Goal: Information Seeking & Learning: Find contact information

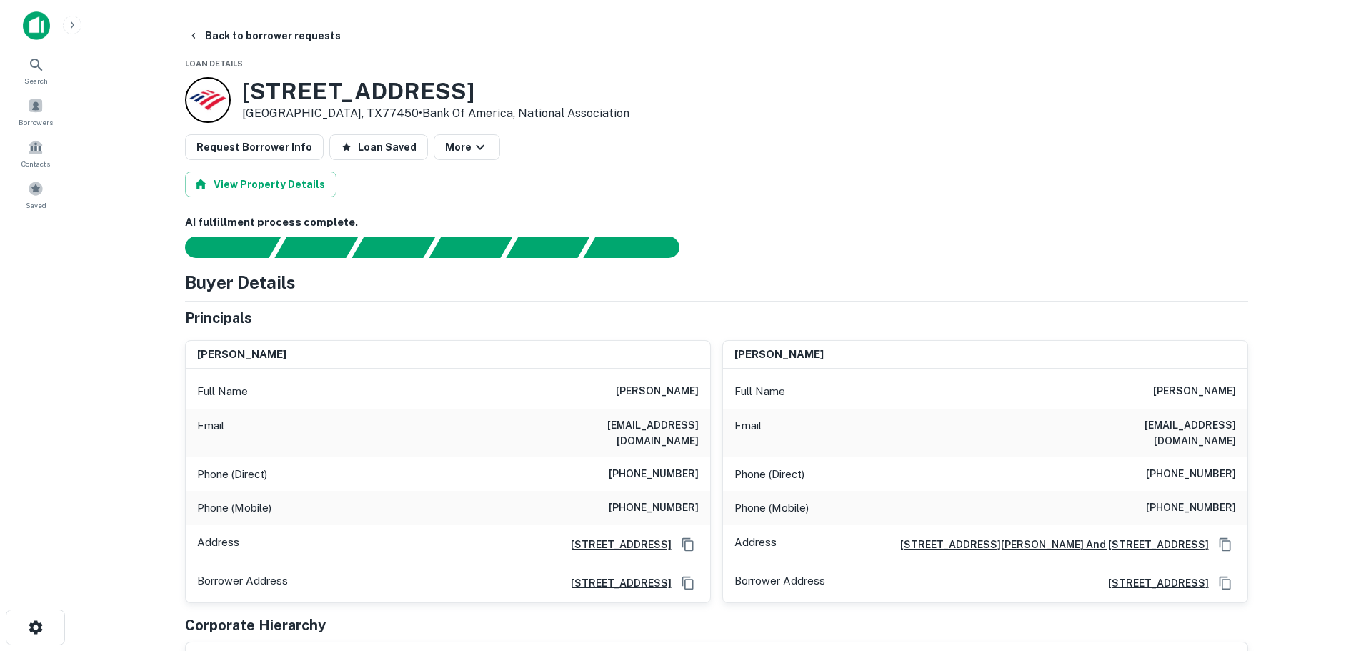
click at [658, 466] on h6 "(212) 431-0576" at bounding box center [654, 474] width 90 height 17
click at [657, 391] on h6 "ronnie schulmann" at bounding box center [657, 391] width 83 height 17
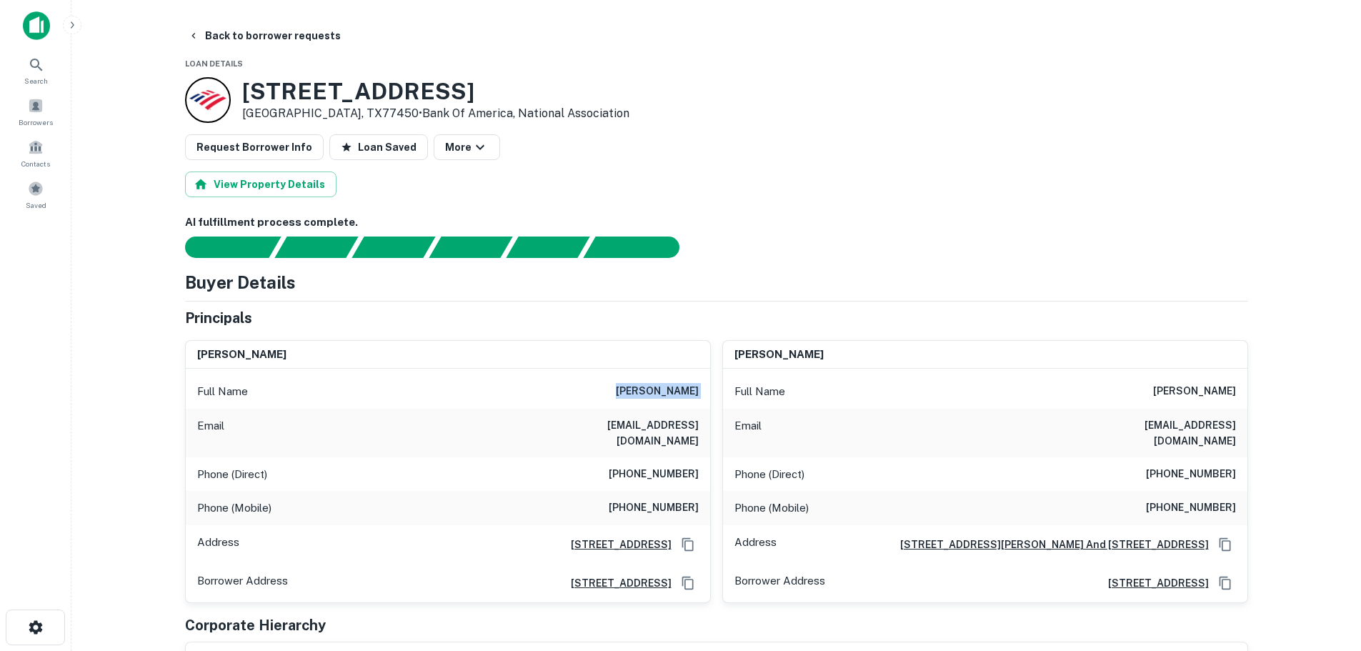
click at [657, 391] on h6 "ronnie schulmann" at bounding box center [657, 391] width 83 height 17
copy h6 "ronnie schulmann"
click at [653, 466] on h6 "(212) 431-0576" at bounding box center [654, 474] width 90 height 17
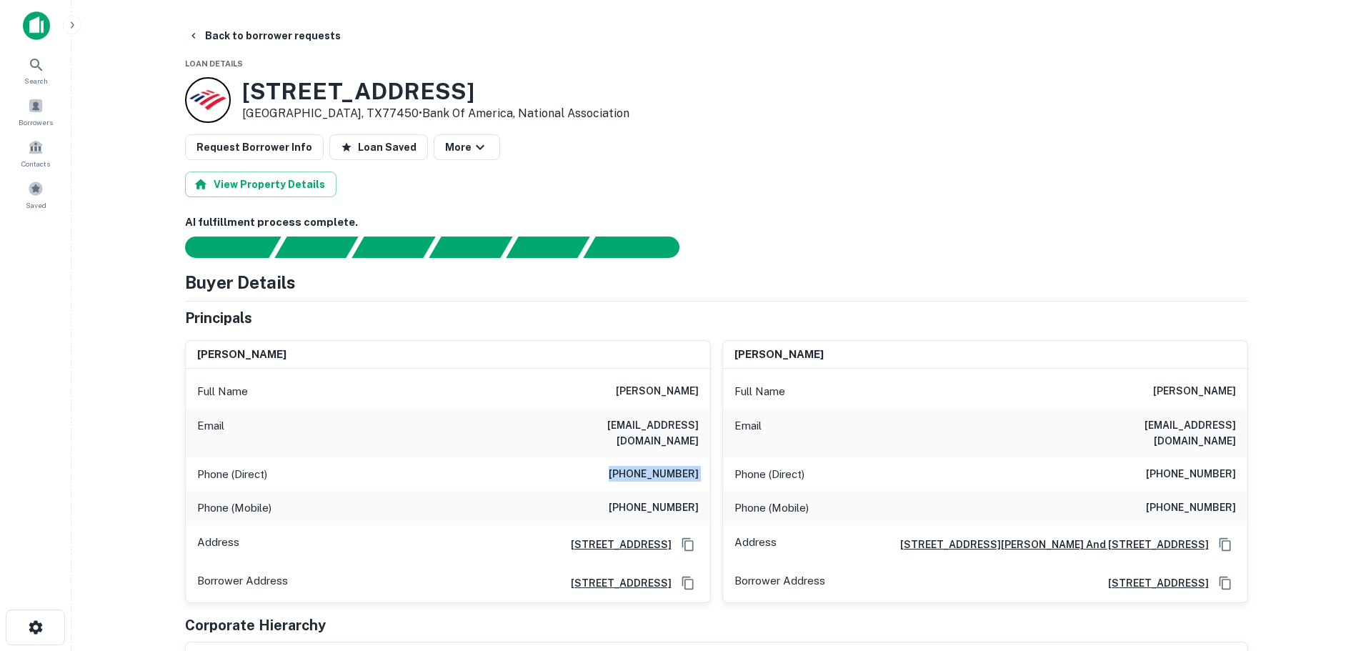
copy h6 "(212) 431-0576"
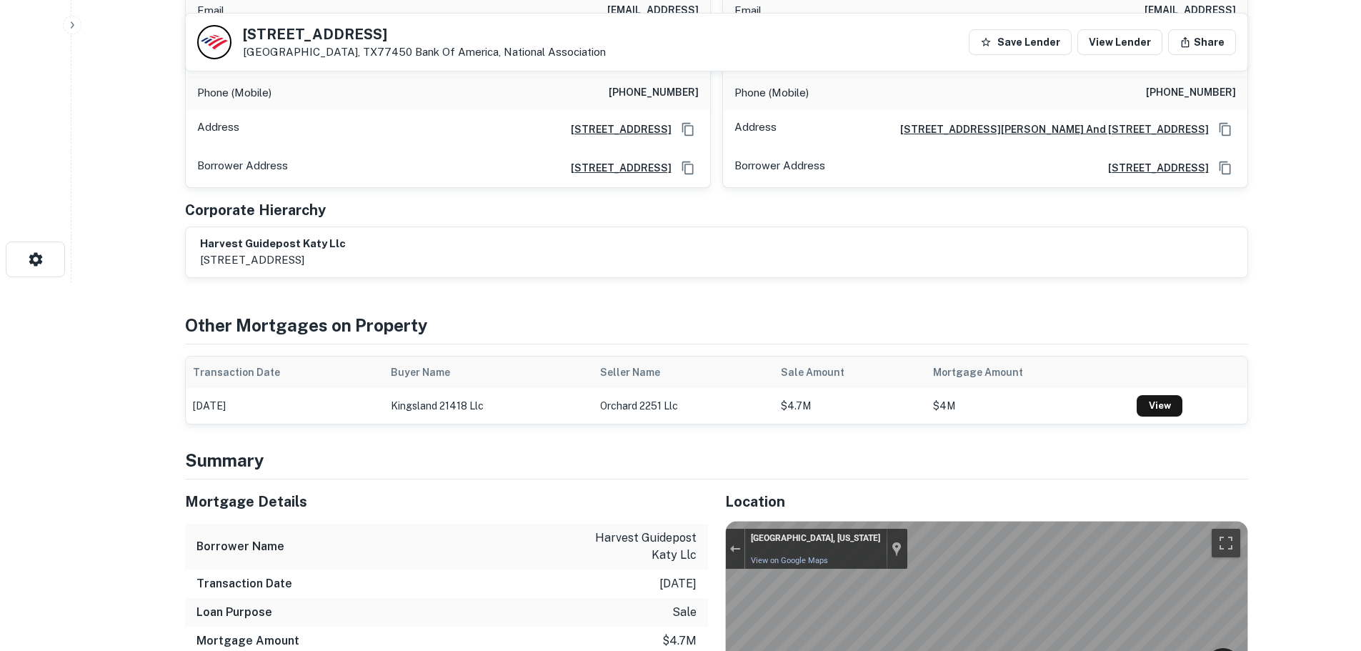
scroll to position [357, 0]
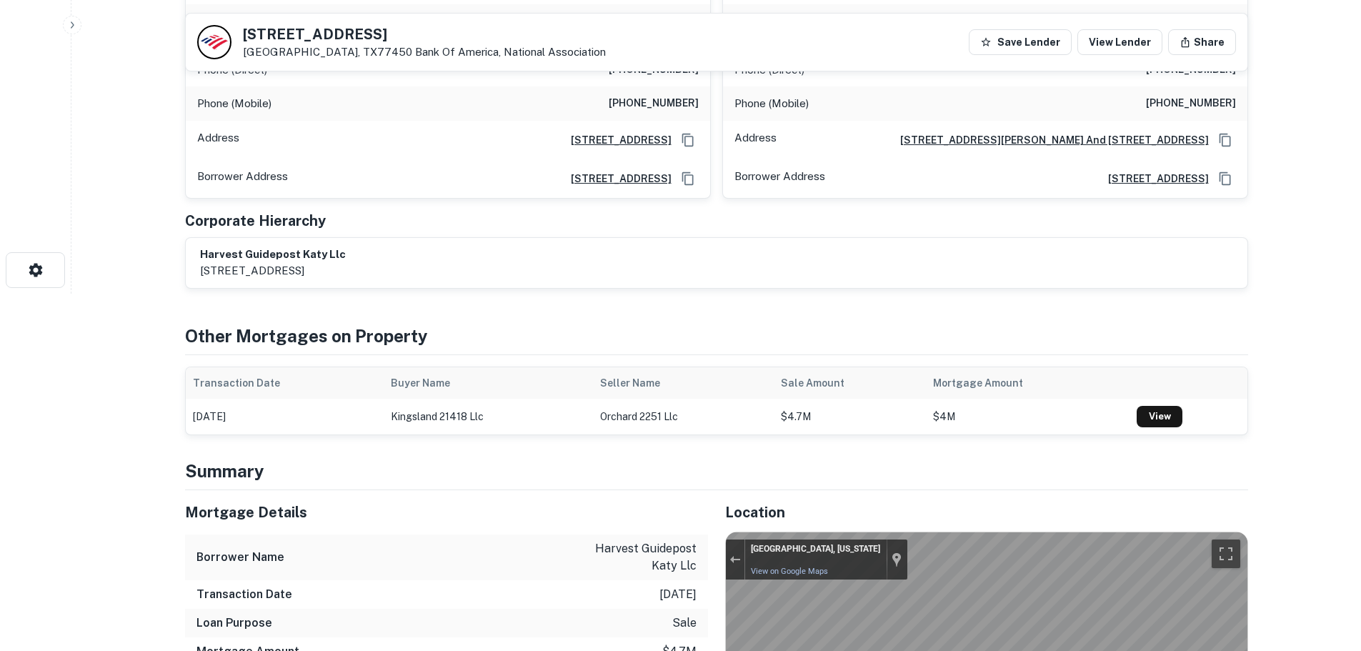
click at [677, 95] on h6 "(917) 696-2528" at bounding box center [654, 103] width 90 height 17
copy h6 "(917) 696-2528"
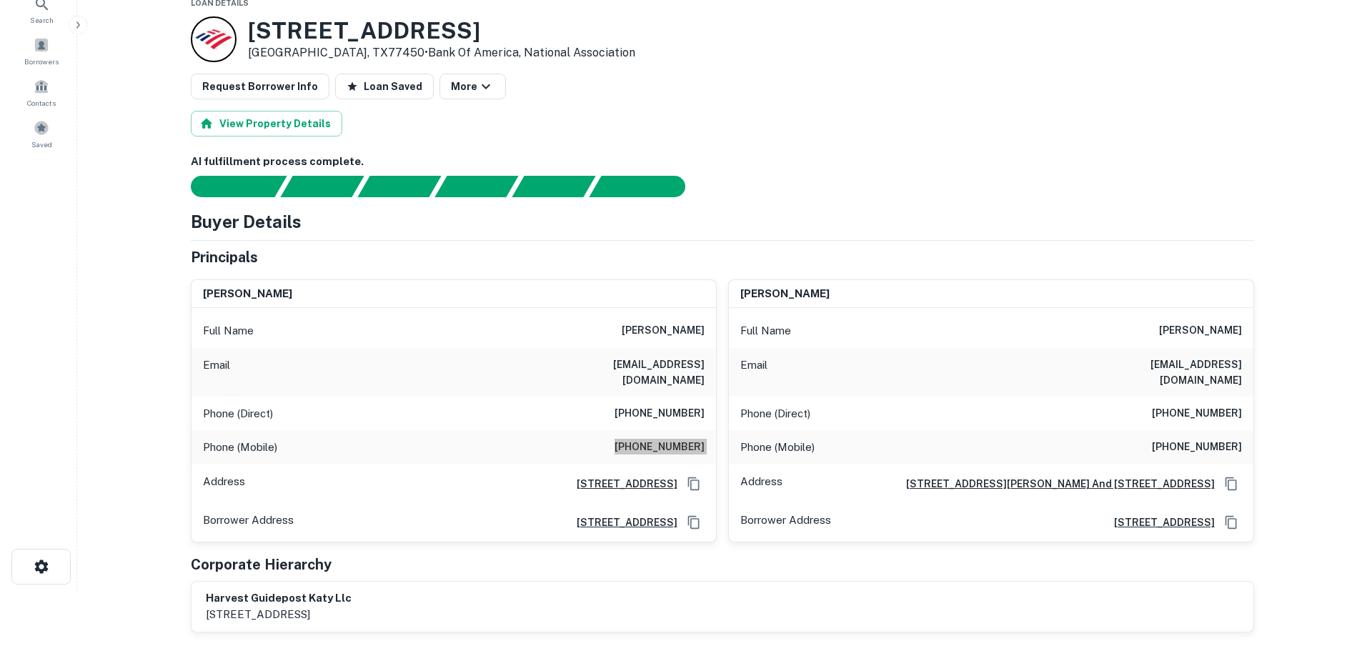
scroll to position [0, 0]
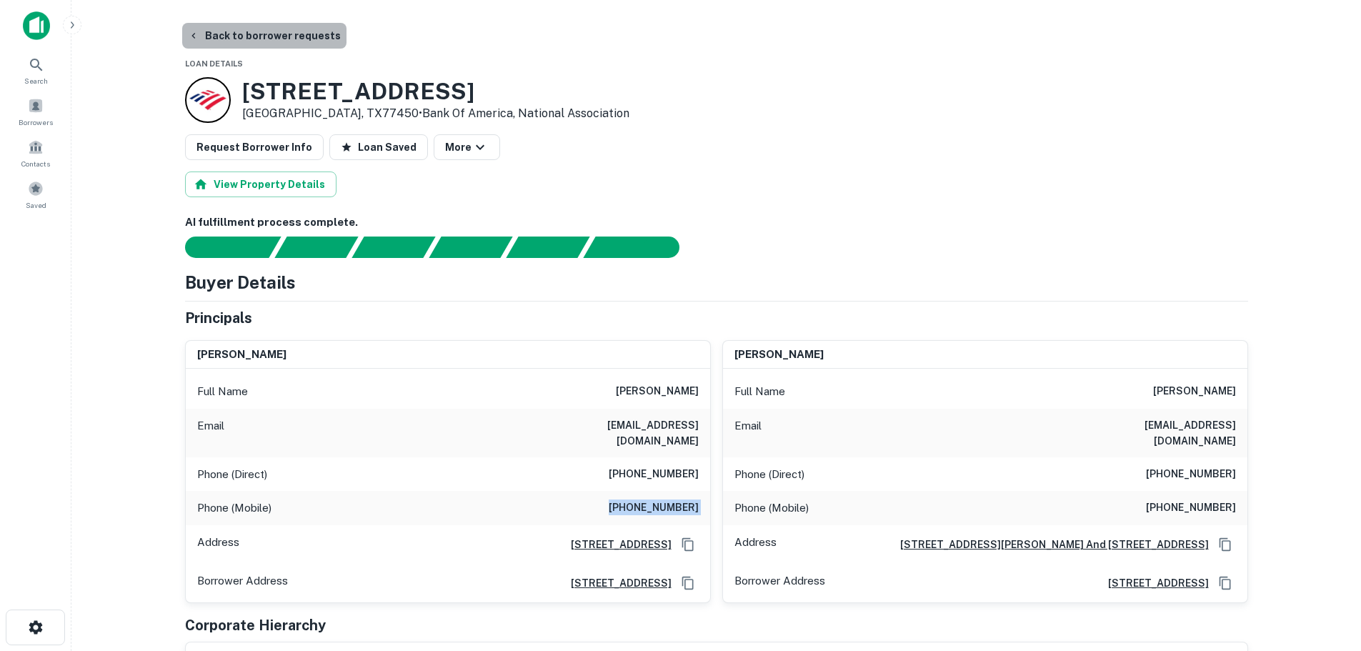
click at [272, 25] on button "Back to borrower requests" at bounding box center [264, 36] width 164 height 26
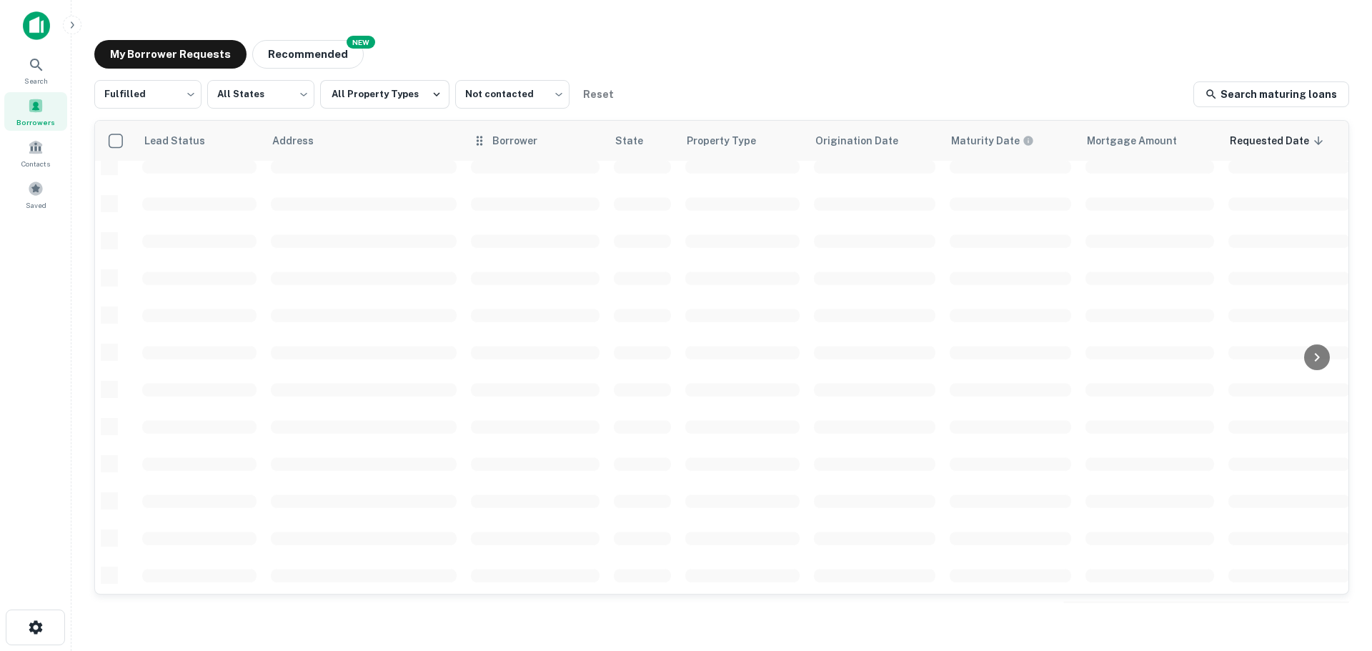
scroll to position [507, 0]
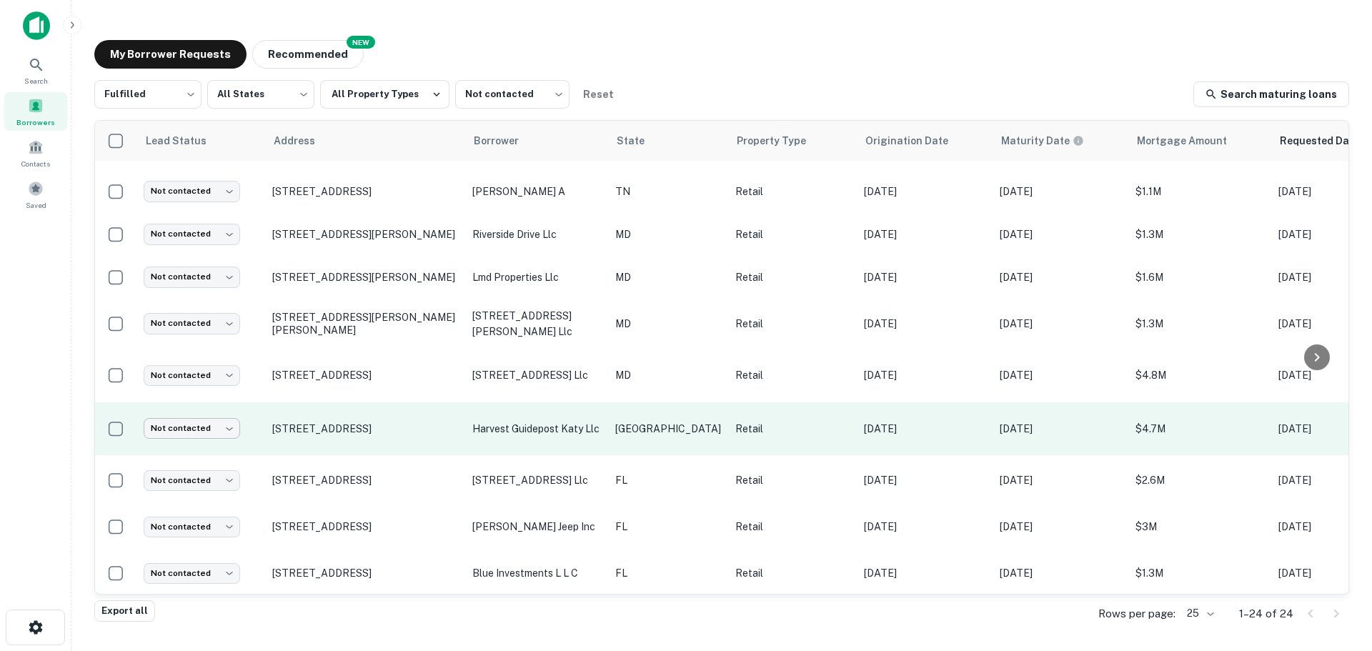
click at [202, 413] on body "Search Borrowers Contacts Saved My Borrower Requests NEW Recommended Fulfilled …" at bounding box center [686, 325] width 1372 height 651
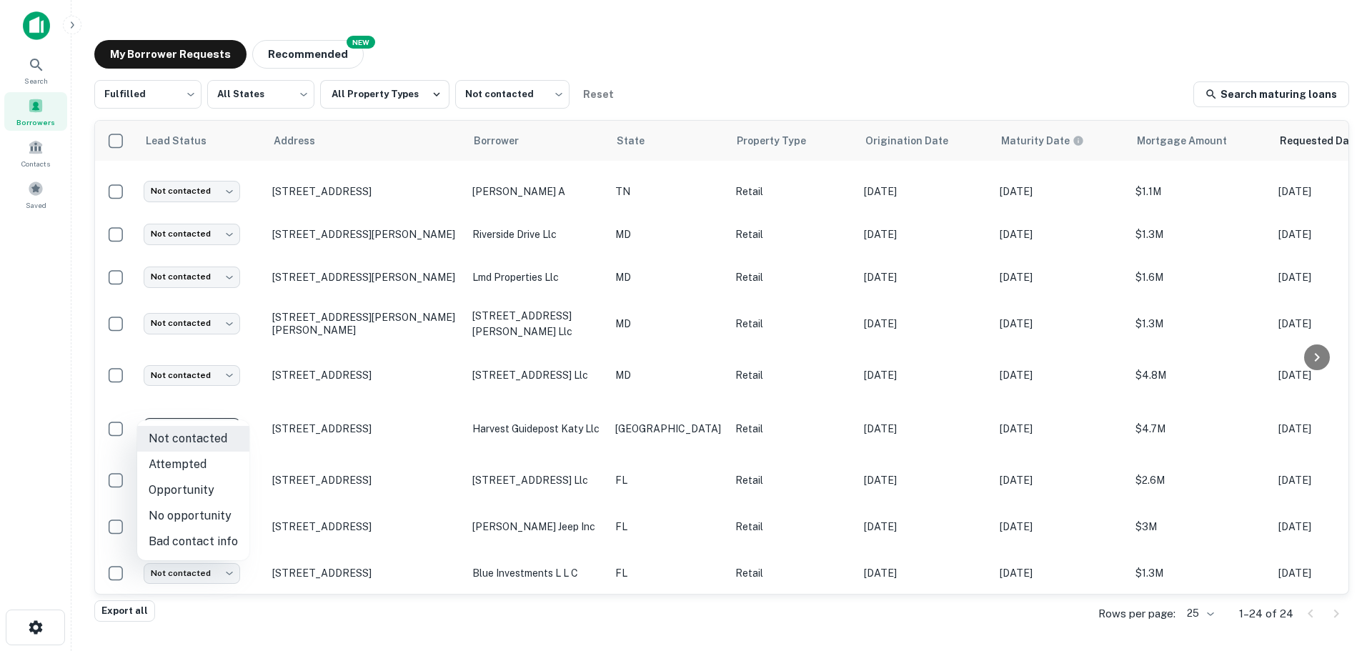
click at [204, 463] on li "Attempted" at bounding box center [193, 465] width 112 height 26
type input "*********"
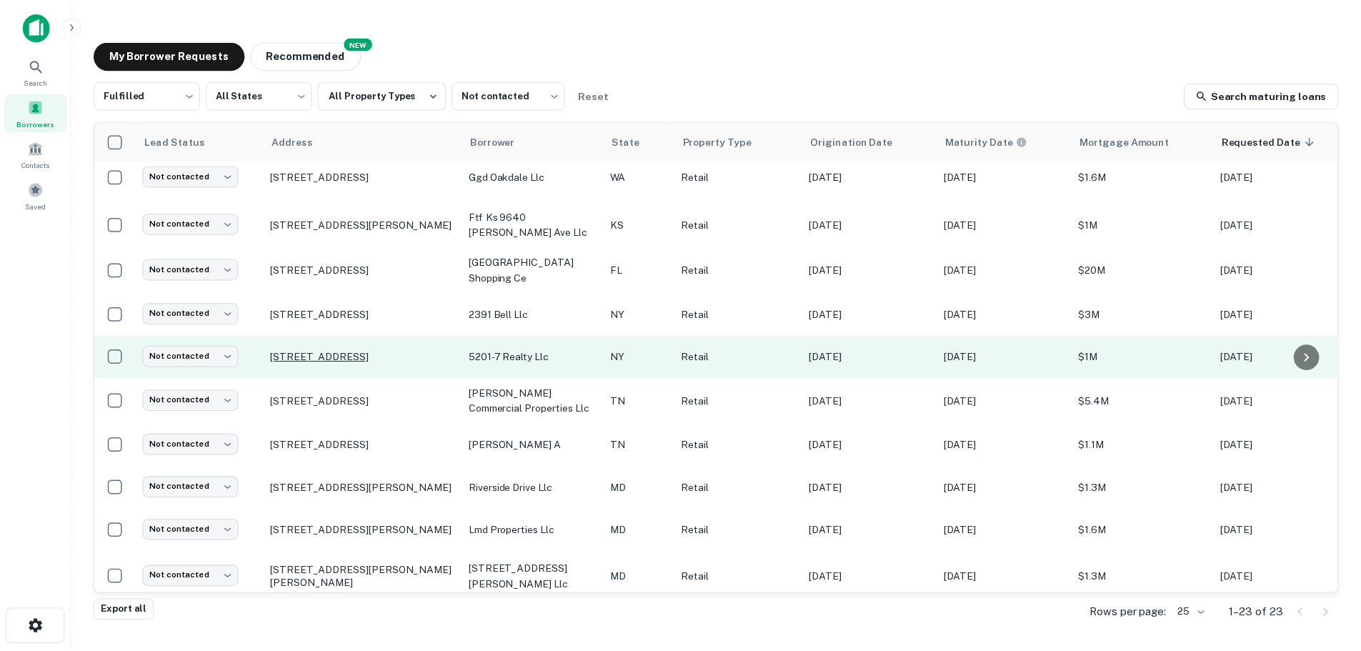
scroll to position [286, 0]
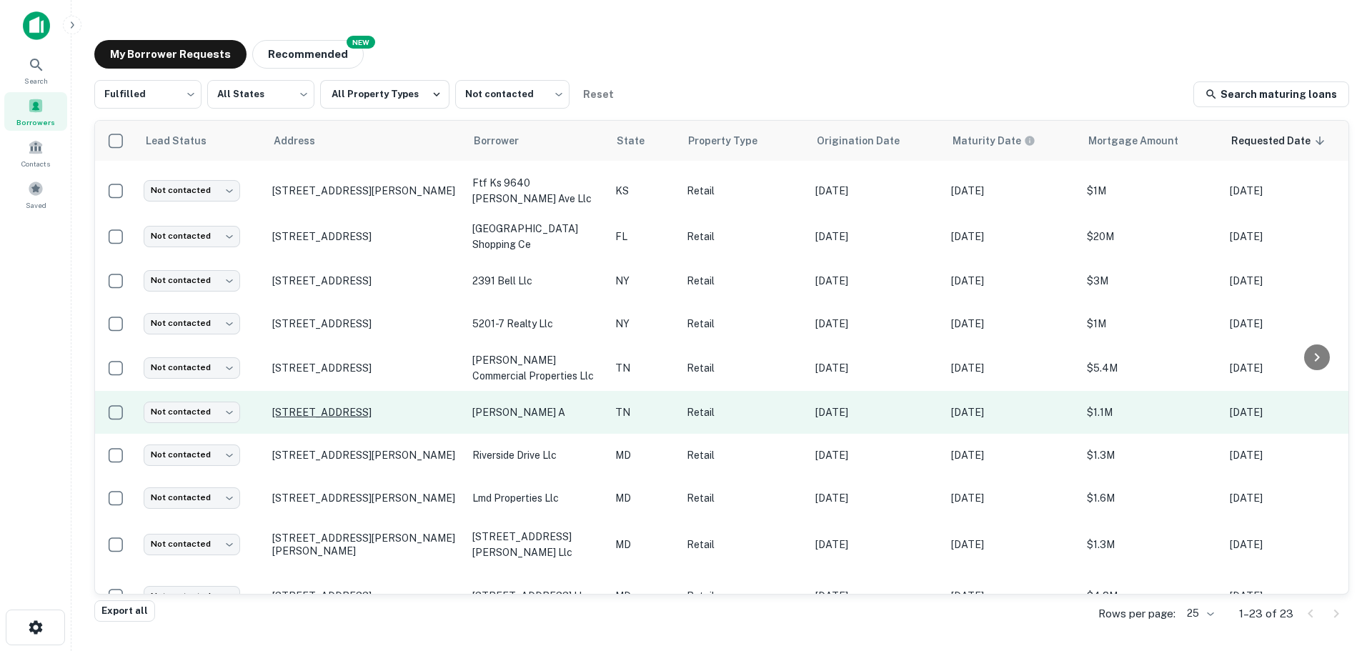
click at [376, 406] on p "1795 Sycamore View Rd Memphis, TN38134" at bounding box center [365, 412] width 186 height 13
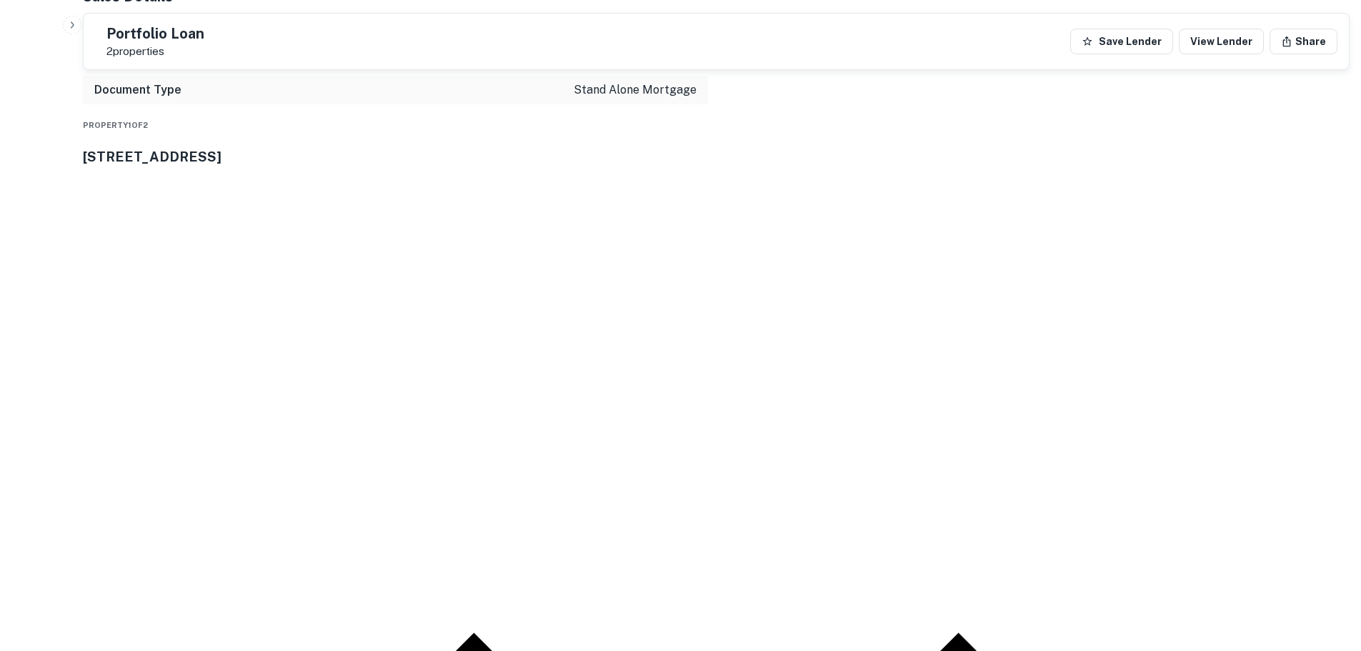
scroll to position [1000, 0]
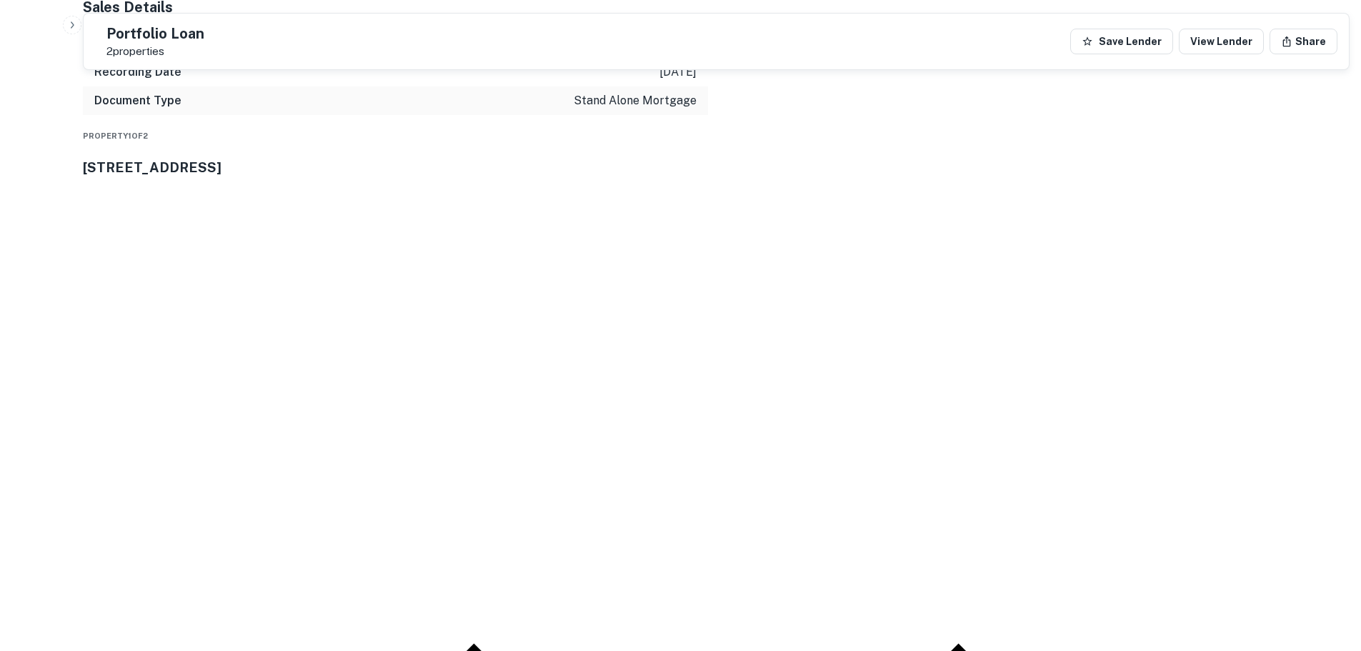
drag, startPoint x: 1221, startPoint y: 453, endPoint x: 998, endPoint y: 396, distance: 230.2
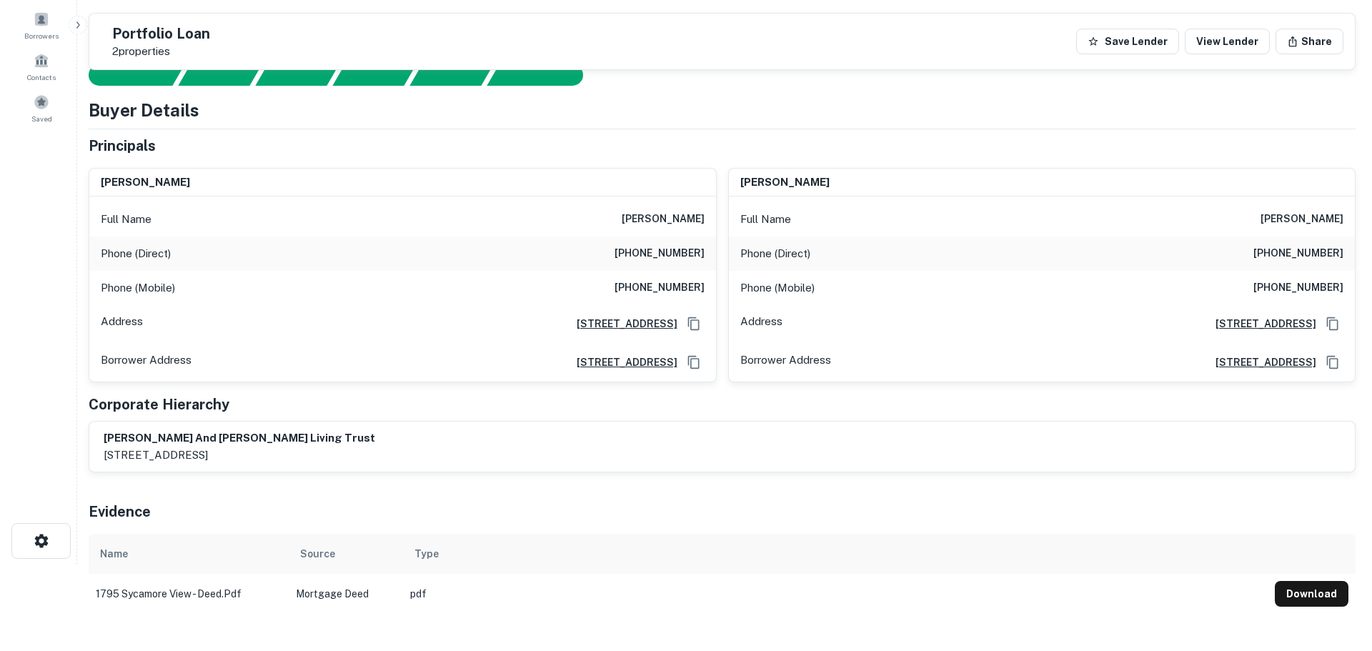
scroll to position [0, 0]
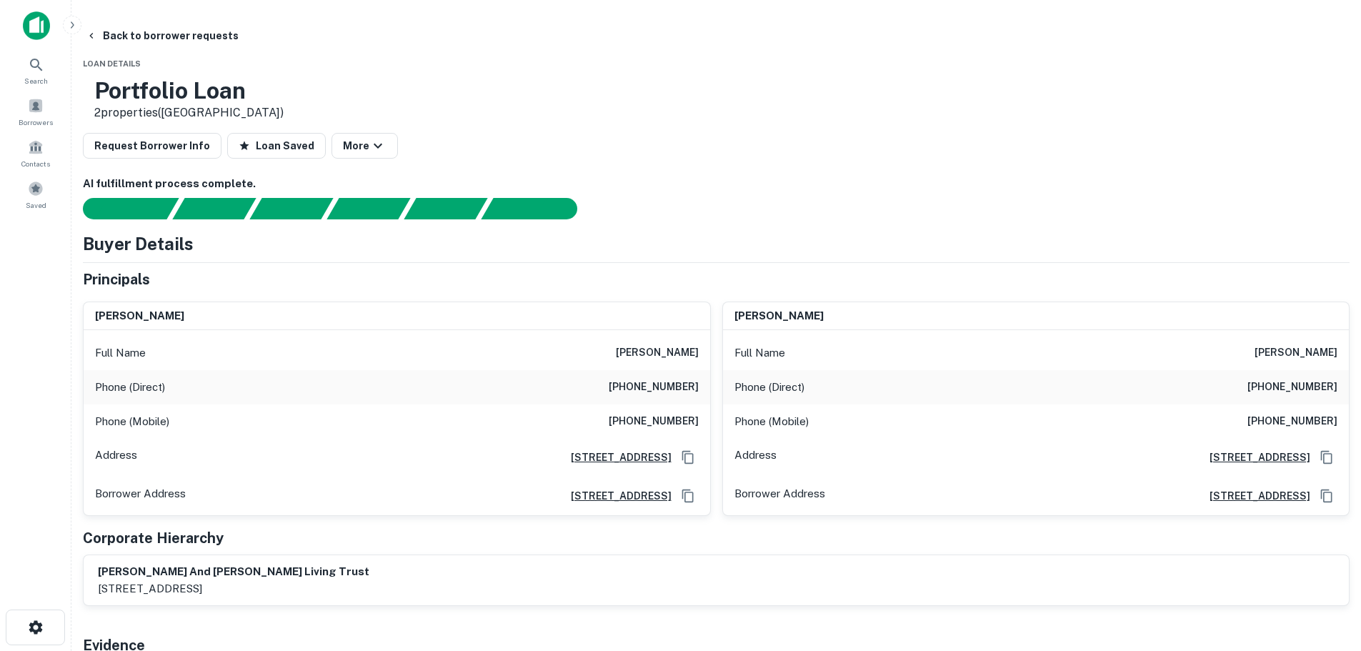
click at [669, 388] on h6 "(215) 348-0707" at bounding box center [654, 387] width 90 height 17
click at [1248, 394] on h6 "(215) 343-2386" at bounding box center [1293, 387] width 90 height 17
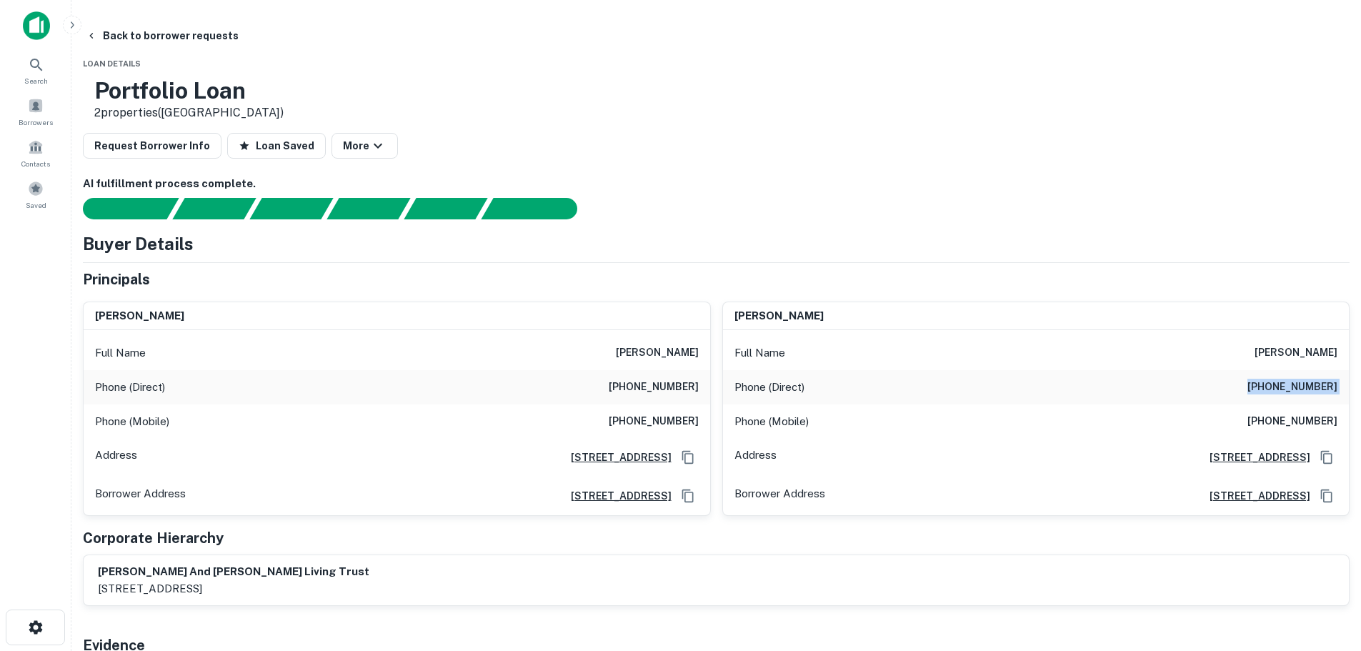
click at [1248, 394] on h6 "(215) 343-2386" at bounding box center [1293, 387] width 90 height 17
copy h6 "(215) 343-2386"
click at [1248, 425] on h6 "(215) 284-8882" at bounding box center [1293, 421] width 90 height 17
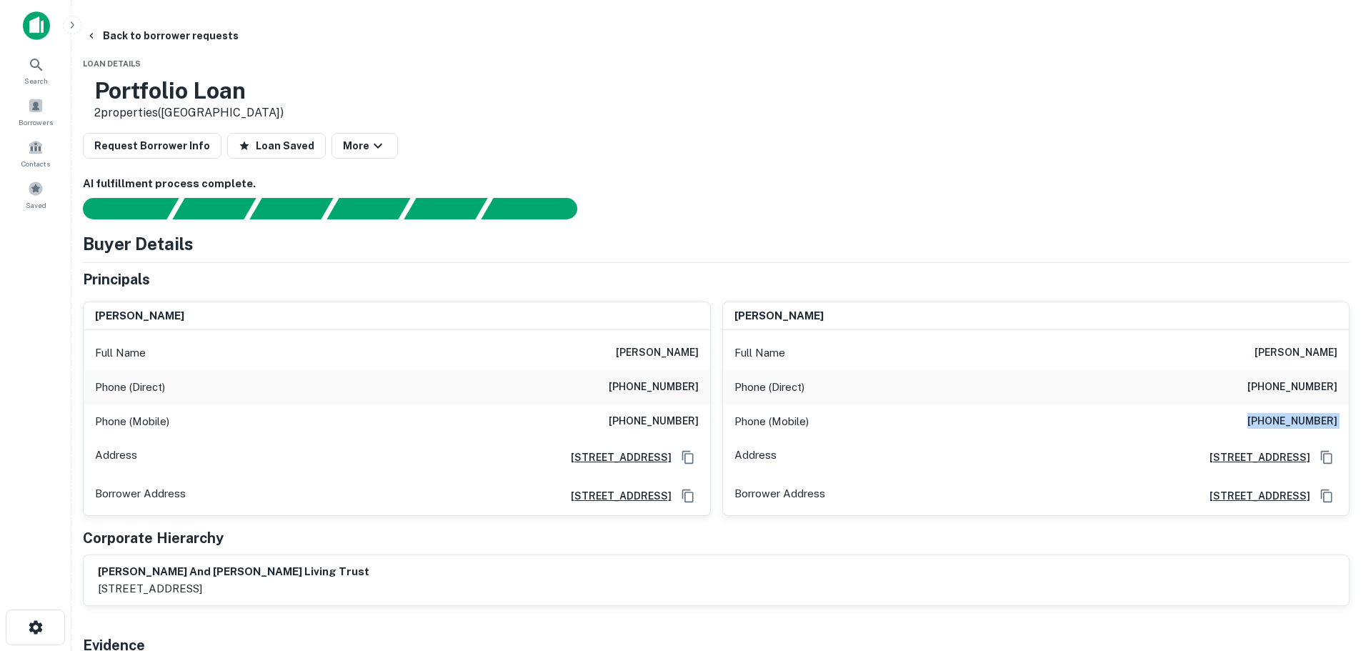
copy h6 "(215) 284-8882"
click at [655, 383] on h6 "(215) 348-0707" at bounding box center [654, 387] width 90 height 17
copy h6 "(215) 348-0707"
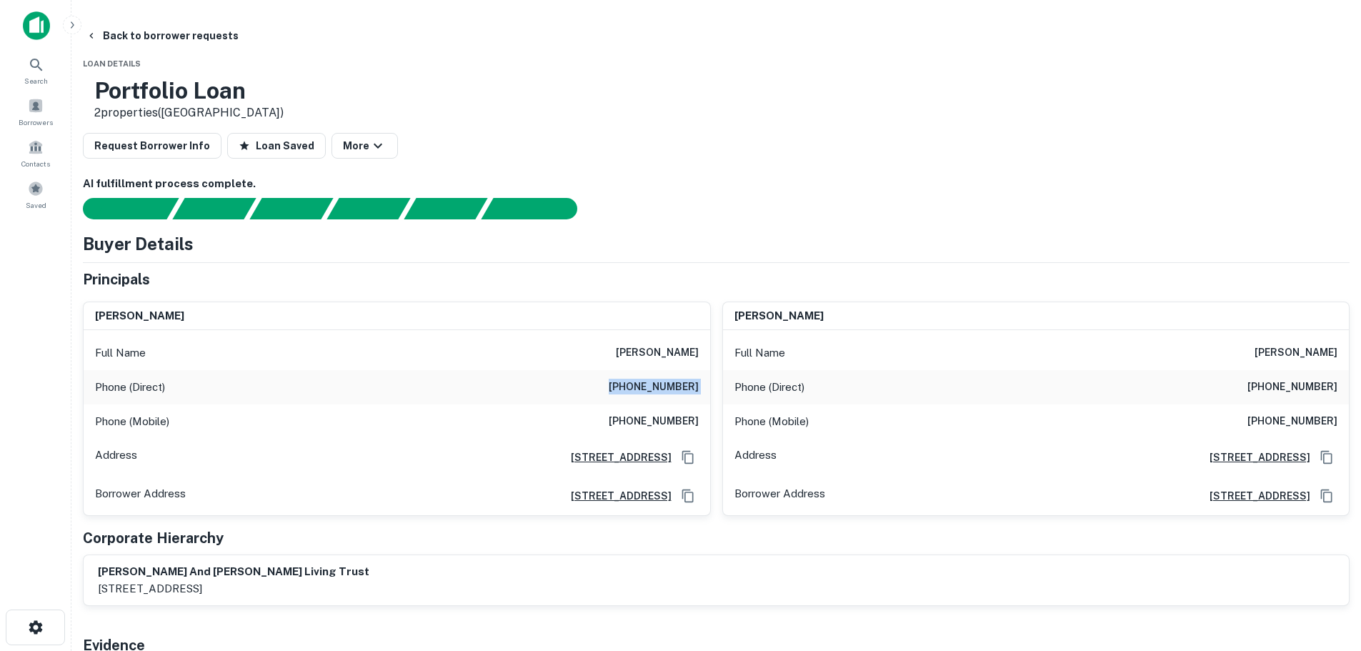
click at [647, 423] on h6 "(765) 984-2347" at bounding box center [654, 421] width 90 height 17
copy h6 "(765) 984-2347"
click at [1248, 414] on h6 "(215) 284-8882" at bounding box center [1293, 421] width 90 height 17
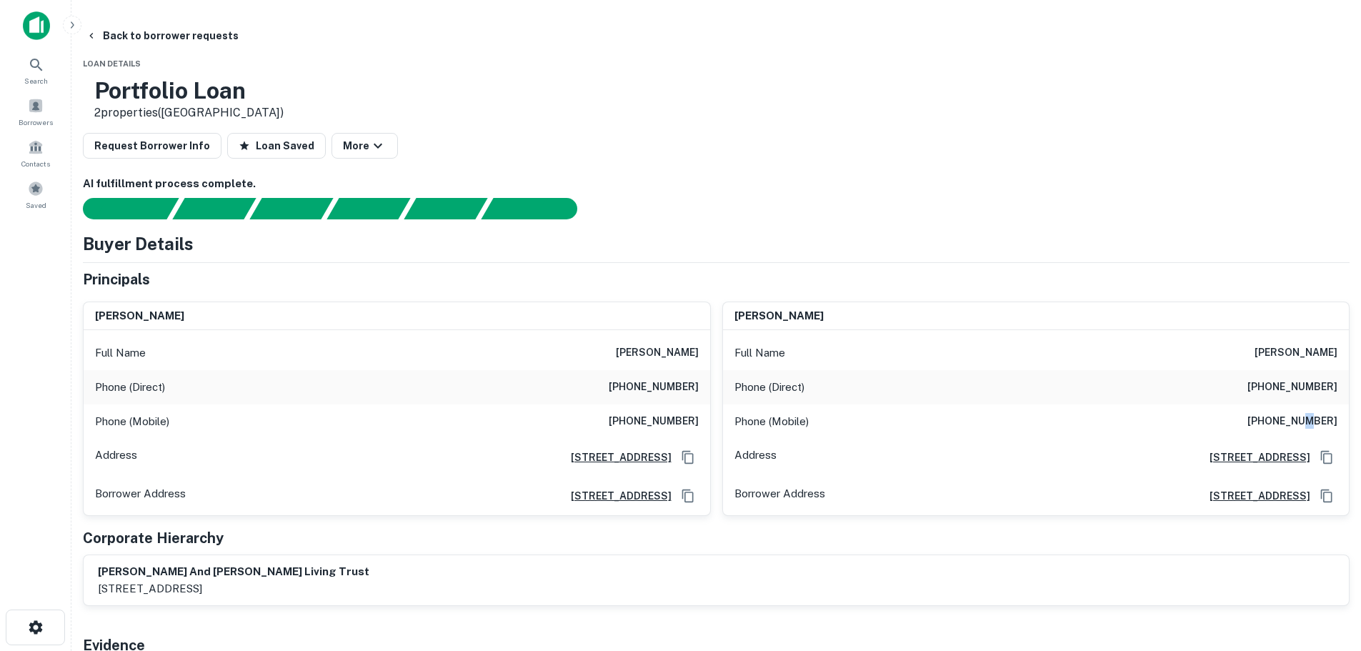
click at [1248, 414] on h6 "(215) 284-8882" at bounding box center [1293, 421] width 90 height 17
copy h6 "(215) 284-8882"
click at [675, 425] on h6 "(765) 984-2347" at bounding box center [654, 421] width 90 height 17
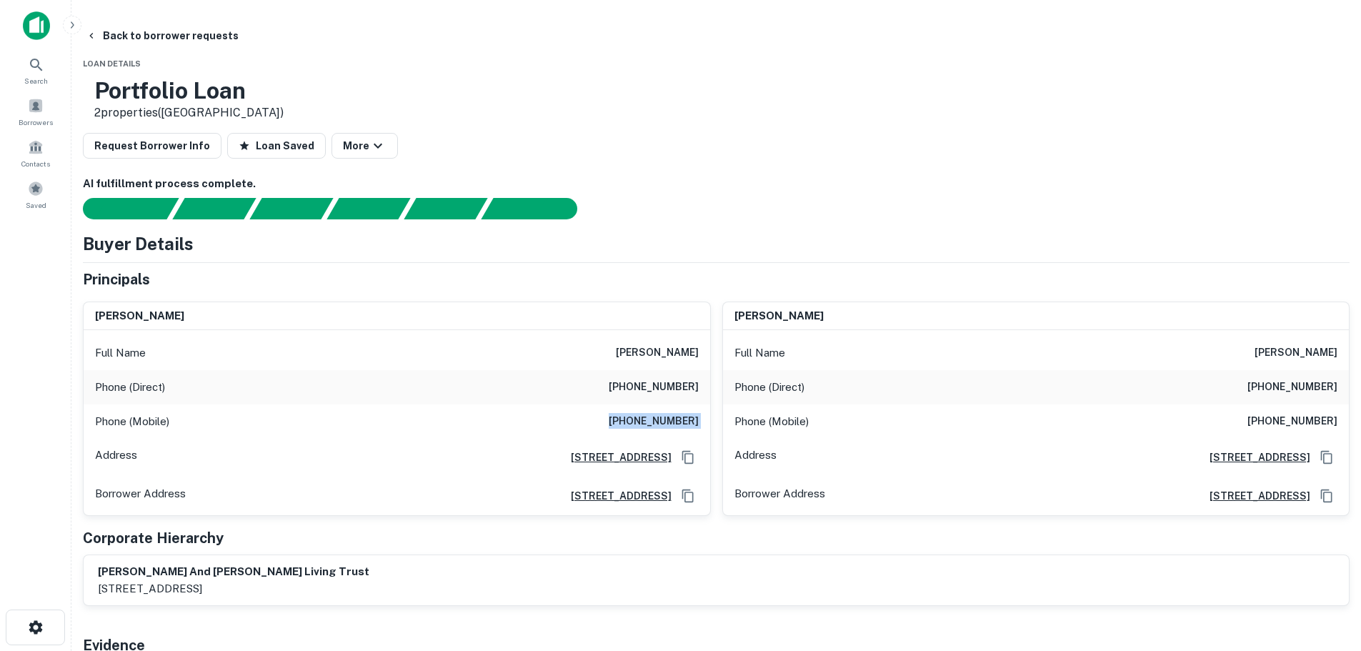
click at [675, 425] on h6 "(765) 984-2347" at bounding box center [654, 421] width 90 height 17
copy h6 "(765) 984-2347"
click at [667, 384] on h6 "(215) 348-0707" at bounding box center [654, 387] width 90 height 17
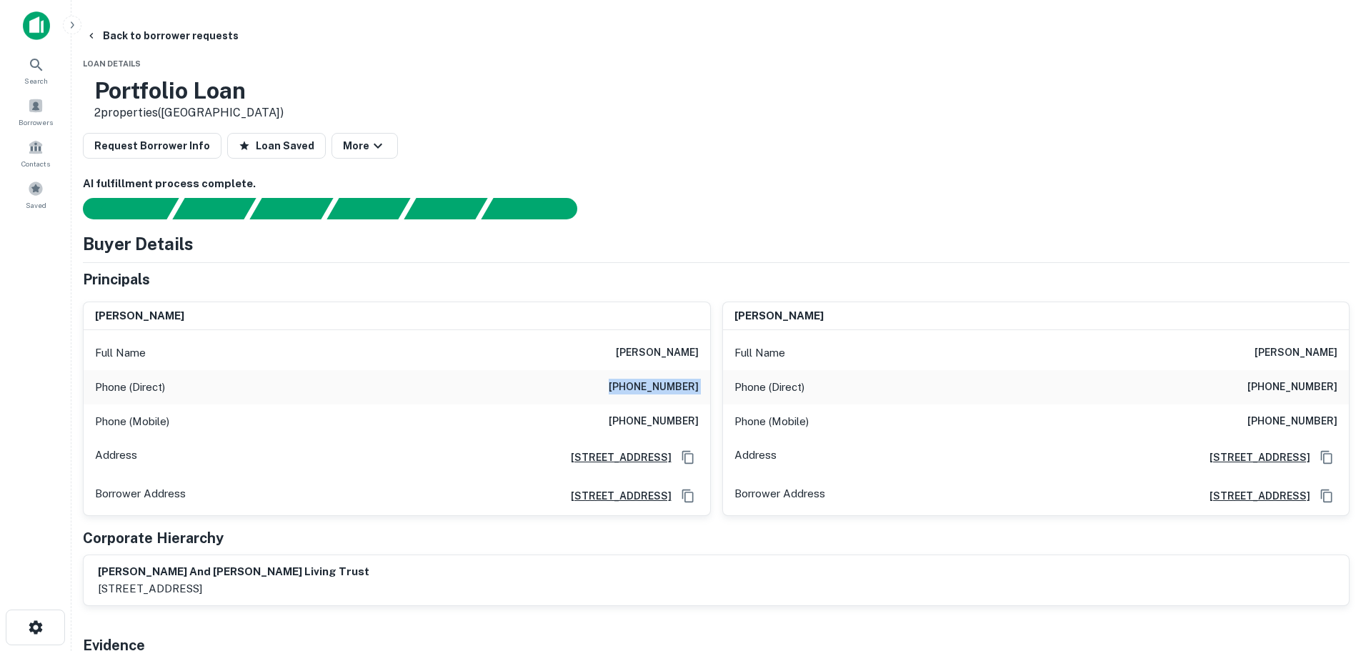
copy h6 "(215) 348-0707"
click at [244, 38] on button "Back to borrower requests" at bounding box center [162, 36] width 164 height 26
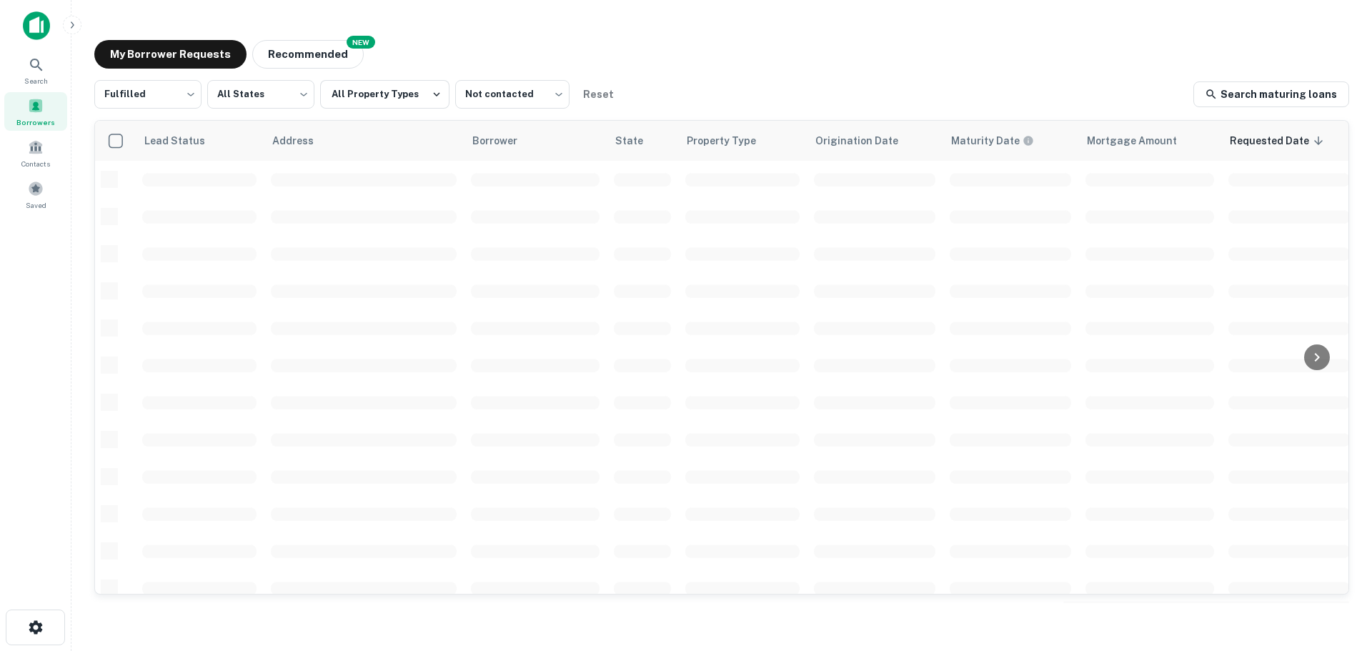
scroll to position [286, 0]
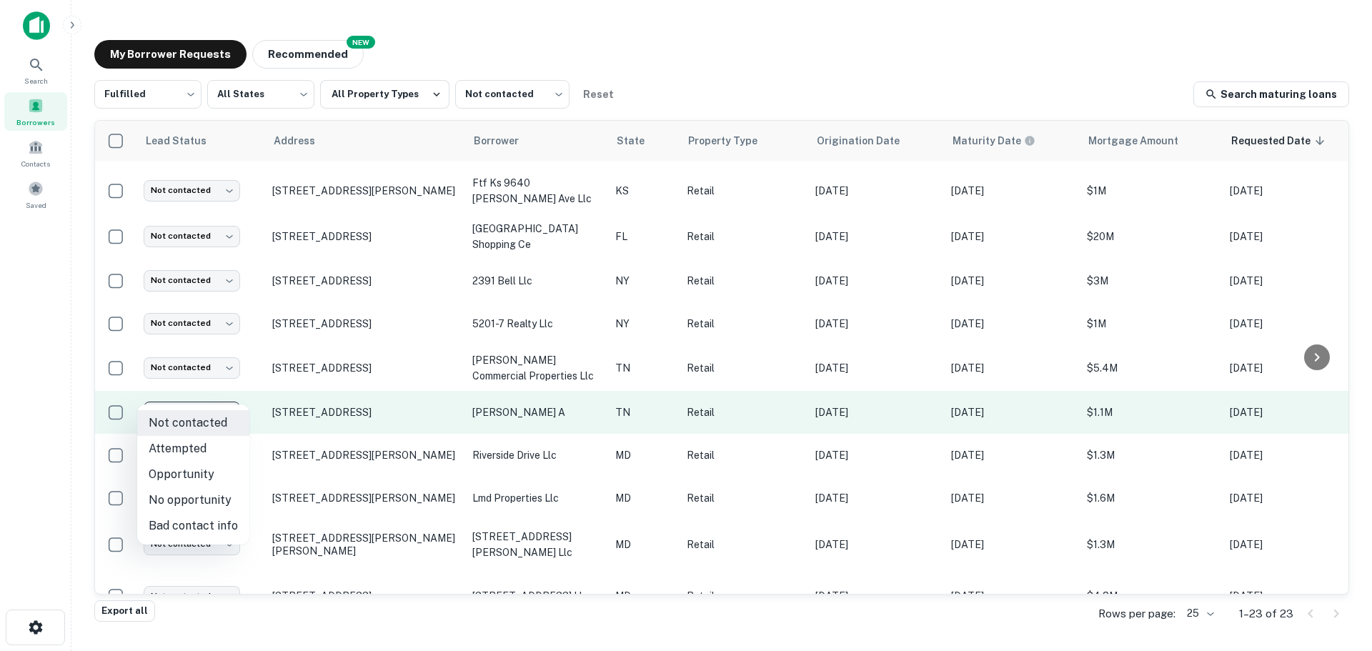
click at [182, 400] on body "Search Borrowers Contacts Saved My Borrower Requests NEW Recommended Fulfilled …" at bounding box center [686, 325] width 1372 height 651
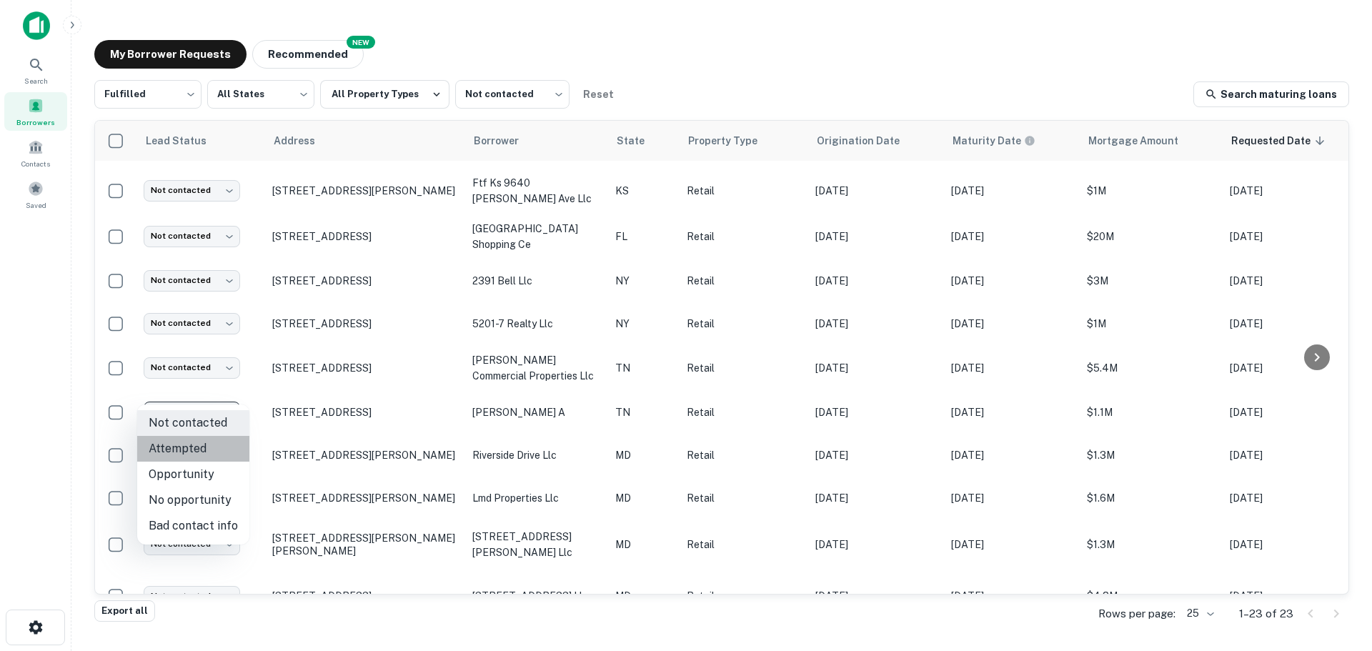
click at [212, 444] on li "Attempted" at bounding box center [193, 449] width 112 height 26
type input "*********"
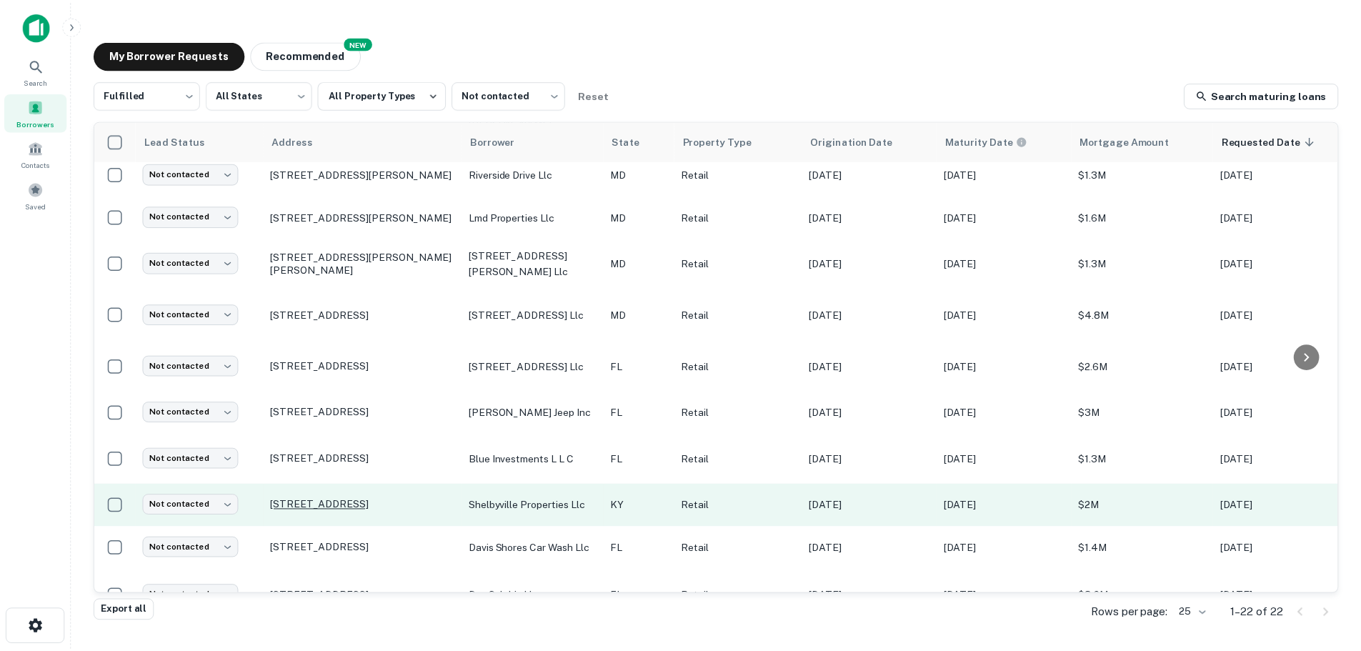
scroll to position [453, 0]
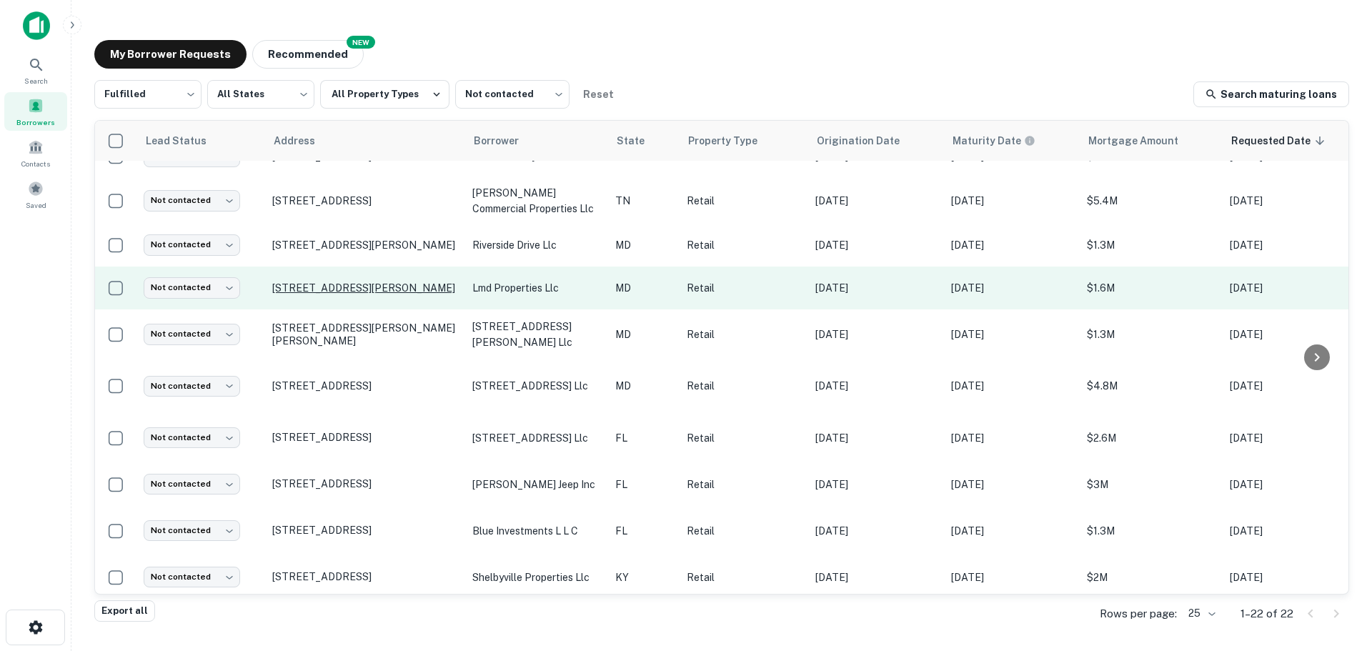
click at [377, 282] on p "105 E North Pointe Dr Salisbury, MD21804" at bounding box center [365, 288] width 186 height 13
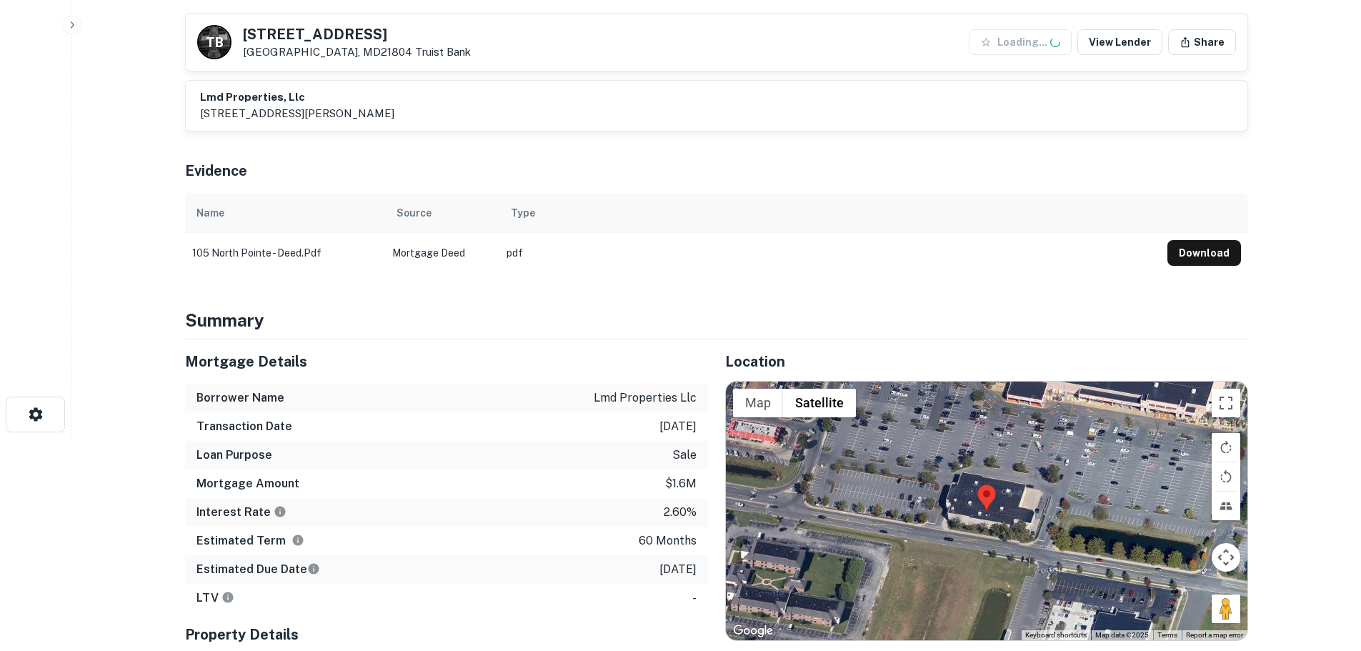
scroll to position [214, 0]
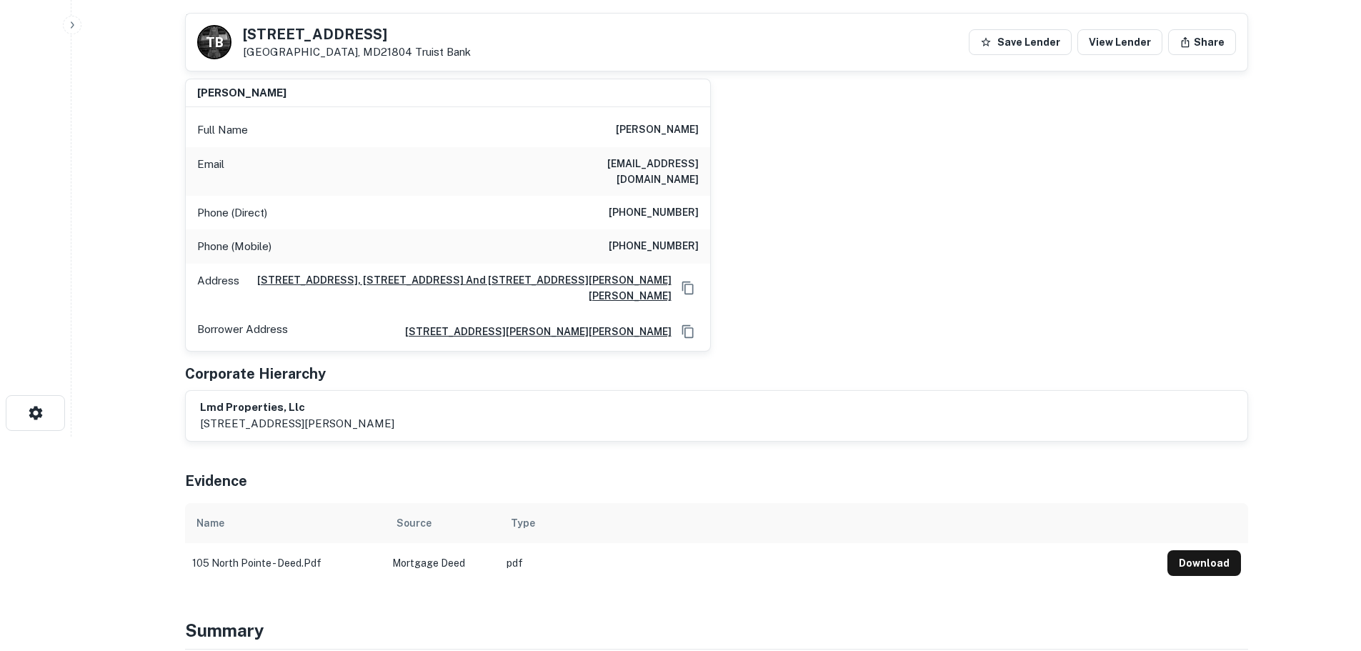
click at [327, 29] on h5 "105 E North Pointe Dr" at bounding box center [357, 34] width 228 height 14
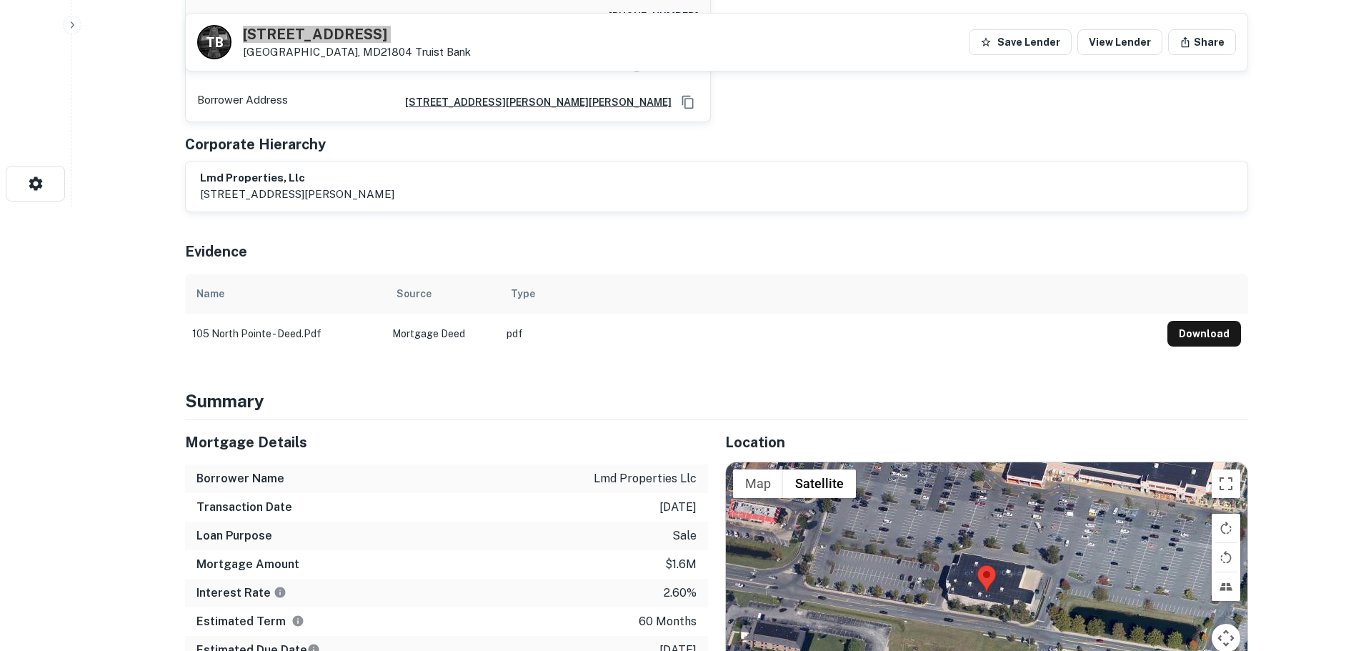
scroll to position [500, 0]
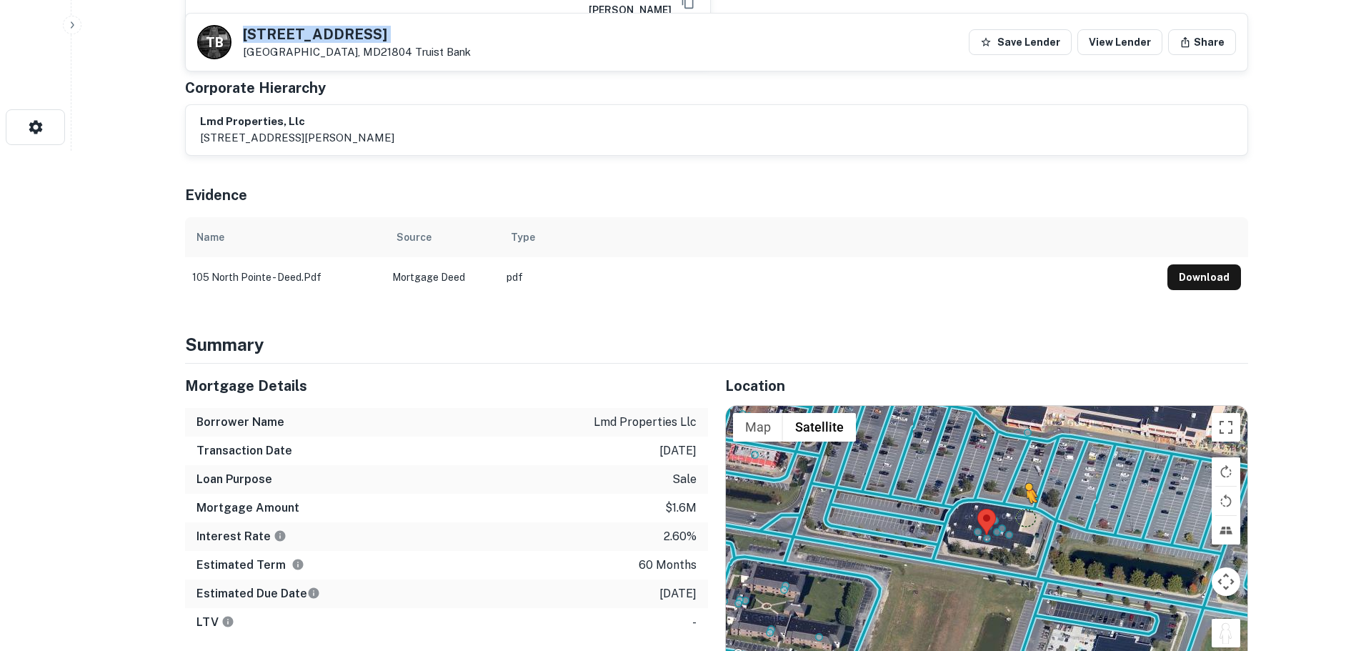
drag, startPoint x: 1232, startPoint y: 616, endPoint x: 1025, endPoint y: 502, distance: 236.1
click at [1025, 502] on div "To activate drag with keyboard, press Alt + Enter. Once in keyboard drag state,…" at bounding box center [987, 535] width 522 height 259
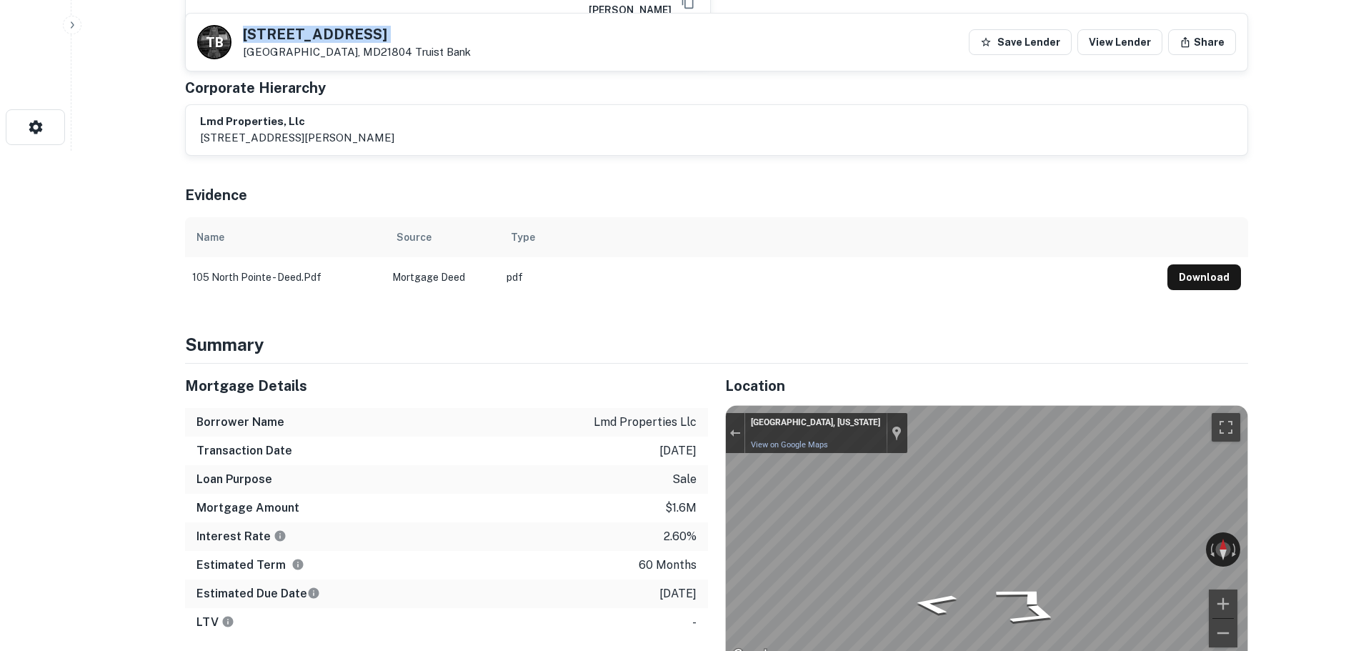
click at [527, 399] on div "Mortgage Details Borrower Name lmd properties llc Transaction Date 1/27/2021 Lo…" at bounding box center [708, 594] width 1080 height 460
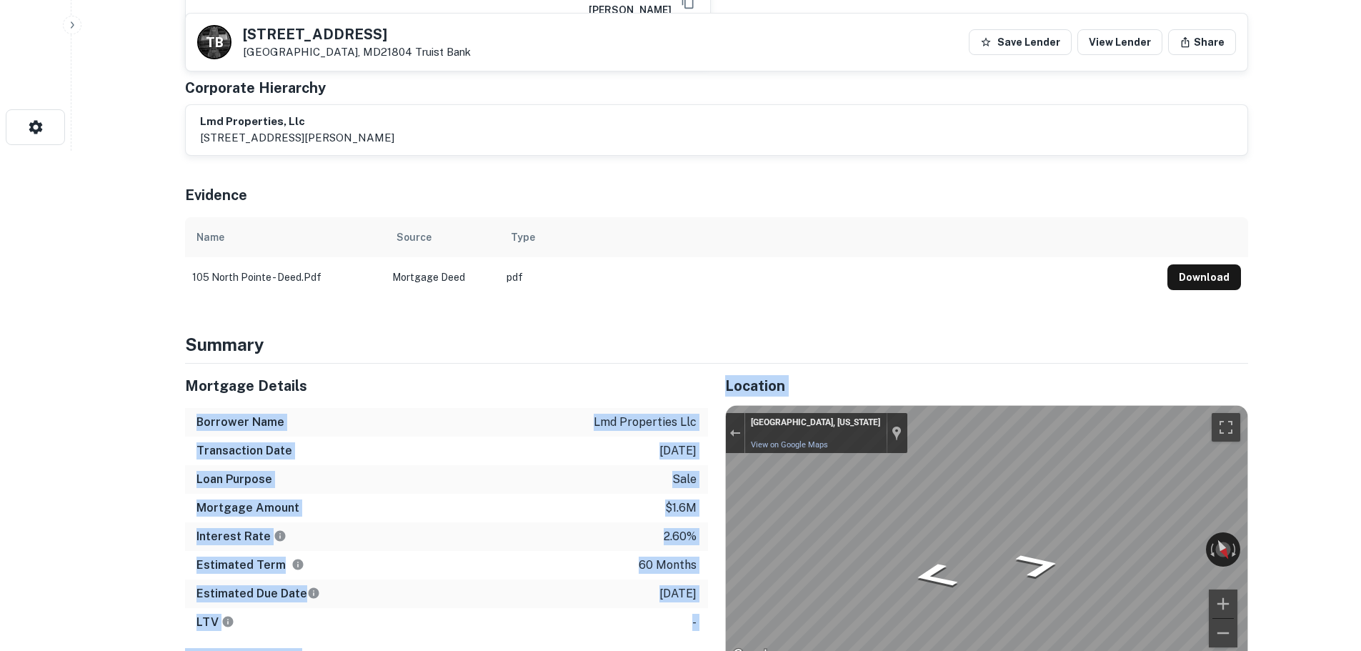
click at [815, 505] on div "Mortgage Details Borrower Name lmd properties llc Transaction Date 1/27/2021 Lo…" at bounding box center [708, 594] width 1080 height 460
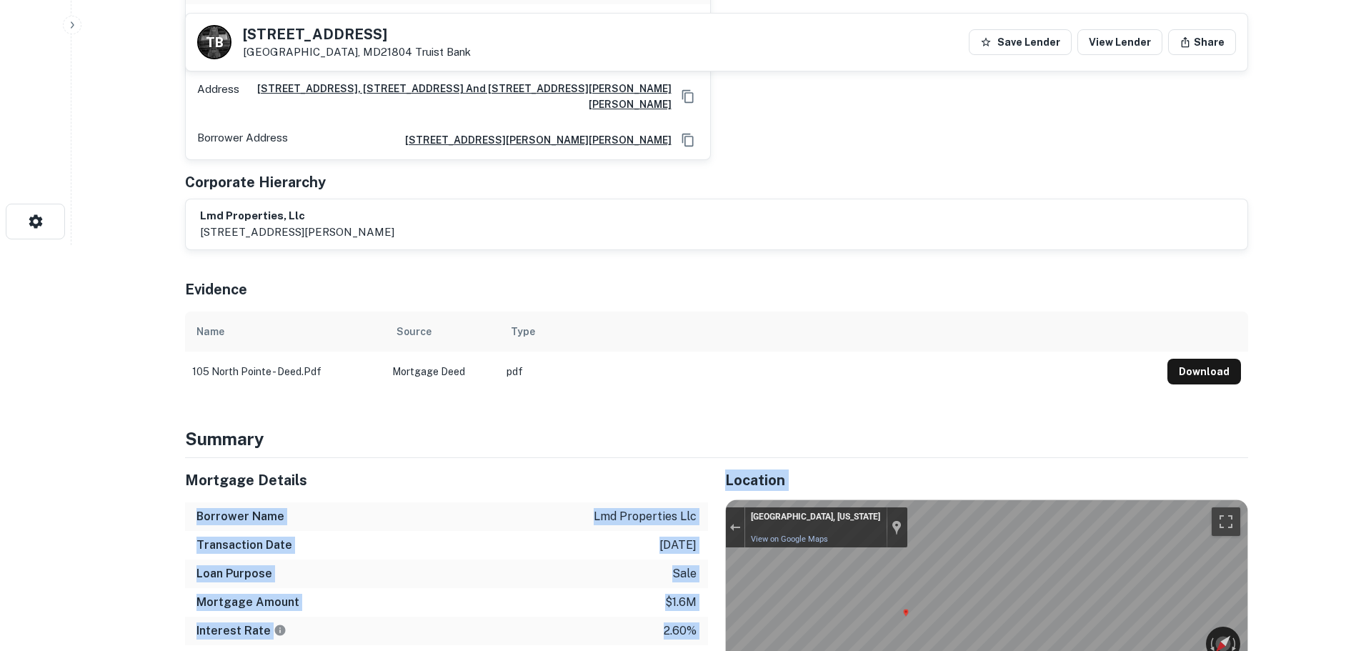
scroll to position [214, 0]
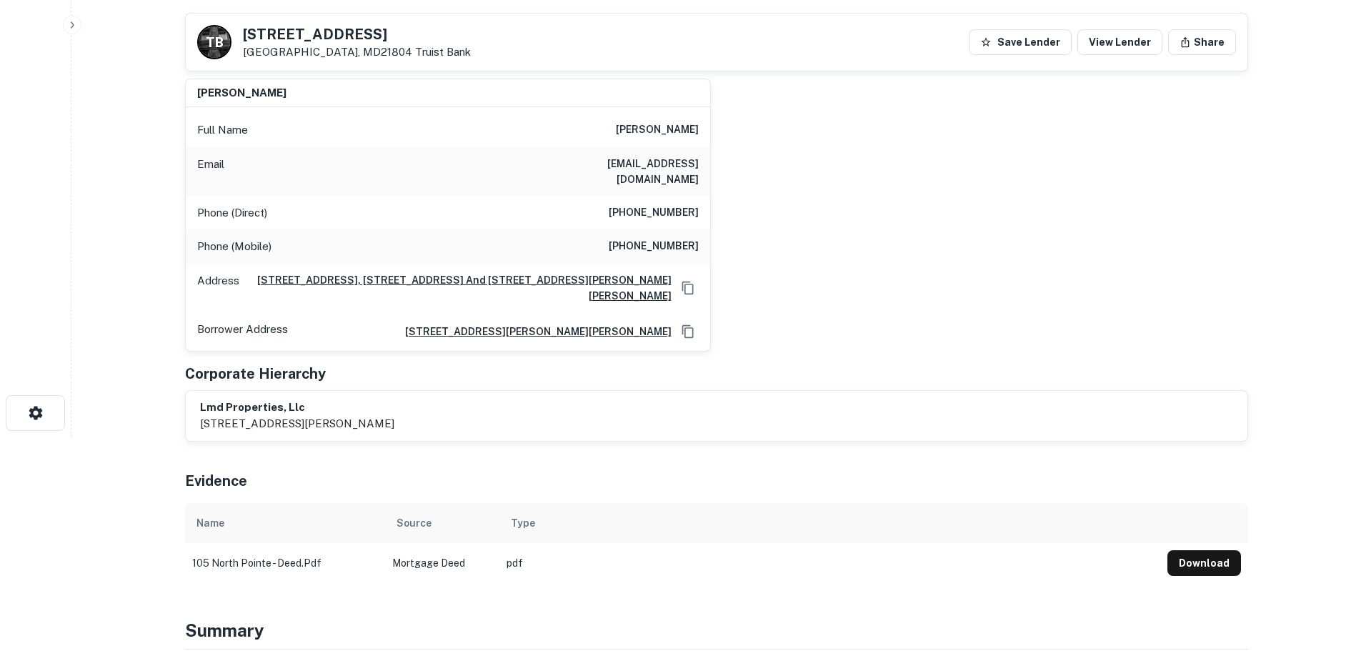
click at [670, 204] on h6 "(410) 956-2002" at bounding box center [654, 212] width 90 height 17
click at [677, 238] on h6 "(410) 868-9600" at bounding box center [654, 246] width 90 height 17
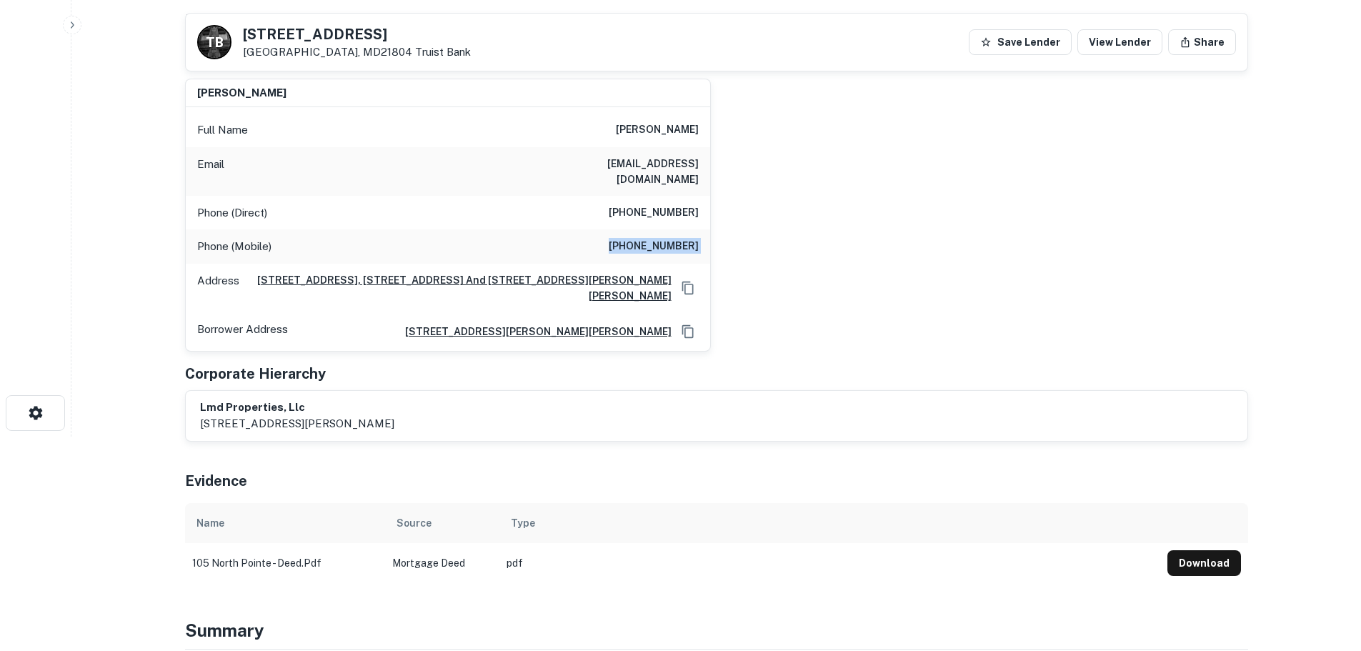
click at [677, 238] on h6 "(410) 868-9600" at bounding box center [654, 246] width 90 height 17
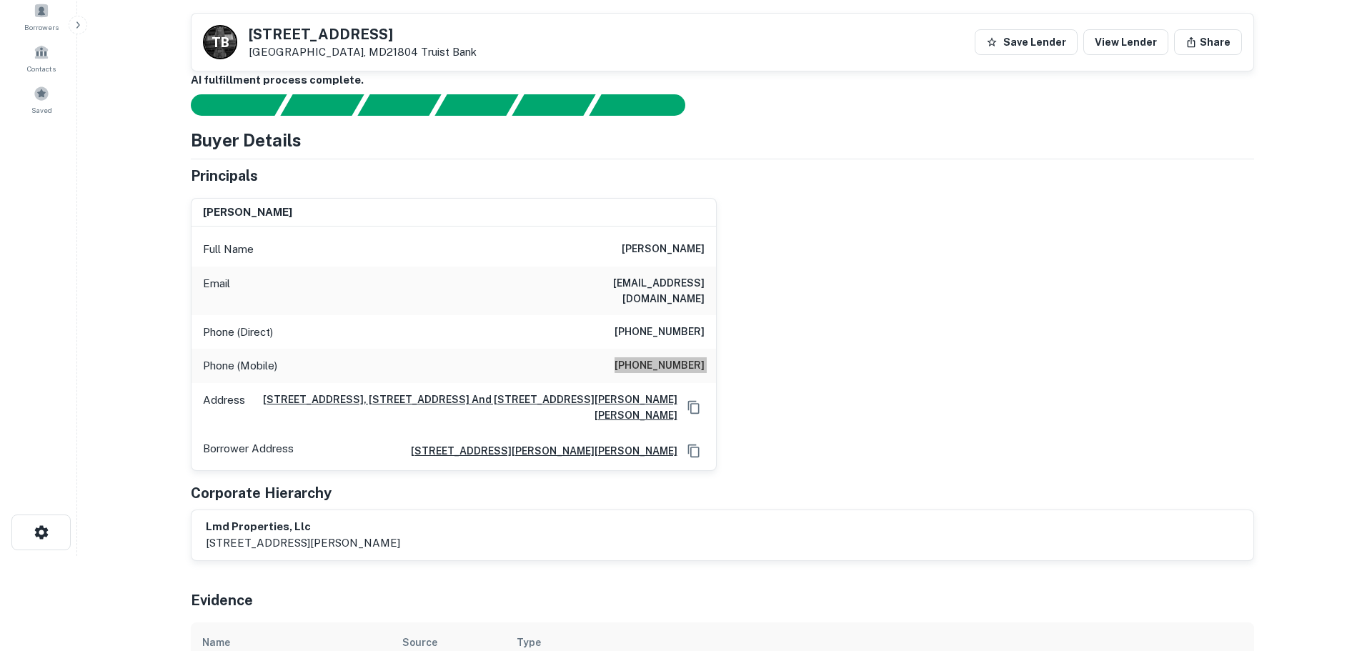
scroll to position [0, 0]
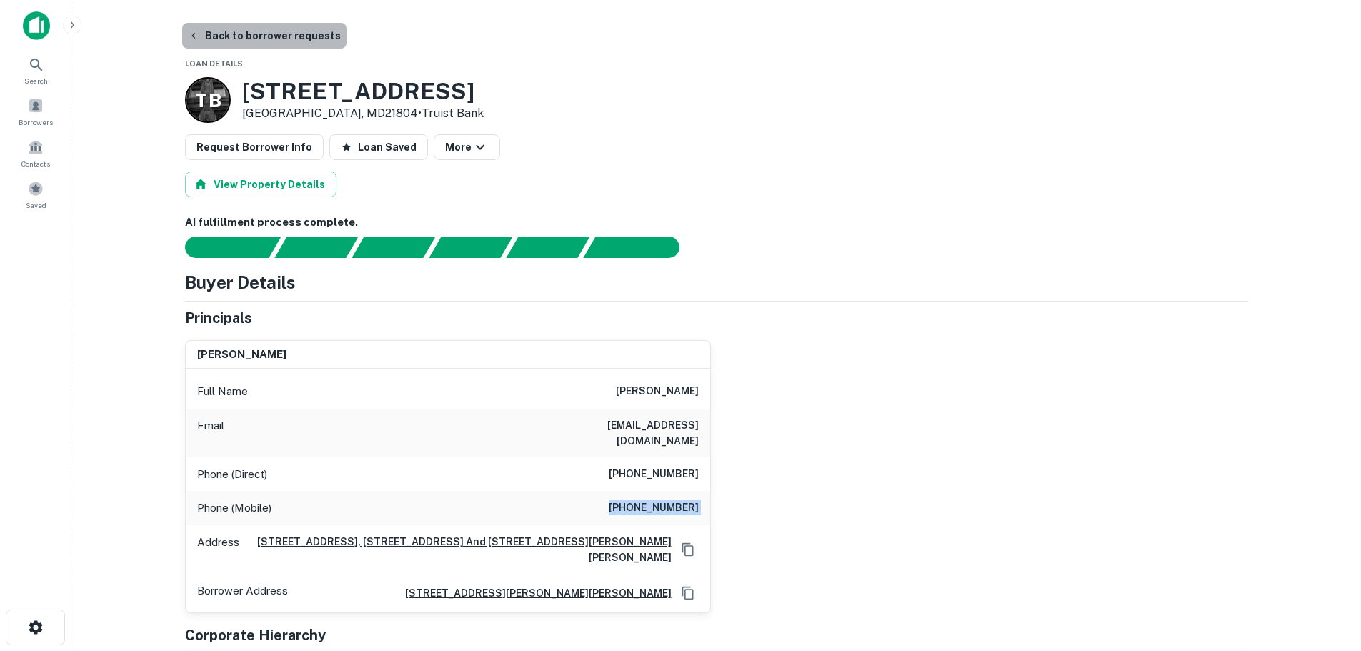
click at [312, 42] on button "Back to borrower requests" at bounding box center [264, 36] width 164 height 26
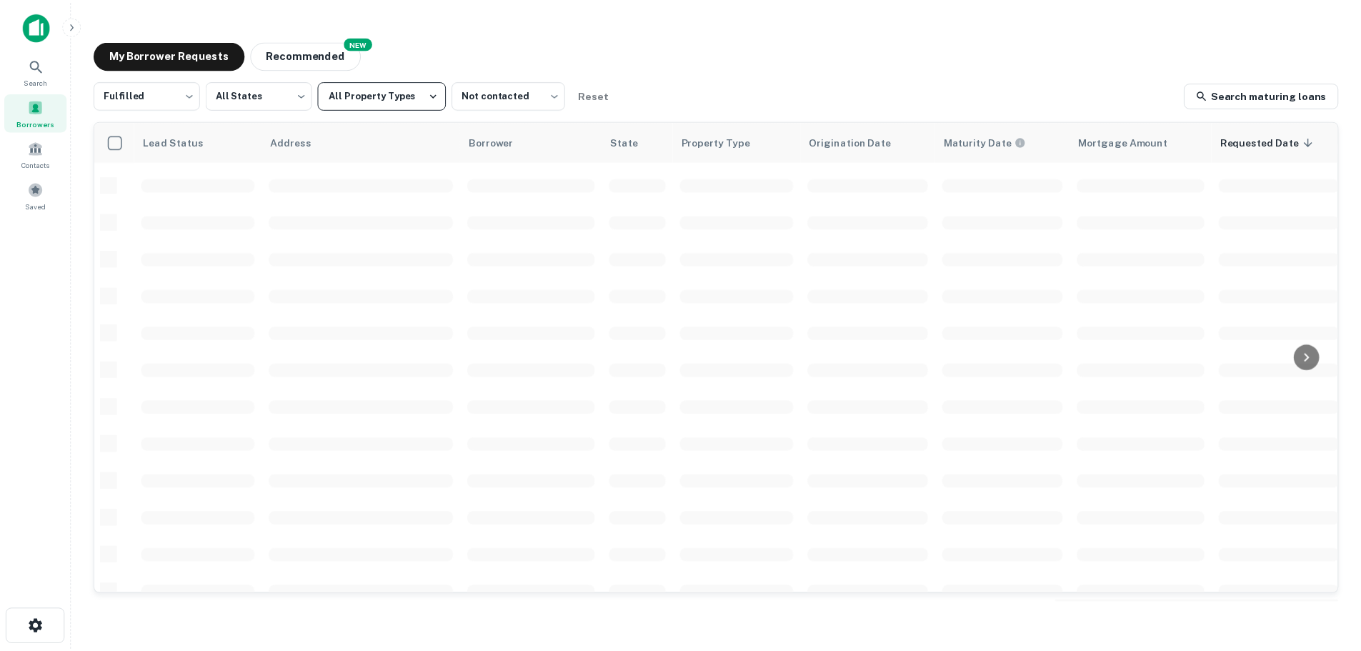
scroll to position [453, 0]
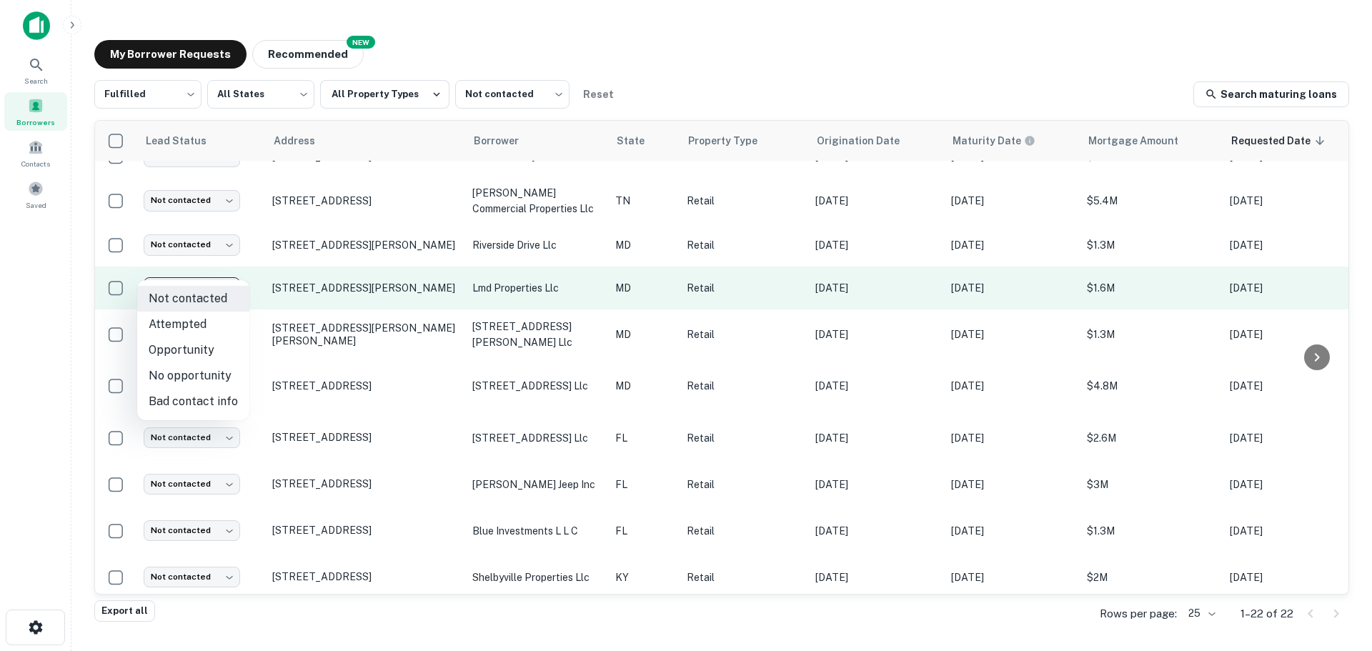
click at [207, 279] on body "Search Borrowers Contacts Saved My Borrower Requests NEW Recommended Fulfilled …" at bounding box center [686, 325] width 1372 height 651
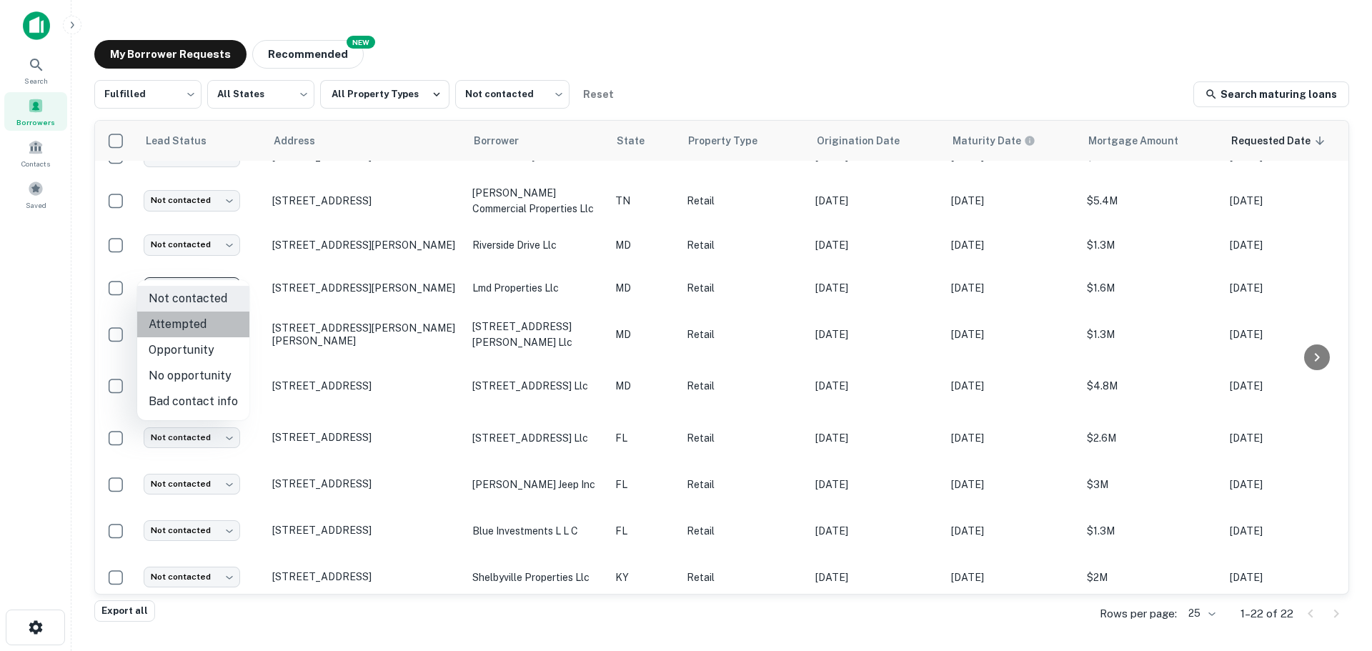
click at [207, 321] on li "Attempted" at bounding box center [193, 325] width 112 height 26
type input "*********"
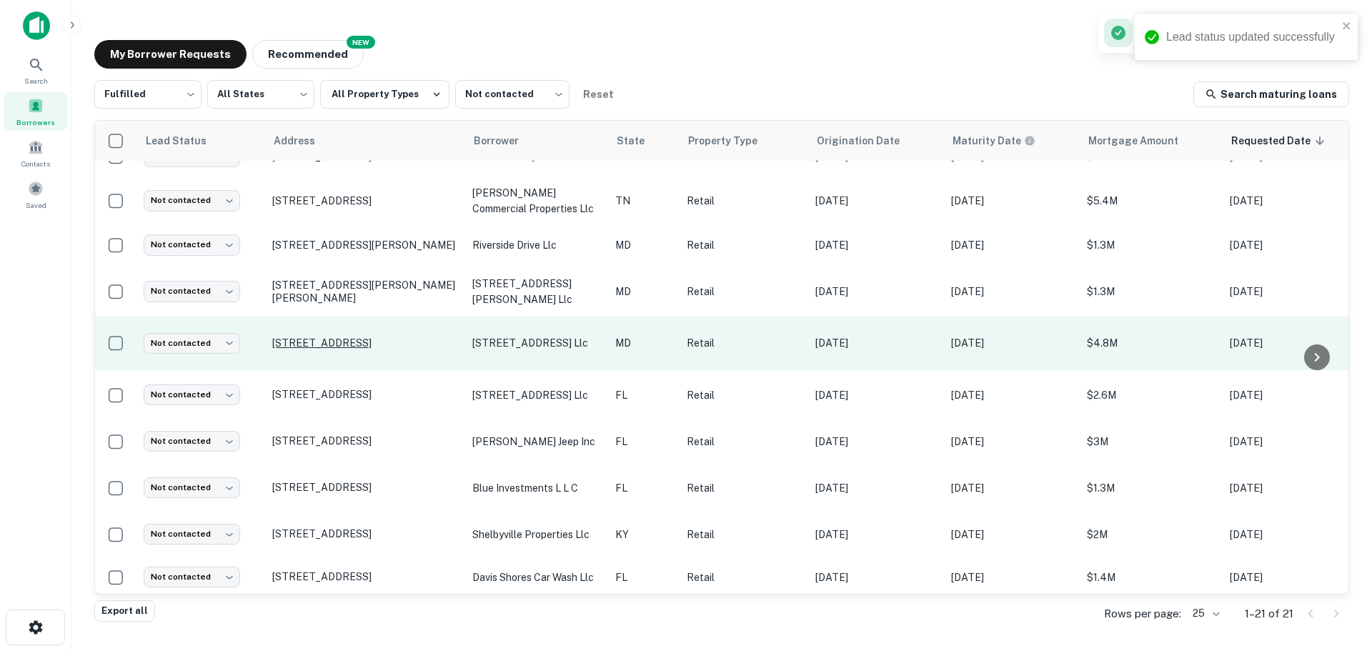
click at [379, 337] on p "2713 Ocean Gtwy Cambridge, MD21613" at bounding box center [365, 343] width 186 height 13
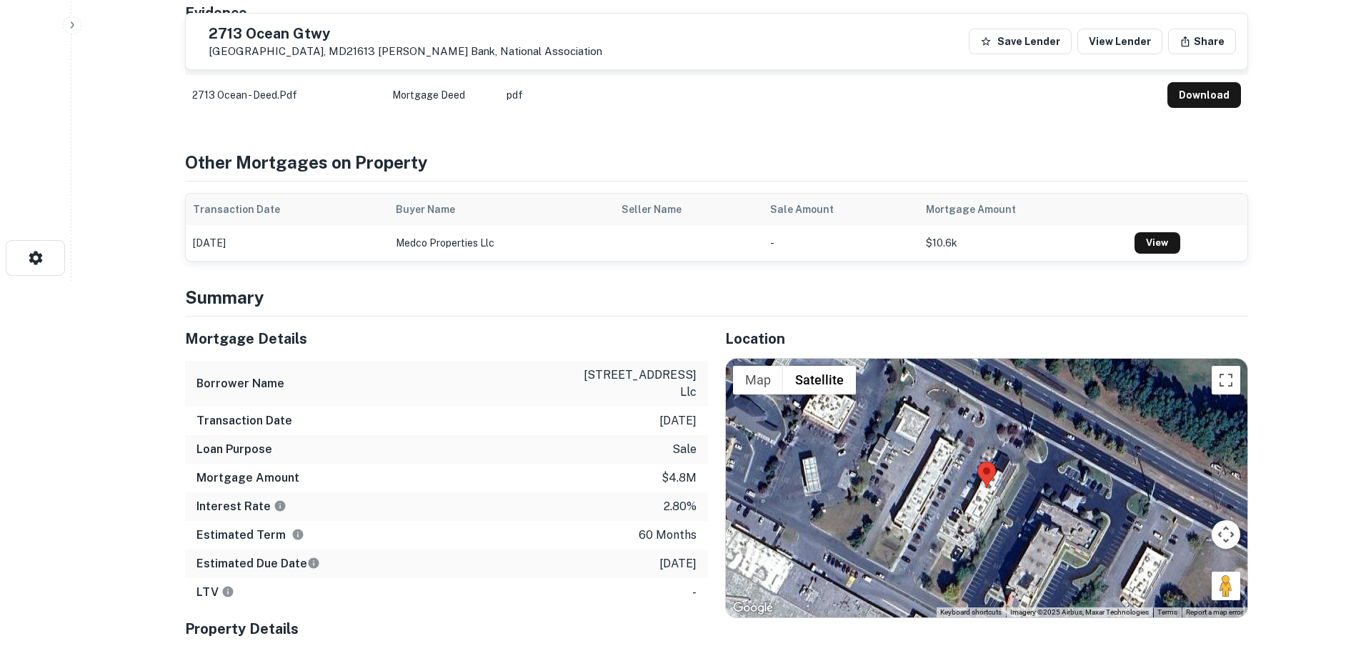
scroll to position [500, 0]
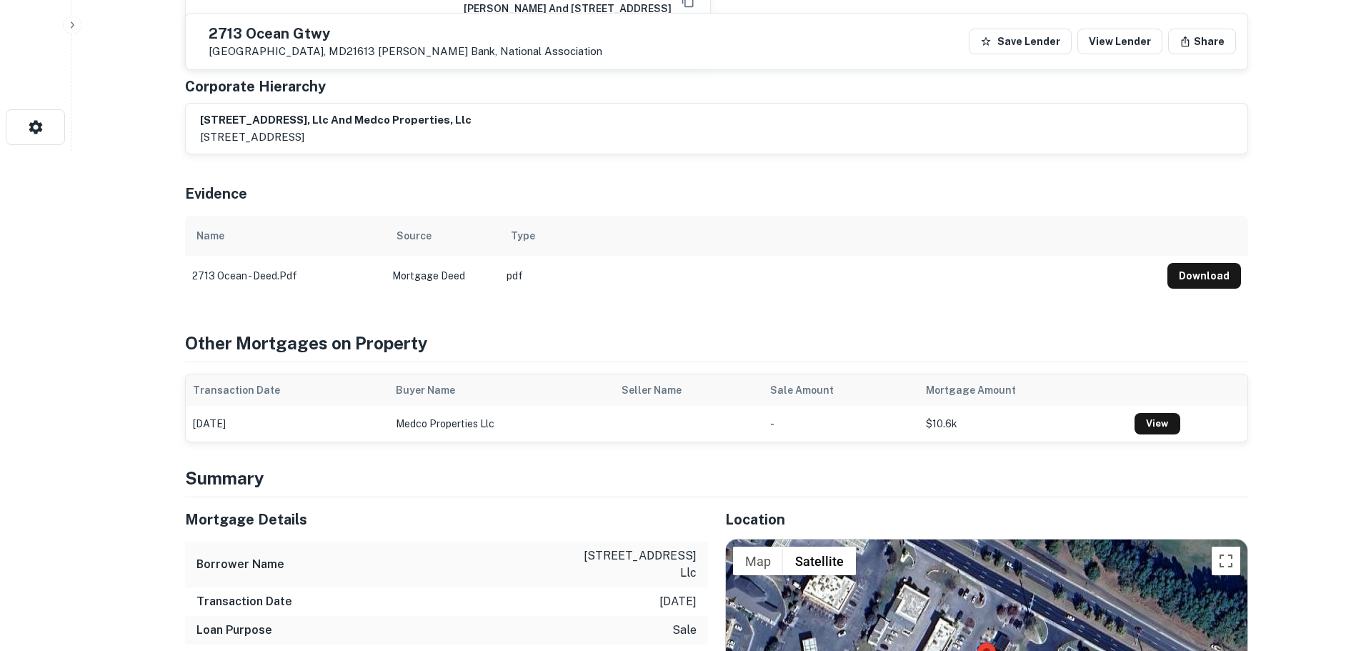
click at [311, 32] on h5 "2713 Ocean Gtwy" at bounding box center [406, 33] width 394 height 14
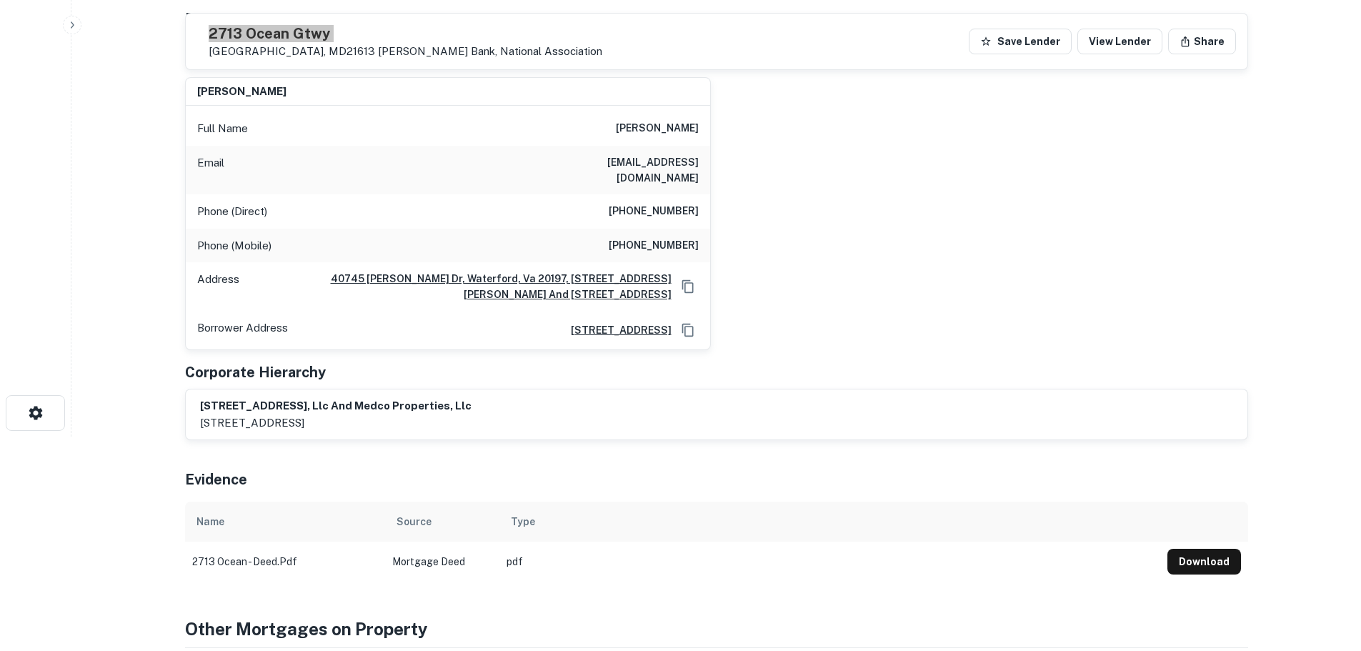
scroll to position [143, 0]
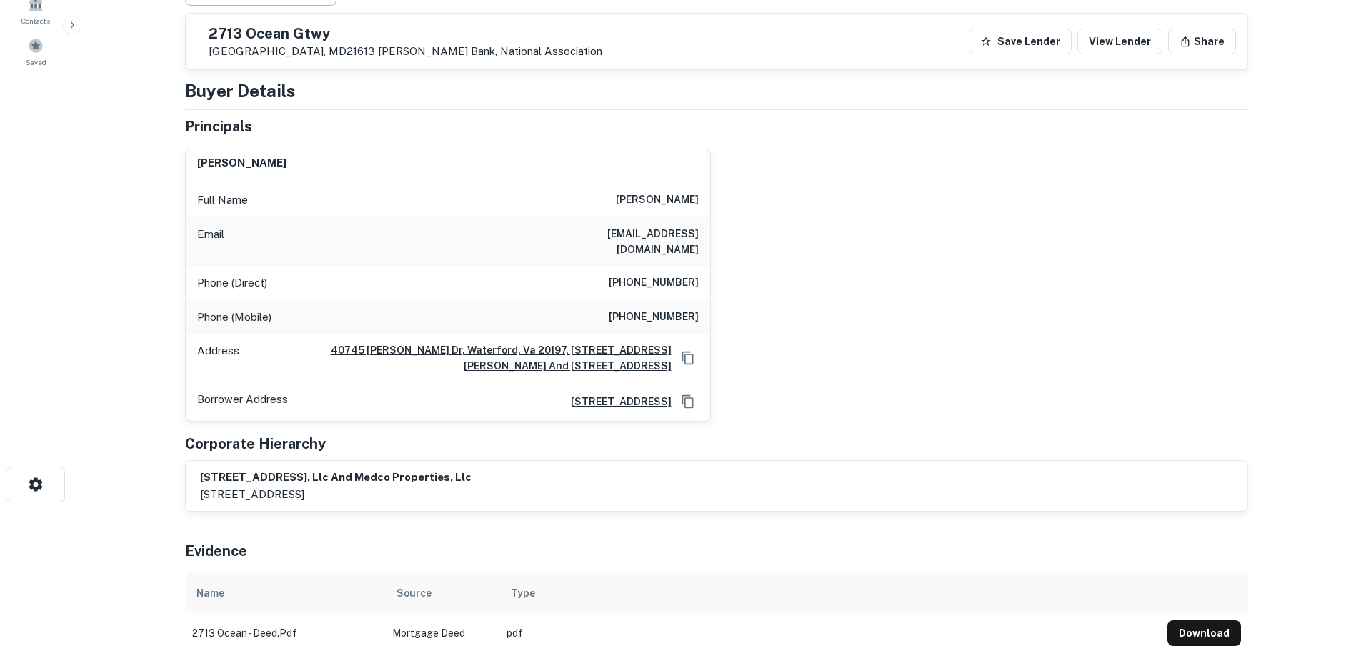
click at [687, 274] on h6 "(301) 990-1063" at bounding box center [654, 282] width 90 height 17
click at [690, 274] on h6 "(301) 990-1063" at bounding box center [654, 282] width 90 height 17
click at [676, 310] on h6 "(301) 785-5776" at bounding box center [654, 317] width 90 height 17
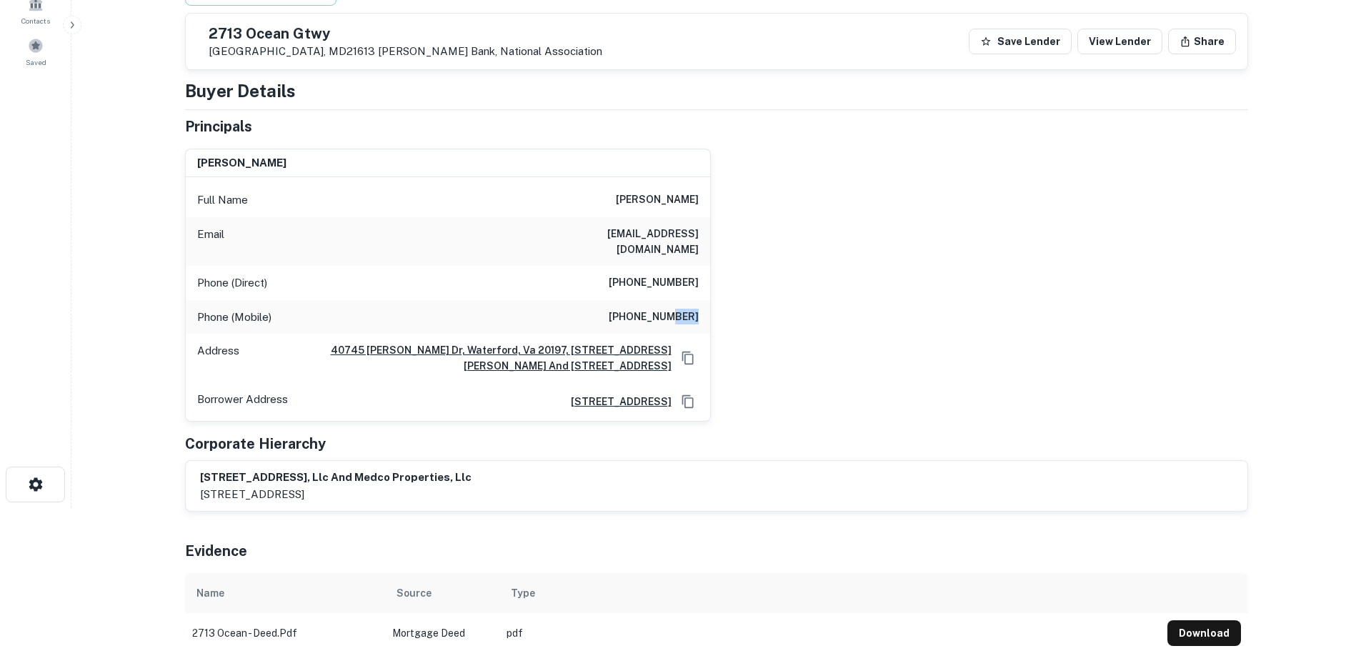
click at [676, 310] on h6 "(301) 785-5776" at bounding box center [654, 317] width 90 height 17
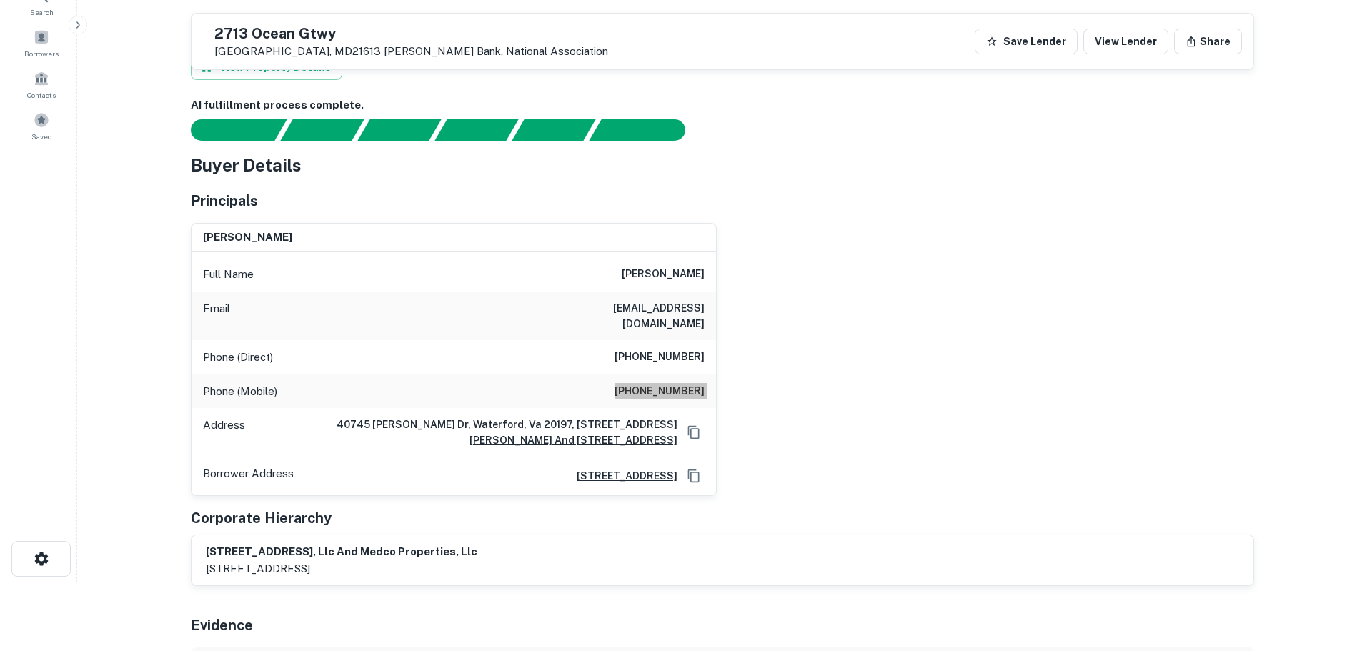
scroll to position [0, 0]
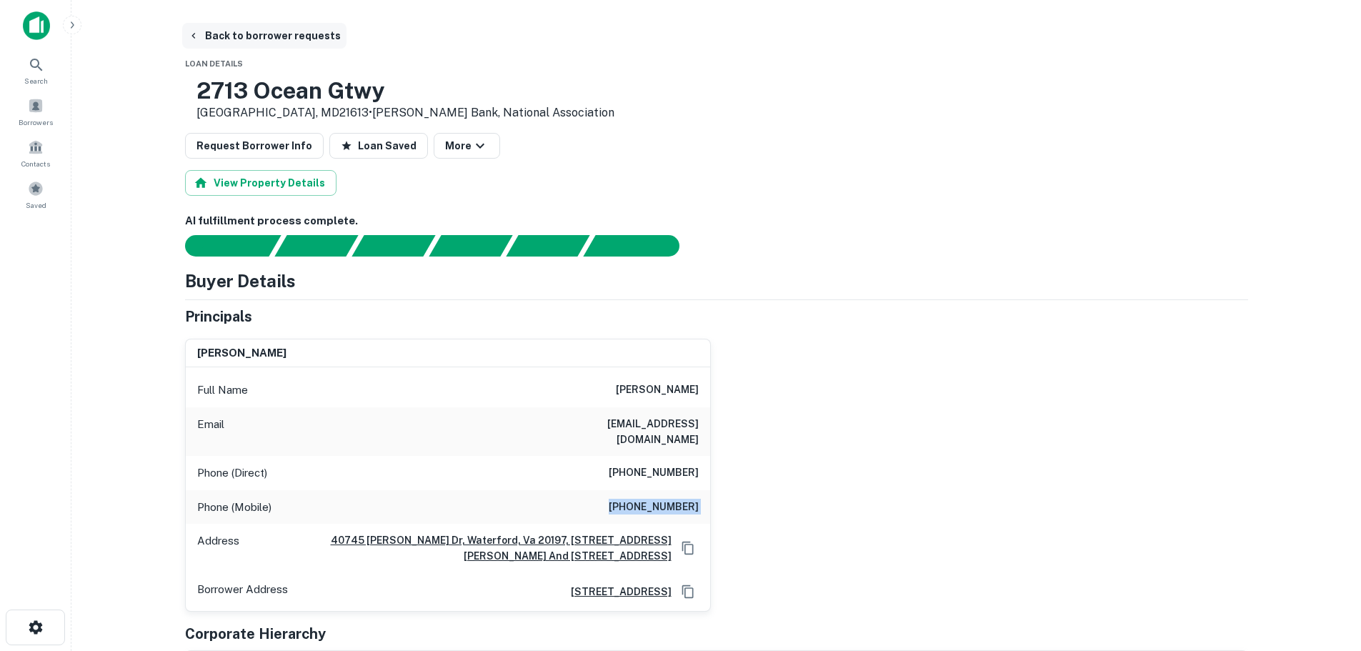
click at [277, 26] on button "Back to borrower requests" at bounding box center [264, 36] width 164 height 26
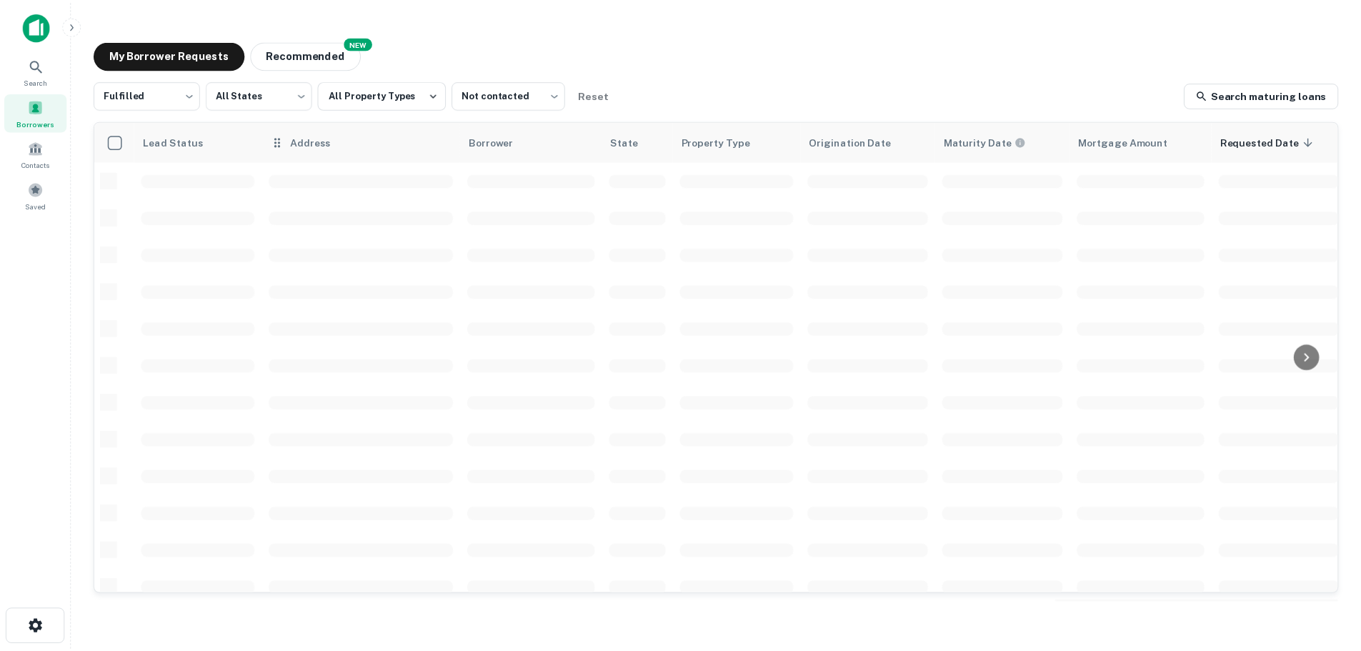
scroll to position [453, 0]
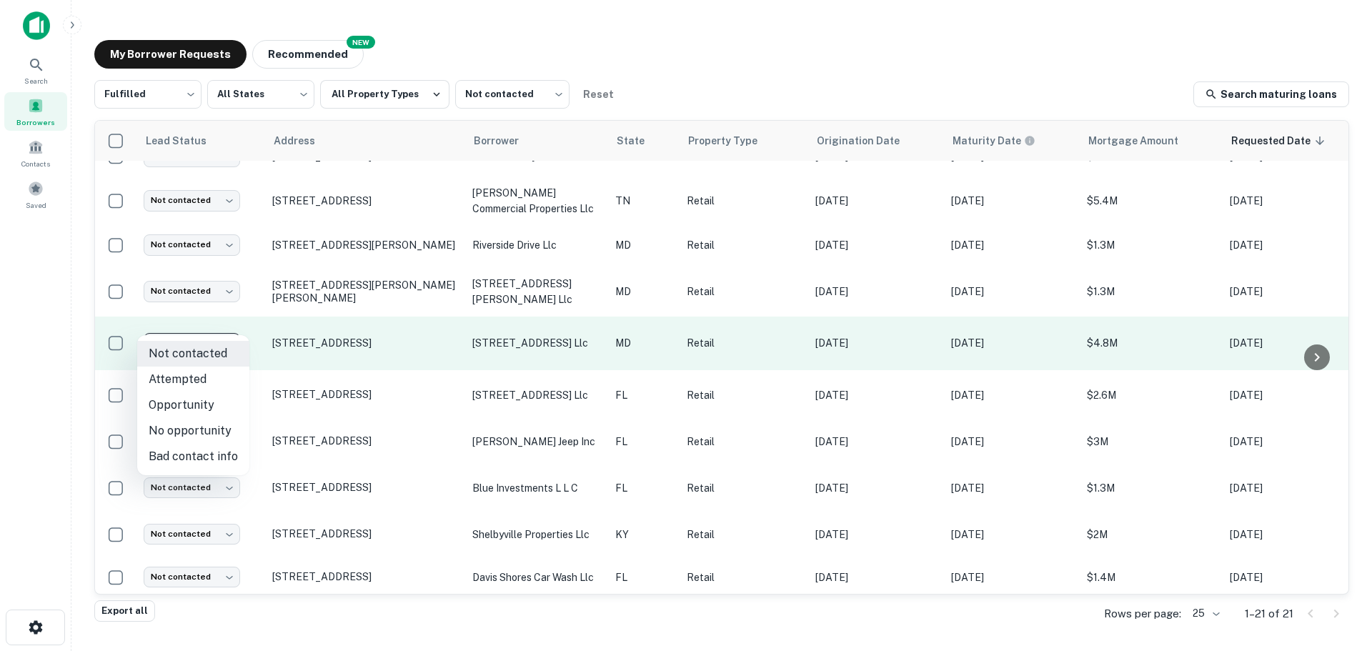
click at [179, 320] on body "Search Borrowers Contacts Saved My Borrower Requests NEW Recommended Fulfilled …" at bounding box center [686, 325] width 1372 height 651
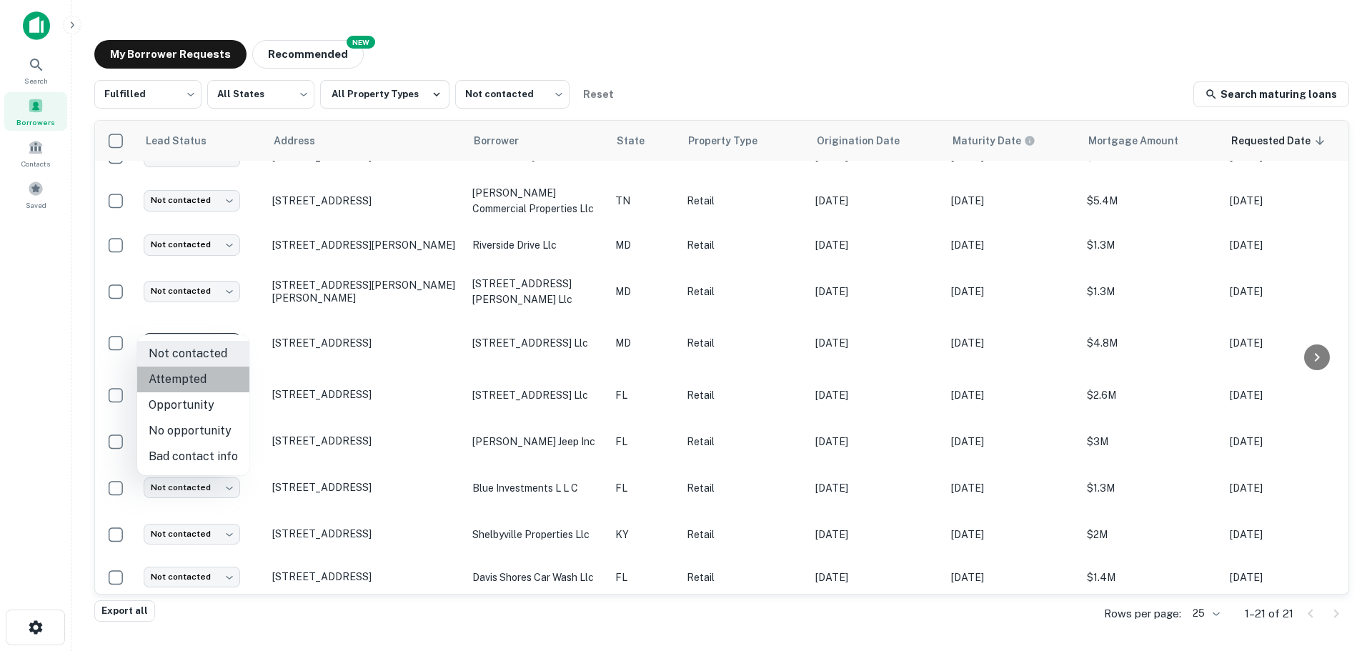
click at [204, 384] on li "Attempted" at bounding box center [193, 380] width 112 height 26
type input "*********"
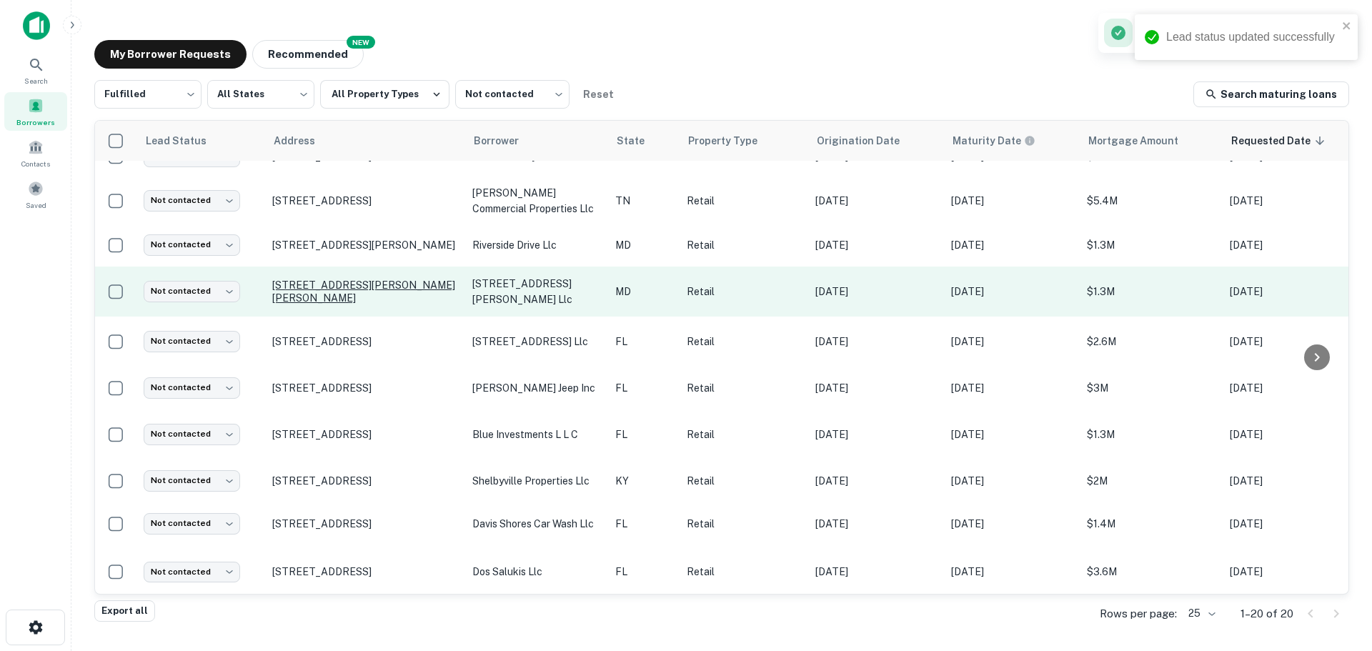
click at [393, 279] on p "6100 Livingston Rd Oxon Hill, MD20745" at bounding box center [365, 292] width 186 height 26
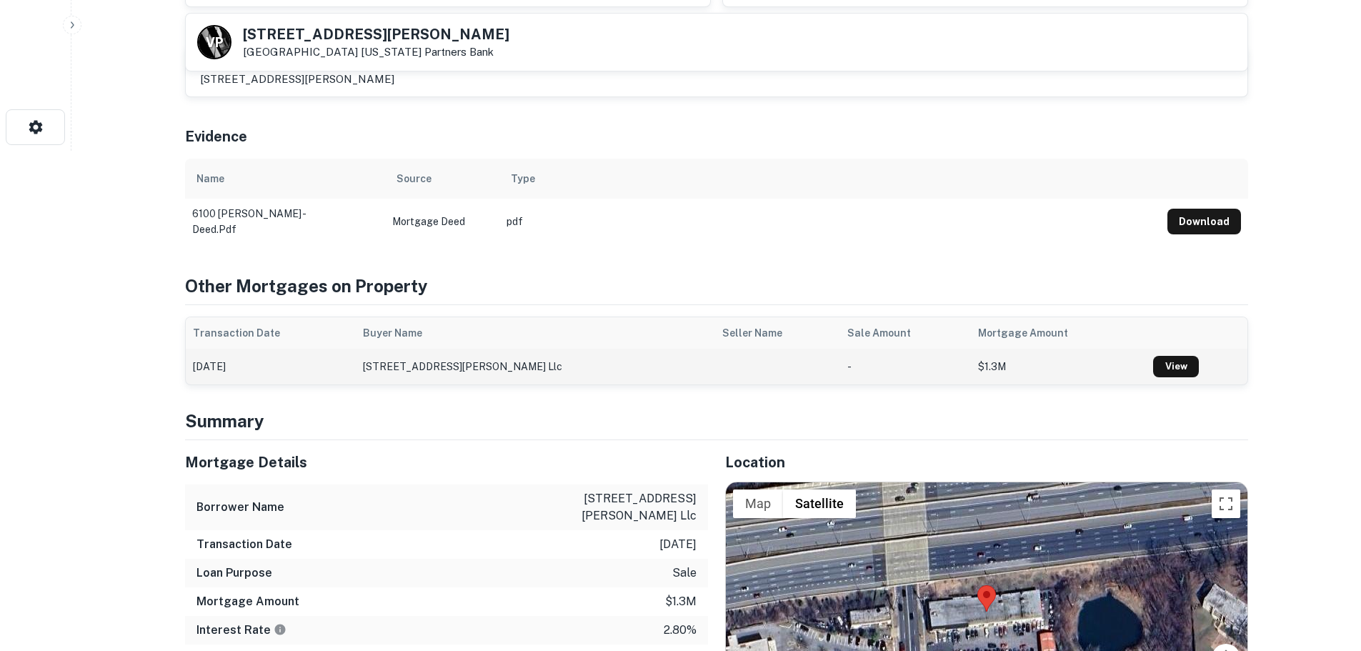
scroll to position [786, 0]
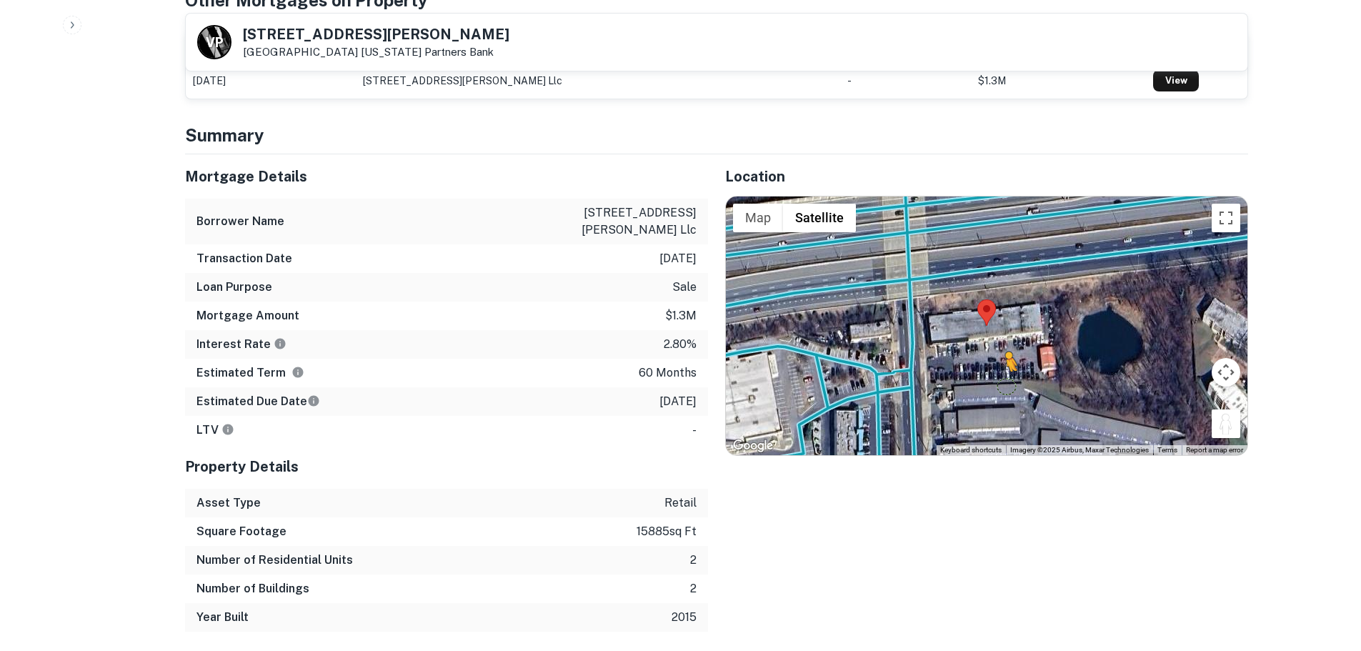
drag, startPoint x: 1228, startPoint y: 424, endPoint x: 985, endPoint y: 377, distance: 248.3
click at [985, 377] on div "To activate drag with keyboard, press Alt + Enter. Once in keyboard drag state,…" at bounding box center [987, 326] width 522 height 259
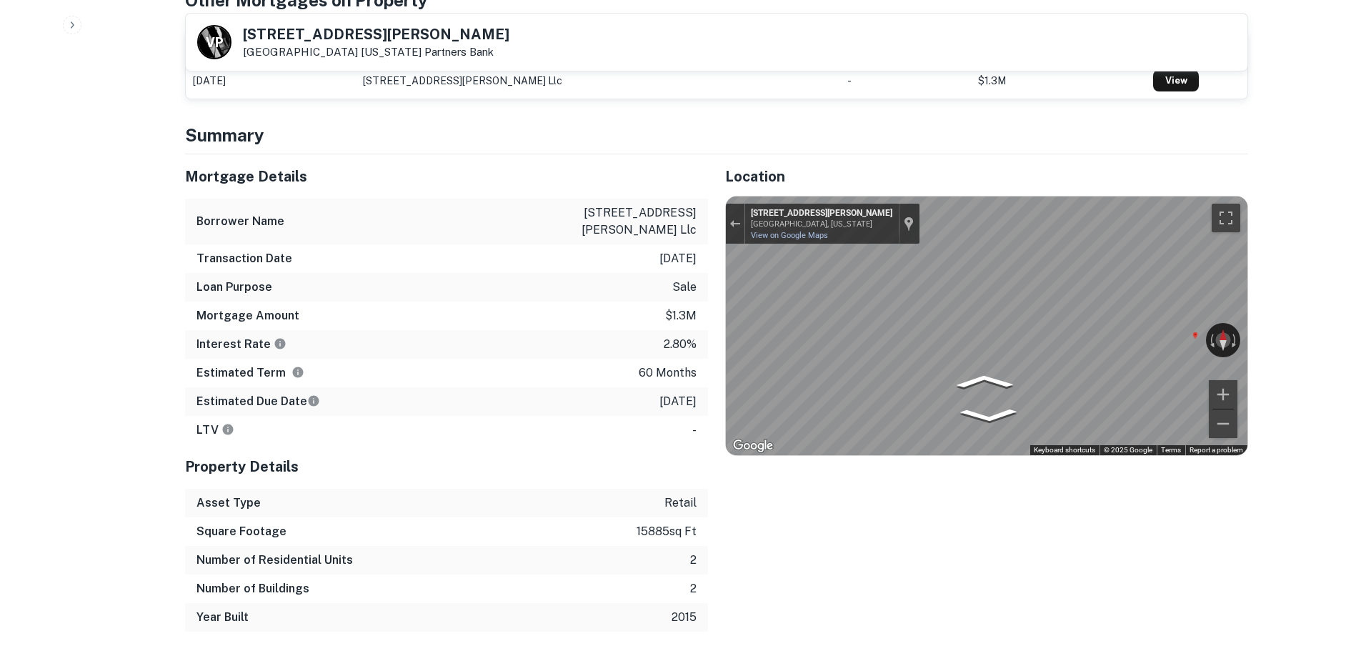
click at [295, 24] on div "V P 6100 Livingston Rd Oxon Hill, MD20745 Virginia Partners Bank" at bounding box center [717, 42] width 1062 height 57
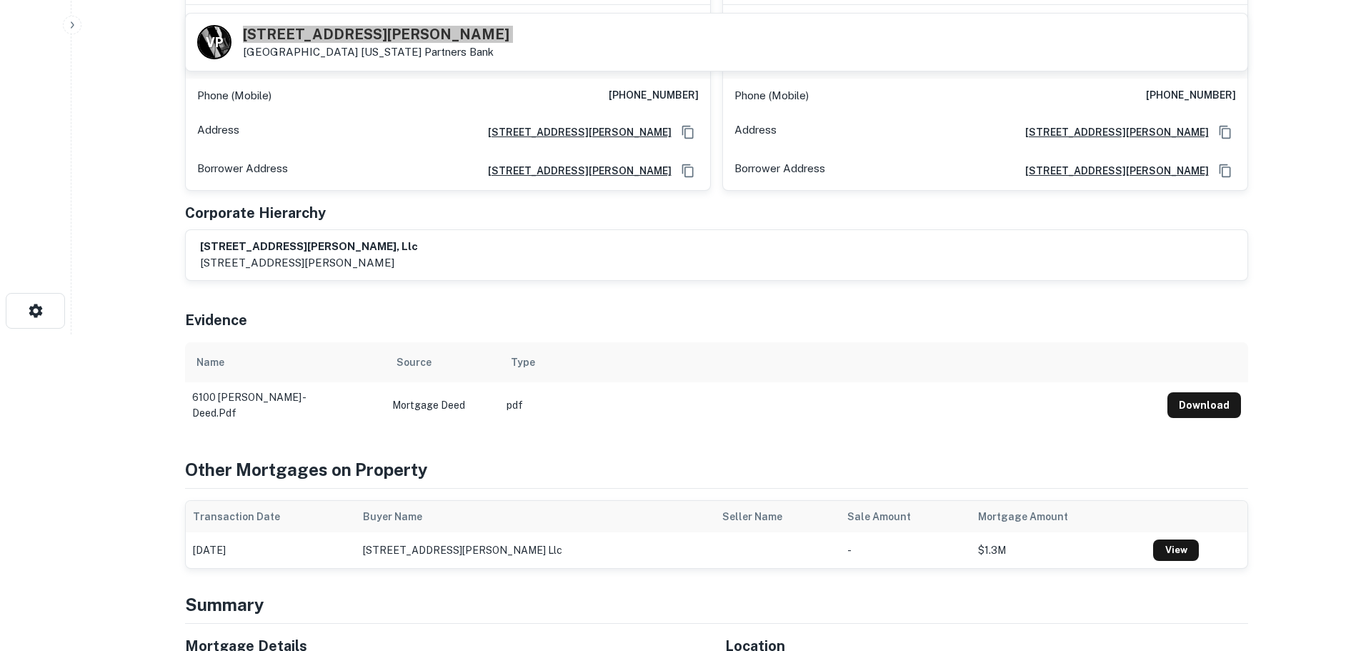
scroll to position [143, 0]
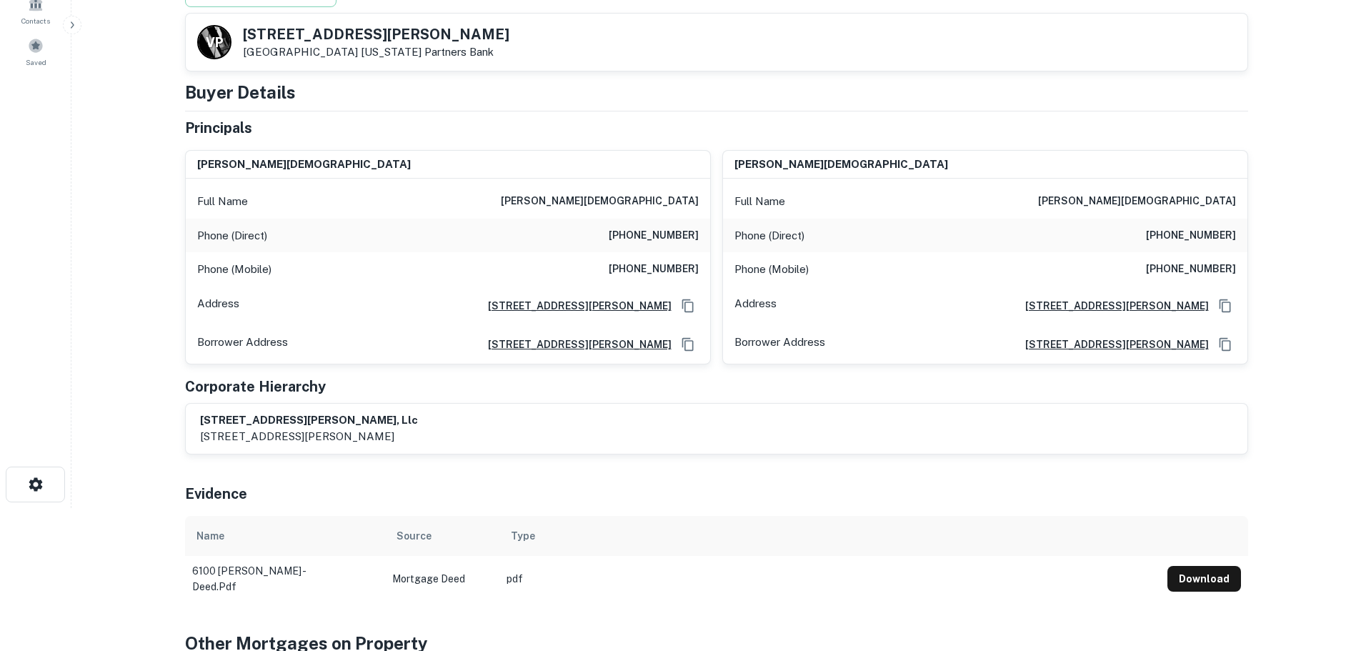
click at [672, 232] on h6 "(301) 579-9098" at bounding box center [654, 235] width 90 height 17
click at [659, 277] on h6 "(240) 375-7299" at bounding box center [654, 269] width 90 height 17
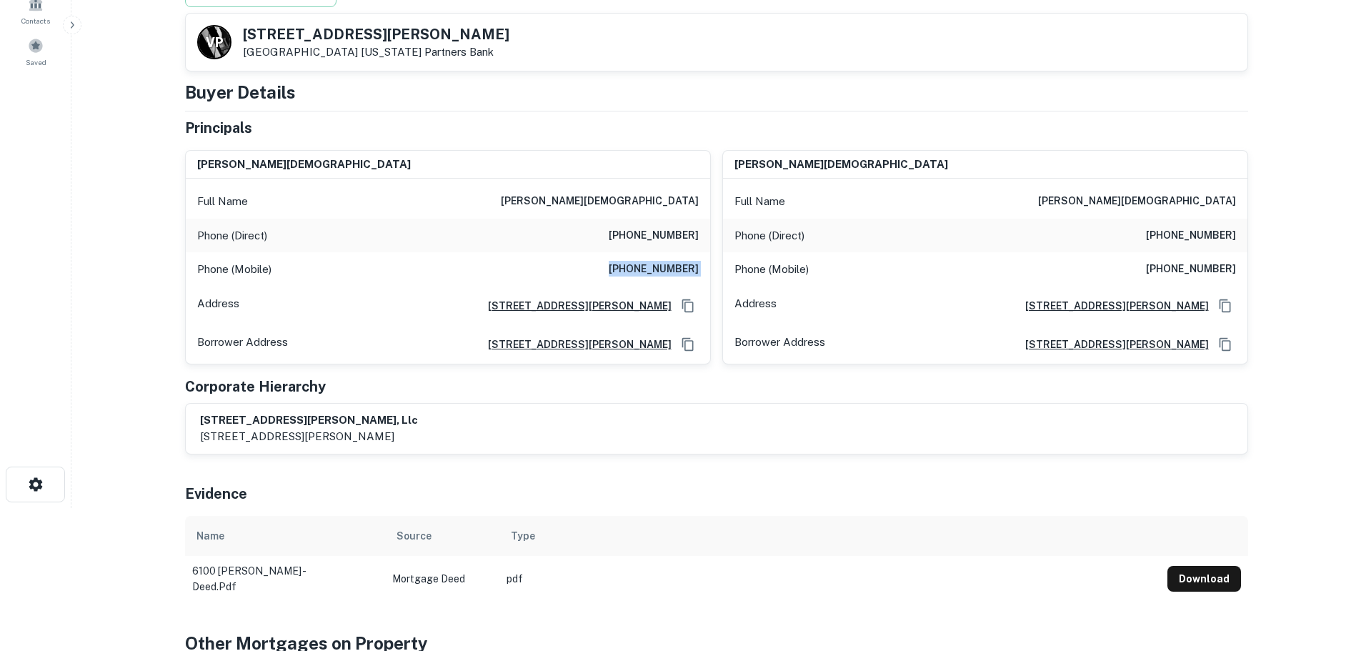
click at [659, 277] on h6 "(240) 375-7299" at bounding box center [654, 269] width 90 height 17
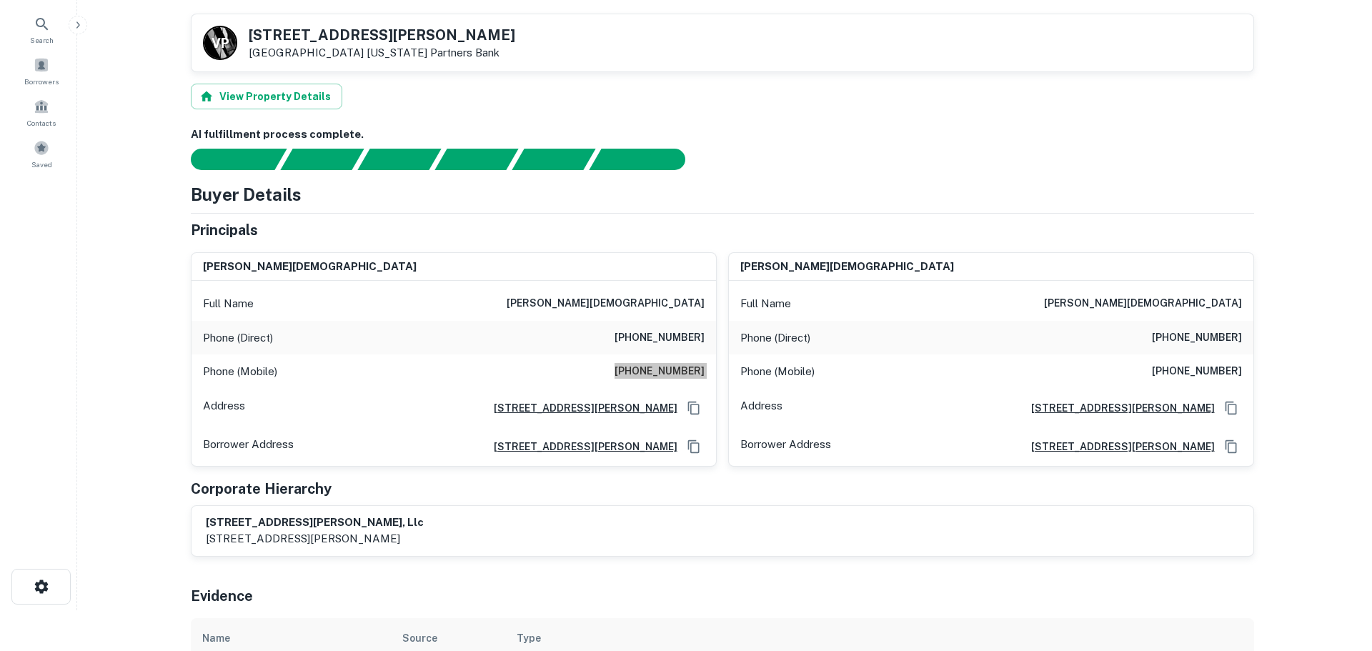
scroll to position [0, 0]
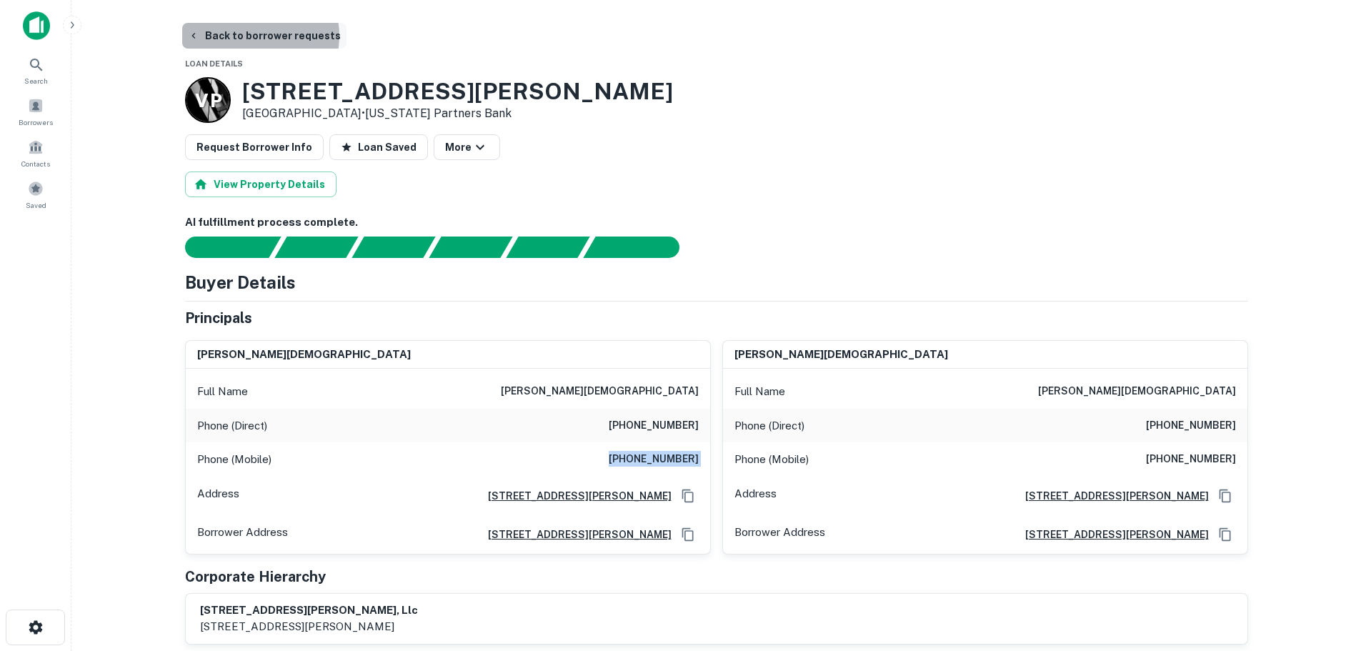
click at [259, 36] on button "Back to borrower requests" at bounding box center [264, 36] width 164 height 26
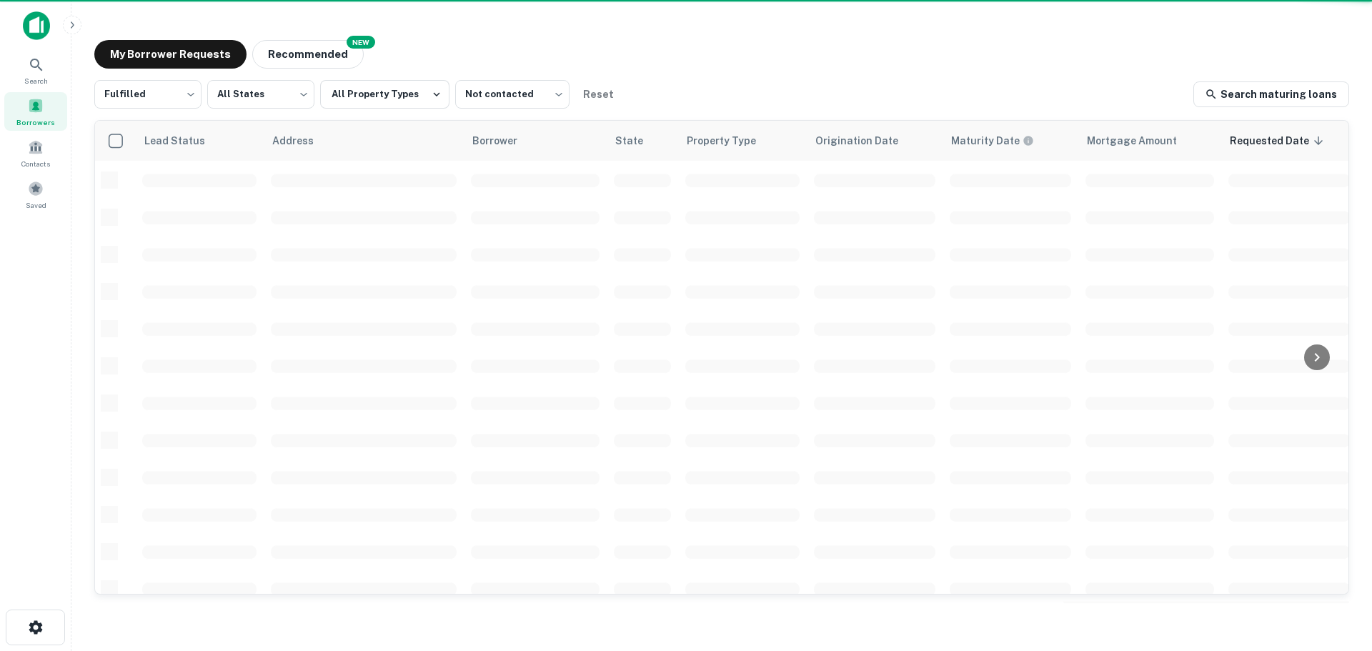
scroll to position [453, 0]
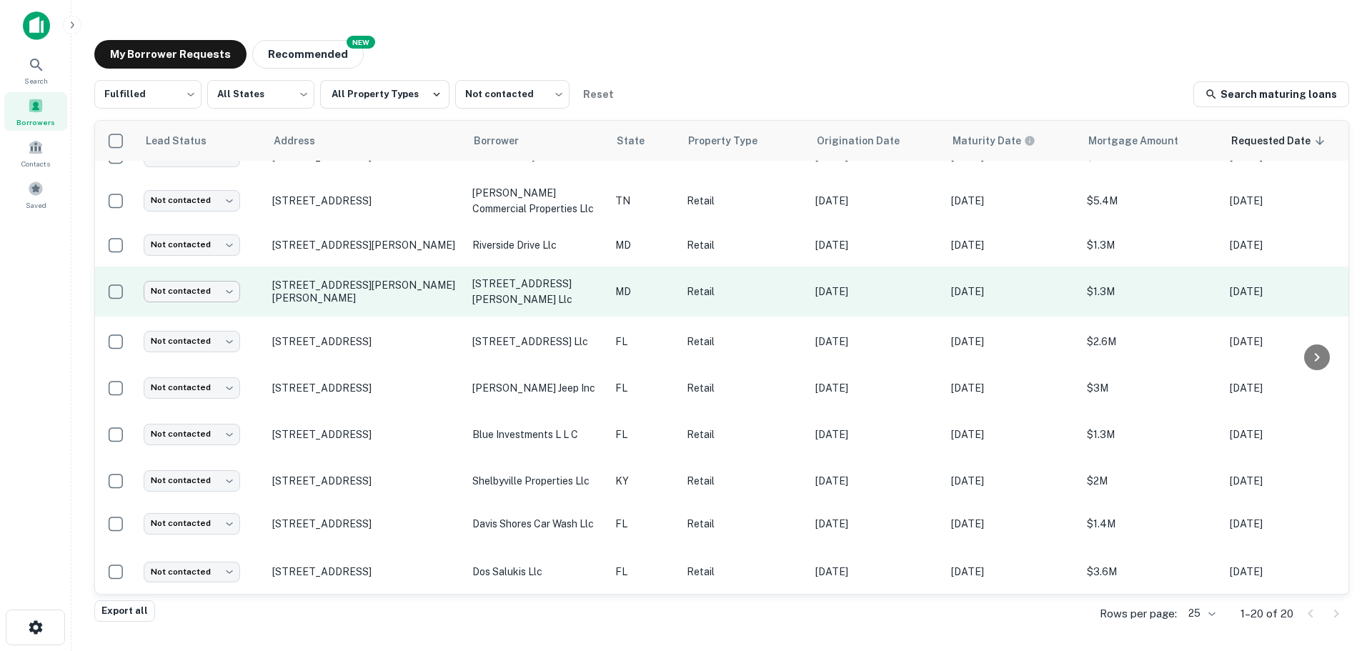
click at [218, 277] on body "Search Borrowers Contacts Saved My Borrower Requests NEW Recommended Fulfilled …" at bounding box center [686, 325] width 1372 height 651
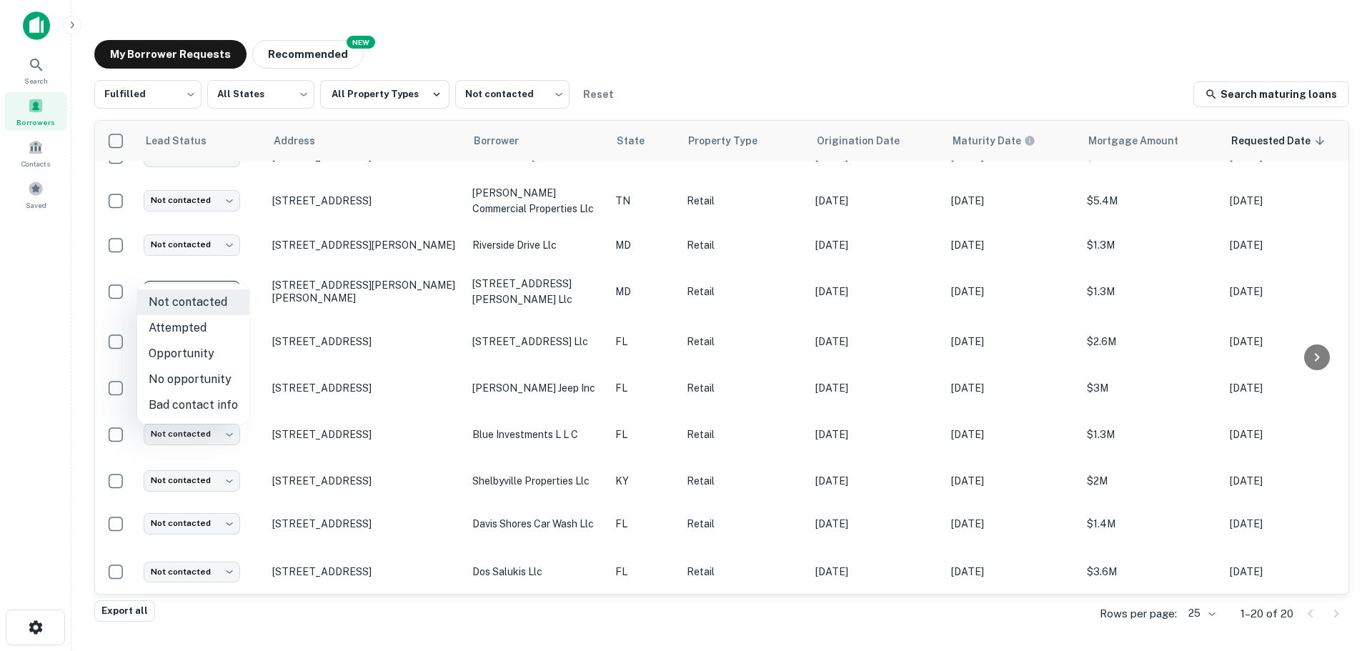
click at [212, 374] on li "No opportunity" at bounding box center [193, 380] width 112 height 26
type input "**********"
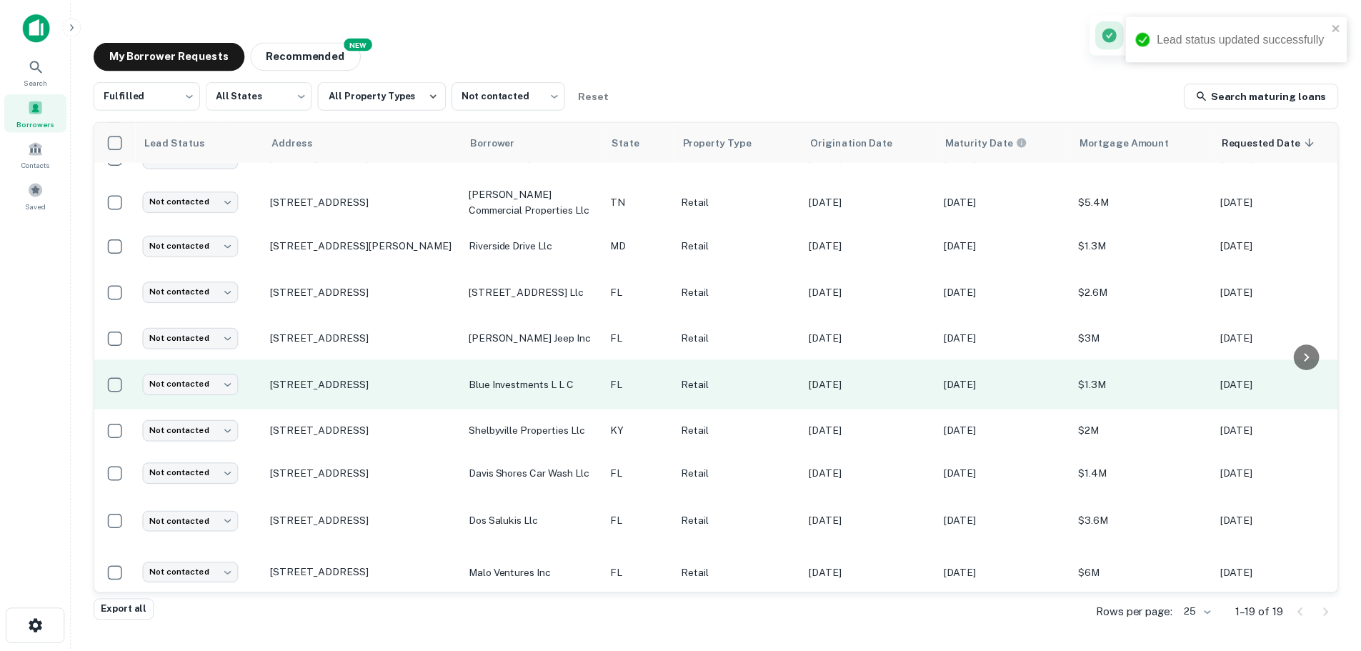
scroll to position [450, 0]
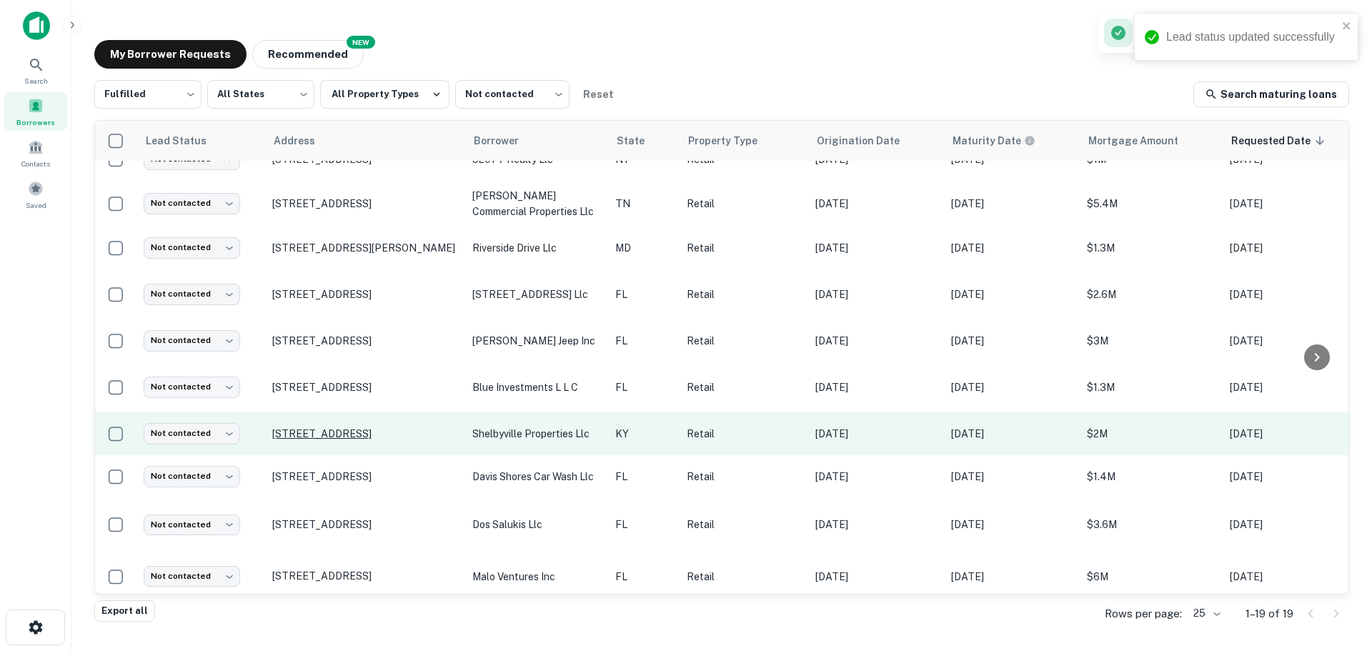
click at [322, 427] on p "[STREET_ADDRESS]" at bounding box center [365, 433] width 186 height 13
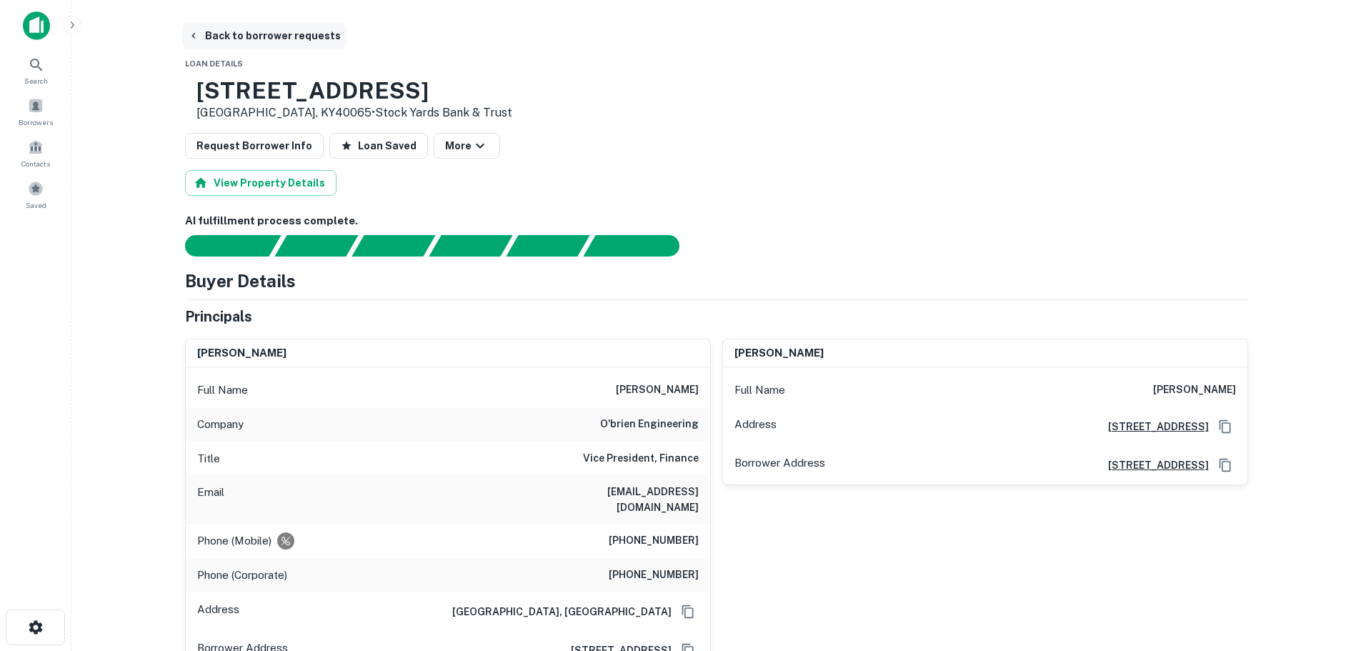
click at [274, 41] on button "Back to borrower requests" at bounding box center [264, 36] width 164 height 26
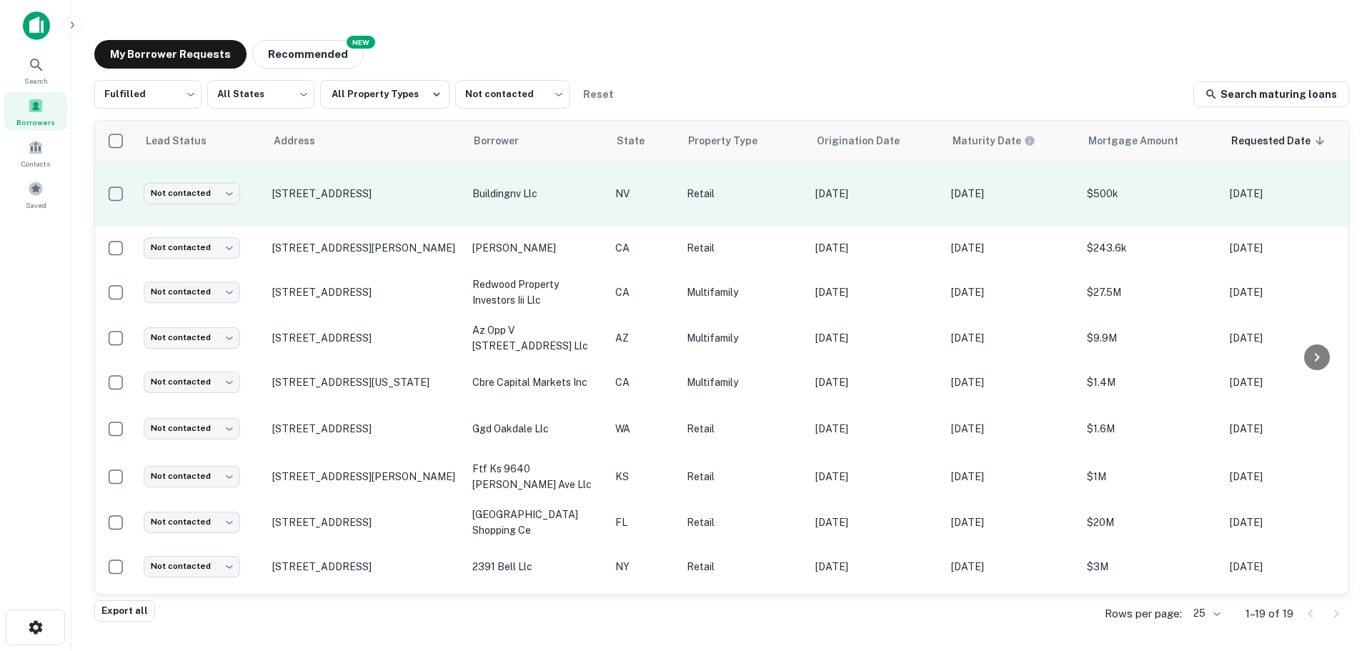
click at [387, 166] on td "[STREET_ADDRESS]" at bounding box center [365, 194] width 200 height 66
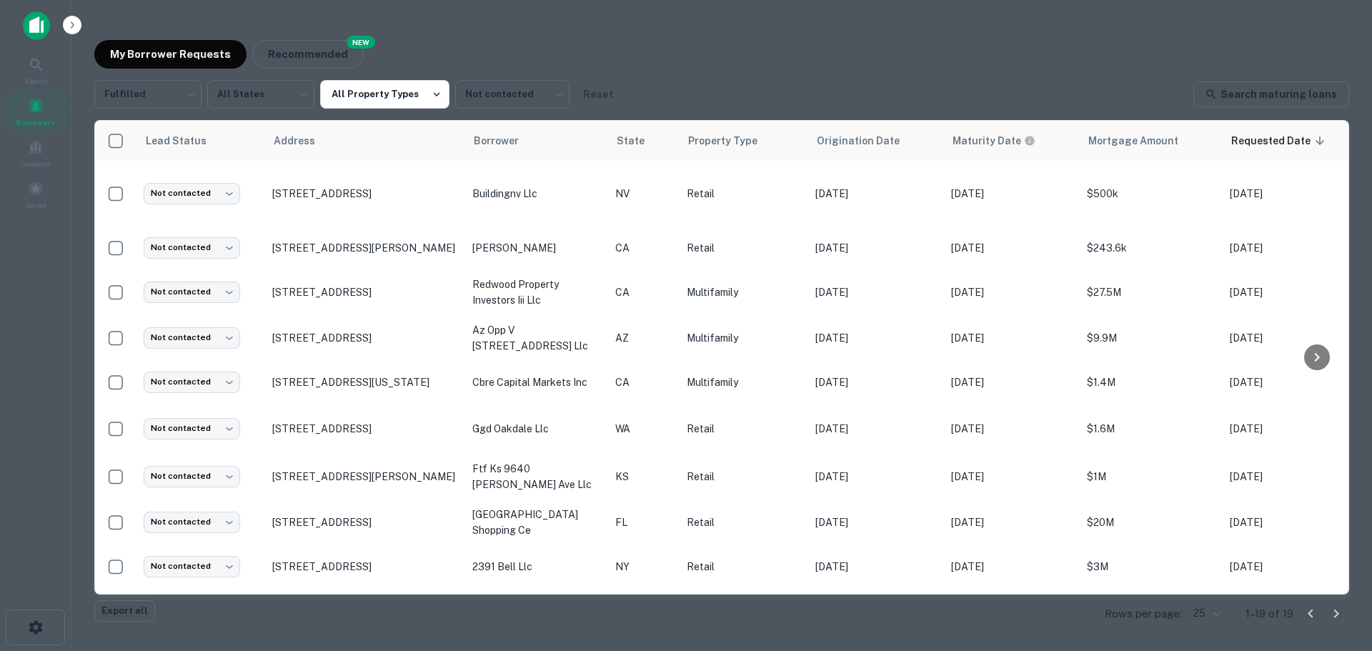
click at [444, 129] on div at bounding box center [686, 325] width 1372 height 651
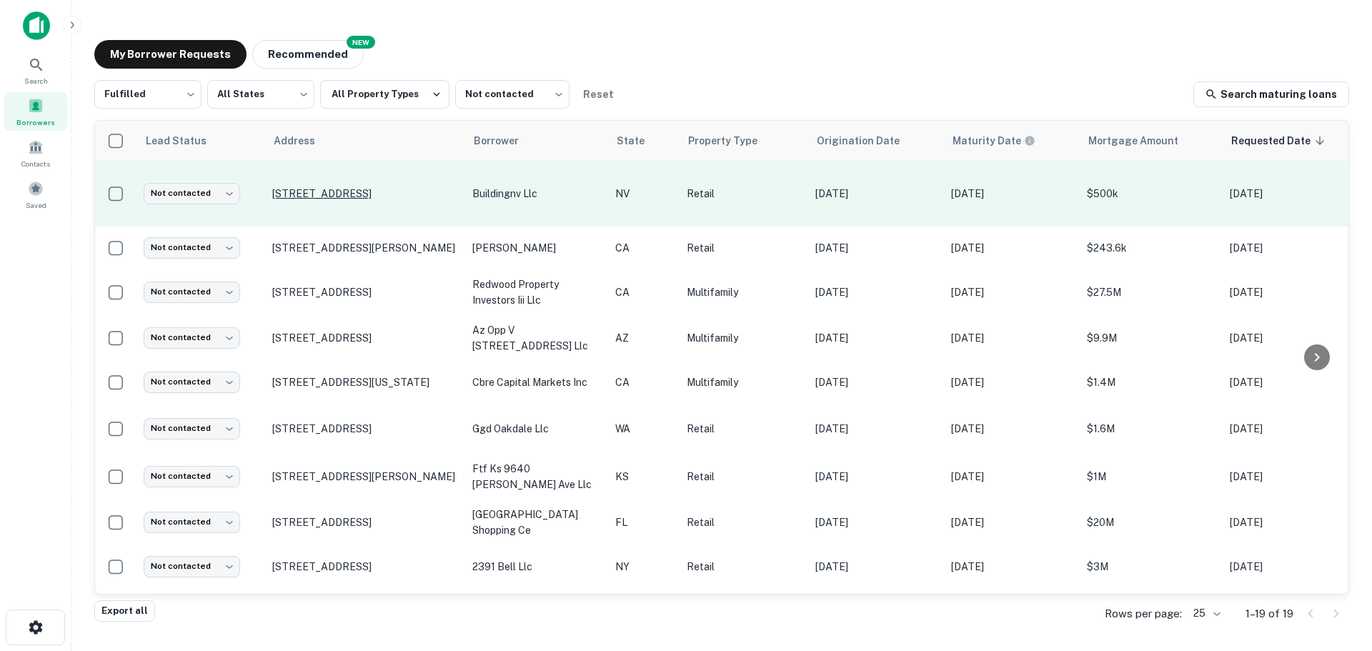
click at [381, 188] on p "[STREET_ADDRESS]" at bounding box center [365, 193] width 186 height 13
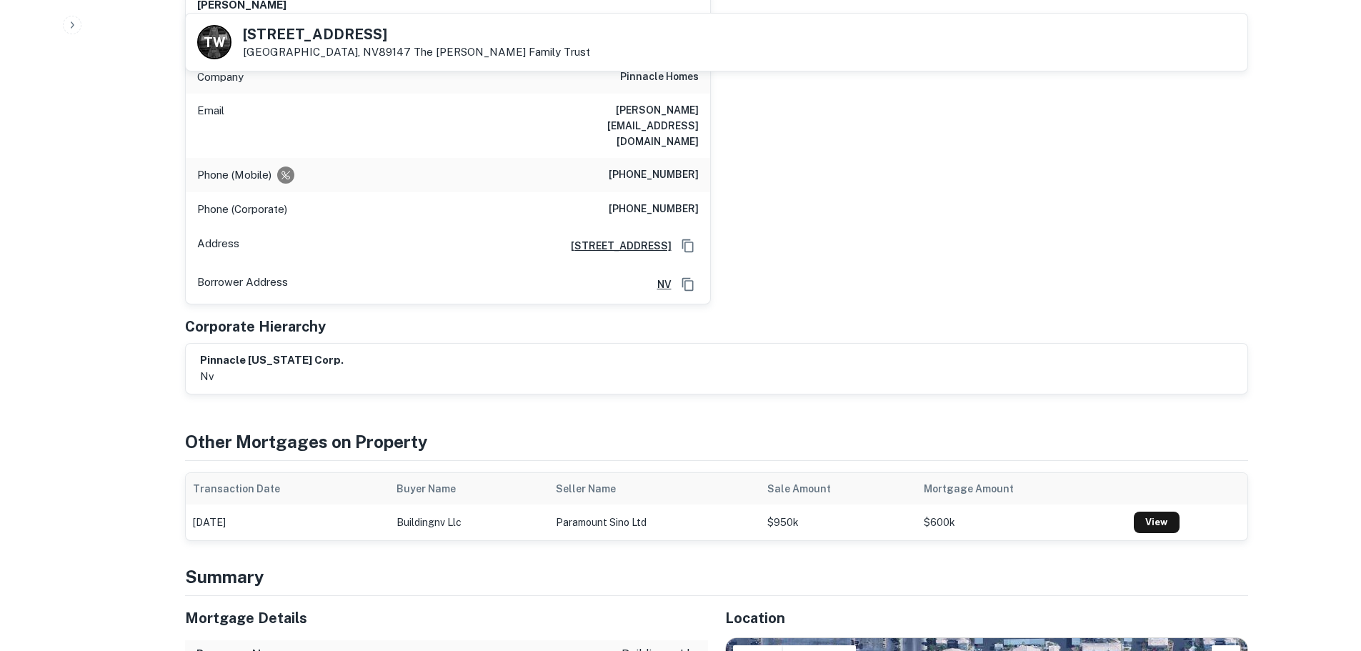
scroll to position [1215, 0]
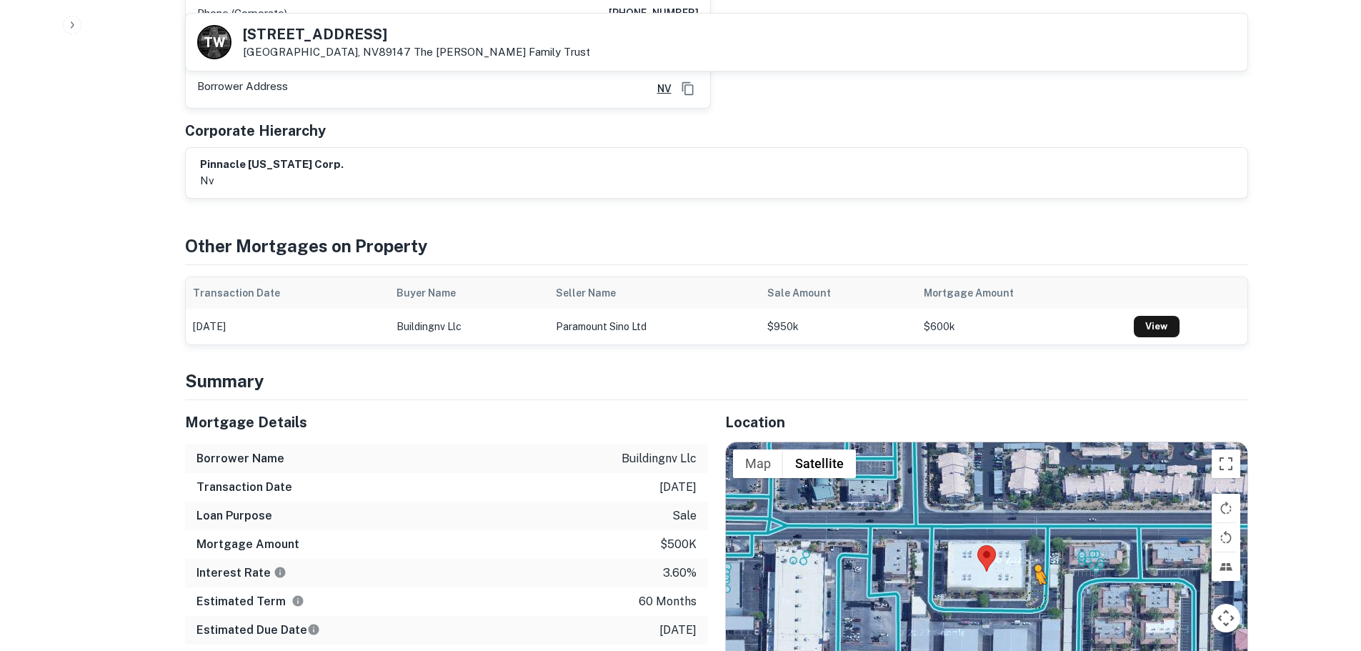
drag, startPoint x: 1235, startPoint y: 592, endPoint x: 1034, endPoint y: 497, distance: 221.9
click at [1034, 497] on div "To activate drag with keyboard, press Alt + Enter. Once in keyboard drag state,…" at bounding box center [987, 571] width 522 height 259
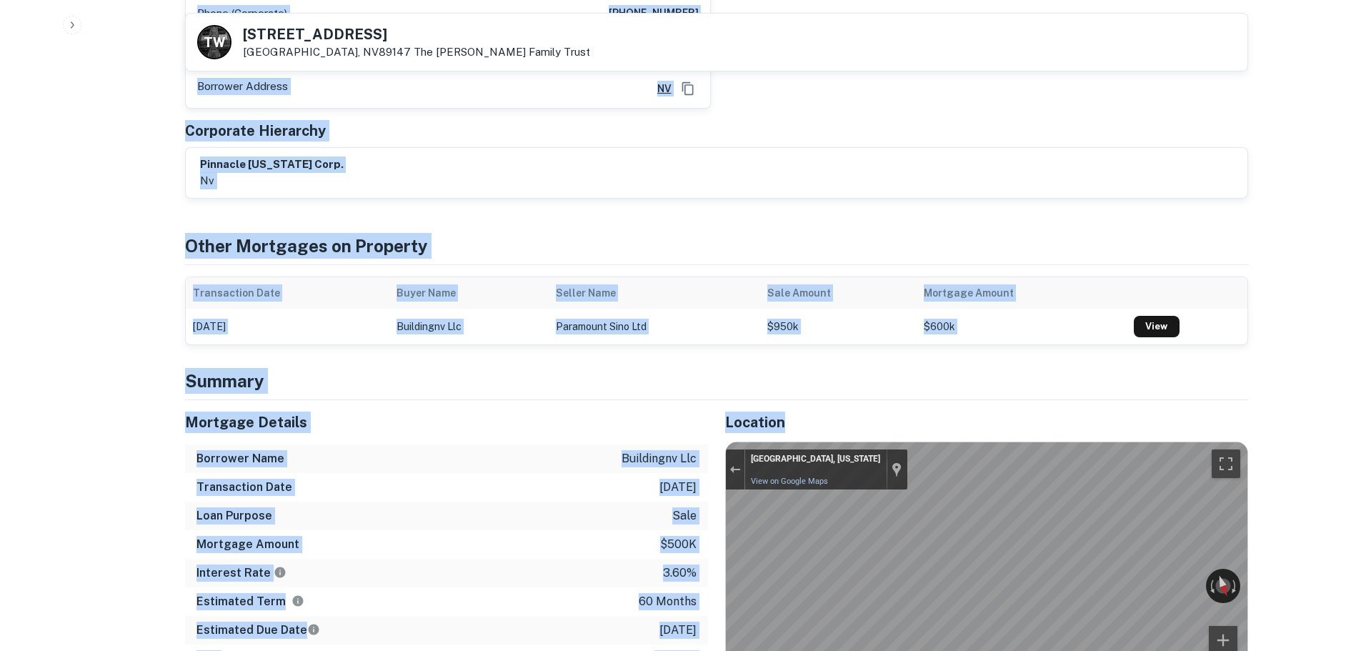
drag, startPoint x: 1256, startPoint y: 545, endPoint x: 708, endPoint y: 513, distance: 549.0
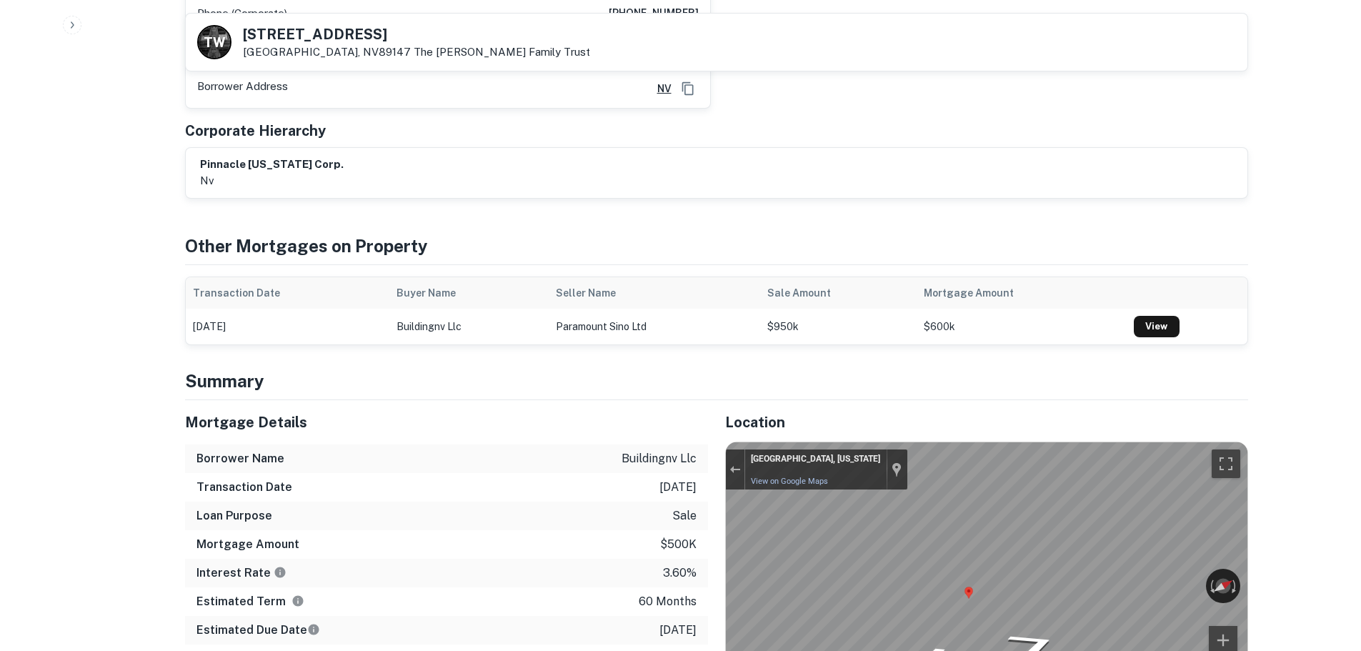
click at [352, 24] on div "T W 9225 W FLAMINGO RD Las Vegas, NV89147 The Wyatt Family Trust" at bounding box center [717, 42] width 1062 height 57
click at [352, 32] on h5 "9225 W FLAMINGO RD" at bounding box center [416, 34] width 347 height 14
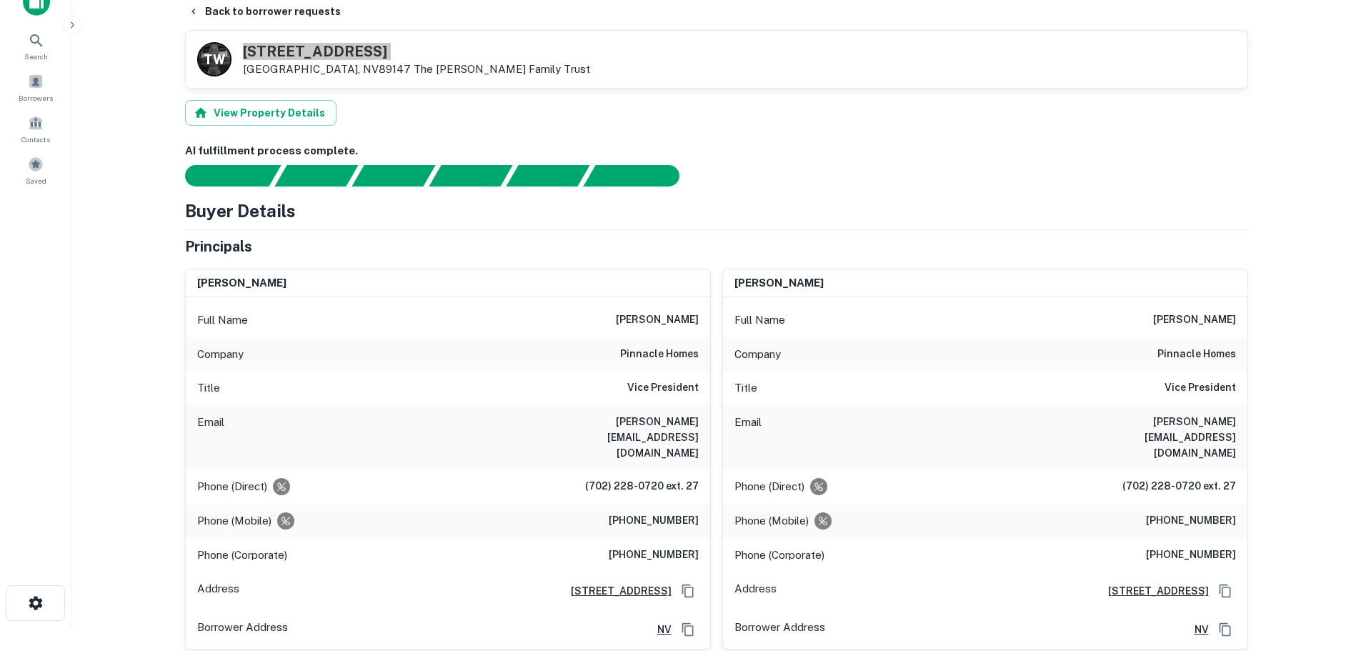
scroll to position [0, 0]
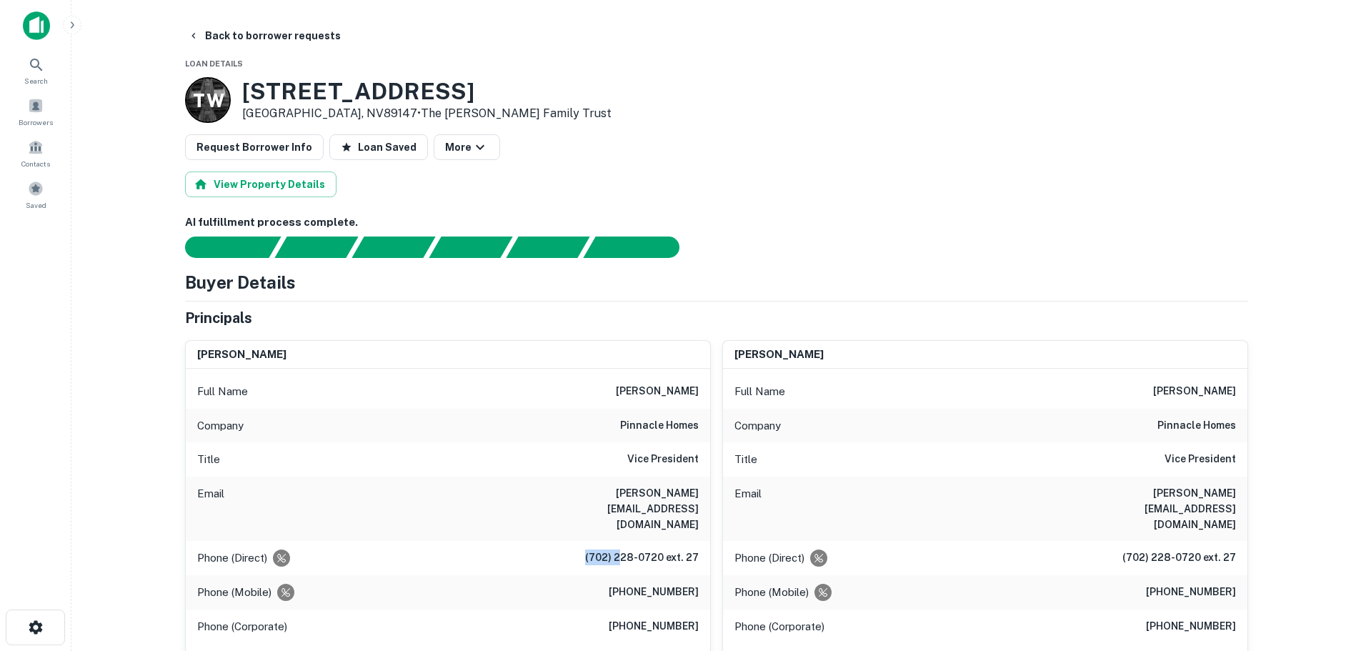
drag, startPoint x: 587, startPoint y: 529, endPoint x: 624, endPoint y: 522, distance: 37.0
click at [624, 541] on div "Phone (Direct) (702) 228-0720 ext. 27" at bounding box center [448, 558] width 525 height 34
drag, startPoint x: 650, startPoint y: 558, endPoint x: 640, endPoint y: 548, distance: 14.7
click at [651, 584] on h6 "(702) 768-0434" at bounding box center [654, 592] width 90 height 17
click at [640, 575] on div "Phone (Mobile) (702) 768-0434" at bounding box center [448, 592] width 525 height 34
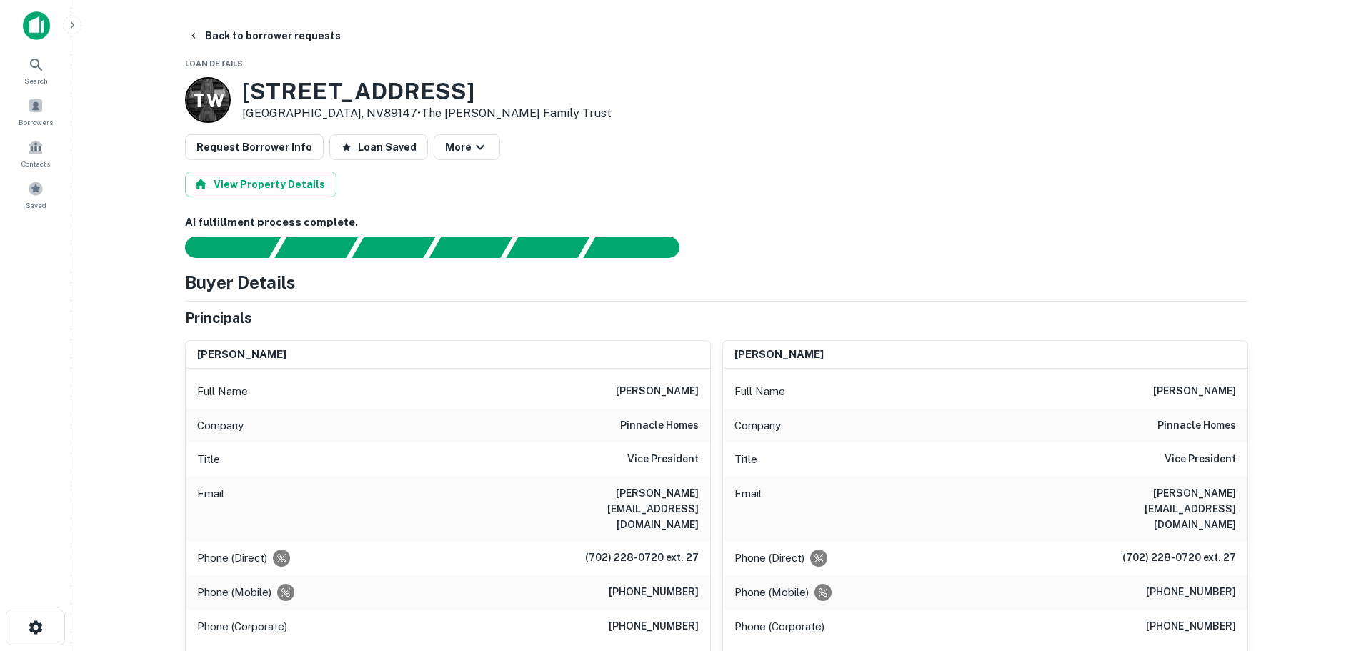
click at [649, 584] on h6 "(702) 768-0434" at bounding box center [654, 592] width 90 height 17
drag, startPoint x: 592, startPoint y: 525, endPoint x: 667, endPoint y: 523, distance: 75.8
click at [667, 550] on h6 "(702) 228-0720 ext. 27" at bounding box center [642, 558] width 114 height 17
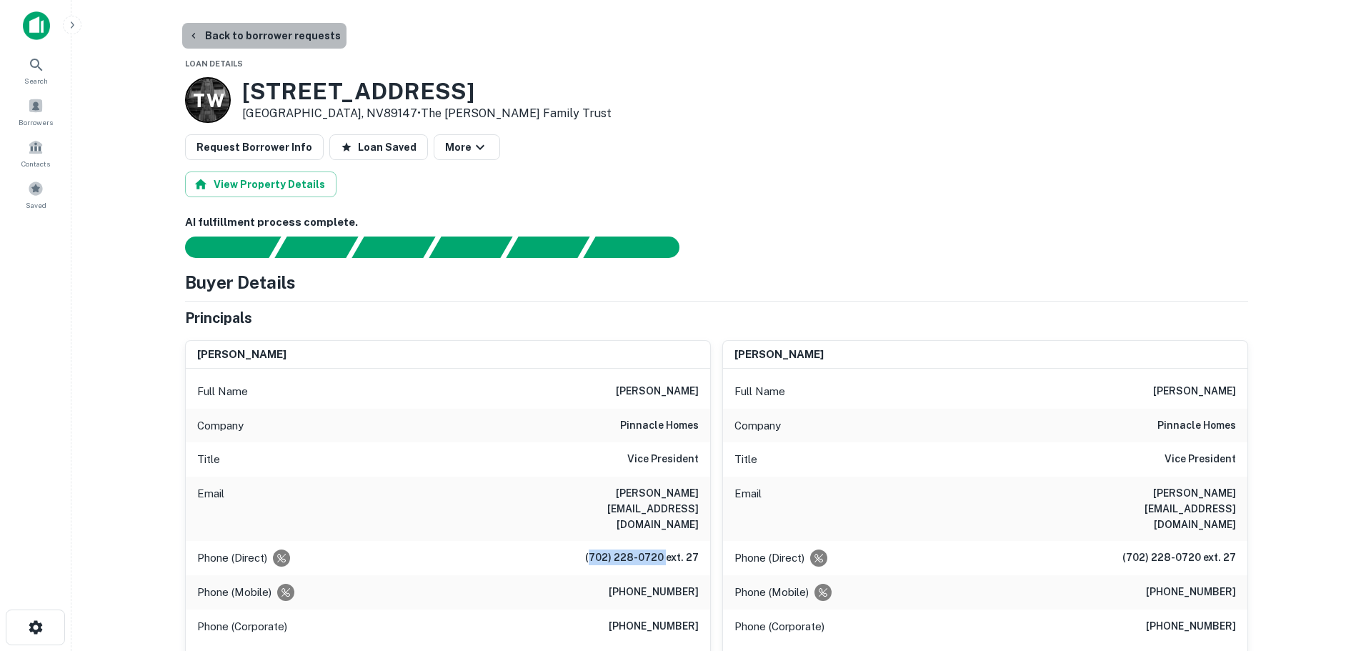
click at [287, 37] on button "Back to borrower requests" at bounding box center [264, 36] width 164 height 26
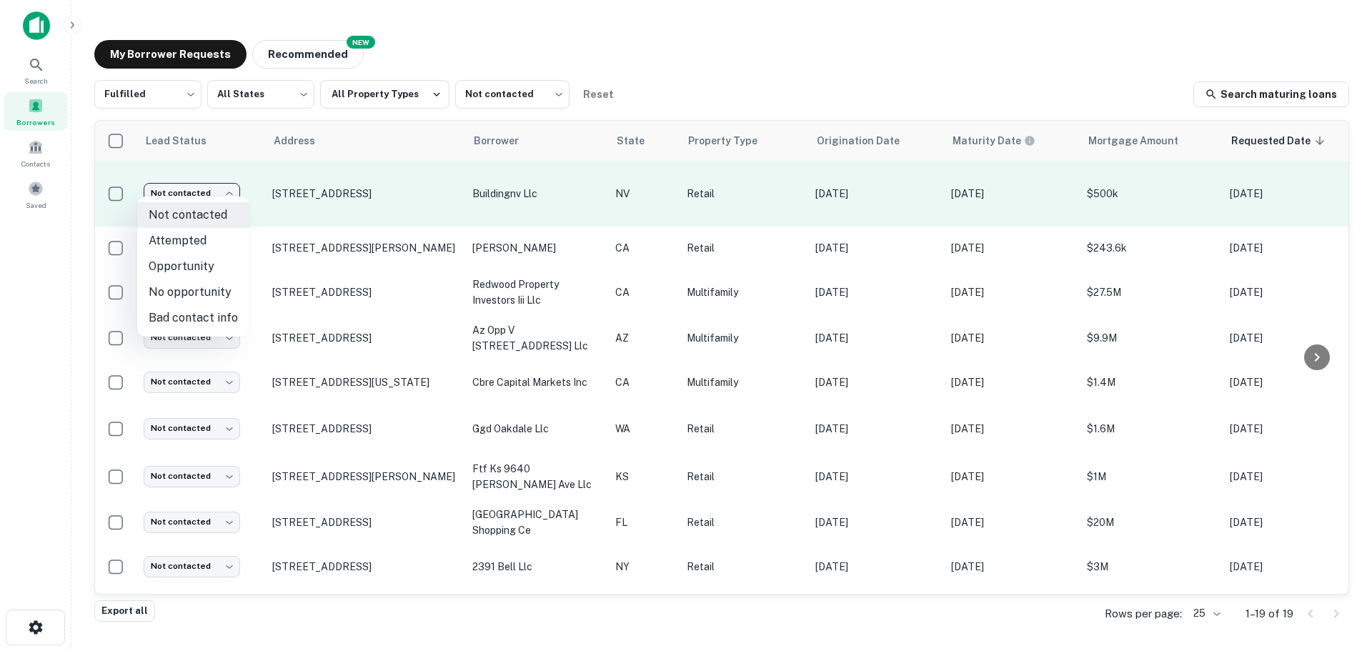
click at [217, 195] on body "Search Borrowers Contacts Saved My Borrower Requests NEW Recommended Fulfilled …" at bounding box center [686, 325] width 1372 height 651
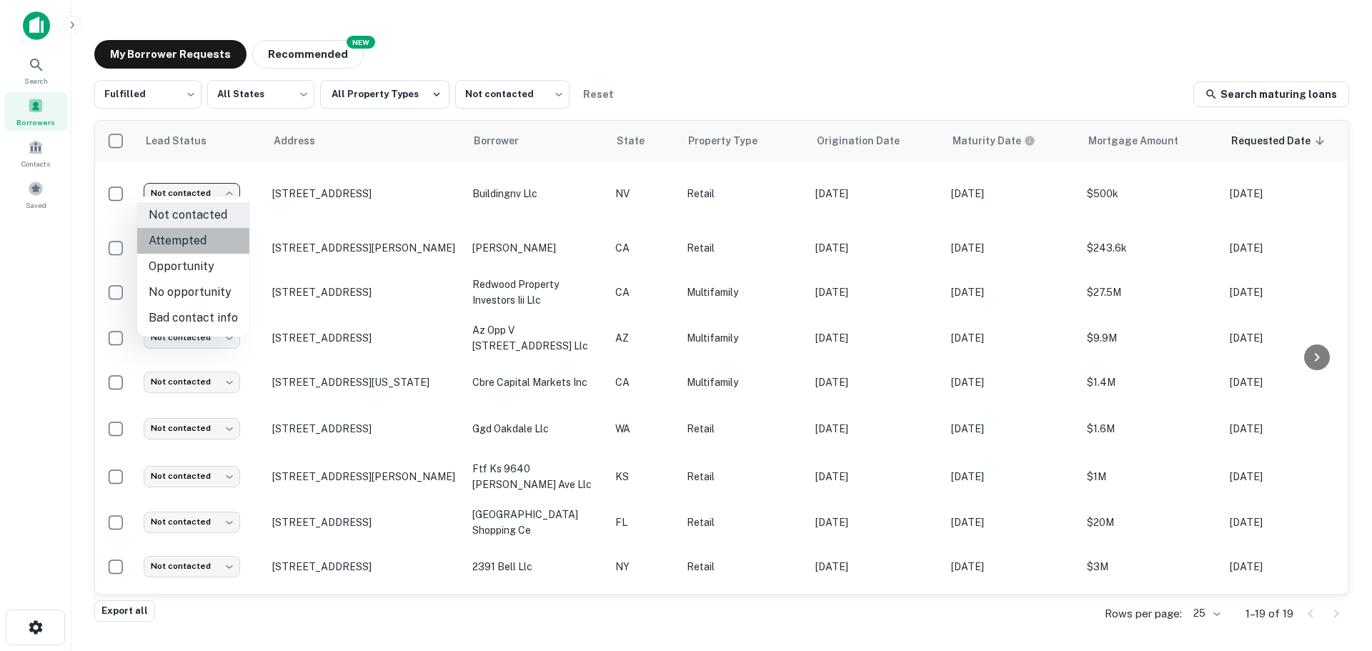
click at [218, 242] on li "Attempted" at bounding box center [193, 241] width 112 height 26
type input "*********"
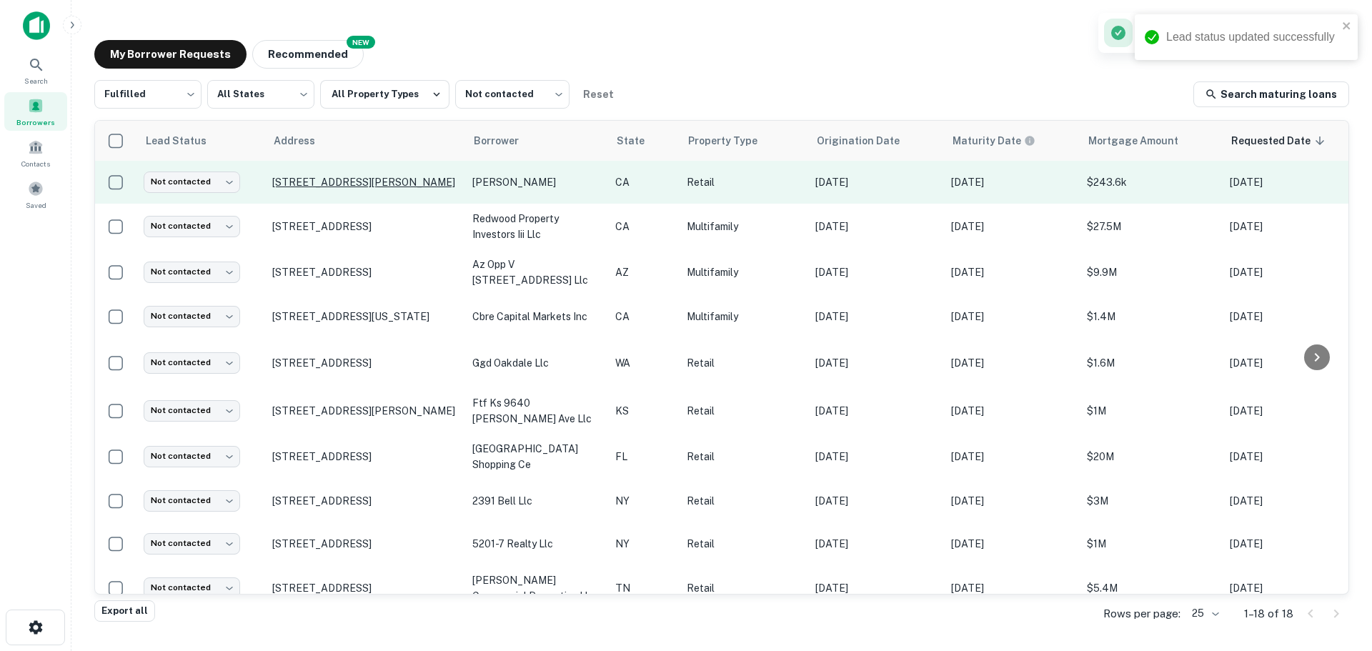
click at [399, 181] on p "[STREET_ADDRESS][PERSON_NAME]" at bounding box center [365, 182] width 186 height 13
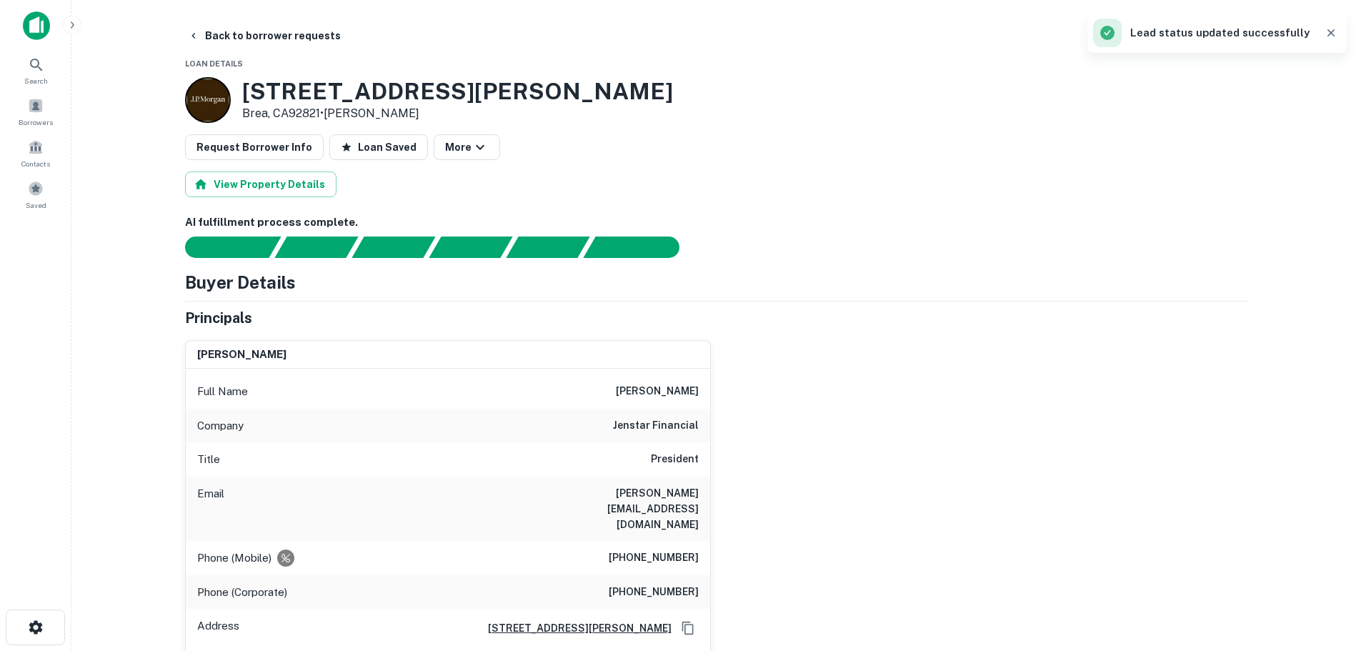
click at [379, 89] on h3 "1800 E Lambert Rd" at bounding box center [457, 91] width 431 height 27
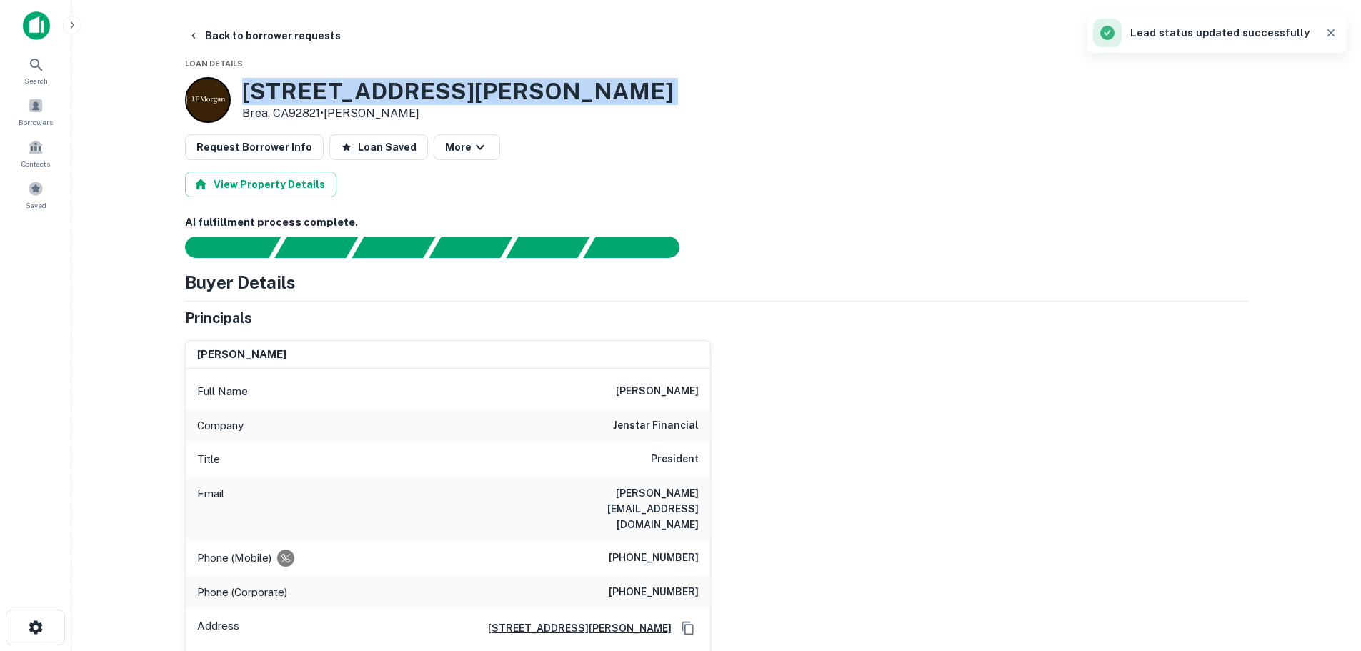
click at [379, 89] on h3 "1800 E Lambert Rd" at bounding box center [457, 91] width 431 height 27
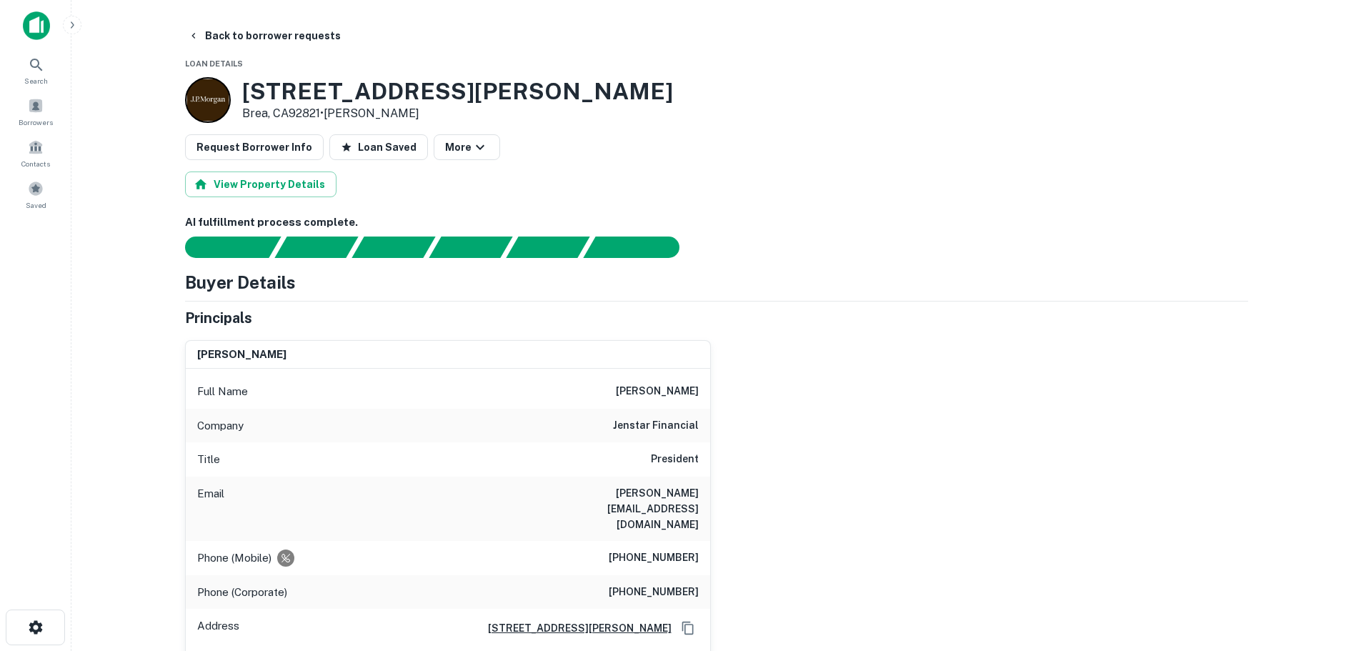
click at [304, 94] on h3 "1800 E Lambert Rd" at bounding box center [457, 91] width 431 height 27
click at [303, 94] on h3 "1800 E Lambert Rd" at bounding box center [457, 91] width 431 height 27
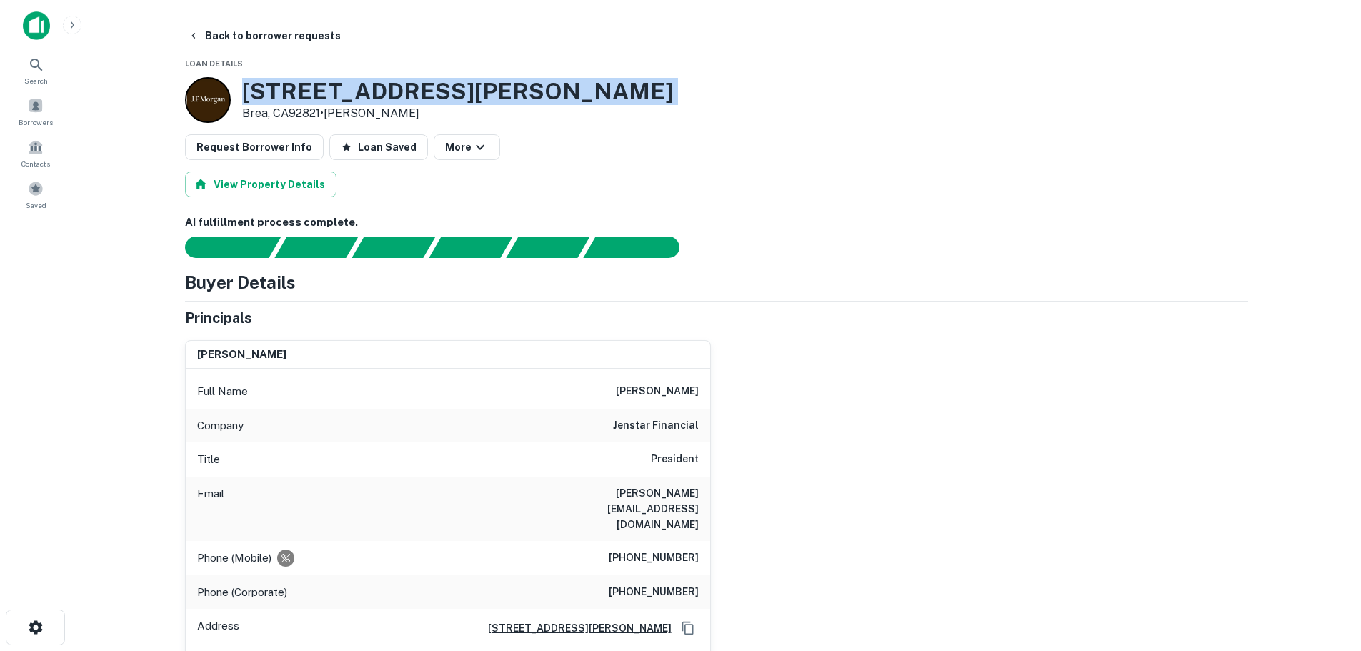
click at [303, 94] on h3 "1800 E Lambert Rd" at bounding box center [457, 91] width 431 height 27
click at [307, 33] on button "Back to borrower requests" at bounding box center [264, 36] width 164 height 26
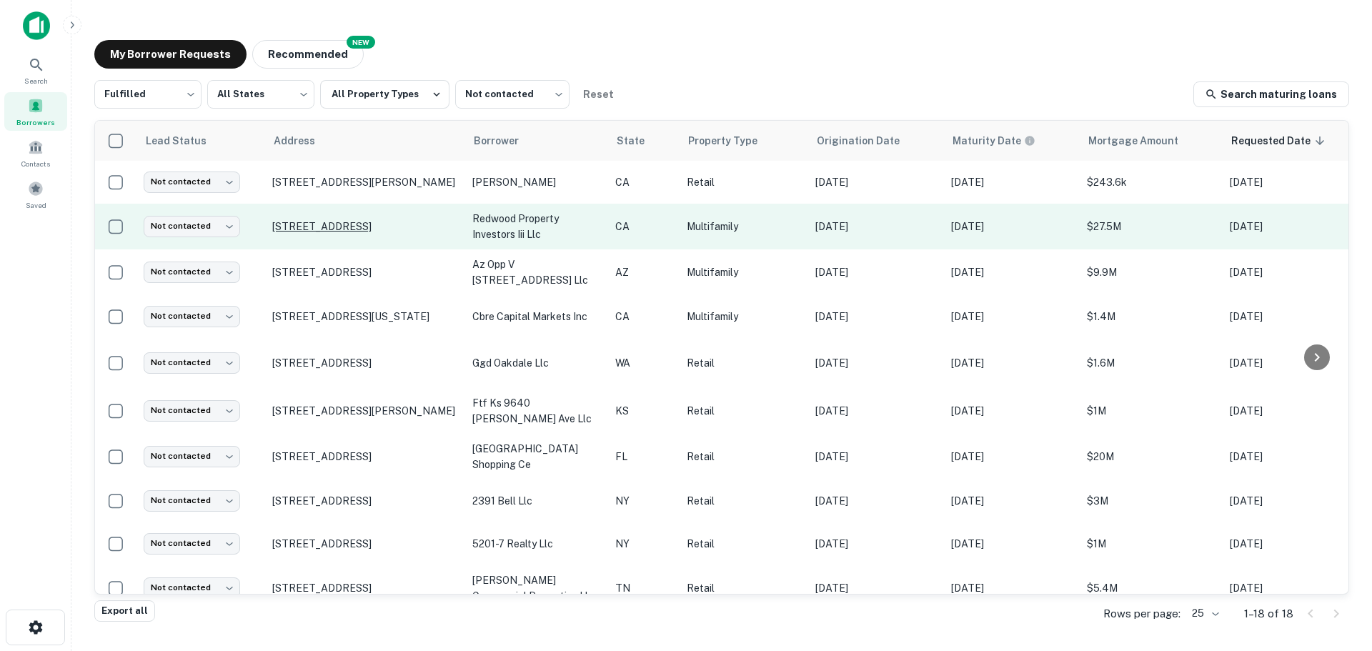
click at [374, 221] on p "[STREET_ADDRESS]" at bounding box center [365, 226] width 186 height 13
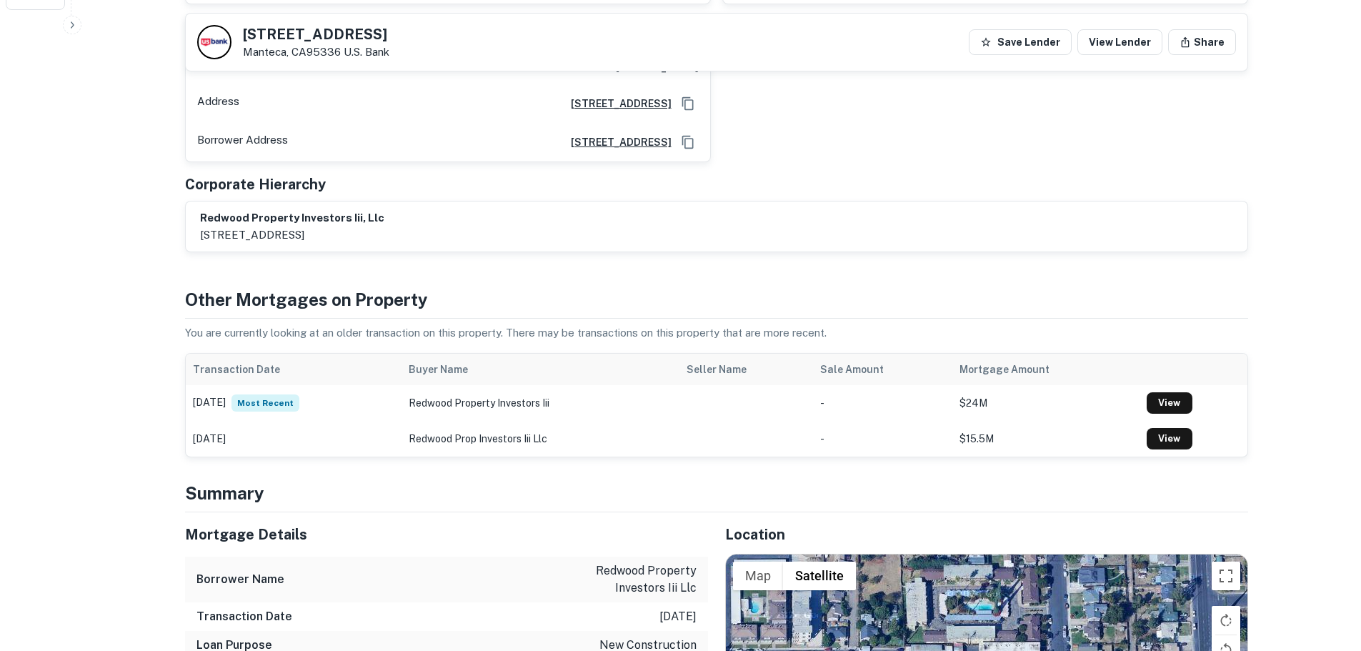
scroll to position [858, 0]
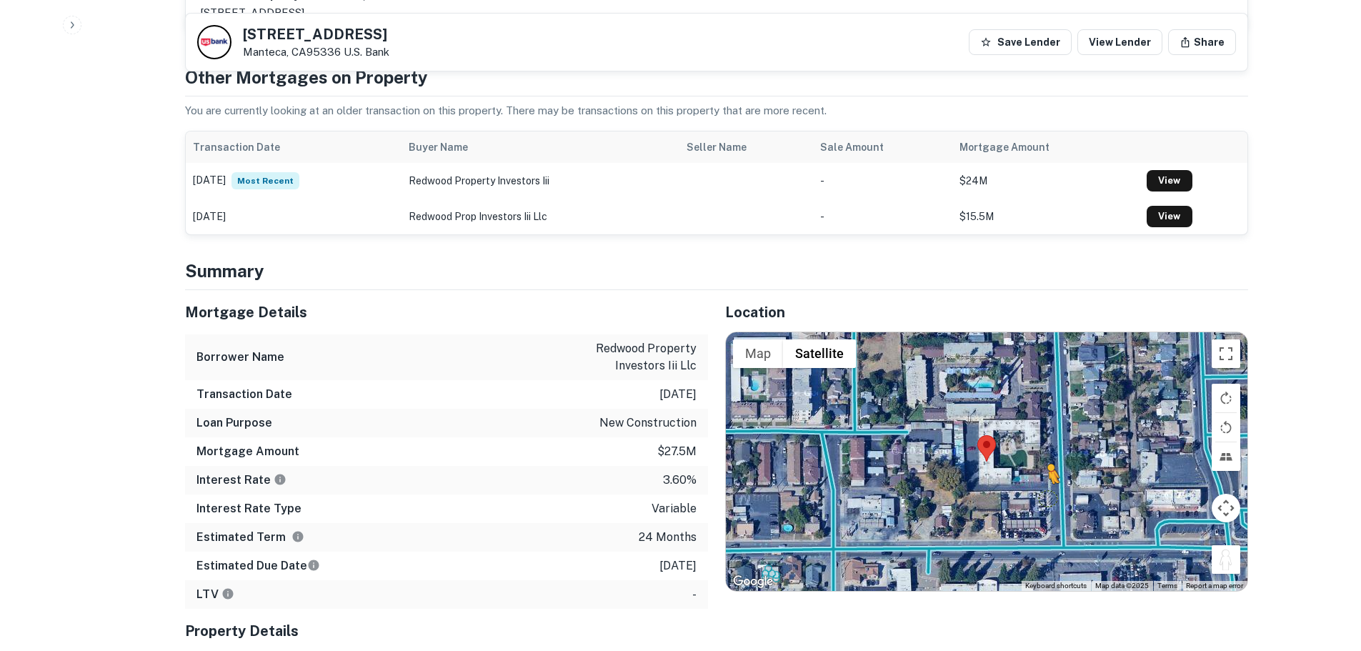
drag, startPoint x: 1228, startPoint y: 525, endPoint x: 1039, endPoint y: 454, distance: 201.9
click at [1039, 454] on div "To activate drag with keyboard, press Alt + Enter. Once in keyboard drag state,…" at bounding box center [987, 461] width 522 height 259
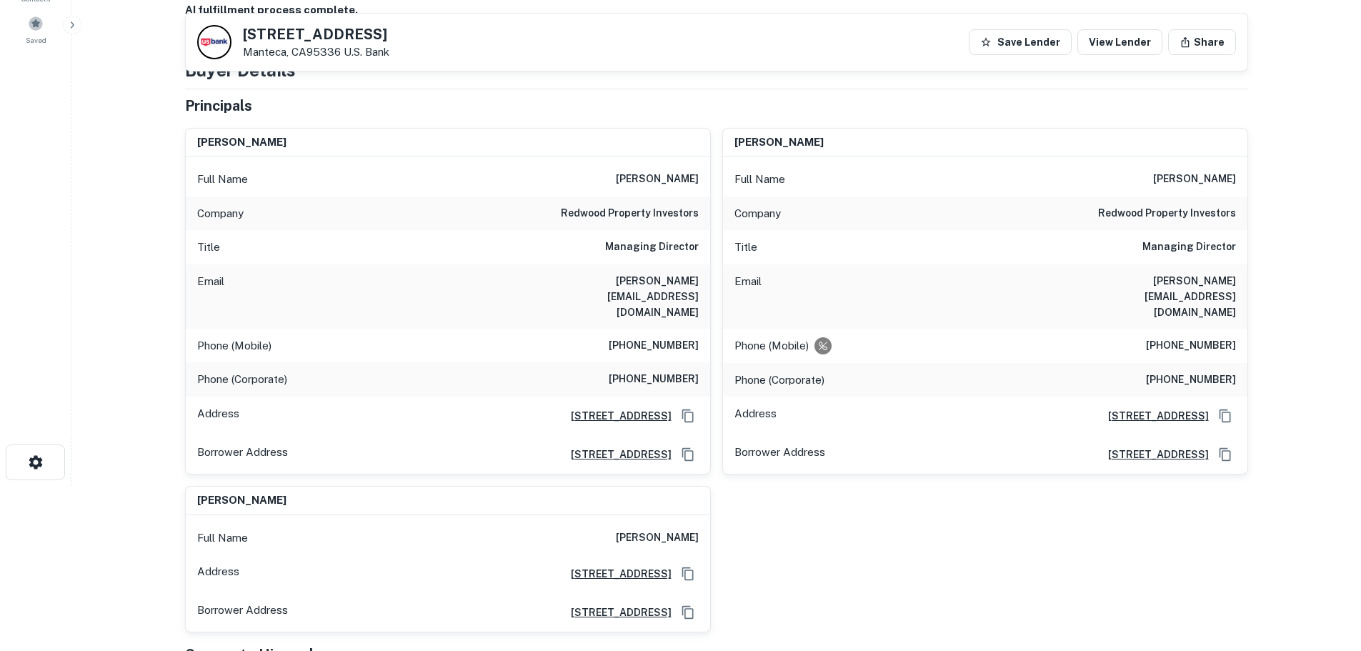
scroll to position [143, 0]
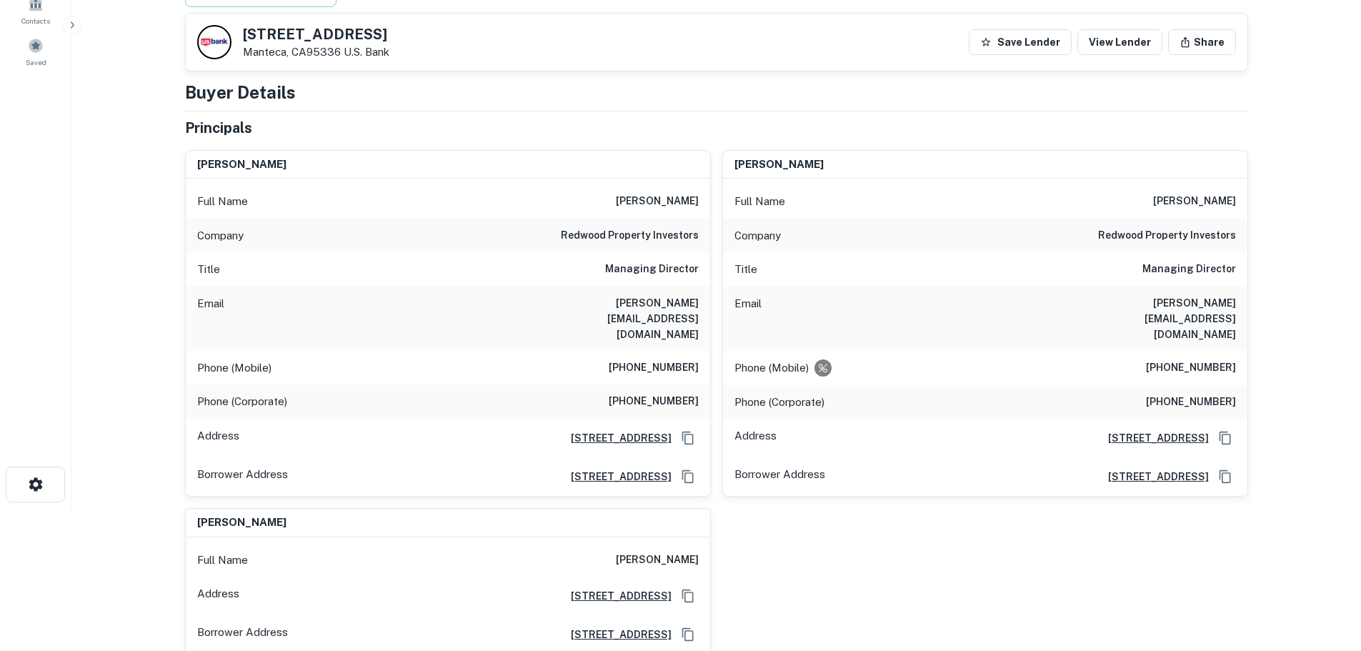
click at [680, 359] on h6 "(510) 368-9737" at bounding box center [654, 367] width 90 height 17
click at [1211, 359] on h6 "(510) 520-9325" at bounding box center [1191, 367] width 90 height 17
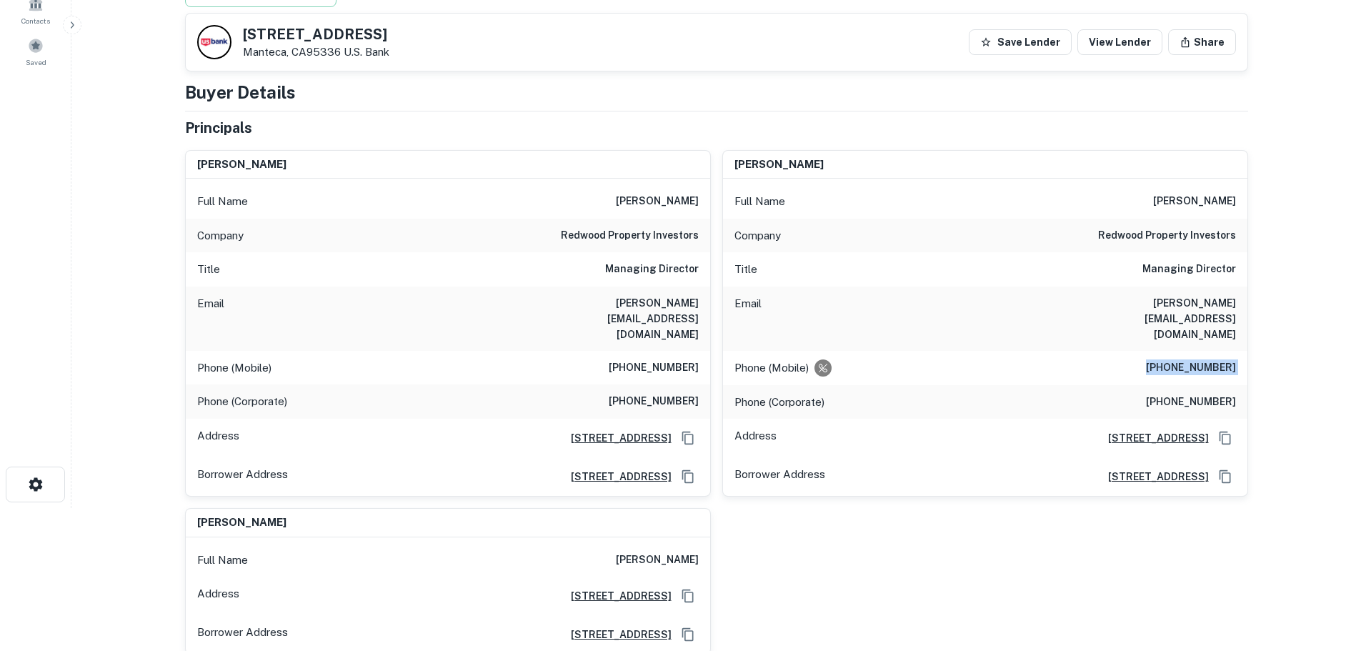
click at [1211, 359] on h6 "(510) 520-9325" at bounding box center [1191, 367] width 90 height 17
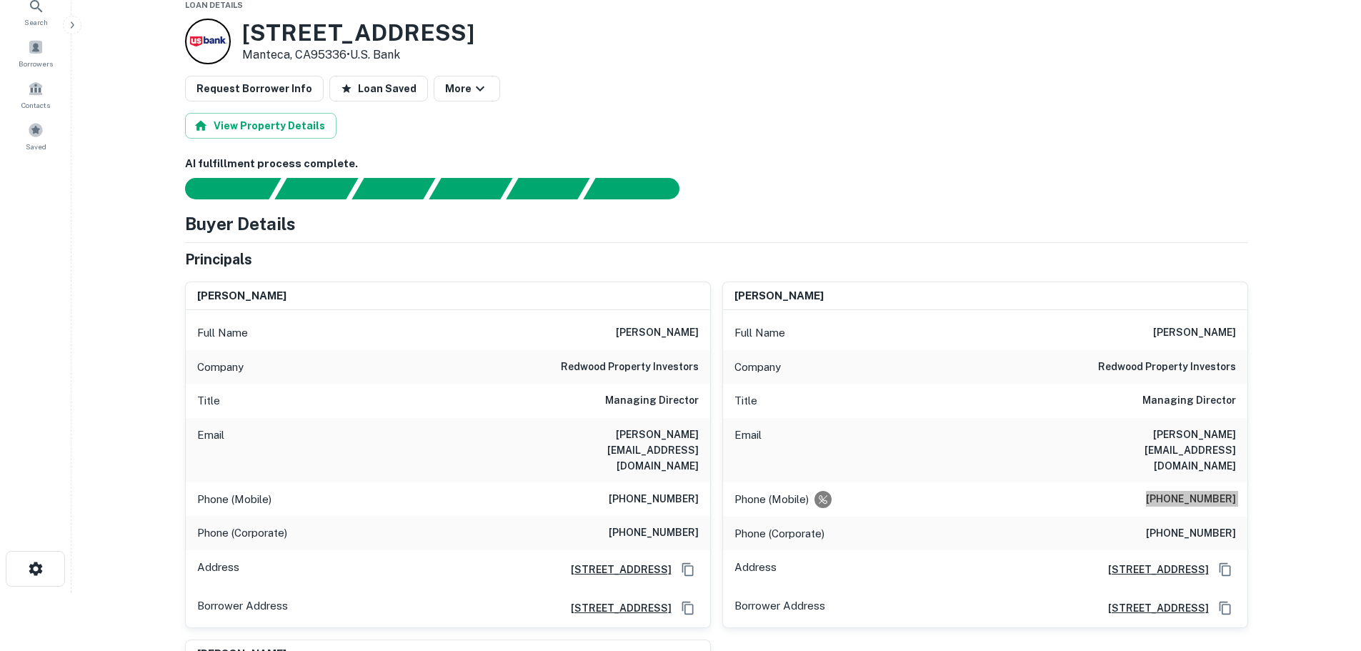
scroll to position [0, 0]
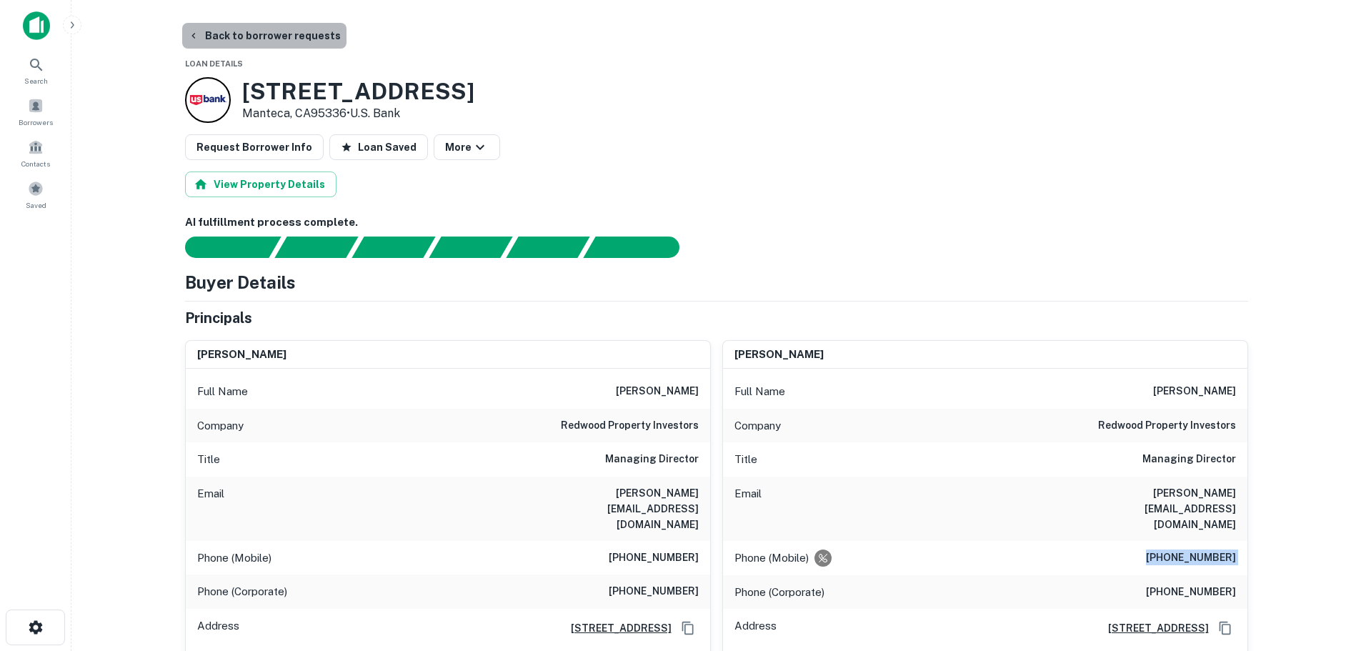
click at [282, 36] on button "Back to borrower requests" at bounding box center [264, 36] width 164 height 26
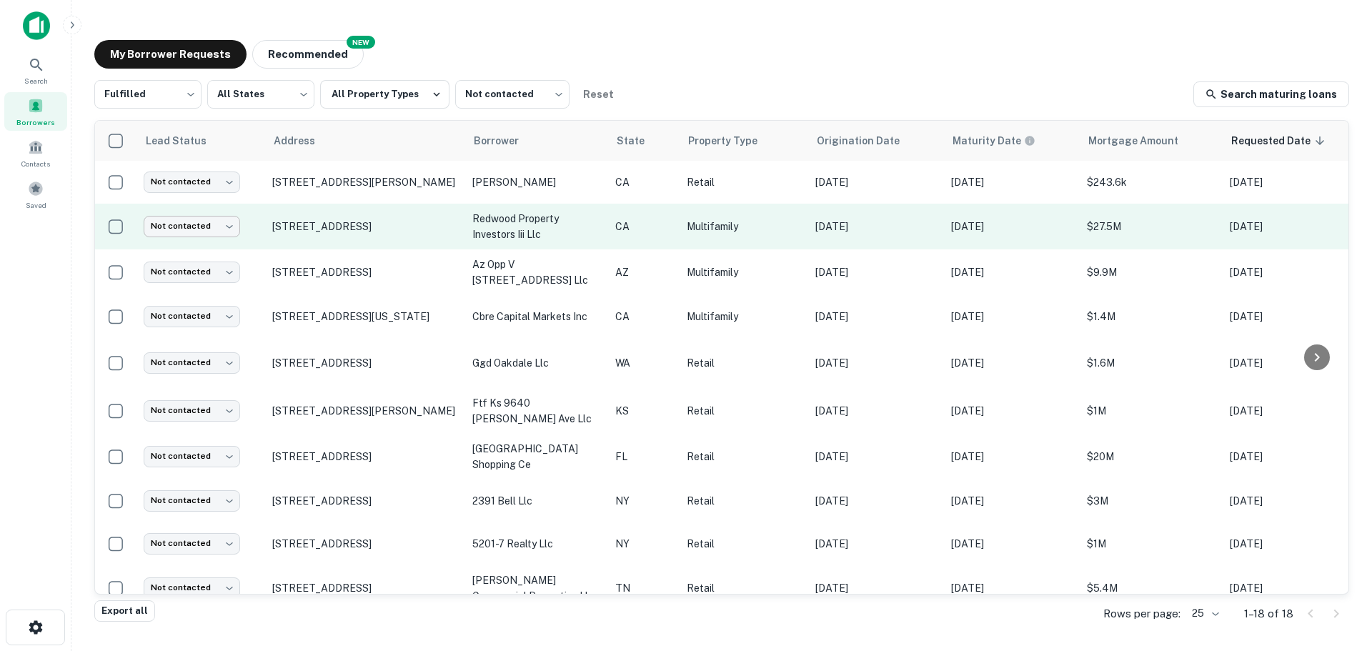
click at [235, 227] on body "Search Borrowers Contacts Saved My Borrower Requests NEW Recommended Fulfilled …" at bounding box center [686, 325] width 1372 height 651
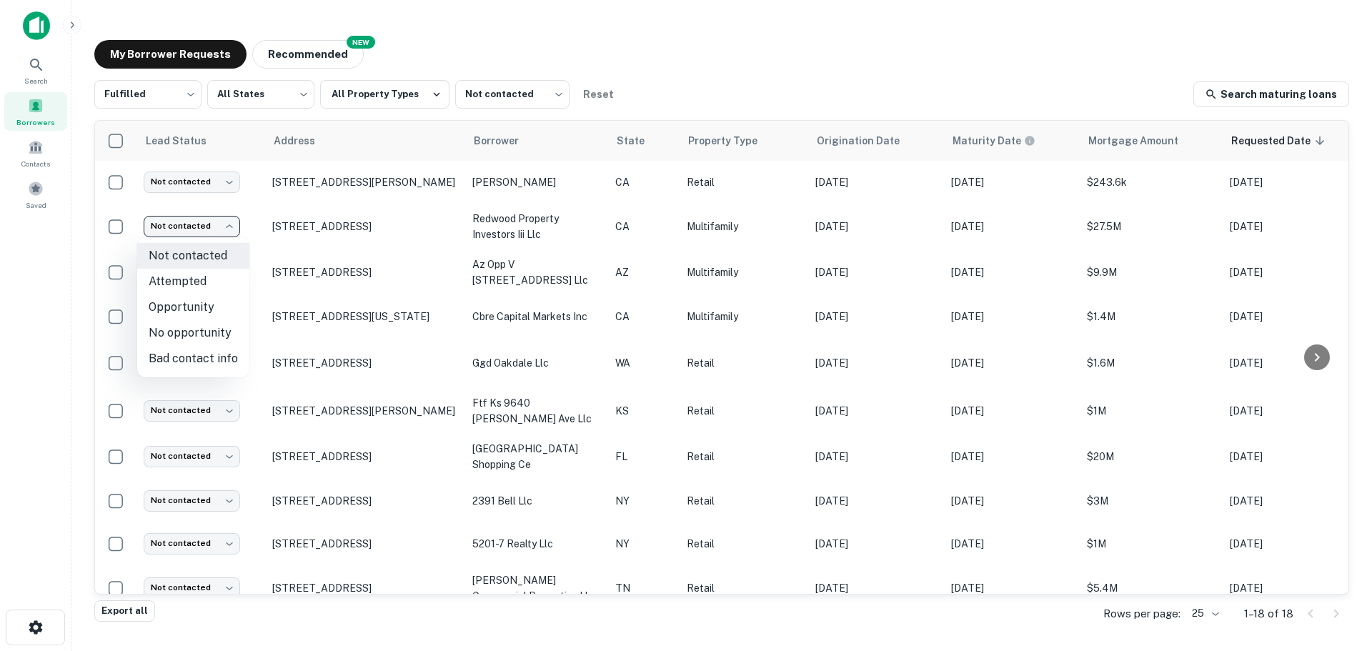
click at [230, 277] on li "Attempted" at bounding box center [193, 282] width 112 height 26
type input "*********"
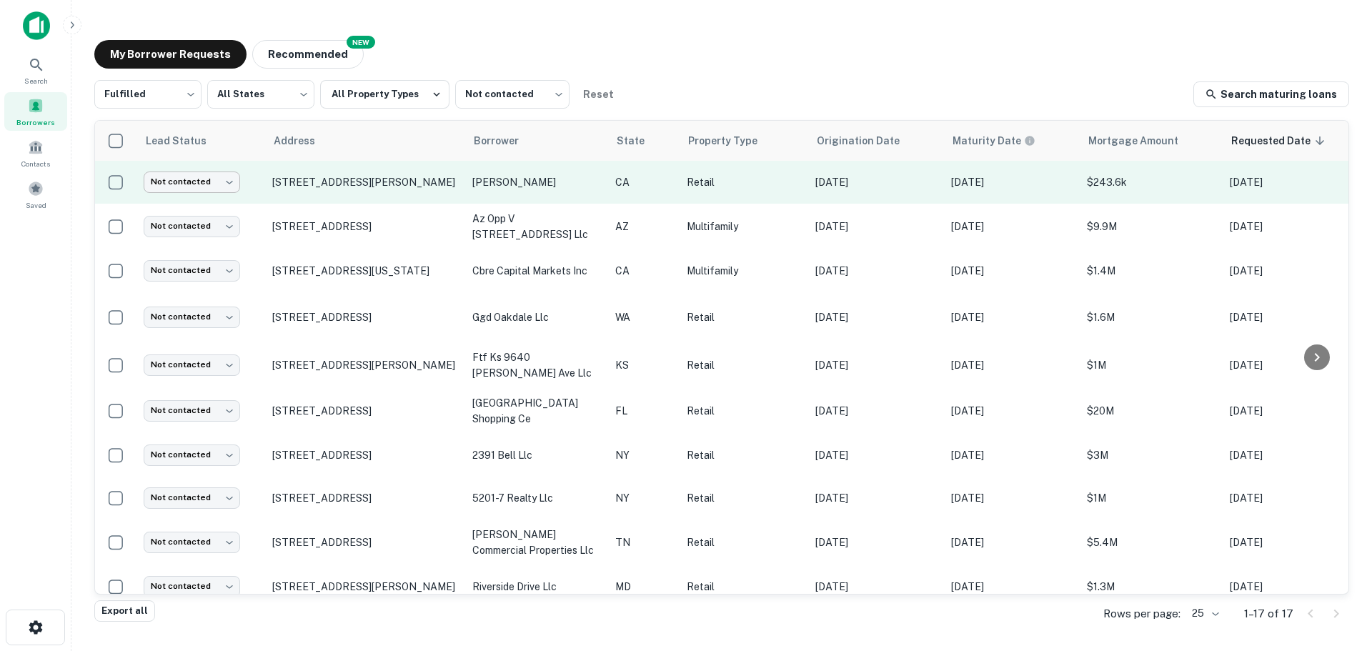
click at [190, 191] on body "Search Borrowers Contacts Saved My Borrower Requests NEW Recommended Fulfilled …" at bounding box center [686, 325] width 1372 height 651
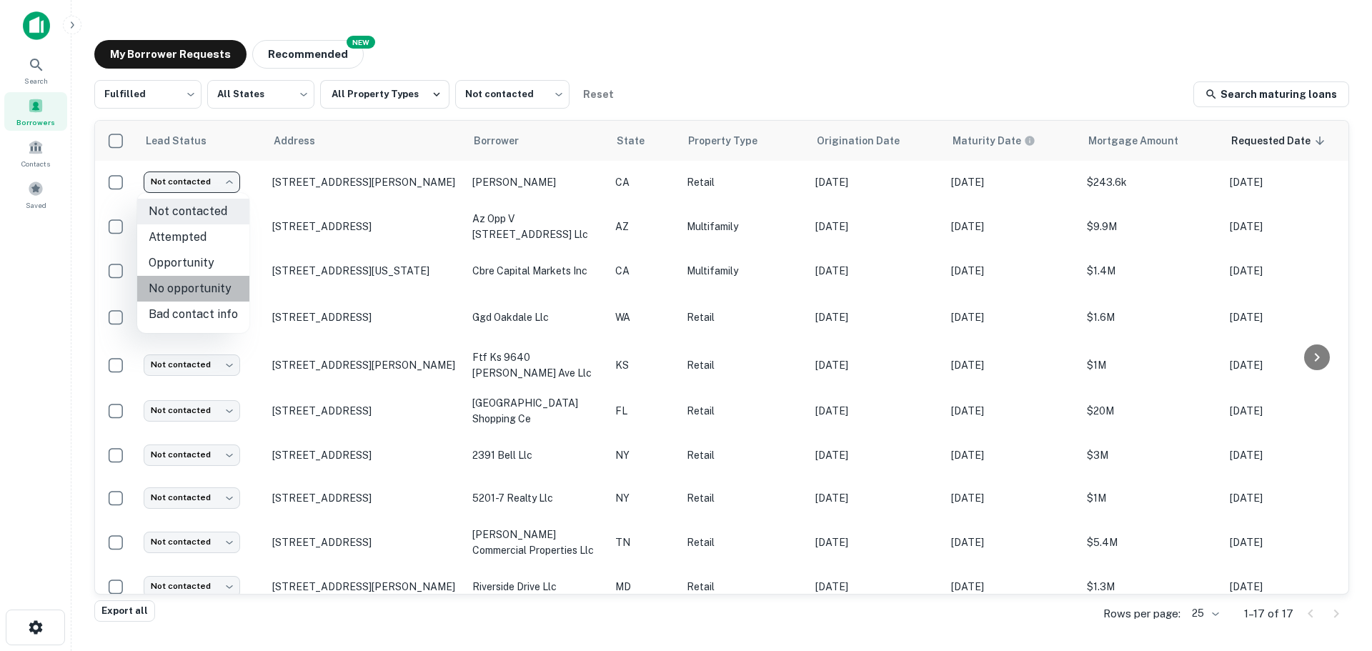
click at [211, 282] on li "No opportunity" at bounding box center [193, 289] width 112 height 26
type input "**********"
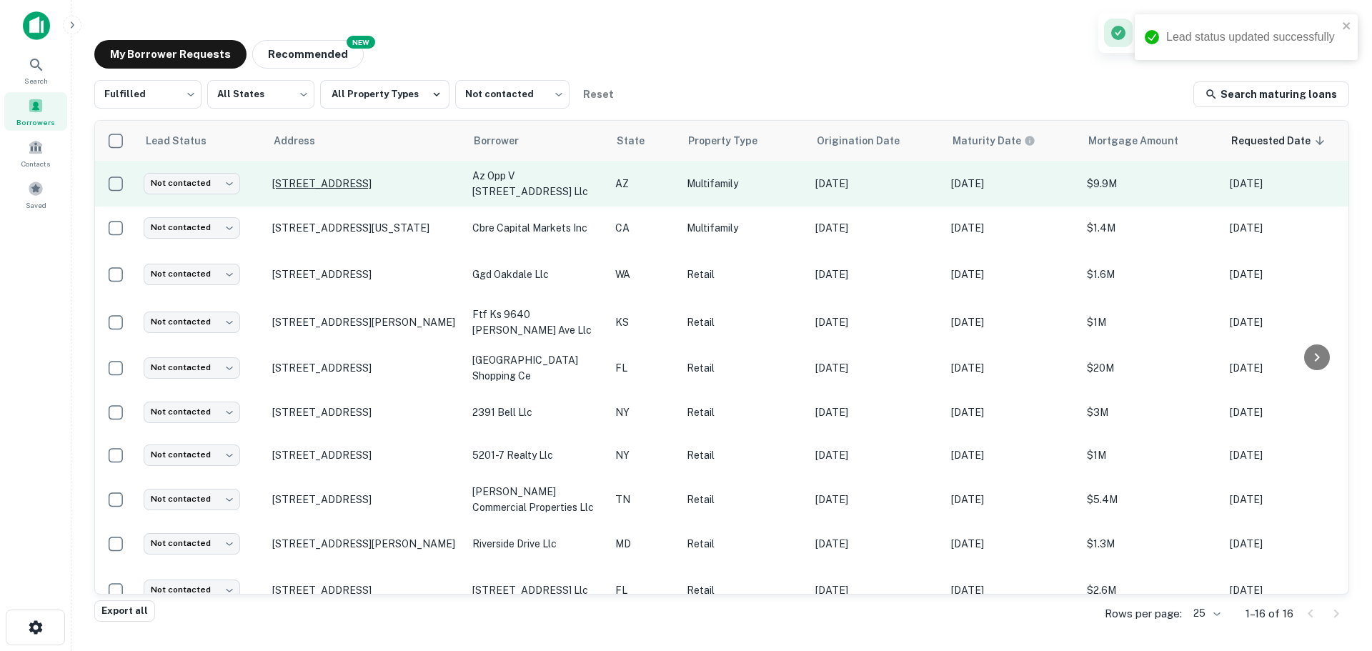
click at [364, 177] on p "[STREET_ADDRESS]" at bounding box center [365, 183] width 186 height 13
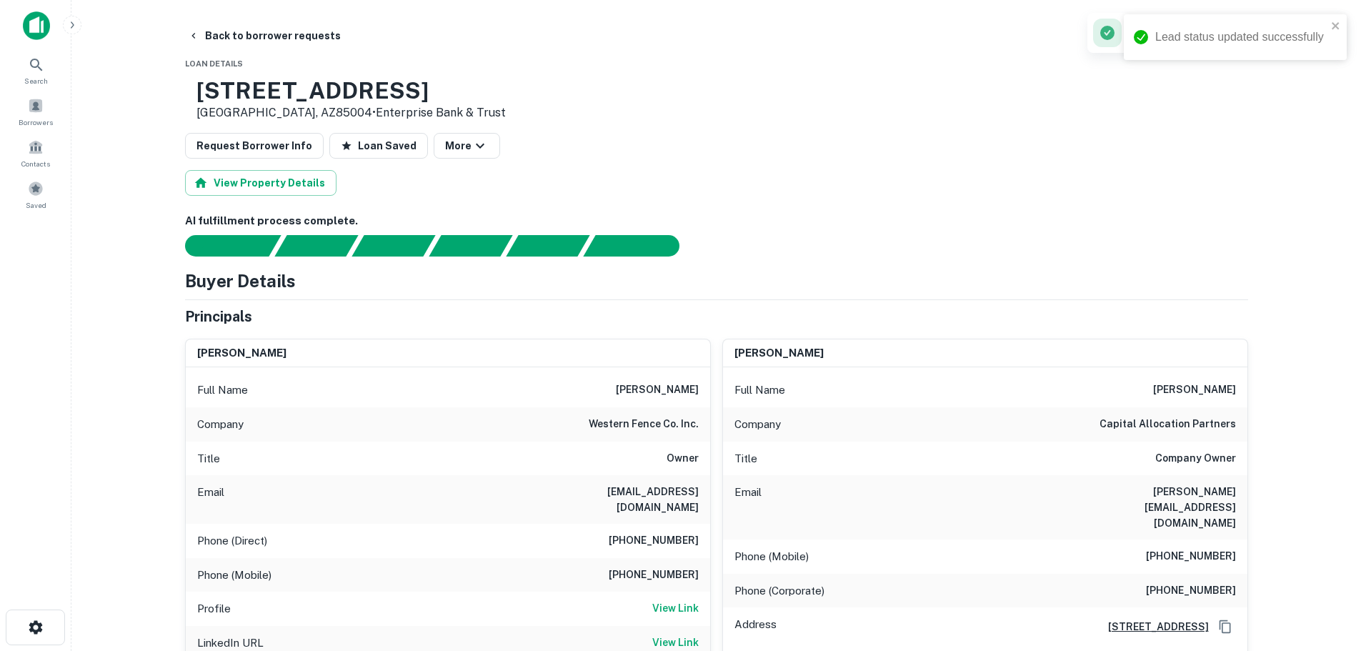
click at [358, 94] on h3 "302 E MONTE VISTA RD" at bounding box center [351, 90] width 309 height 27
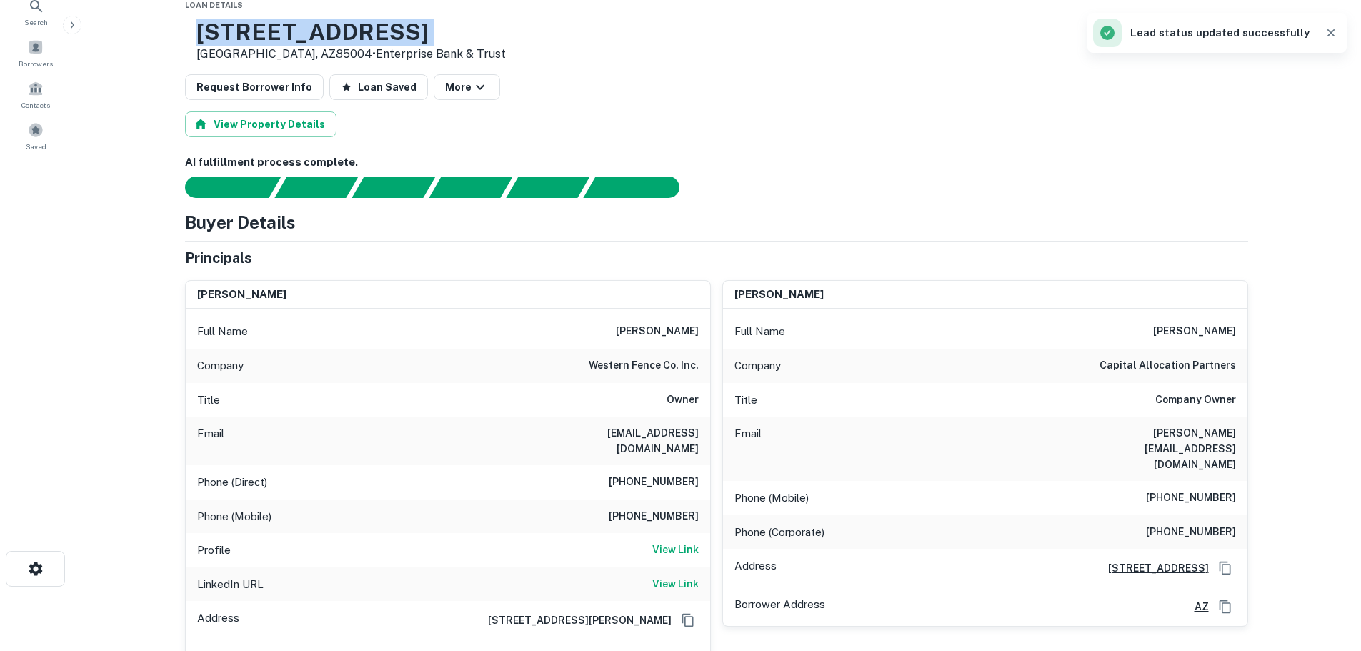
scroll to position [143, 0]
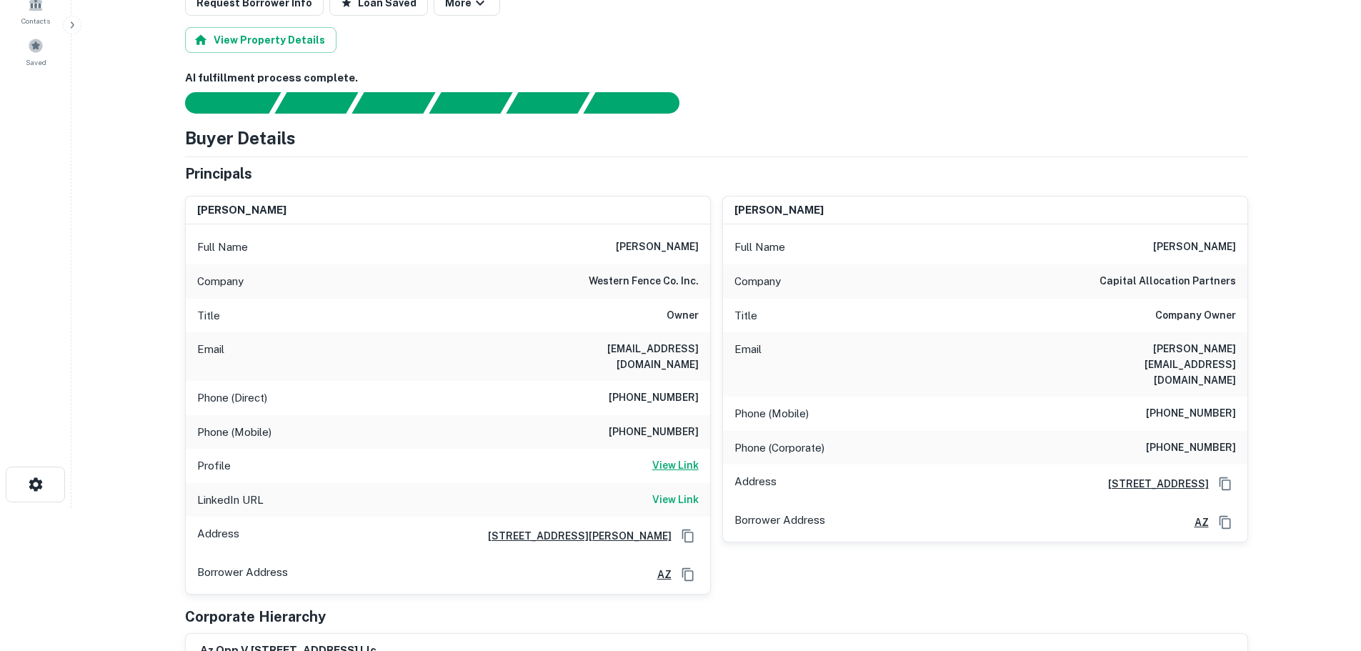
click at [692, 457] on h6 "View Link" at bounding box center [675, 465] width 46 height 16
click at [675, 492] on h6 "View Link" at bounding box center [675, 500] width 46 height 16
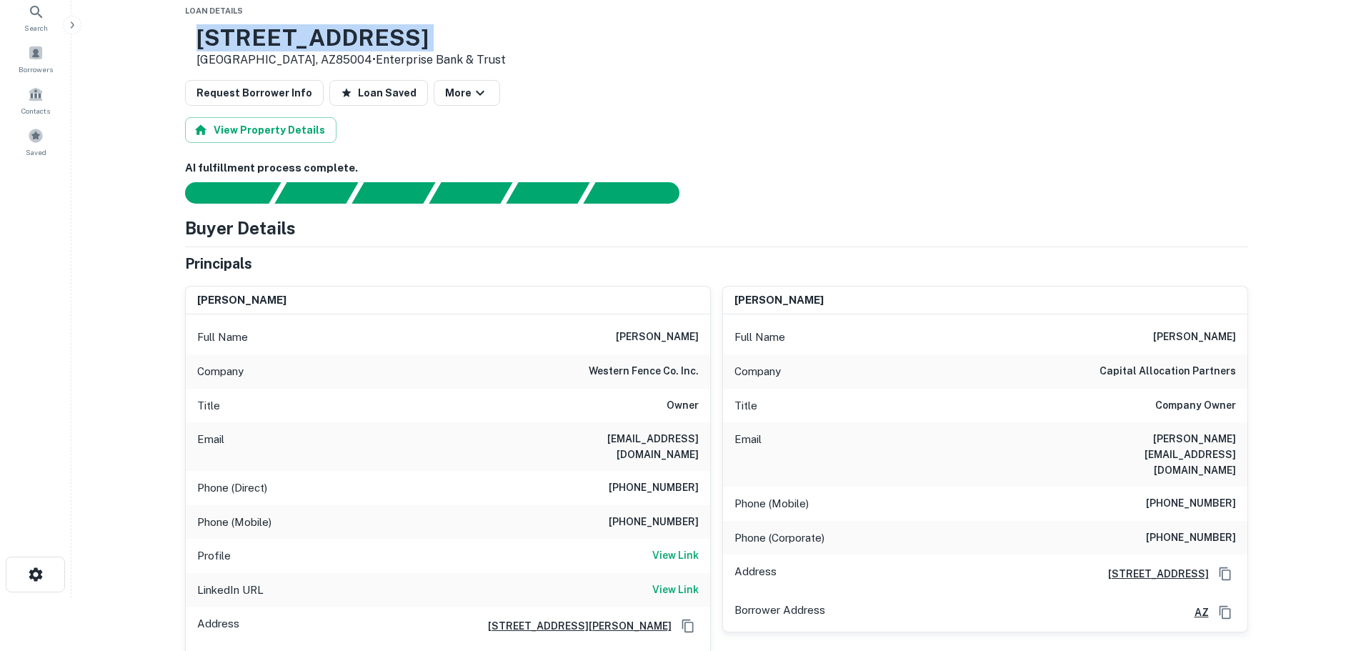
scroll to position [0, 0]
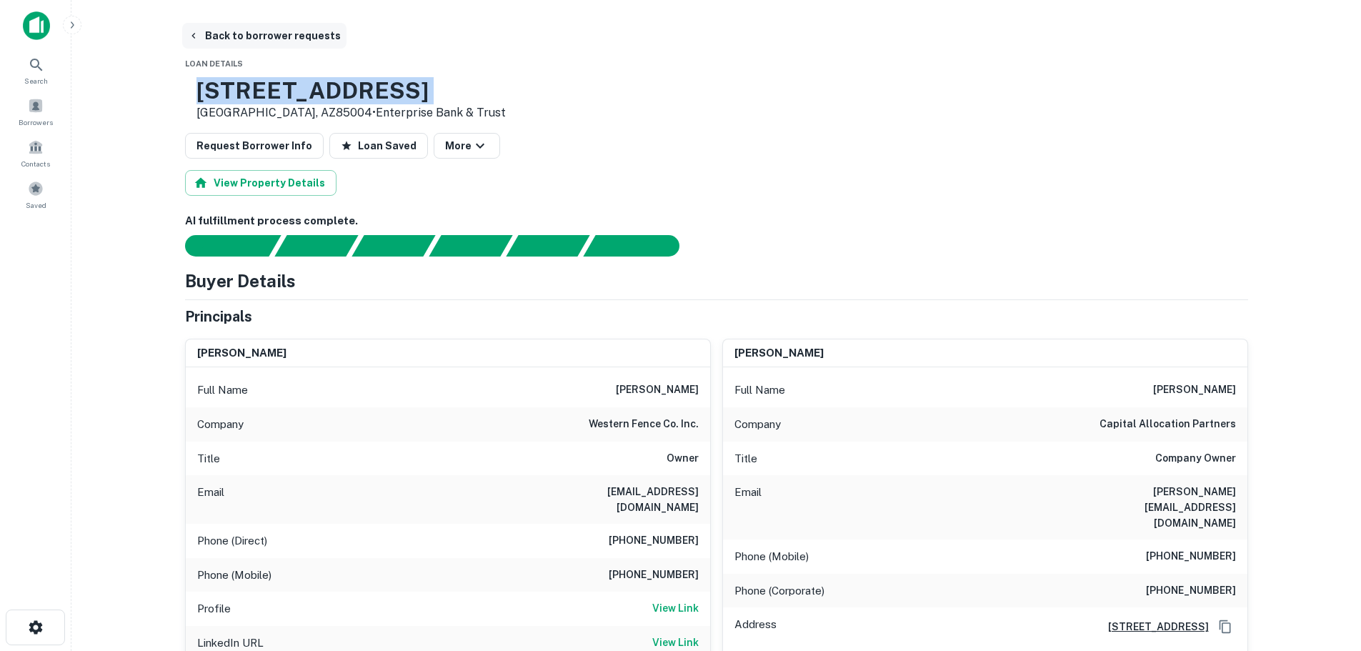
click at [234, 27] on button "Back to borrower requests" at bounding box center [264, 36] width 164 height 26
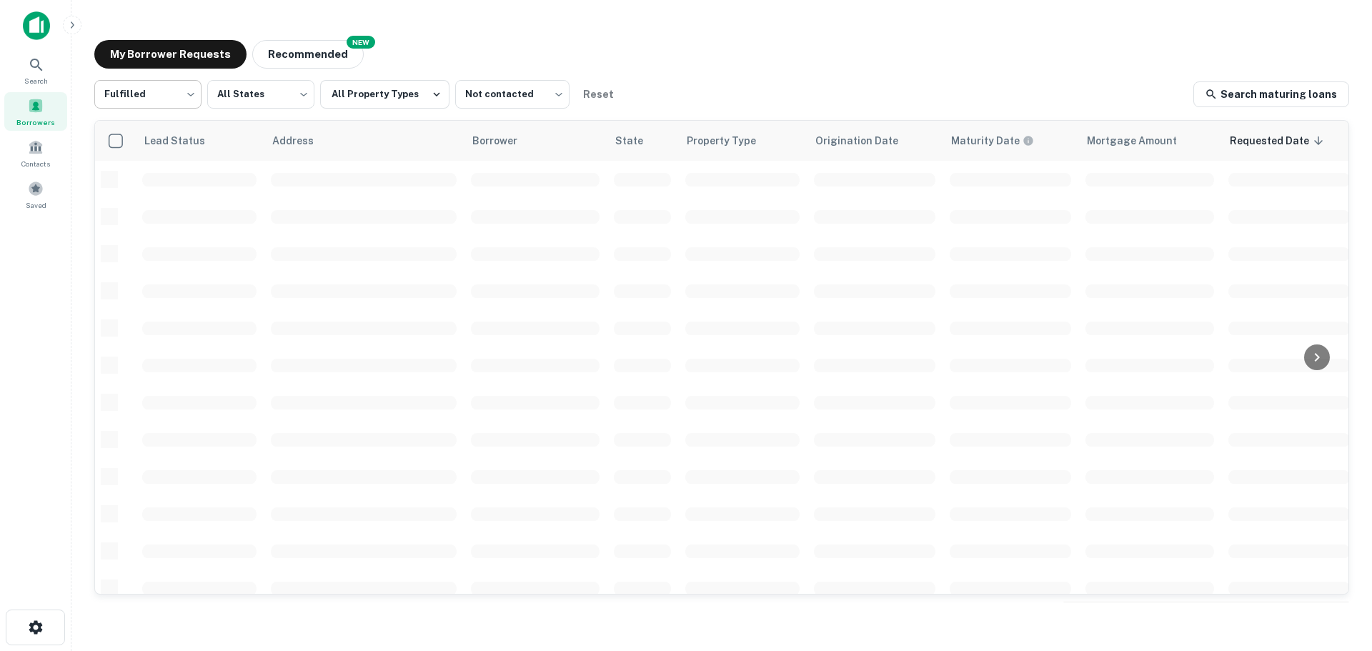
click at [181, 101] on body "Search Borrowers Contacts Saved My Borrower Requests NEW Recommended Fulfilled …" at bounding box center [686, 325] width 1372 height 651
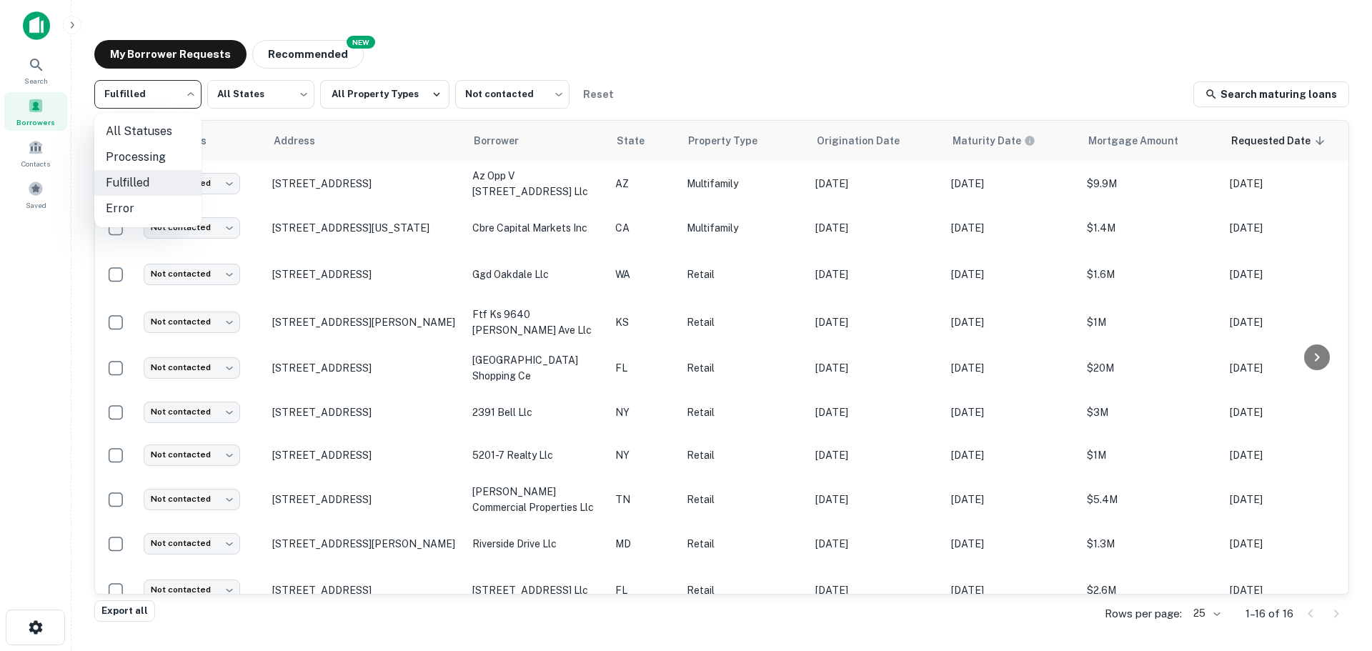
click at [170, 134] on li "All Statuses" at bounding box center [147, 132] width 107 height 26
type input "***"
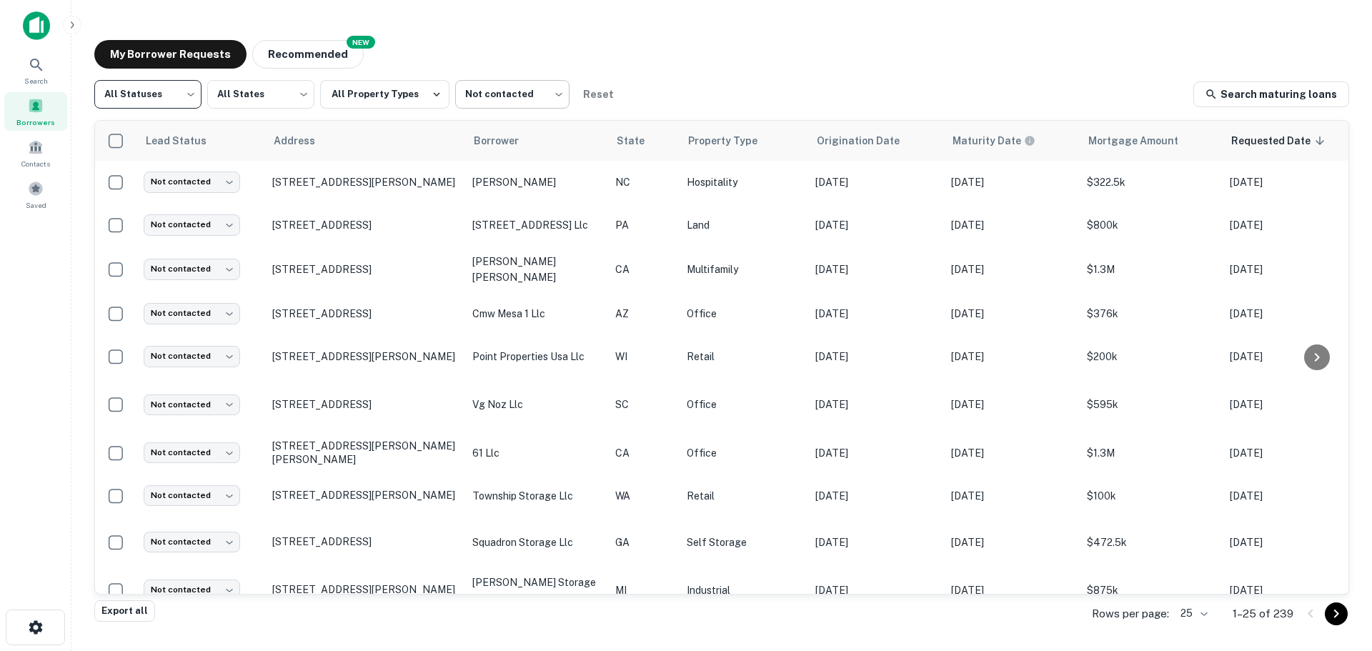
click at [505, 100] on body "Search Borrowers Contacts Saved My Borrower Requests NEW Recommended All Status…" at bounding box center [686, 325] width 1372 height 651
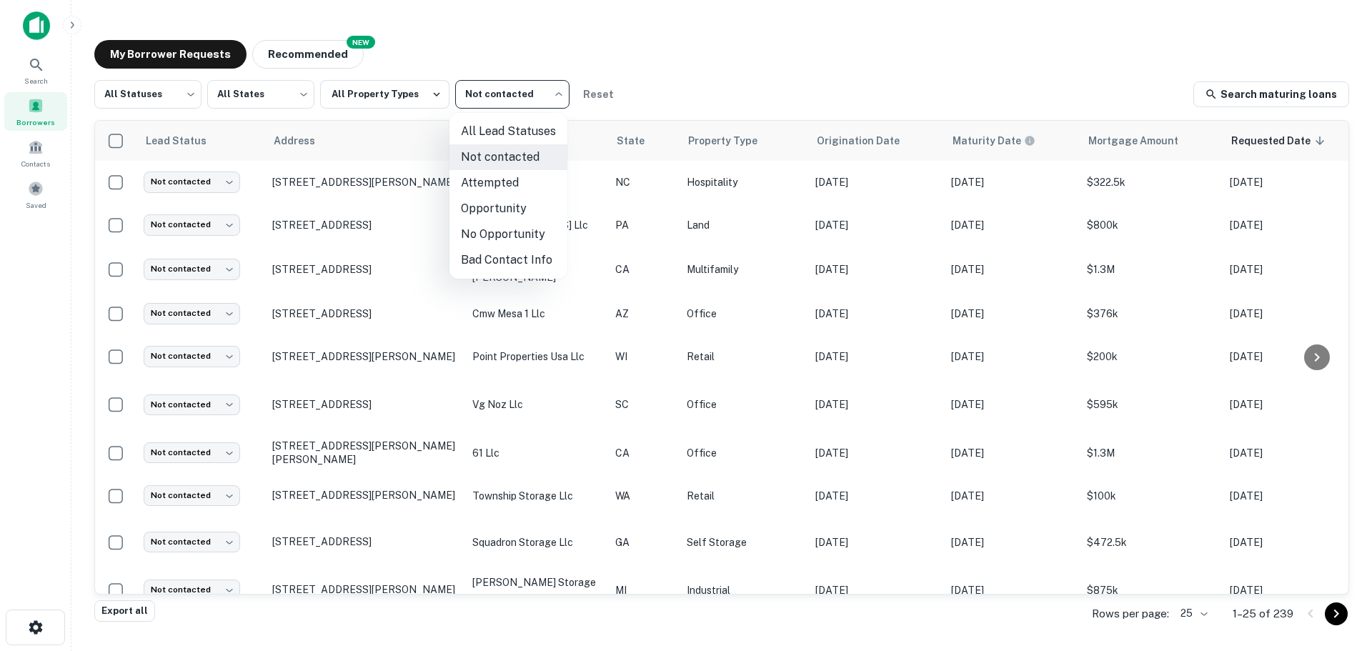
click at [517, 133] on li "All Lead Statuses" at bounding box center [508, 132] width 118 height 26
type input "***"
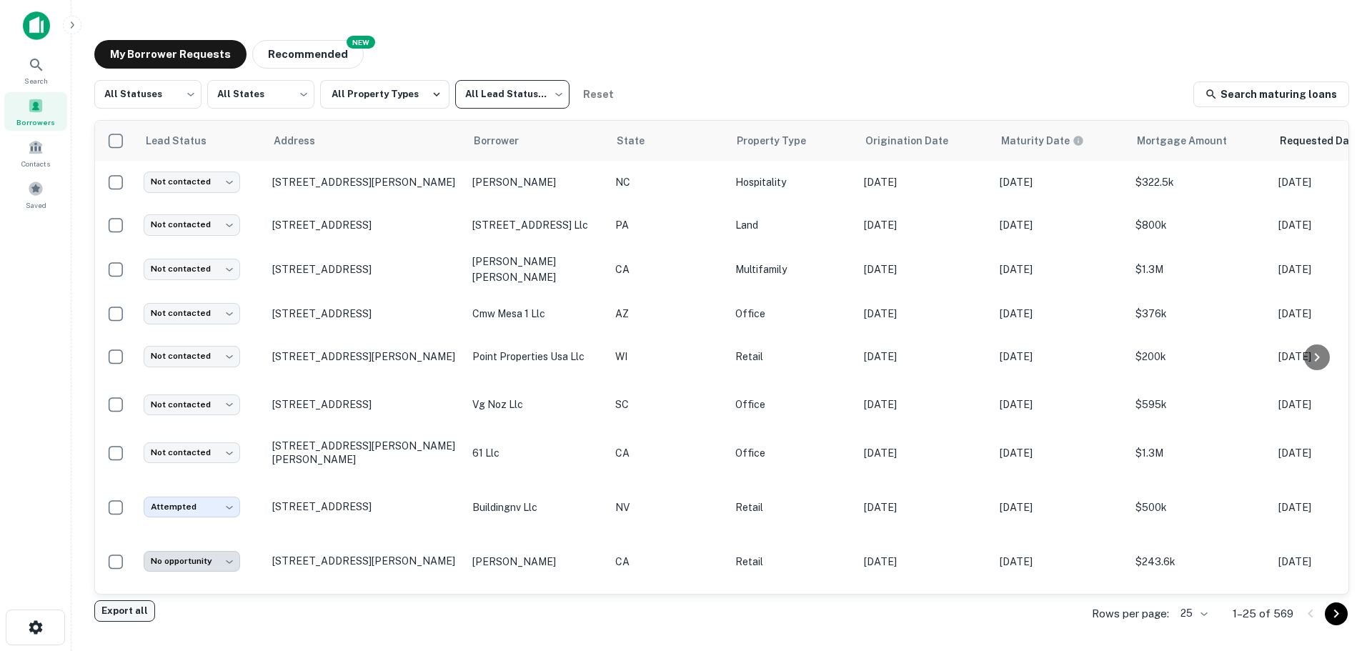
click at [136, 617] on button "Export all" at bounding box center [124, 610] width 61 height 21
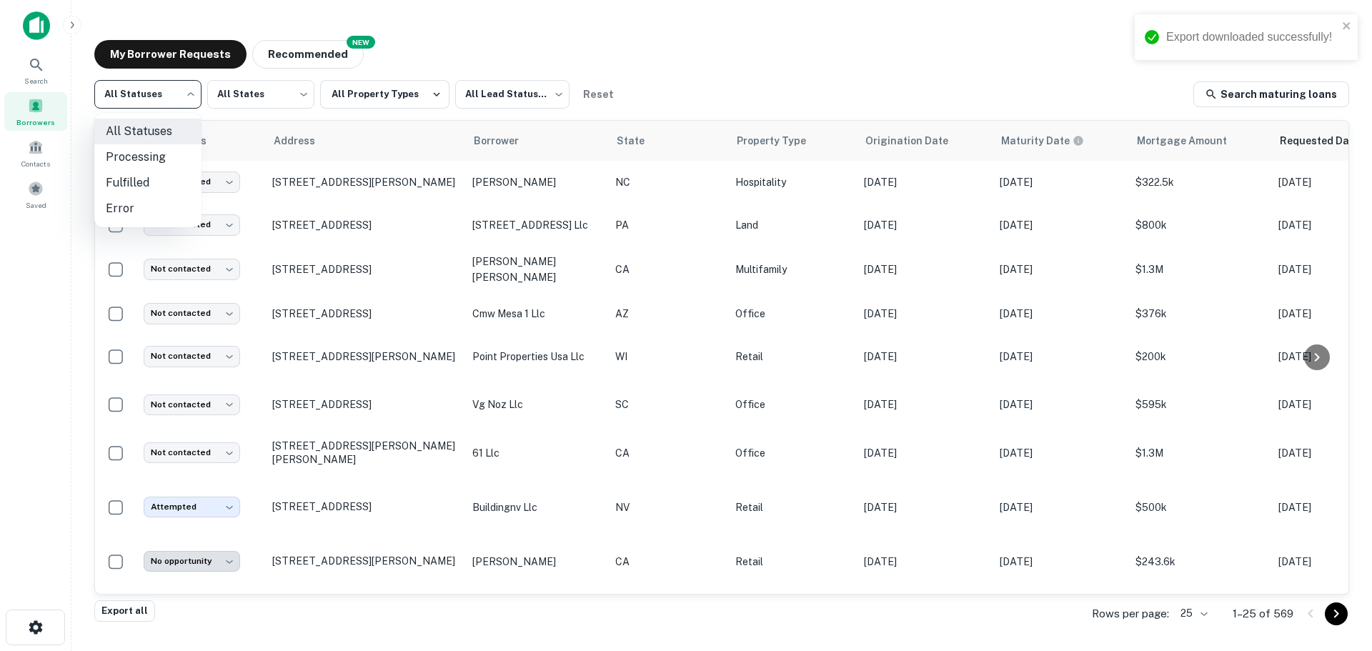
click at [174, 97] on body "Export downloaded successfully! Search Borrowers Contacts Saved My Borrower Req…" at bounding box center [686, 325] width 1372 height 651
click at [140, 177] on li "Fulfilled" at bounding box center [147, 183] width 107 height 26
type input "*********"
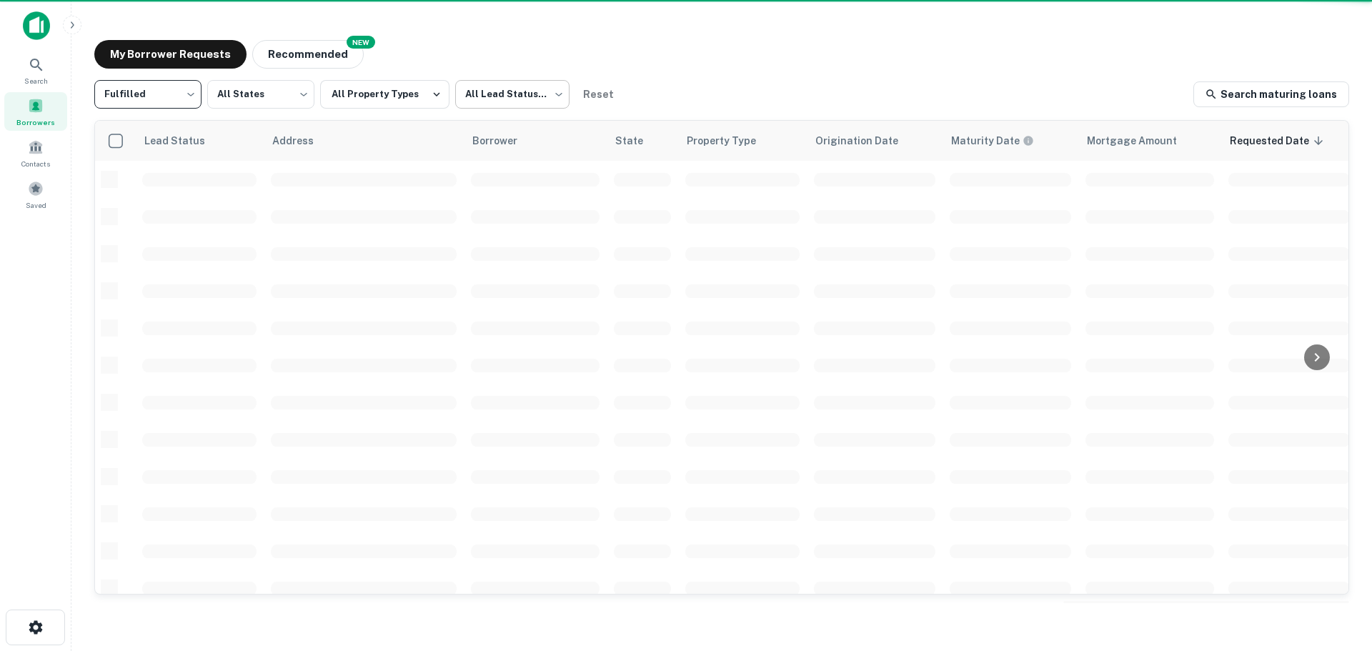
click at [504, 85] on body "Search Borrowers Contacts Saved My Borrower Requests NEW Recommended Fulfilled …" at bounding box center [686, 325] width 1372 height 651
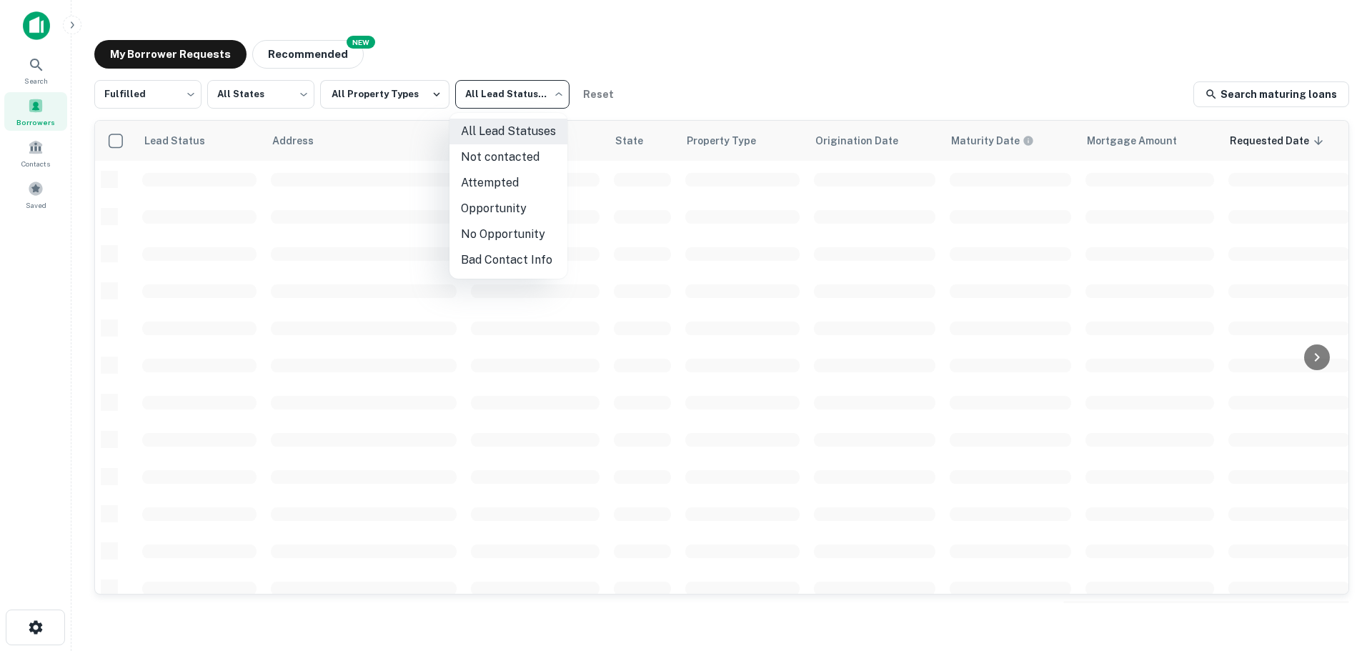
click at [512, 151] on li "Not contacted" at bounding box center [508, 157] width 118 height 26
type input "****"
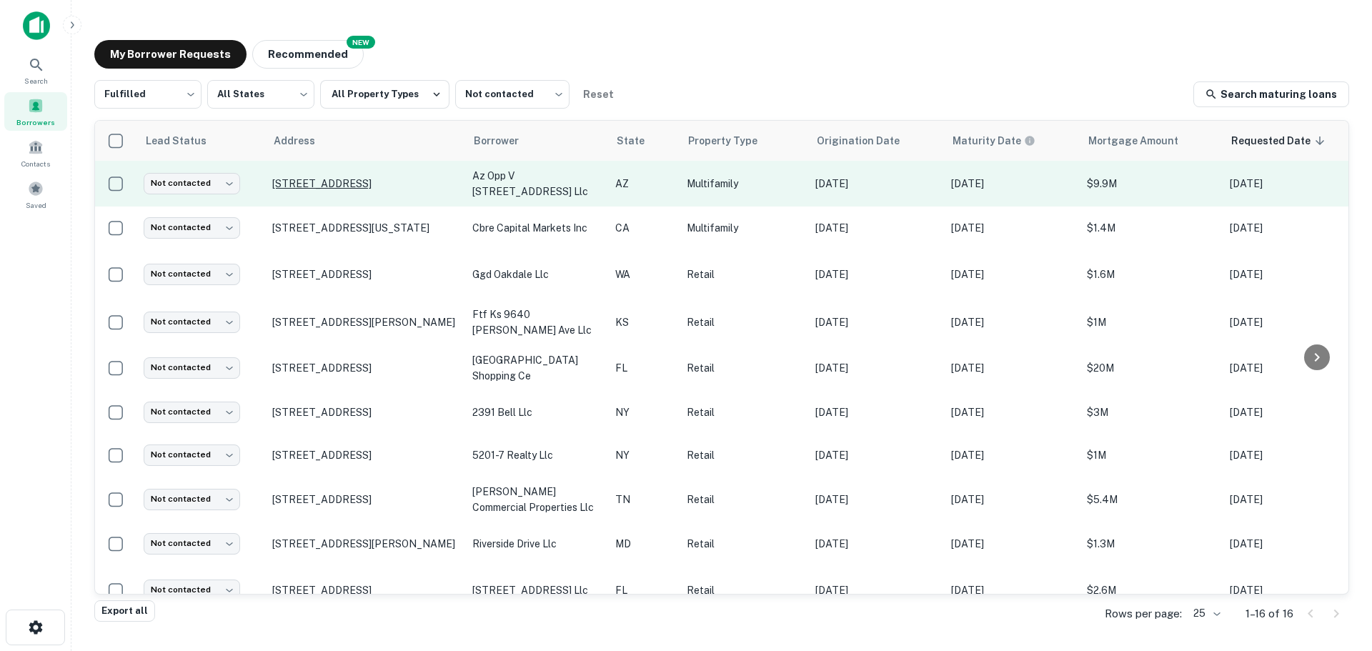
click at [383, 181] on p "302 E Monte Vista Rd Phoenix, AZ85004" at bounding box center [365, 183] width 186 height 13
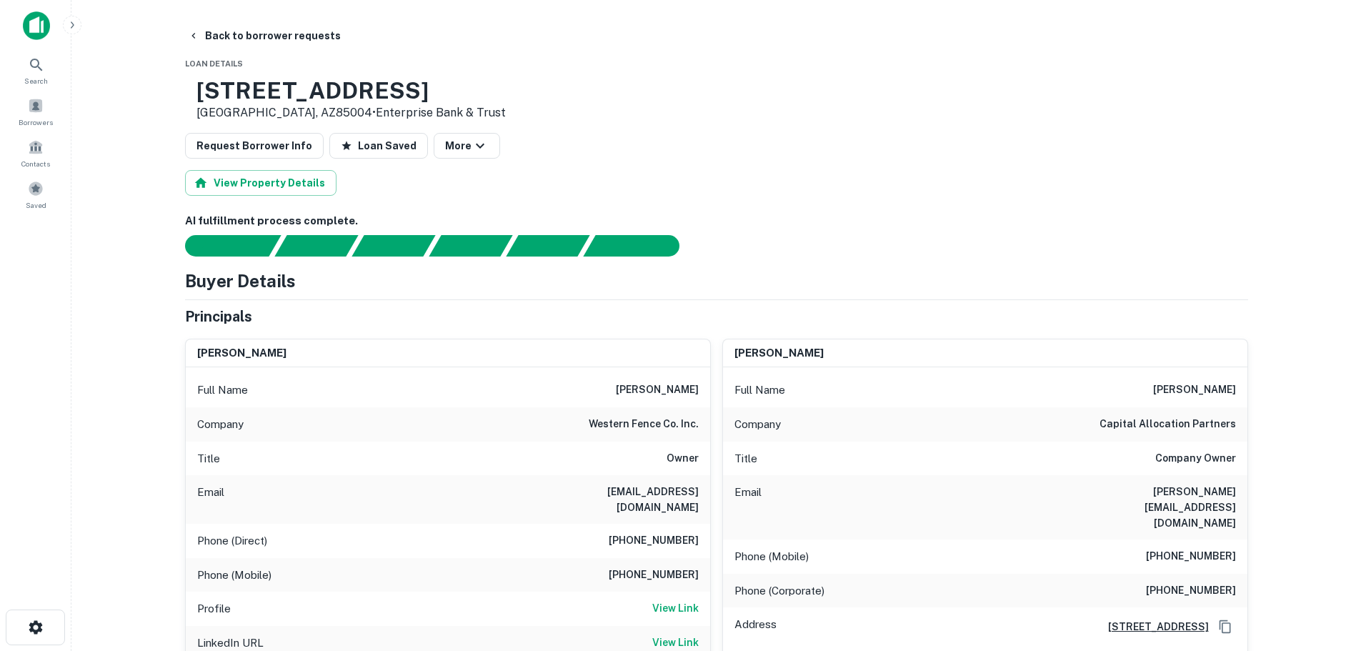
click at [659, 532] on h6 "(480) 994-4540" at bounding box center [654, 540] width 90 height 17
click at [677, 567] on h6 "(602) 327-8694" at bounding box center [654, 575] width 90 height 17
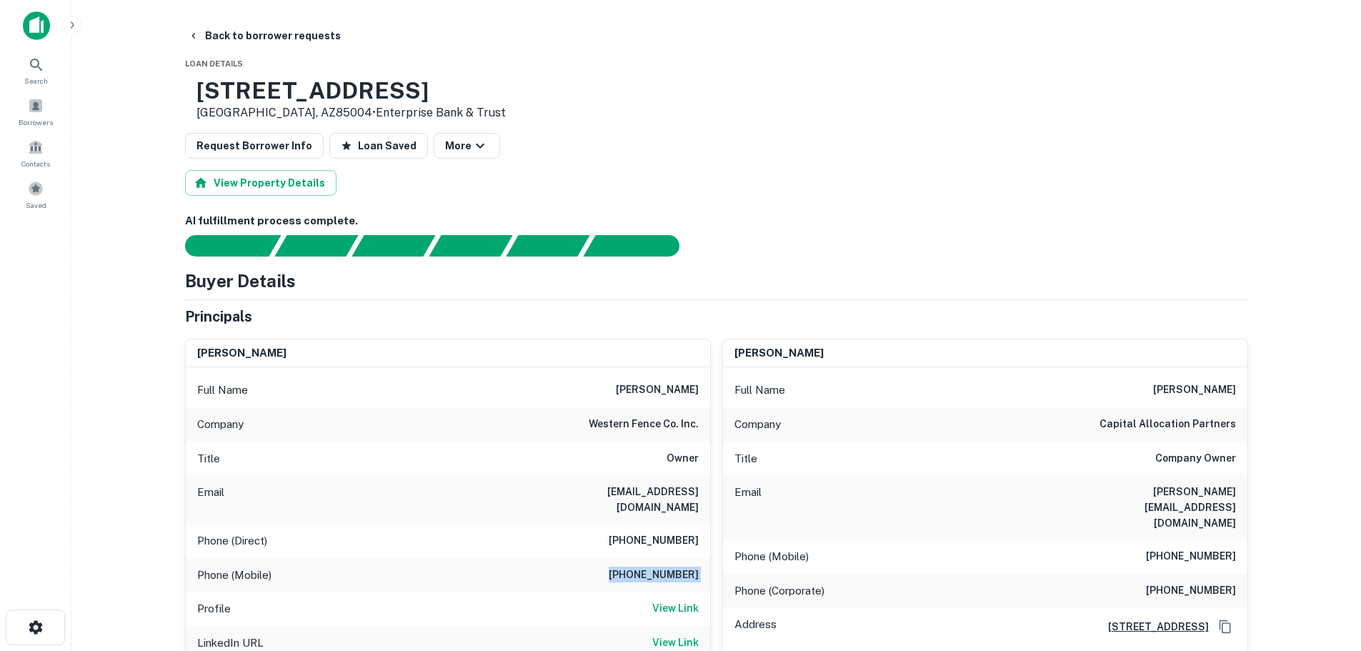
click at [676, 567] on h6 "(602) 327-8694" at bounding box center [654, 575] width 90 height 17
click at [1222, 548] on h6 "(602) 327-8694" at bounding box center [1191, 556] width 90 height 17
click at [1216, 582] on h6 "(602) 402-1410" at bounding box center [1191, 590] width 90 height 17
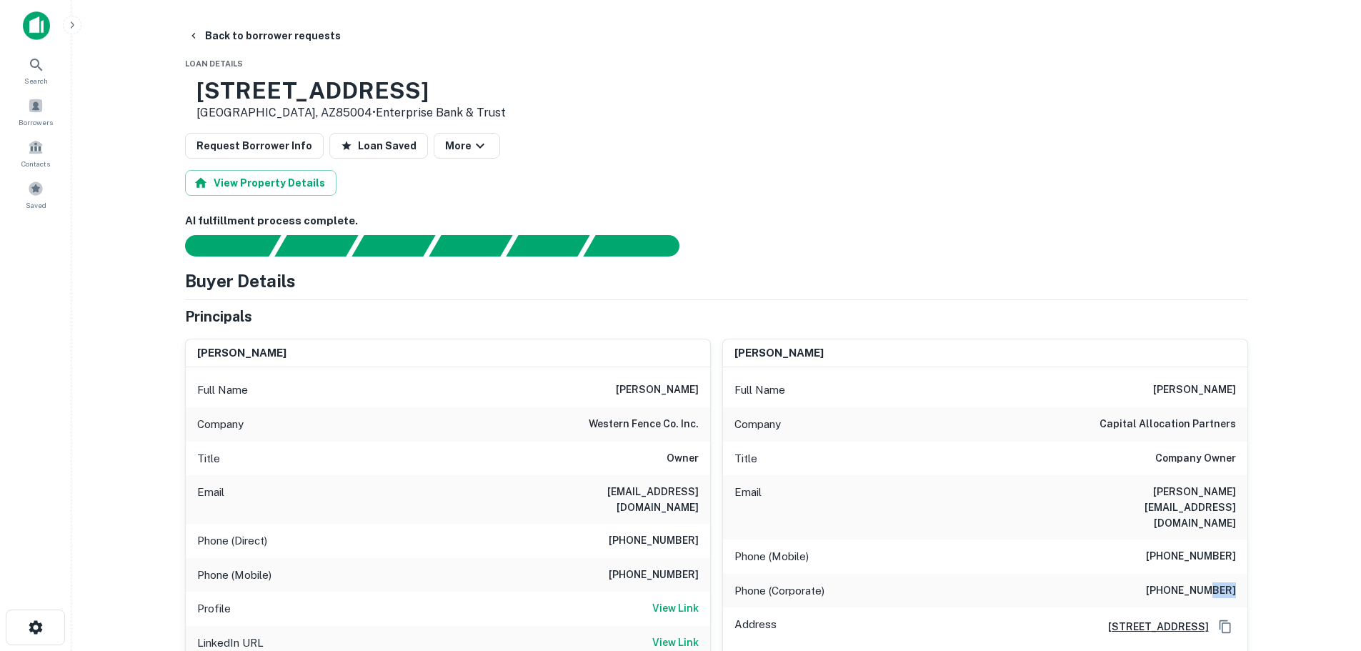
click at [1216, 582] on h6 "(602) 402-1410" at bounding box center [1191, 590] width 90 height 17
click at [265, 33] on button "Back to borrower requests" at bounding box center [264, 36] width 164 height 26
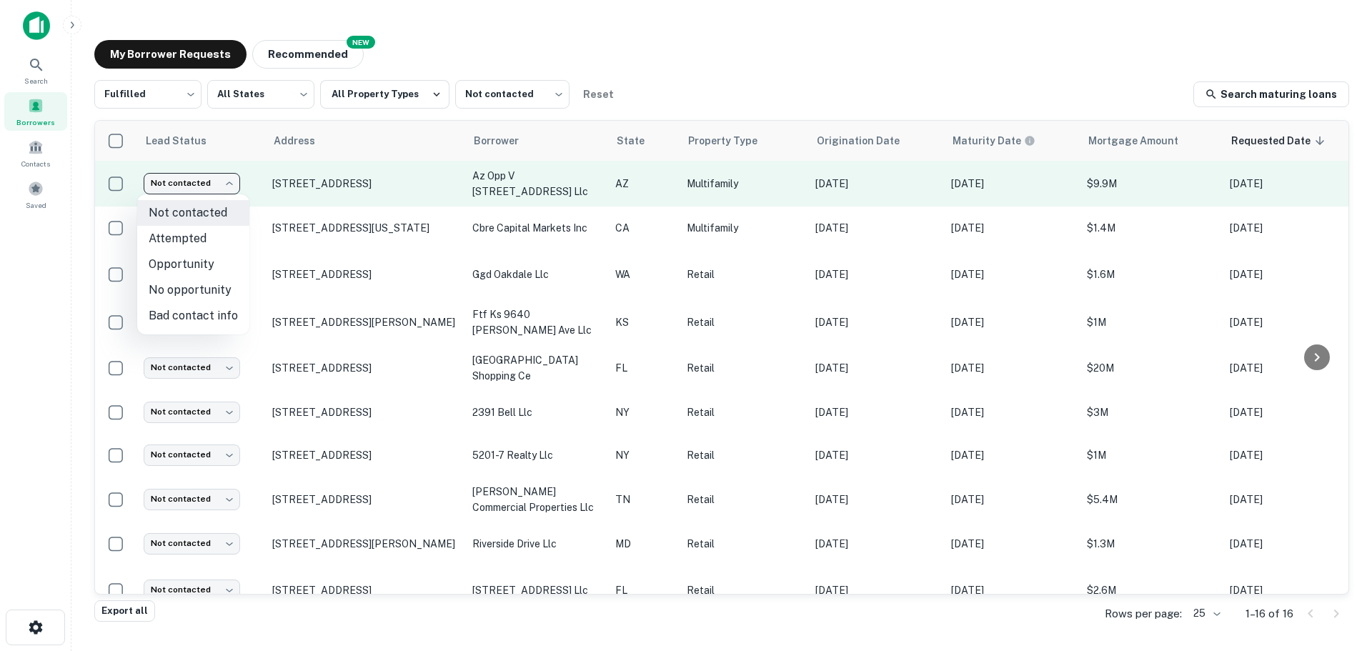
click at [231, 189] on body "Search Borrowers Contacts Saved My Borrower Requests NEW Recommended Fulfilled …" at bounding box center [686, 325] width 1372 height 651
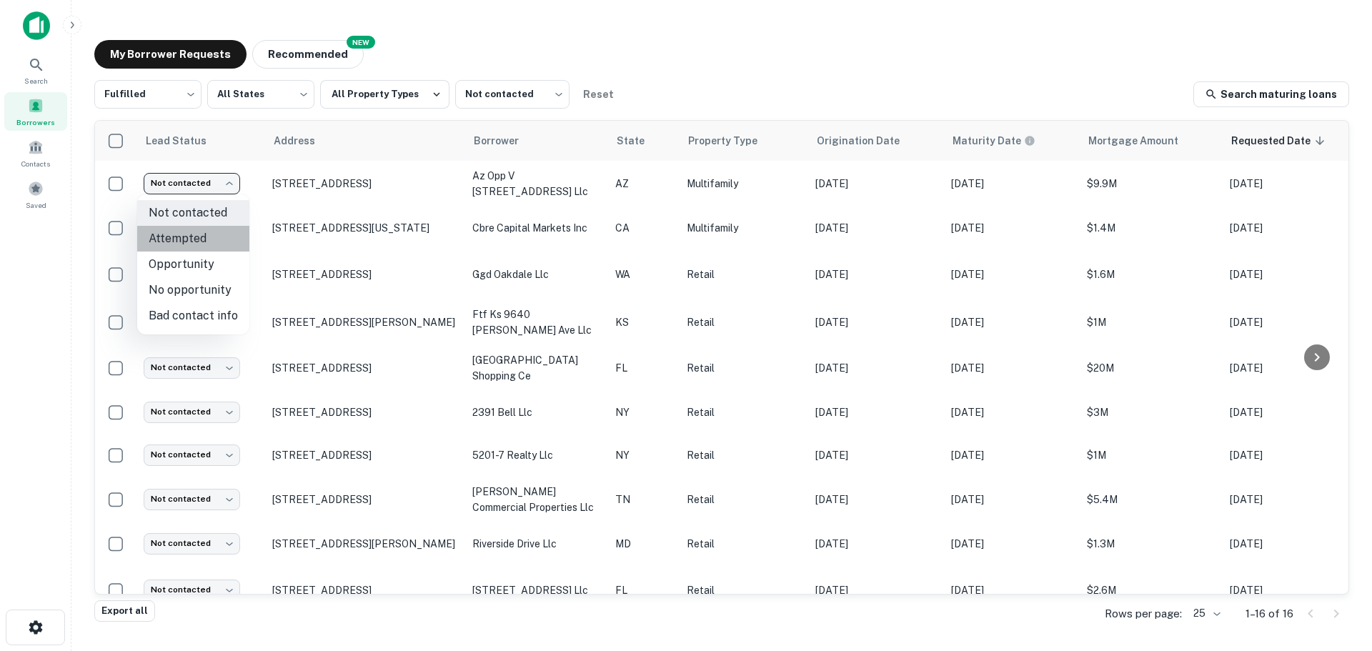
click at [224, 239] on li "Attempted" at bounding box center [193, 239] width 112 height 26
type input "*********"
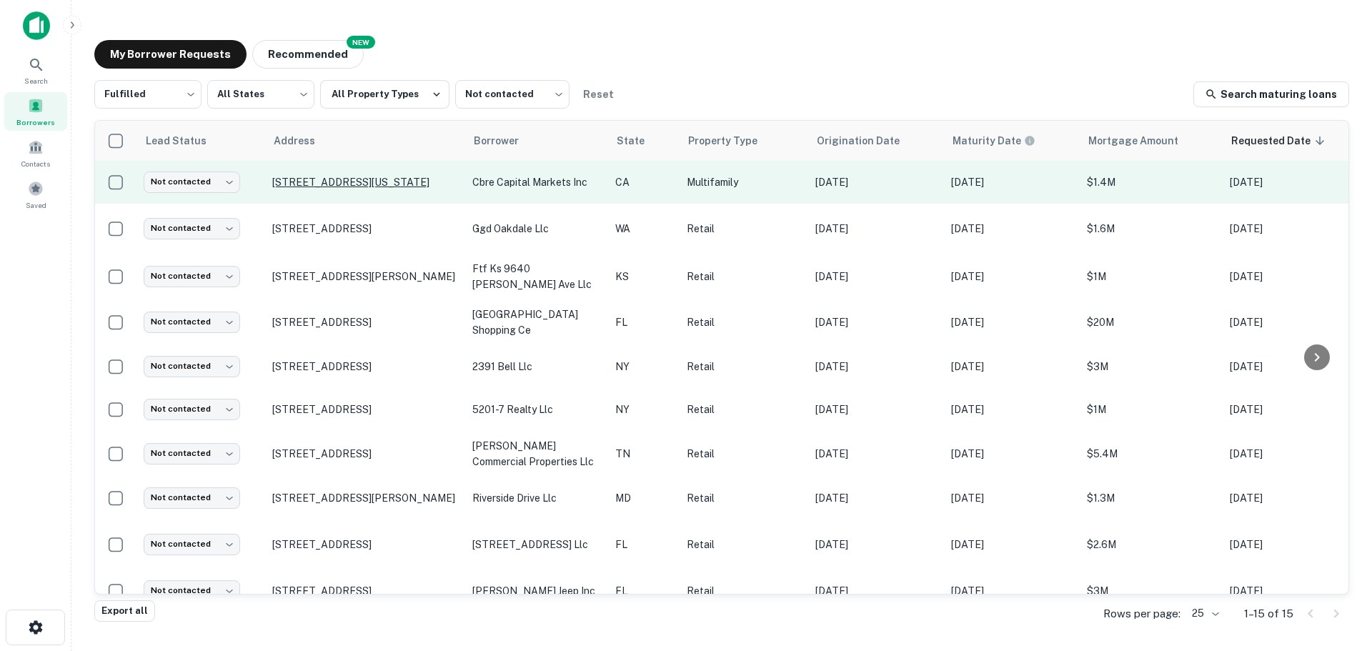
click at [326, 176] on p "4215 S Kansas Ave Los Angeles, CA90037" at bounding box center [365, 182] width 186 height 13
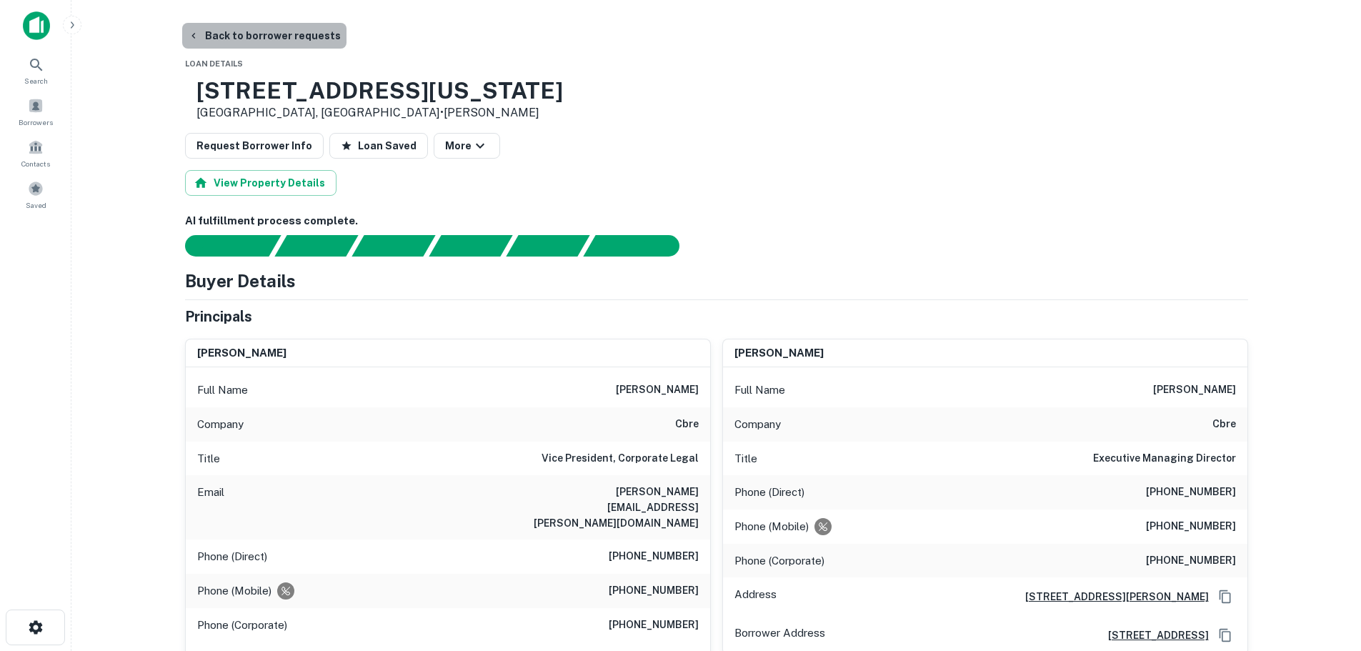
click at [292, 36] on button "Back to borrower requests" at bounding box center [264, 36] width 164 height 26
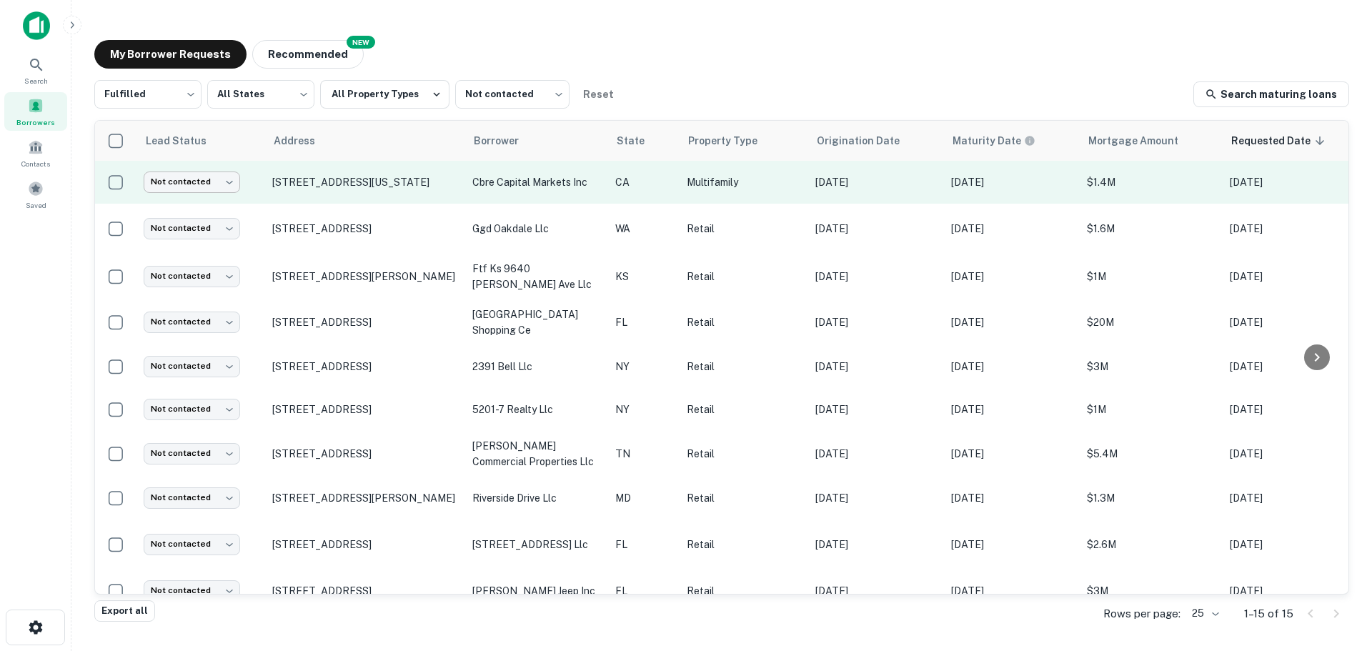
click at [224, 185] on body "Search Borrowers Contacts Saved My Borrower Requests NEW Recommended Fulfilled …" at bounding box center [686, 325] width 1372 height 651
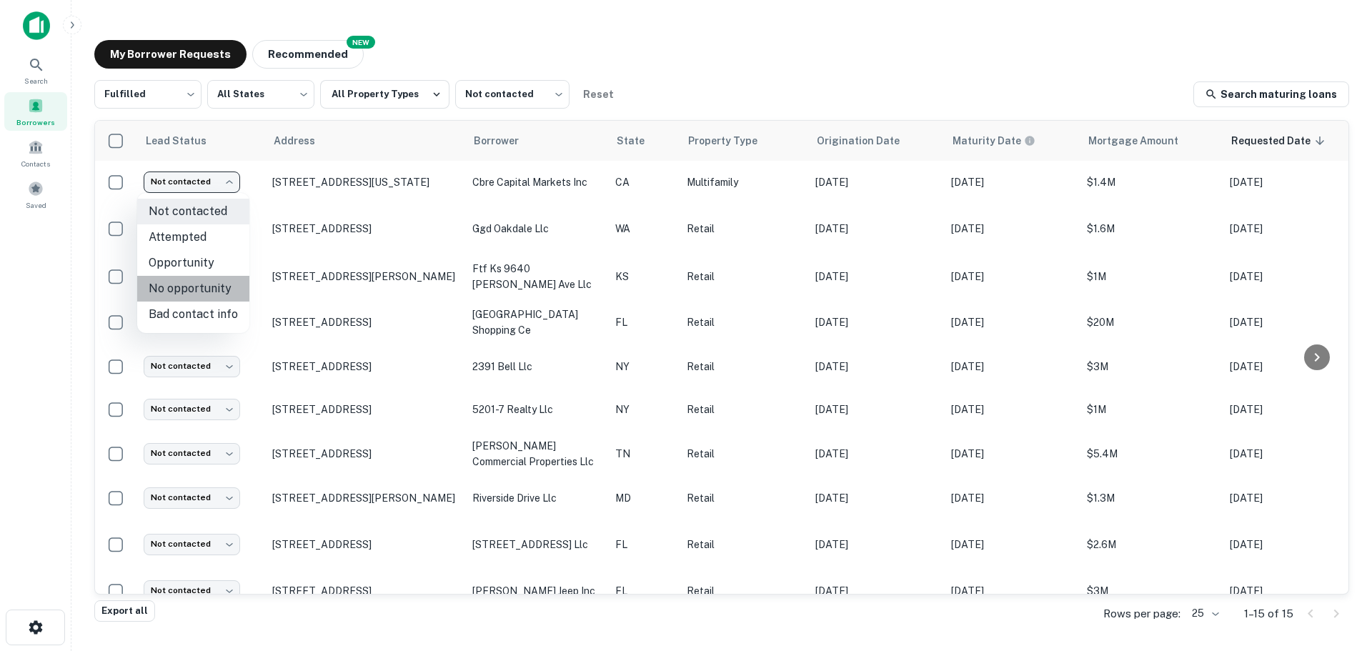
click at [224, 285] on li "No opportunity" at bounding box center [193, 289] width 112 height 26
type input "**********"
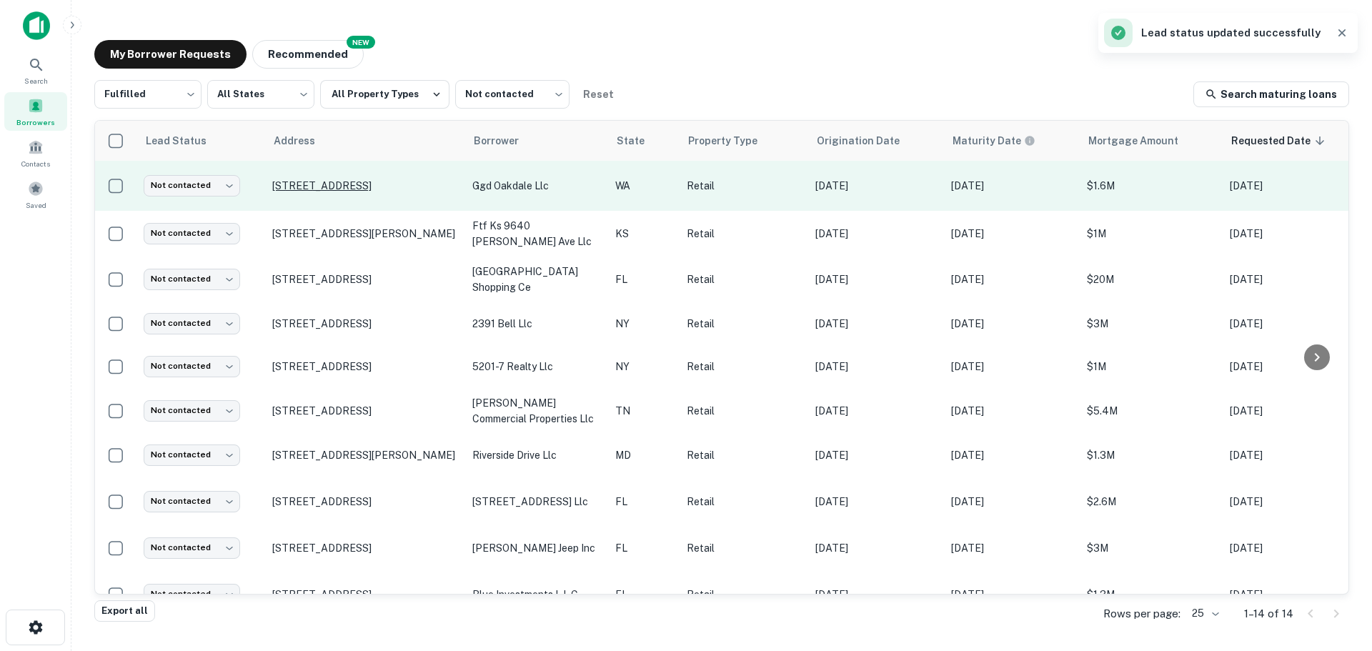
click at [372, 186] on p "[STREET_ADDRESS]" at bounding box center [365, 185] width 186 height 13
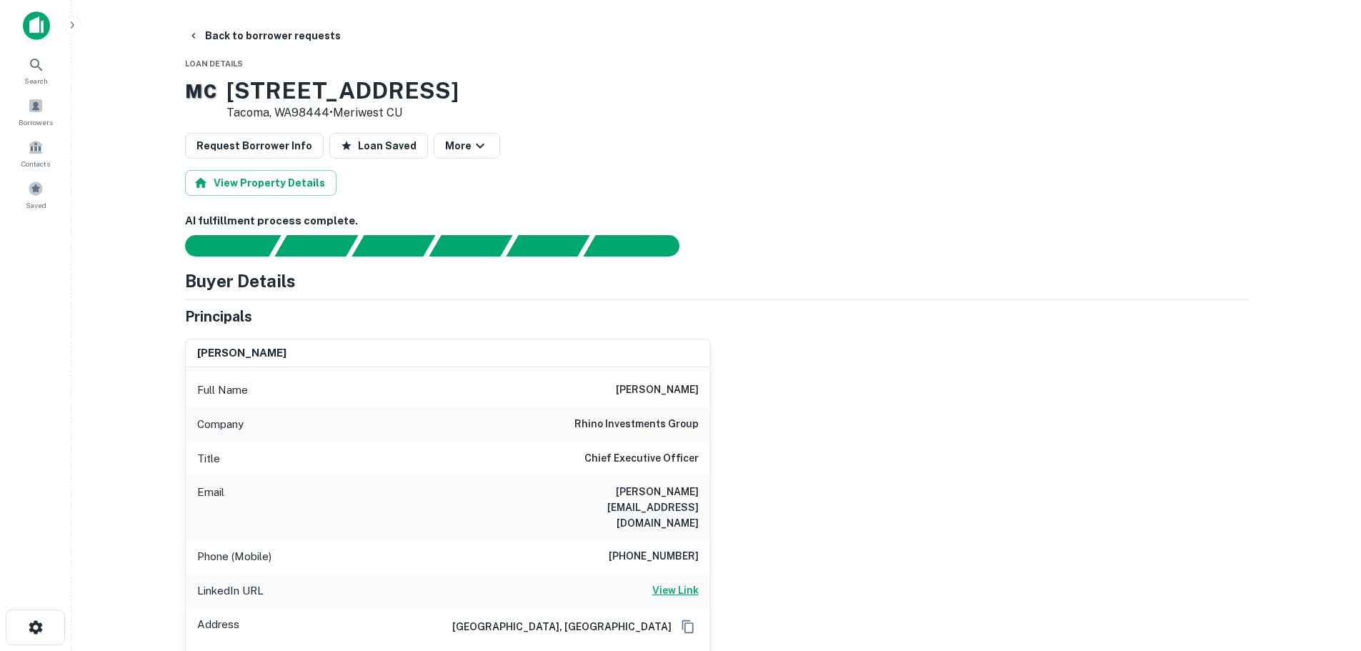
click at [670, 582] on h6 "View Link" at bounding box center [675, 590] width 46 height 16
click at [679, 548] on h6 "209-606-1958" at bounding box center [654, 556] width 90 height 17
click at [291, 28] on button "Back to borrower requests" at bounding box center [264, 36] width 164 height 26
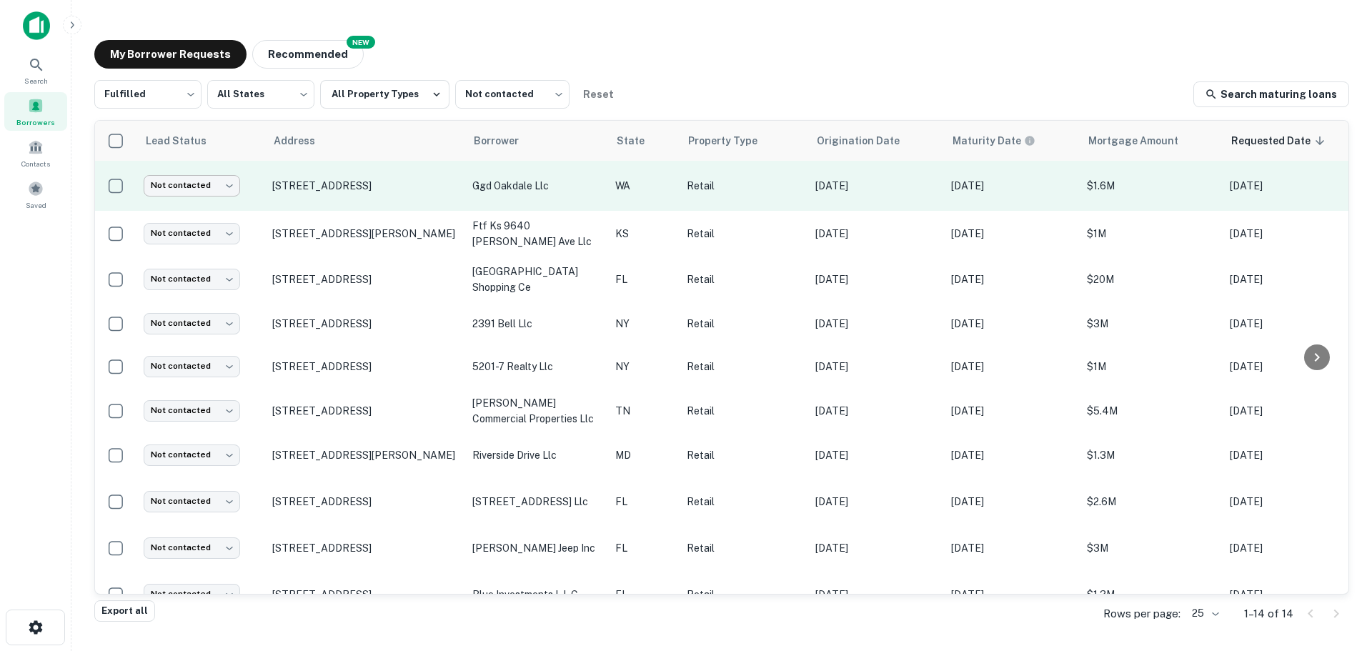
click at [210, 177] on body "Search Borrowers Contacts Saved My Borrower Requests NEW Recommended Fulfilled …" at bounding box center [686, 325] width 1372 height 651
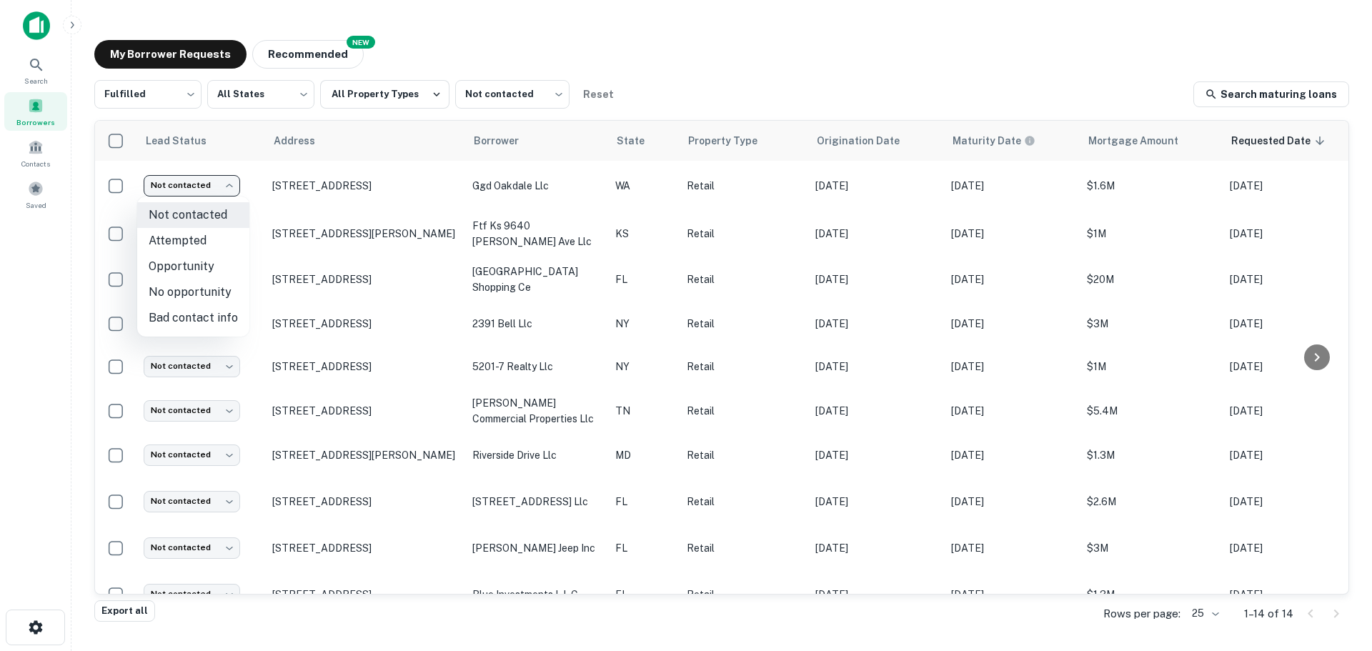
click at [219, 309] on li "Bad contact info" at bounding box center [193, 318] width 112 height 26
type input "**********"
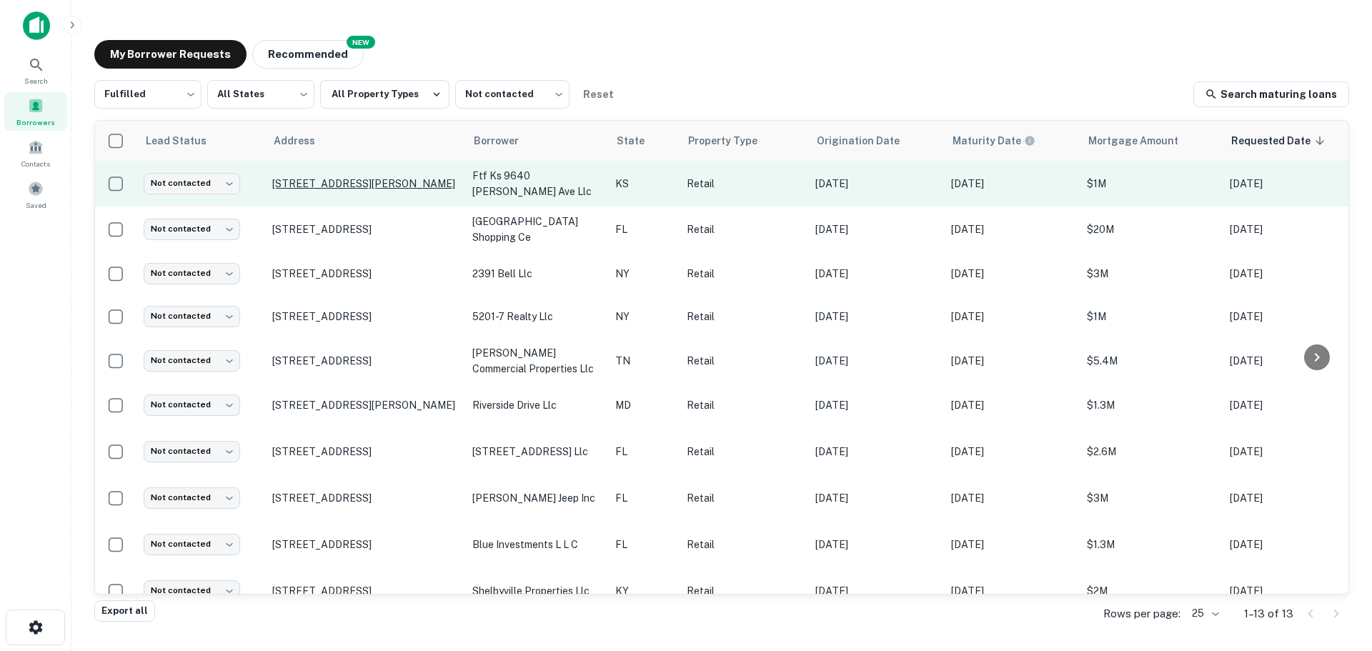
click at [346, 181] on p "[STREET_ADDRESS][PERSON_NAME]" at bounding box center [365, 183] width 186 height 13
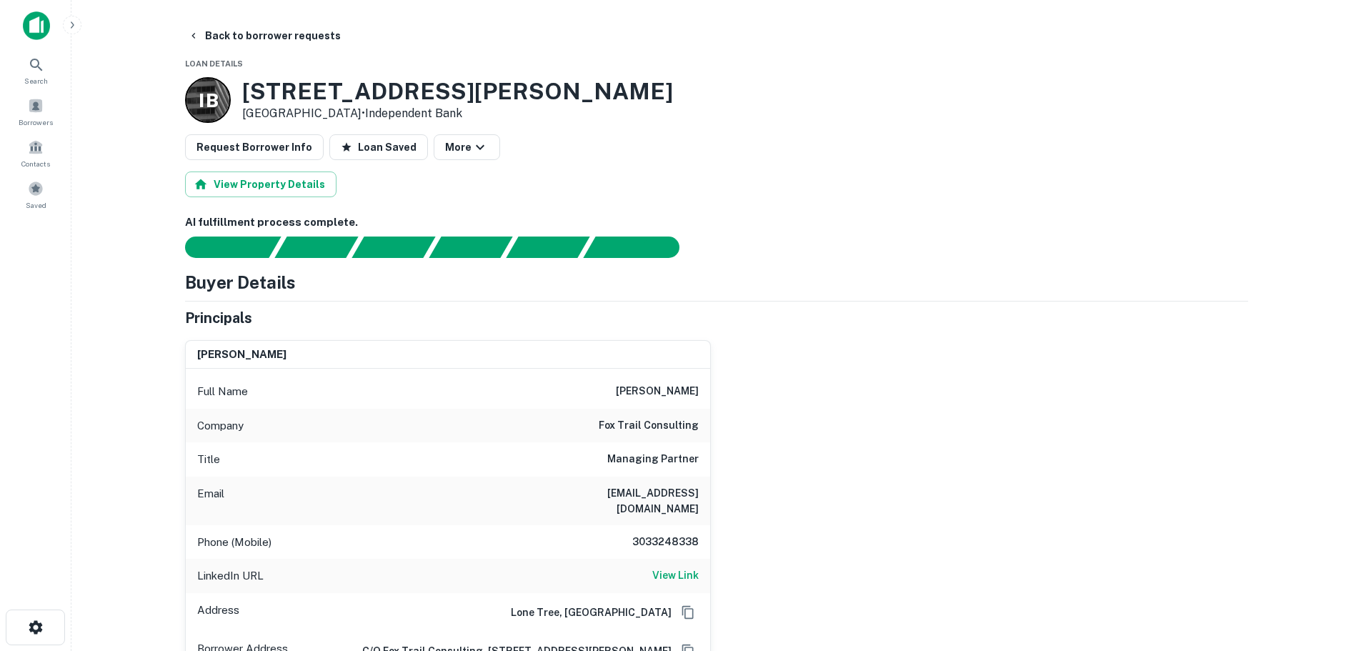
click at [655, 534] on h6 "3033248338" at bounding box center [656, 542] width 86 height 17
click at [272, 27] on button "Back to borrower requests" at bounding box center [264, 36] width 164 height 26
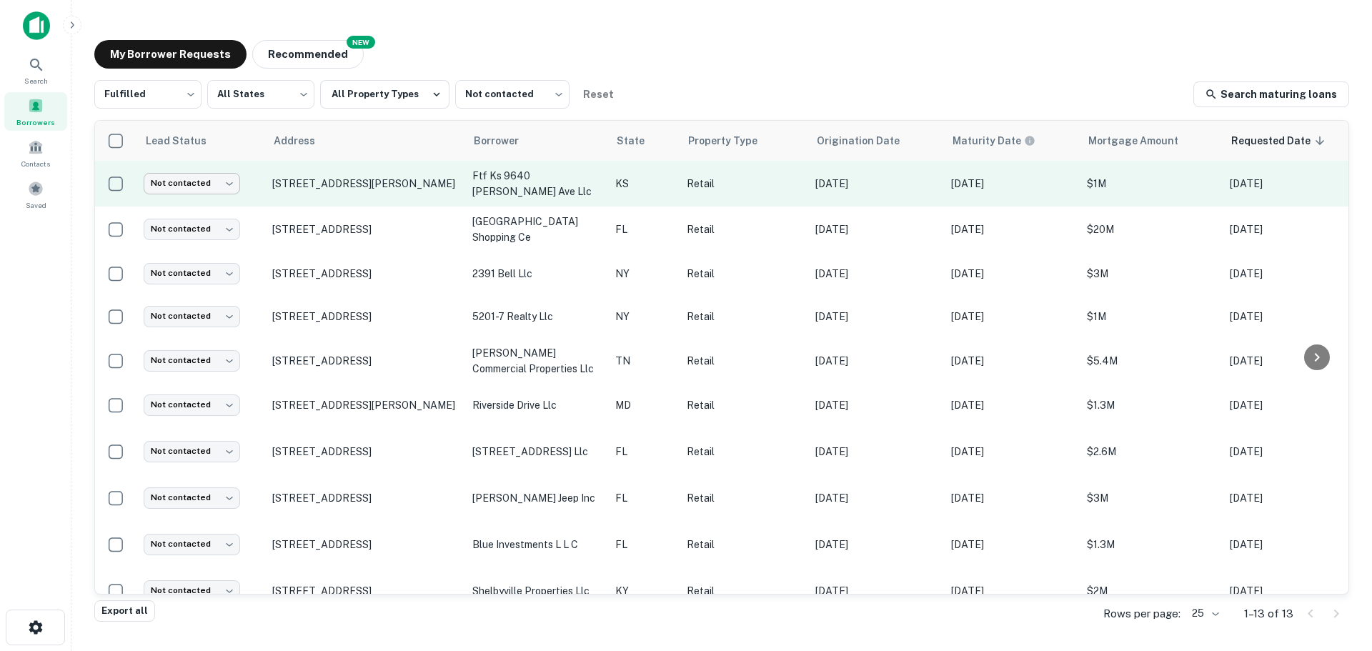
click at [225, 189] on body "Search Borrowers Contacts Saved My Borrower Requests NEW Recommended Fulfilled …" at bounding box center [686, 325] width 1372 height 651
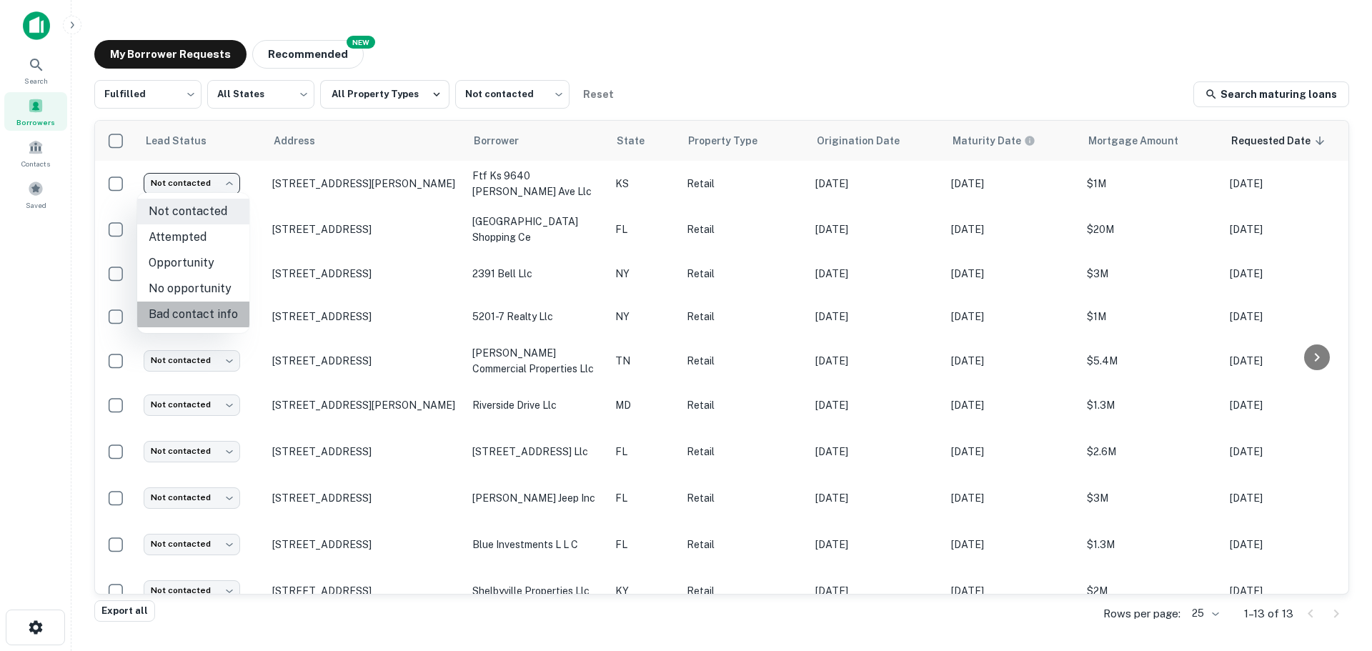
click at [220, 309] on li "Bad contact info" at bounding box center [193, 315] width 112 height 26
type input "**********"
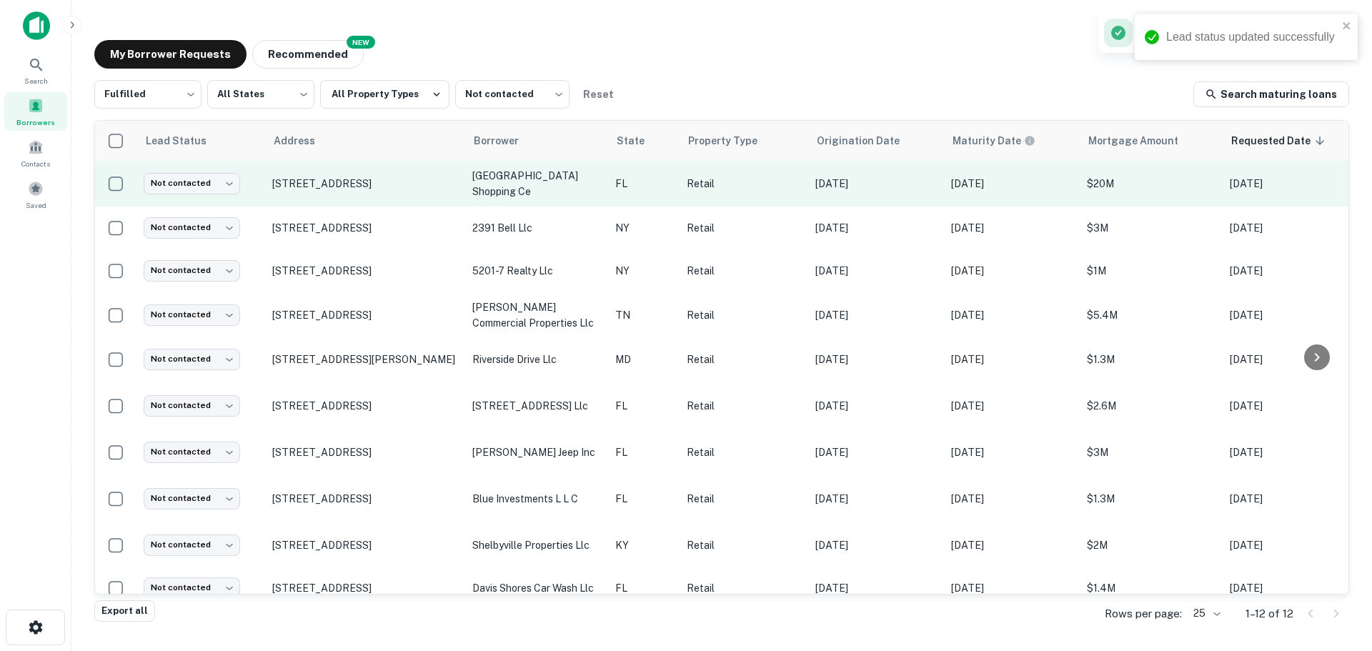
click at [376, 192] on td "14255 Tamiami Trl North Port, FL34287" at bounding box center [365, 184] width 200 height 46
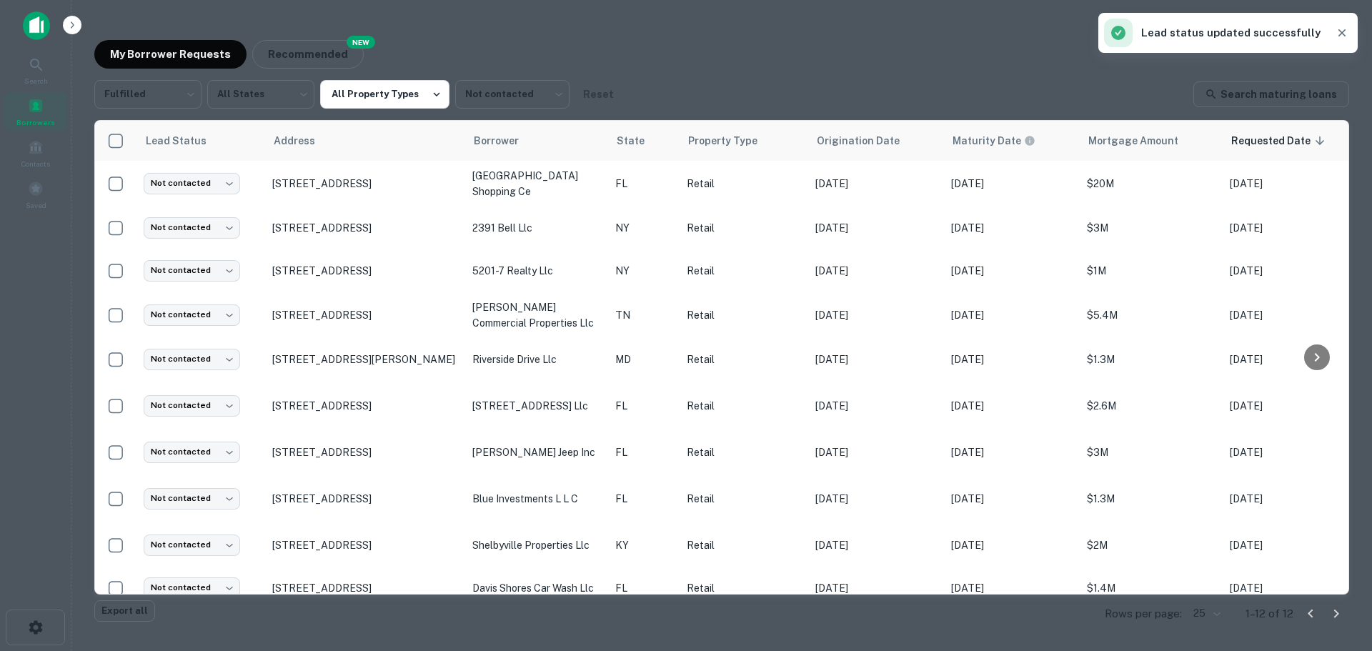
click at [377, 182] on div at bounding box center [686, 325] width 1372 height 651
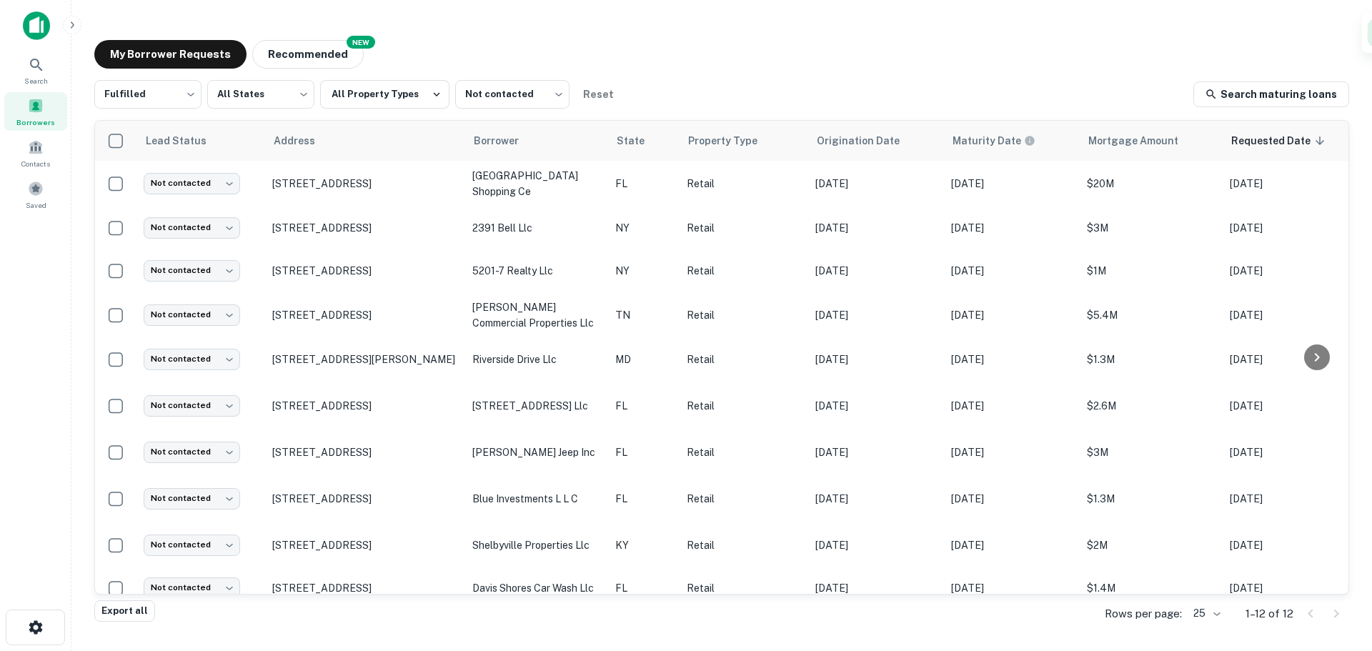
click at [377, 182] on p "14255 Tamiami Trl North Port, FL34287" at bounding box center [365, 183] width 186 height 13
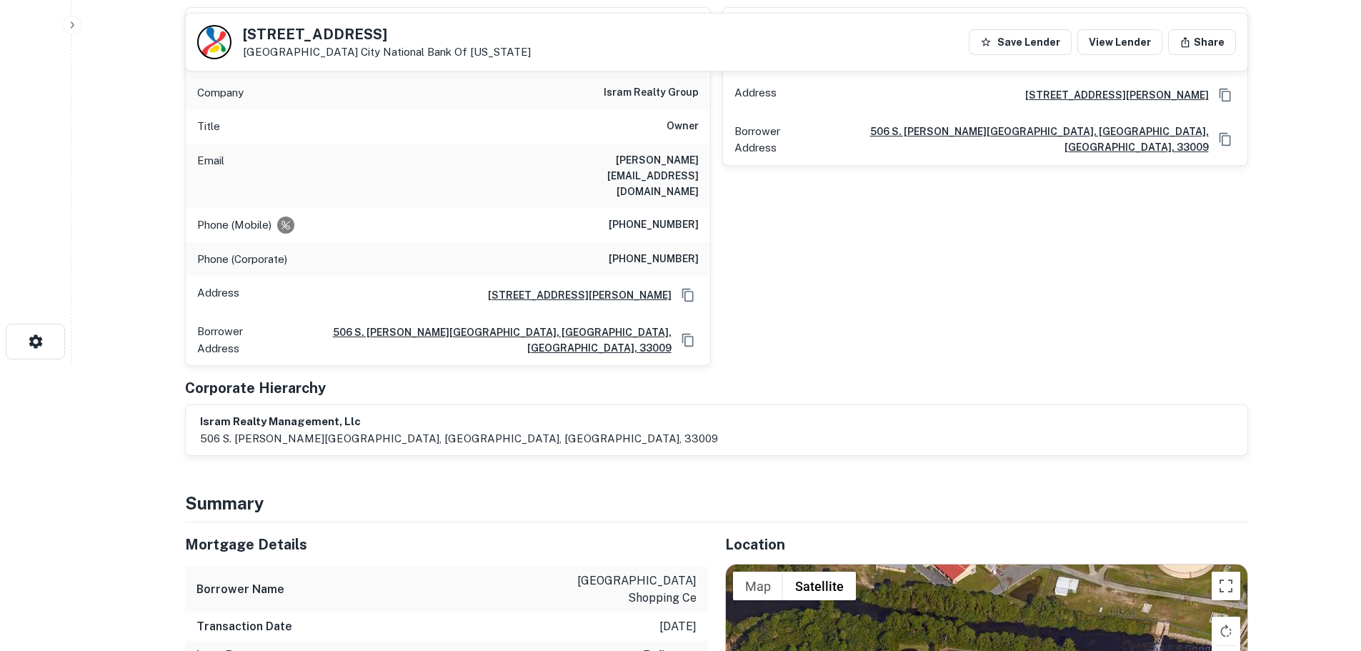
scroll to position [429, 0]
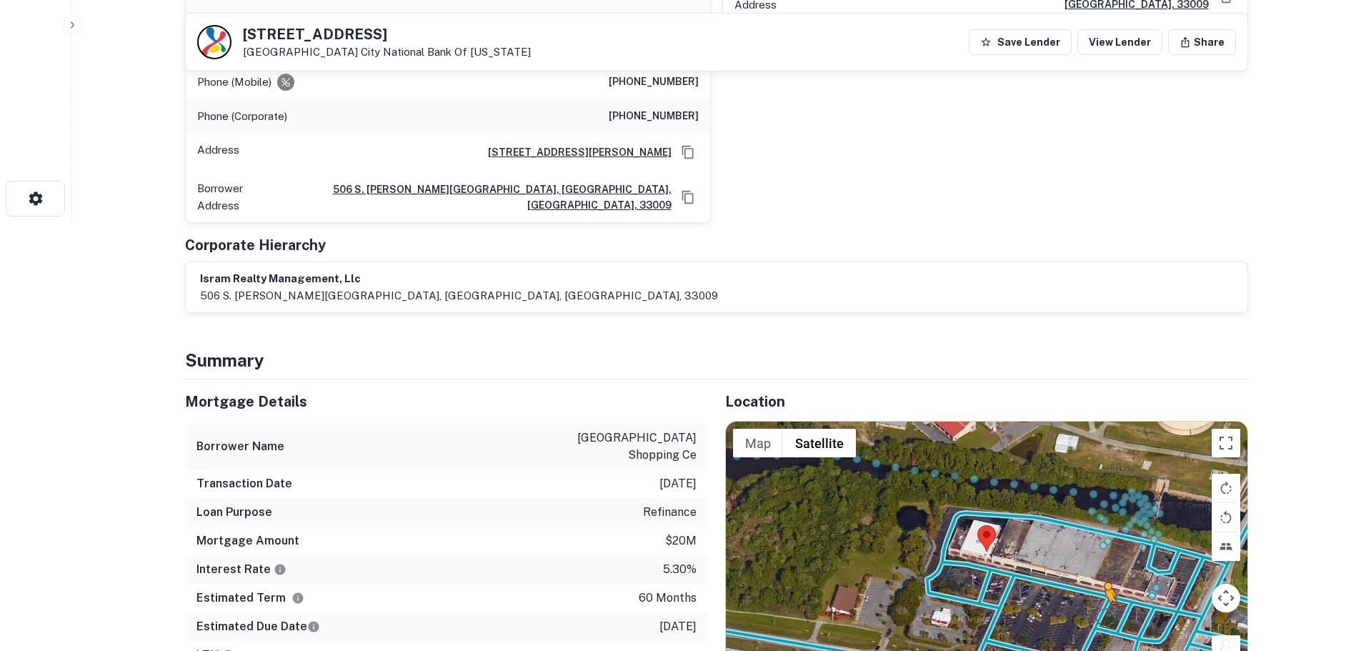
drag, startPoint x: 1236, startPoint y: 616, endPoint x: 1080, endPoint y: 568, distance: 162.3
click at [1093, 570] on div "To activate drag with keyboard, press Alt + Enter. Once in keyboard drag state,…" at bounding box center [987, 551] width 522 height 259
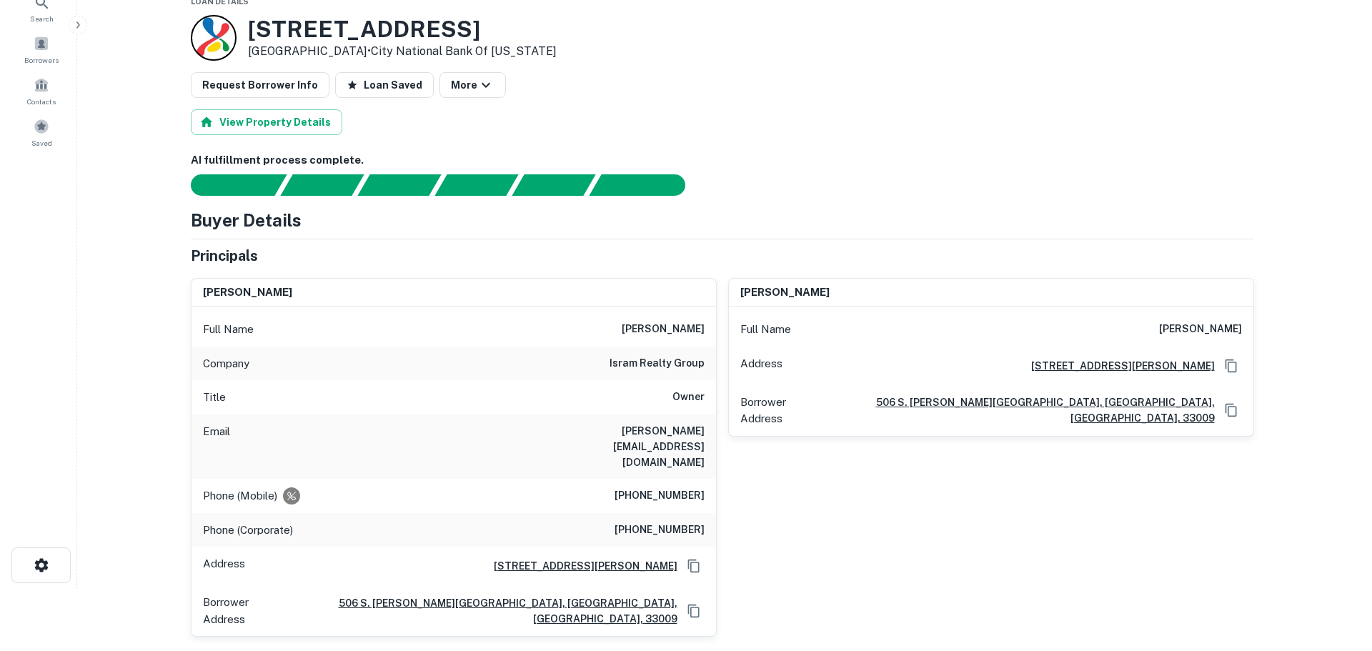
scroll to position [0, 0]
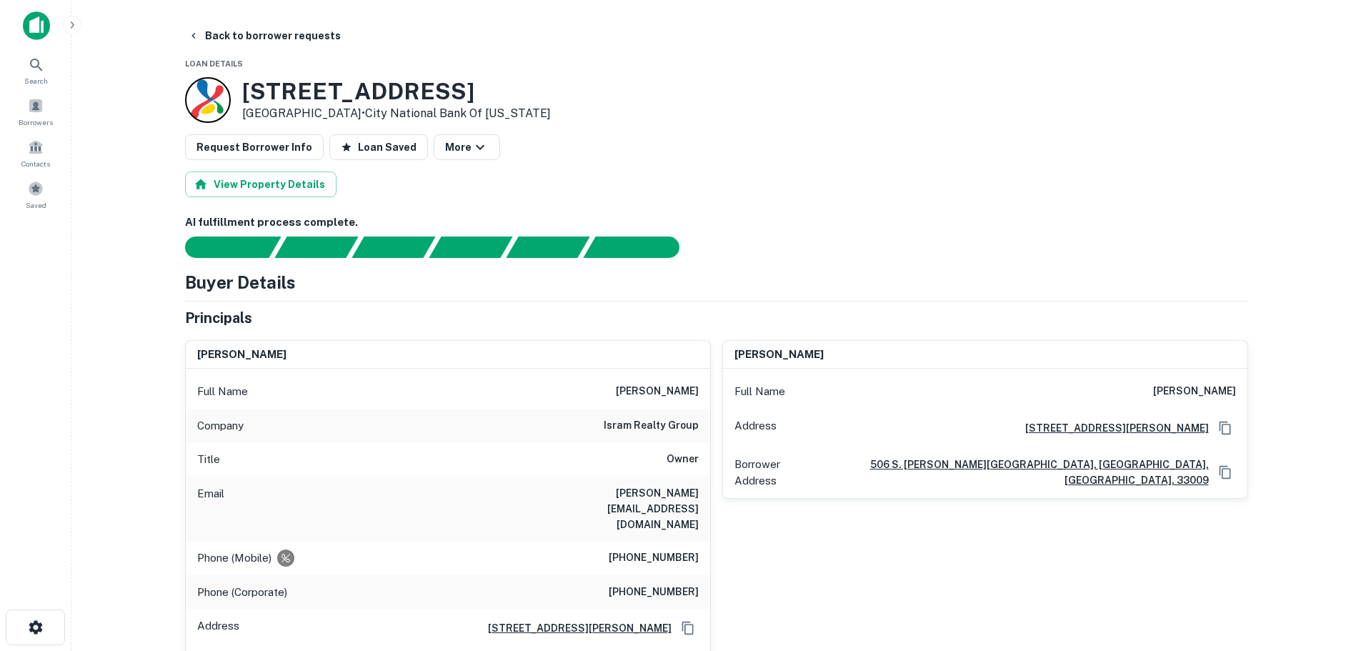
drag, startPoint x: 656, startPoint y: 523, endPoint x: 647, endPoint y: 524, distance: 8.6
click at [652, 550] on h6 "(305) 934-0230" at bounding box center [654, 558] width 90 height 17
click at [647, 550] on h6 "(305) 934-0230" at bounding box center [654, 558] width 90 height 17
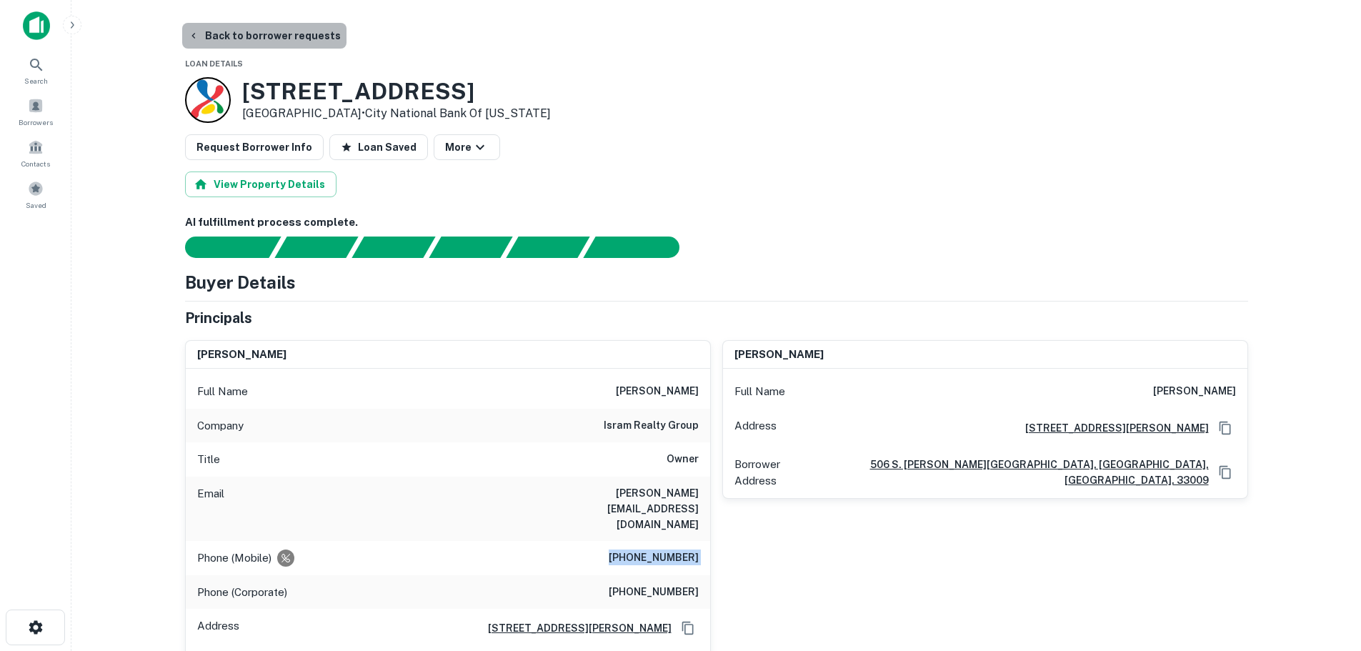
click at [277, 34] on button "Back to borrower requests" at bounding box center [264, 36] width 164 height 26
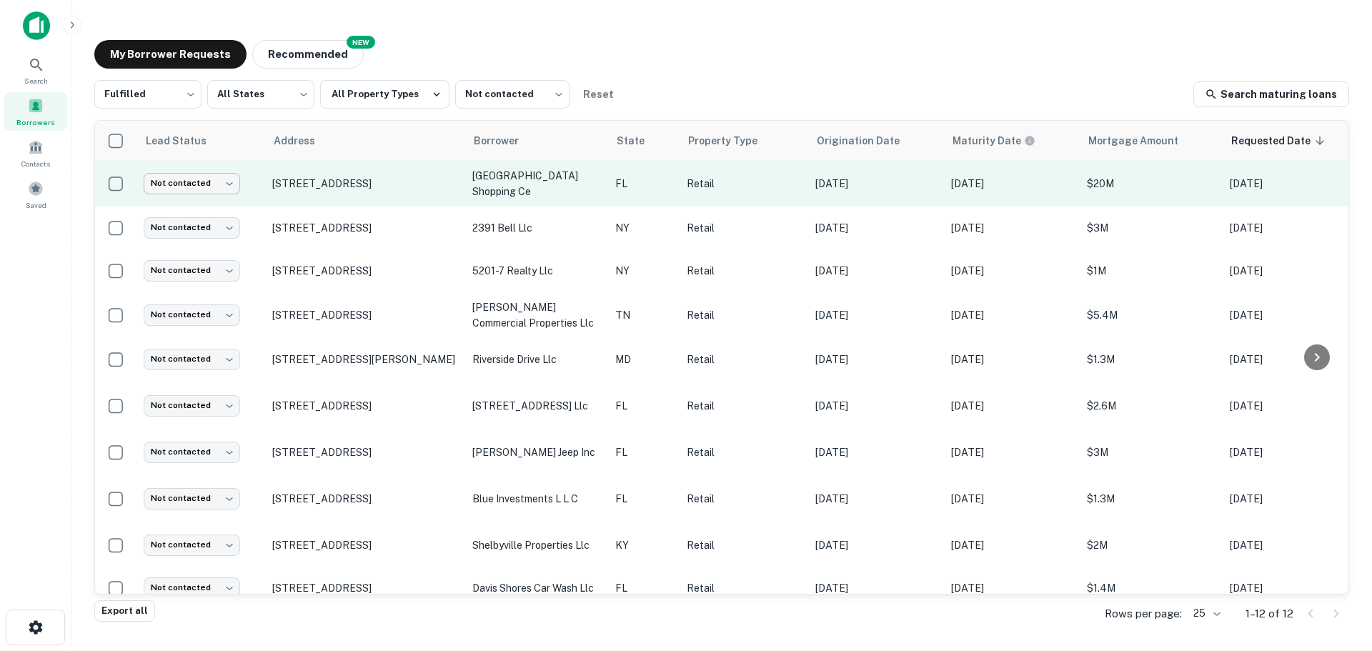
click at [228, 187] on body "Search Borrowers Contacts Saved My Borrower Requests NEW Recommended Fulfilled …" at bounding box center [686, 325] width 1372 height 651
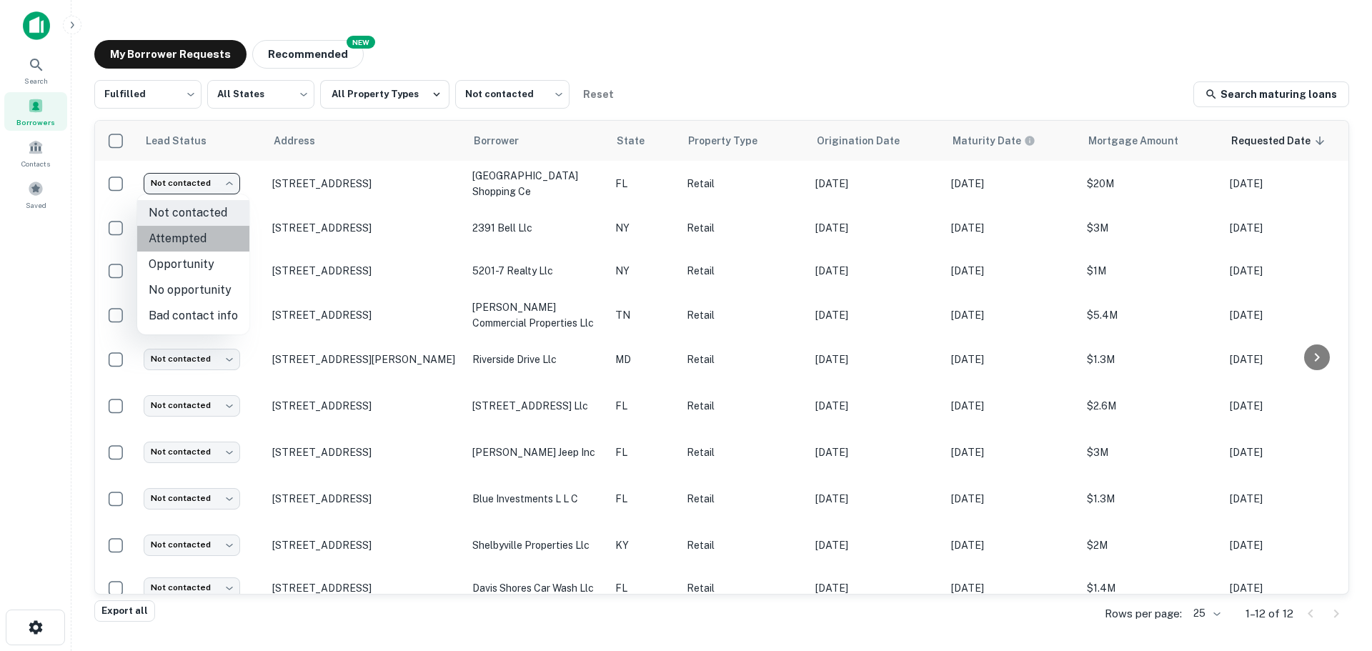
click at [222, 238] on li "Attempted" at bounding box center [193, 239] width 112 height 26
type input "*********"
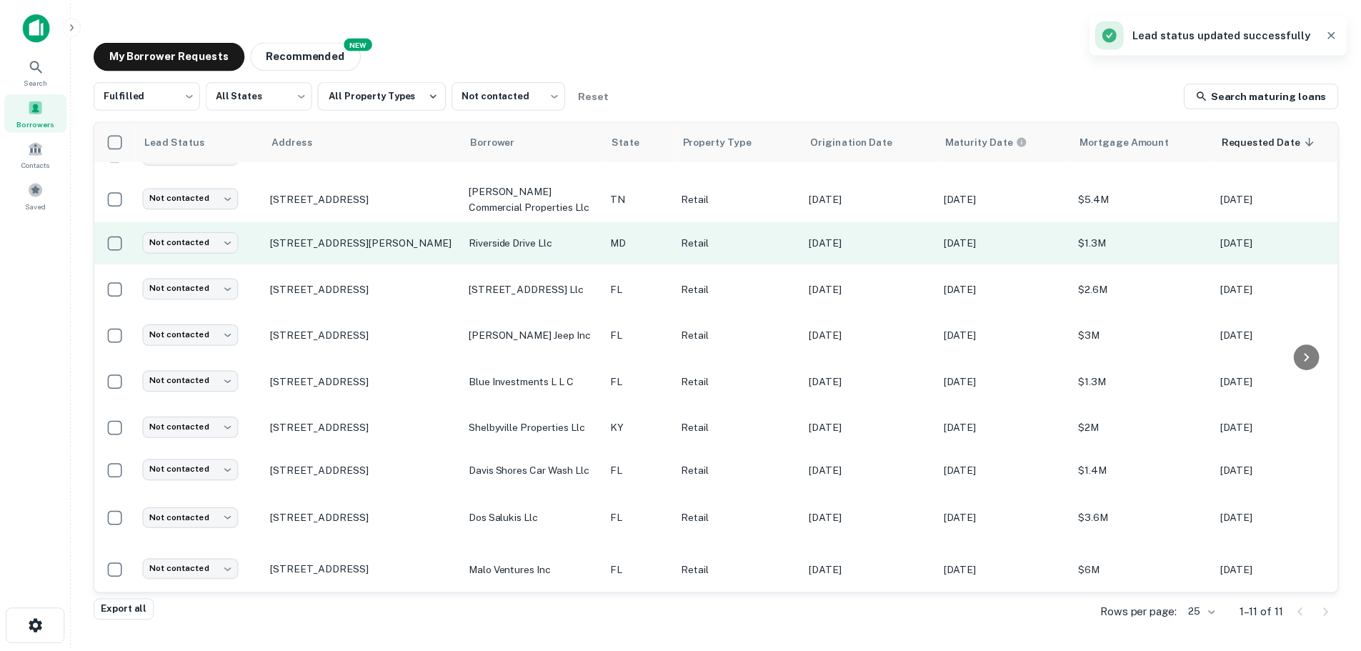
scroll to position [84, 0]
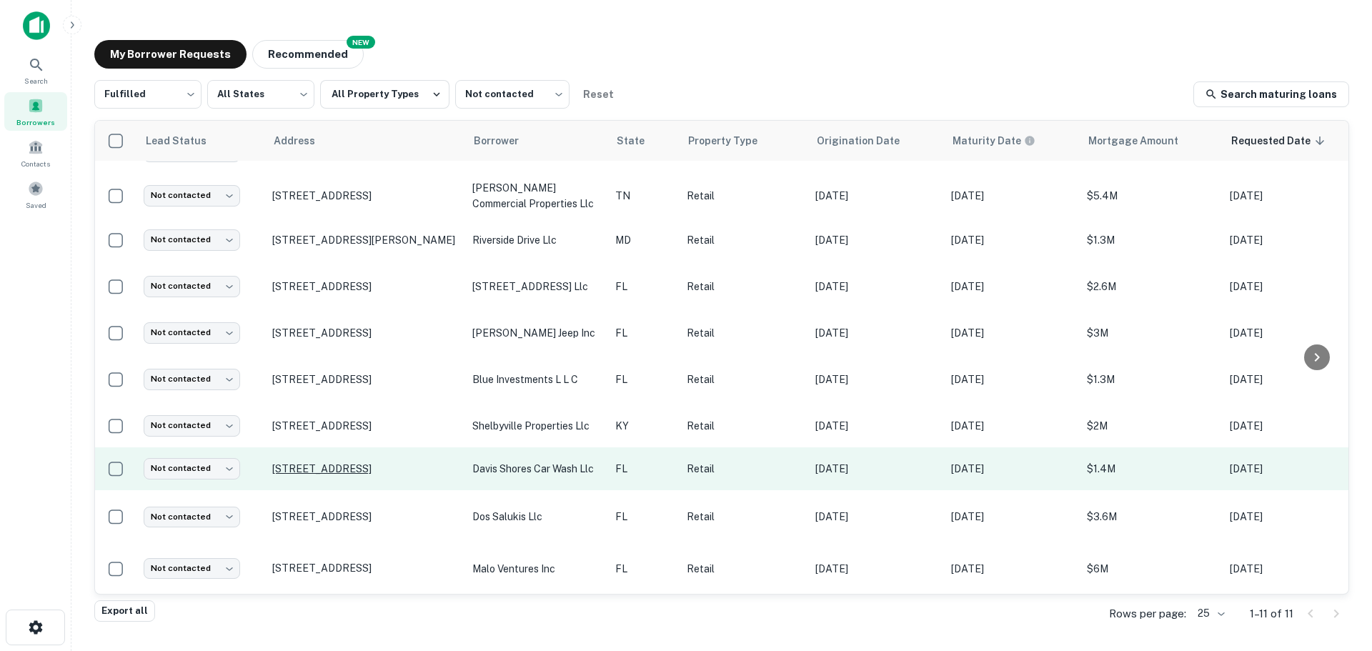
click at [390, 462] on p "306 Anastasia Blvd Saint Augustine, FL32080" at bounding box center [365, 468] width 186 height 13
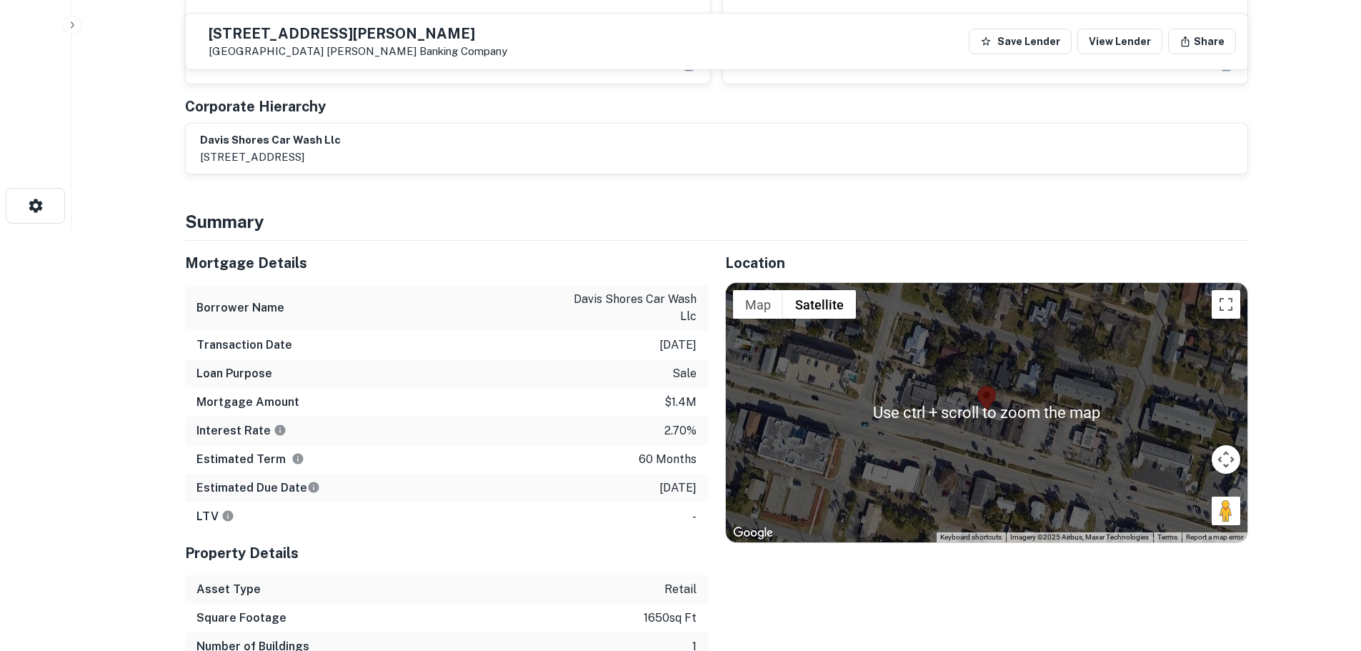
scroll to position [429, 0]
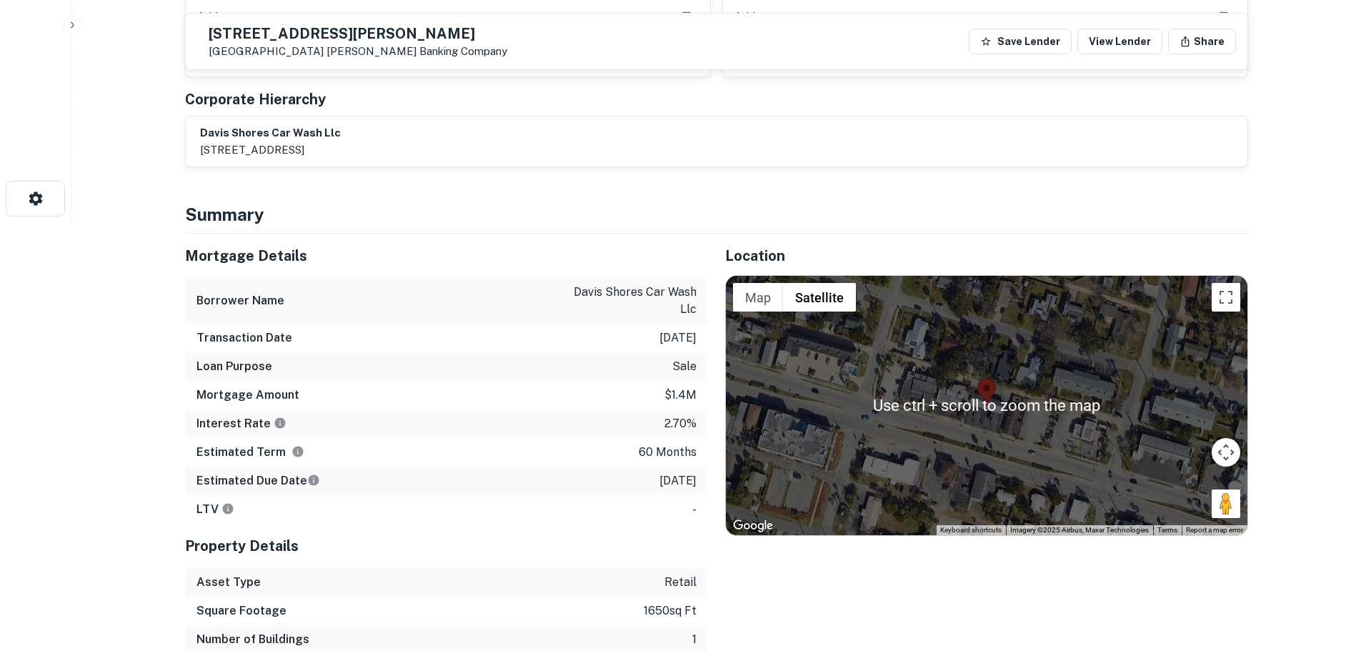
drag, startPoint x: 1212, startPoint y: 510, endPoint x: 1080, endPoint y: 480, distance: 135.7
click at [1071, 477] on div "Use ctrl + scroll to zoom the map Map Terrain Satellite Labels Keyboard shortcu…" at bounding box center [987, 405] width 522 height 259
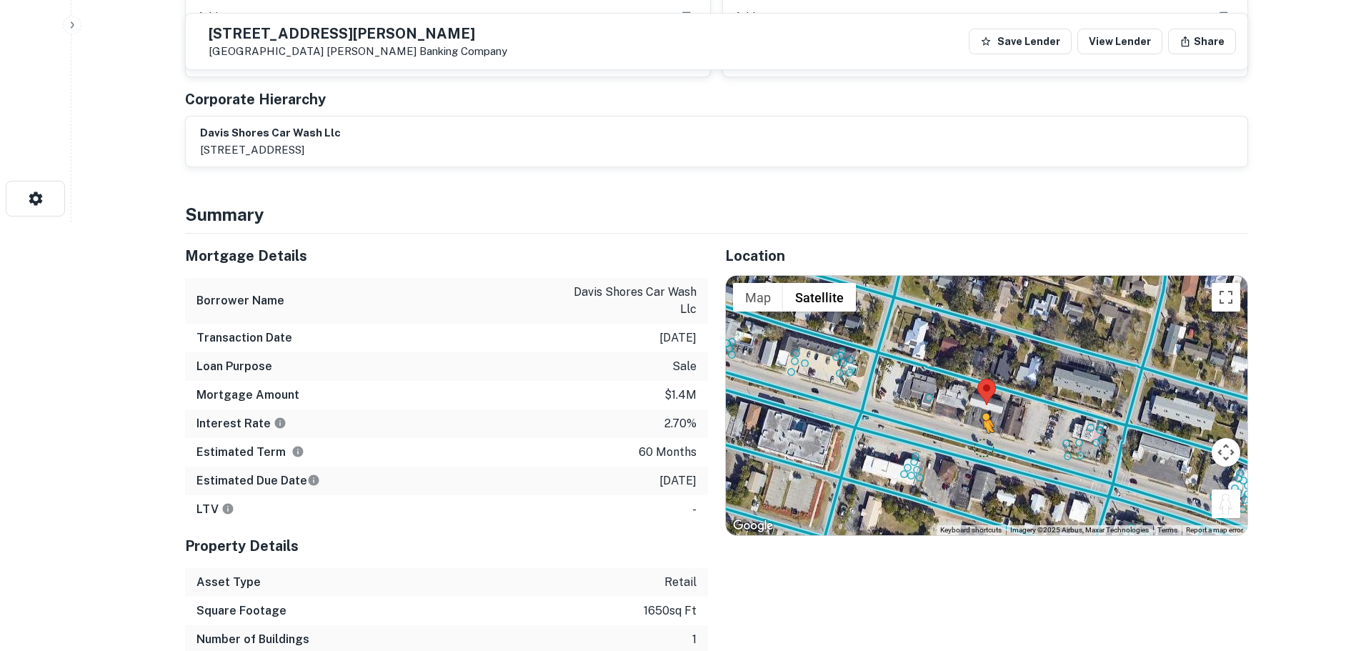
drag, startPoint x: 1218, startPoint y: 505, endPoint x: 973, endPoint y: 447, distance: 251.9
click at [983, 449] on div "To activate drag with keyboard, press Alt + Enter. Once in keyboard drag state,…" at bounding box center [987, 405] width 522 height 259
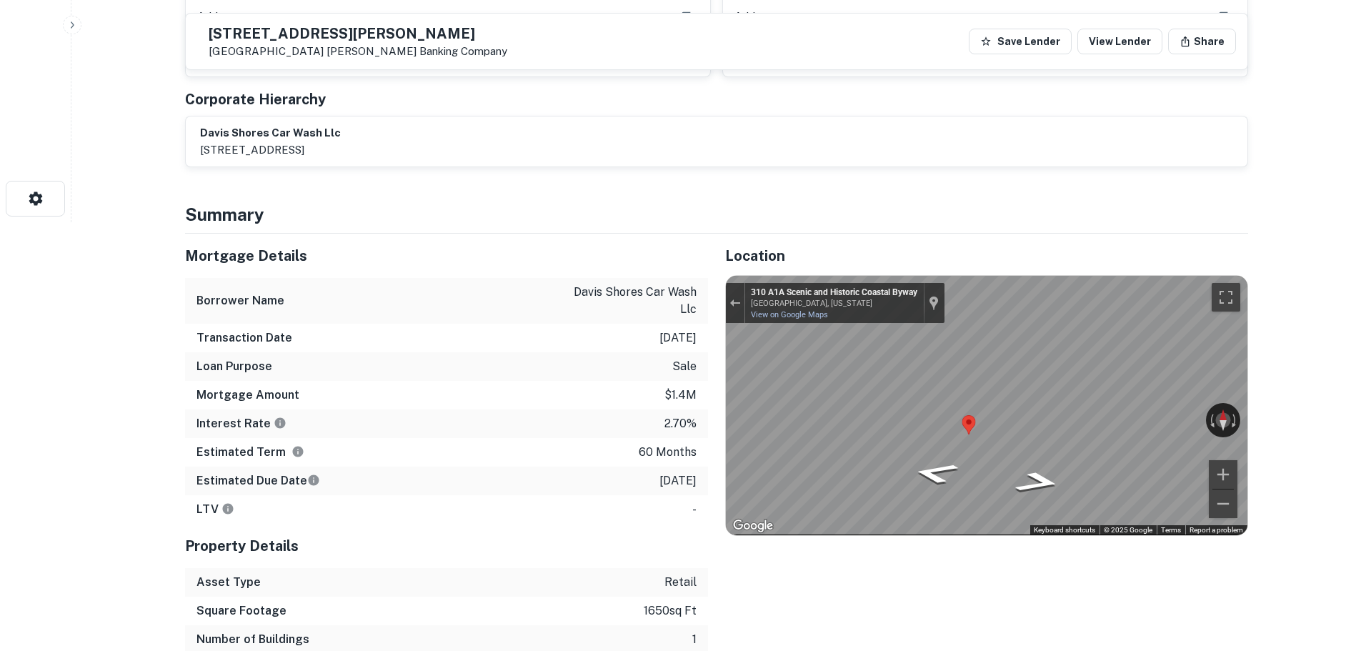
click at [955, 501] on div "Map" at bounding box center [987, 405] width 522 height 259
drag, startPoint x: 975, startPoint y: 426, endPoint x: 988, endPoint y: 510, distance: 84.5
click at [1002, 527] on div "Map" at bounding box center [987, 405] width 522 height 259
click at [326, 37] on h5 "306 Anastasia Blvd" at bounding box center [358, 33] width 299 height 14
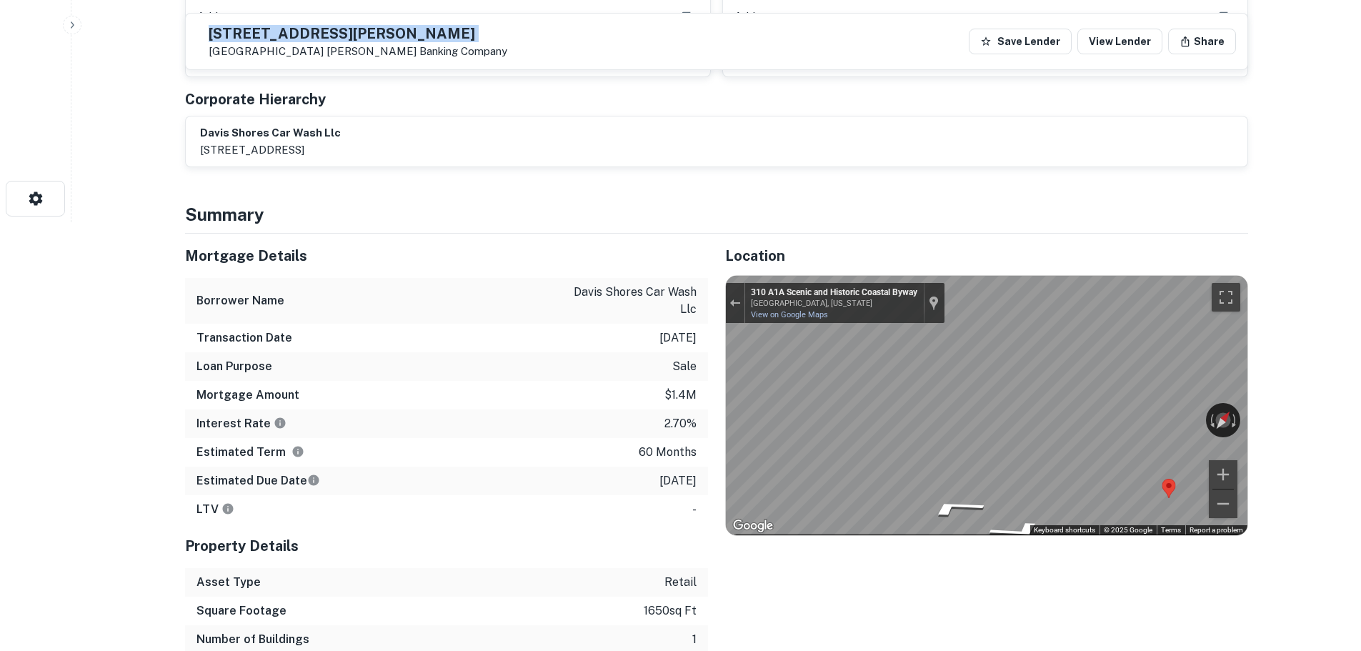
click at [326, 37] on h5 "306 Anastasia Blvd" at bounding box center [358, 33] width 299 height 14
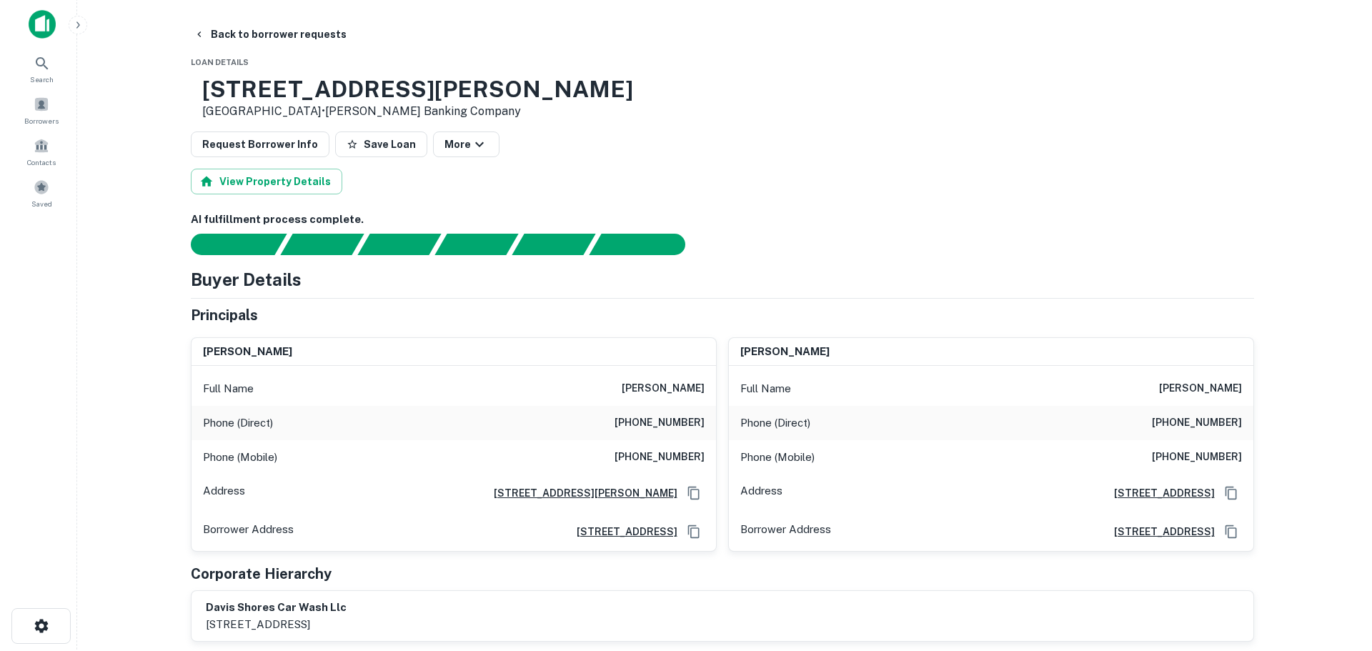
scroll to position [0, 0]
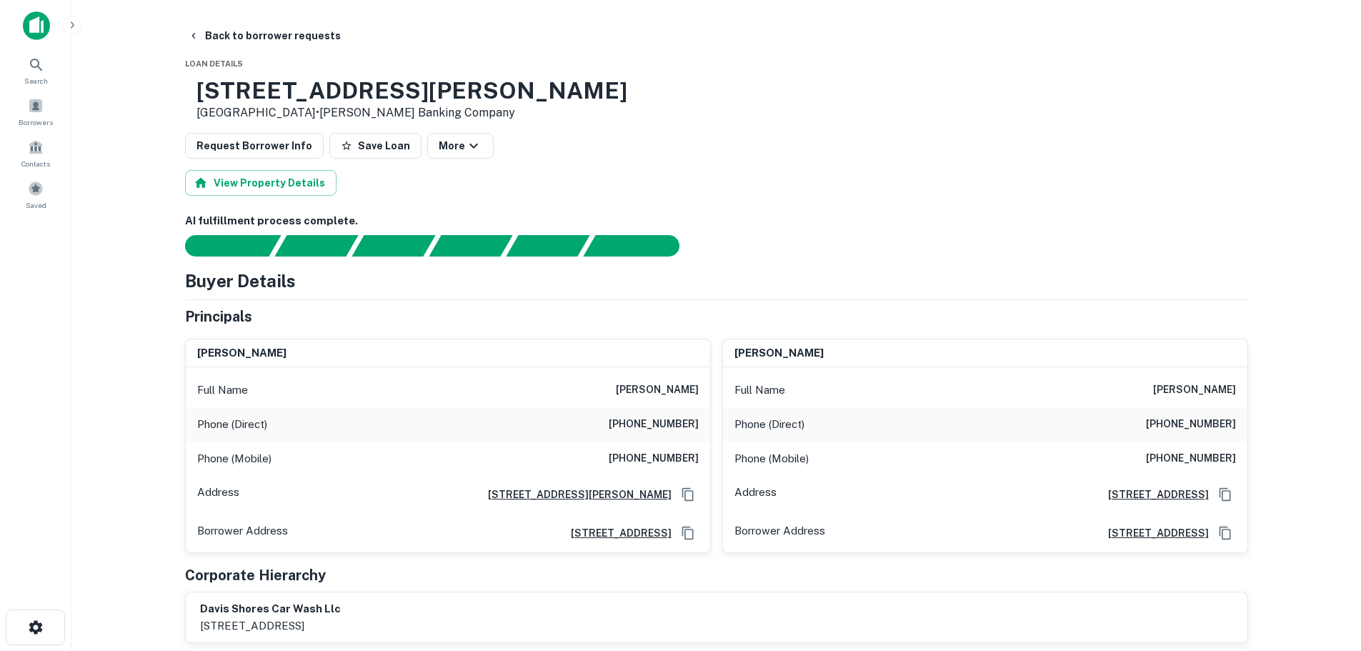
click at [690, 418] on h6 "(904) 461-7000" at bounding box center [654, 424] width 90 height 17
click at [660, 449] on div "Phone (Mobile) (904) 347-3559" at bounding box center [448, 459] width 525 height 34
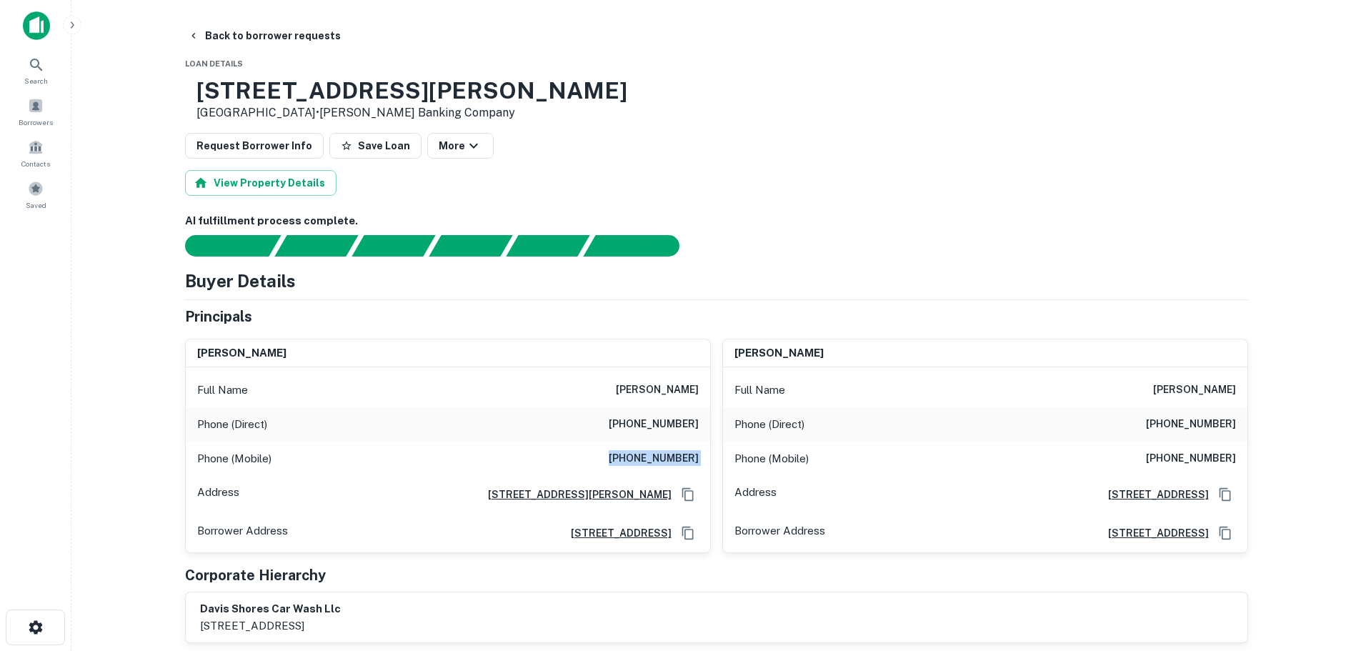
click at [660, 449] on div "Phone (Mobile) (904) 347-3559" at bounding box center [448, 459] width 525 height 34
click at [304, 39] on button "Back to borrower requests" at bounding box center [264, 36] width 164 height 26
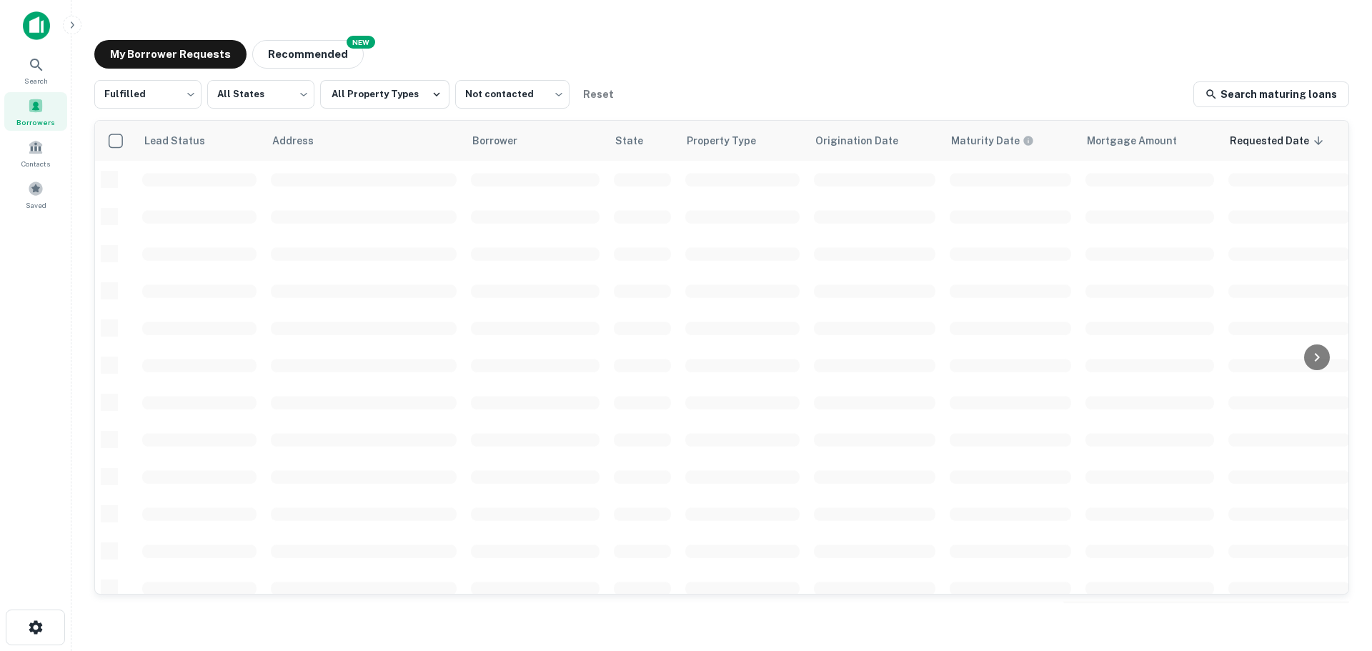
scroll to position [84, 0]
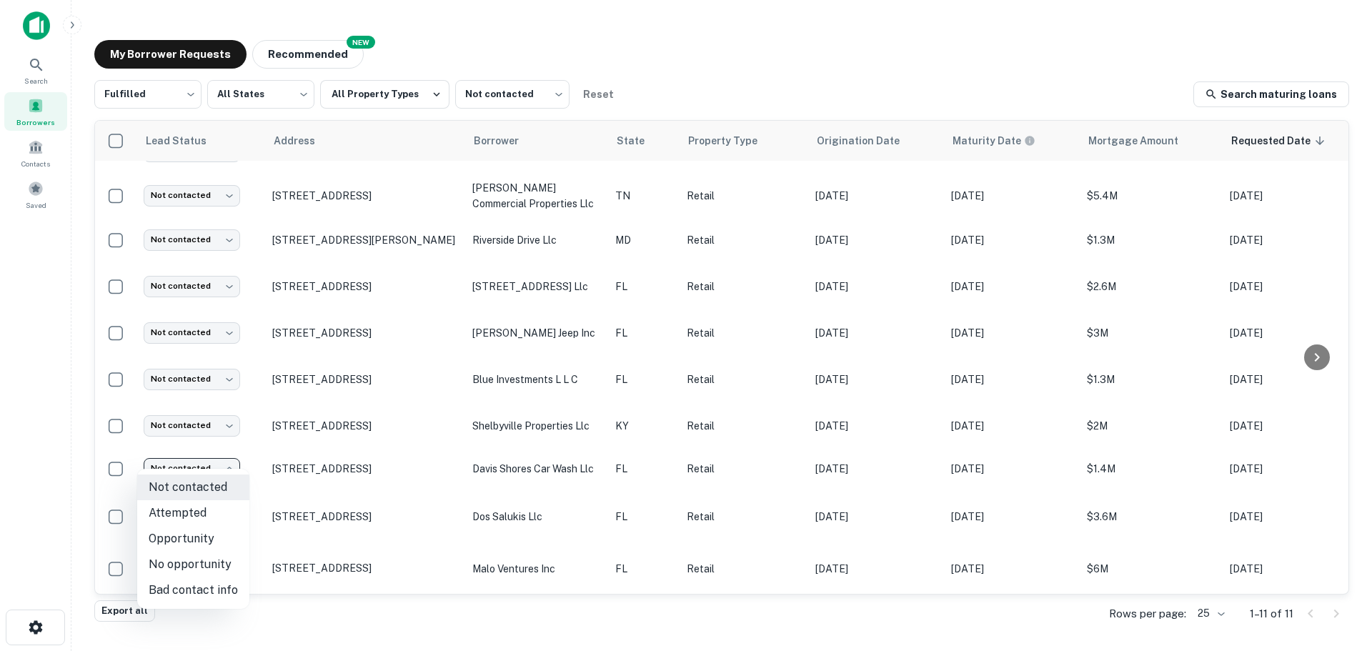
click at [239, 460] on body "Search Borrowers Contacts Saved My Borrower Requests NEW Recommended Fulfilled …" at bounding box center [686, 325] width 1372 height 651
click at [212, 515] on li "Attempted" at bounding box center [193, 513] width 112 height 26
type input "*********"
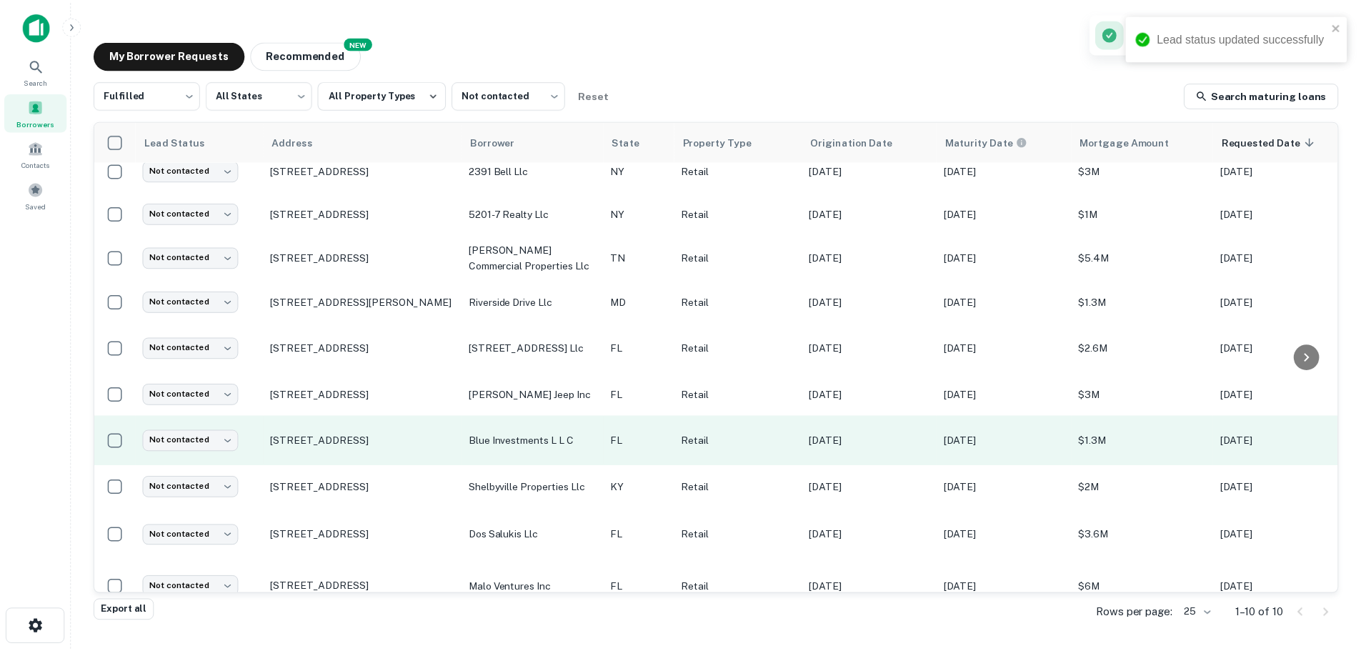
scroll to position [0, 0]
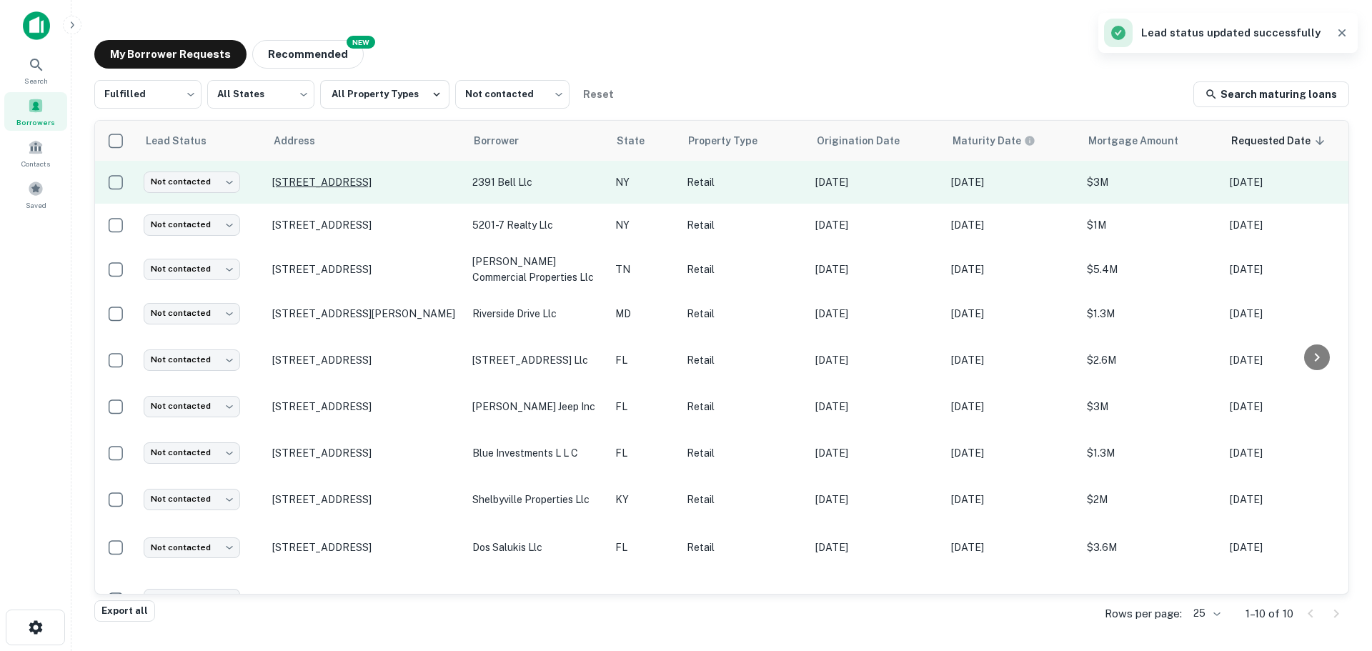
click at [384, 187] on p "2387 Bell Blvd Bayside, NY11360" at bounding box center [365, 182] width 186 height 13
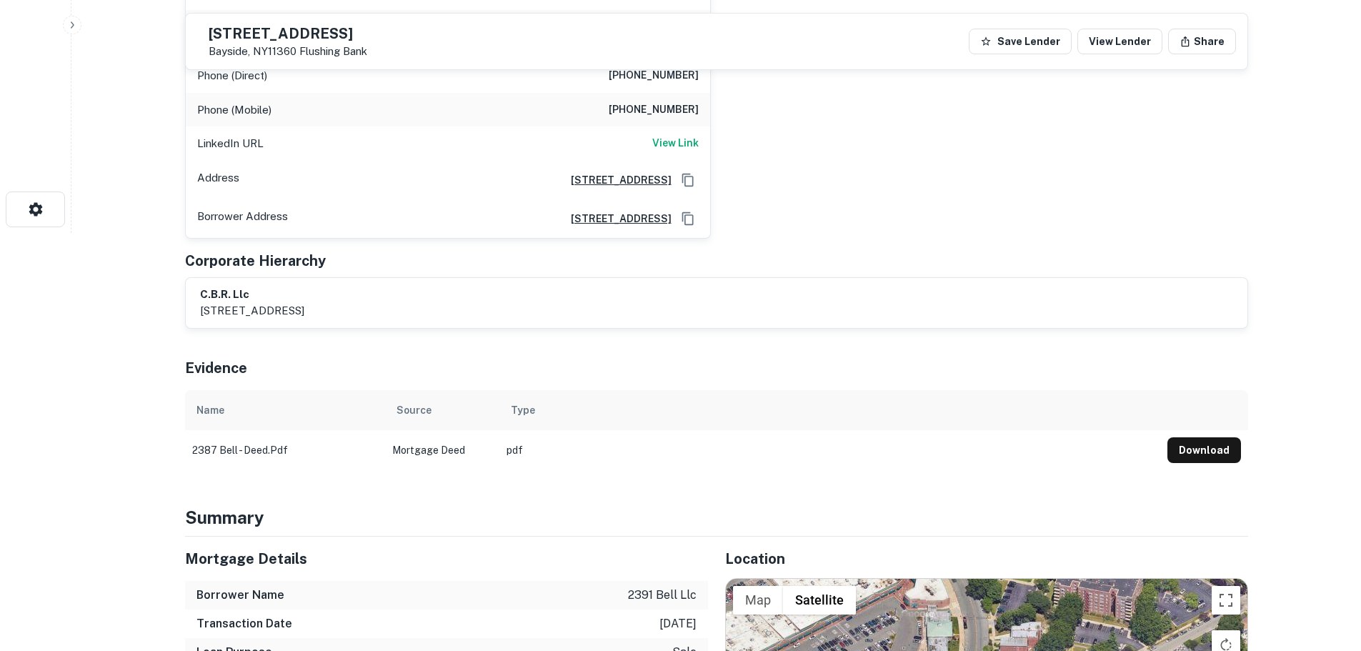
scroll to position [143, 0]
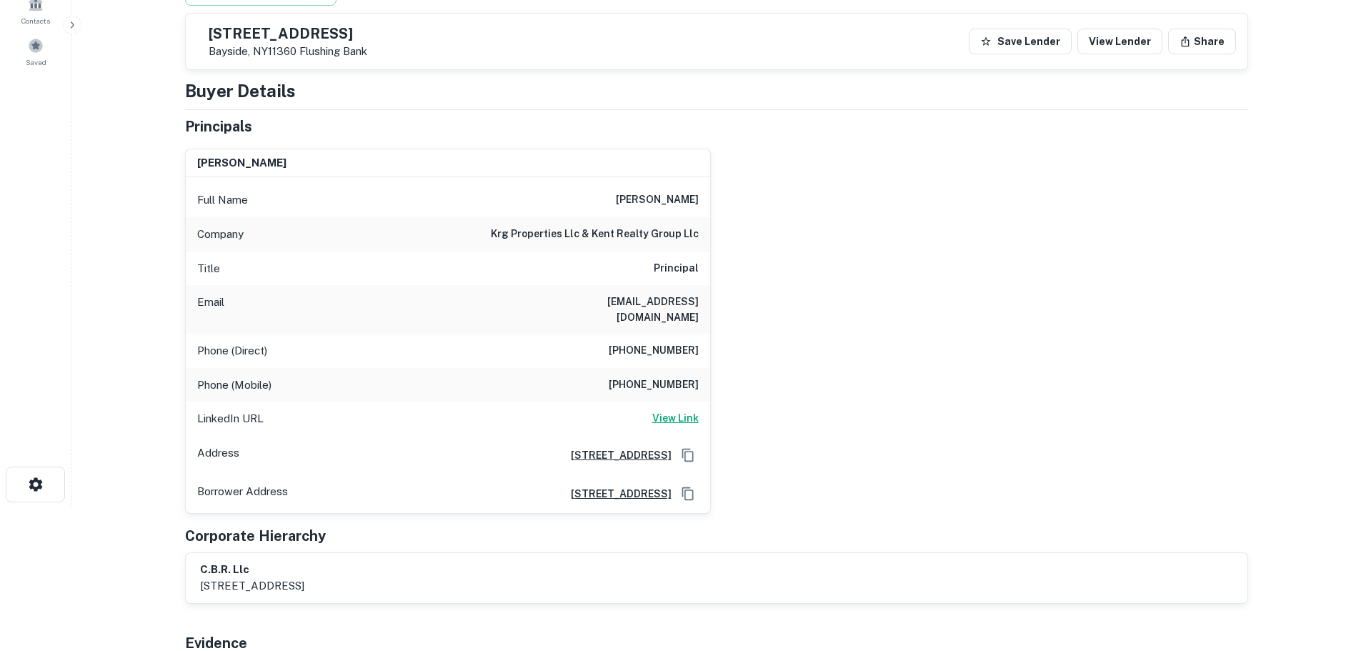
click at [679, 410] on h6 "View Link" at bounding box center [675, 418] width 46 height 16
click at [675, 342] on h6 "(646) 258-9914" at bounding box center [654, 350] width 90 height 17
click at [323, 34] on h5 "2387 Bell Blvd" at bounding box center [288, 33] width 159 height 14
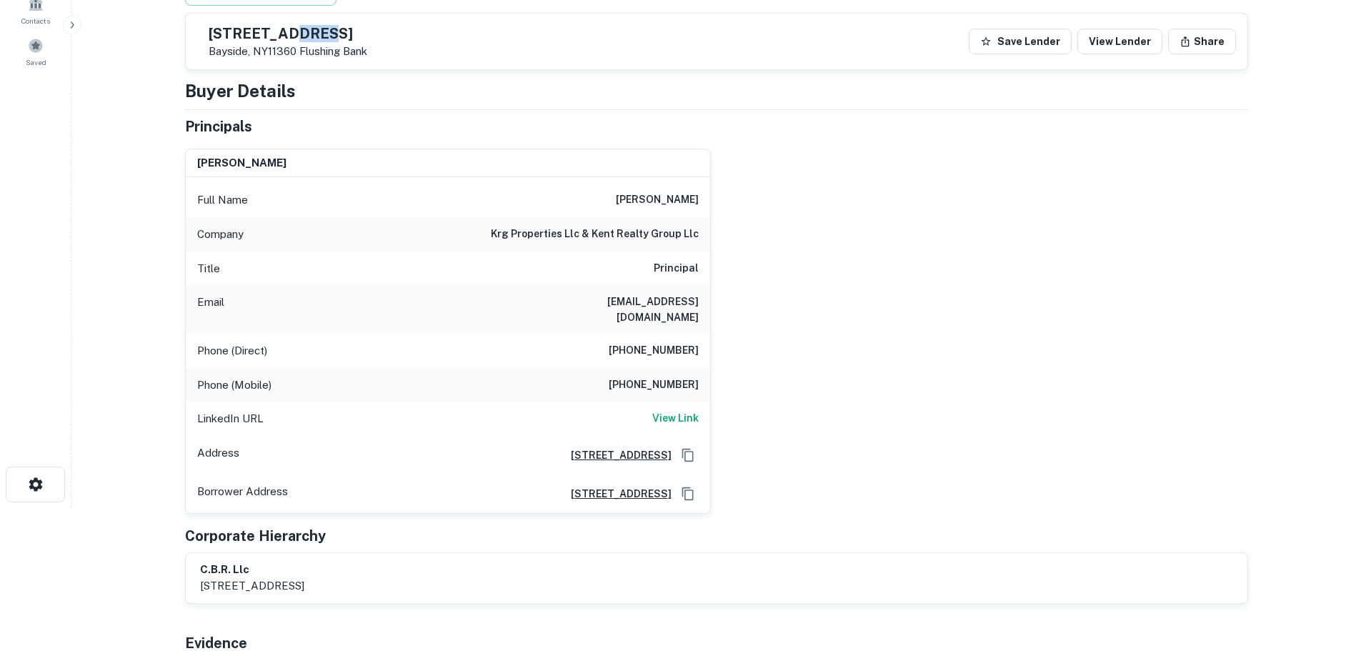
click at [323, 34] on h5 "2387 Bell Blvd" at bounding box center [288, 33] width 159 height 14
click at [307, 36] on h5 "2387 Bell Blvd" at bounding box center [288, 33] width 159 height 14
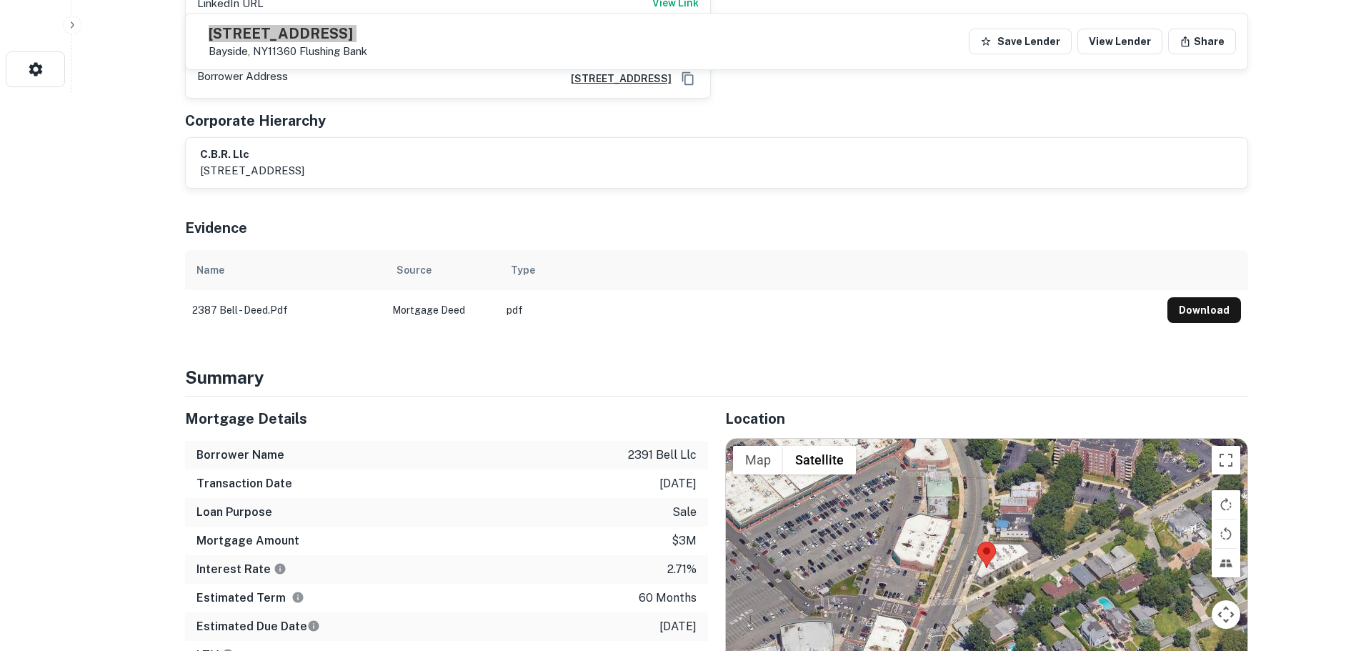
scroll to position [643, 0]
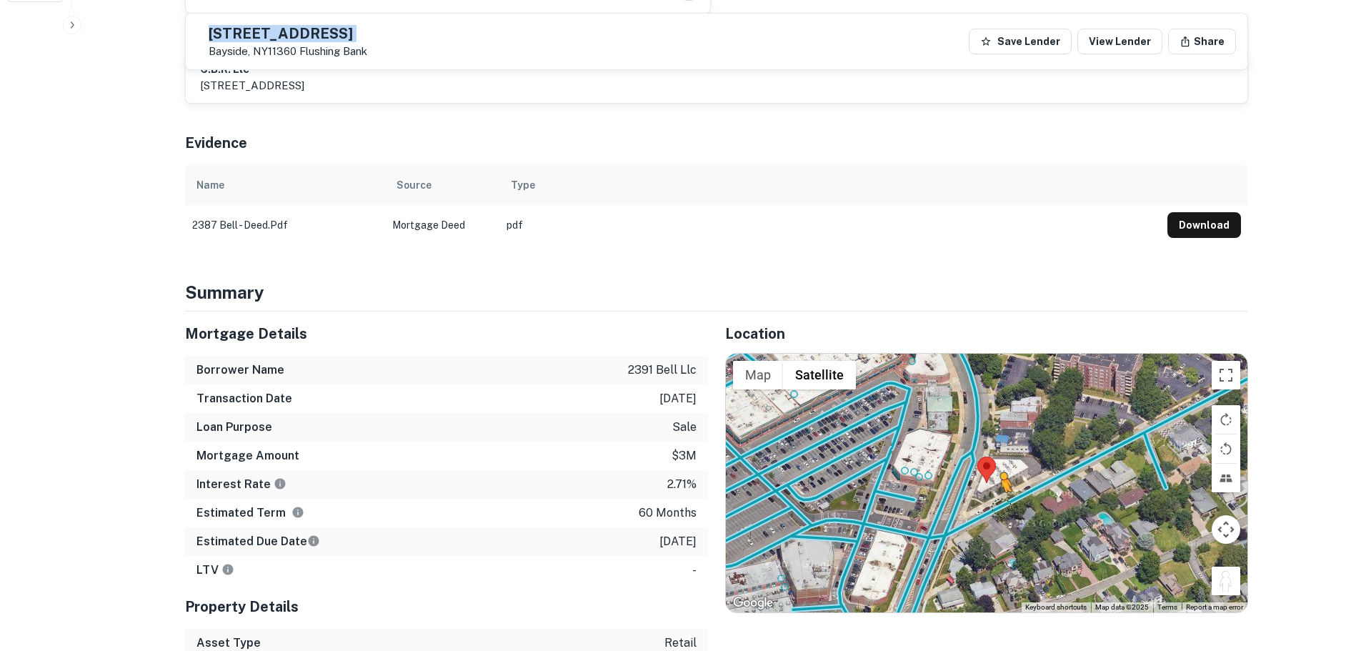
drag, startPoint x: 1223, startPoint y: 568, endPoint x: 1001, endPoint y: 492, distance: 234.1
click at [1001, 492] on div "To activate drag with keyboard, press Alt + Enter. Once in keyboard drag state,…" at bounding box center [987, 483] width 522 height 259
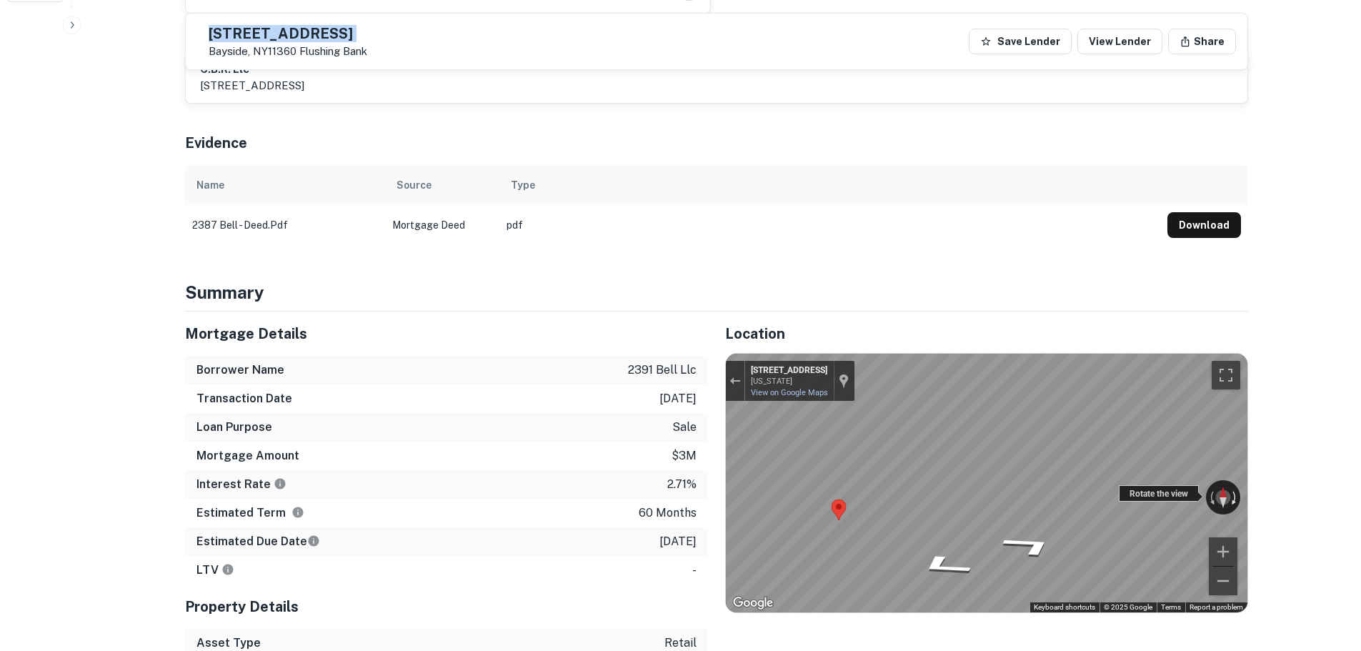
click at [1233, 492] on div "← Move left → Move right ↑ Move up ↓ Move down + Zoom in - Zoom out 214-18 24th…" at bounding box center [987, 483] width 522 height 259
click at [666, 478] on div "Mortgage Details Borrower Name 2391 bell llc Transaction Date 1/7/2021 Loan Pur…" at bounding box center [708, 556] width 1080 height 489
click at [1004, 562] on icon "Go South, Bell Blvd" at bounding box center [1018, 577] width 107 height 31
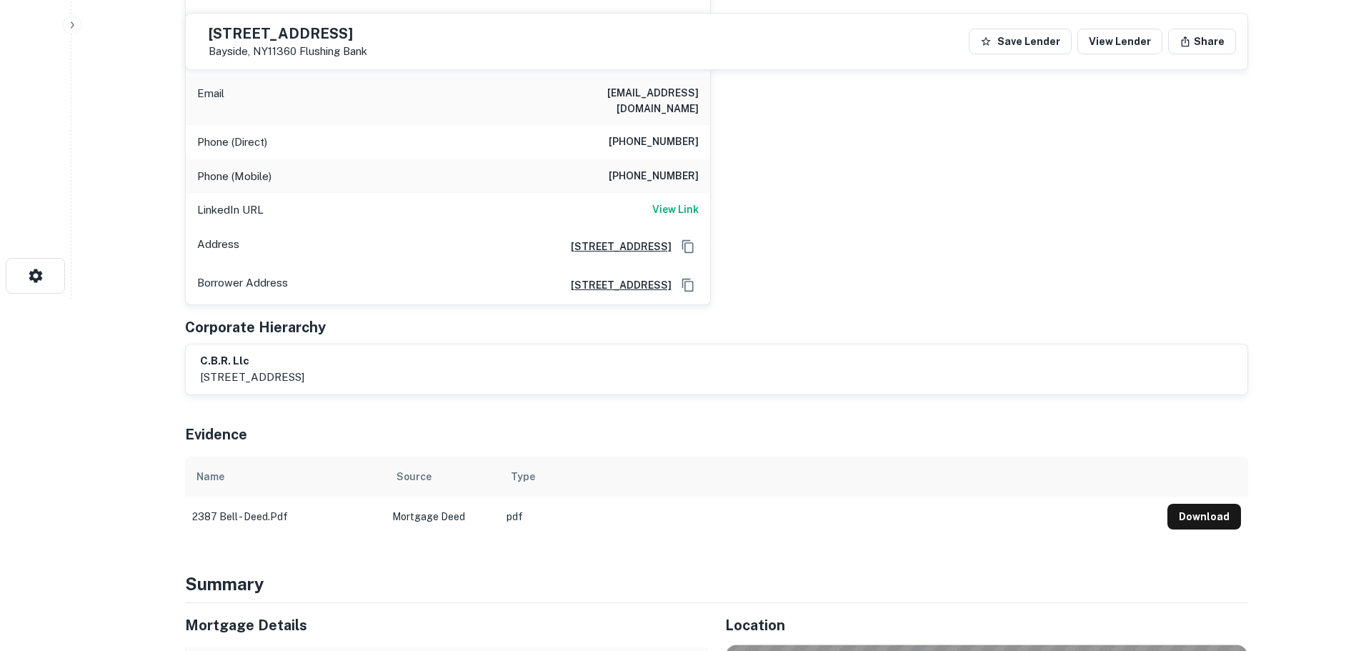
scroll to position [342, 0]
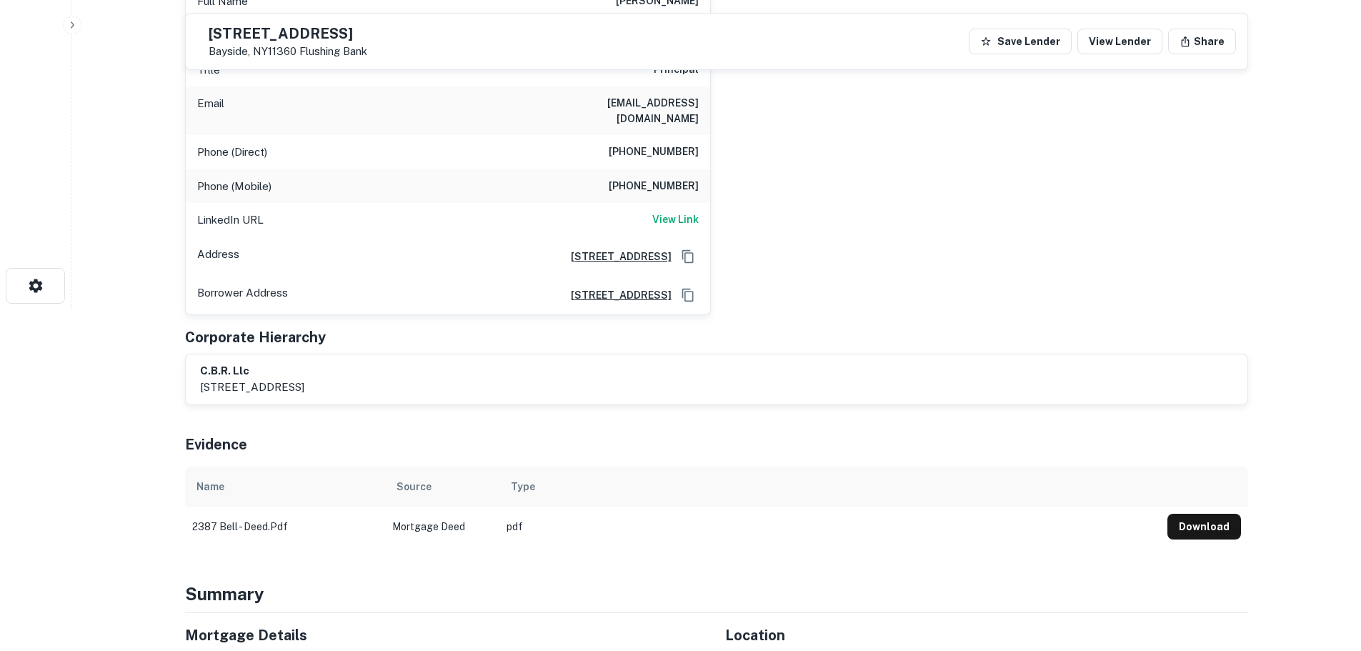
click at [690, 144] on h6 "(646) 258-9914" at bounding box center [654, 152] width 90 height 17
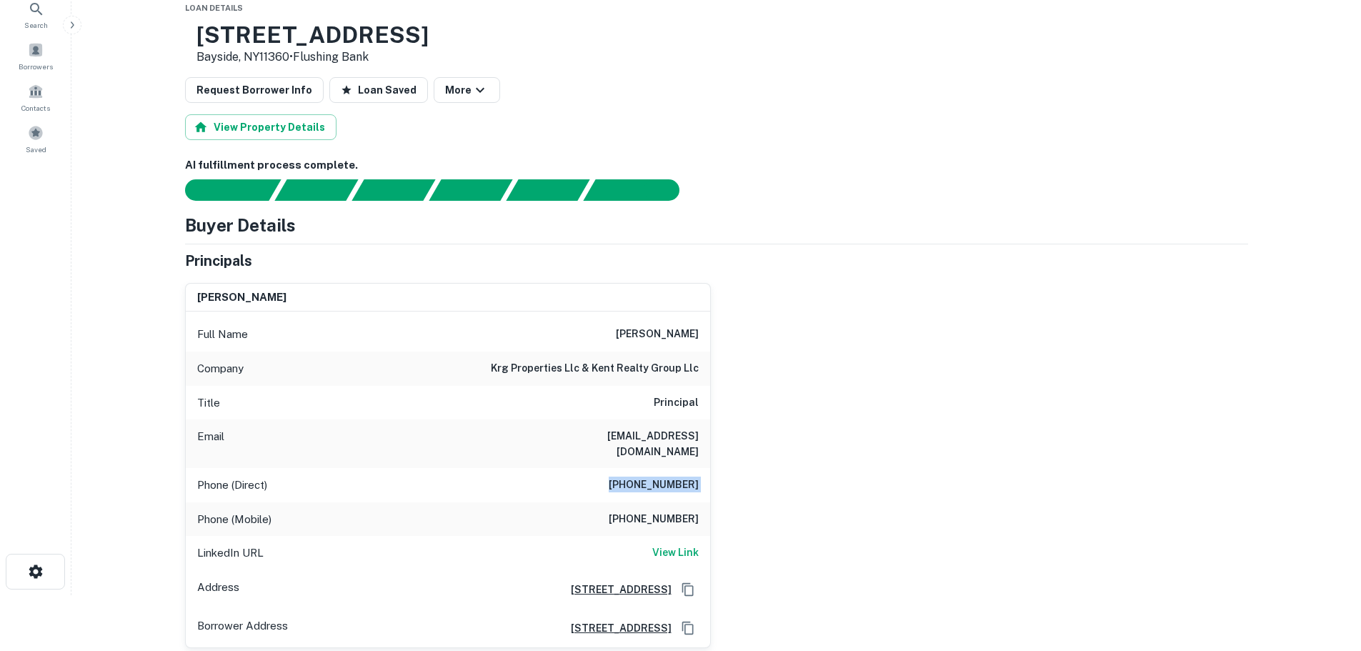
click at [670, 511] on h6 "(917) 612-4600" at bounding box center [654, 519] width 90 height 17
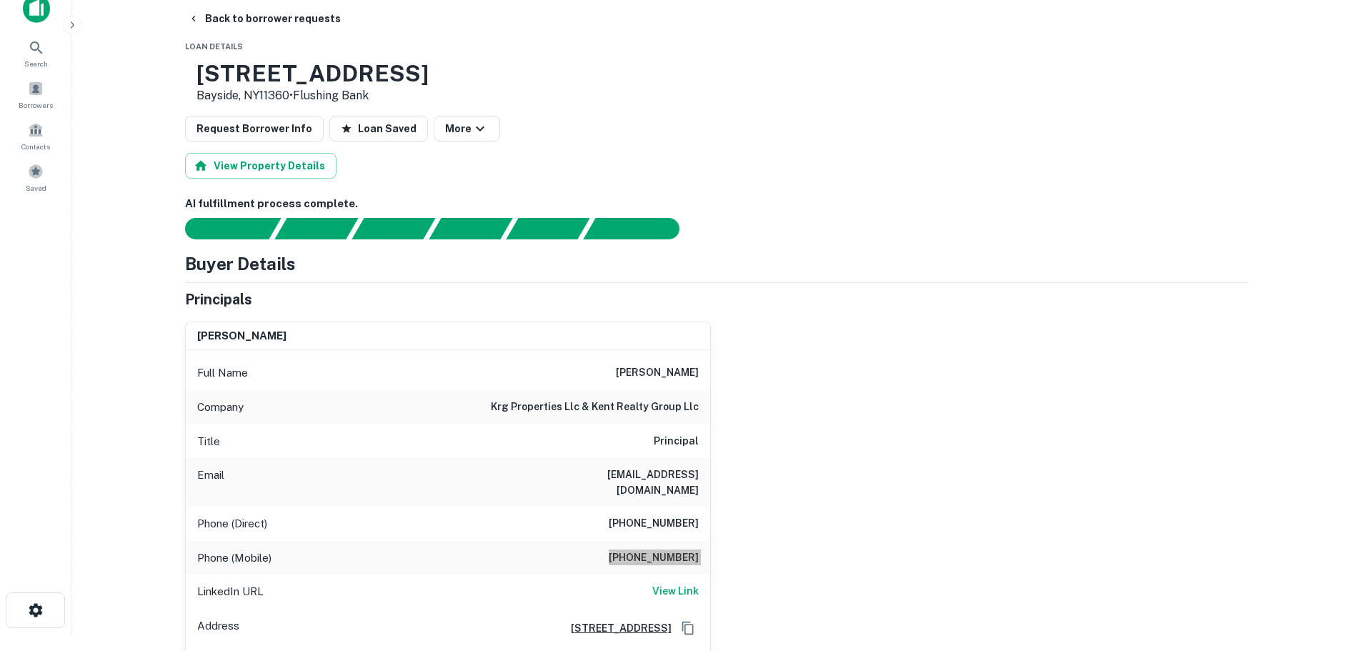
scroll to position [0, 0]
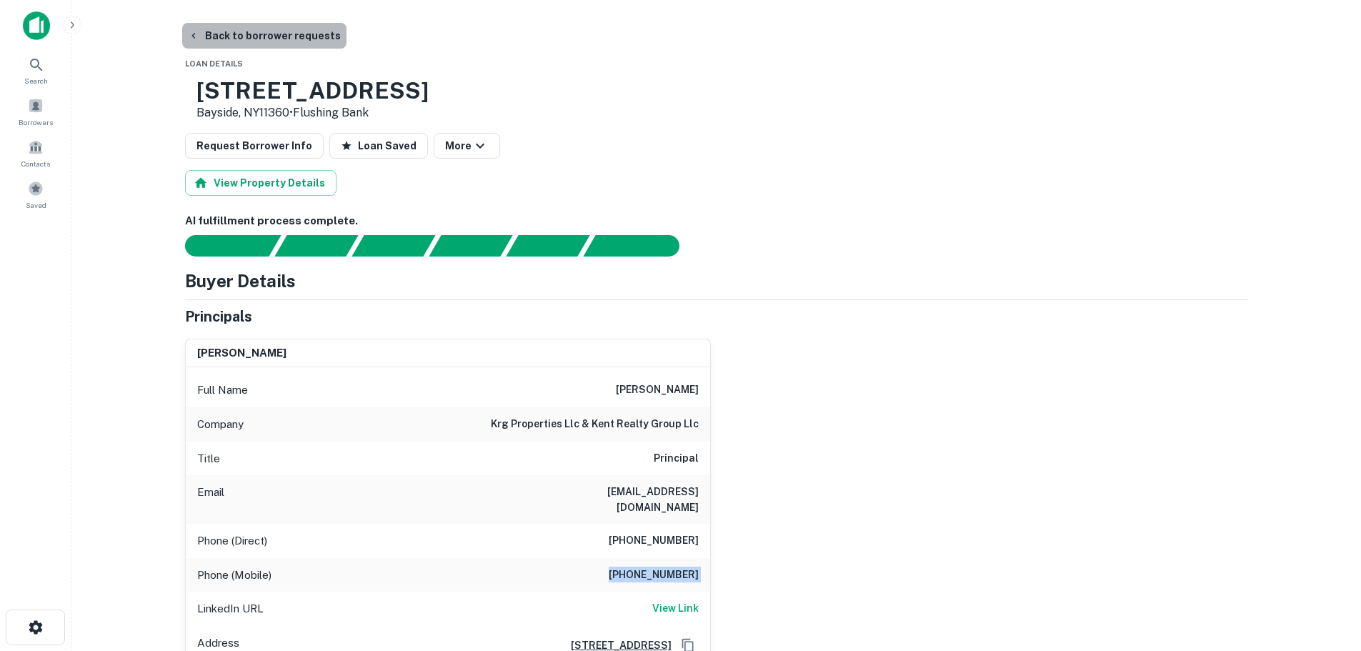
click at [286, 34] on button "Back to borrower requests" at bounding box center [264, 36] width 164 height 26
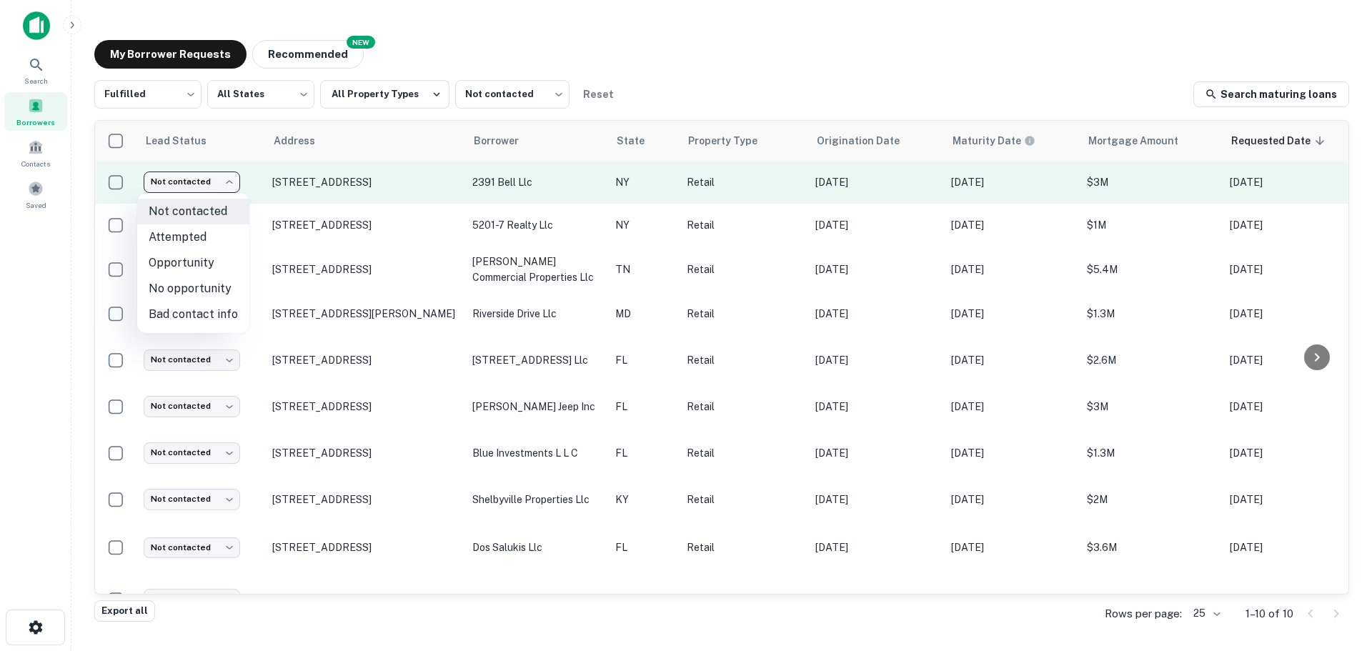
click at [193, 184] on body "Search Borrowers Contacts Saved My Borrower Requests NEW Recommended Fulfilled …" at bounding box center [686, 325] width 1372 height 651
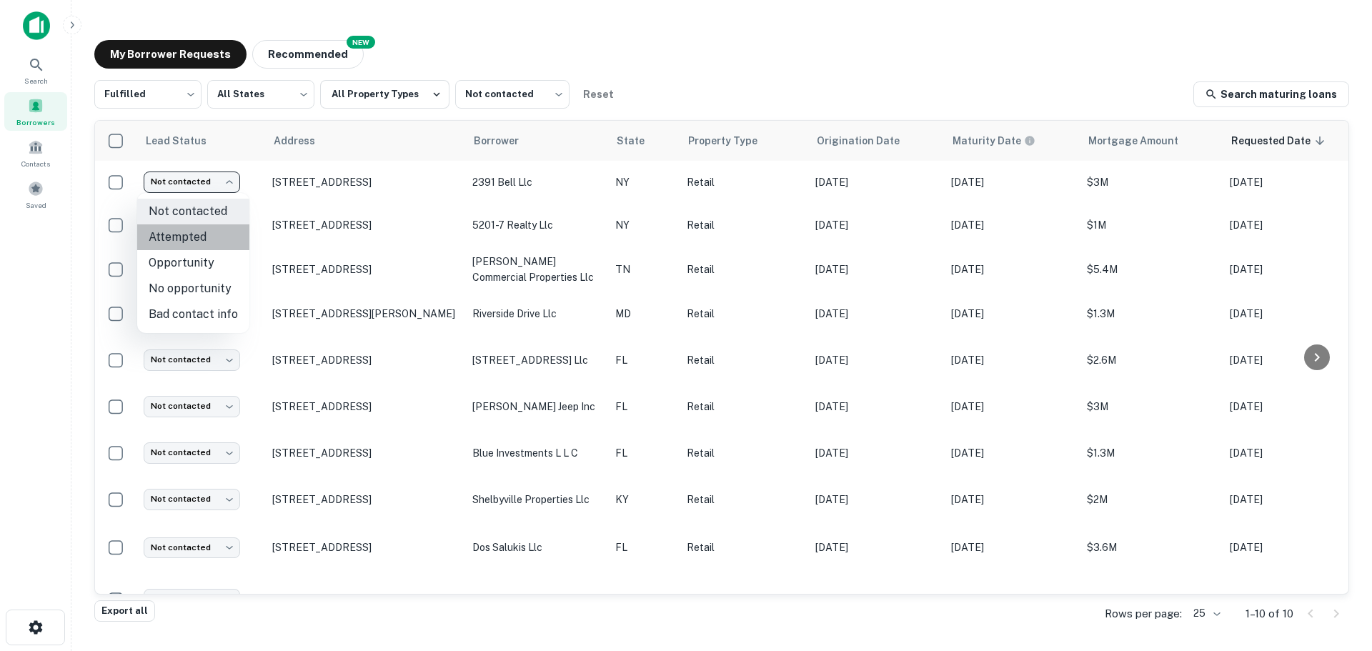
click at [206, 233] on li "Attempted" at bounding box center [193, 237] width 112 height 26
type input "*********"
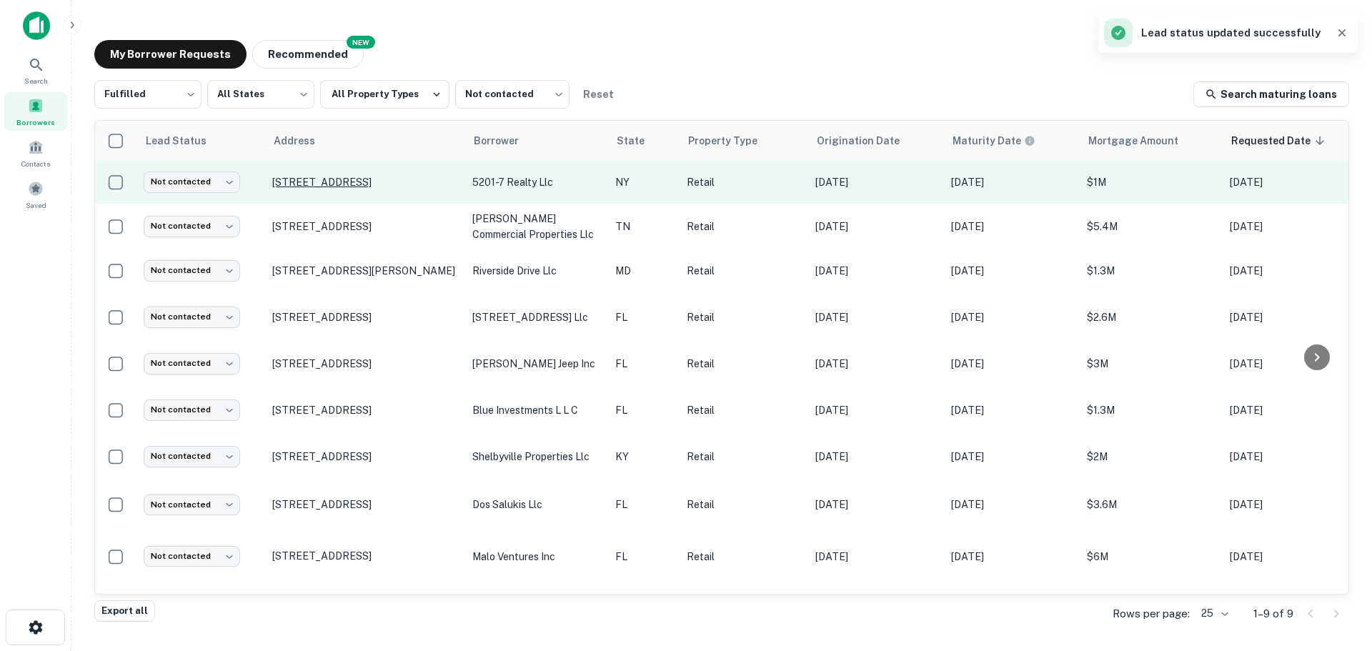
click at [370, 182] on p "5201 7th Ave Brooklyn, NY11220" at bounding box center [365, 182] width 186 height 13
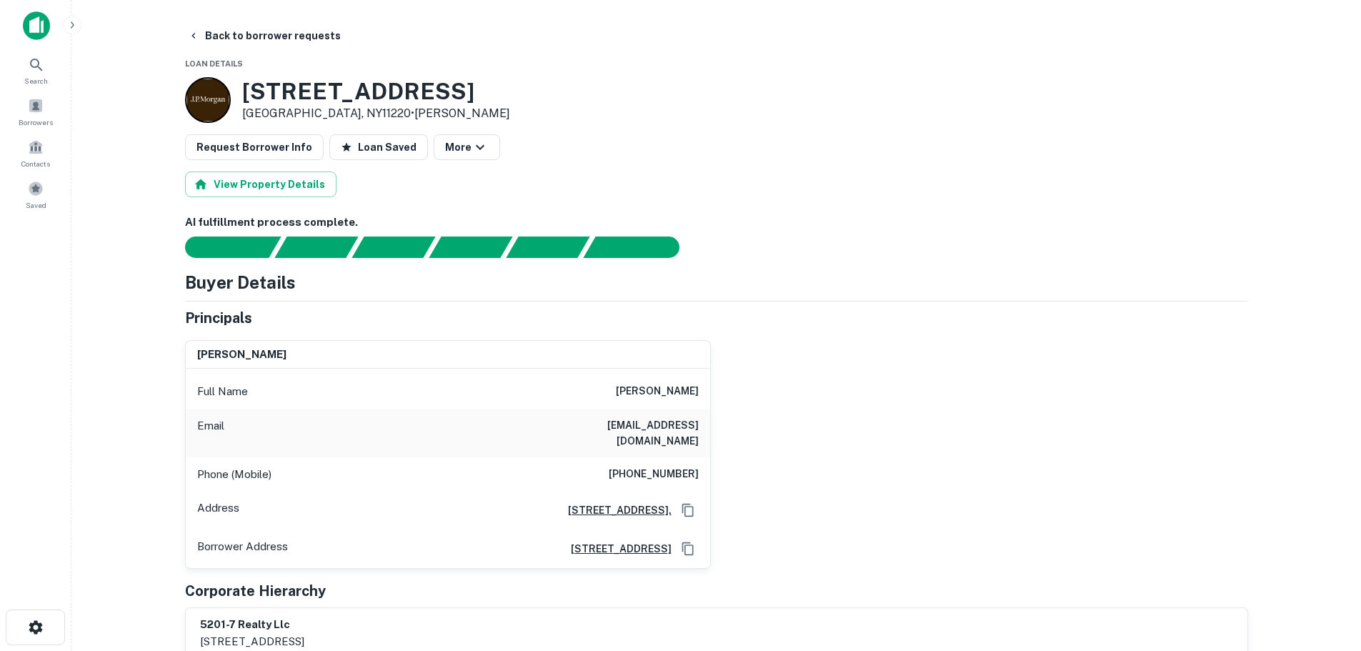
click at [353, 102] on h3 "5201 7th Ave" at bounding box center [376, 91] width 268 height 27
click at [353, 101] on h3 "5201 7th Ave" at bounding box center [376, 91] width 268 height 27
click at [665, 466] on h6 "(347) 662-6104" at bounding box center [654, 474] width 90 height 17
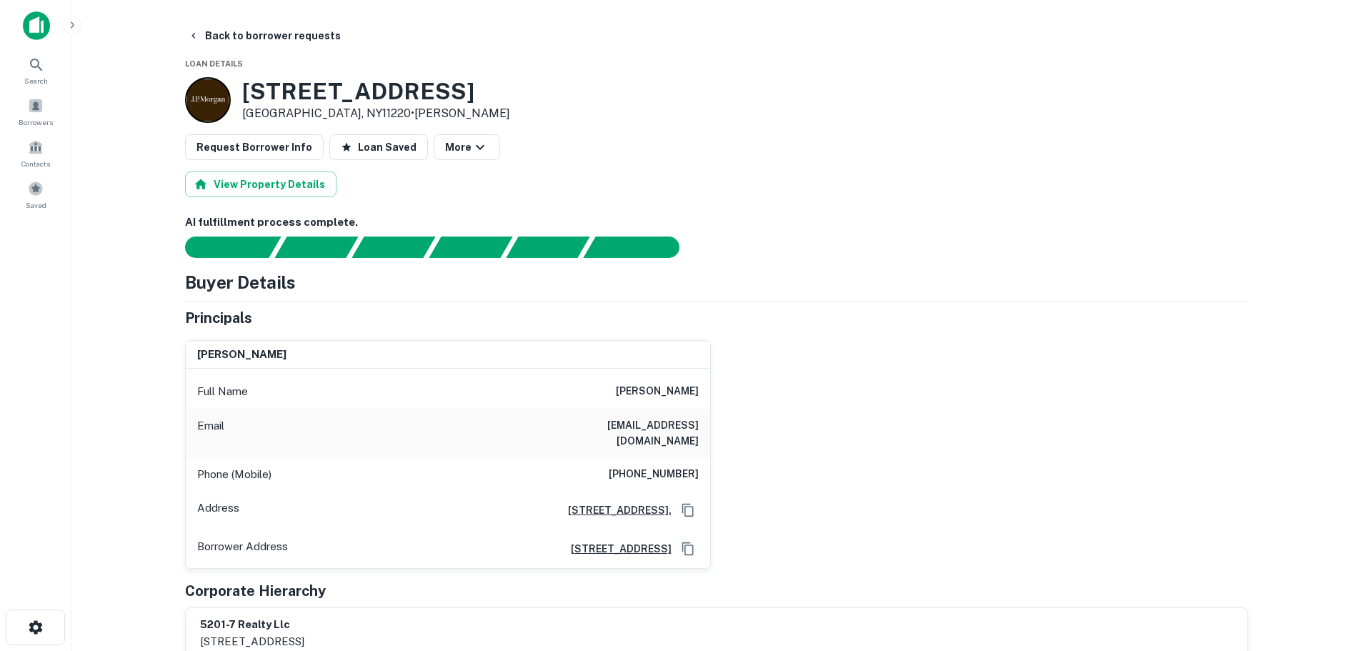
click at [667, 466] on h6 "(347) 662-6104" at bounding box center [654, 474] width 90 height 17
click at [283, 36] on button "Back to borrower requests" at bounding box center [264, 36] width 164 height 26
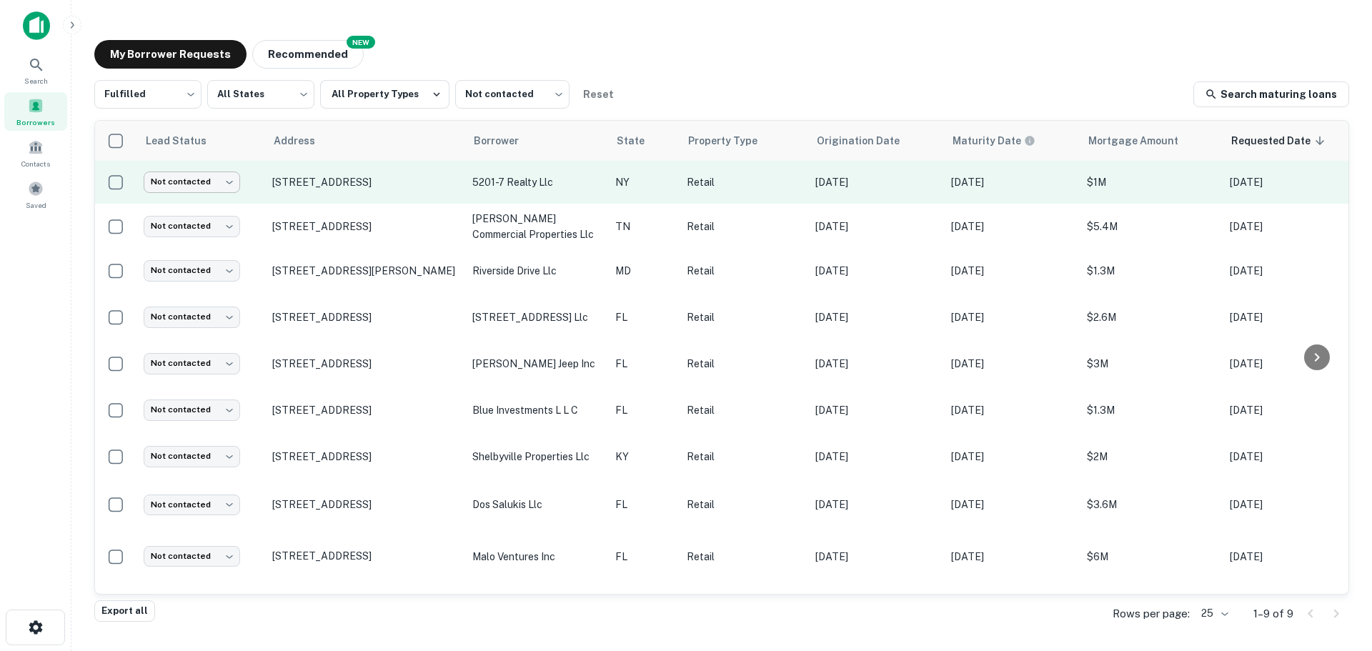
click at [217, 182] on body "Search Borrowers Contacts Saved My Borrower Requests NEW Recommended Fulfilled …" at bounding box center [686, 325] width 1372 height 651
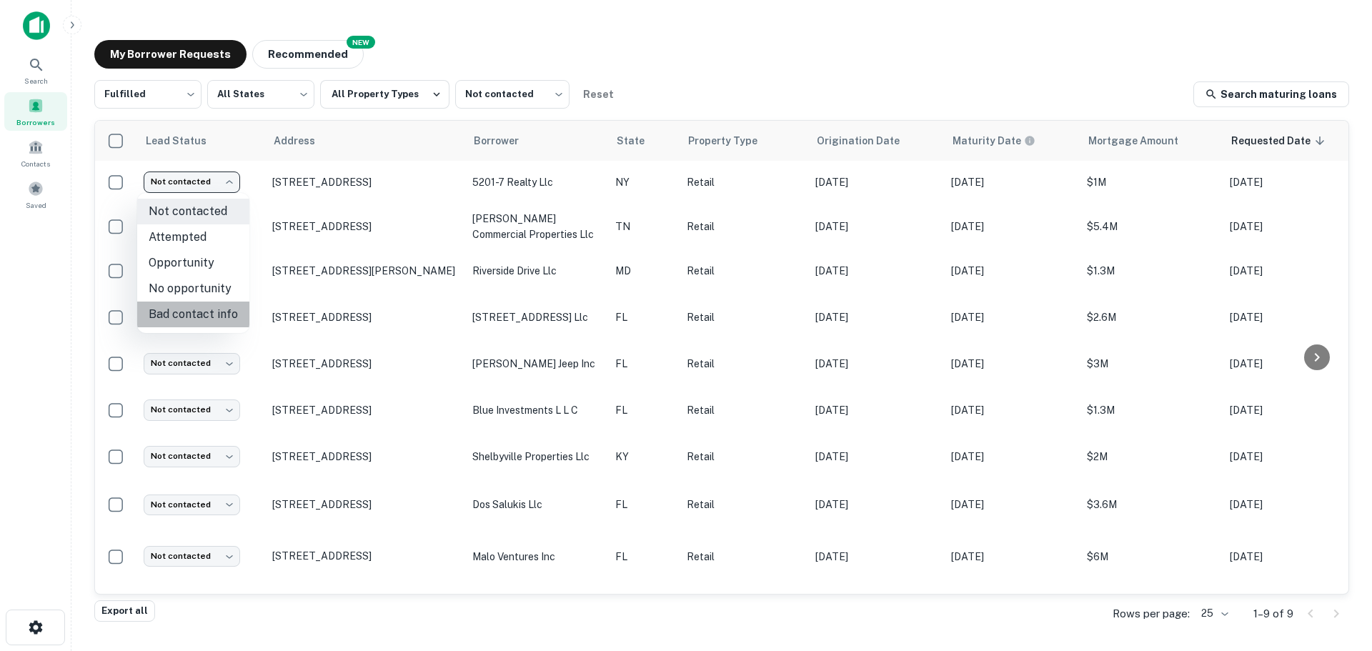
click at [213, 312] on li "Bad contact info" at bounding box center [193, 315] width 112 height 26
type input "**********"
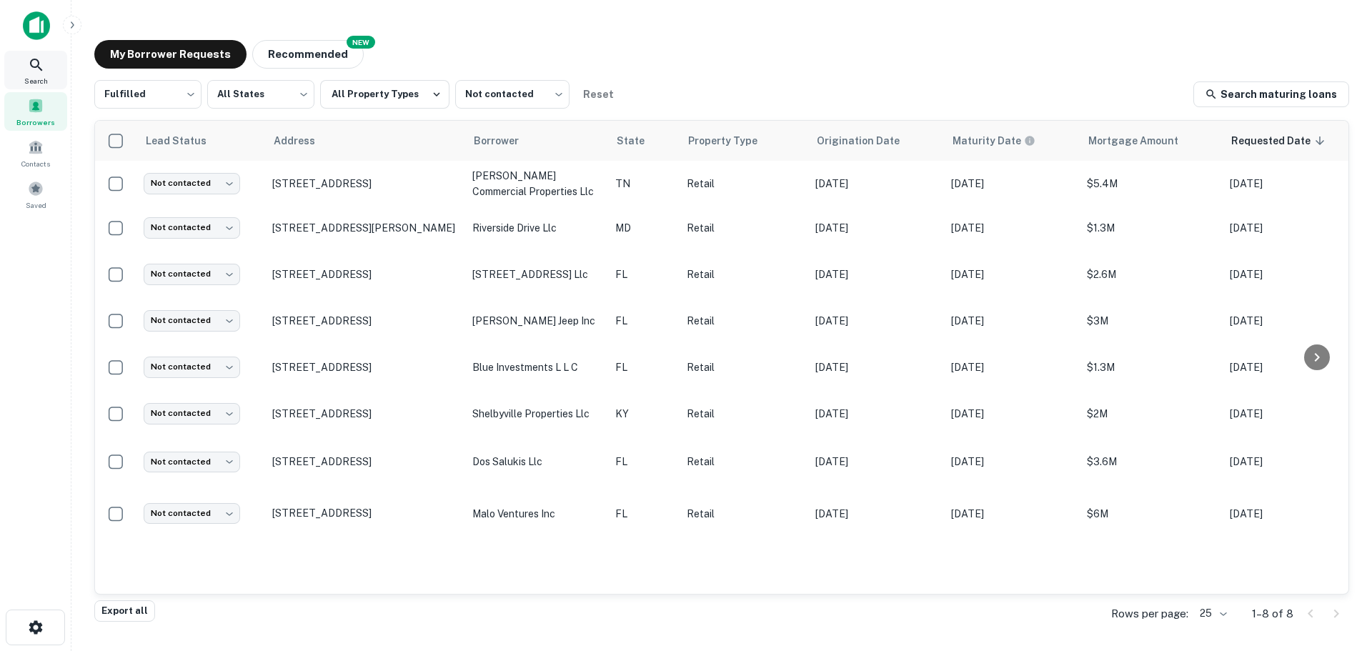
click at [38, 69] on icon at bounding box center [36, 64] width 17 height 17
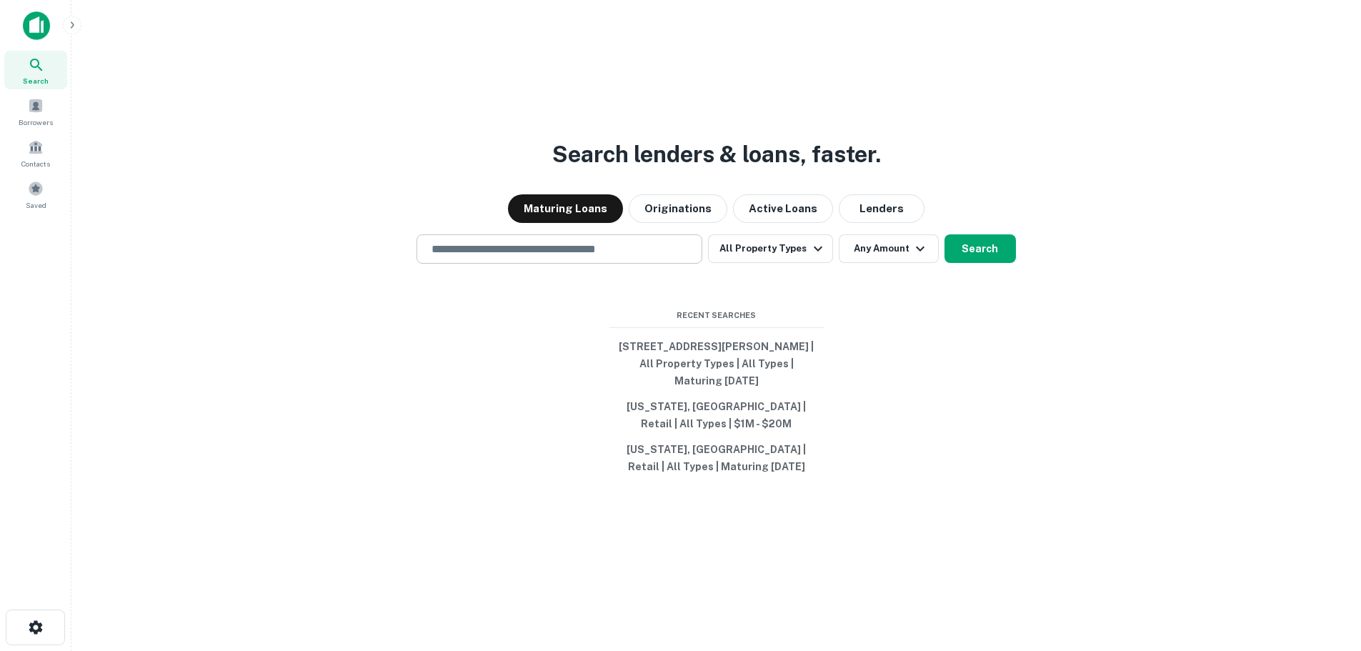
drag, startPoint x: 0, startPoint y: 0, endPoint x: 500, endPoint y: 251, distance: 559.6
click at [500, 251] on input "text" at bounding box center [559, 249] width 273 height 16
paste input "**********"
type input "**********"
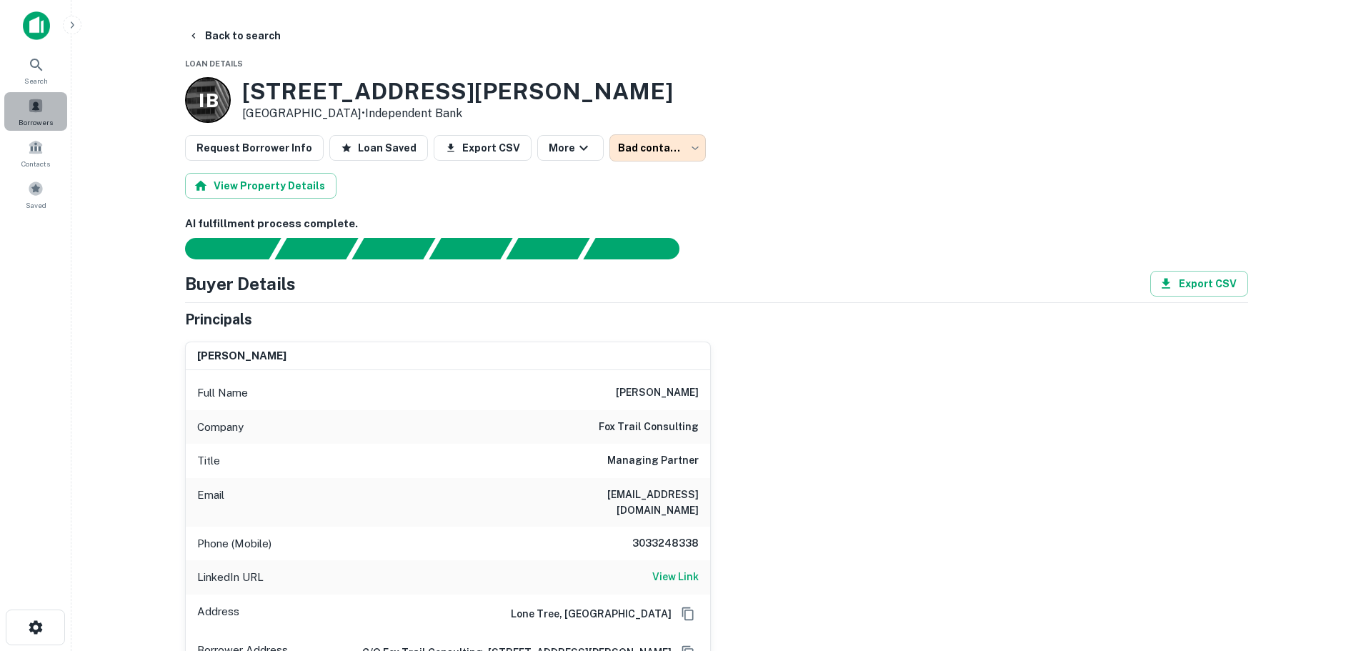
click at [43, 123] on span "Borrowers" at bounding box center [36, 121] width 34 height 11
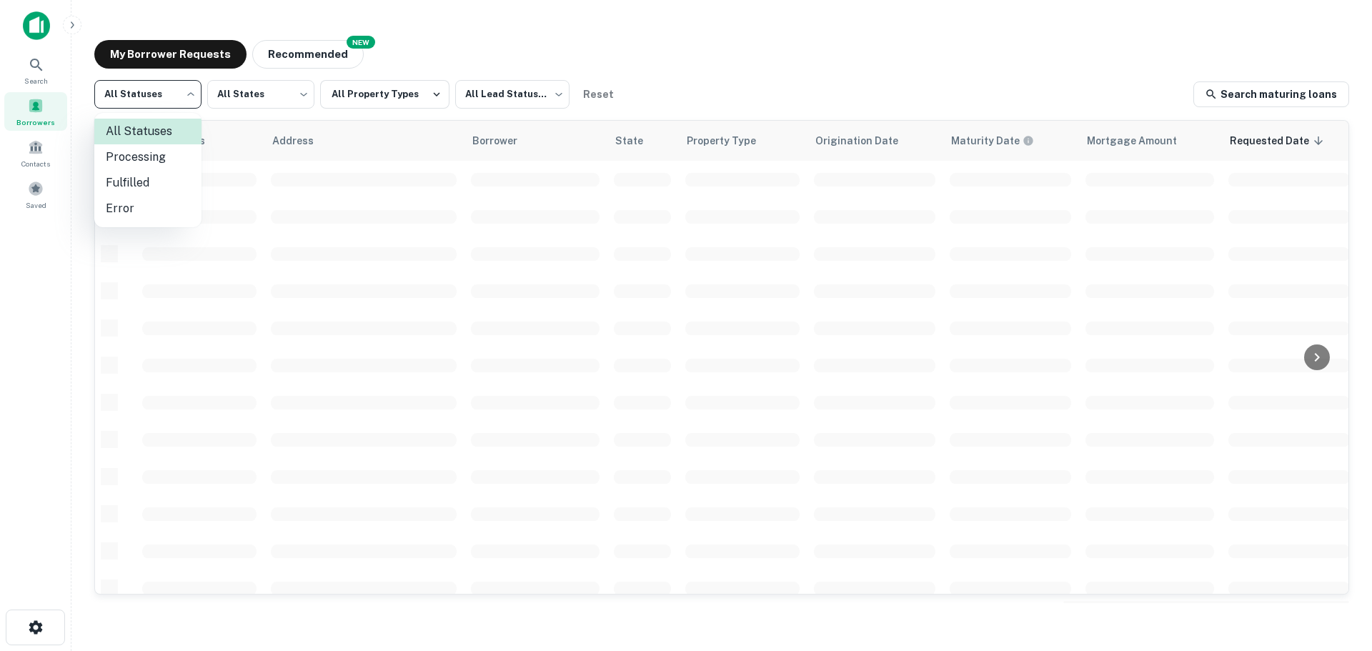
click at [149, 93] on body "Search Borrowers Contacts Saved My Borrower Requests NEW Recommended All Status…" at bounding box center [686, 325] width 1372 height 651
click at [162, 172] on li "Fulfilled" at bounding box center [147, 183] width 107 height 26
type input "*********"
click at [553, 99] on body "Search Borrowers Contacts Saved My Borrower Requests NEW Recommended Fulfilled …" at bounding box center [686, 325] width 1372 height 651
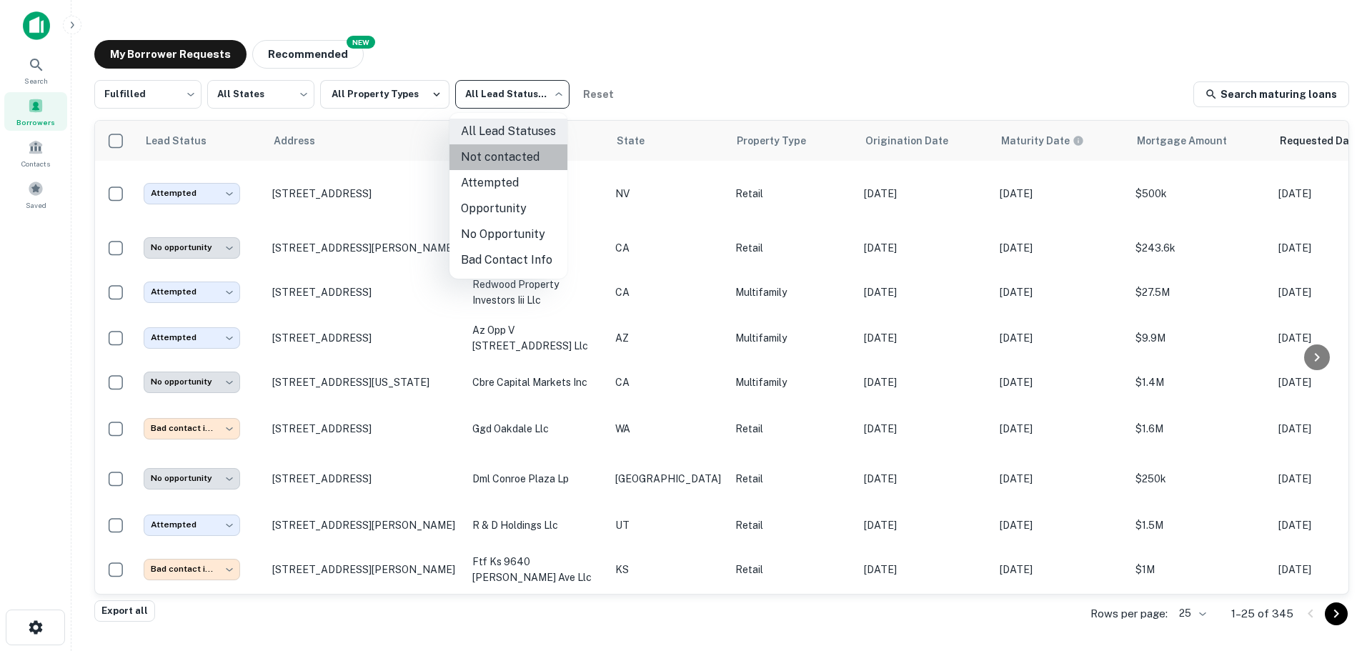
click at [518, 163] on li "Not contacted" at bounding box center [508, 157] width 118 height 26
type input "****"
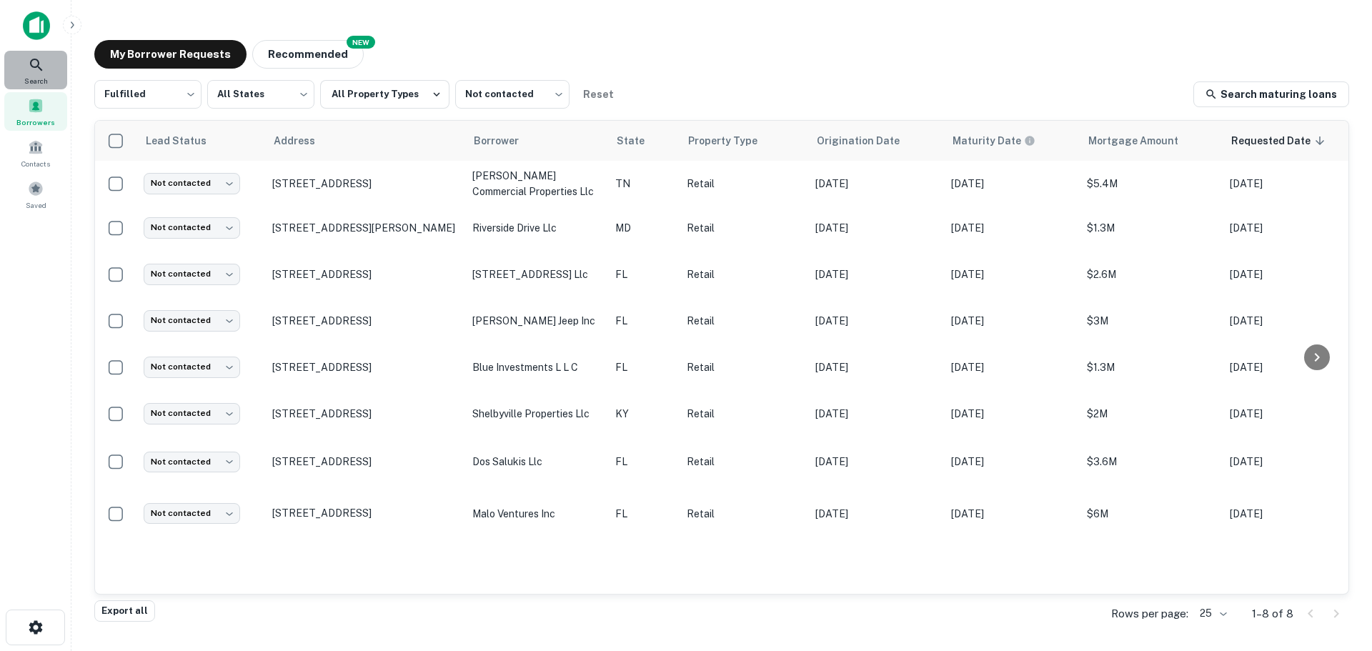
click at [38, 76] on span "Search" at bounding box center [36, 80] width 24 height 11
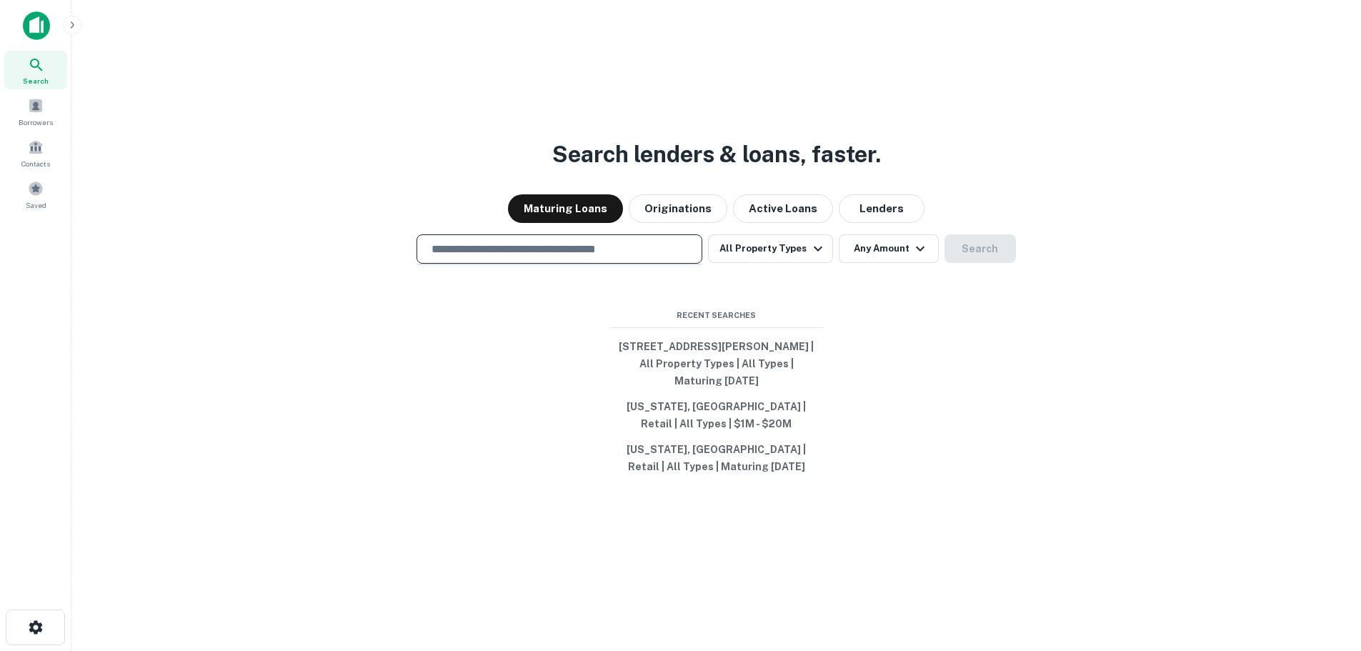
drag, startPoint x: 0, startPoint y: 0, endPoint x: 532, endPoint y: 248, distance: 587.3
click at [532, 248] on input "text" at bounding box center [559, 249] width 273 height 16
paste input "**********"
type input "**********"
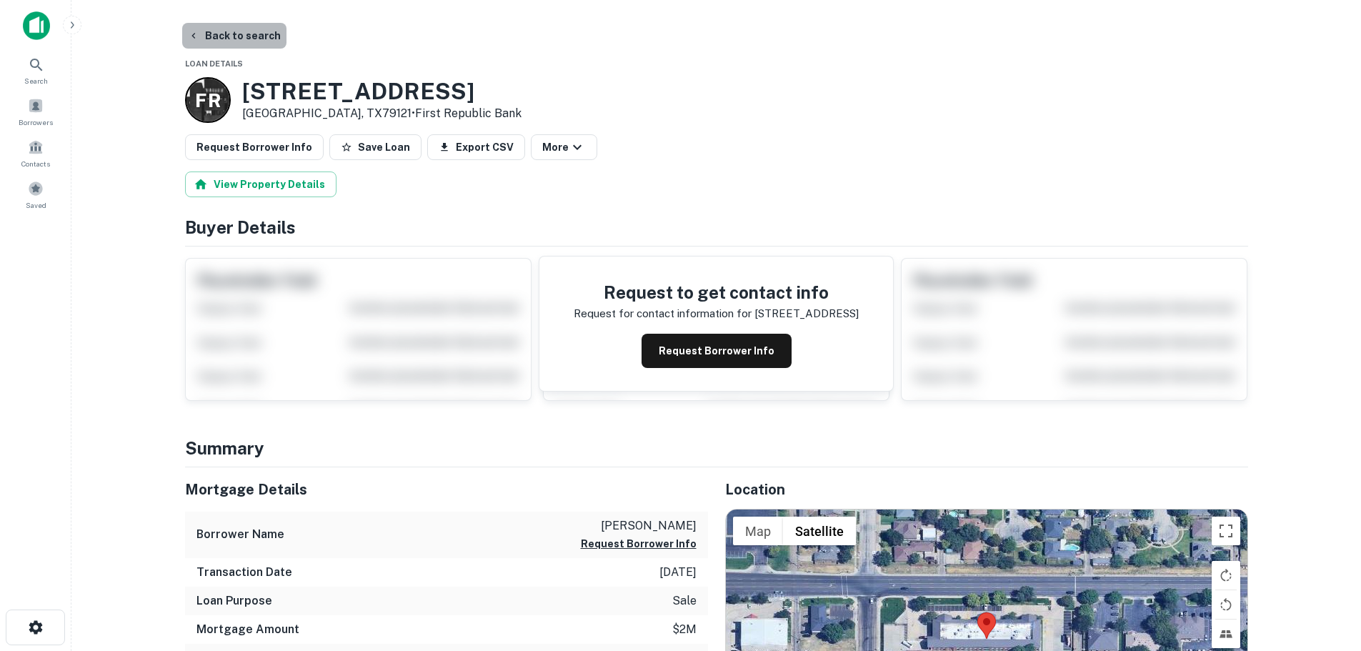
click at [248, 40] on button "Back to search" at bounding box center [234, 36] width 104 height 26
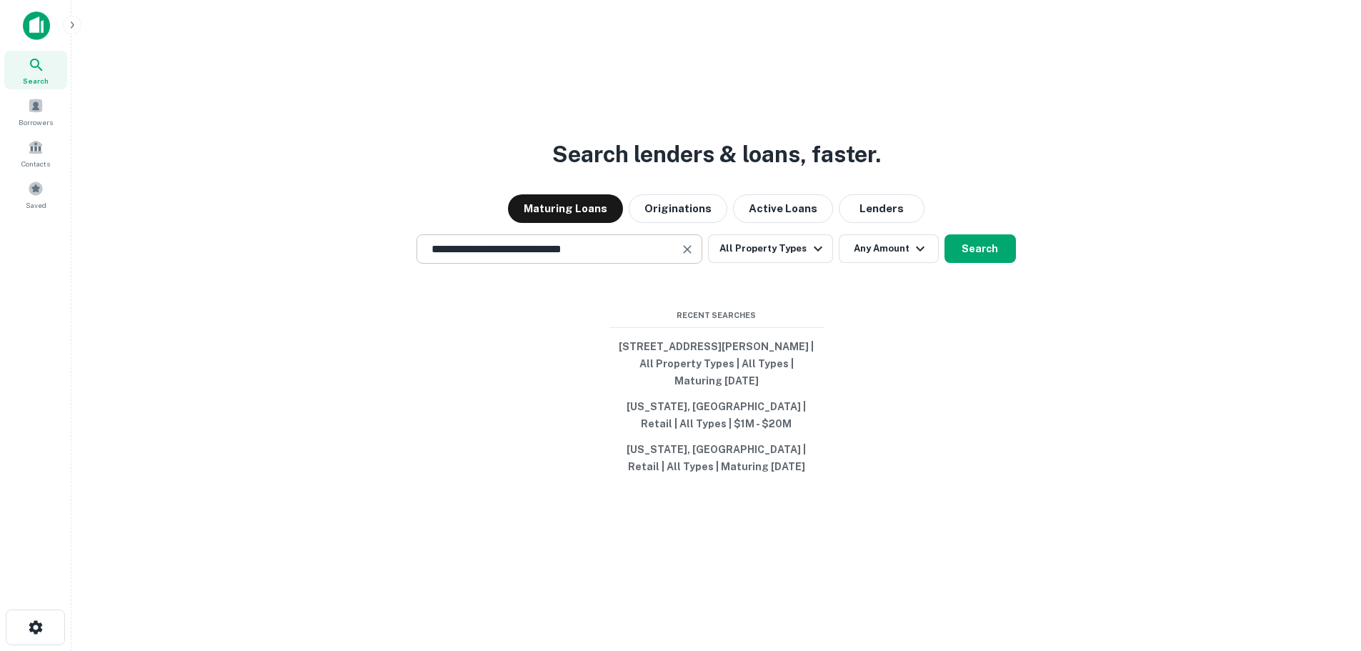
click at [657, 258] on div "**********" at bounding box center [560, 248] width 286 height 29
click at [655, 257] on input "**********" at bounding box center [549, 249] width 252 height 16
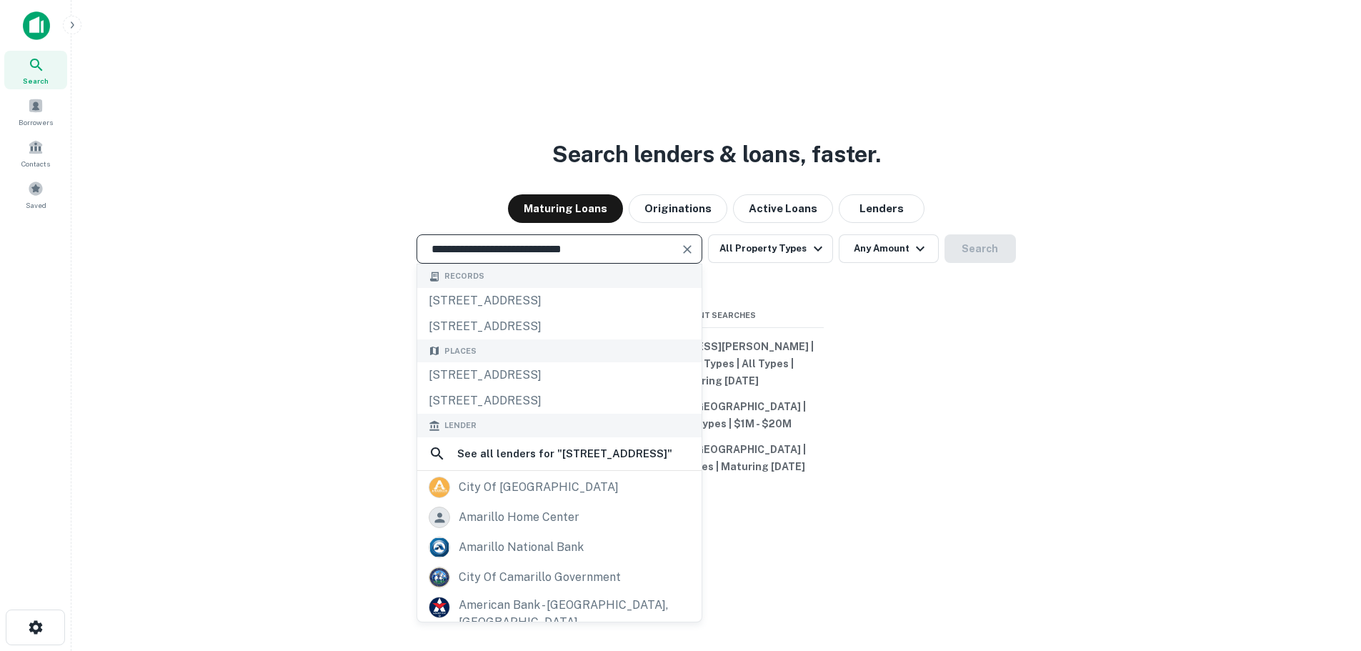
click at [655, 257] on input "**********" at bounding box center [549, 249] width 252 height 16
click at [686, 247] on icon "Clear" at bounding box center [687, 249] width 14 height 14
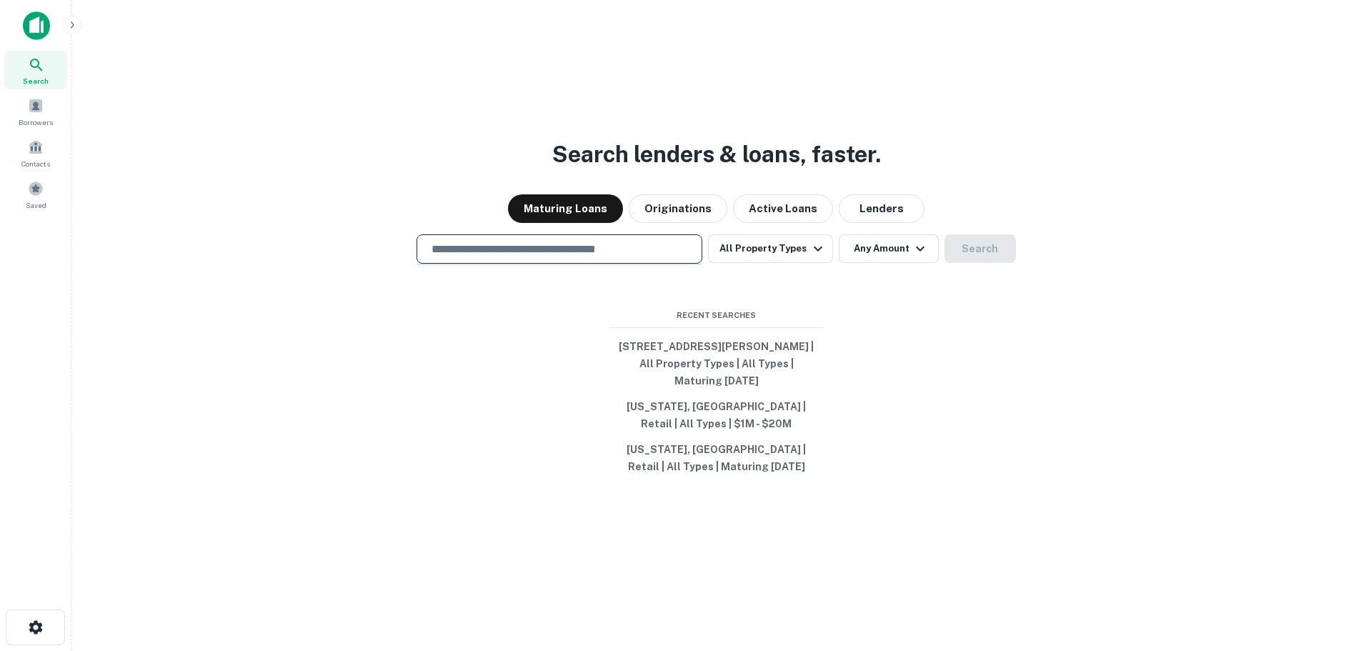
click at [655, 249] on input "text" at bounding box center [559, 249] width 273 height 16
paste input "**********"
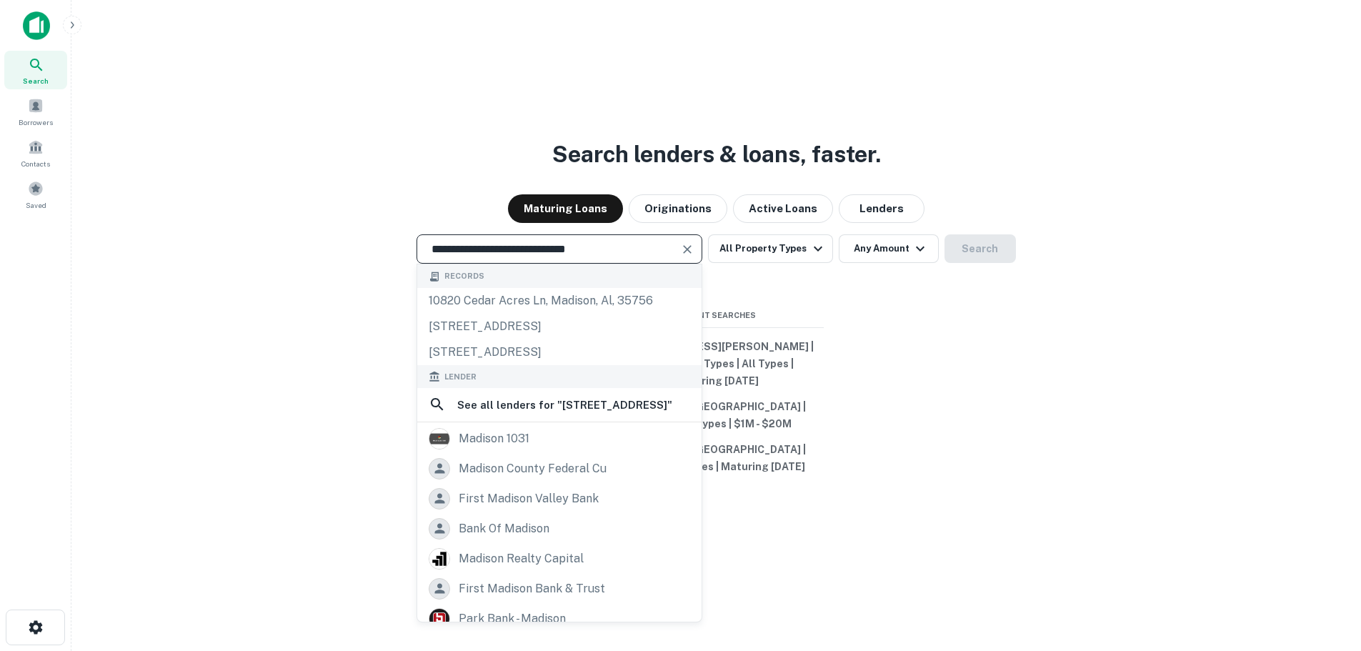
type input "**********"
drag, startPoint x: 695, startPoint y: 247, endPoint x: 676, endPoint y: 247, distance: 18.6
click at [692, 247] on icon "Clear" at bounding box center [687, 249] width 14 height 14
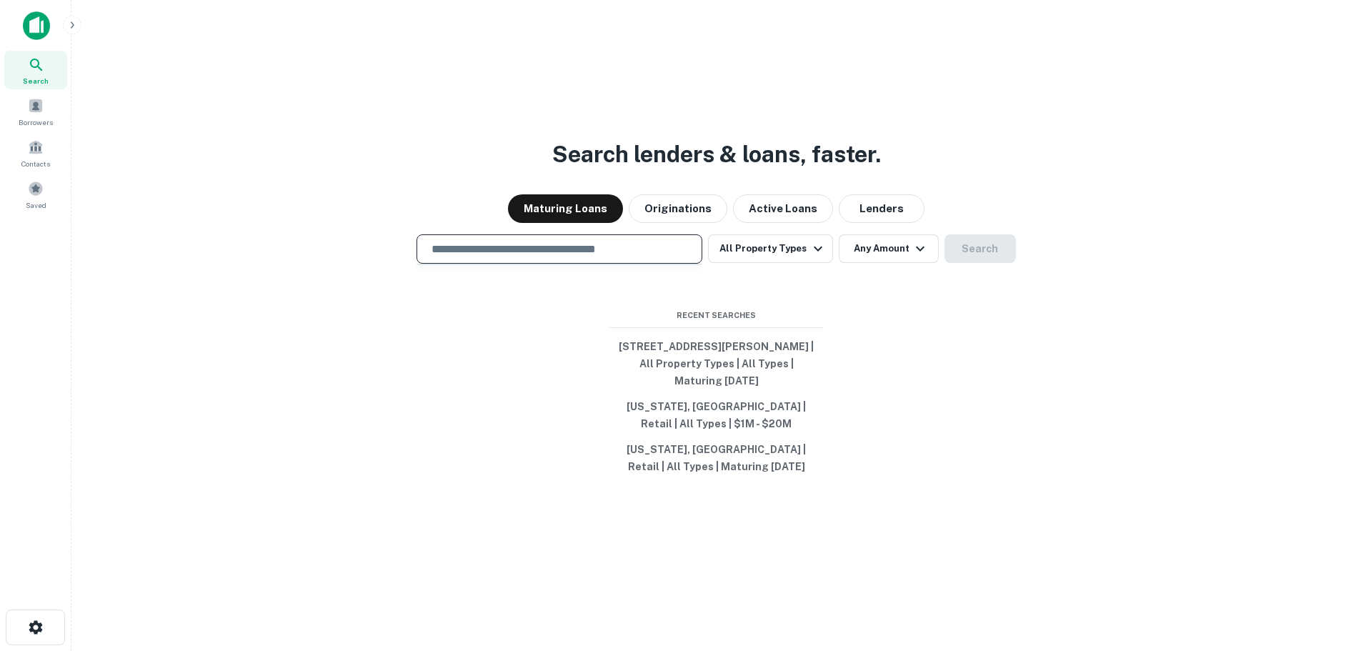
click at [617, 251] on input "text" at bounding box center [559, 249] width 273 height 16
click at [616, 251] on input "text" at bounding box center [559, 249] width 273 height 16
paste input "**********"
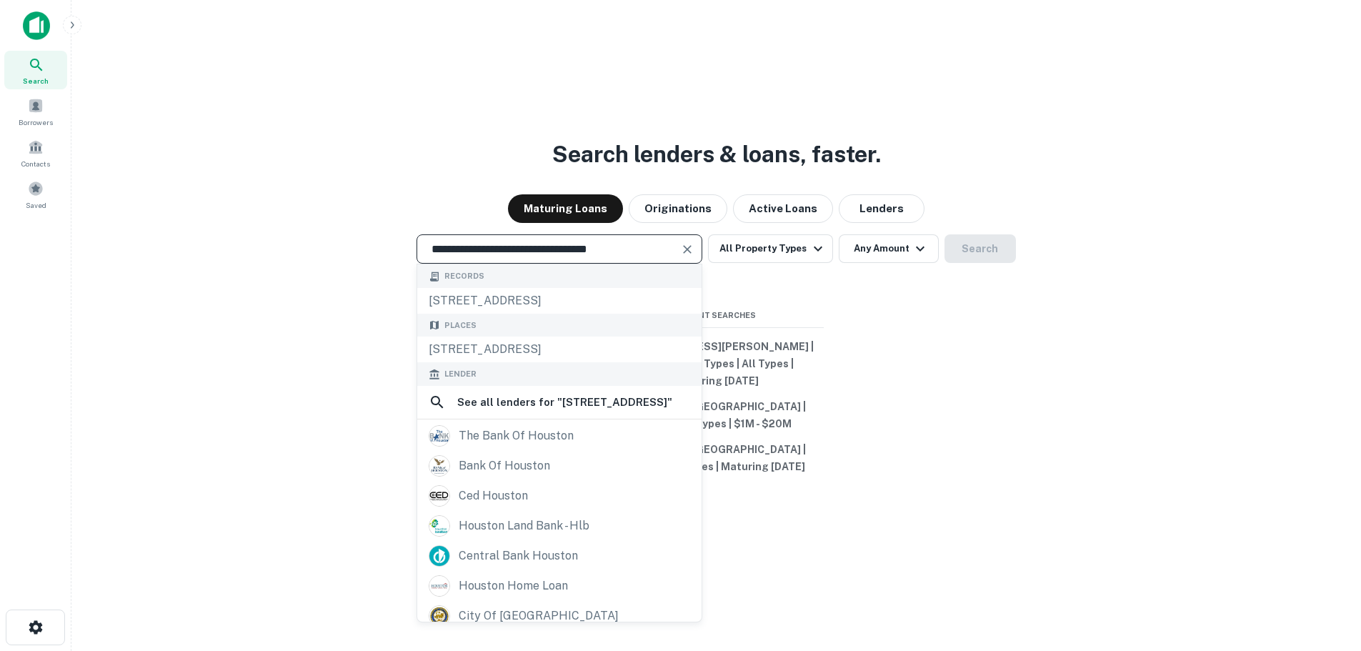
type input "**********"
drag, startPoint x: 1296, startPoint y: 322, endPoint x: 1103, endPoint y: 308, distance: 194.2
drag, startPoint x: 1103, startPoint y: 308, endPoint x: 685, endPoint y: 250, distance: 421.3
click at [685, 250] on div at bounding box center [686, 249] width 19 height 20
click at [685, 250] on icon "Clear" at bounding box center [687, 249] width 14 height 14
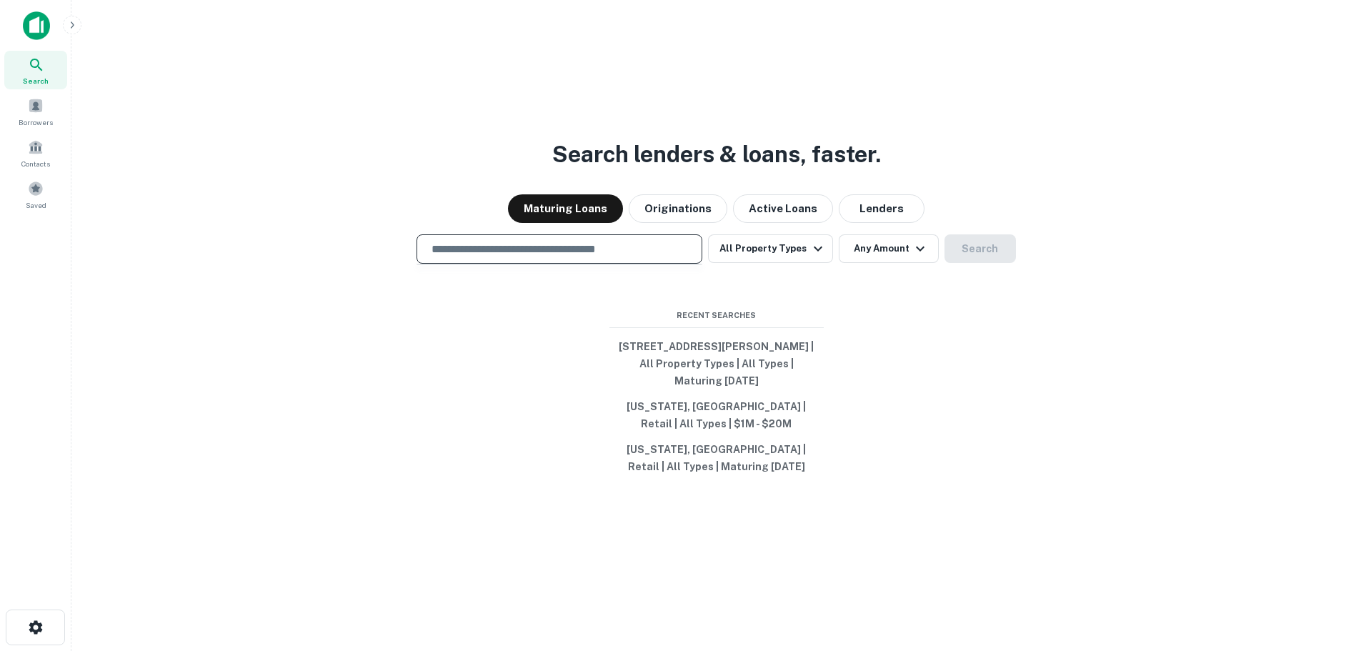
click at [650, 250] on input "text" at bounding box center [559, 249] width 273 height 16
paste input "**********"
type input "**********"
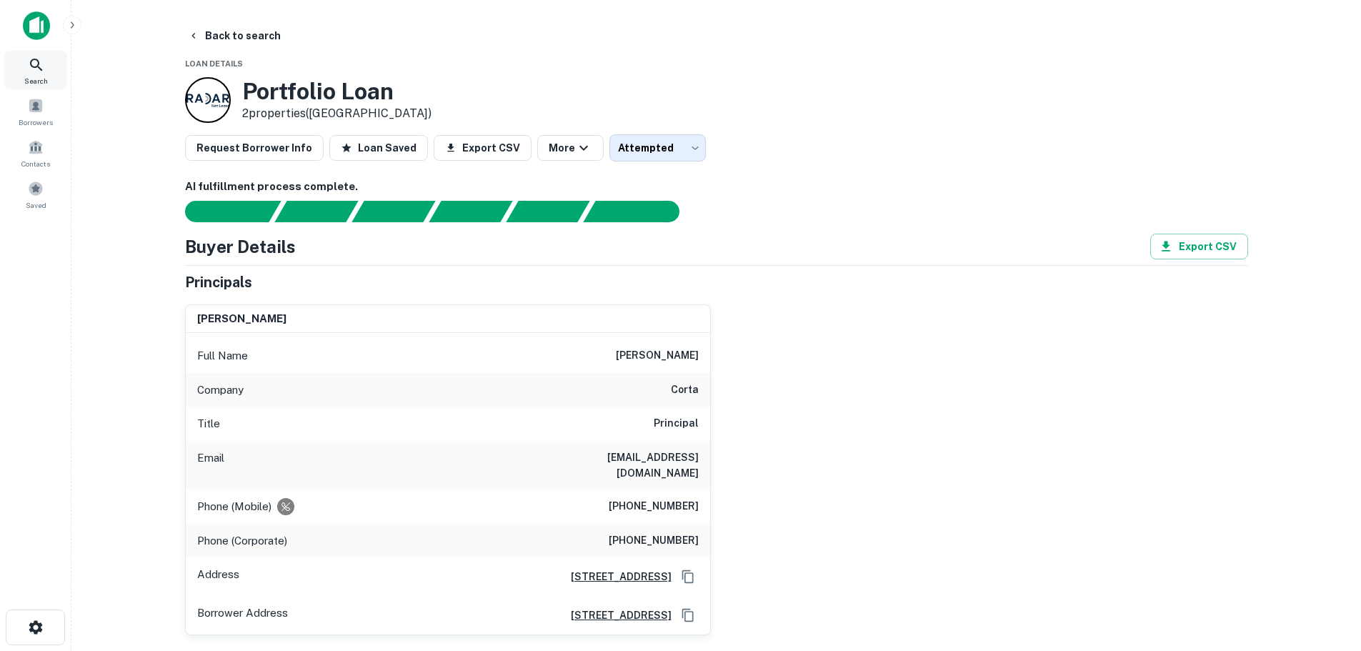
click at [19, 80] on div "Search" at bounding box center [35, 70] width 63 height 39
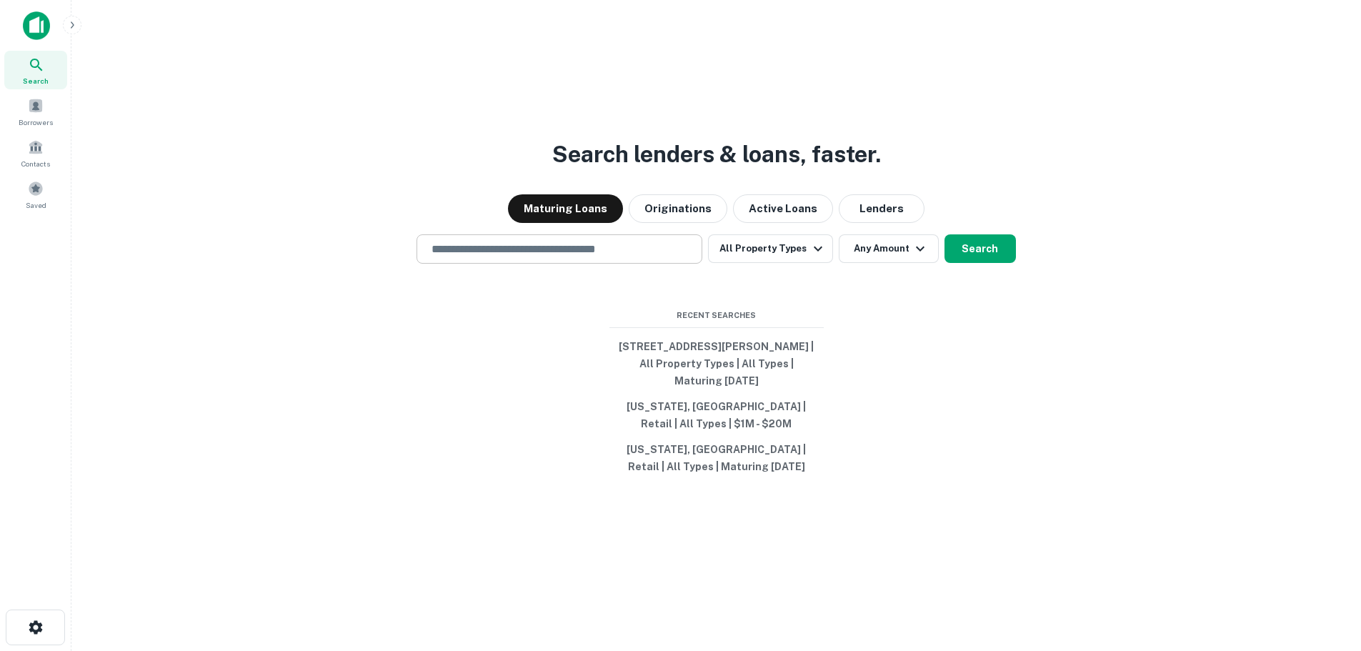
click at [590, 247] on input "text" at bounding box center [559, 249] width 273 height 16
paste input "**********"
type input "**********"
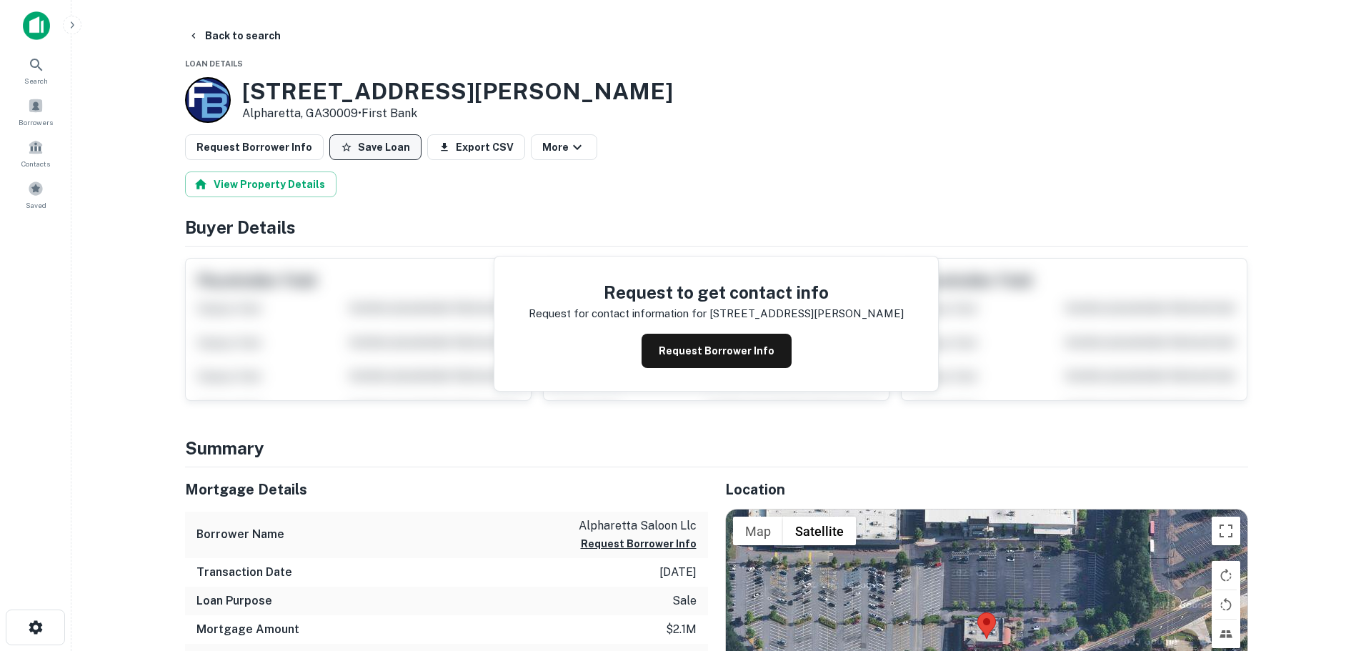
click at [374, 150] on button "Save Loan" at bounding box center [375, 147] width 92 height 26
click at [266, 150] on button "Request Borrower Info" at bounding box center [254, 147] width 139 height 26
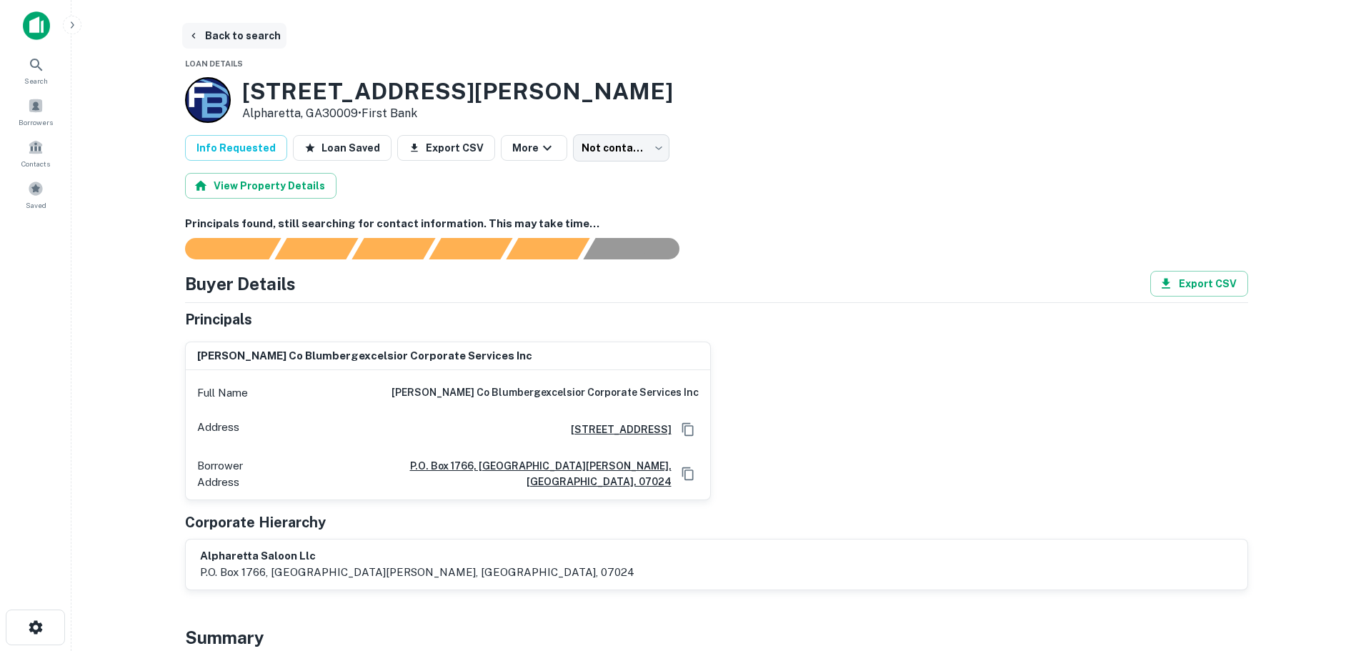
click at [255, 33] on button "Back to search" at bounding box center [234, 36] width 104 height 26
click at [51, 66] on div "Search" at bounding box center [35, 70] width 63 height 39
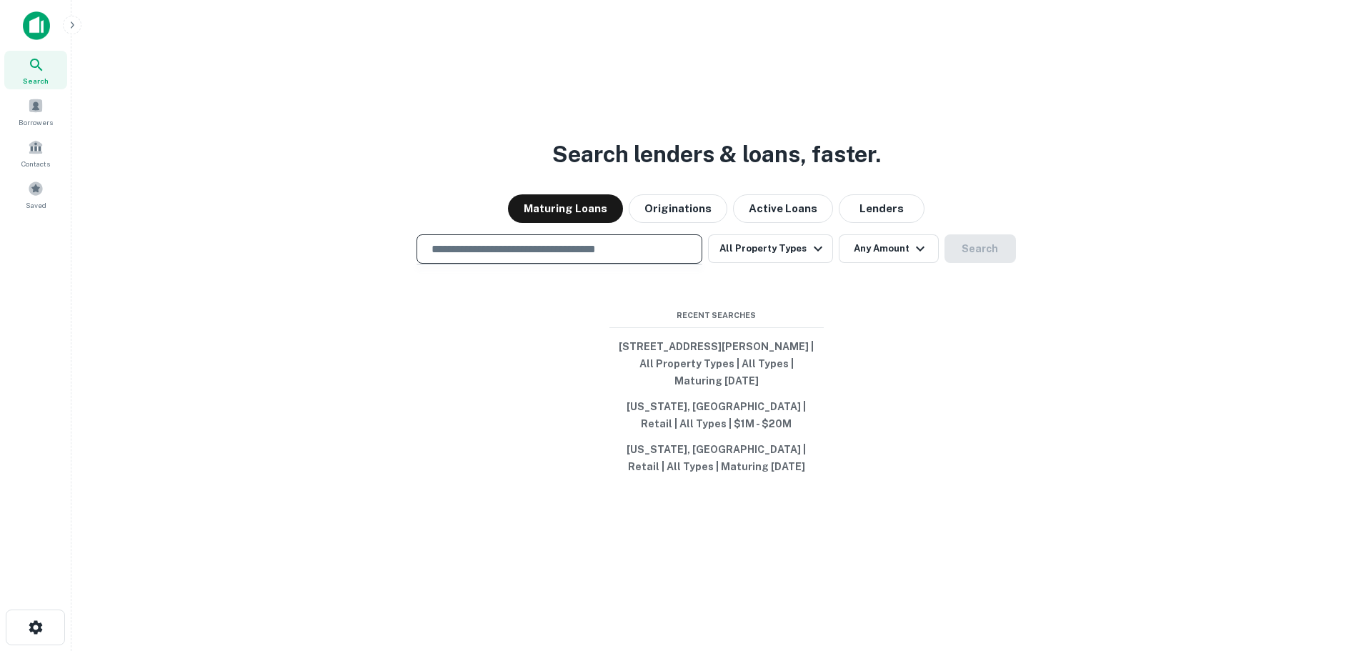
click at [542, 255] on input "text" at bounding box center [559, 249] width 273 height 16
paste input "**********"
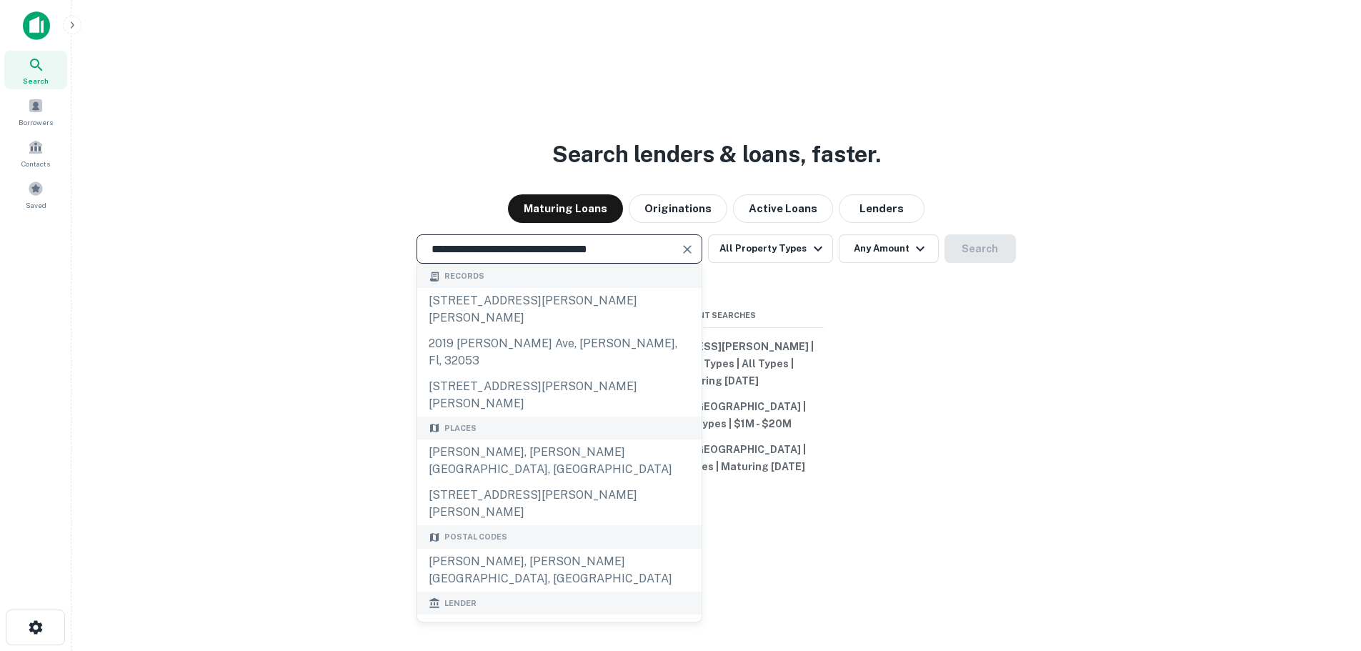
type input "**********"
click at [690, 248] on icon "Clear" at bounding box center [688, 249] width 9 height 9
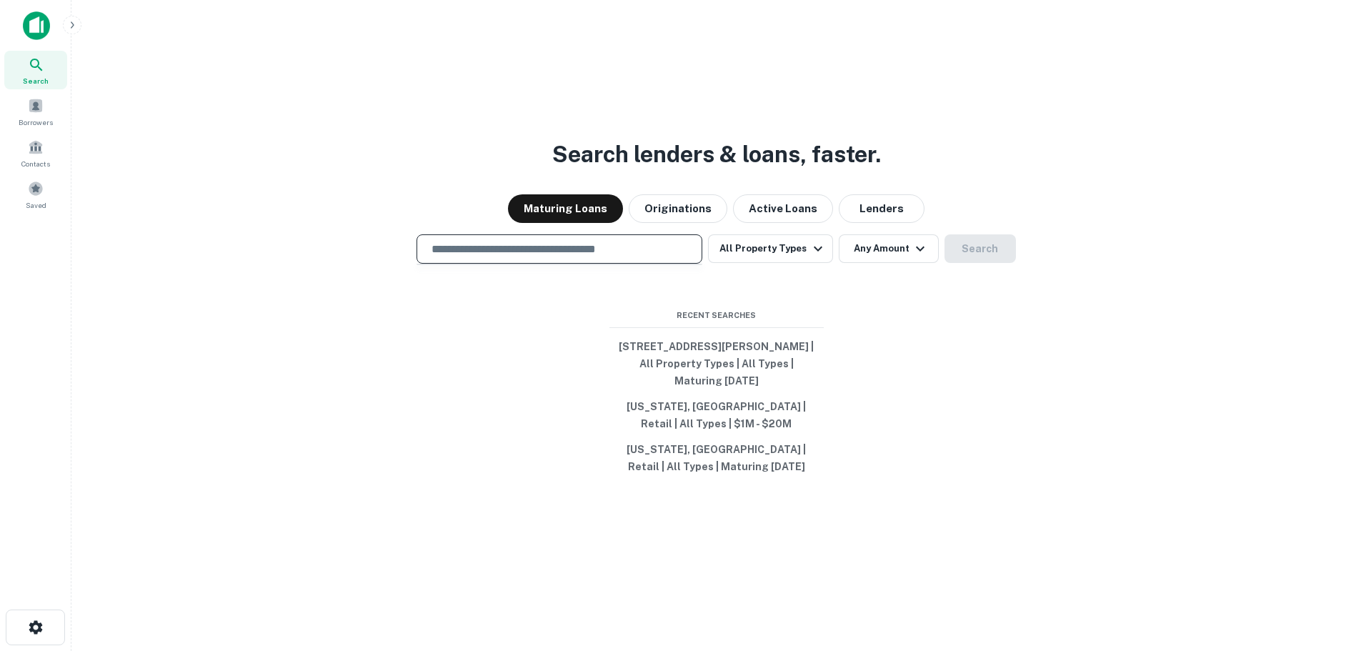
paste input "**********"
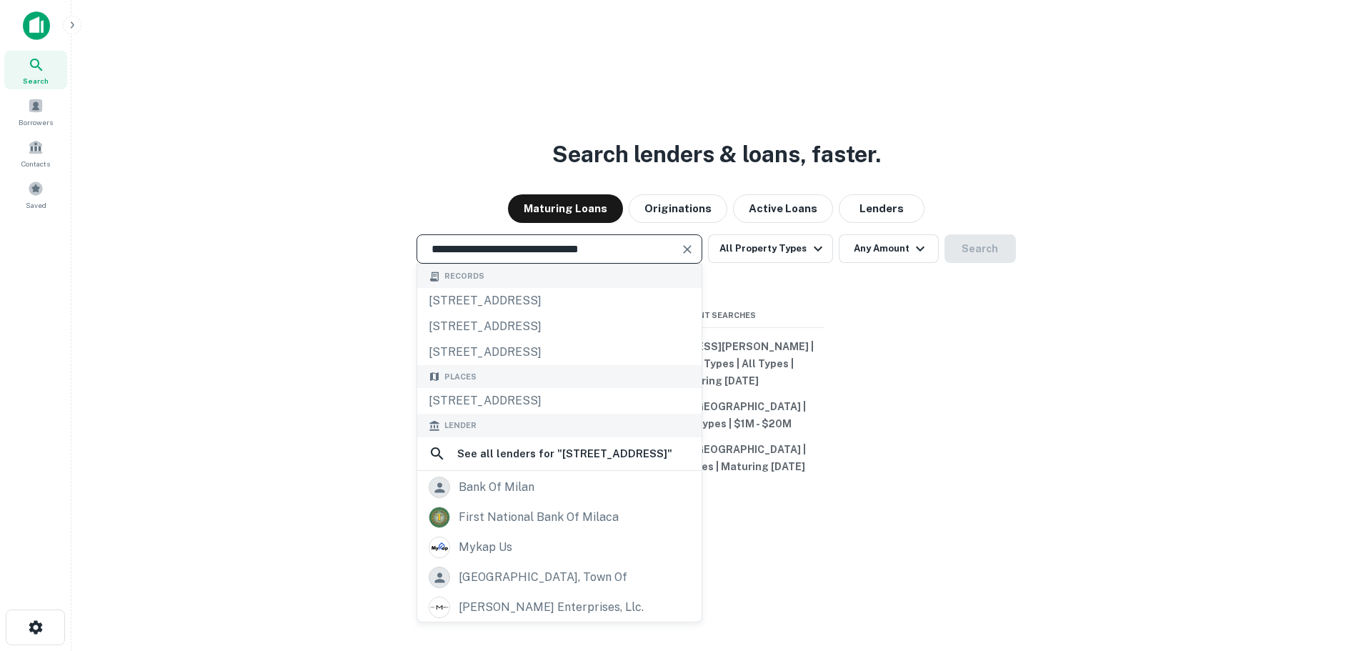
type input "**********"
drag, startPoint x: 693, startPoint y: 249, endPoint x: 655, endPoint y: 249, distance: 37.9
click at [657, 249] on div "**********" at bounding box center [560, 248] width 286 height 29
click at [692, 250] on icon "Clear" at bounding box center [688, 249] width 9 height 9
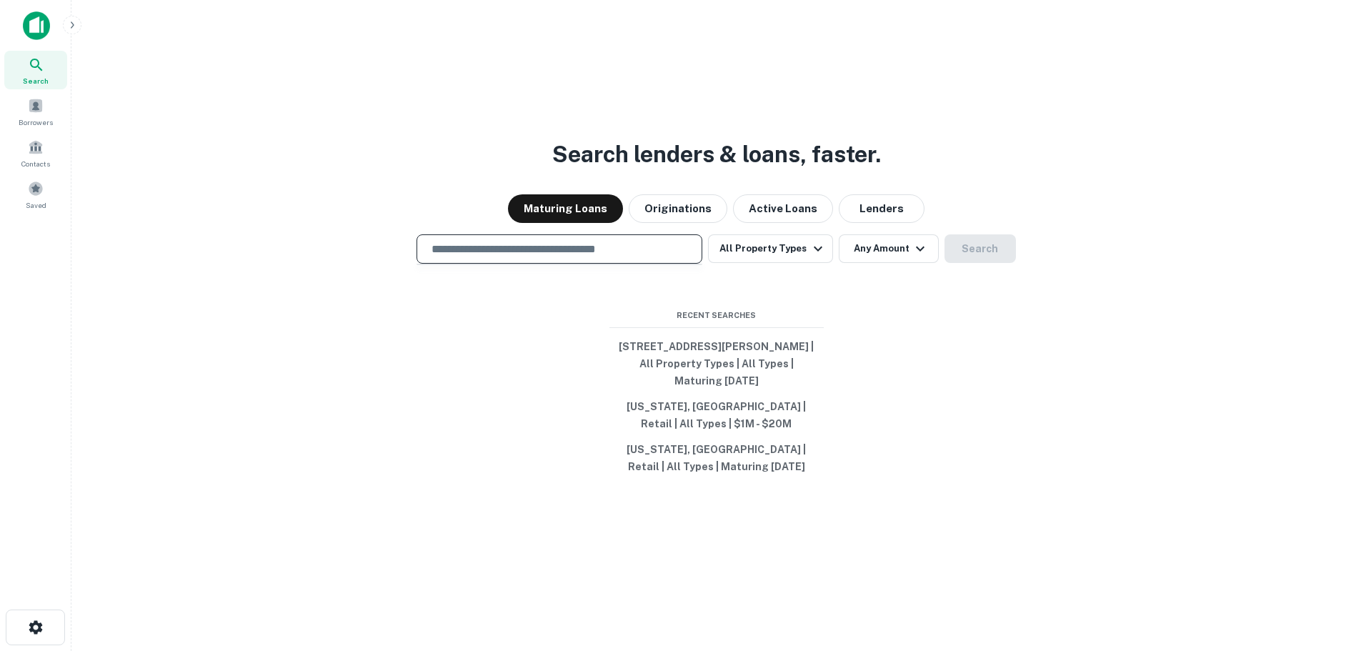
click at [632, 247] on input "text" at bounding box center [559, 249] width 273 height 16
paste input "**********"
type input "**********"
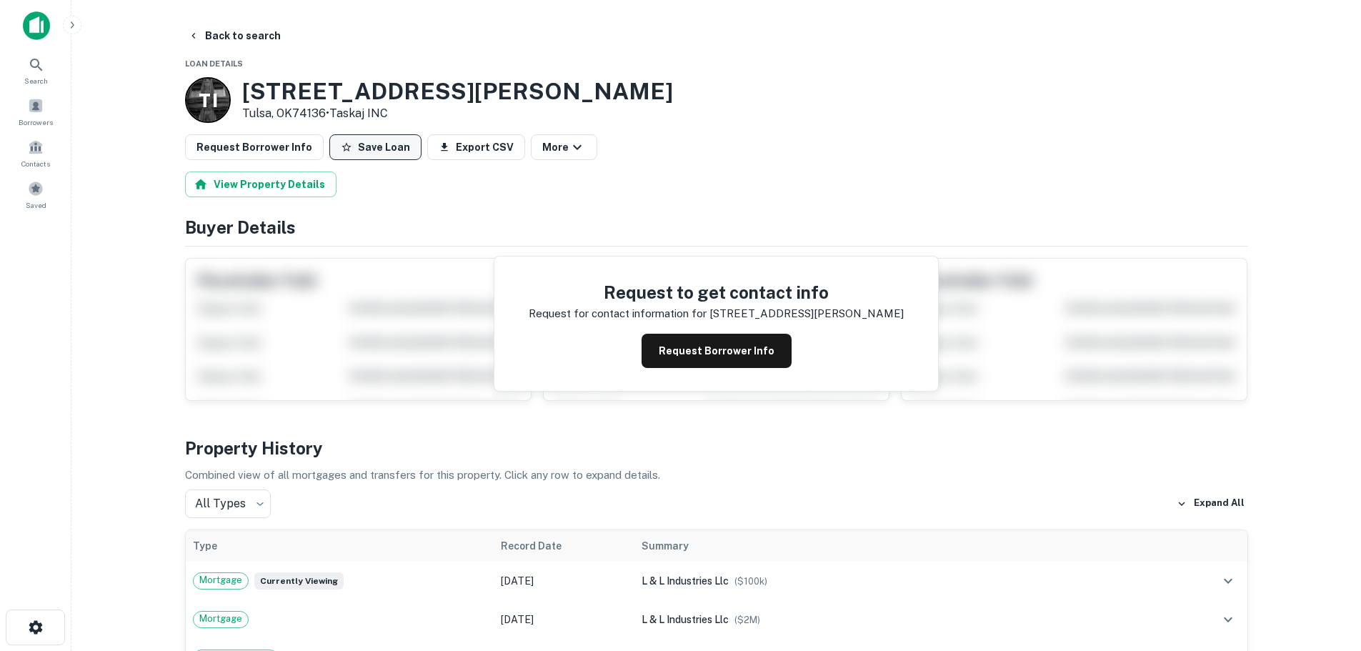
click at [374, 157] on button "Save Loan" at bounding box center [375, 147] width 92 height 26
click at [272, 141] on button "Request Borrower Info" at bounding box center [254, 147] width 139 height 26
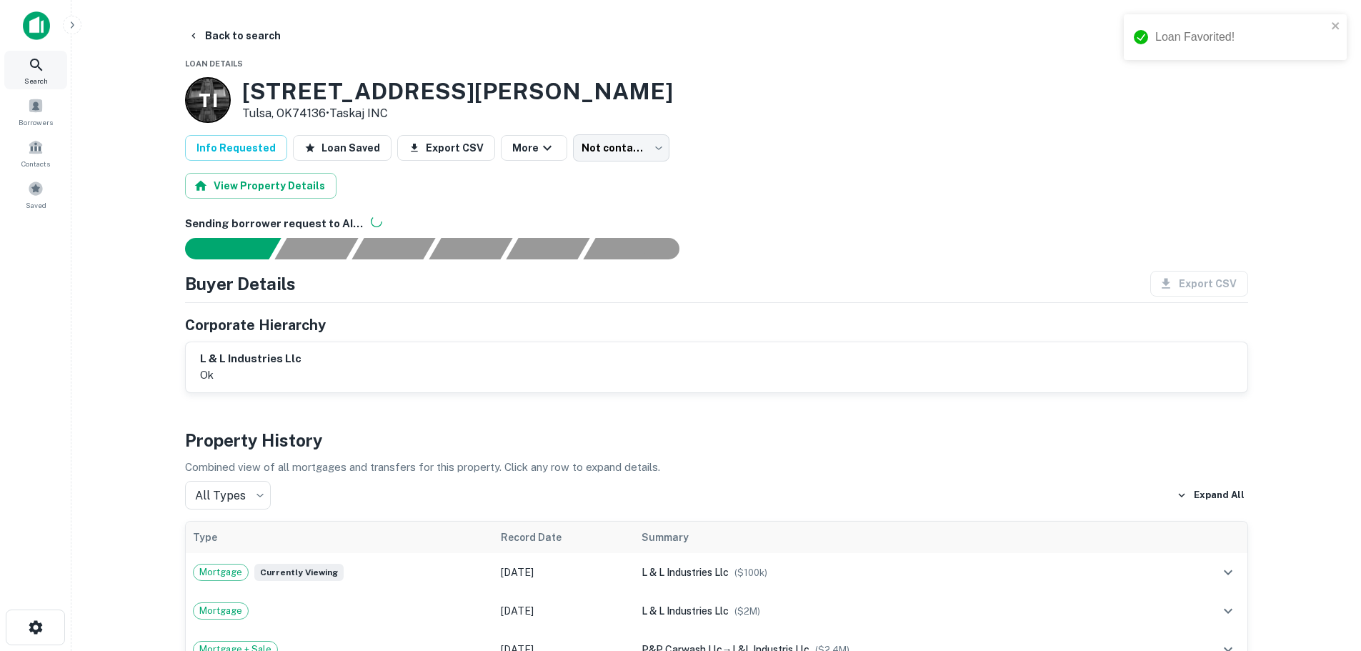
click at [35, 63] on icon at bounding box center [36, 64] width 17 height 17
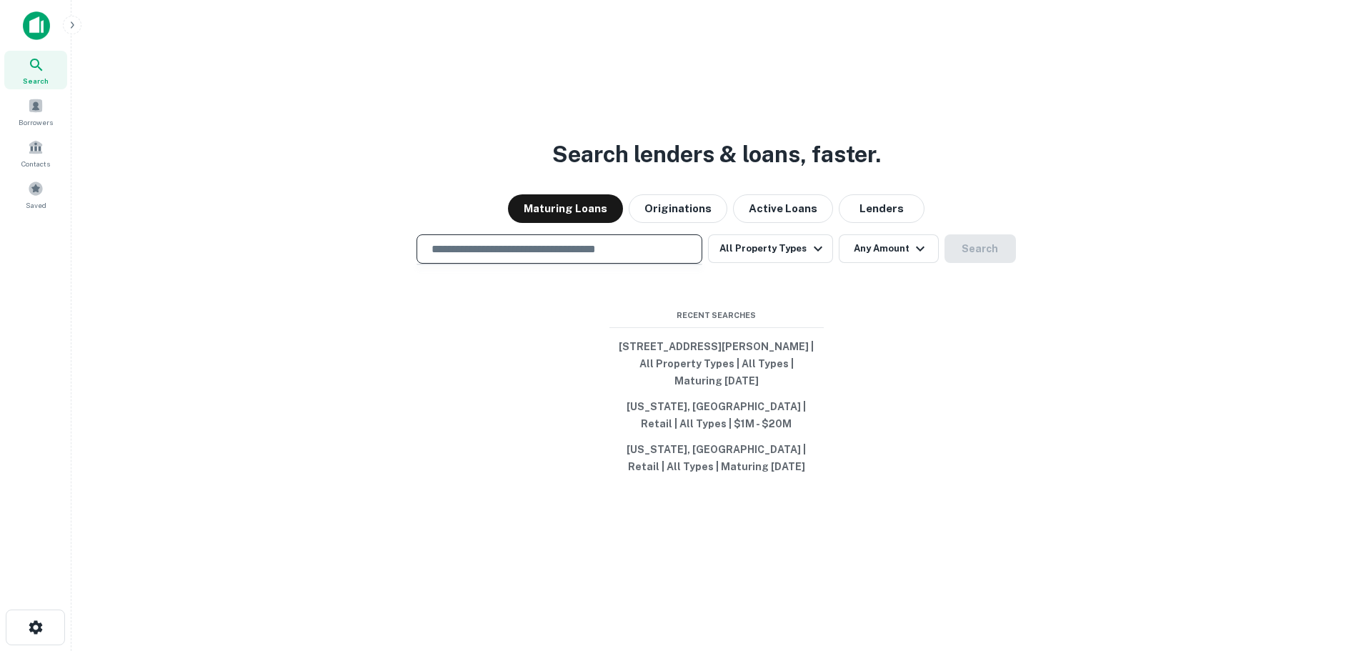
click at [602, 250] on input "text" at bounding box center [559, 249] width 273 height 16
paste input "**********"
type input "**********"
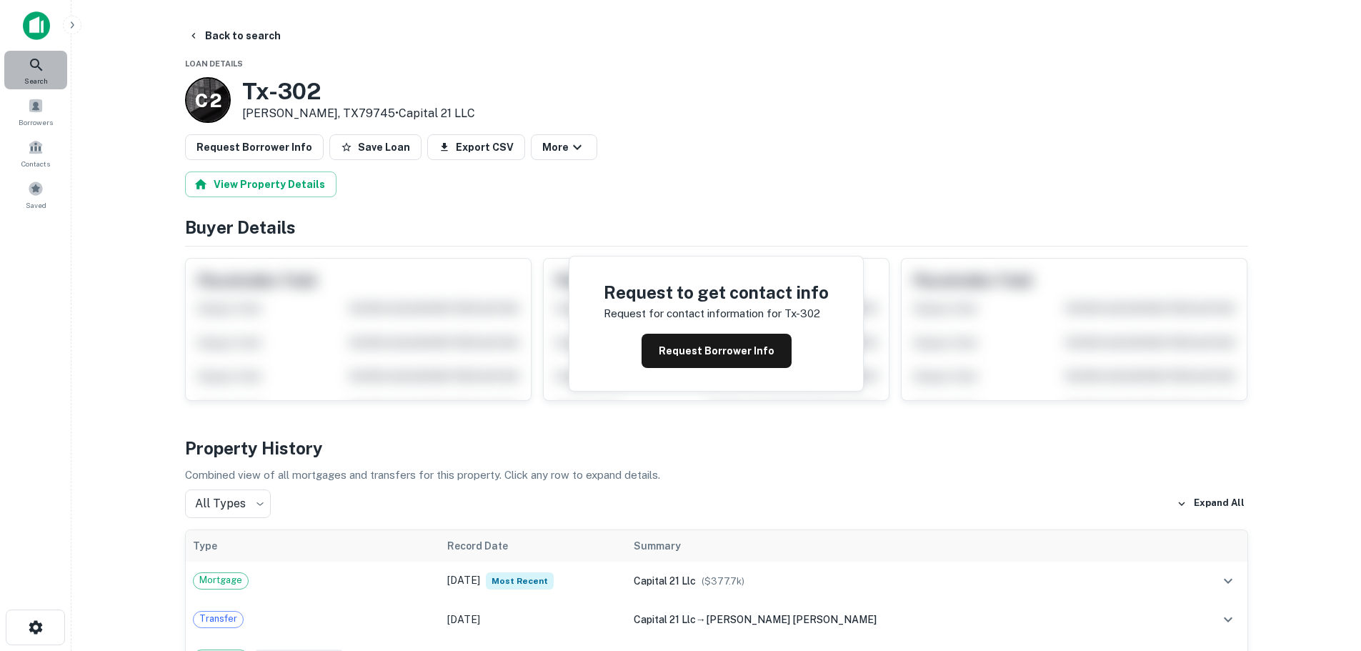
click at [29, 73] on icon at bounding box center [36, 64] width 17 height 17
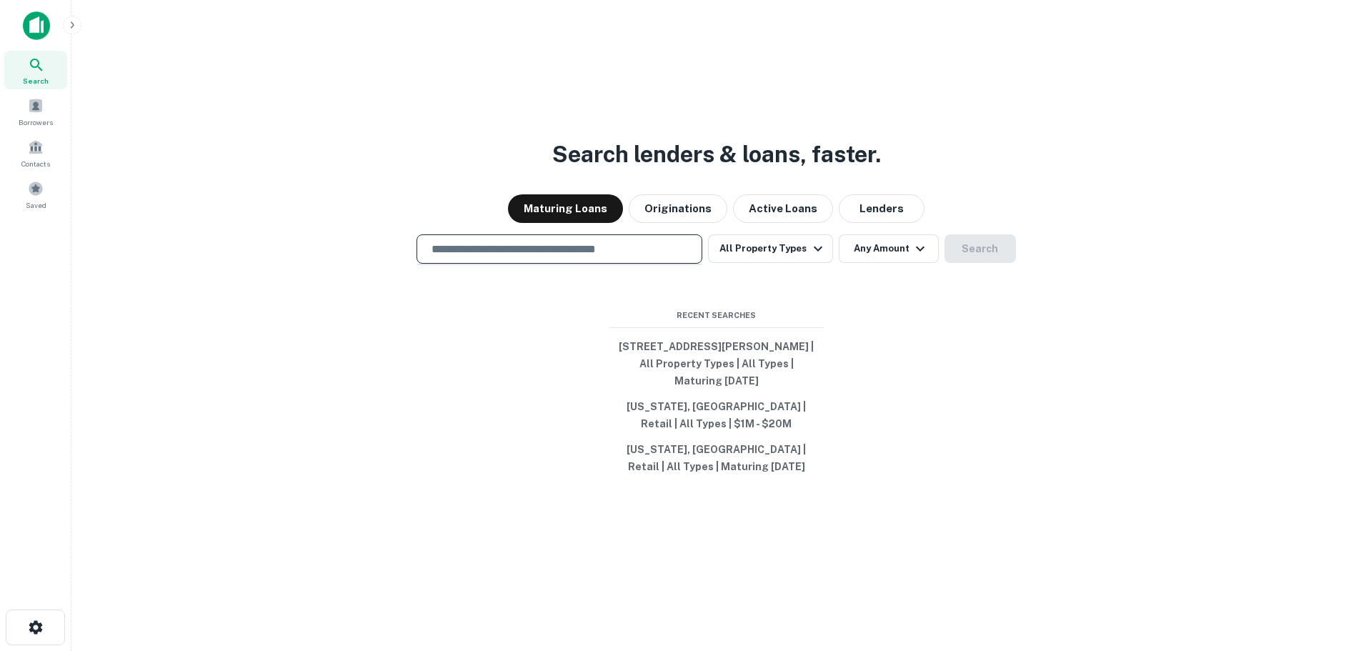
click at [510, 244] on input "text" at bounding box center [559, 249] width 273 height 16
paste input "**********"
type input "**********"
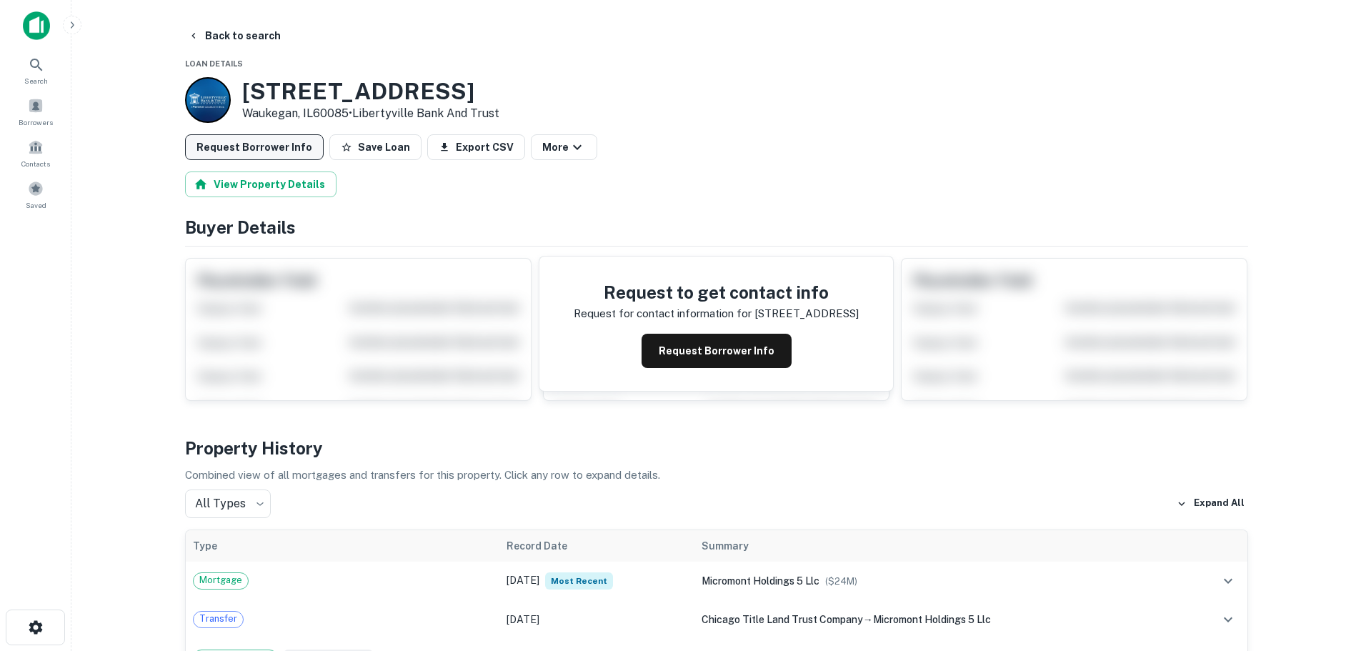
drag, startPoint x: 368, startPoint y: 142, endPoint x: 304, endPoint y: 149, distance: 64.6
click at [367, 143] on button "Save Loan" at bounding box center [375, 147] width 92 height 26
click at [274, 153] on button "Request Borrower Info" at bounding box center [254, 147] width 139 height 26
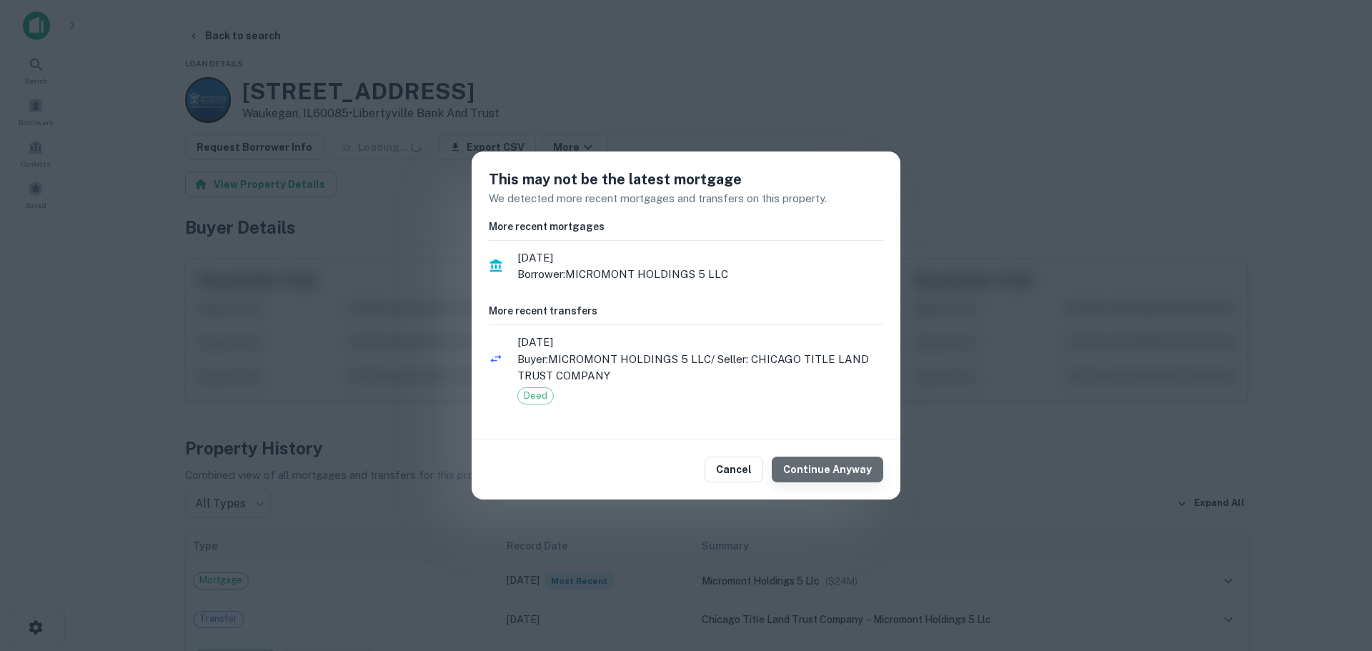
click at [864, 464] on button "Continue Anyway" at bounding box center [827, 470] width 111 height 26
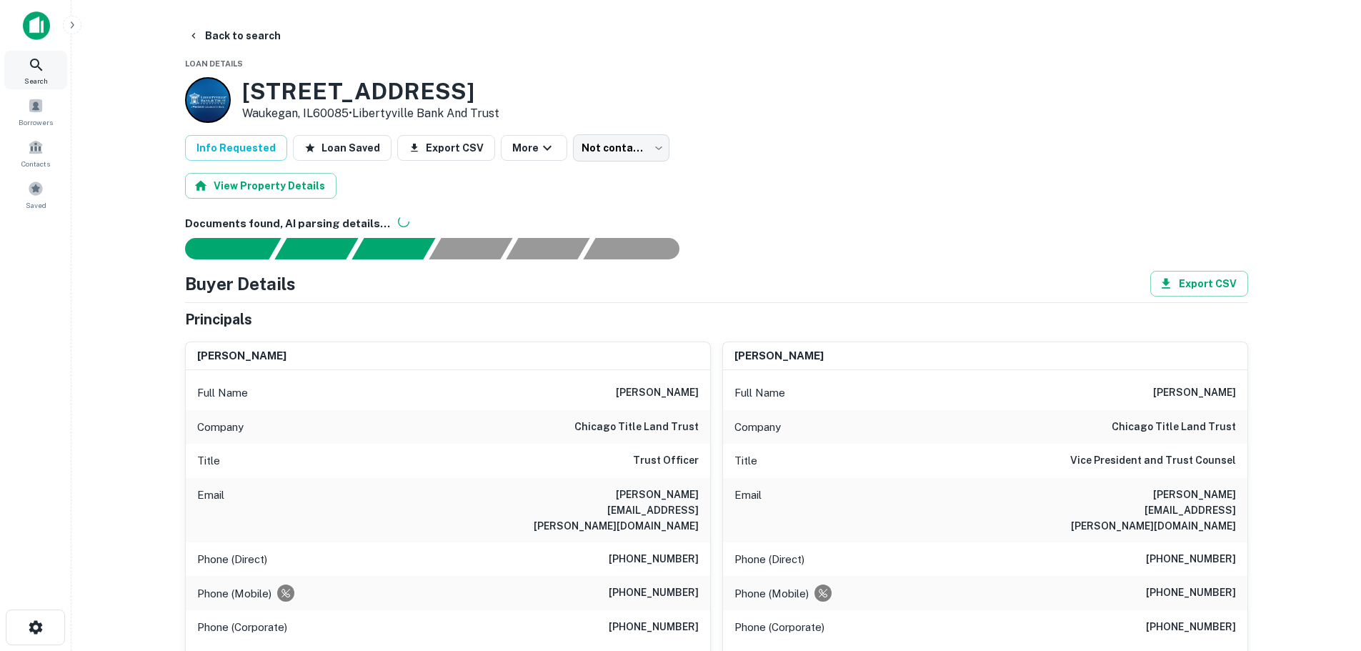
click at [37, 73] on icon at bounding box center [36, 64] width 17 height 17
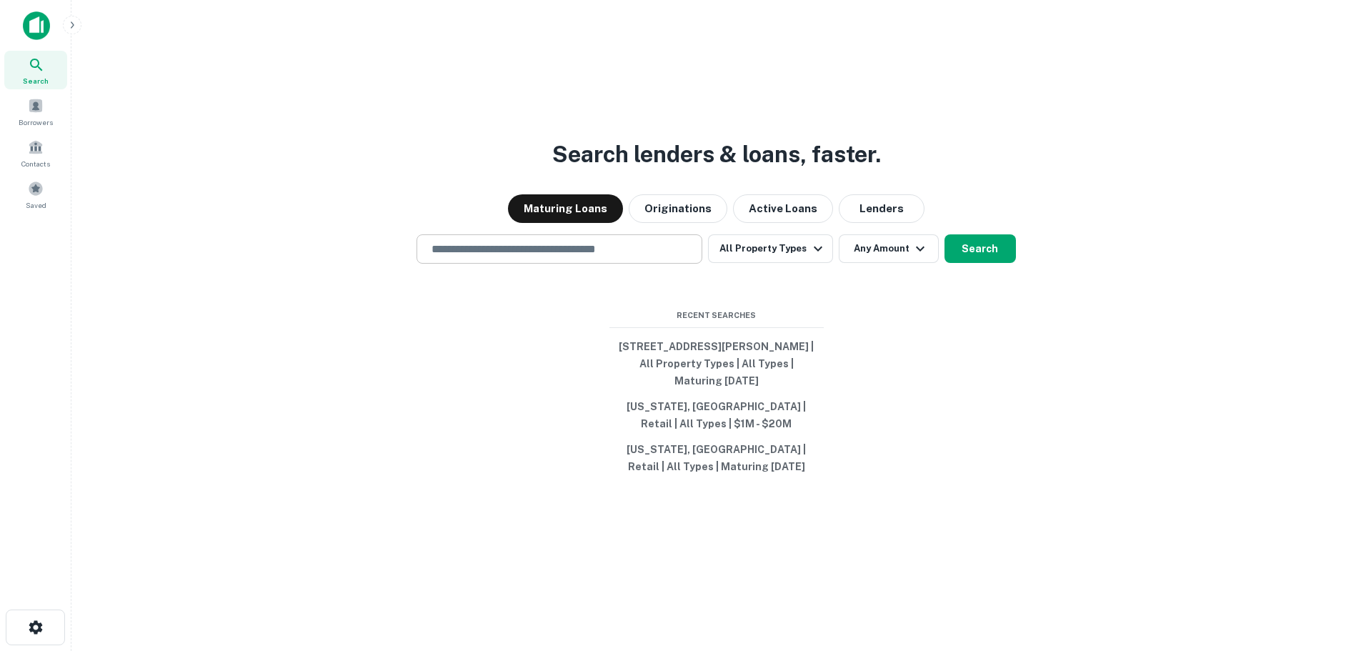
click at [531, 254] on input "text" at bounding box center [559, 249] width 273 height 16
paste input "**********"
type input "**********"
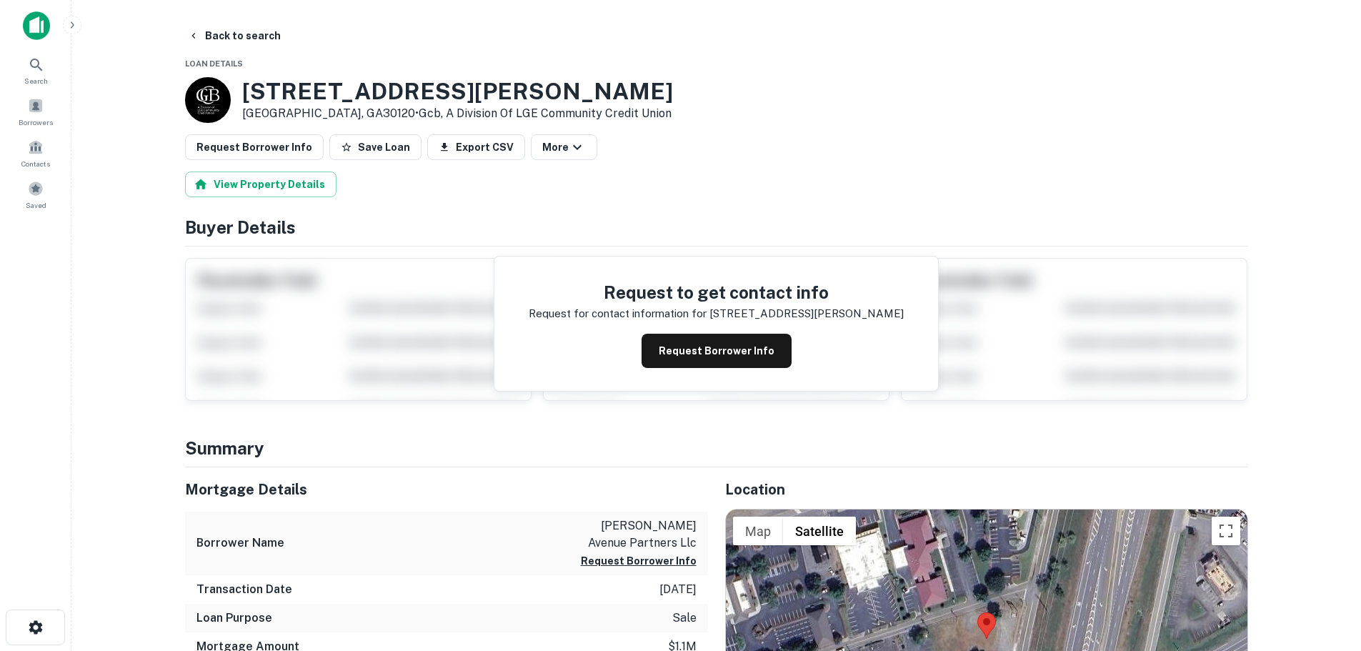
scroll to position [286, 0]
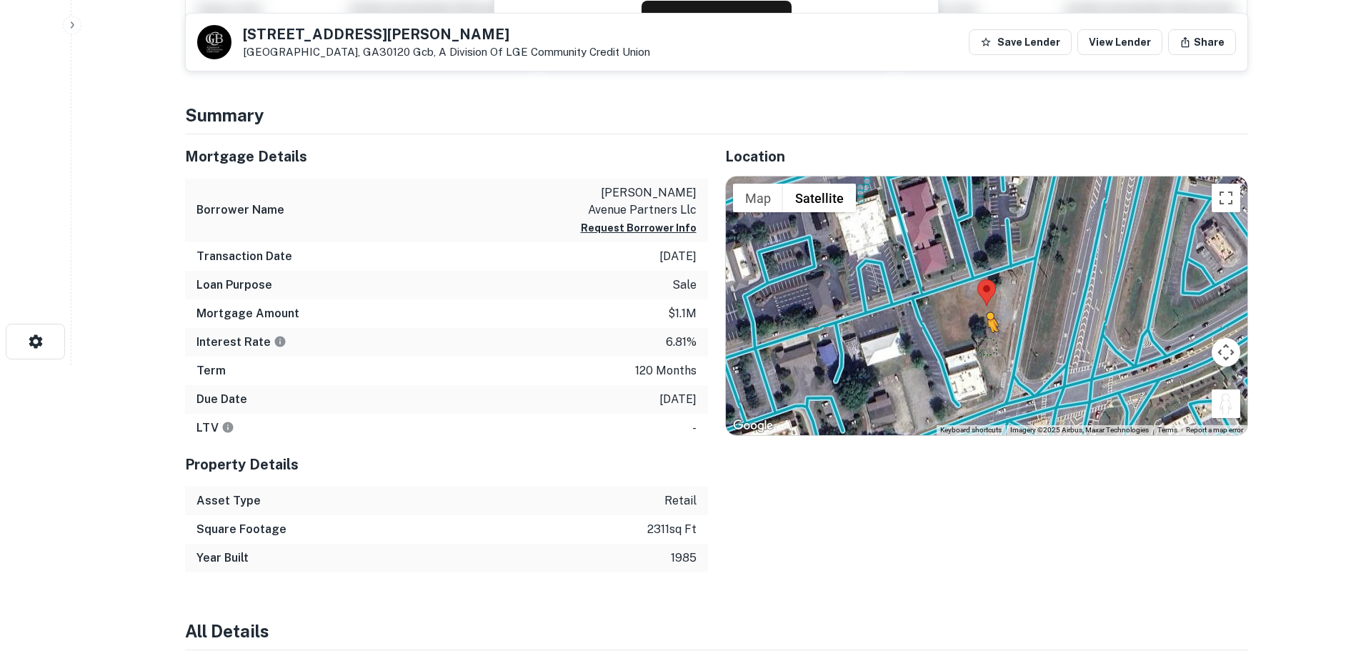
drag, startPoint x: 1226, startPoint y: 408, endPoint x: 984, endPoint y: 349, distance: 249.4
click at [987, 347] on div "To activate drag with keyboard, press Alt + Enter. Once in keyboard drag state,…" at bounding box center [987, 306] width 522 height 259
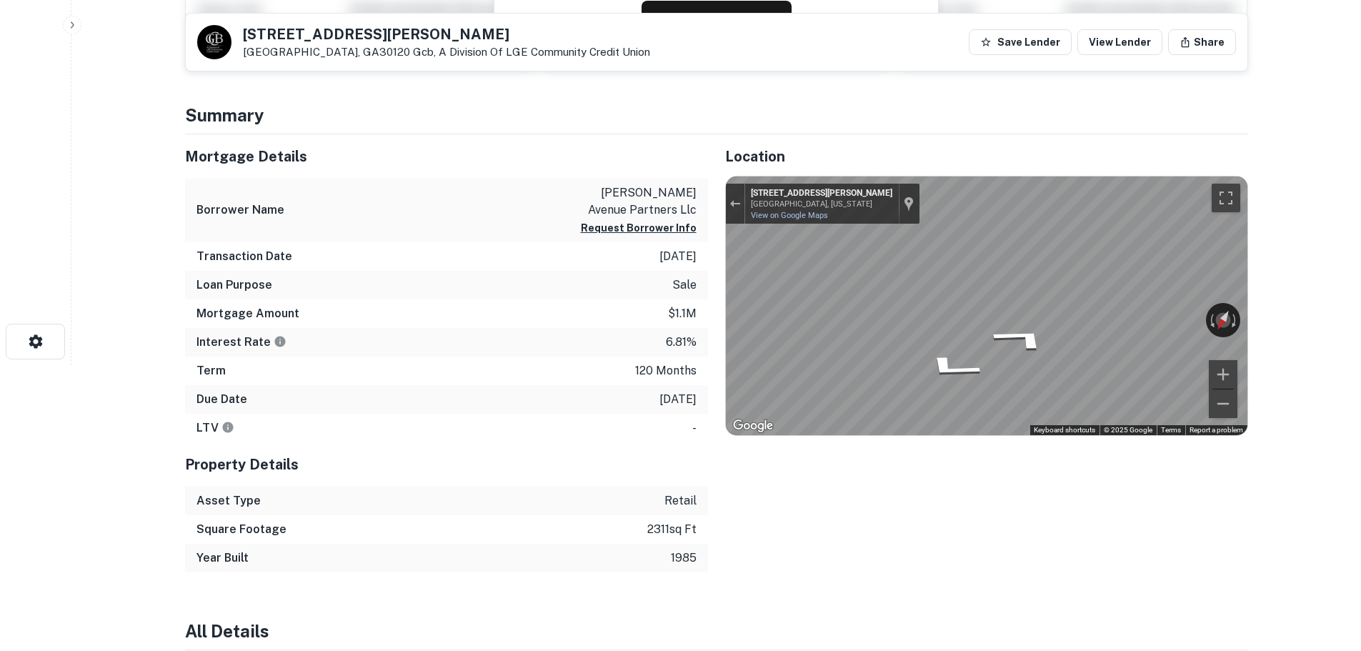
click at [307, 44] on div "[STREET_ADDRESS][GEOGRAPHIC_DATA][PERSON_NAME], A Division Of LGE Community Cre…" at bounding box center [446, 42] width 407 height 31
click at [307, 35] on h5 "[STREET_ADDRESS][PERSON_NAME]" at bounding box center [446, 34] width 407 height 14
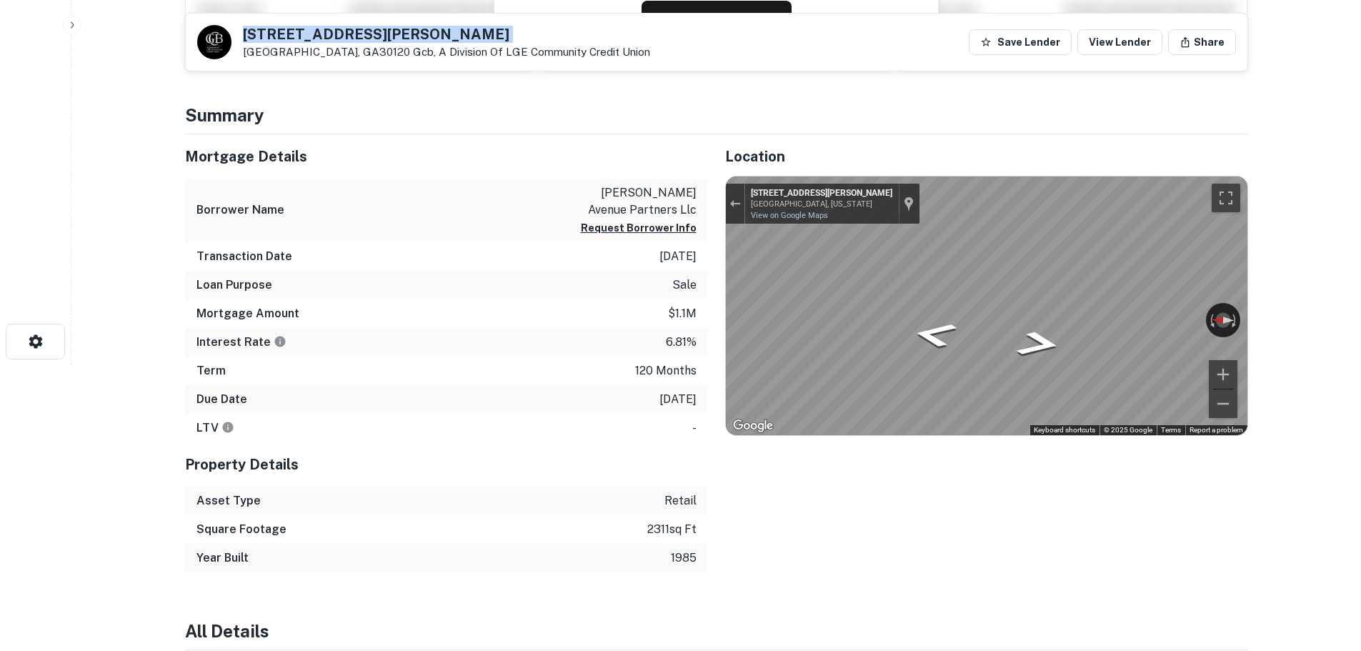
click at [307, 35] on h5 "[STREET_ADDRESS][PERSON_NAME]" at bounding box center [446, 34] width 407 height 14
copy h5 "[STREET_ADDRESS][PERSON_NAME]"
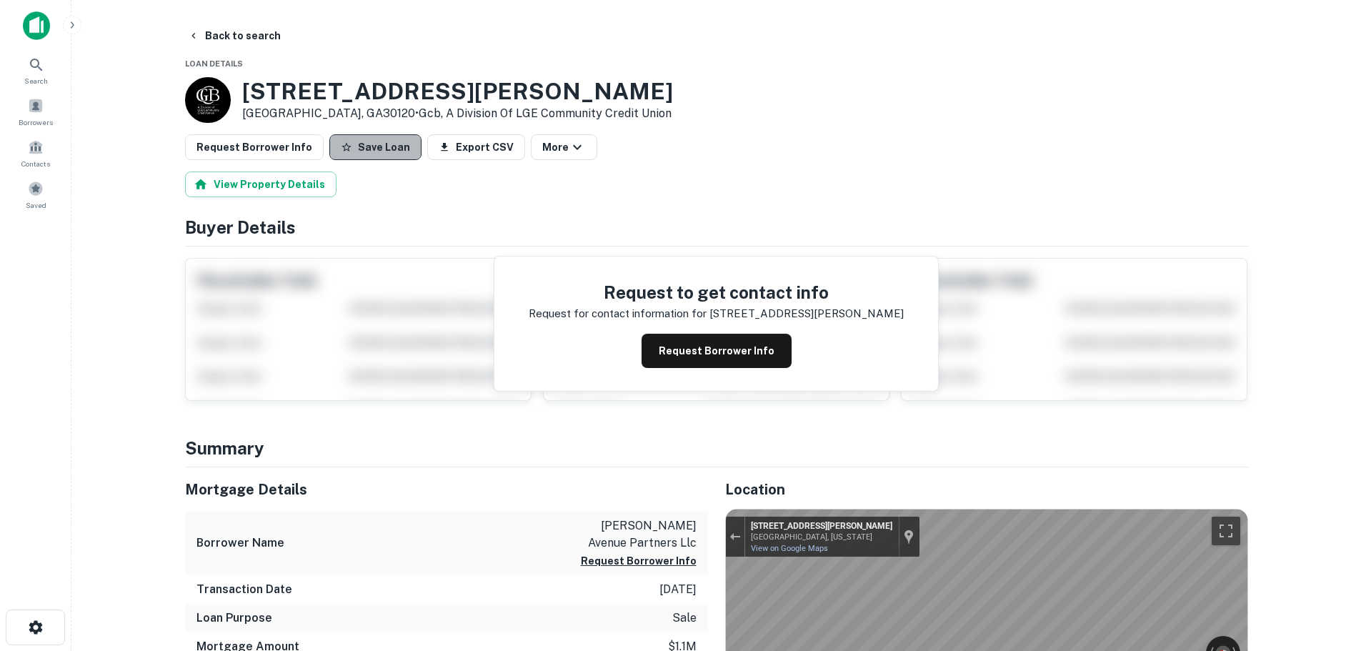
click at [373, 154] on button "Save Loan" at bounding box center [375, 147] width 92 height 26
click at [290, 152] on button "Request Borrower Info" at bounding box center [254, 147] width 139 height 26
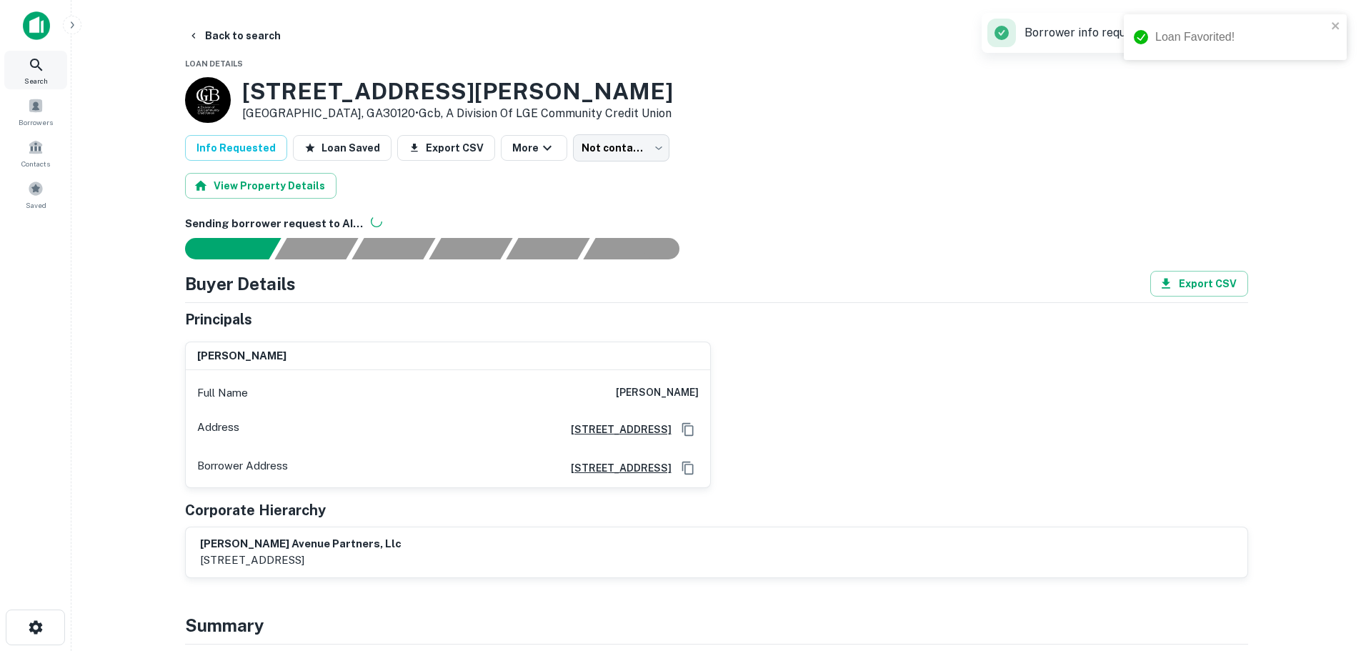
click at [43, 74] on div "Search" at bounding box center [35, 70] width 63 height 39
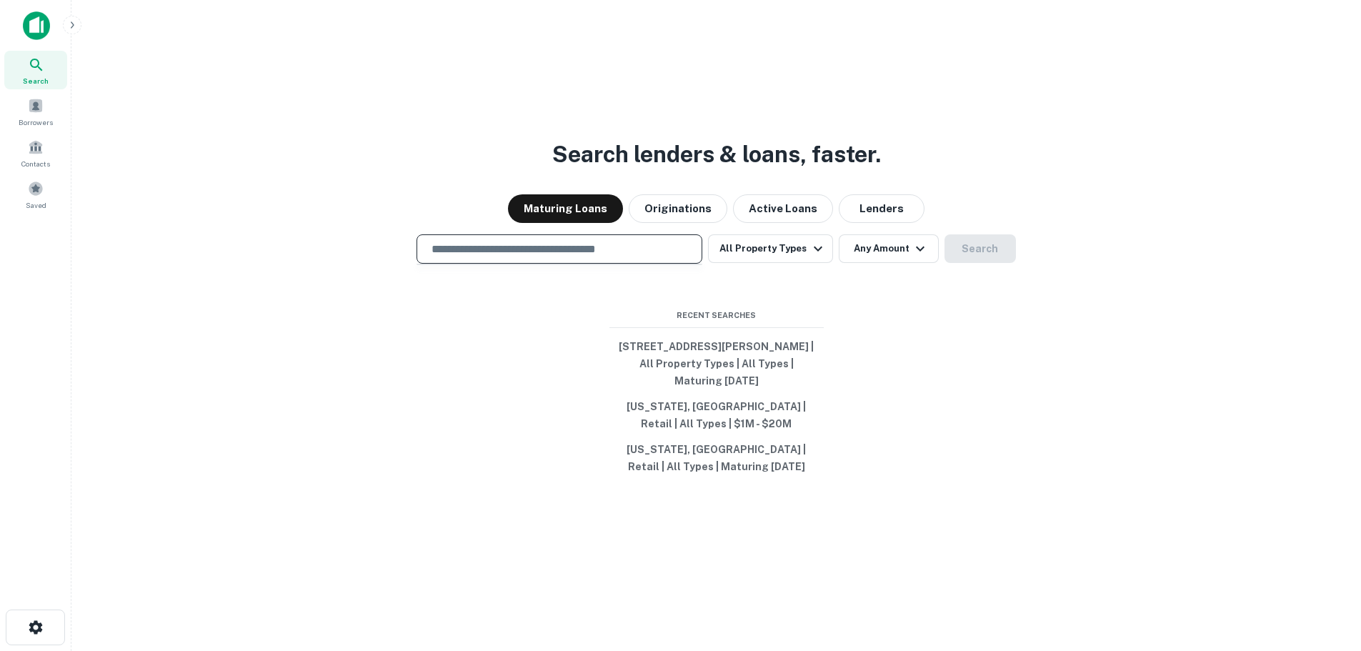
click at [559, 242] on input "text" at bounding box center [559, 249] width 273 height 16
paste input "**********"
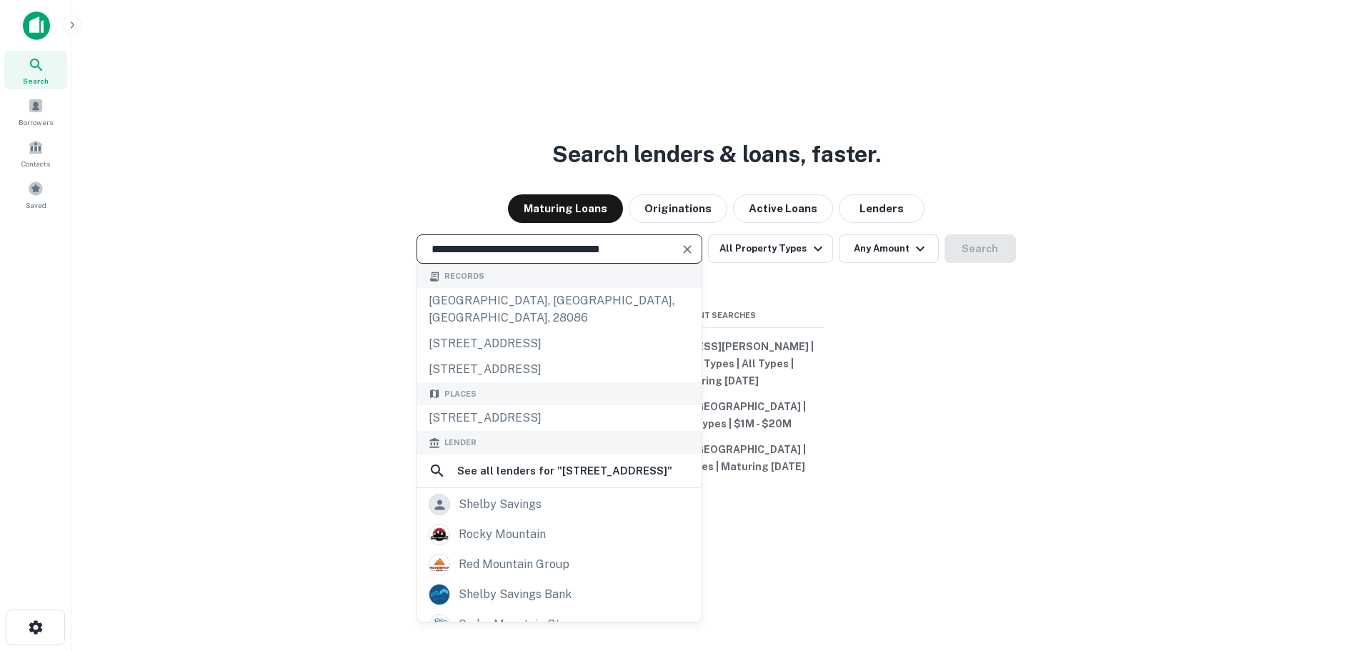
type input "**********"
click at [691, 252] on icon "Clear" at bounding box center [687, 249] width 14 height 14
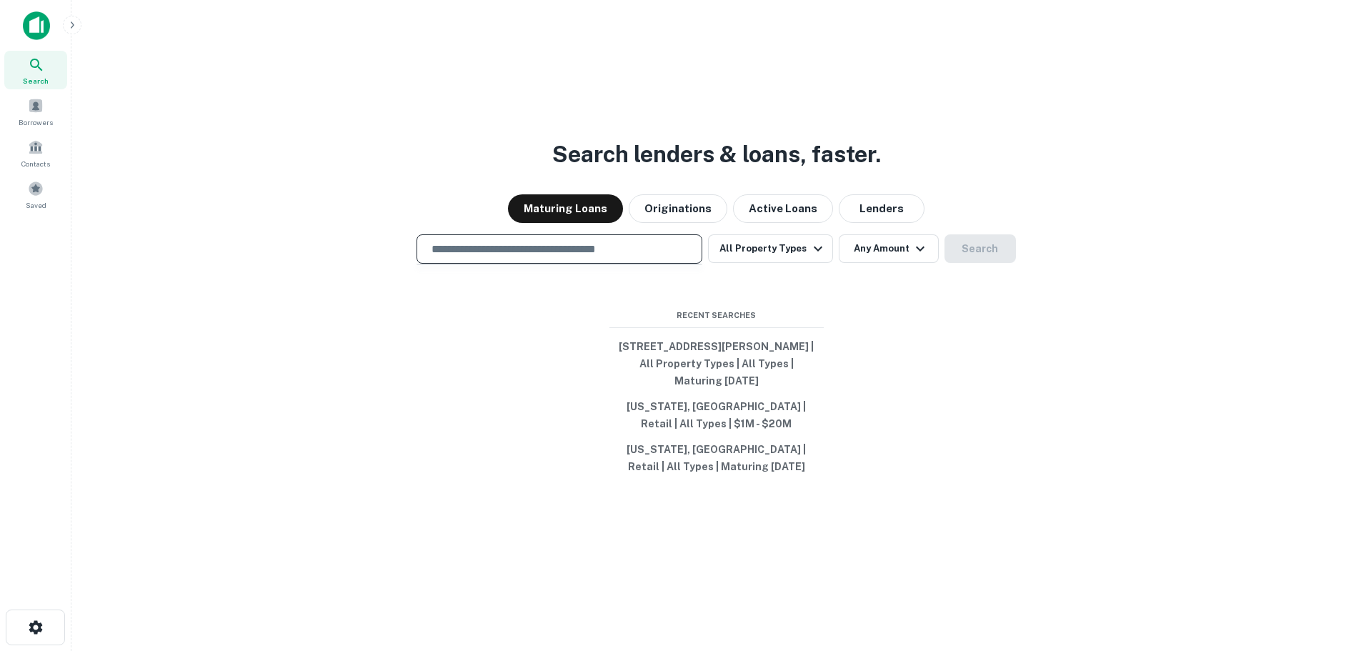
click at [627, 252] on input "text" at bounding box center [559, 249] width 273 height 16
paste input "**********"
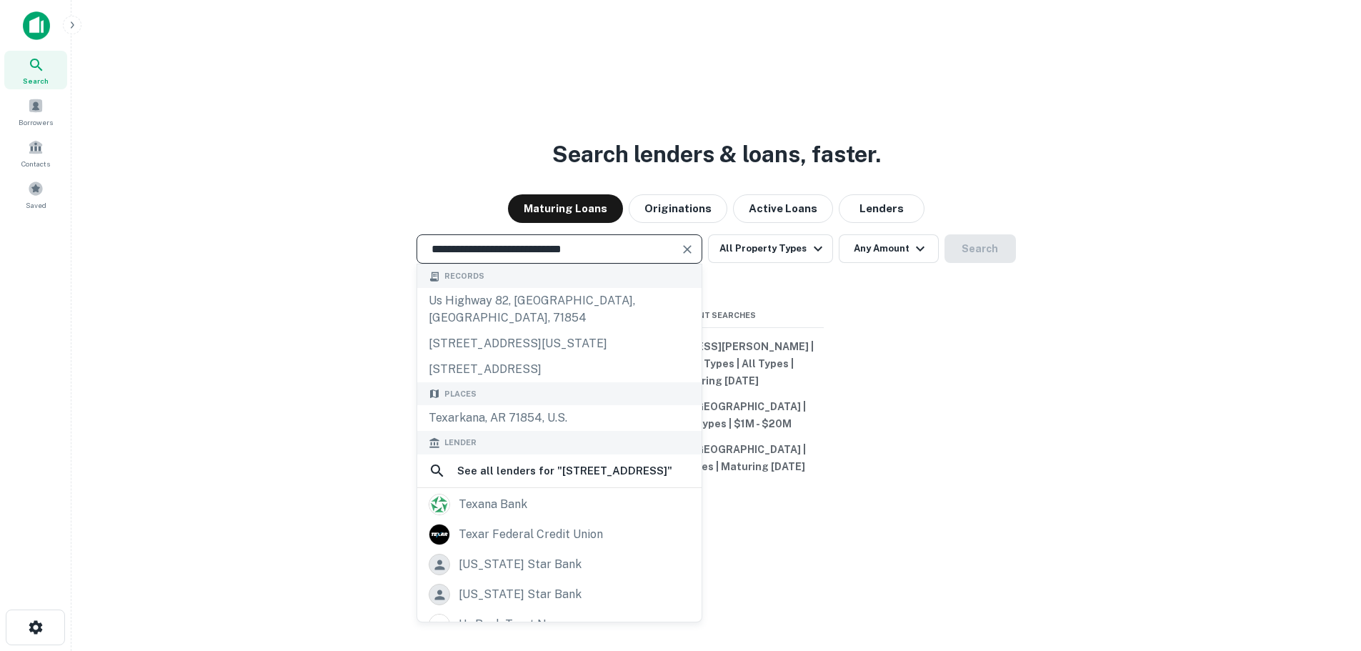
type input "**********"
click at [694, 249] on icon "Clear" at bounding box center [687, 249] width 14 height 14
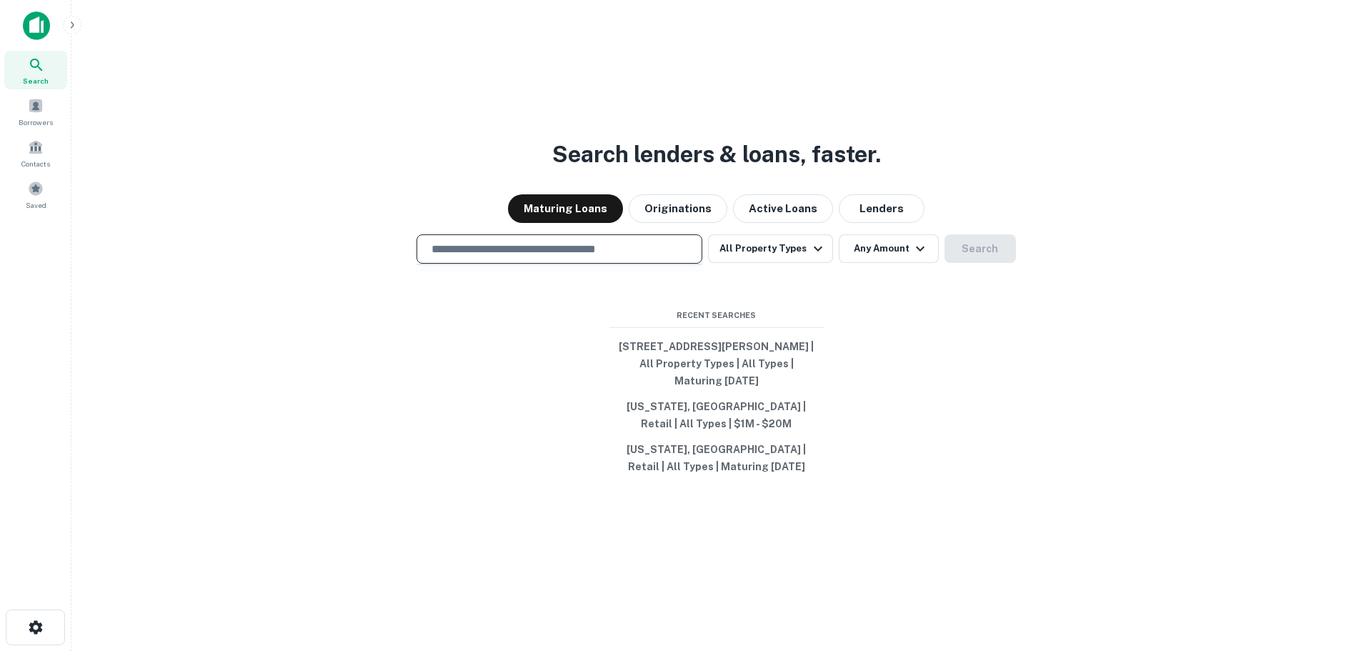
click at [637, 251] on input "text" at bounding box center [559, 249] width 273 height 16
paste input "**********"
type input "**********"
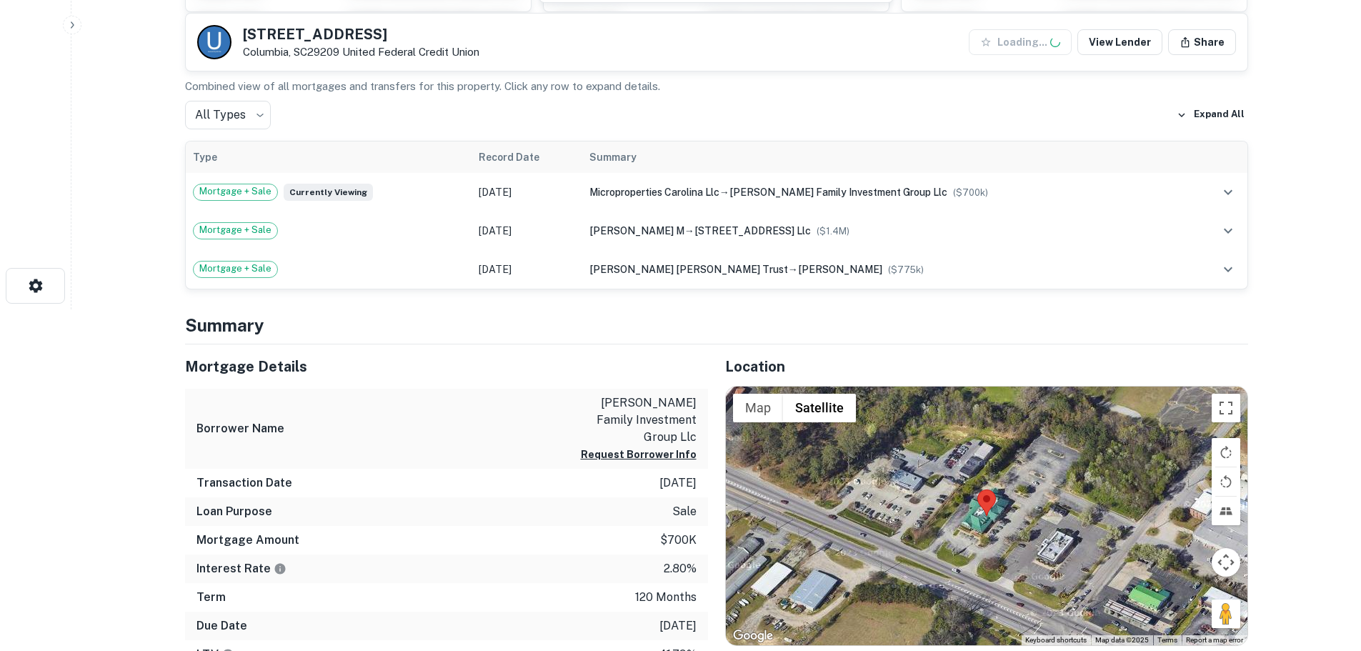
scroll to position [357, 0]
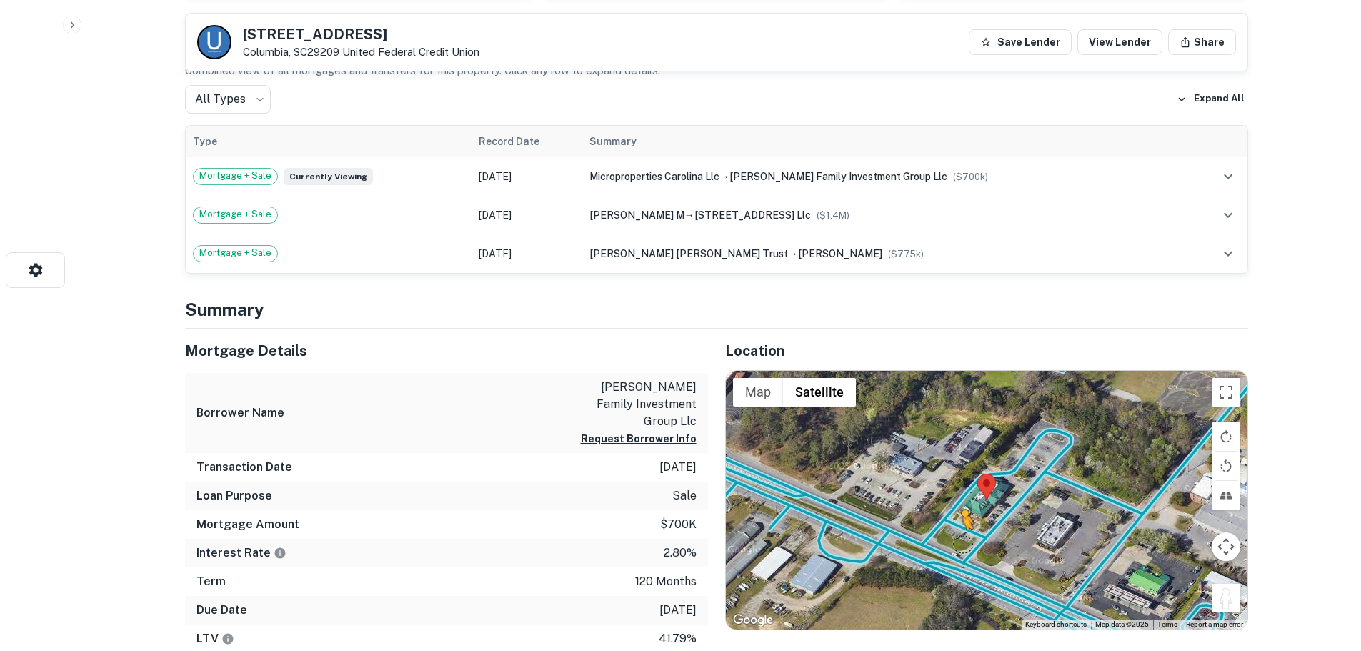
drag, startPoint x: 1223, startPoint y: 592, endPoint x: 959, endPoint y: 544, distance: 268.1
click at [959, 544] on div "To activate drag with keyboard, press Alt + Enter. Once in keyboard drag state,…" at bounding box center [987, 500] width 522 height 259
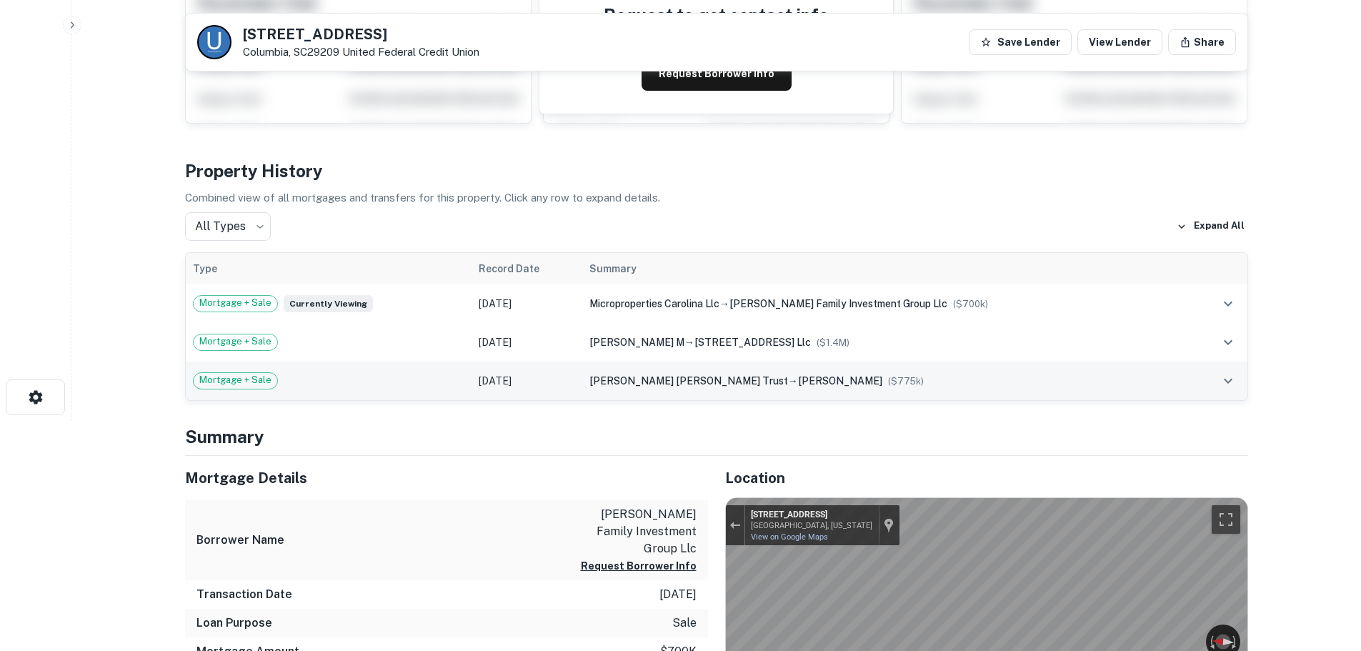
scroll to position [0, 0]
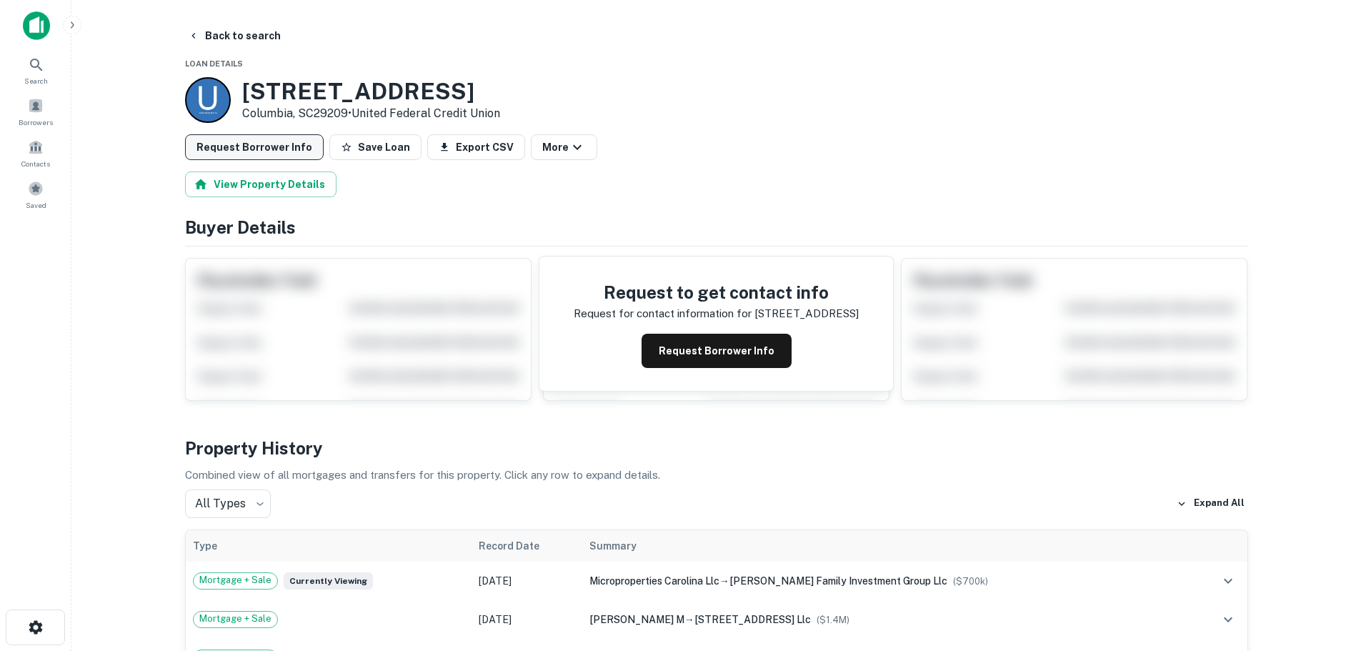
click at [294, 146] on button "Request Borrower Info" at bounding box center [254, 147] width 139 height 26
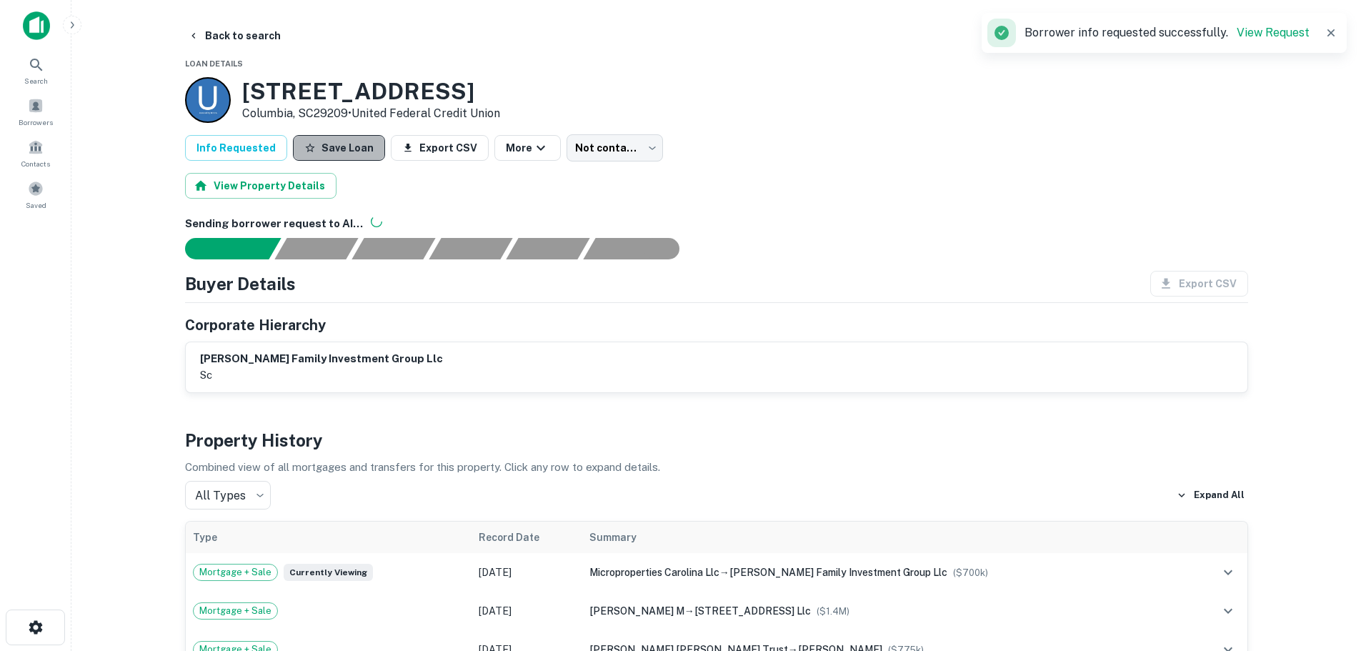
click at [361, 150] on button "Save Loan" at bounding box center [339, 148] width 92 height 26
click at [217, 31] on button "Back to search" at bounding box center [234, 36] width 104 height 26
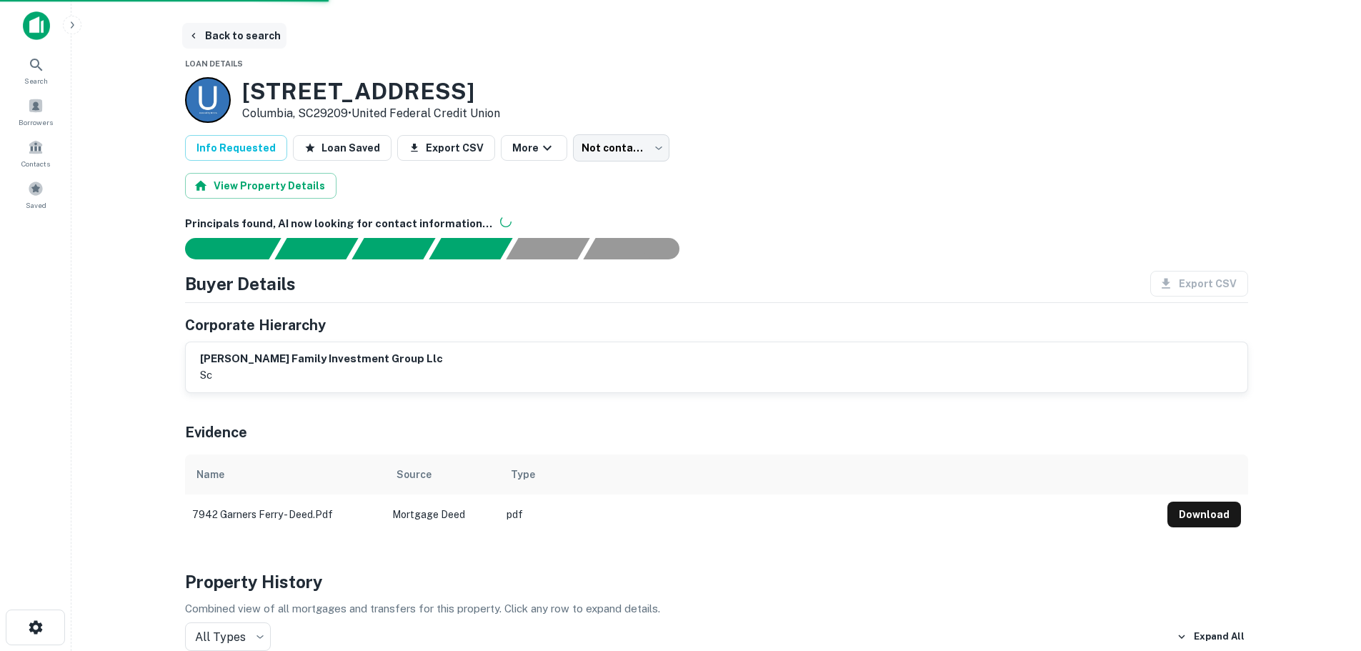
click at [219, 41] on button "Back to search" at bounding box center [234, 36] width 104 height 26
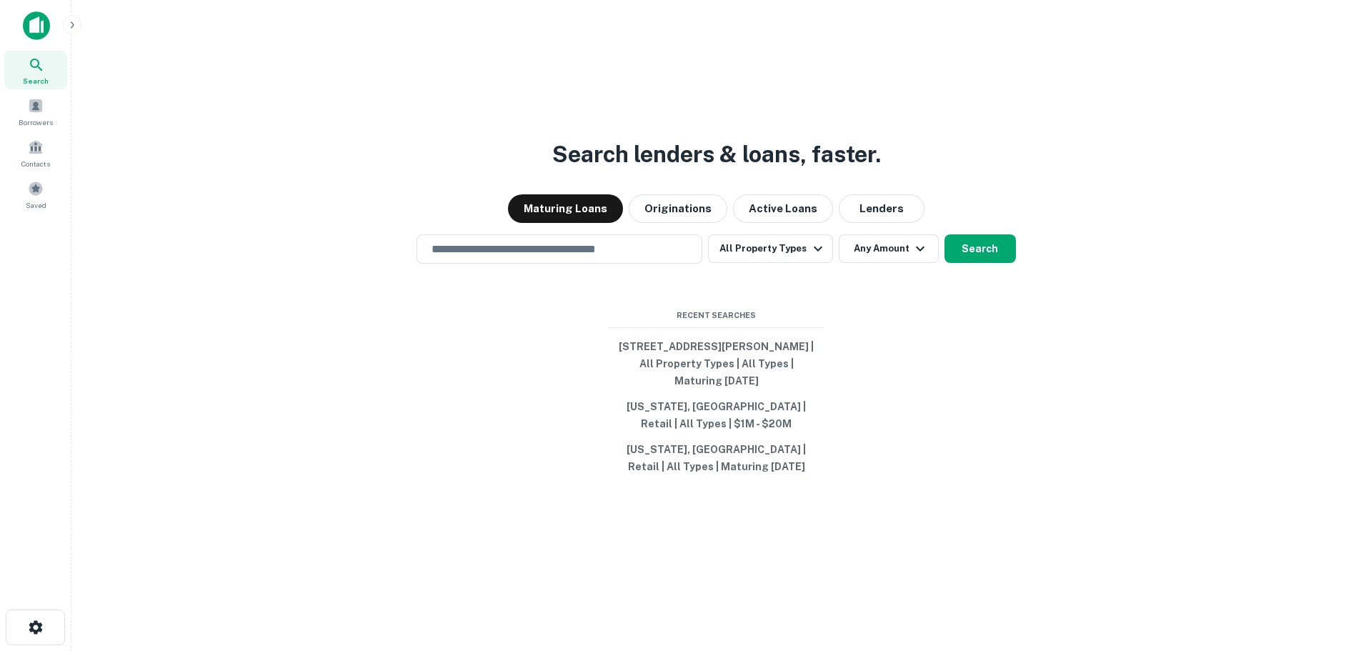
click at [573, 262] on div "​" at bounding box center [560, 248] width 286 height 29
paste input "**********"
type input "**********"
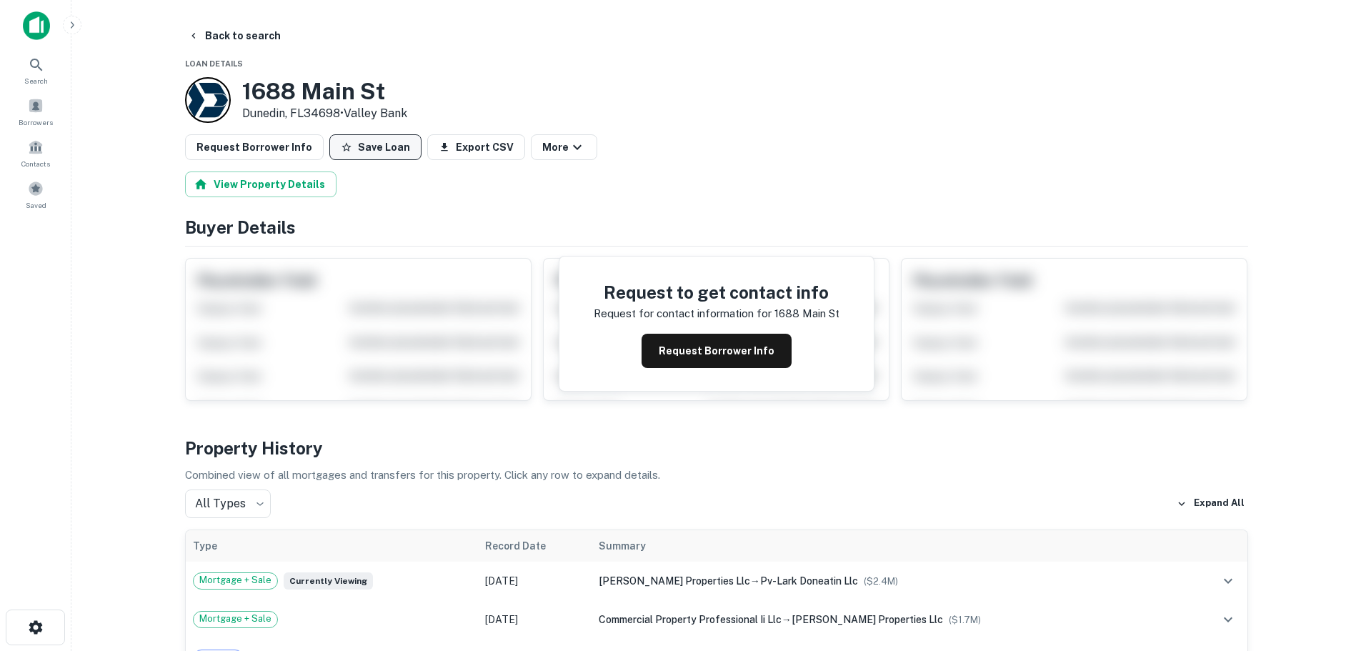
click at [372, 147] on button "Save Loan" at bounding box center [375, 147] width 92 height 26
click at [278, 144] on button "Request Borrower Info" at bounding box center [254, 147] width 139 height 26
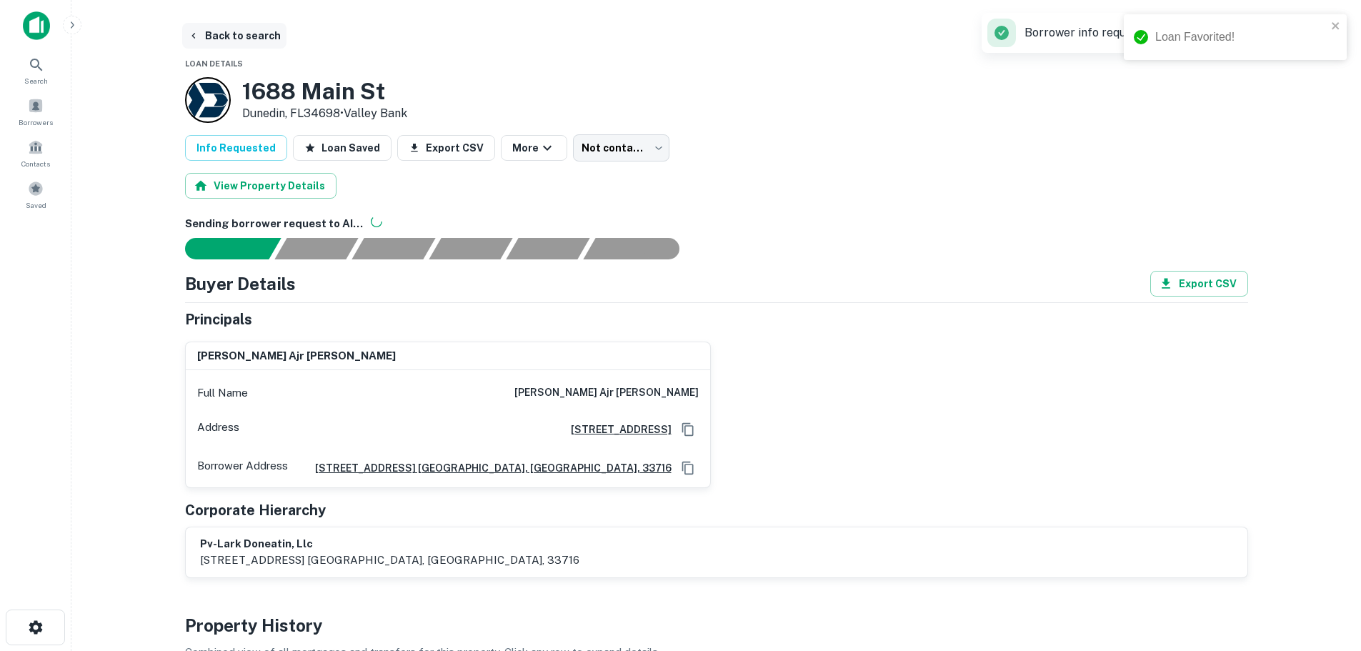
click at [249, 43] on button "Back to search" at bounding box center [234, 36] width 104 height 26
click at [36, 66] on icon at bounding box center [36, 64] width 17 height 17
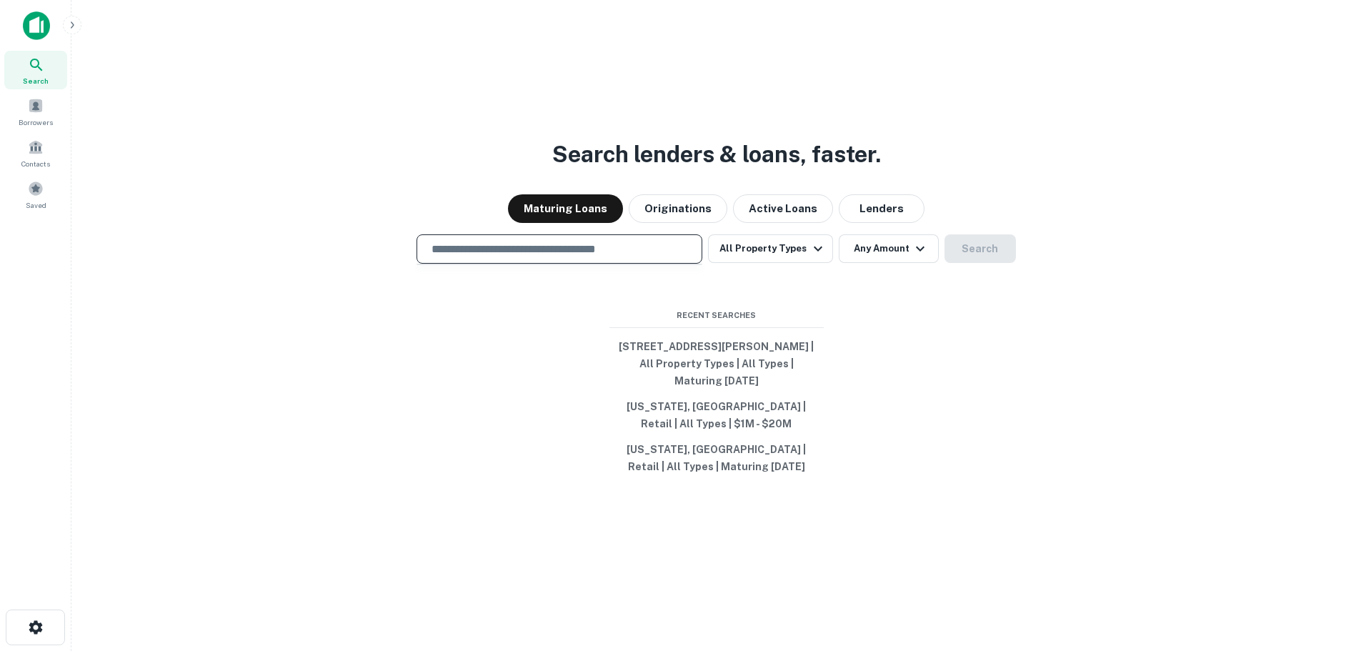
drag, startPoint x: 606, startPoint y: 242, endPoint x: 599, endPoint y: 247, distance: 8.7
click at [602, 245] on input "text" at bounding box center [559, 249] width 273 height 16
paste input "**********"
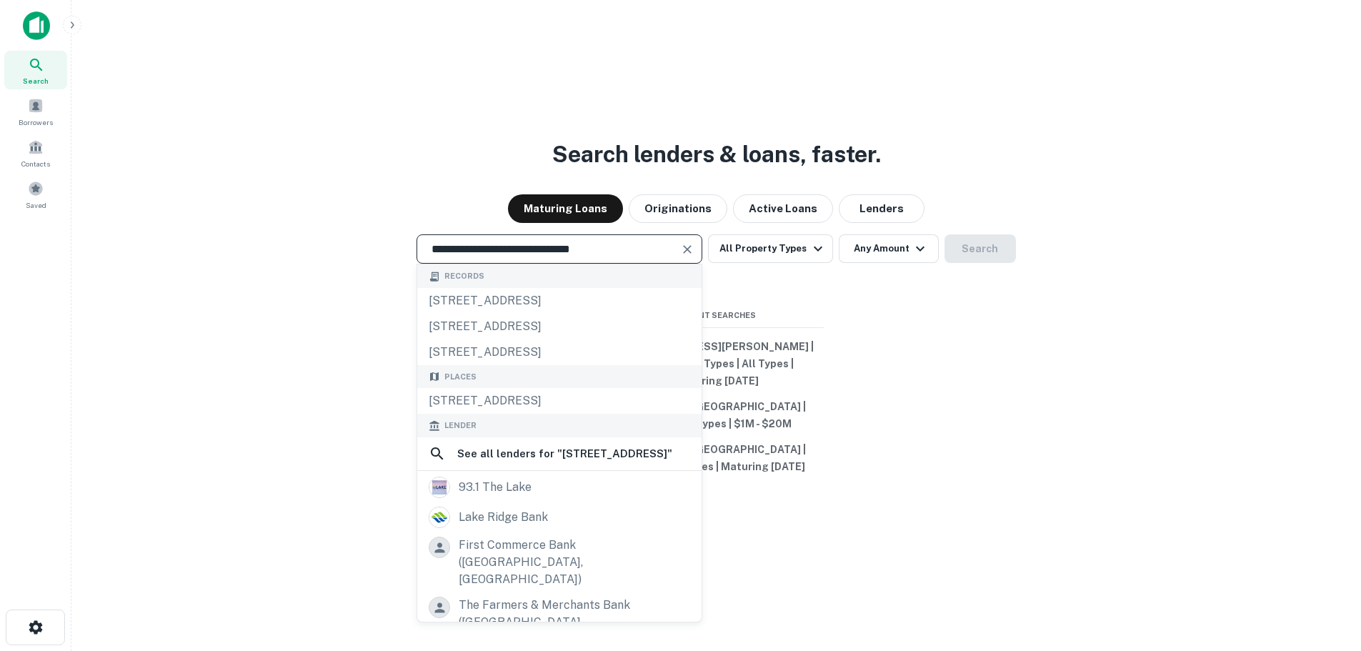
type input "**********"
click at [695, 247] on icon "Clear" at bounding box center [687, 249] width 14 height 14
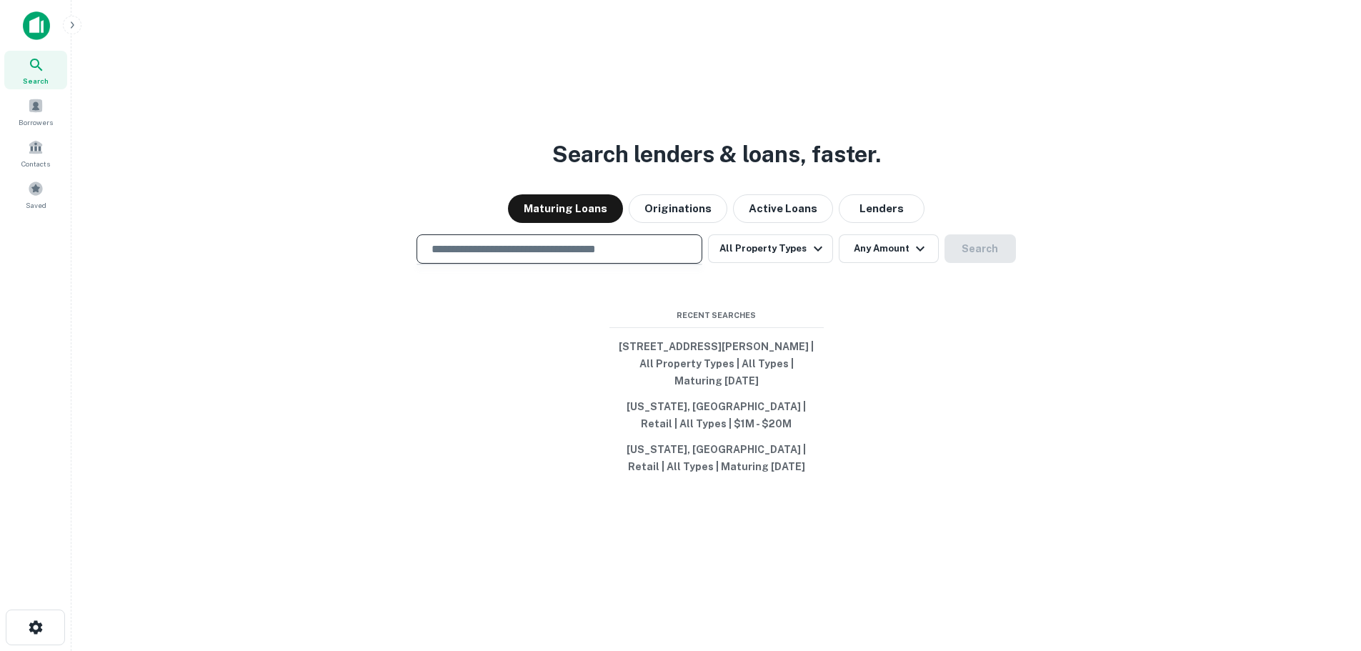
click at [635, 254] on input "text" at bounding box center [559, 249] width 273 height 16
paste input "**********"
type input "**********"
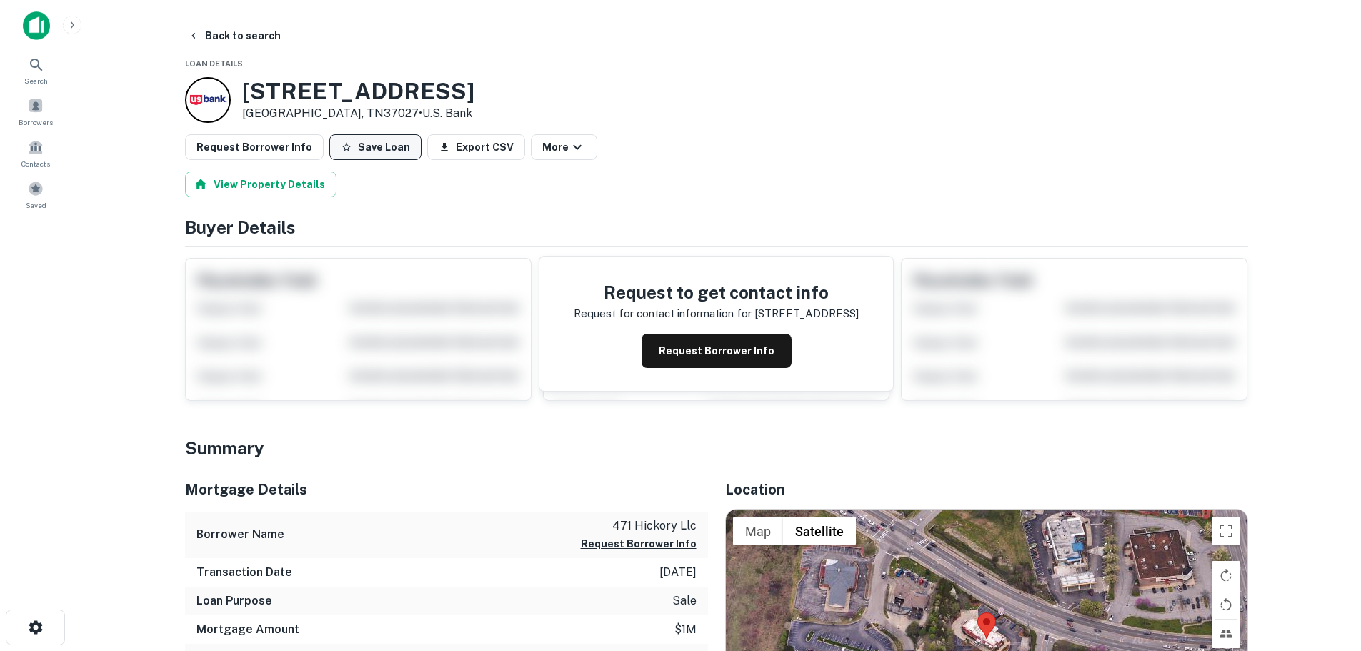
click at [379, 149] on button "Save Loan" at bounding box center [375, 147] width 92 height 26
click at [299, 144] on button "Request Borrower Info" at bounding box center [254, 147] width 139 height 26
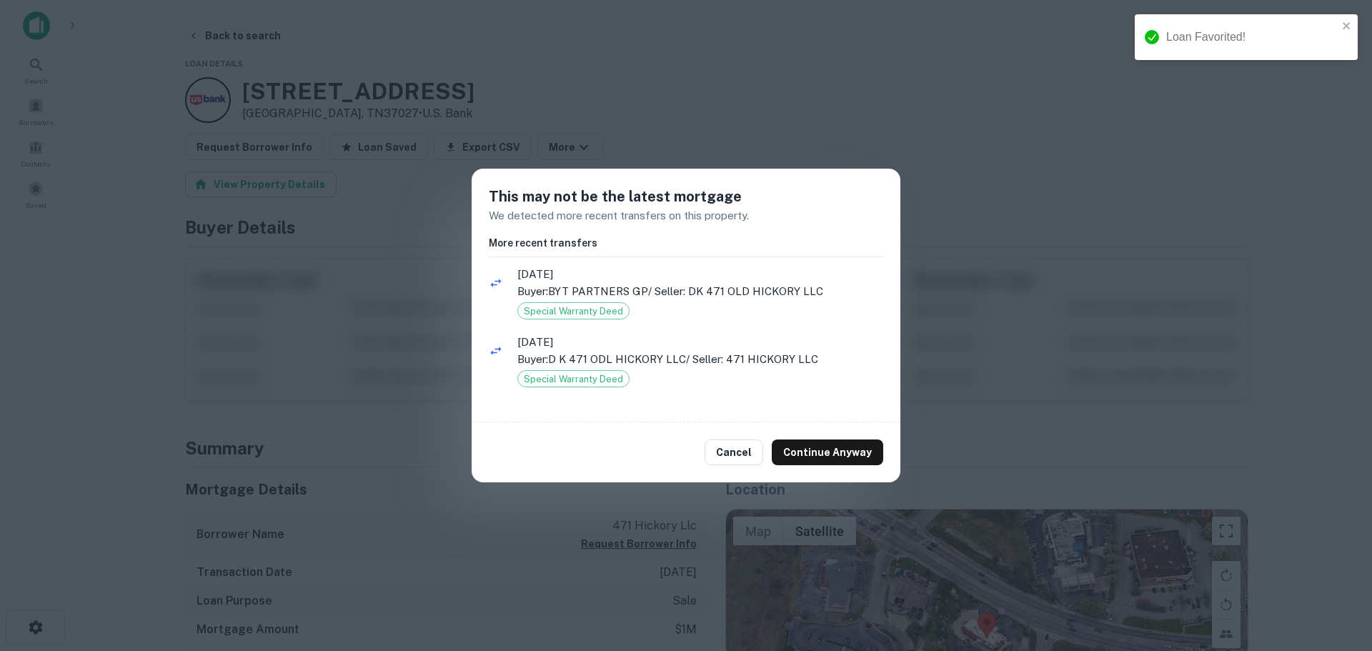
click at [815, 466] on div "Cancel Continue Anyway" at bounding box center [686, 452] width 429 height 60
click at [813, 439] on div "Cancel Continue Anyway" at bounding box center [686, 452] width 429 height 60
click at [800, 452] on button "Continue Anyway" at bounding box center [827, 452] width 111 height 26
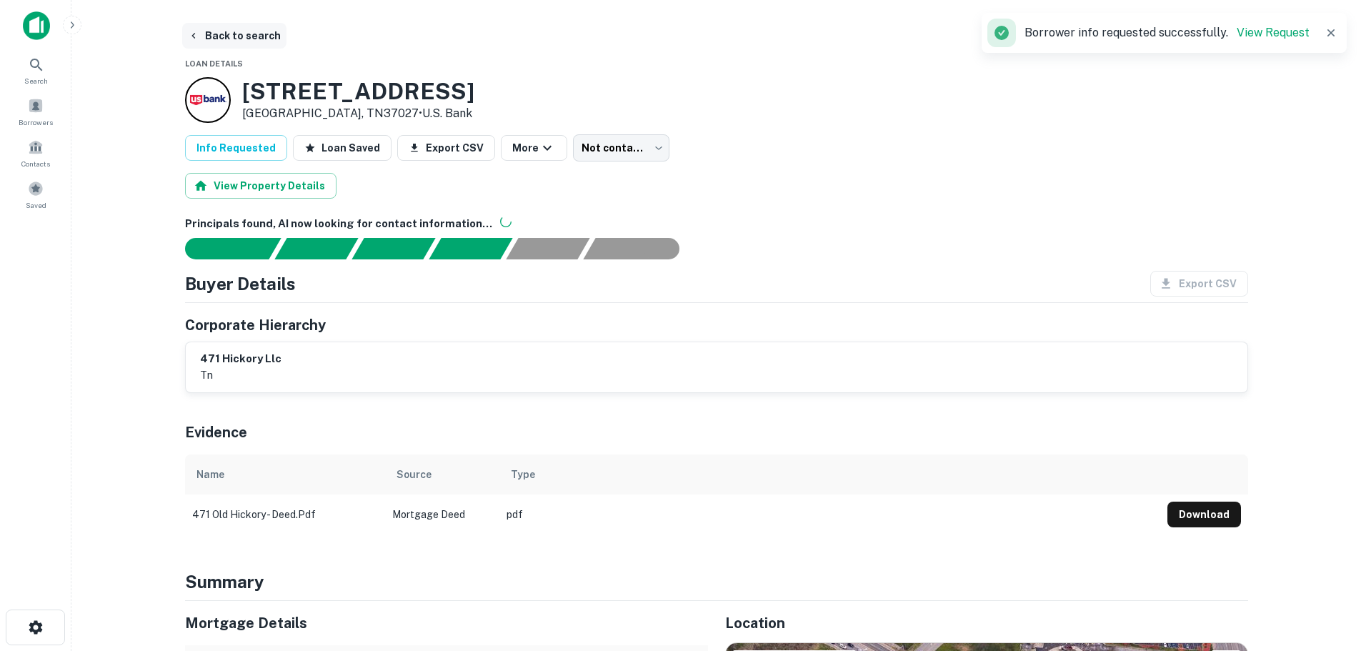
click at [256, 46] on button "Back to search" at bounding box center [234, 36] width 104 height 26
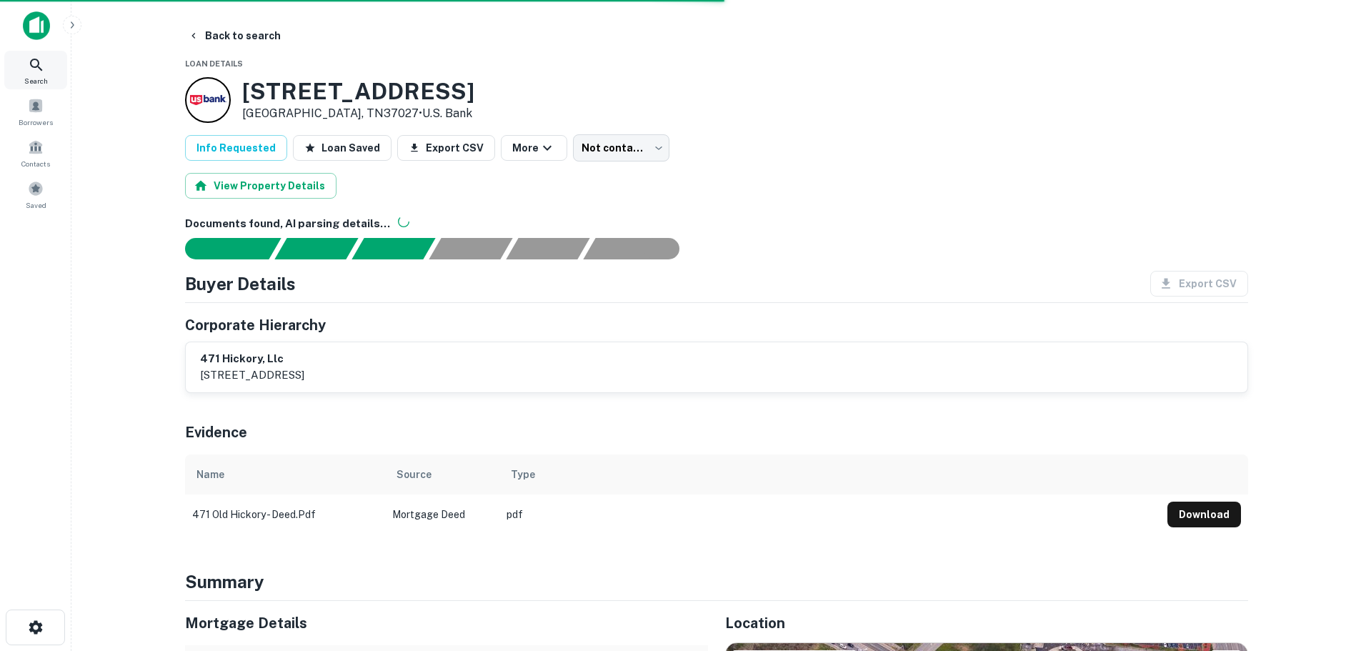
click at [23, 69] on div "Search" at bounding box center [35, 70] width 63 height 39
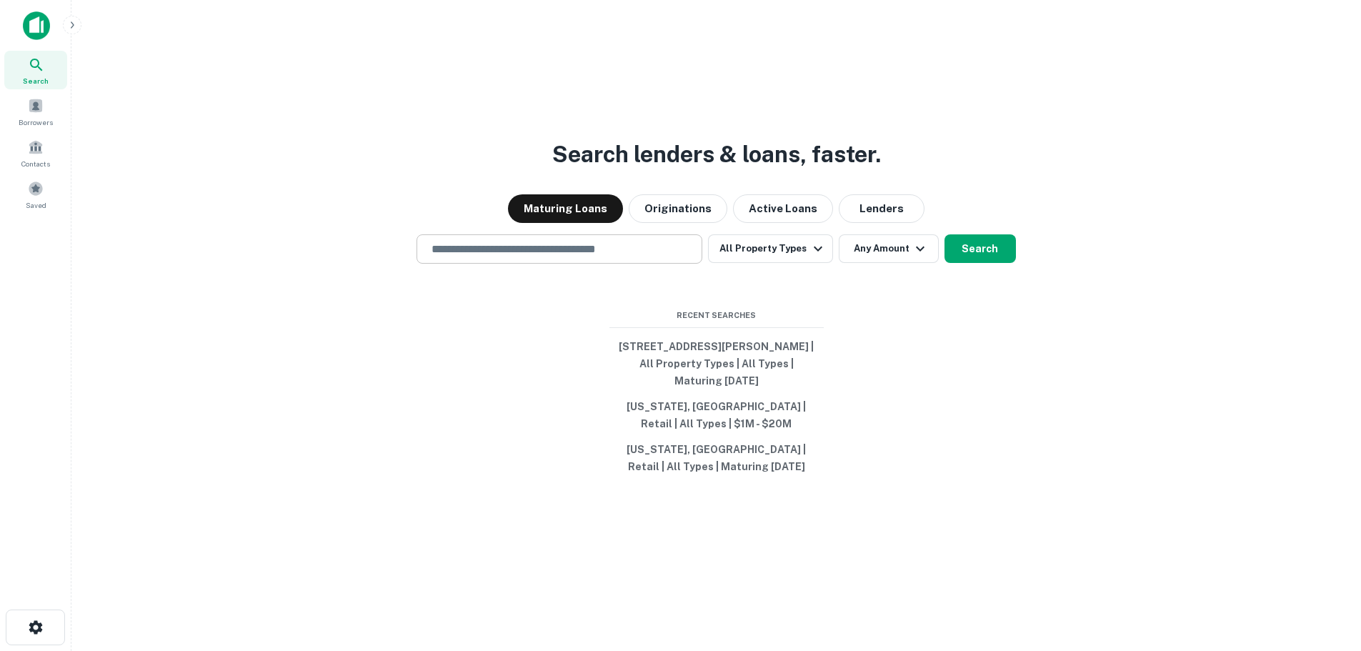
click at [555, 245] on input "text" at bounding box center [559, 249] width 273 height 16
paste input "**********"
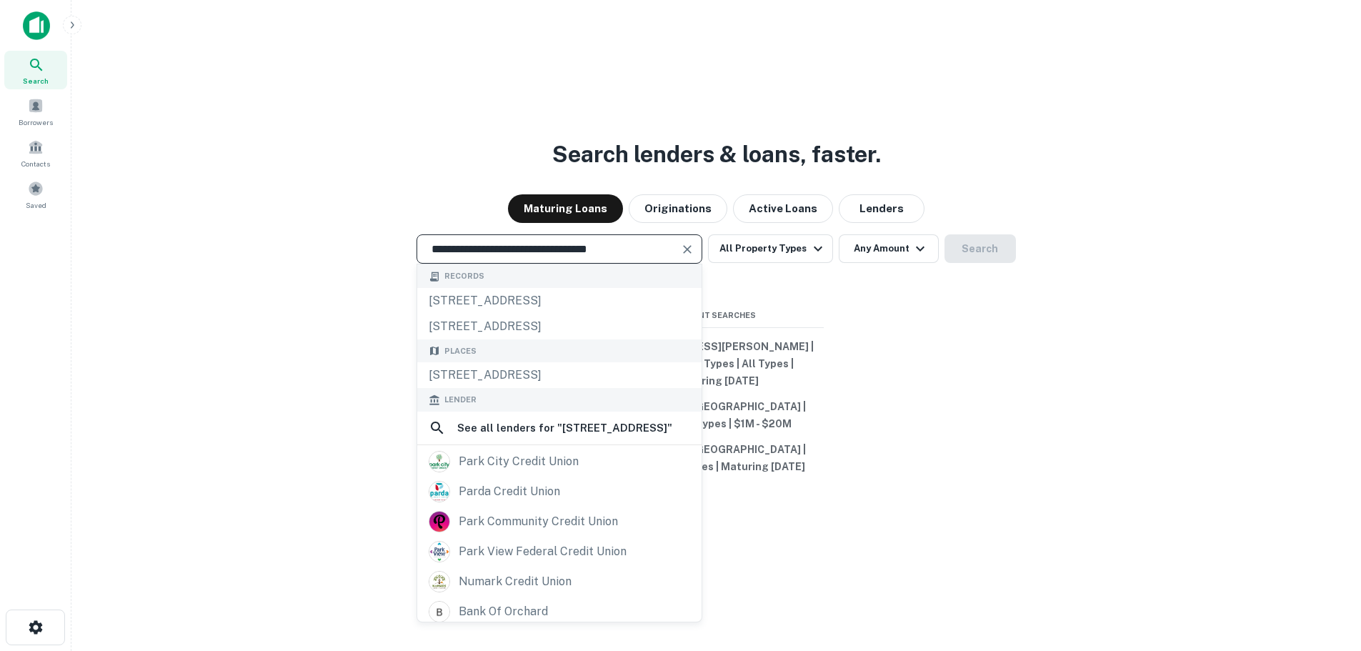
type input "**********"
click at [697, 251] on button "Clear" at bounding box center [687, 249] width 20 height 20
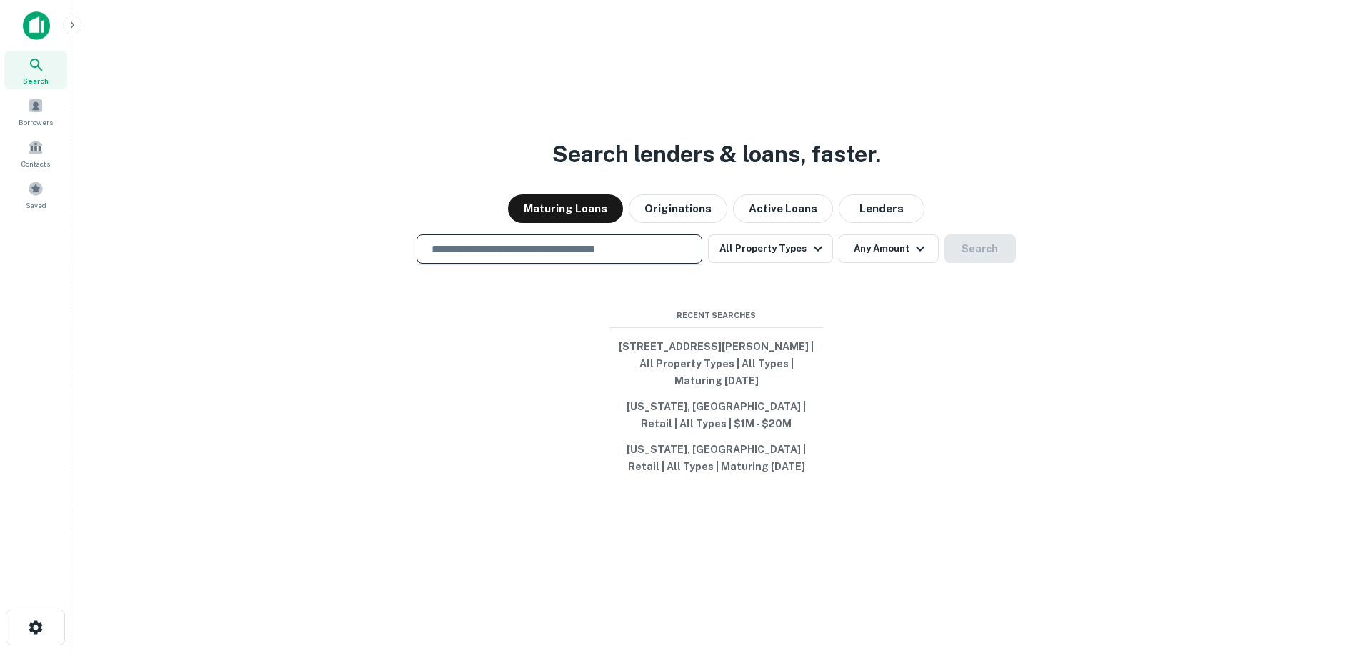
click at [662, 255] on input "text" at bounding box center [559, 249] width 273 height 16
paste input "**********"
type input "**********"
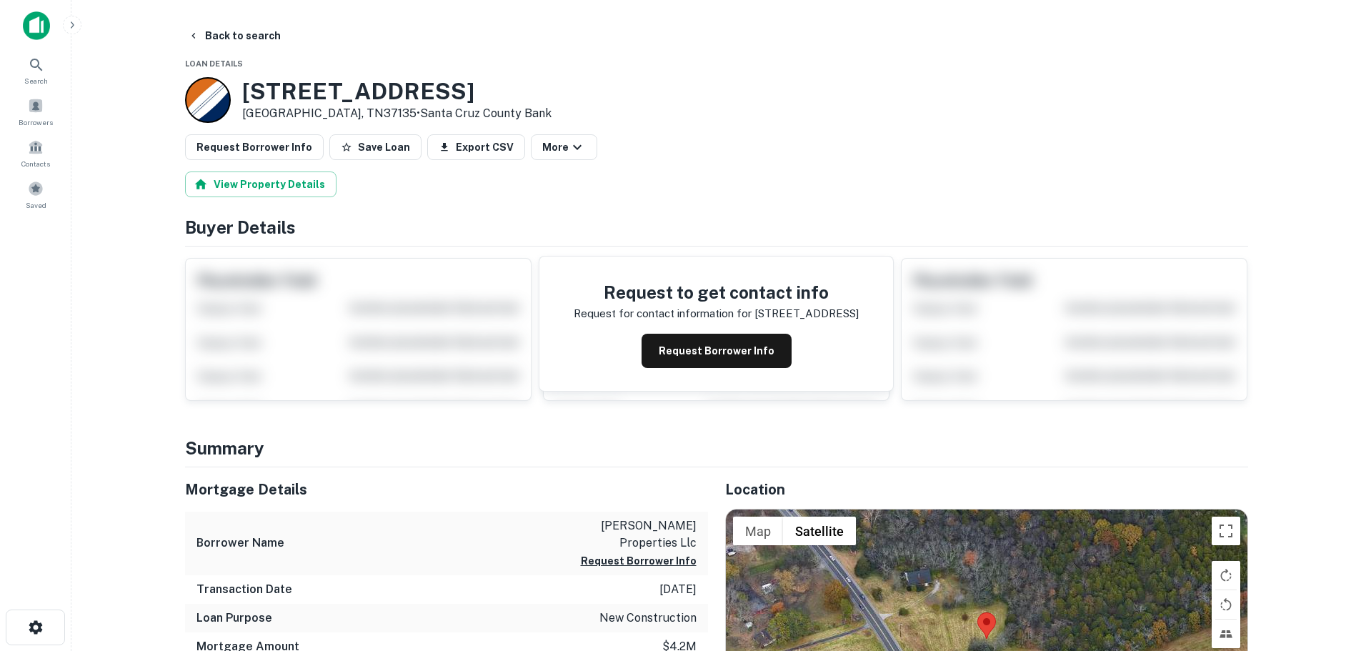
click at [471, 86] on h3 "200 Burkitt Commons Ave" at bounding box center [396, 91] width 309 height 27
click at [467, 91] on h3 "200 Burkitt Commons Ave" at bounding box center [396, 91] width 309 height 27
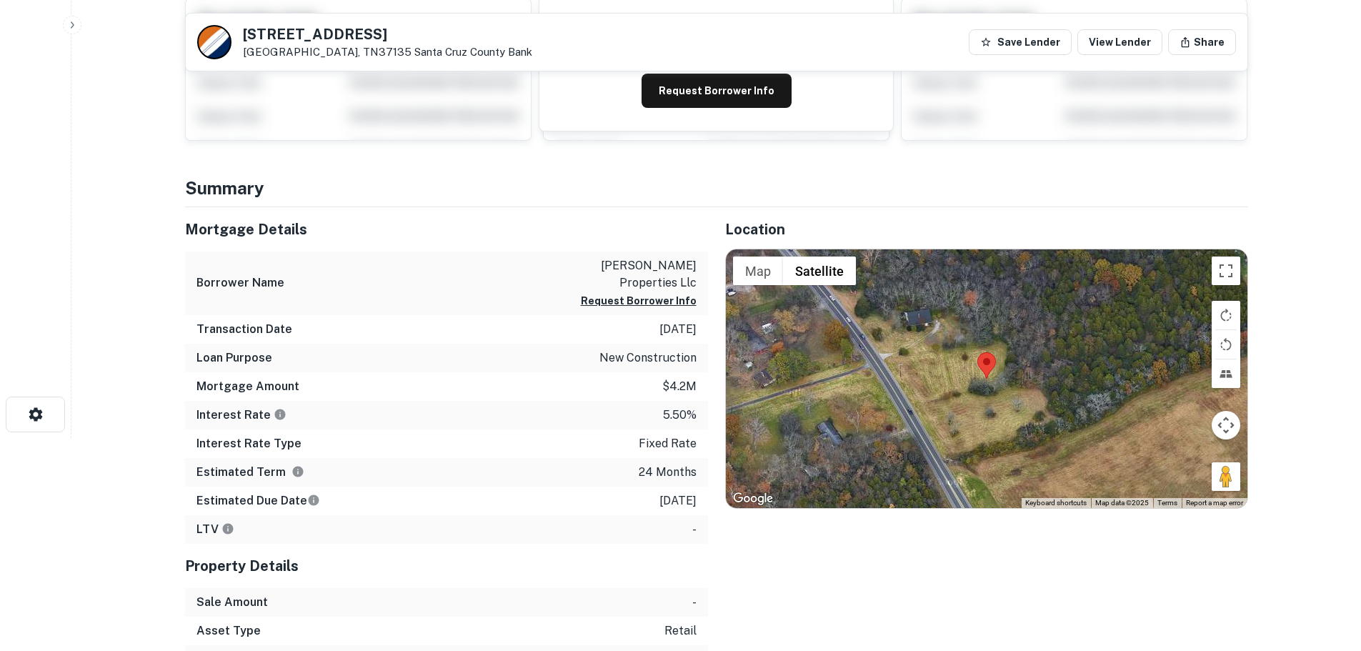
scroll to position [214, 0]
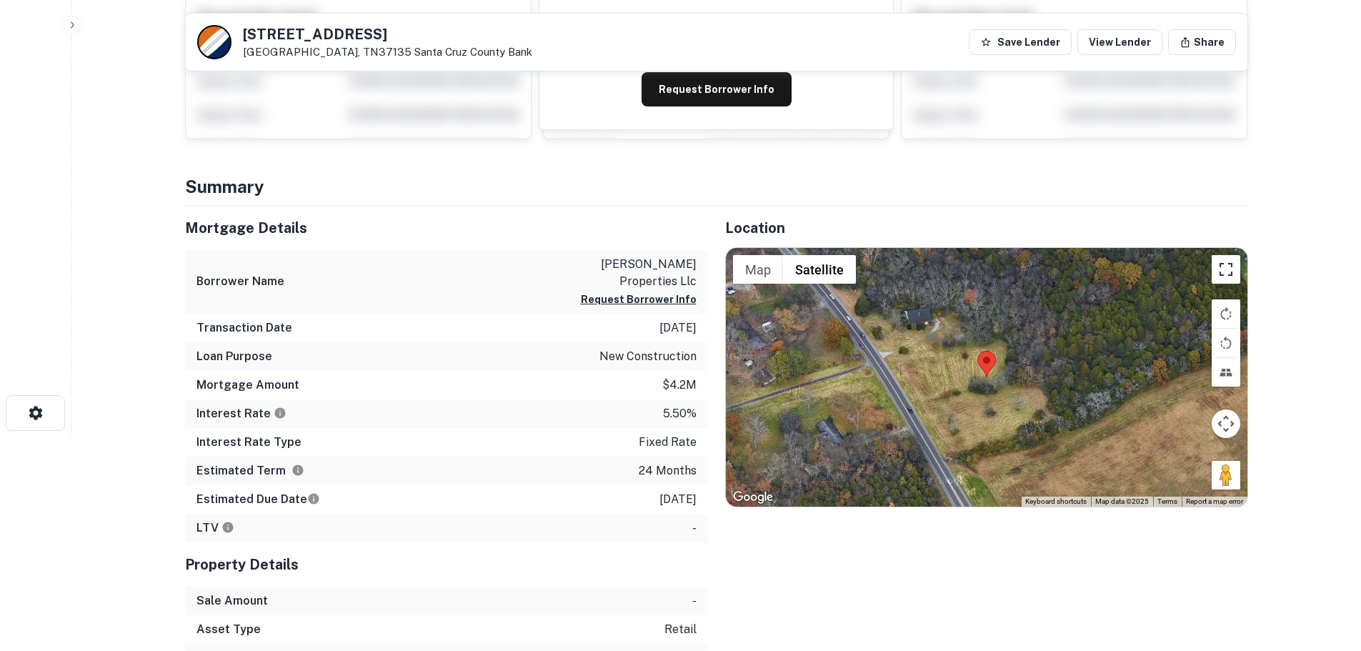
click at [1221, 279] on button "Toggle fullscreen view" at bounding box center [1226, 269] width 29 height 29
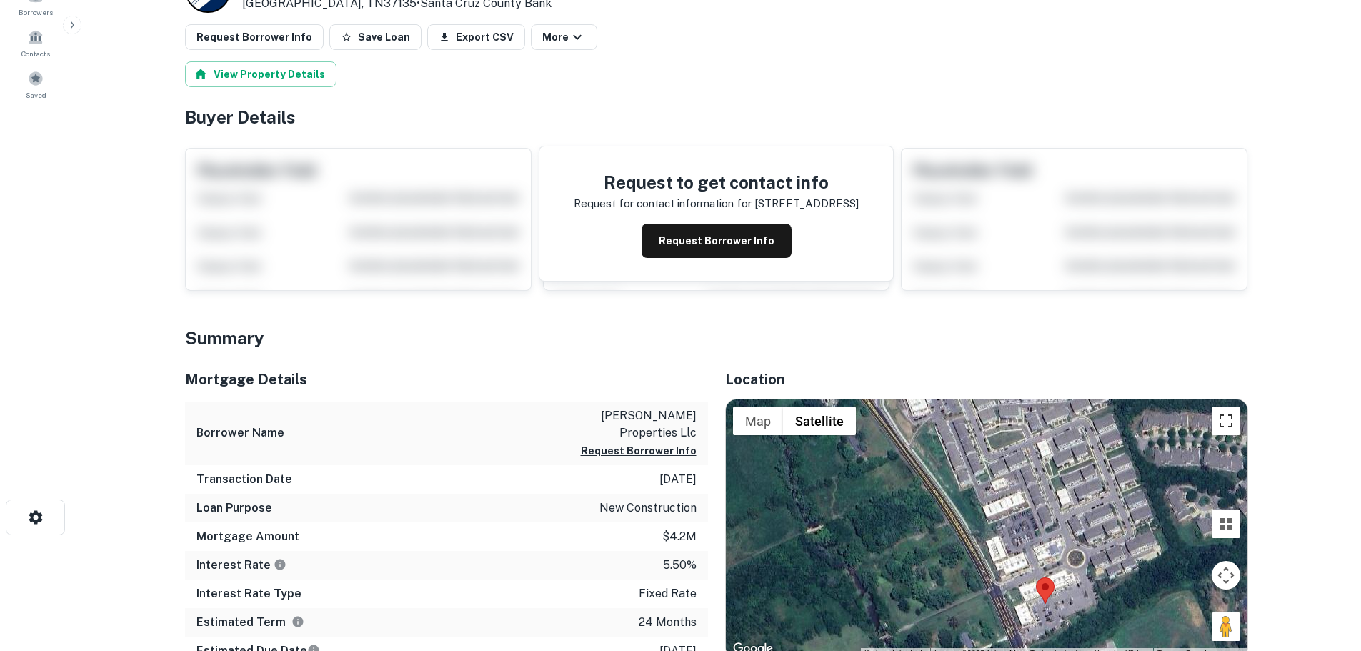
scroll to position [0, 0]
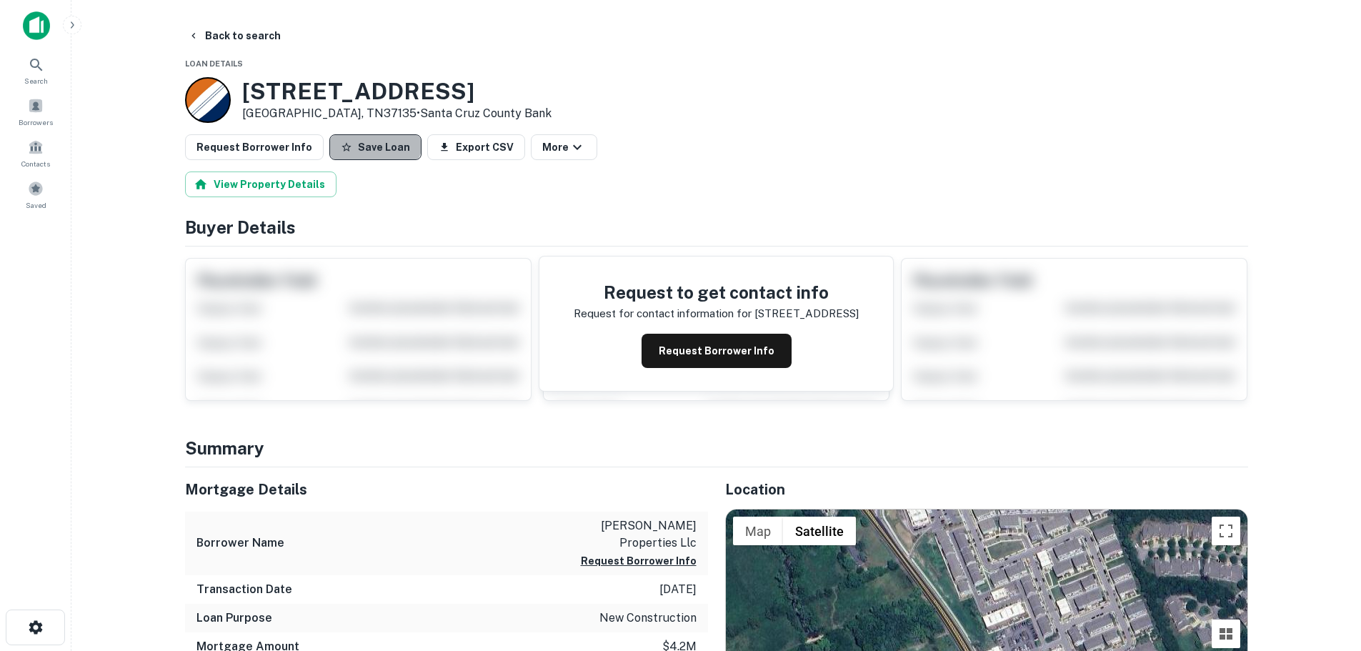
click at [360, 136] on button "Save Loan" at bounding box center [375, 147] width 92 height 26
click at [259, 157] on button "Request Borrower Info" at bounding box center [254, 147] width 139 height 26
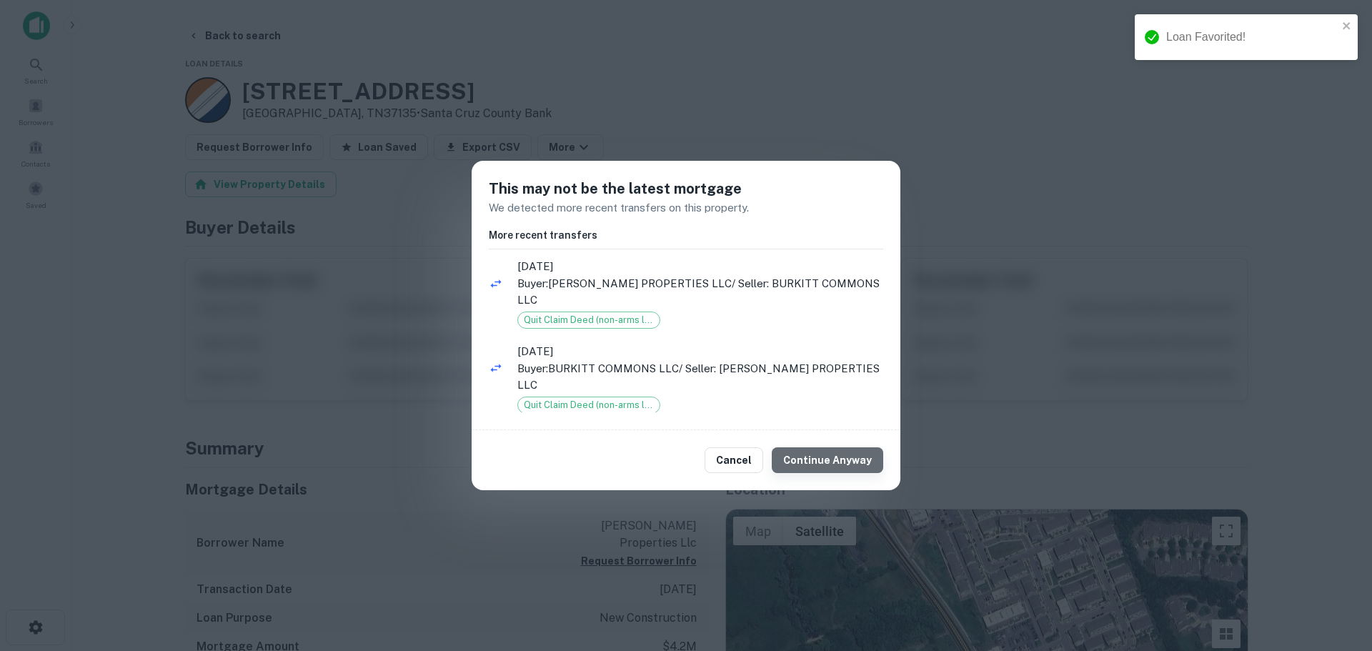
click at [852, 463] on button "Continue Anyway" at bounding box center [827, 460] width 111 height 26
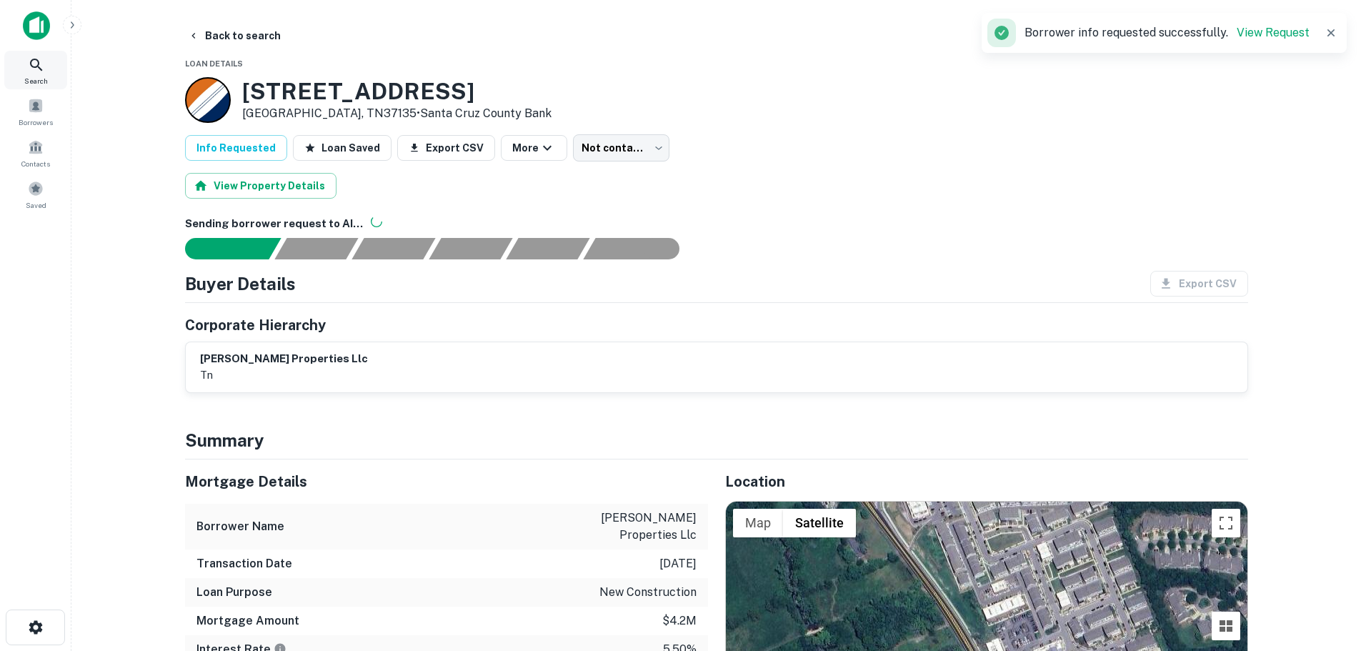
click at [30, 66] on icon at bounding box center [36, 64] width 17 height 17
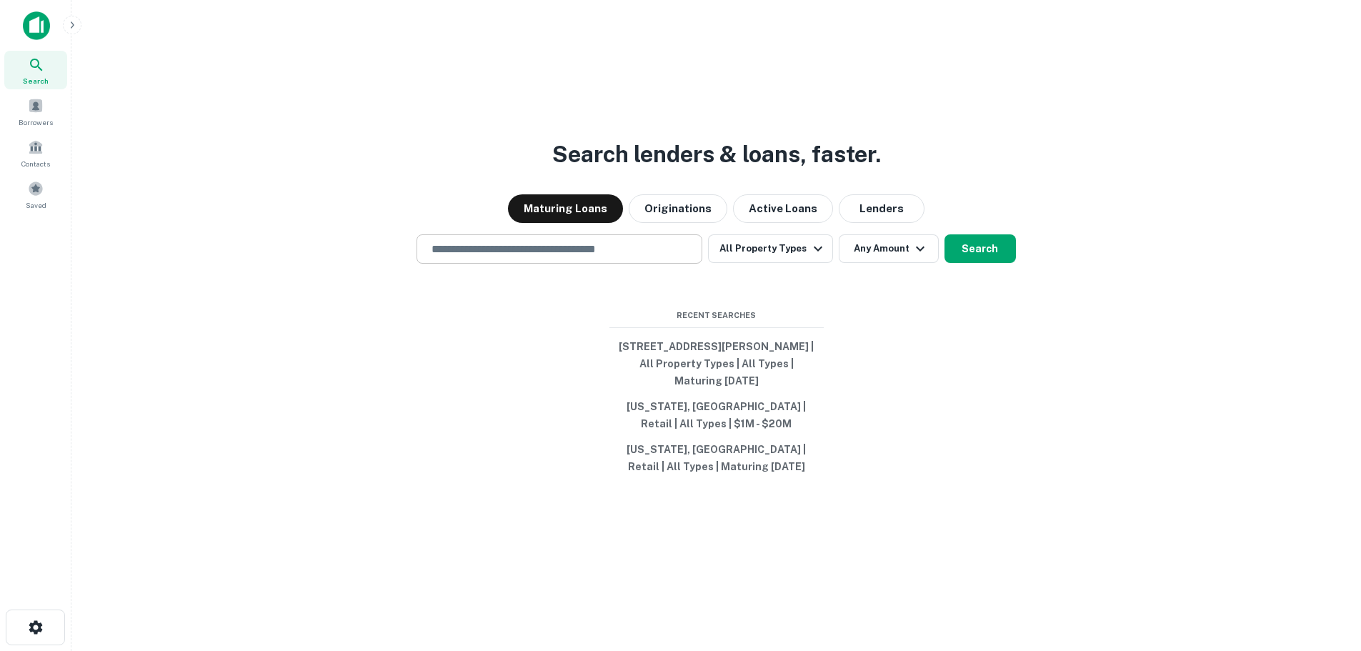
click at [575, 243] on input "text" at bounding box center [559, 249] width 273 height 16
paste input "**********"
type input "**********"
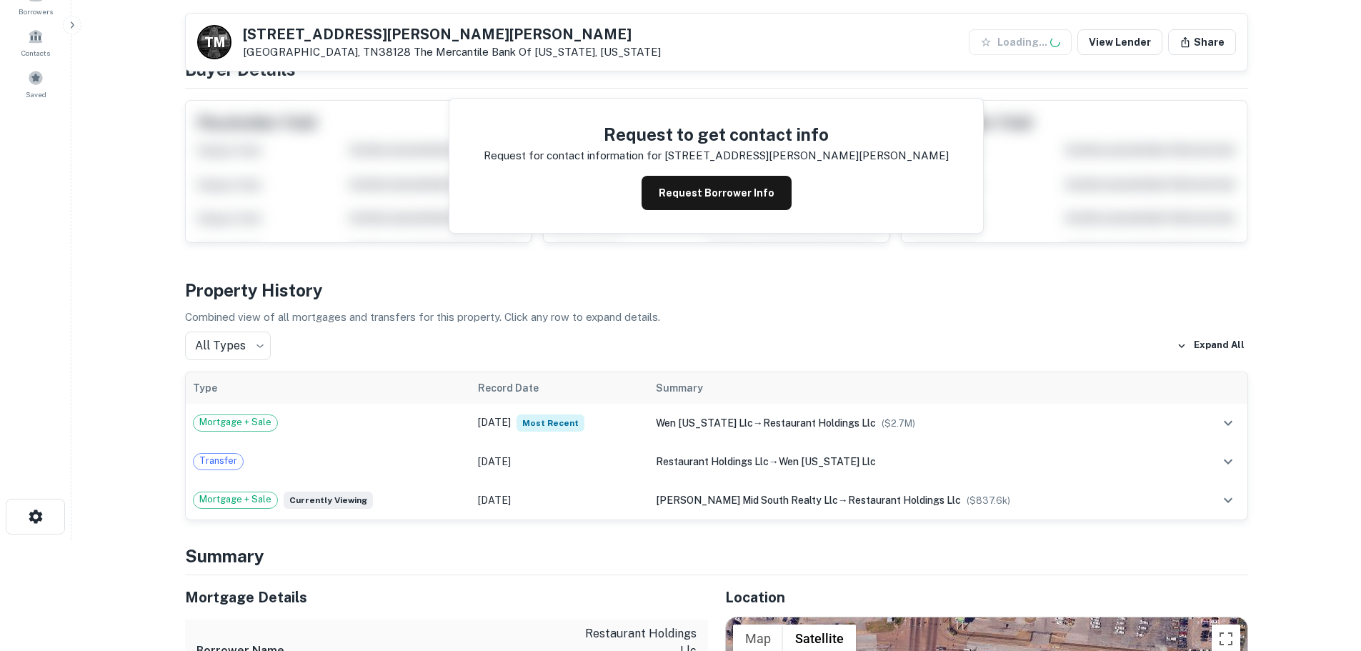
scroll to position [357, 0]
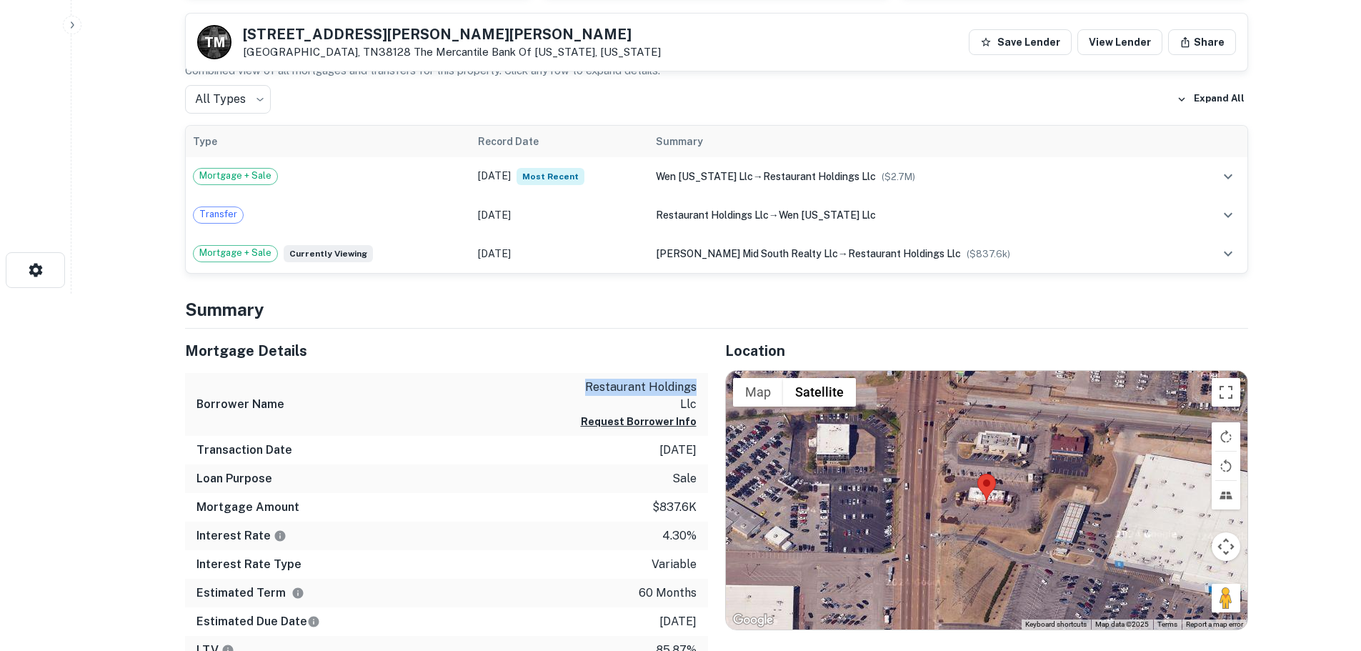
drag, startPoint x: 566, startPoint y: 391, endPoint x: 672, endPoint y: 392, distance: 105.8
click at [675, 392] on div "Borrower Name restaurant holdings llc Request Borrower Info" at bounding box center [446, 405] width 523 height 64
copy p "restaurant holding"
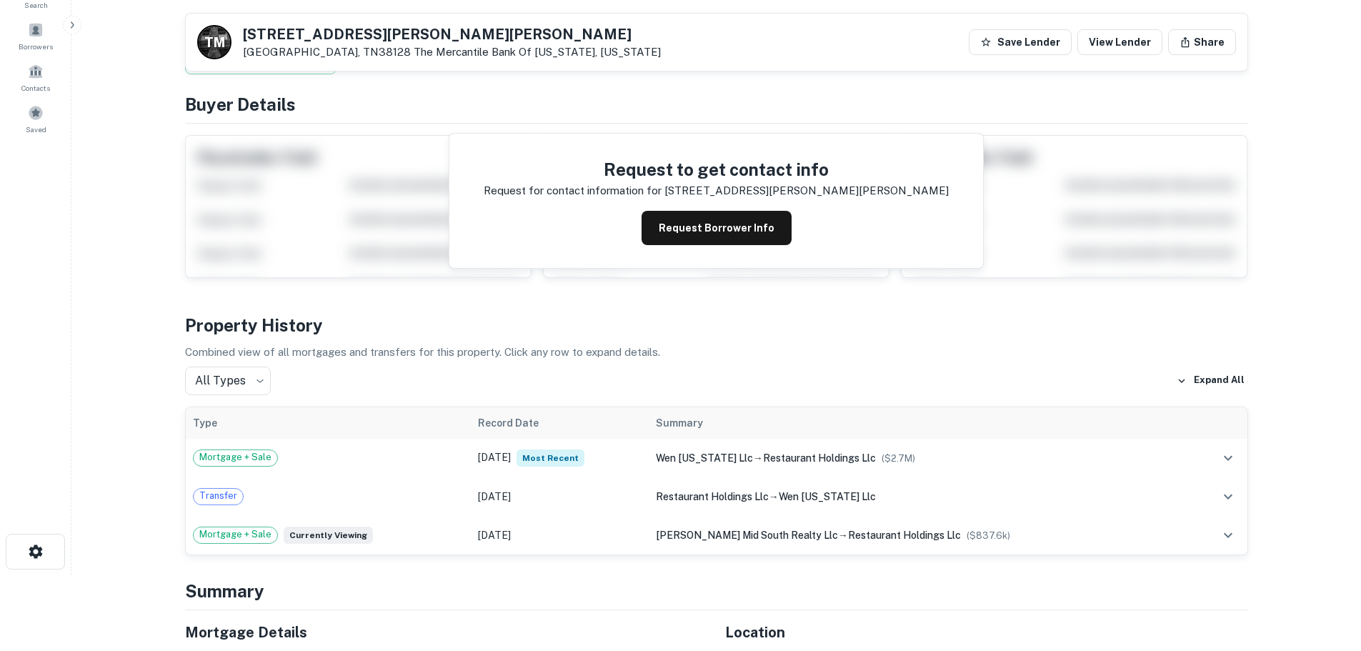
scroll to position [0, 0]
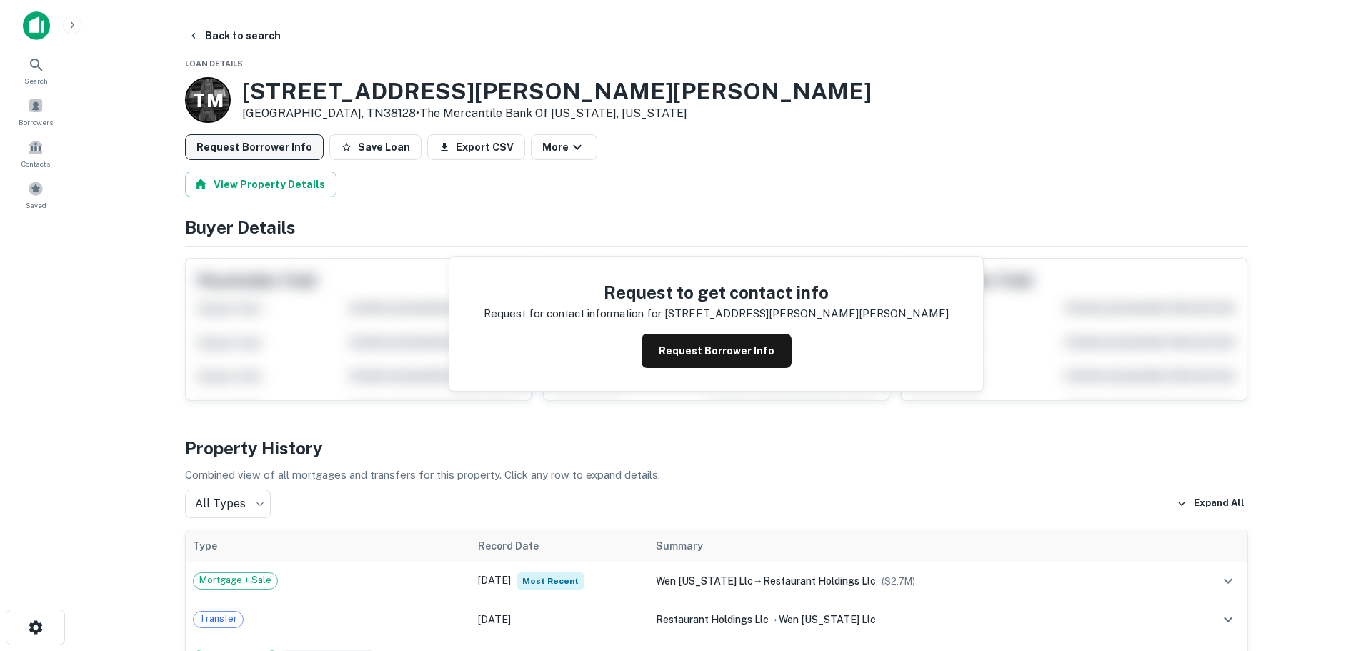
click at [292, 146] on button "Request Borrower Info" at bounding box center [254, 147] width 139 height 26
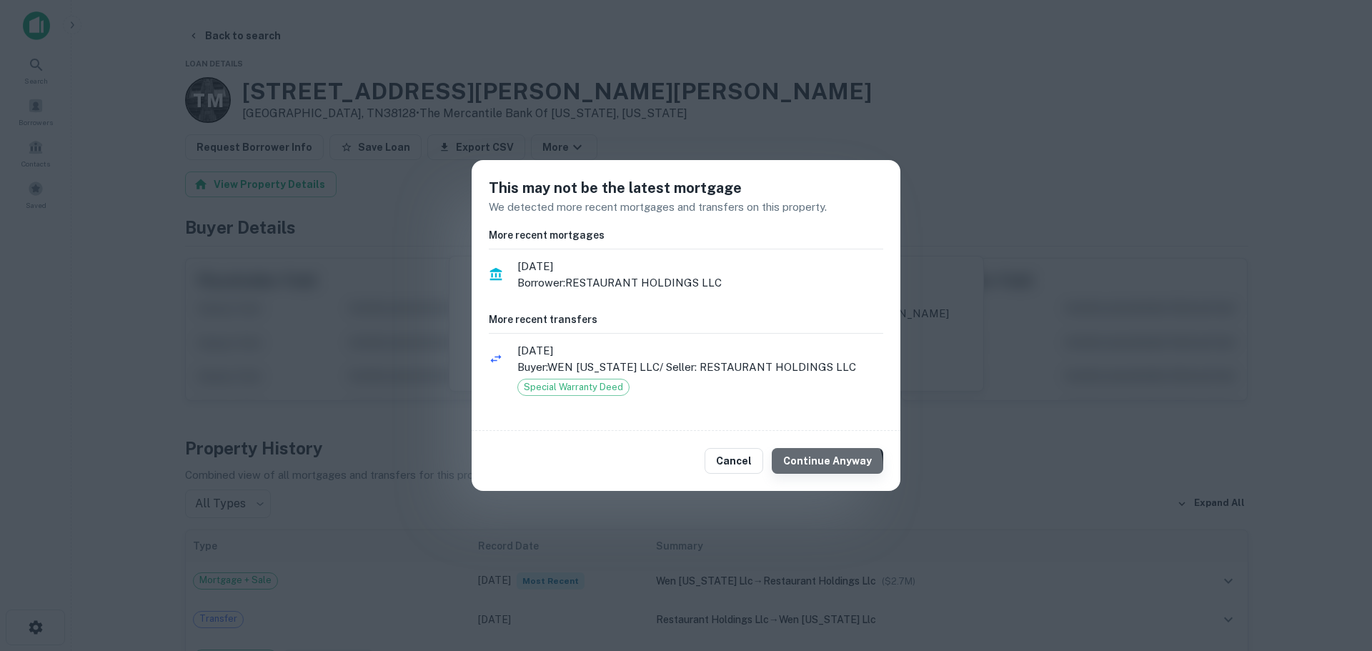
click at [832, 467] on button "Continue Anyway" at bounding box center [827, 461] width 111 height 26
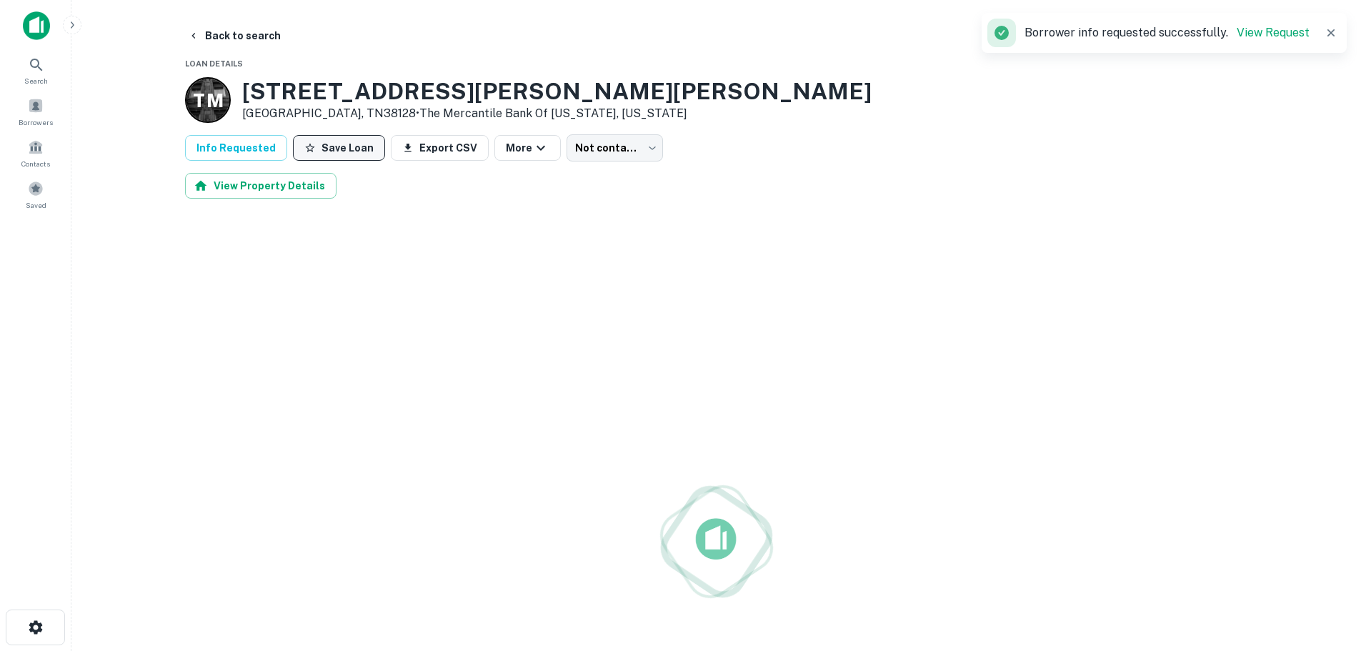
click at [328, 151] on button "Save Loan" at bounding box center [339, 148] width 92 height 26
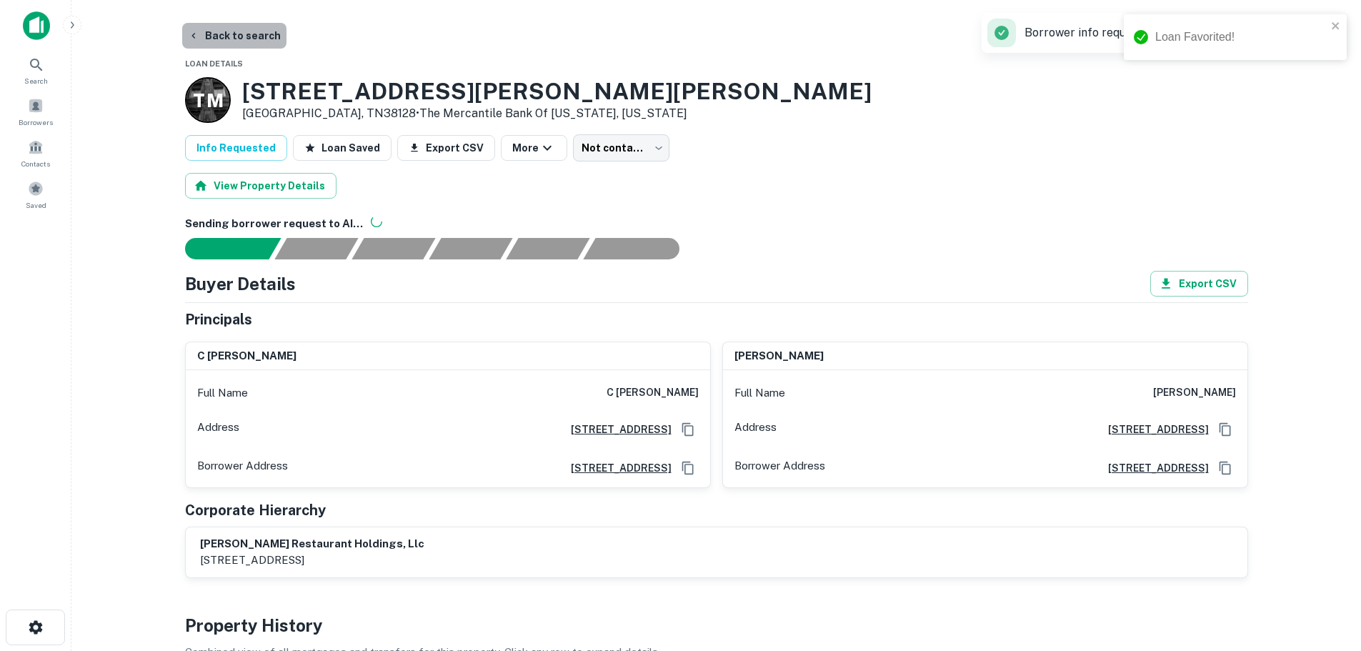
click at [256, 32] on button "Back to search" at bounding box center [234, 36] width 104 height 26
click at [30, 68] on icon at bounding box center [36, 64] width 17 height 17
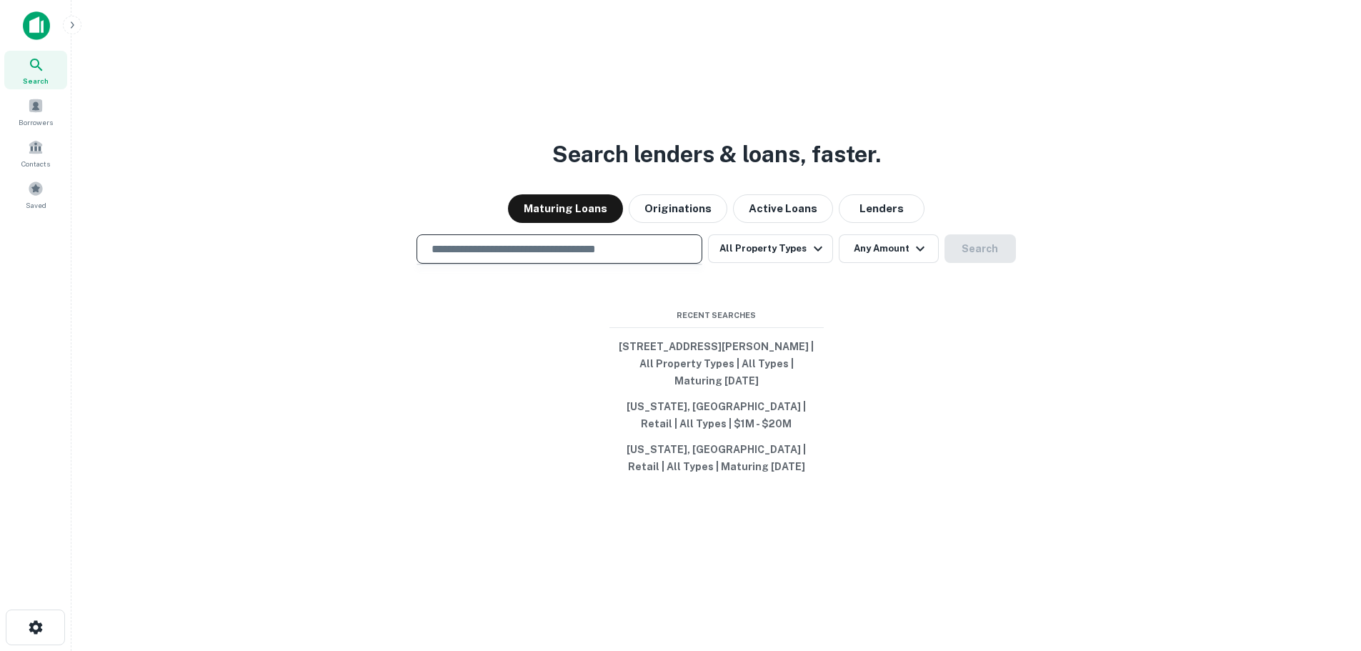
click at [499, 246] on input "text" at bounding box center [559, 249] width 273 height 16
paste input "**********"
type input "**********"
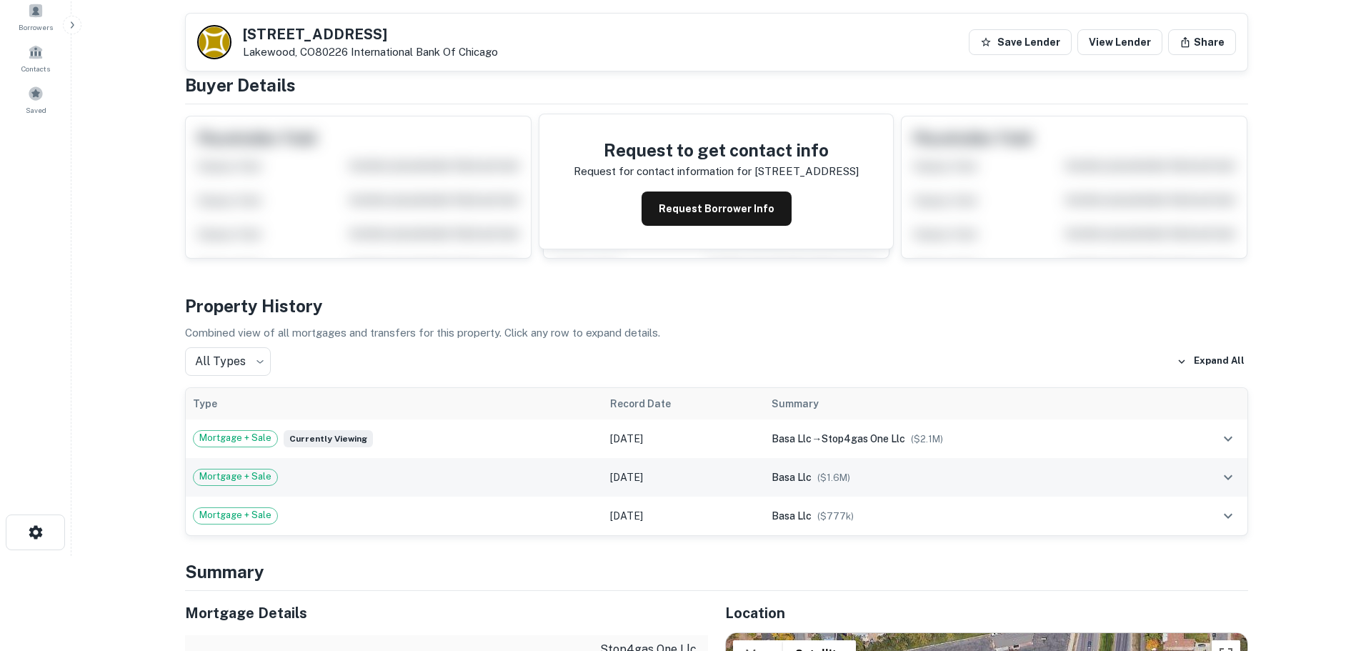
scroll to position [71, 0]
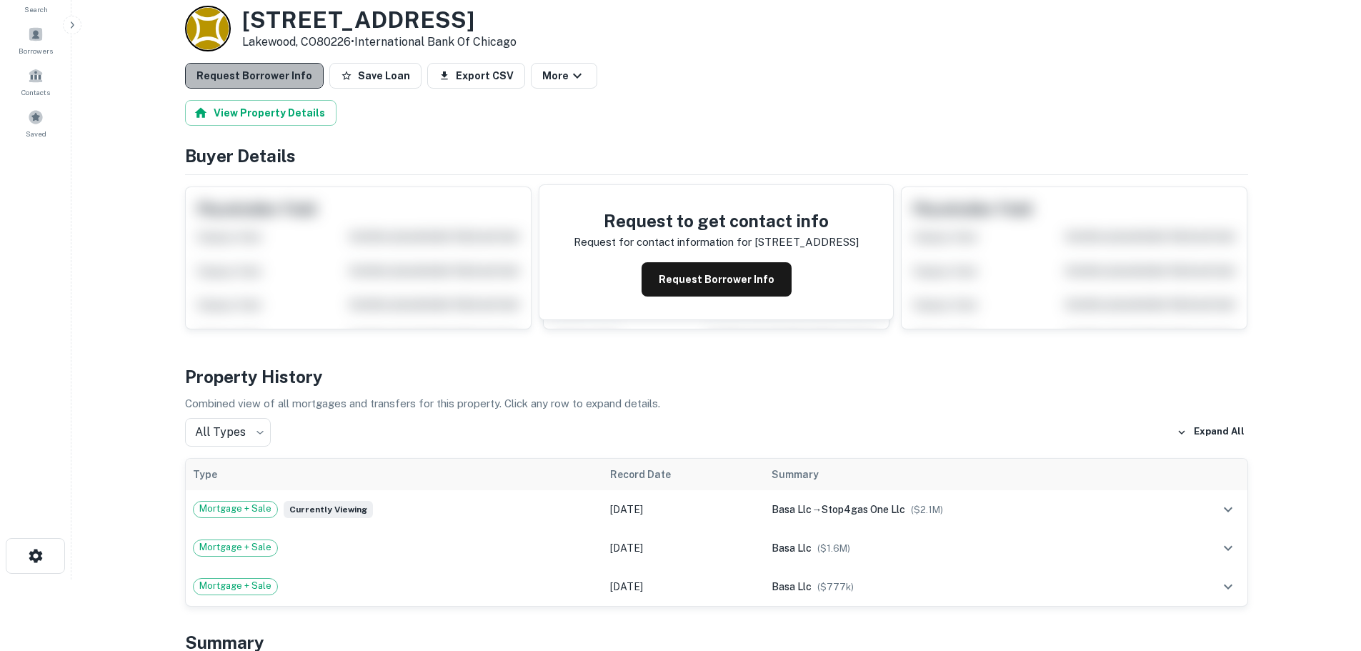
click at [270, 66] on button "Request Borrower Info" at bounding box center [254, 76] width 139 height 26
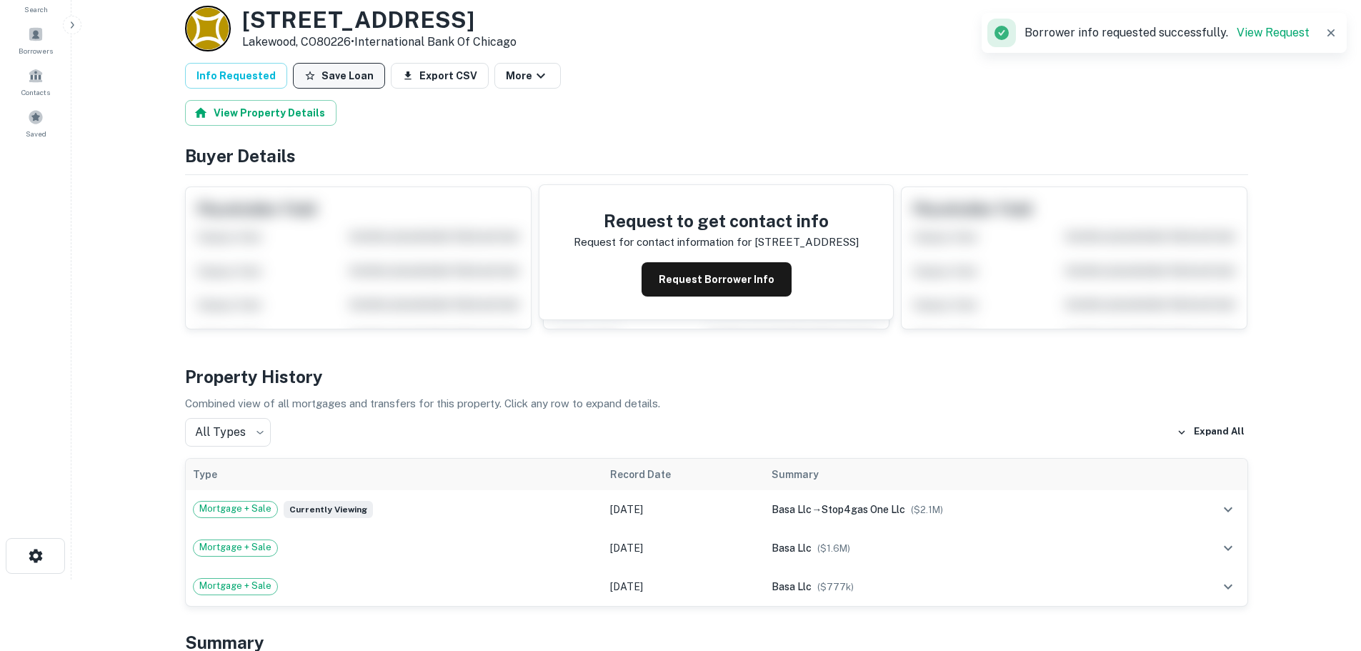
click at [336, 74] on button "Save Loan" at bounding box center [339, 76] width 92 height 26
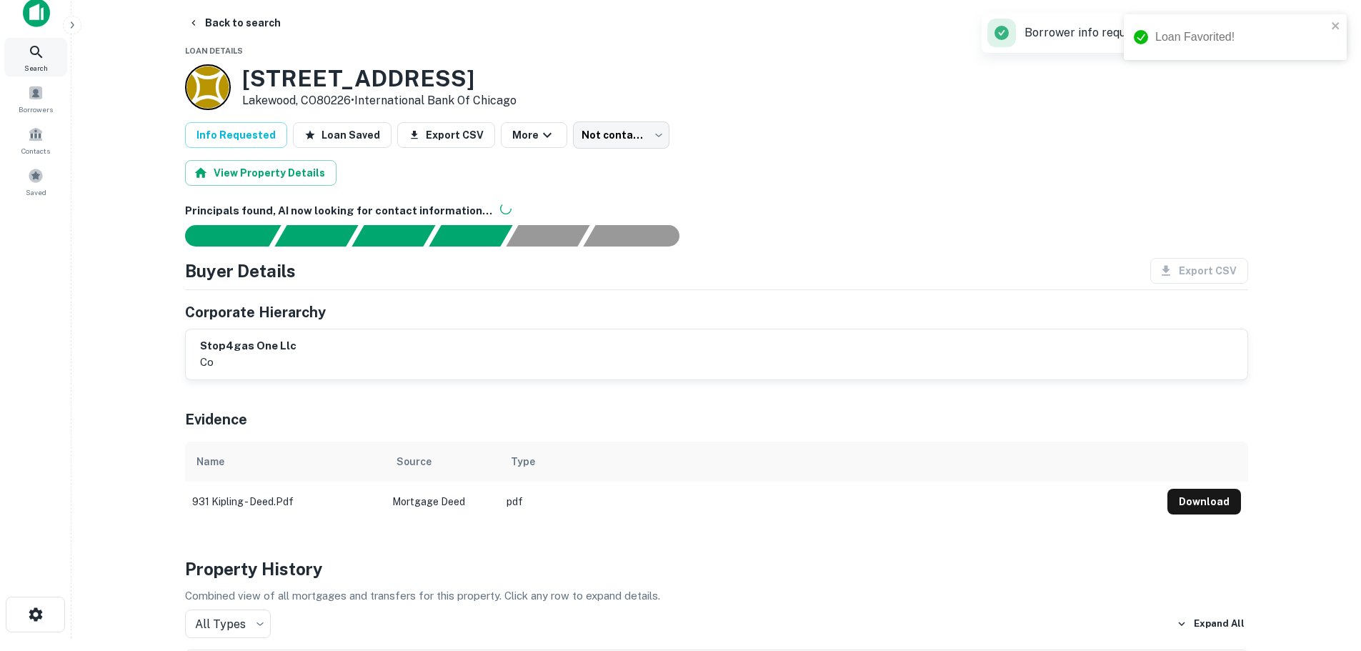
scroll to position [0, 0]
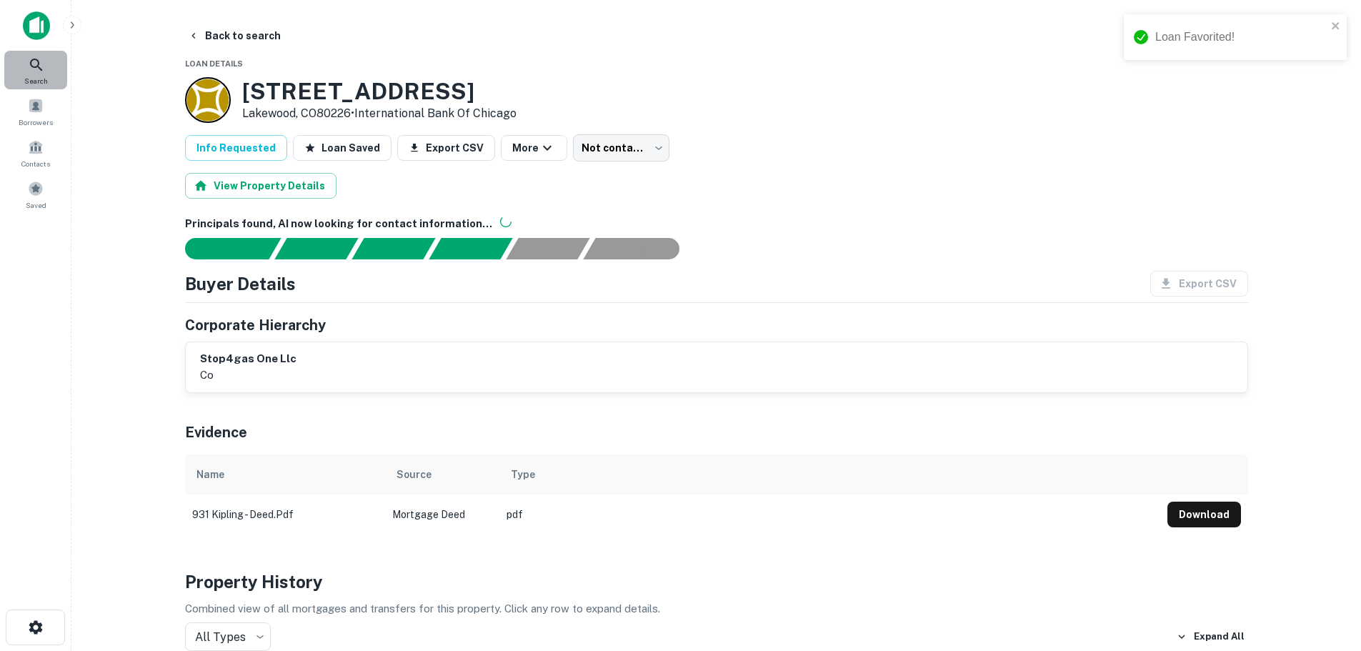
click at [39, 66] on icon at bounding box center [36, 64] width 17 height 17
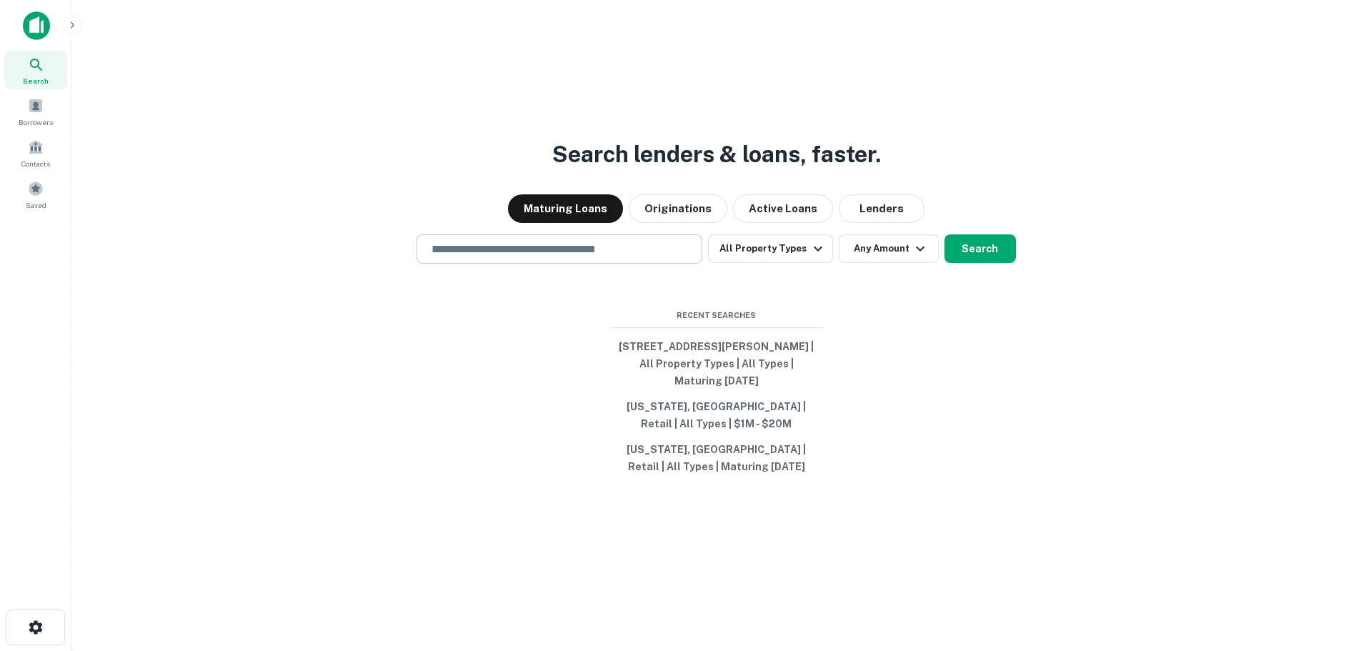
click at [534, 259] on div "​" at bounding box center [560, 248] width 286 height 29
paste input "**********"
type input "**********"
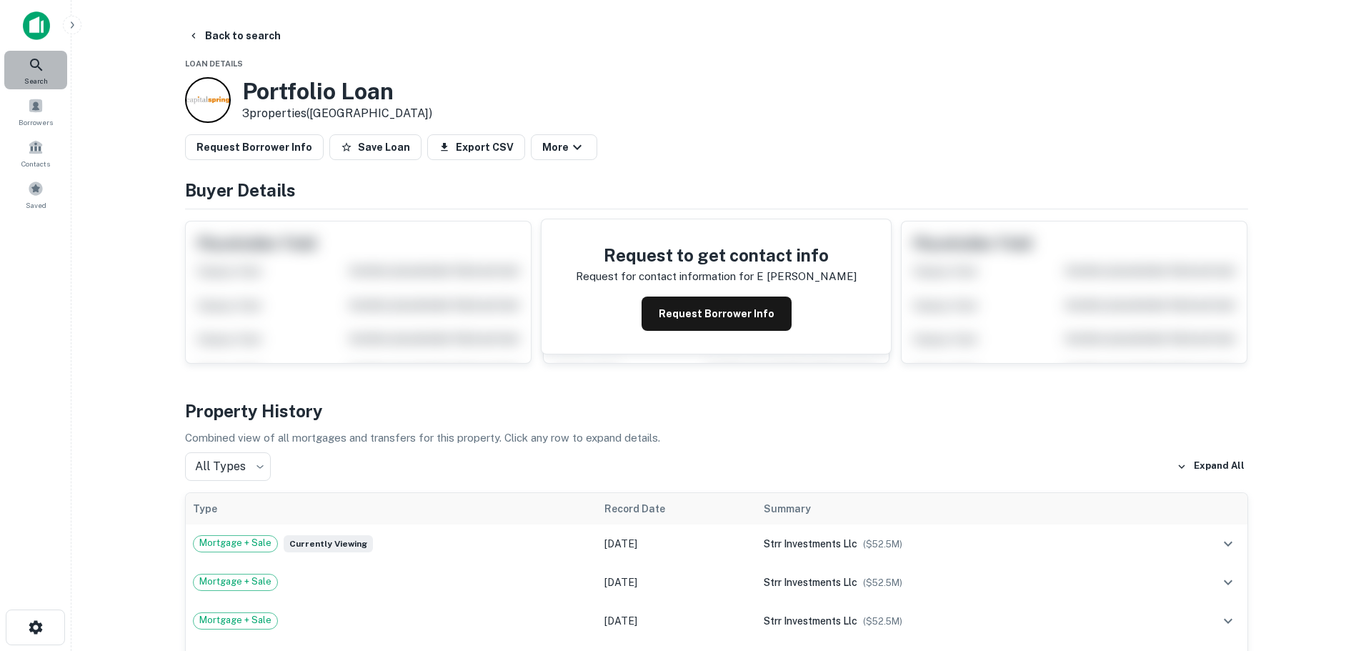
click at [34, 74] on div "Search" at bounding box center [35, 70] width 63 height 39
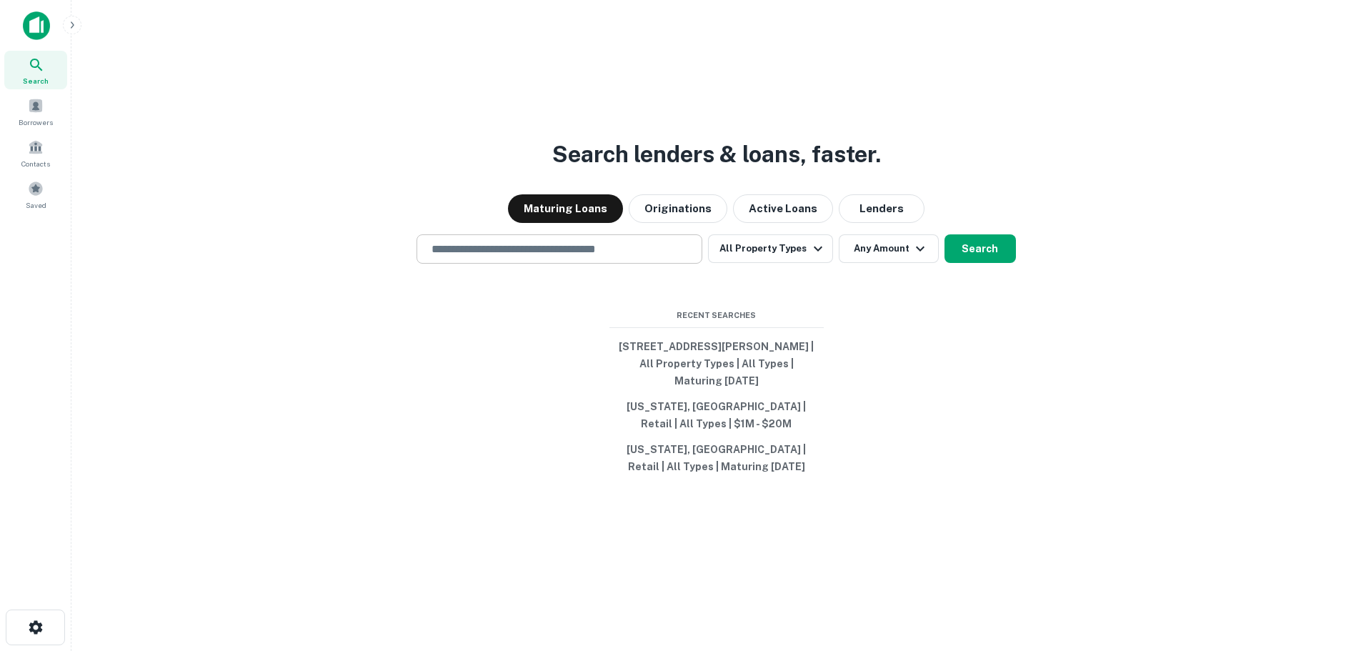
click at [582, 252] on input "text" at bounding box center [559, 249] width 273 height 16
paste input "**********"
type input "**********"
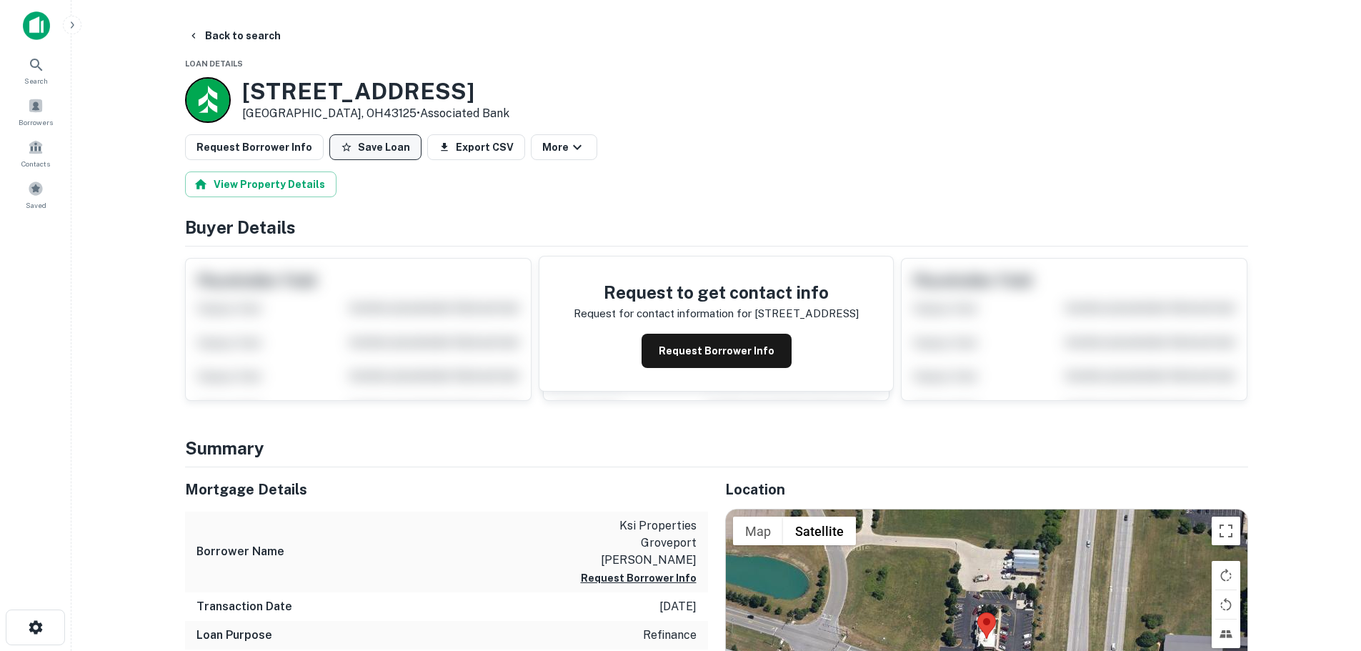
click at [387, 143] on button "Save Loan" at bounding box center [375, 147] width 92 height 26
click at [261, 145] on button "Request Borrower Info" at bounding box center [254, 147] width 139 height 26
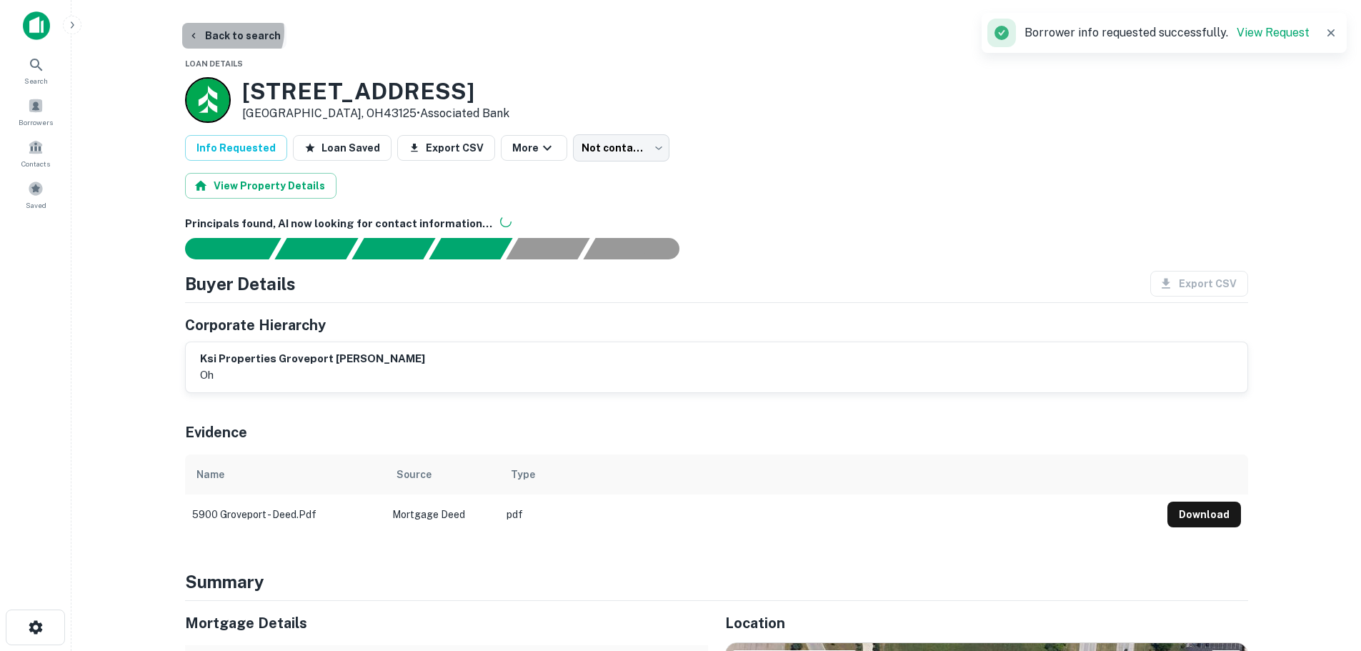
click at [229, 31] on button "Back to search" at bounding box center [234, 36] width 104 height 26
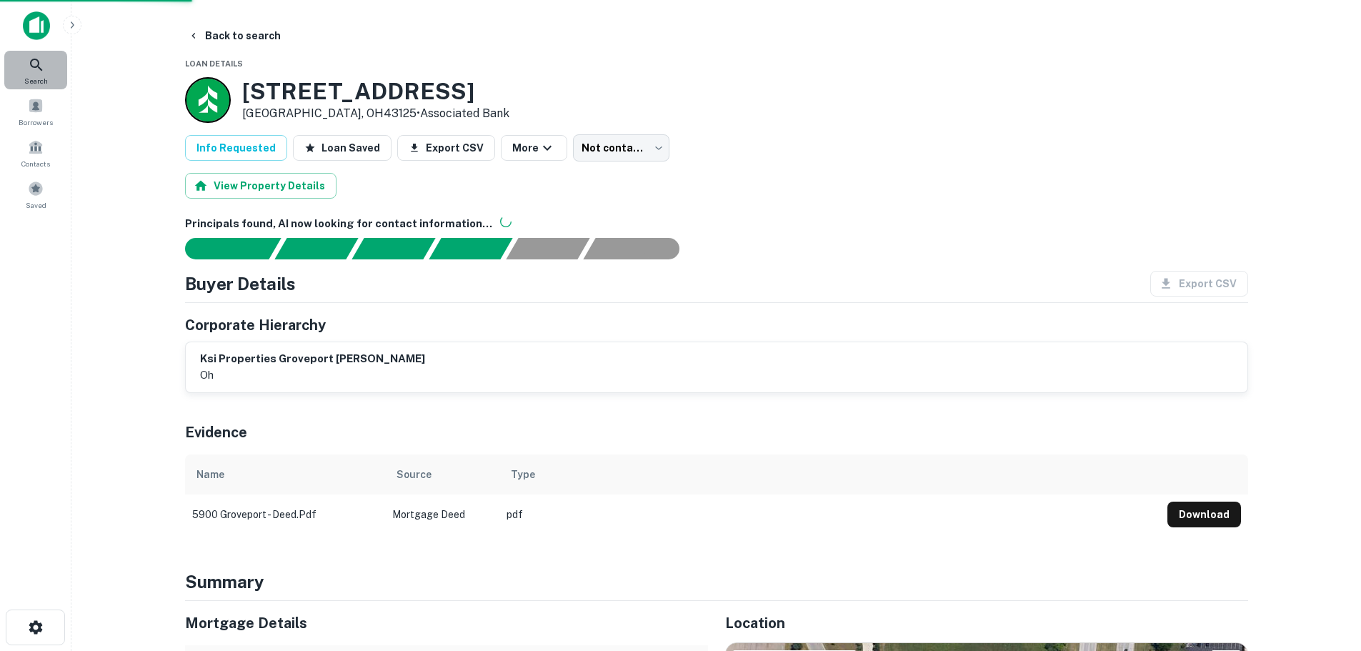
click at [58, 77] on div "Search" at bounding box center [35, 70] width 63 height 39
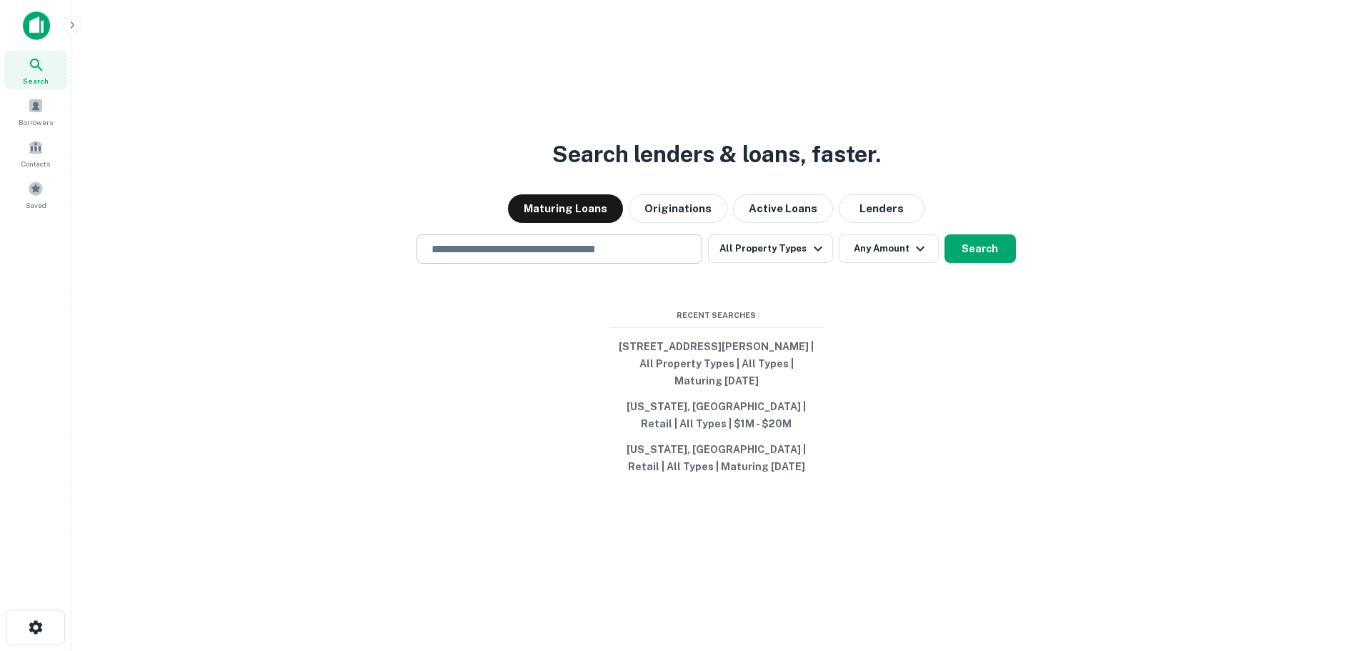
click at [602, 253] on input "text" at bounding box center [559, 249] width 273 height 16
paste input "**********"
type input "**********"
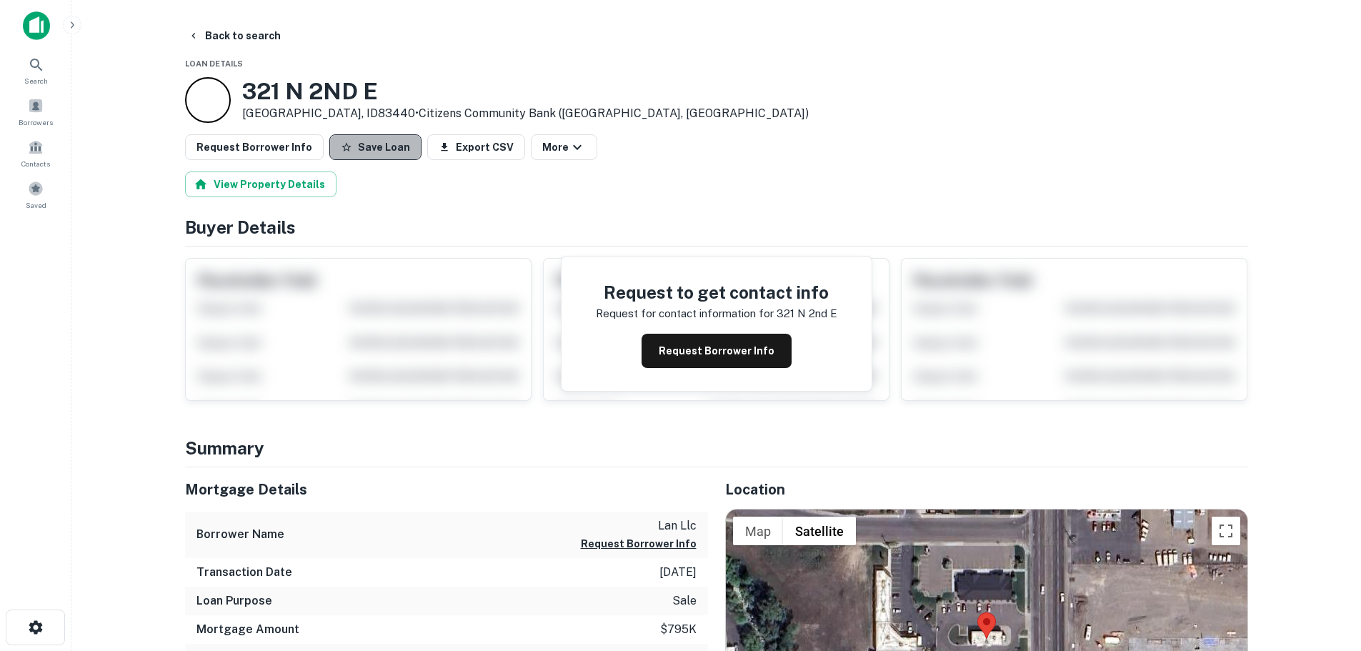
click at [369, 148] on button "Save Loan" at bounding box center [375, 147] width 92 height 26
click at [279, 149] on button "Request Borrower Info" at bounding box center [254, 147] width 139 height 26
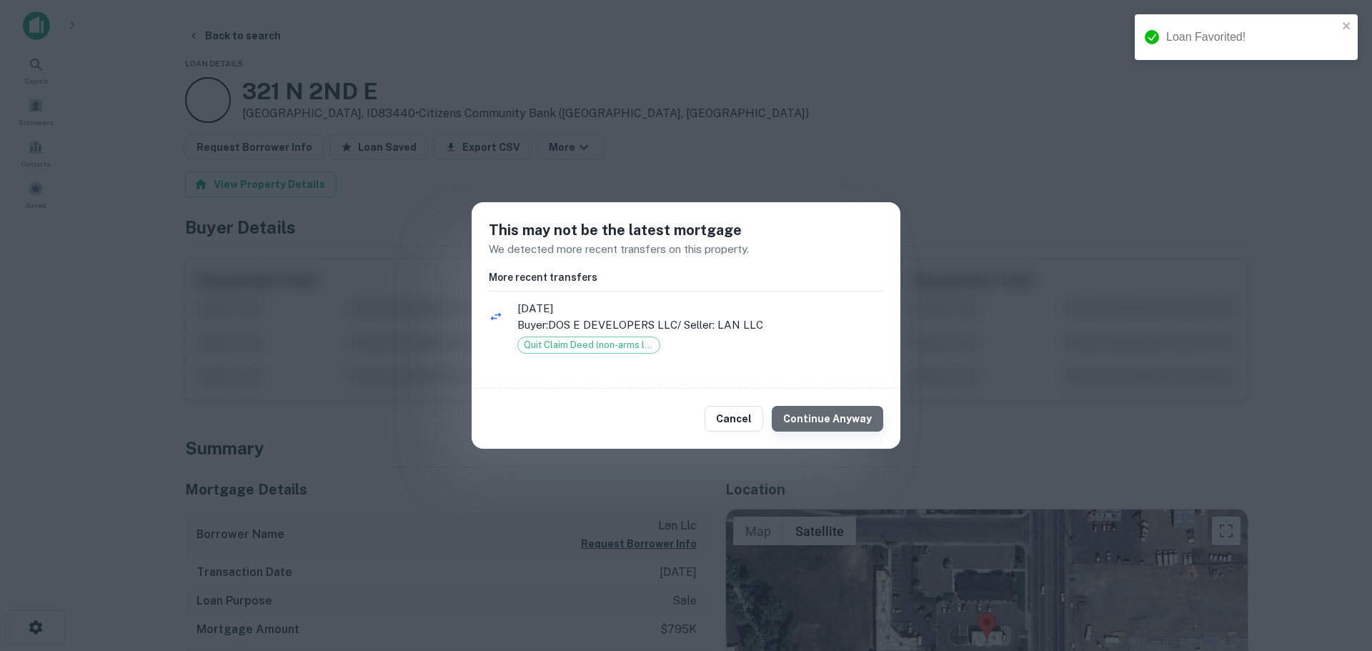
click at [855, 416] on button "Continue Anyway" at bounding box center [827, 419] width 111 height 26
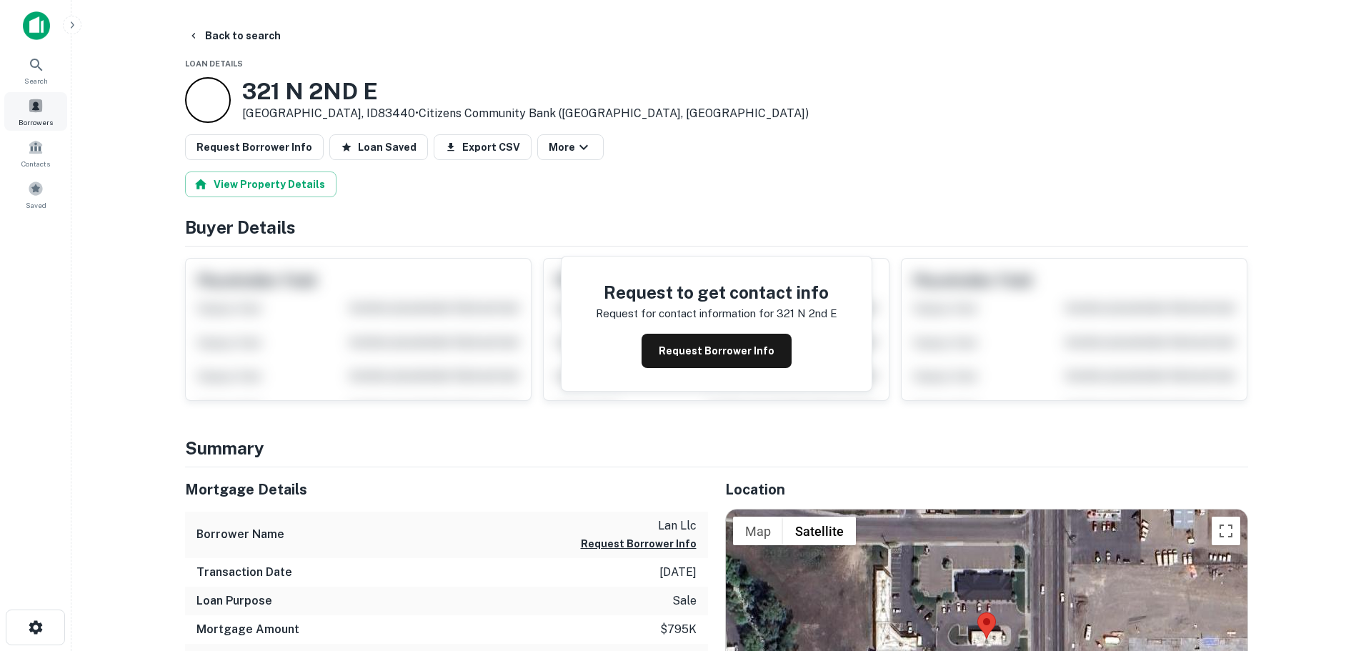
click at [37, 117] on span "Borrowers" at bounding box center [36, 121] width 34 height 11
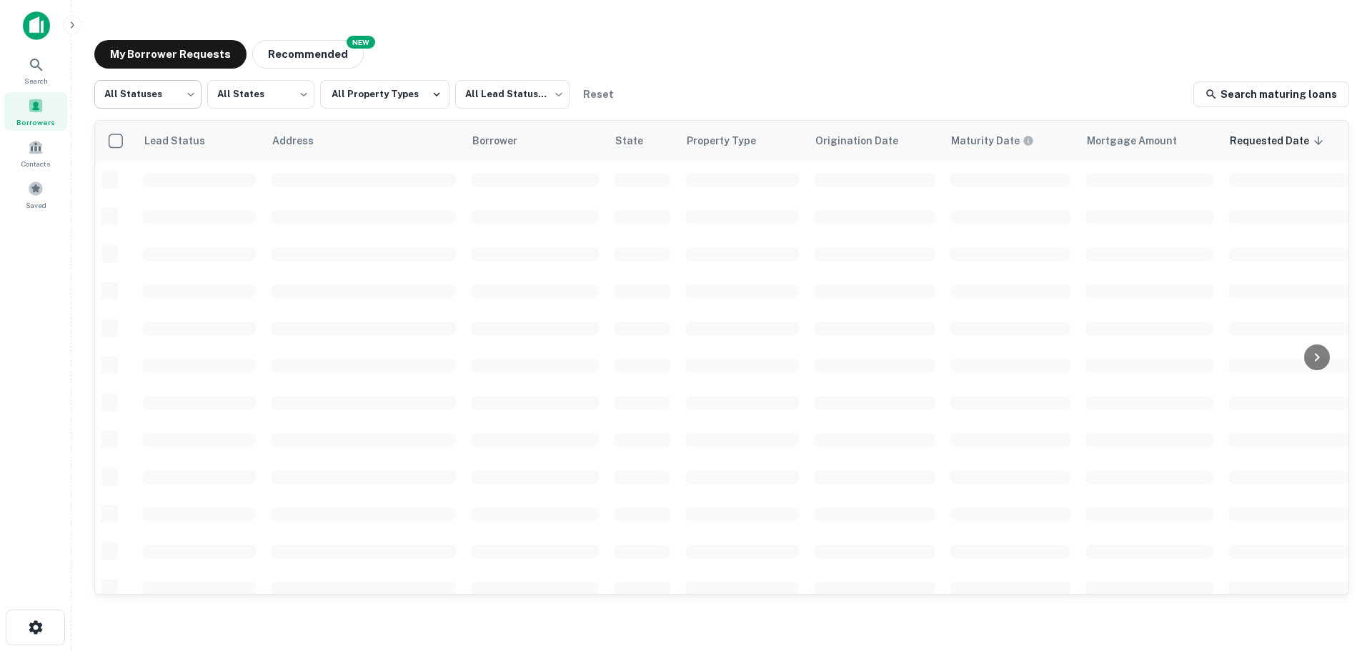
click at [175, 99] on body "Search Borrowers Contacts Saved My Borrower Requests NEW Recommended All Status…" at bounding box center [686, 325] width 1372 height 651
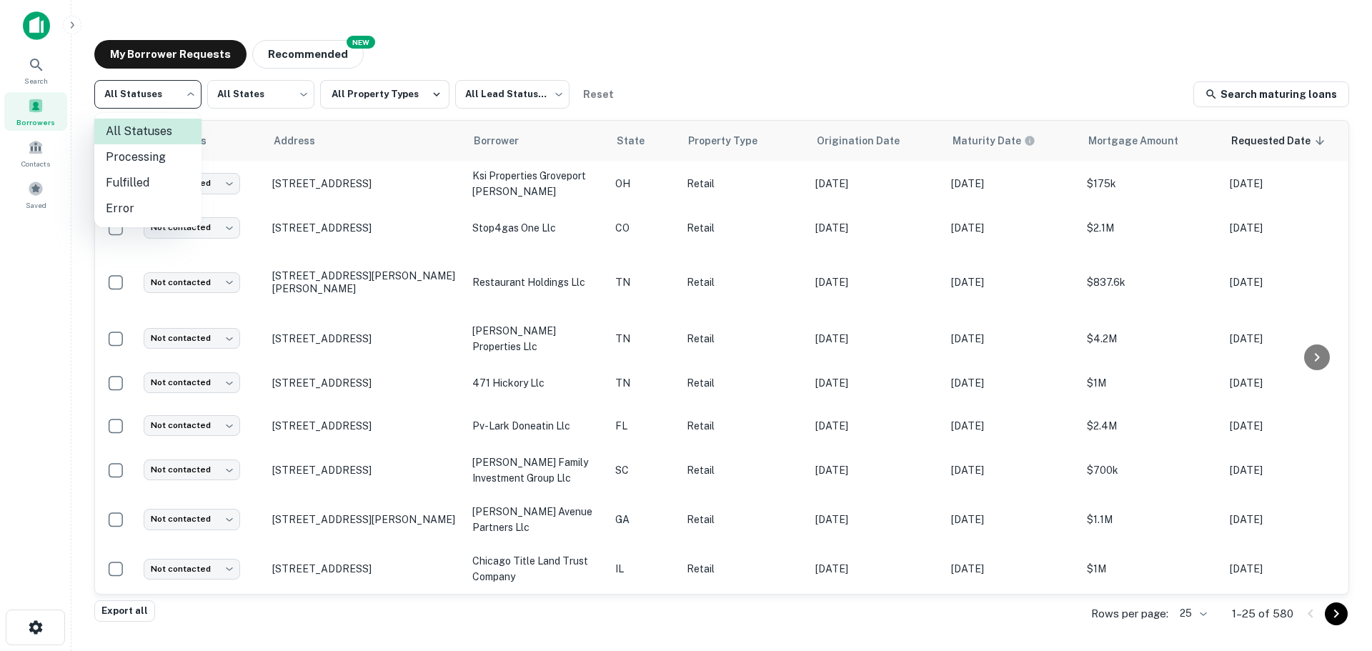
click at [183, 182] on li "Fulfilled" at bounding box center [147, 183] width 107 height 26
type input "*********"
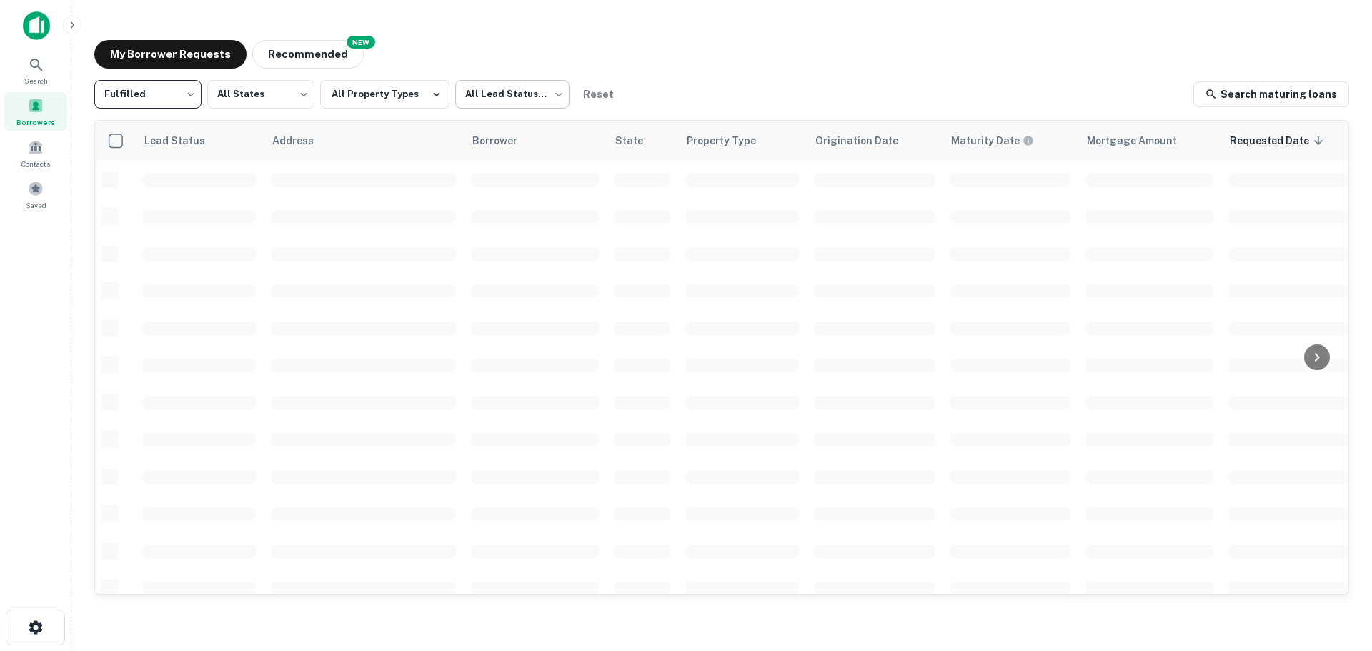
click at [552, 88] on body "Search Borrowers Contacts Saved My Borrower Requests NEW Recommended Fulfilled …" at bounding box center [686, 325] width 1372 height 651
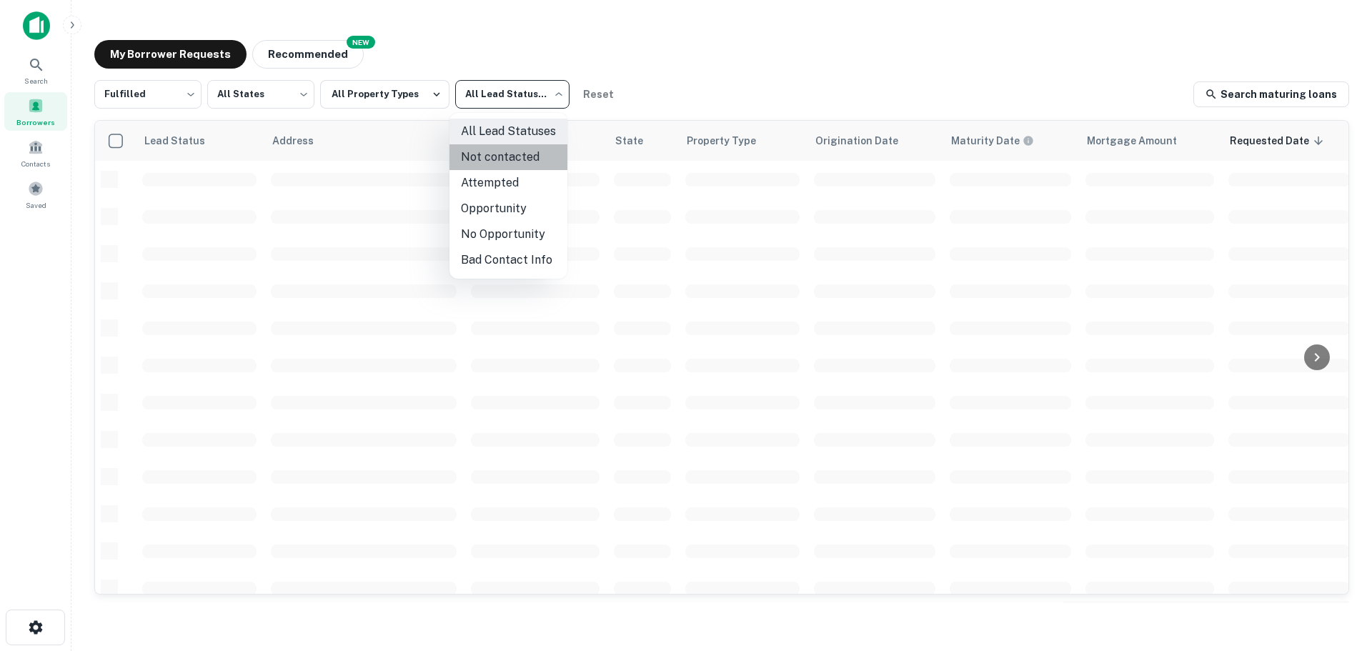
click at [524, 167] on li "Not contacted" at bounding box center [508, 157] width 118 height 26
type input "****"
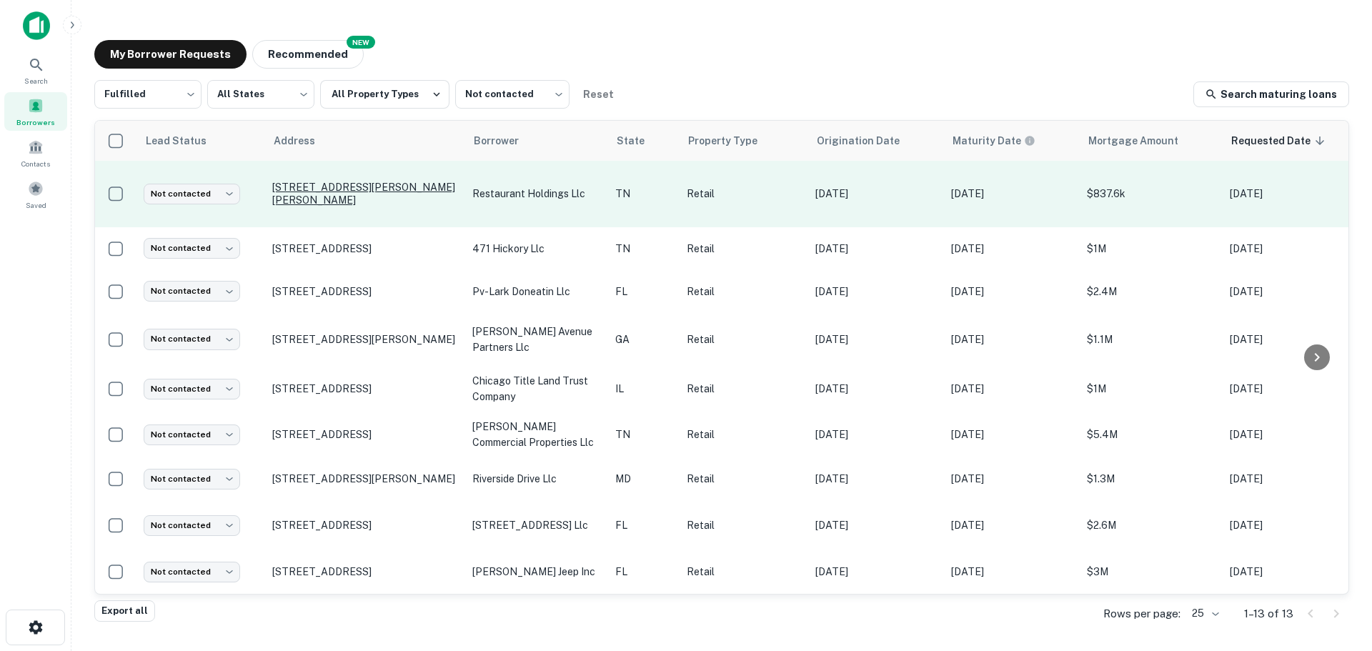
click at [327, 181] on p "[STREET_ADDRESS][PERSON_NAME][PERSON_NAME]" at bounding box center [365, 194] width 186 height 26
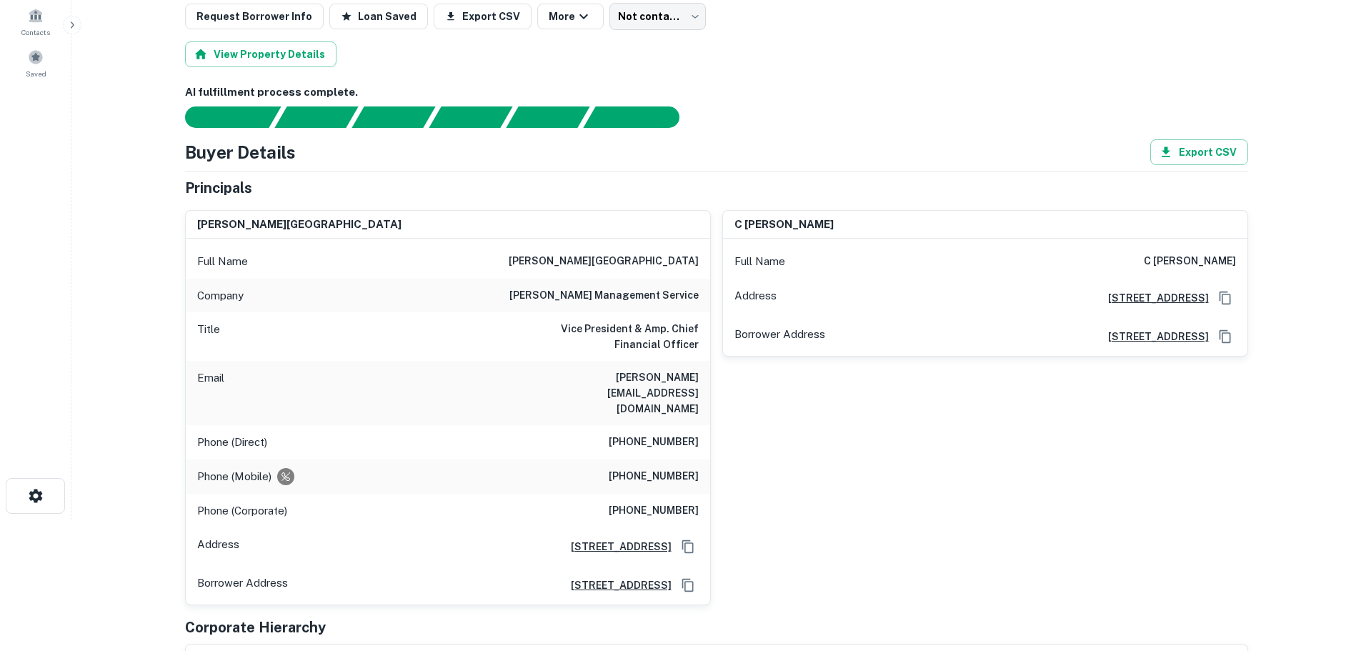
scroll to position [143, 0]
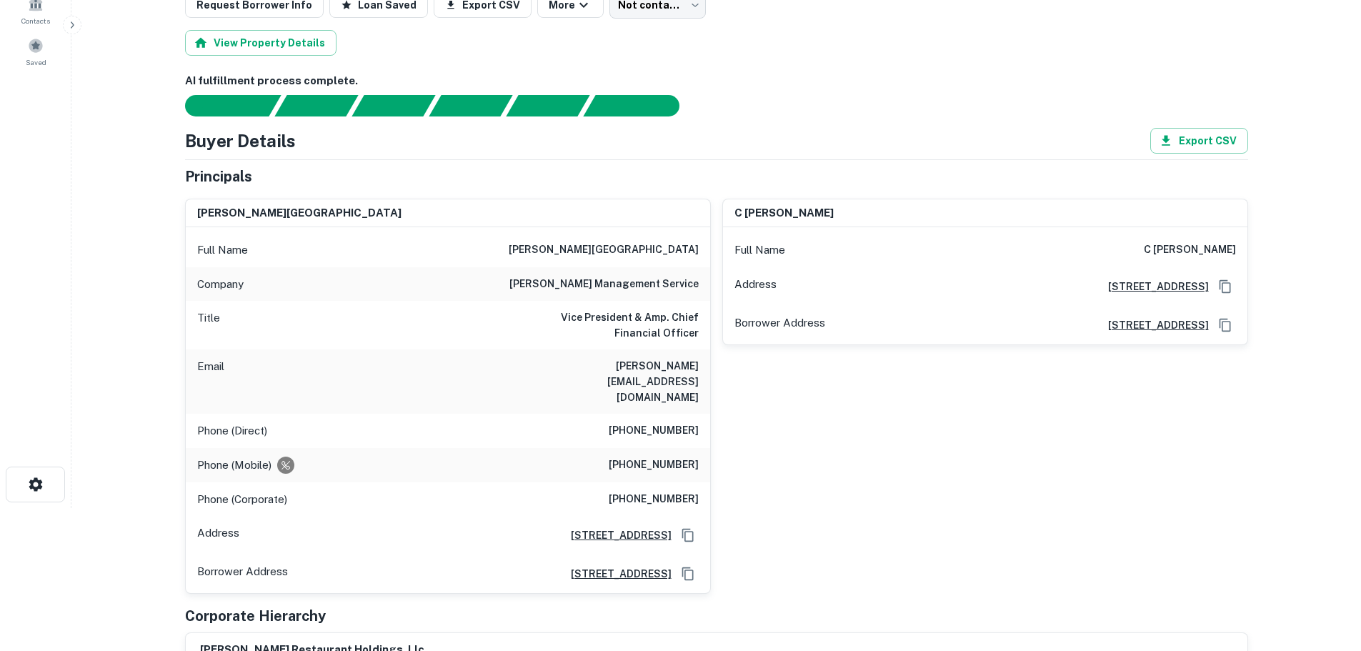
click at [617, 289] on h6 "dobbs management service" at bounding box center [604, 284] width 189 height 17
click at [620, 289] on h6 "dobbs management service" at bounding box center [604, 284] width 189 height 17
copy h6 "dobbs management service"
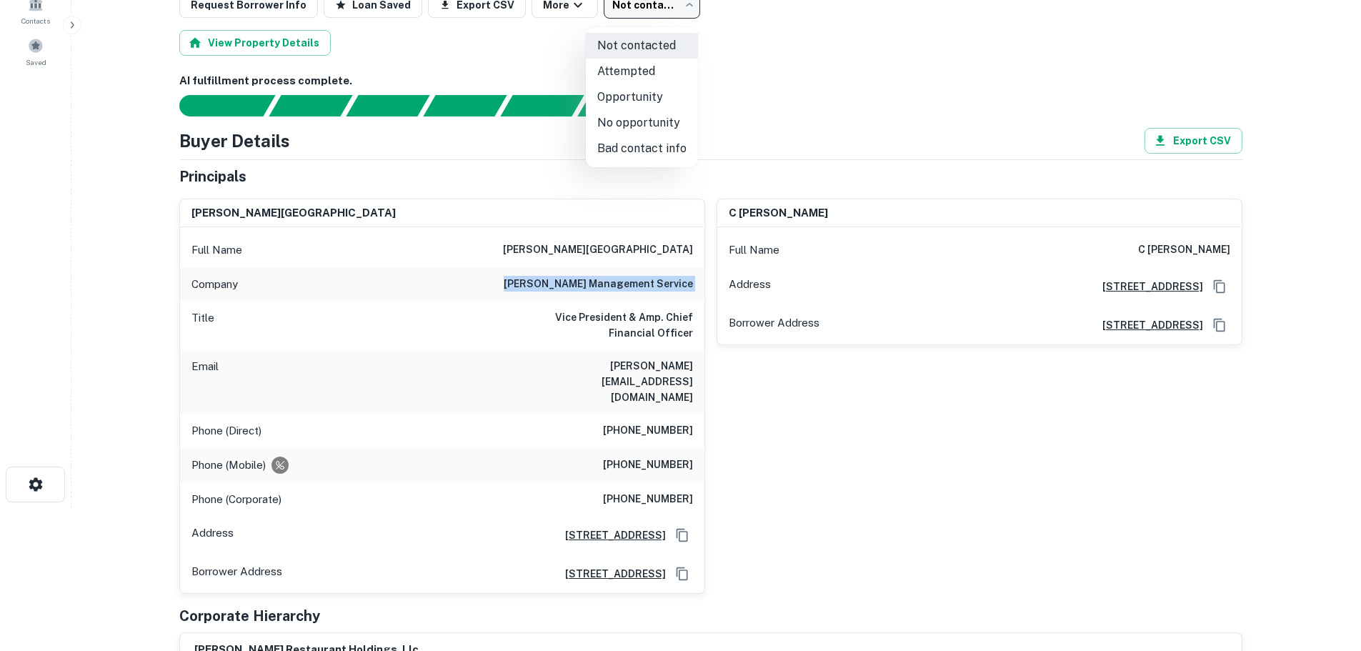
click at [662, 10] on body "Search Borrowers Contacts Saved Back to borrower requests Loan Details T M 2180…" at bounding box center [680, 182] width 1361 height 651
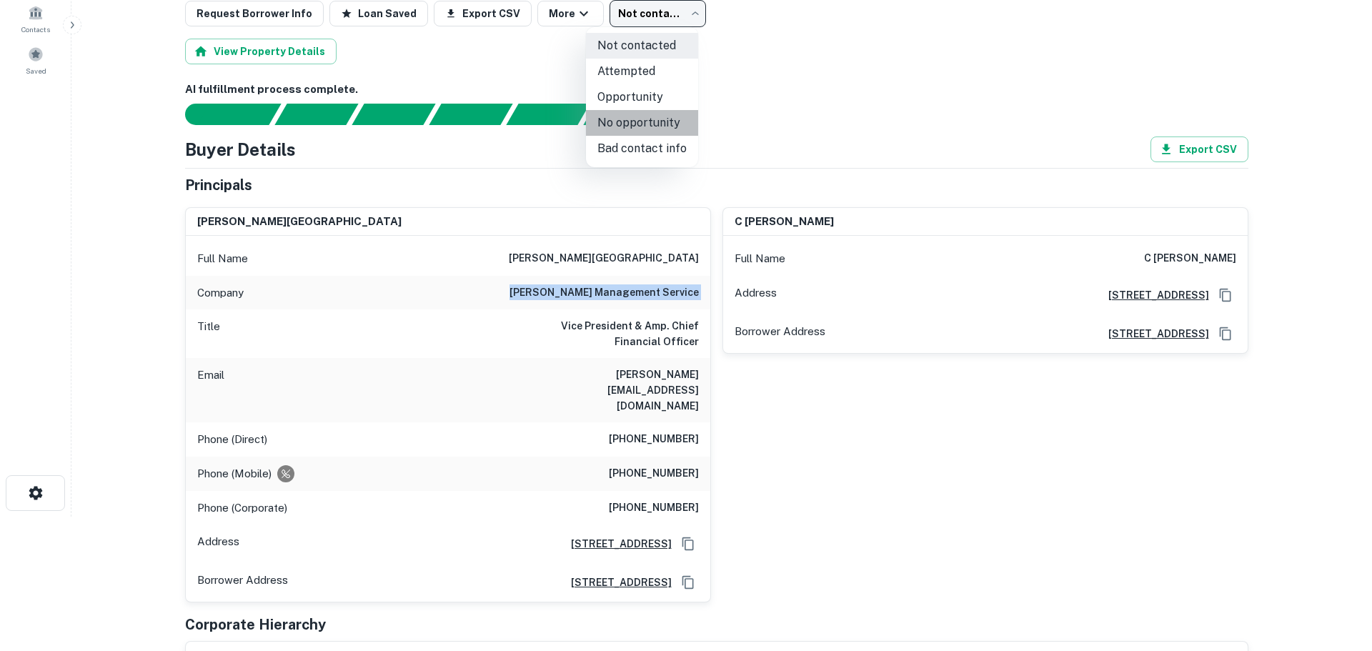
click at [658, 122] on li "No opportunity" at bounding box center [642, 123] width 112 height 26
type input "**********"
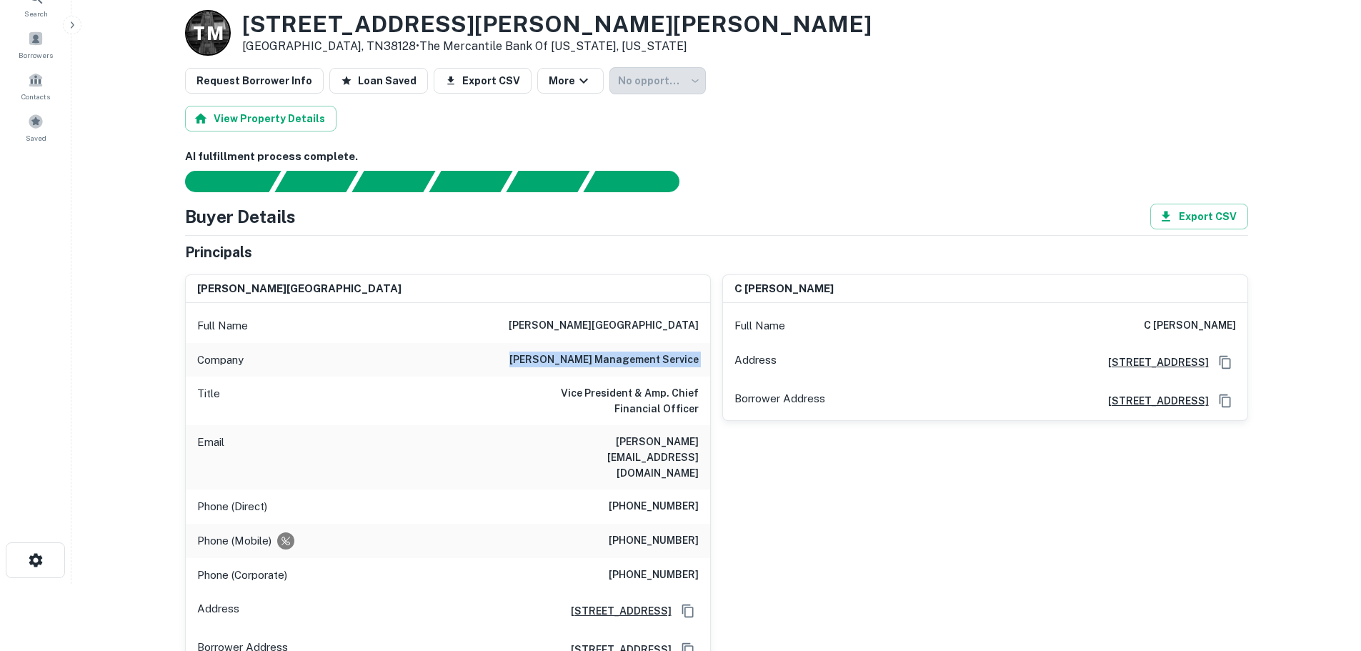
scroll to position [0, 0]
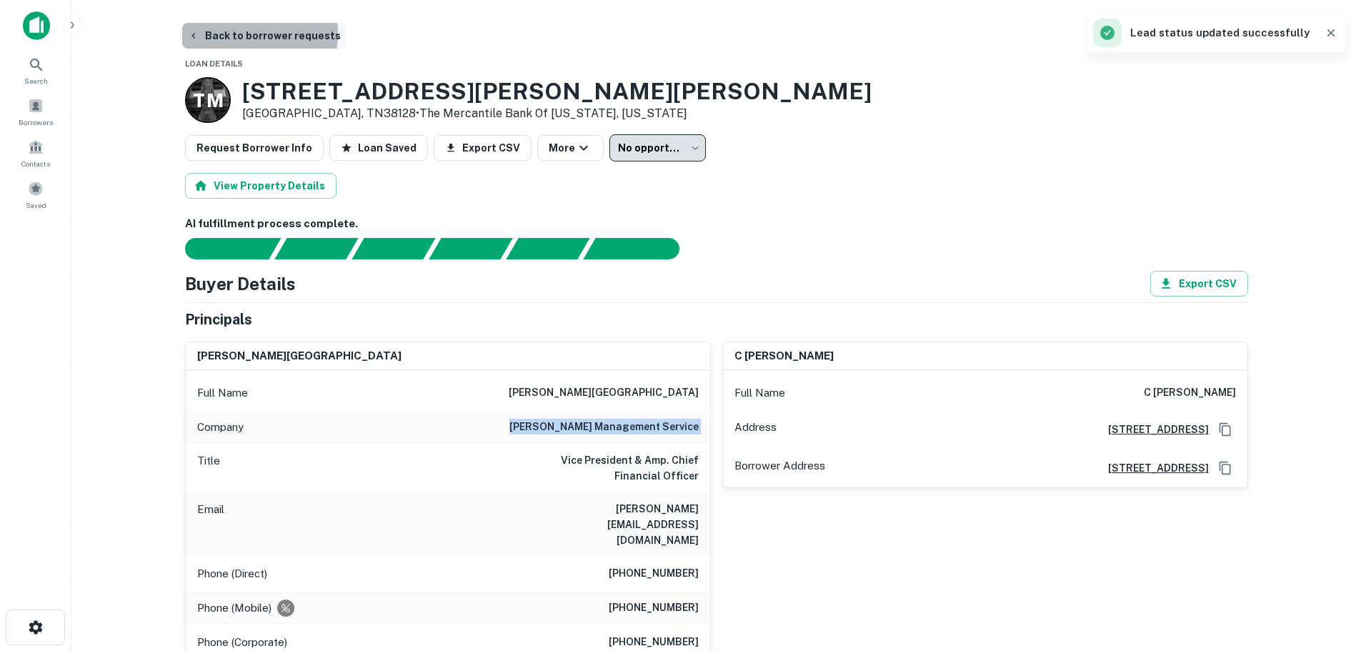
click at [249, 34] on button "Back to borrower requests" at bounding box center [264, 36] width 164 height 26
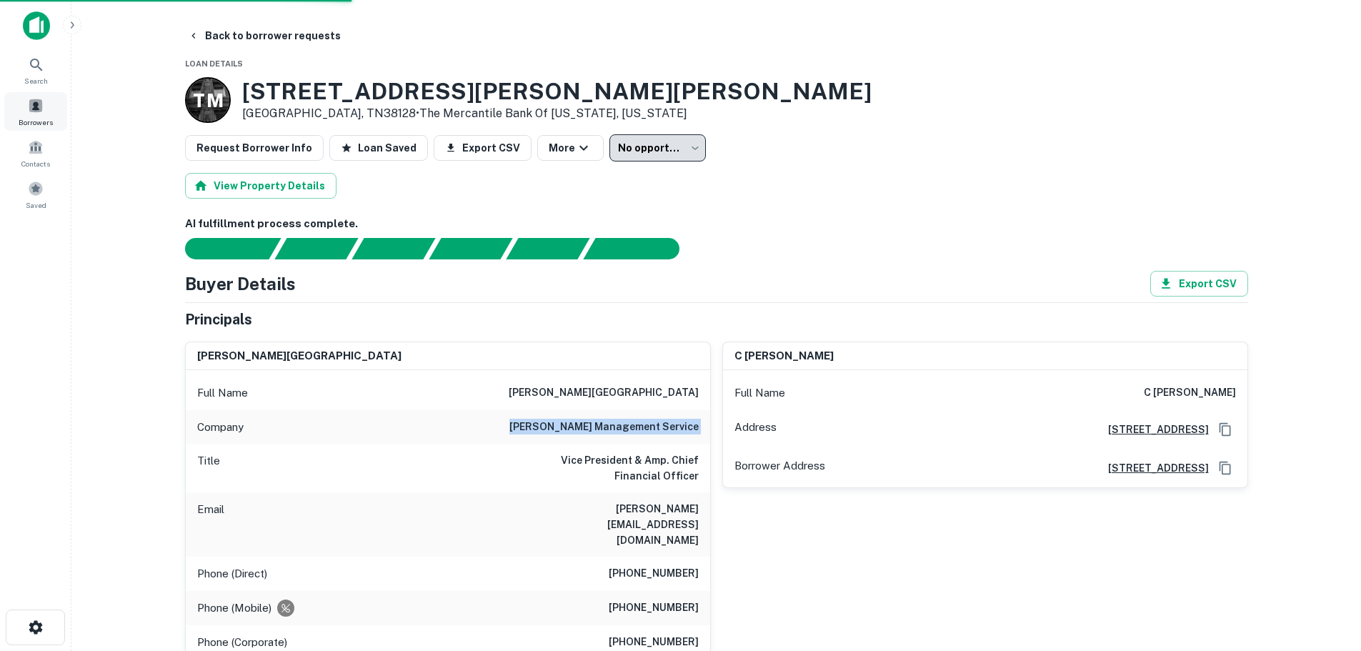
click at [46, 115] on div "Borrowers" at bounding box center [35, 111] width 63 height 39
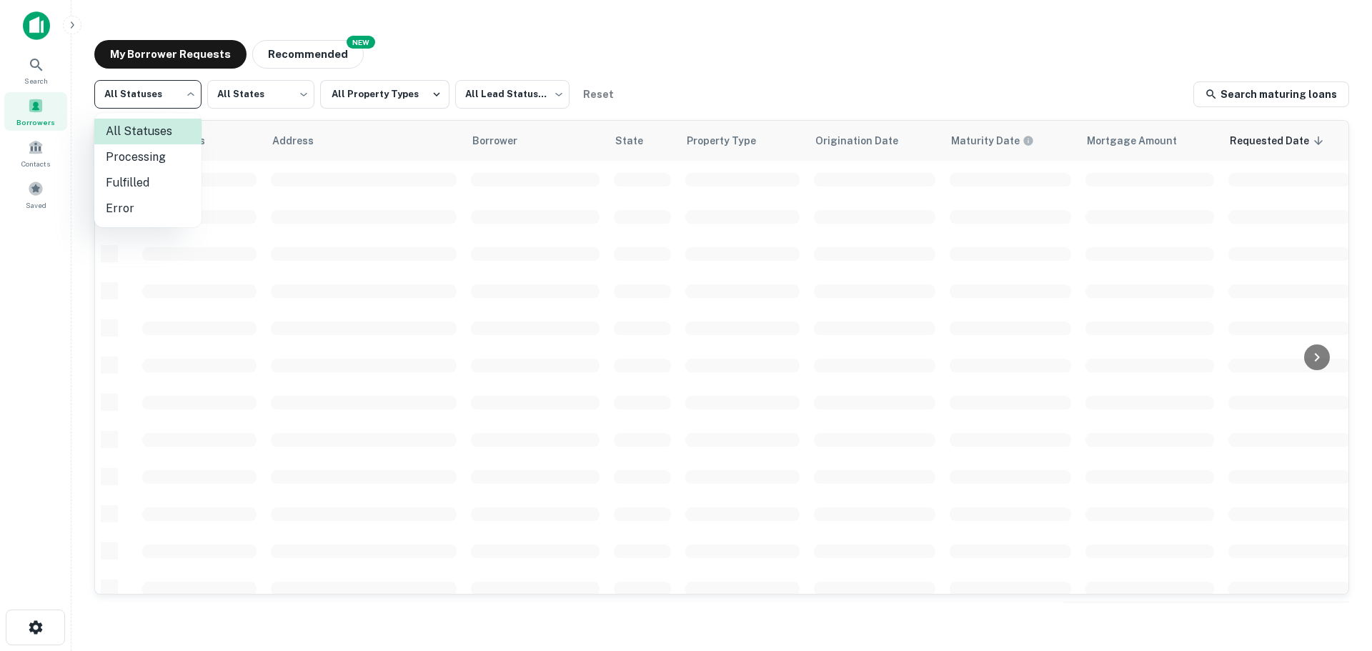
click at [161, 91] on body "Search Borrowers Contacts Saved My Borrower Requests NEW Recommended All Status…" at bounding box center [686, 325] width 1372 height 651
click at [164, 181] on li "Fulfilled" at bounding box center [147, 183] width 107 height 26
type input "*********"
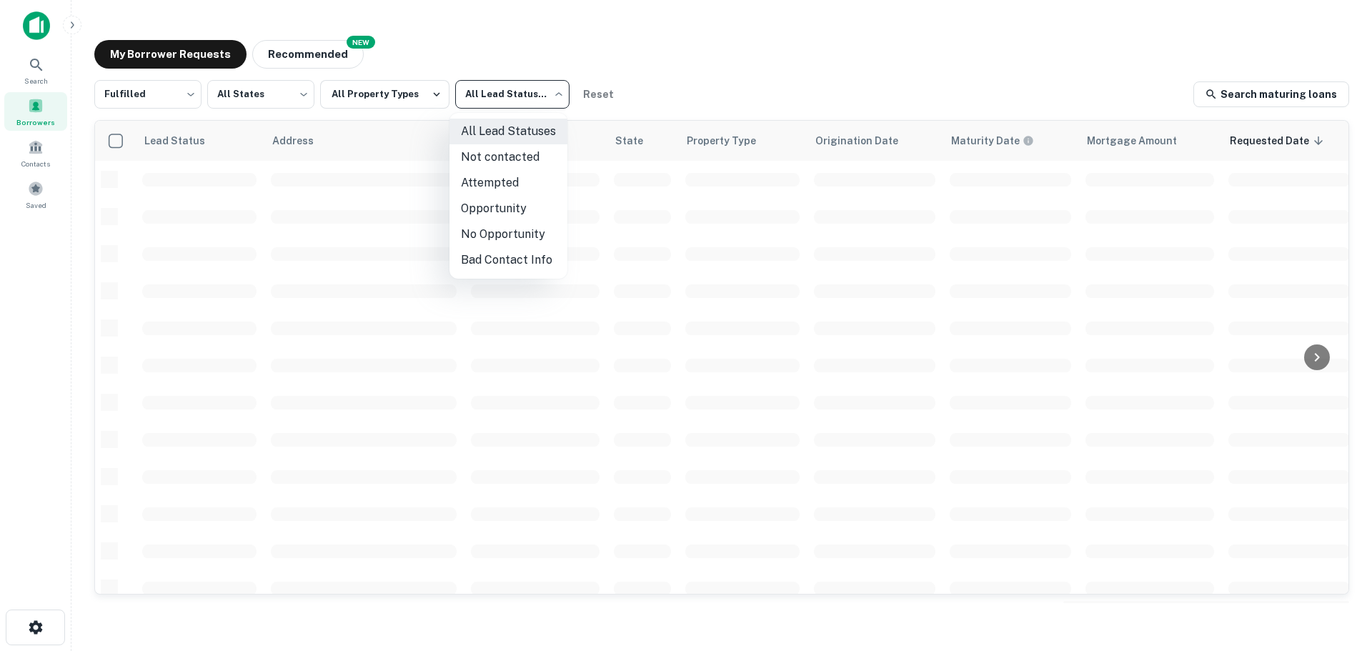
click at [540, 79] on body "Search Borrowers Contacts Saved My Borrower Requests NEW Recommended Fulfilled …" at bounding box center [686, 325] width 1372 height 651
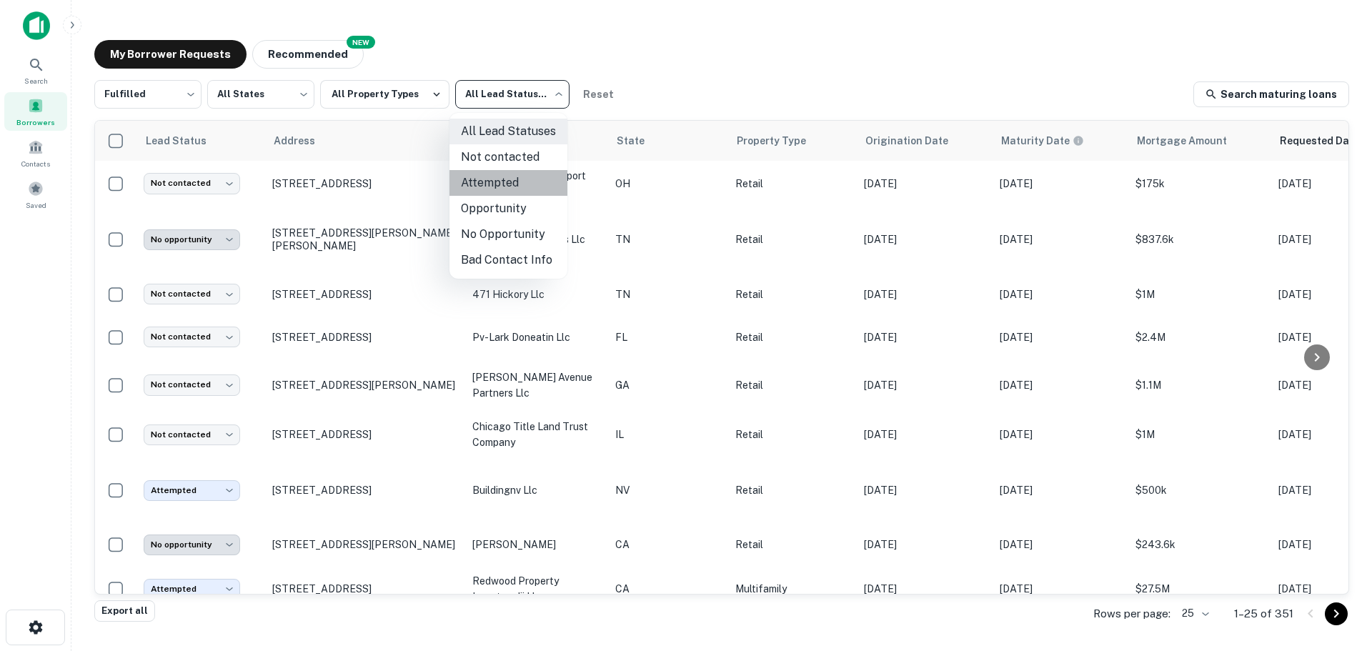
click at [517, 182] on li "Attempted" at bounding box center [508, 183] width 118 height 26
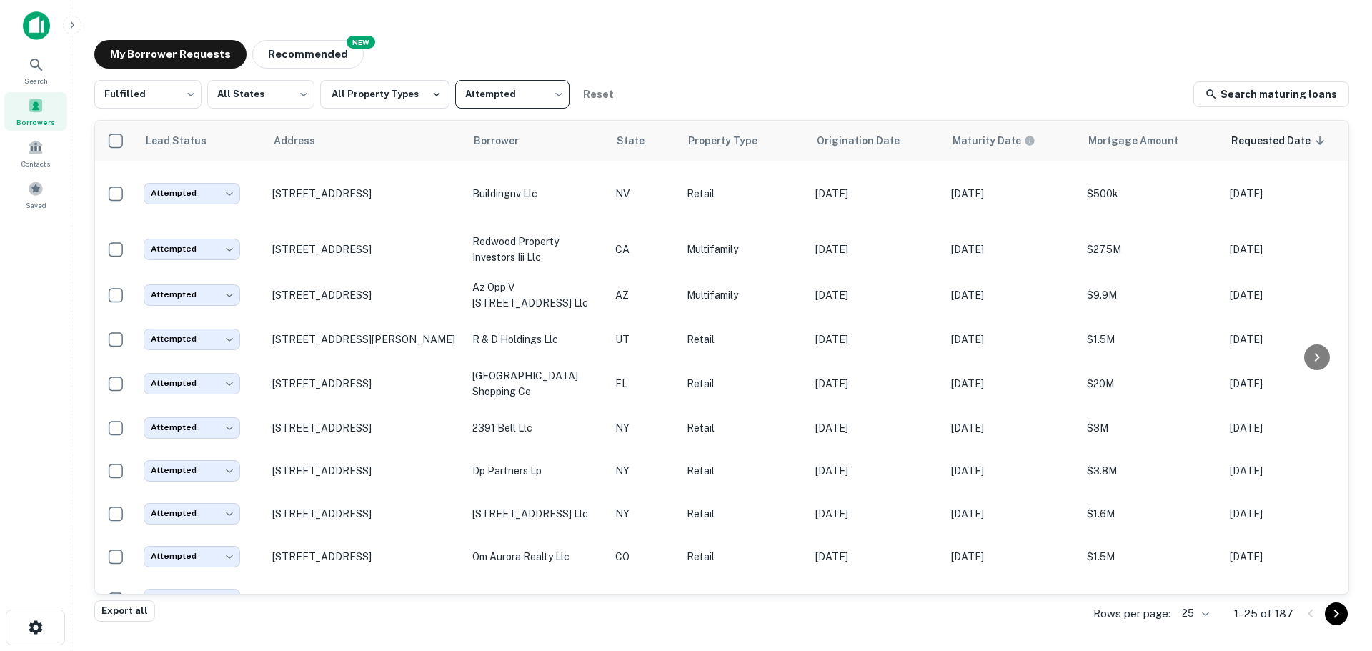
click at [503, 109] on body "Search Borrowers Contacts Saved My Borrower Requests NEW Recommended Fulfilled …" at bounding box center [686, 325] width 1372 height 651
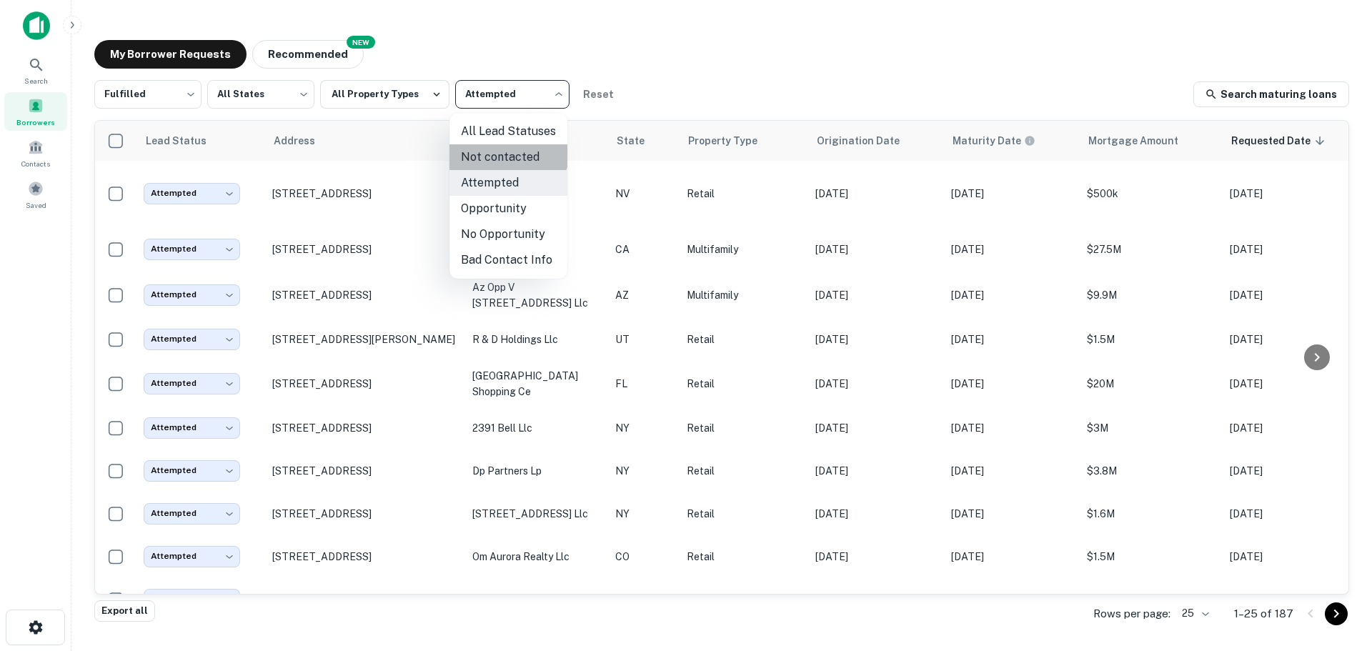
click at [507, 154] on li "Not contacted" at bounding box center [508, 157] width 118 height 26
type input "****"
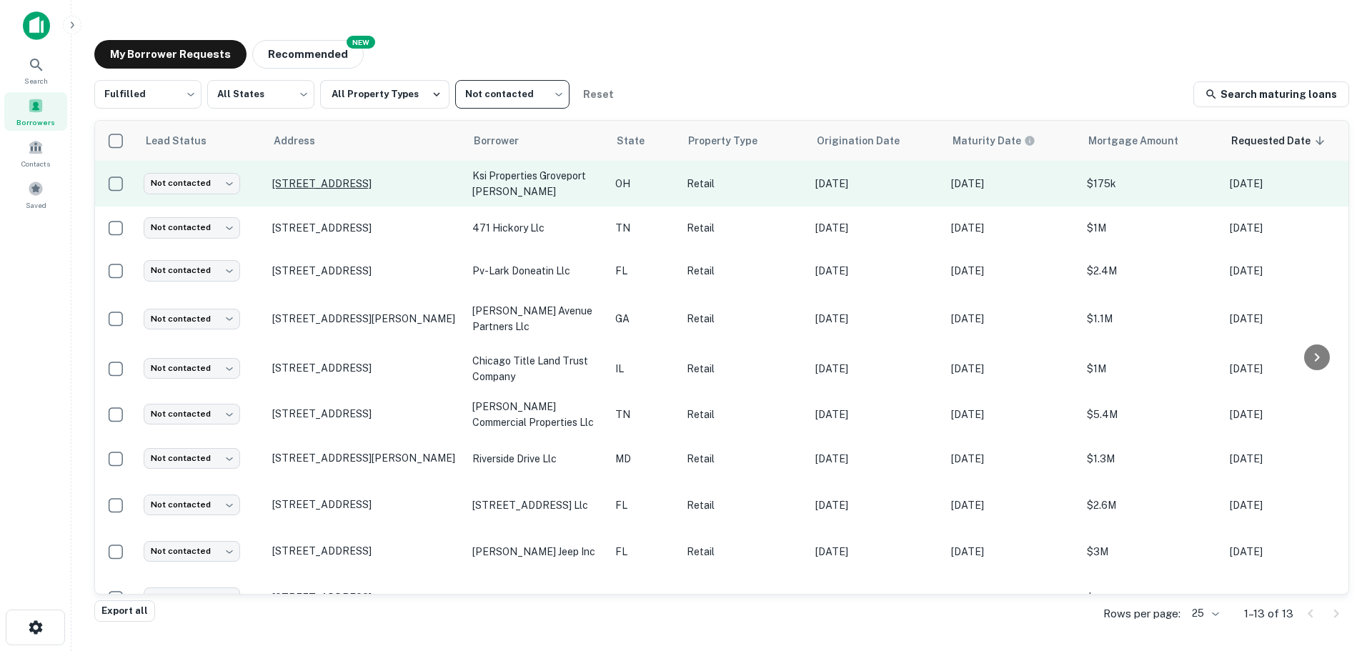
click at [376, 177] on p "[STREET_ADDRESS]" at bounding box center [365, 183] width 186 height 13
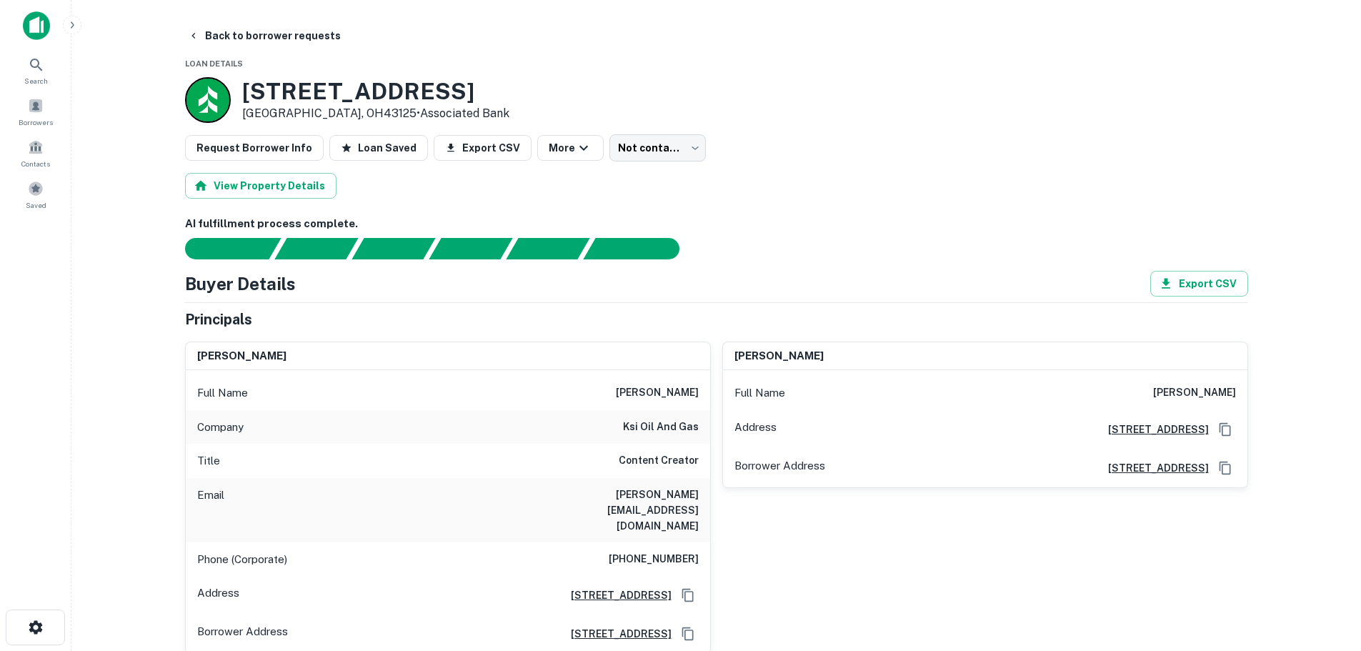
click at [690, 424] on h6 "ksi oil and gas" at bounding box center [661, 427] width 76 height 17
copy h6 "ksi oil and gas"
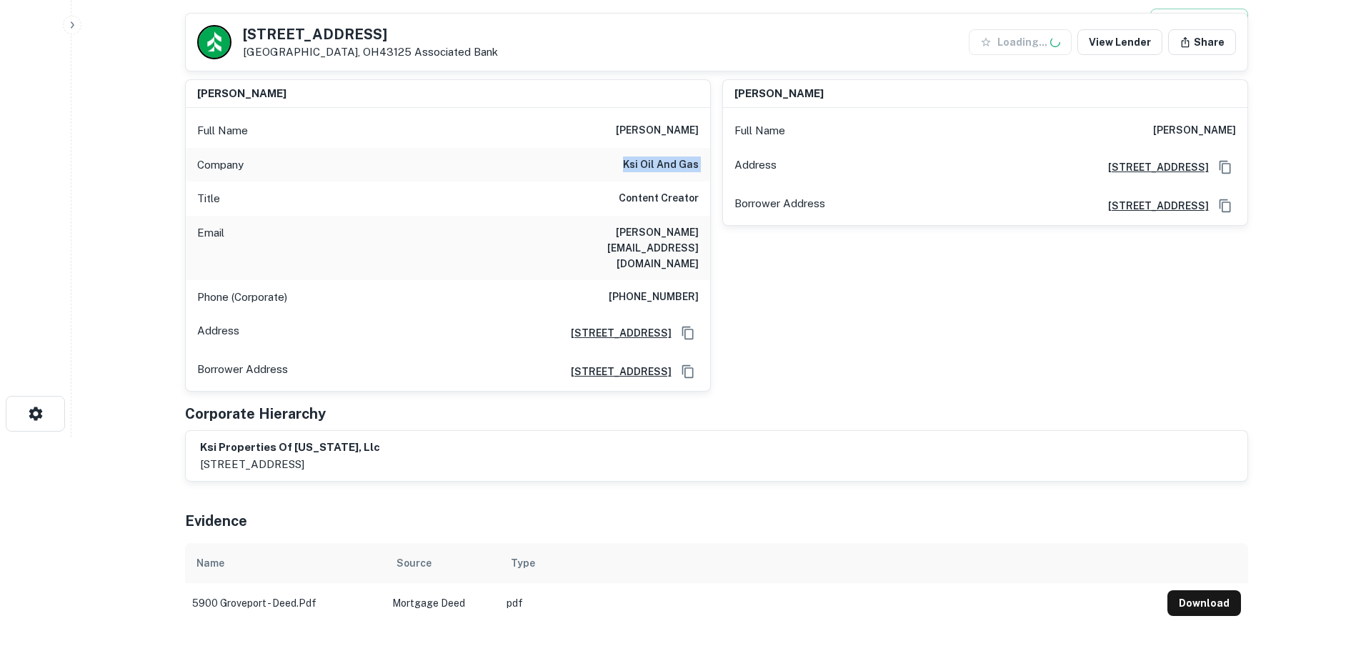
scroll to position [214, 0]
click at [666, 129] on h6 "[PERSON_NAME]" at bounding box center [657, 129] width 83 height 17
copy h6 "[PERSON_NAME]"
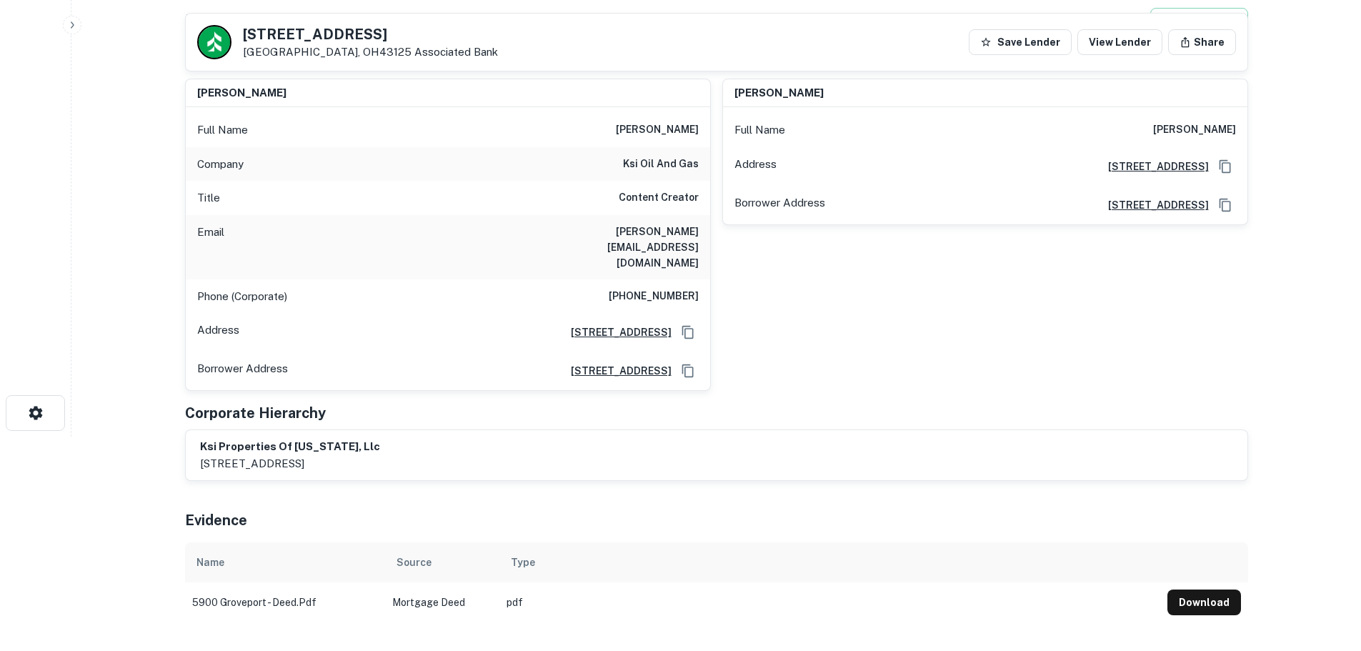
click at [667, 288] on h6 "[PHONE_NUMBER]" at bounding box center [654, 296] width 90 height 17
copy h6 "[PHONE_NUMBER]"
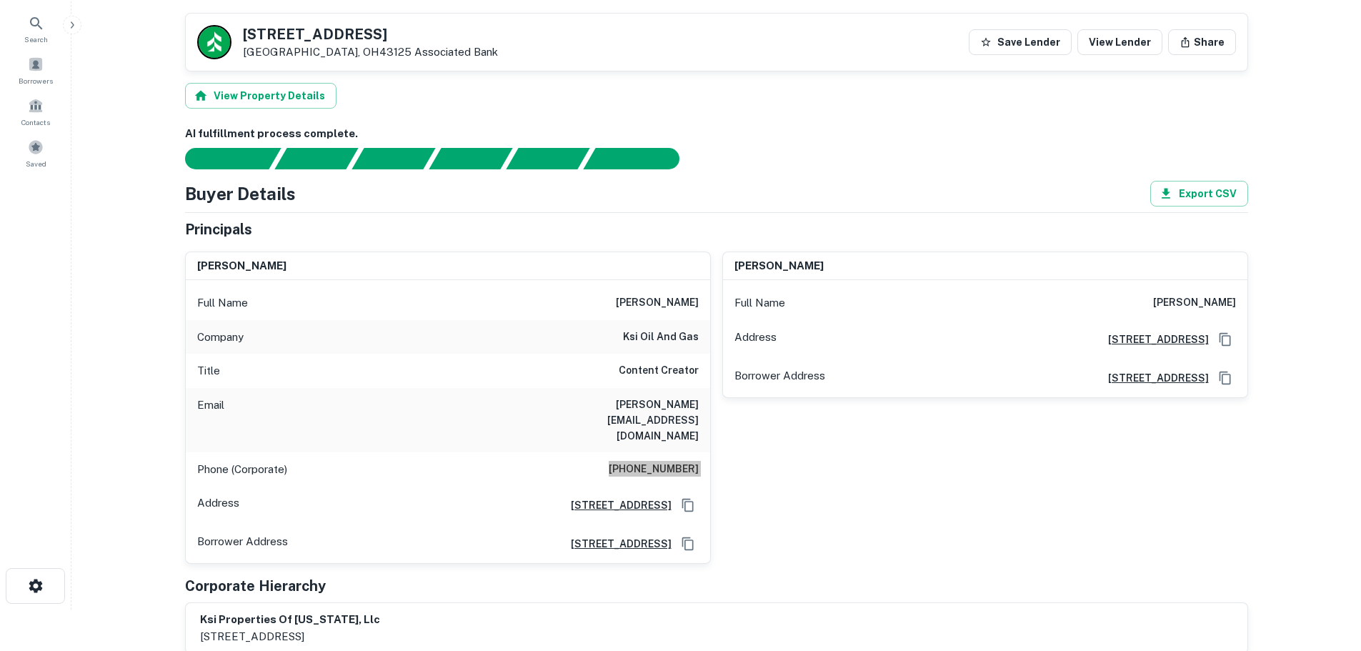
scroll to position [0, 0]
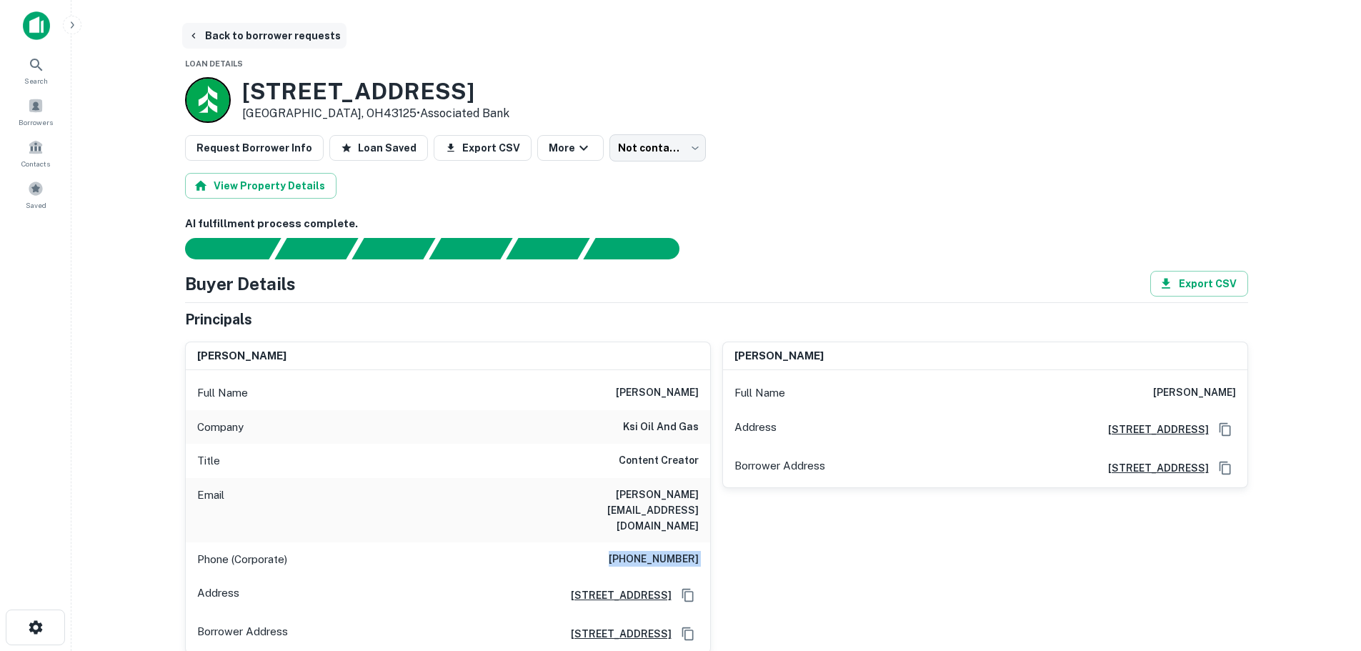
click at [302, 26] on button "Back to borrower requests" at bounding box center [264, 36] width 164 height 26
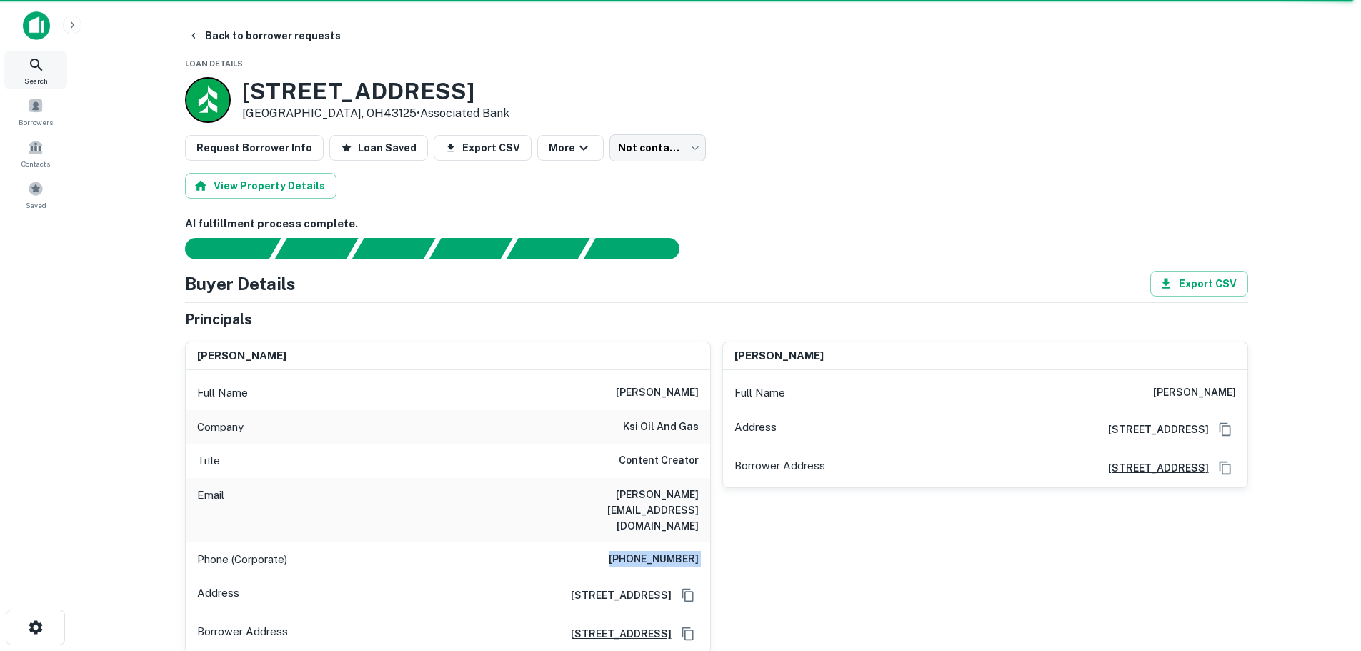
click at [31, 71] on icon at bounding box center [36, 64] width 17 height 17
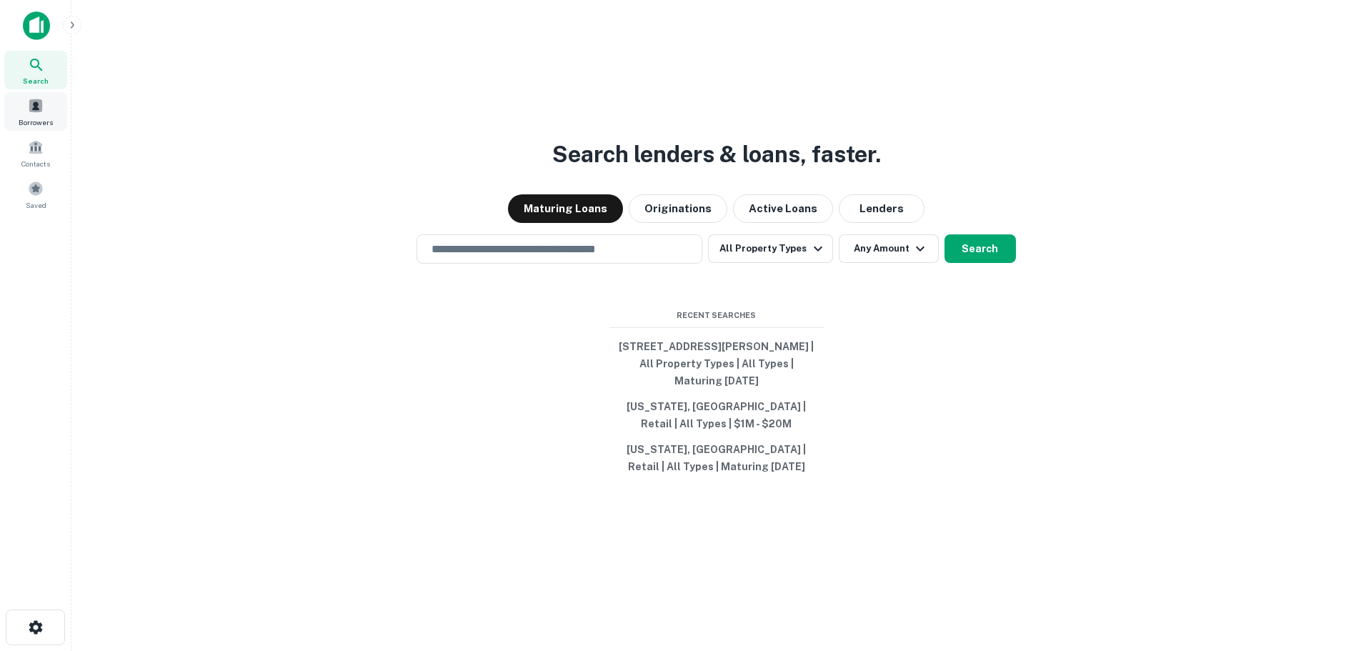
click at [34, 116] on div "Borrowers" at bounding box center [35, 111] width 63 height 39
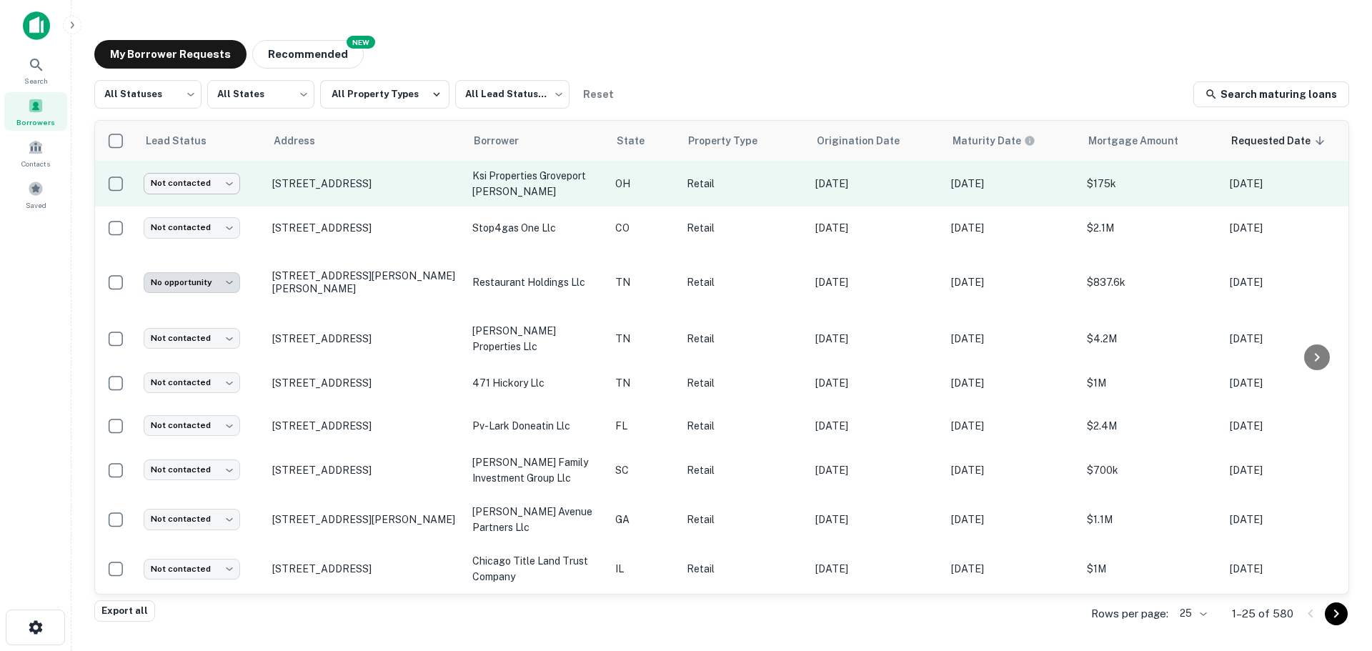
click at [199, 183] on body "**********" at bounding box center [686, 325] width 1372 height 651
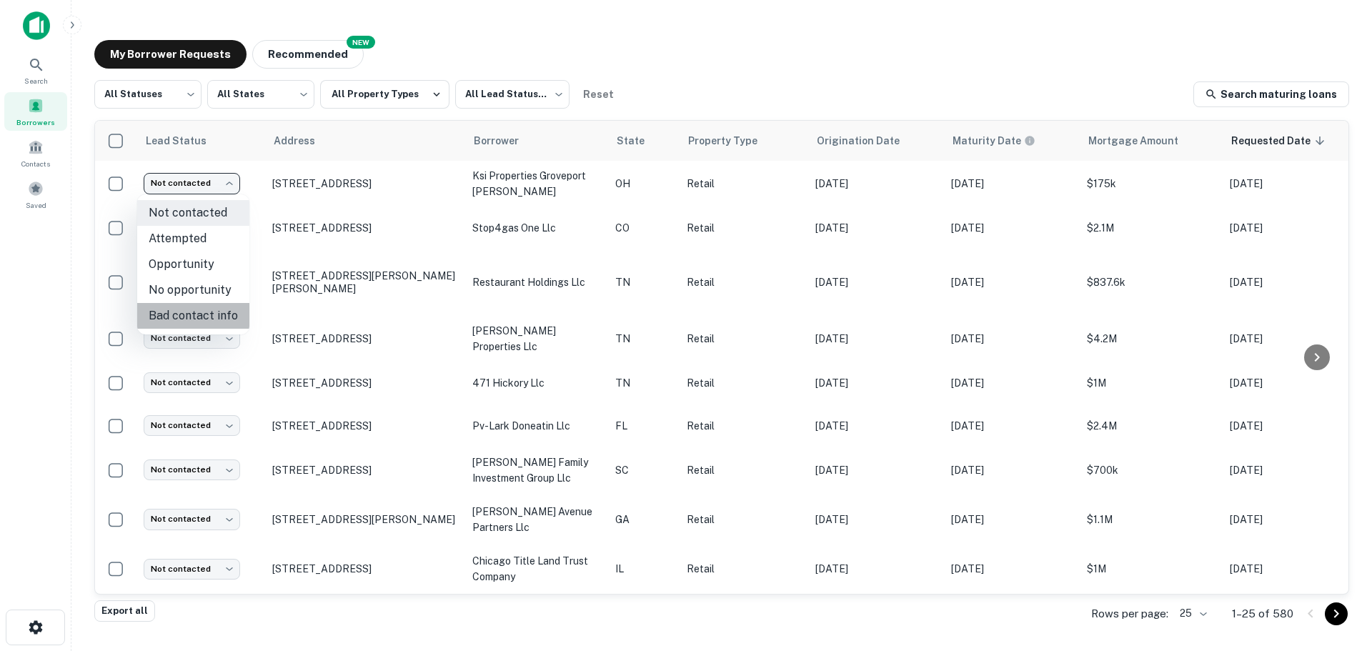
click at [213, 305] on li "Bad contact info" at bounding box center [193, 316] width 112 height 26
type input "**********"
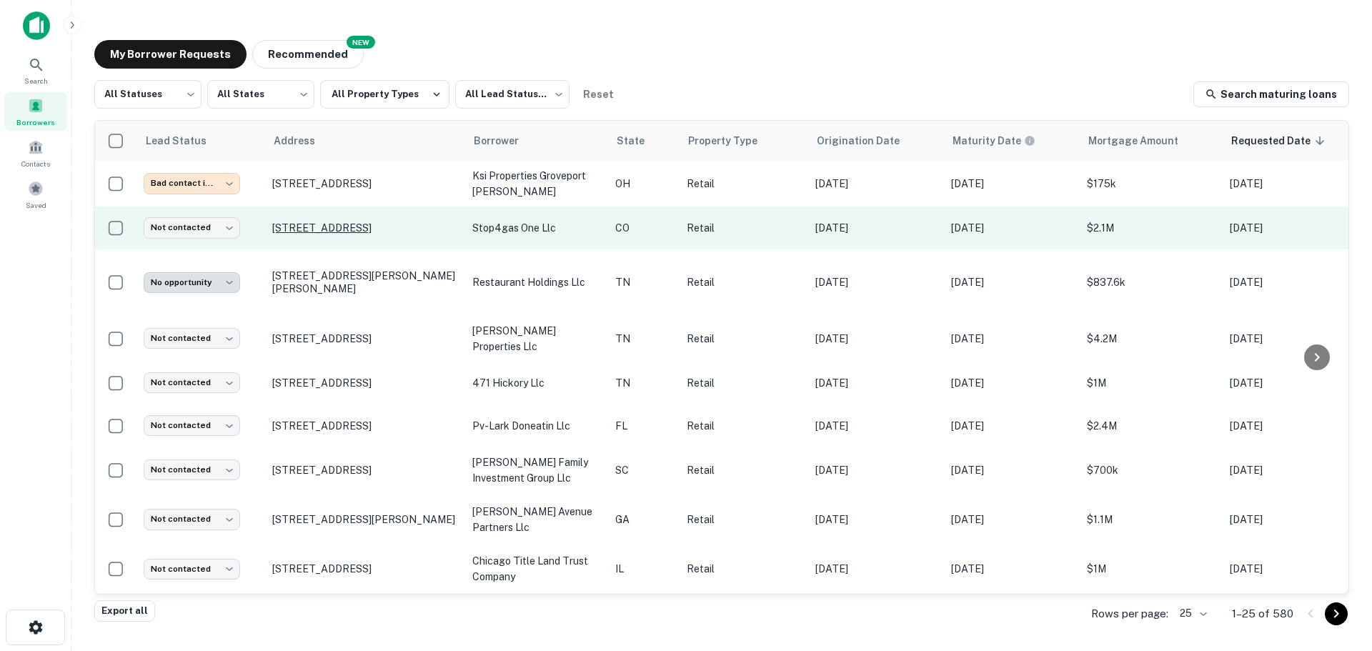
click at [349, 222] on p "[STREET_ADDRESS]" at bounding box center [365, 228] width 186 height 13
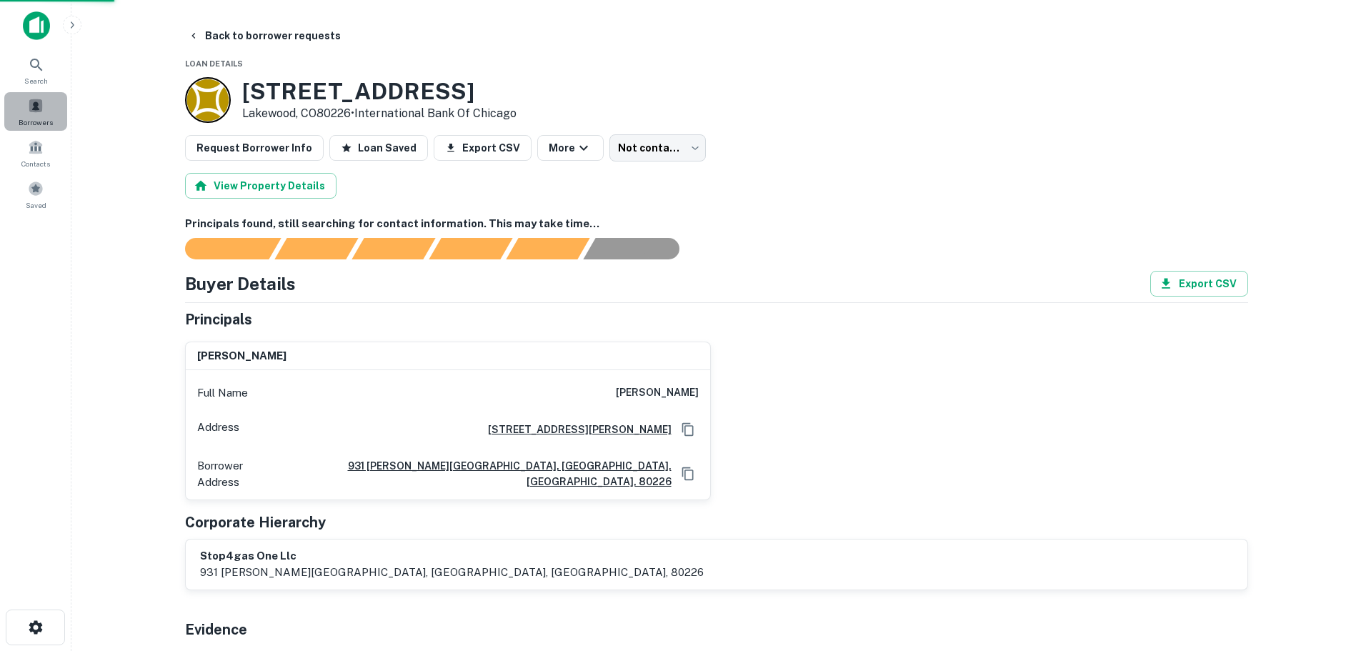
click at [47, 119] on span "Borrowers" at bounding box center [36, 121] width 34 height 11
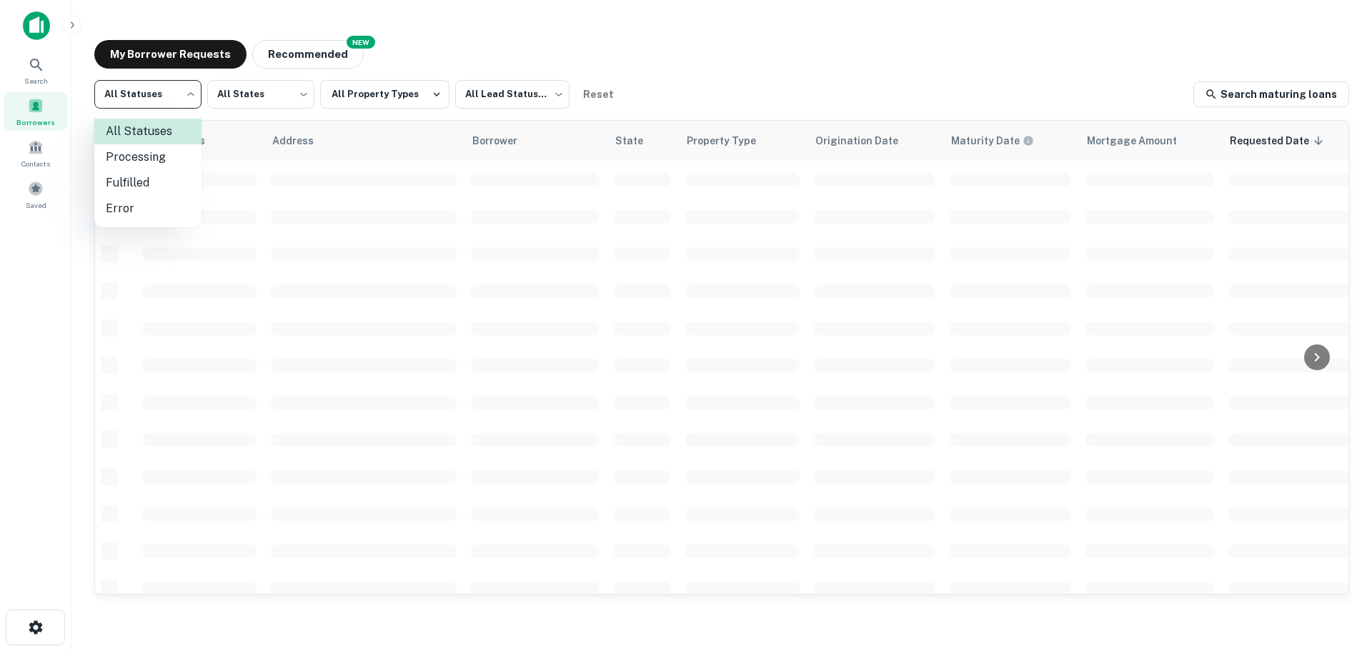
click at [152, 96] on body "Search Borrowers Contacts Saved My Borrower Requests NEW Recommended All Status…" at bounding box center [686, 325] width 1372 height 651
click at [157, 177] on li "Fulfilled" at bounding box center [147, 183] width 107 height 26
type input "*********"
click at [513, 106] on body "Search Borrowers Contacts Saved My Borrower Requests NEW Recommended Fulfilled …" at bounding box center [686, 325] width 1372 height 651
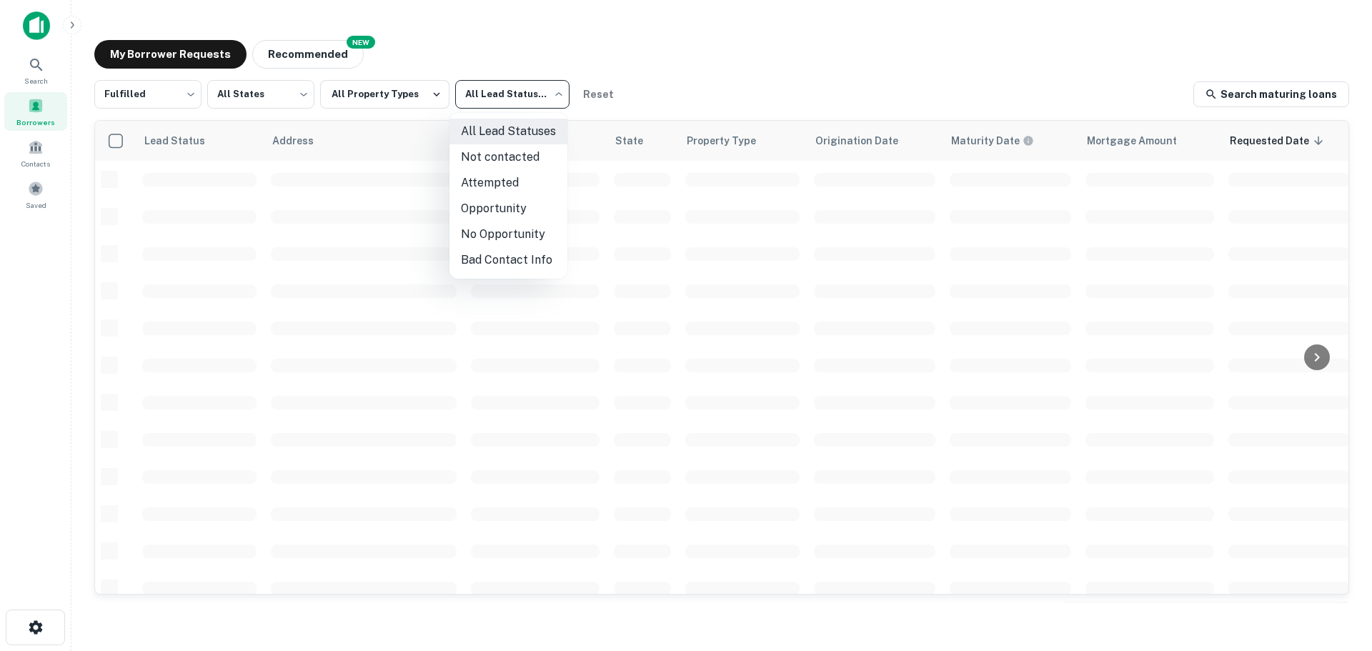
click at [489, 162] on li "Not contacted" at bounding box center [508, 157] width 118 height 26
type input "****"
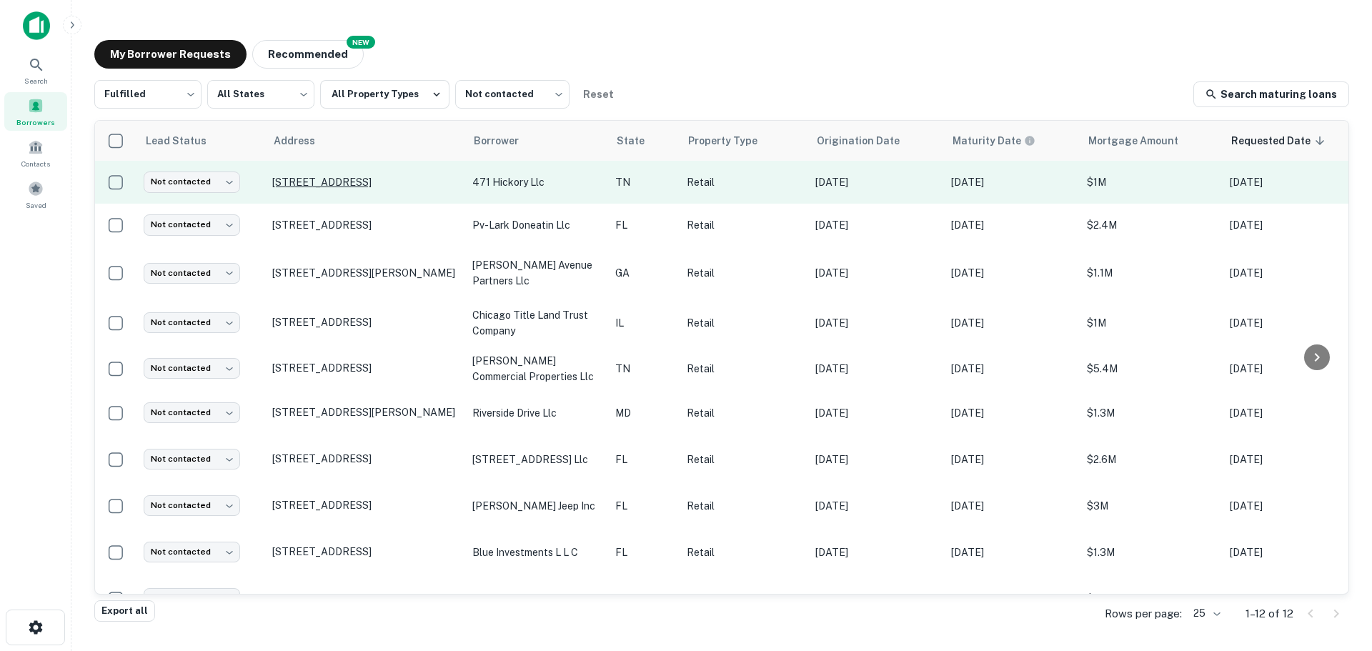
click at [381, 182] on p "[STREET_ADDRESS]" at bounding box center [365, 182] width 186 height 13
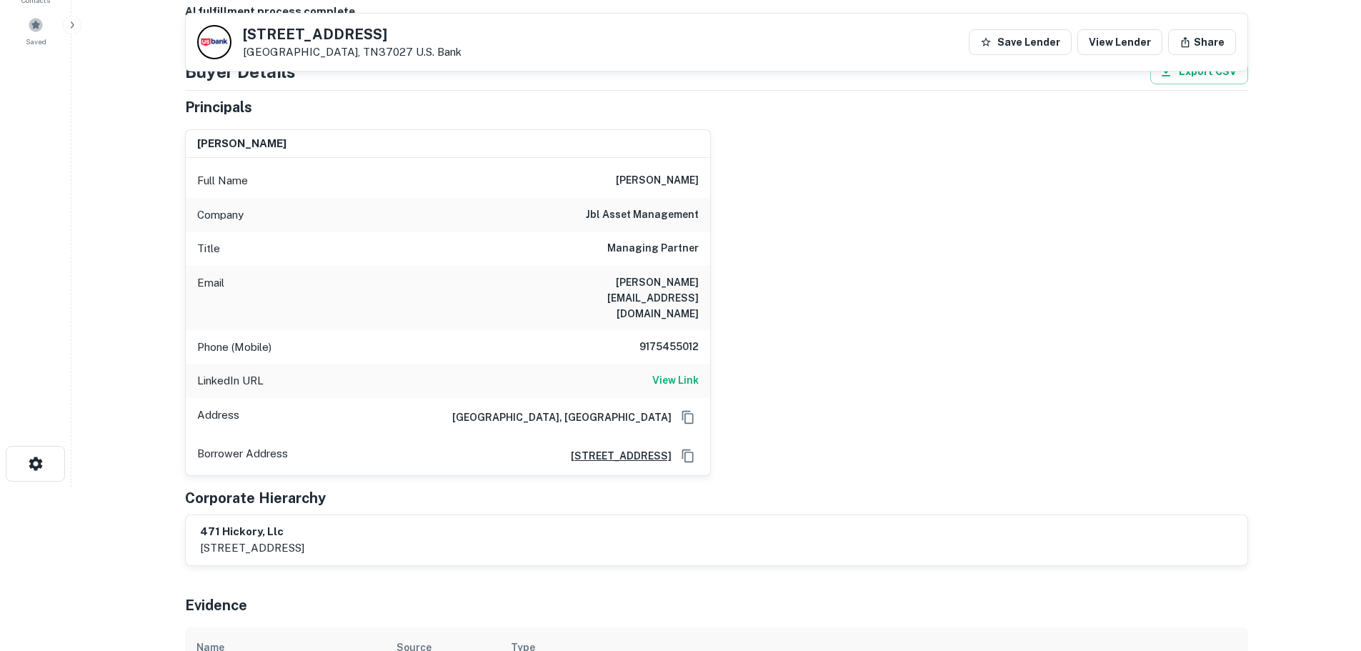
scroll to position [71, 0]
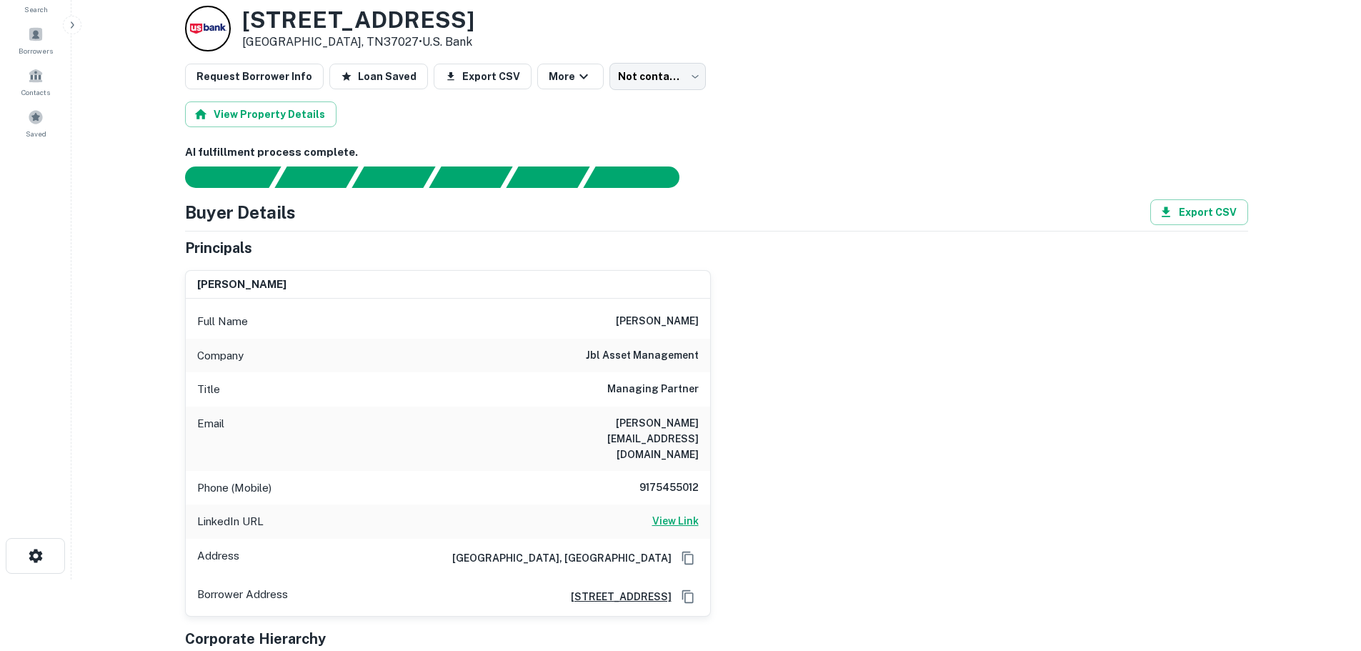
click at [682, 513] on h6 "View Link" at bounding box center [675, 521] width 46 height 16
click at [675, 480] on h6 "9175455012" at bounding box center [656, 488] width 86 height 17
click at [675, 471] on div "Phone (Mobile) 9175455012" at bounding box center [448, 488] width 525 height 34
click at [668, 480] on h6 "9175455012" at bounding box center [656, 488] width 86 height 17
click at [671, 480] on h6 "9175455012" at bounding box center [656, 488] width 86 height 17
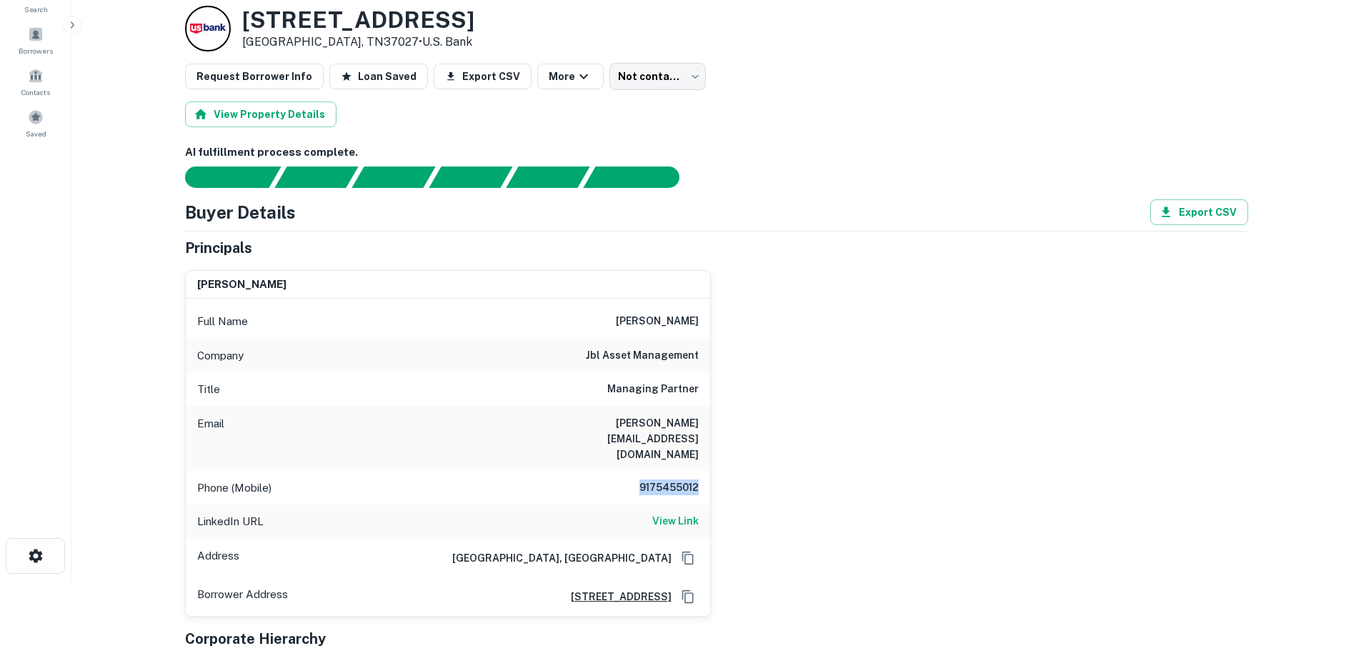
click at [671, 480] on h6 "9175455012" at bounding box center [656, 488] width 86 height 17
copy h6 "9175455012"
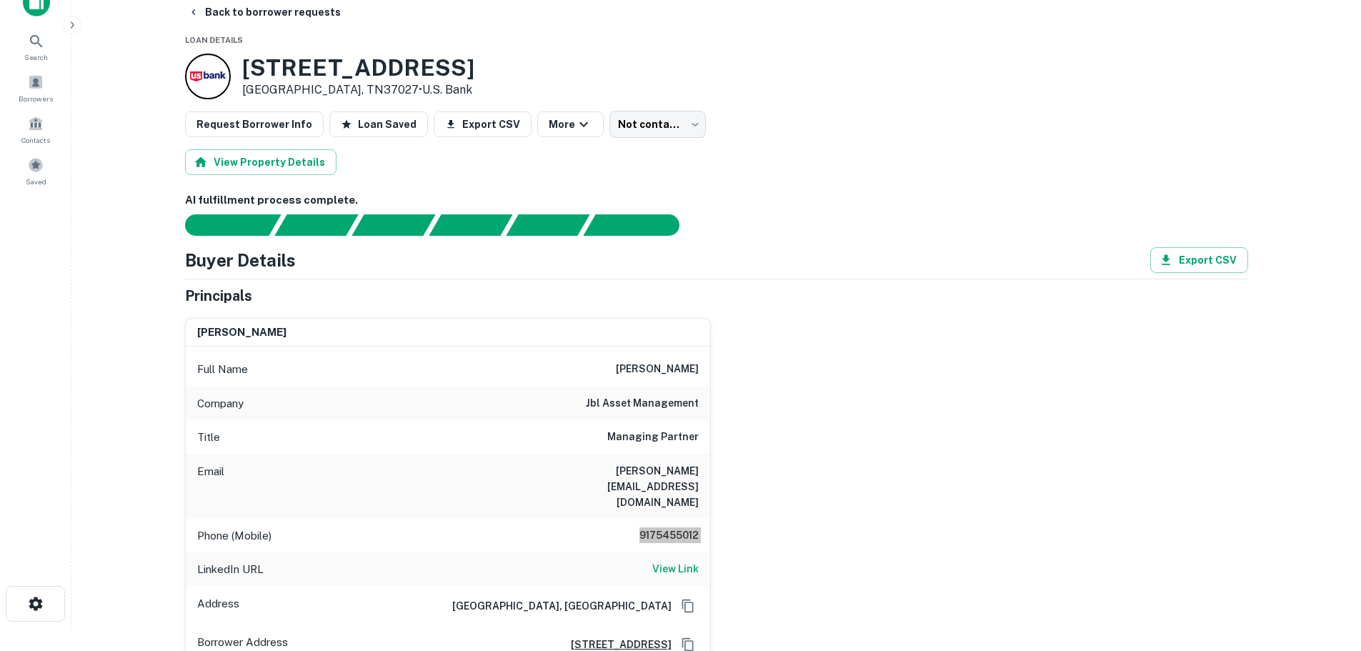
scroll to position [0, 0]
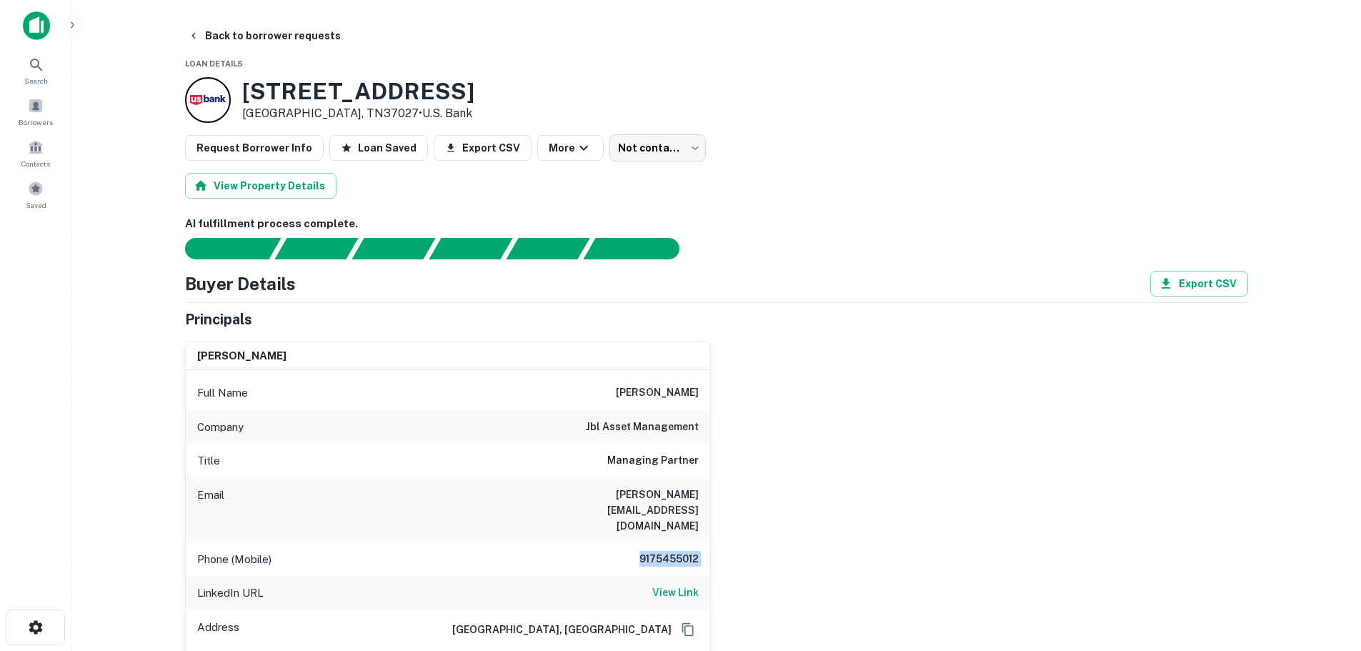
drag, startPoint x: 305, startPoint y: 37, endPoint x: 331, endPoint y: 99, distance: 67.3
click at [305, 37] on button "Back to borrower requests" at bounding box center [264, 36] width 164 height 26
click at [51, 106] on div "Borrowers" at bounding box center [35, 111] width 63 height 39
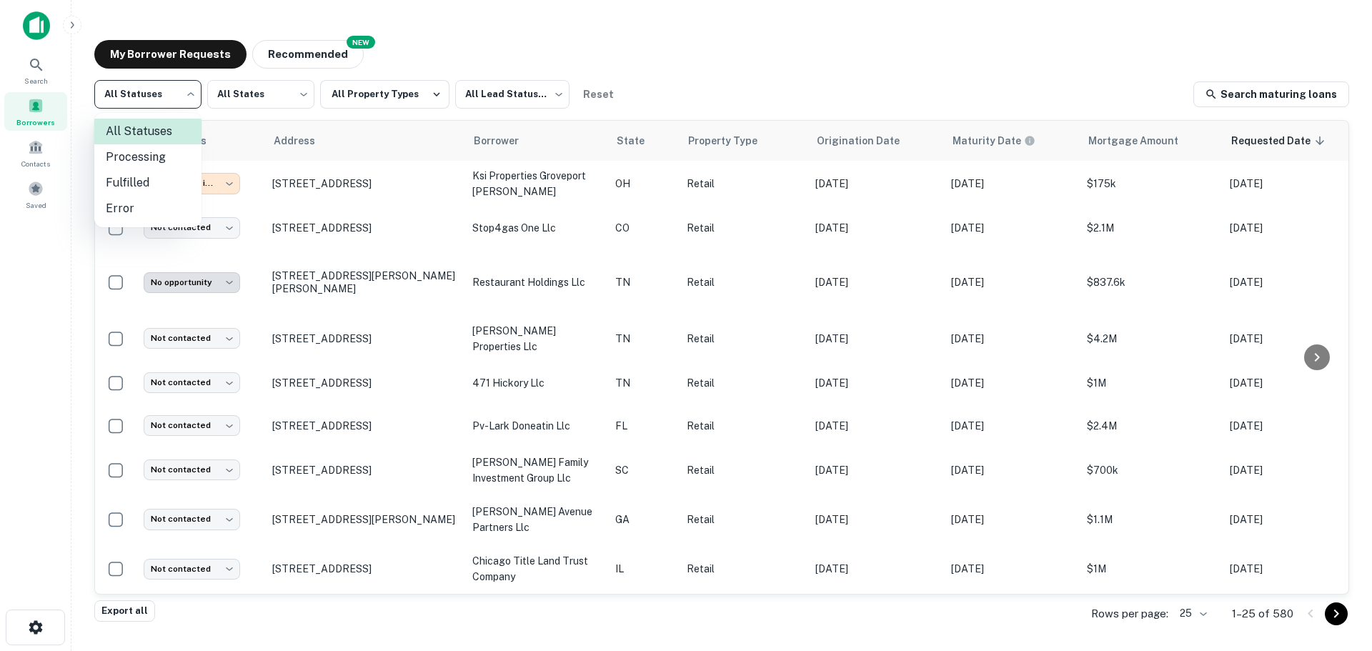
click at [191, 84] on body "**********" at bounding box center [686, 325] width 1372 height 651
click at [154, 177] on li "Fulfilled" at bounding box center [147, 183] width 107 height 26
type input "*********"
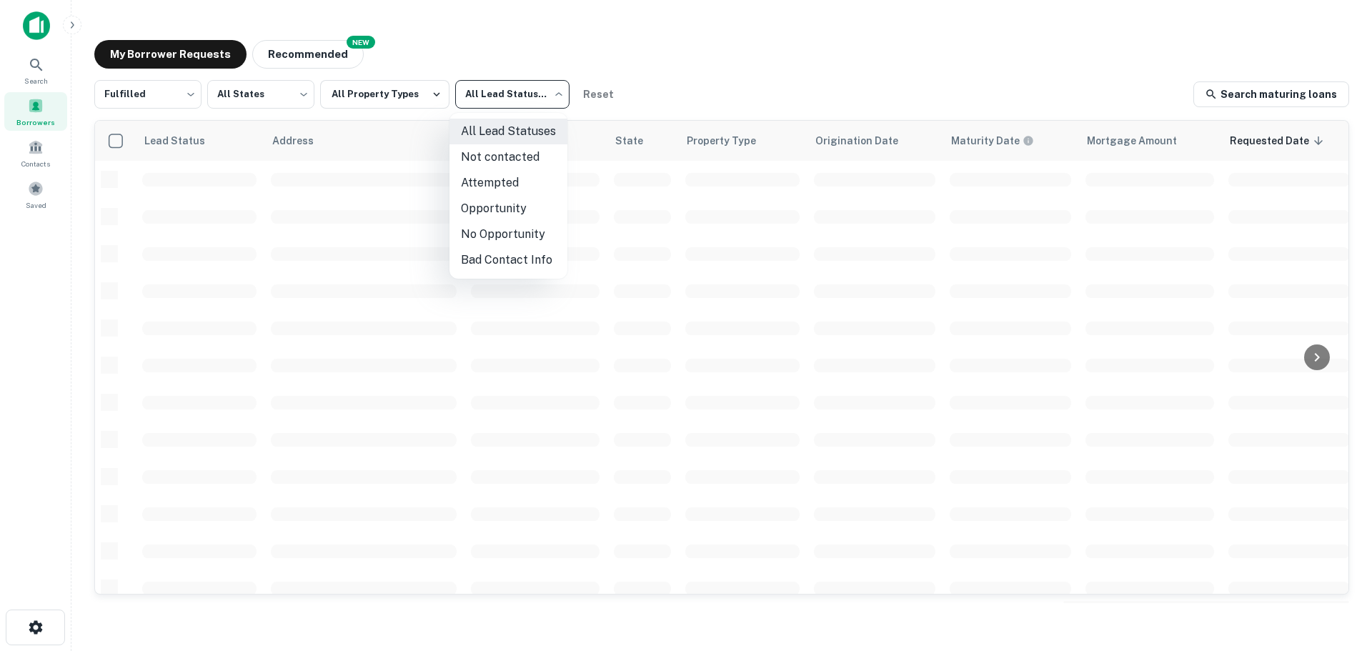
drag, startPoint x: 504, startPoint y: 86, endPoint x: 508, endPoint y: 96, distance: 10.2
click at [507, 90] on body "Search Borrowers Contacts Saved My Borrower Requests NEW Recommended Fulfilled …" at bounding box center [686, 325] width 1372 height 651
drag, startPoint x: 505, startPoint y: 184, endPoint x: 510, endPoint y: 160, distance: 24.8
click at [510, 160] on ul "All Lead Statuses Not contacted Attempted Opportunity No Opportunity Bad Contac…" at bounding box center [508, 196] width 118 height 166
click at [510, 160] on li "Not contacted" at bounding box center [508, 157] width 118 height 26
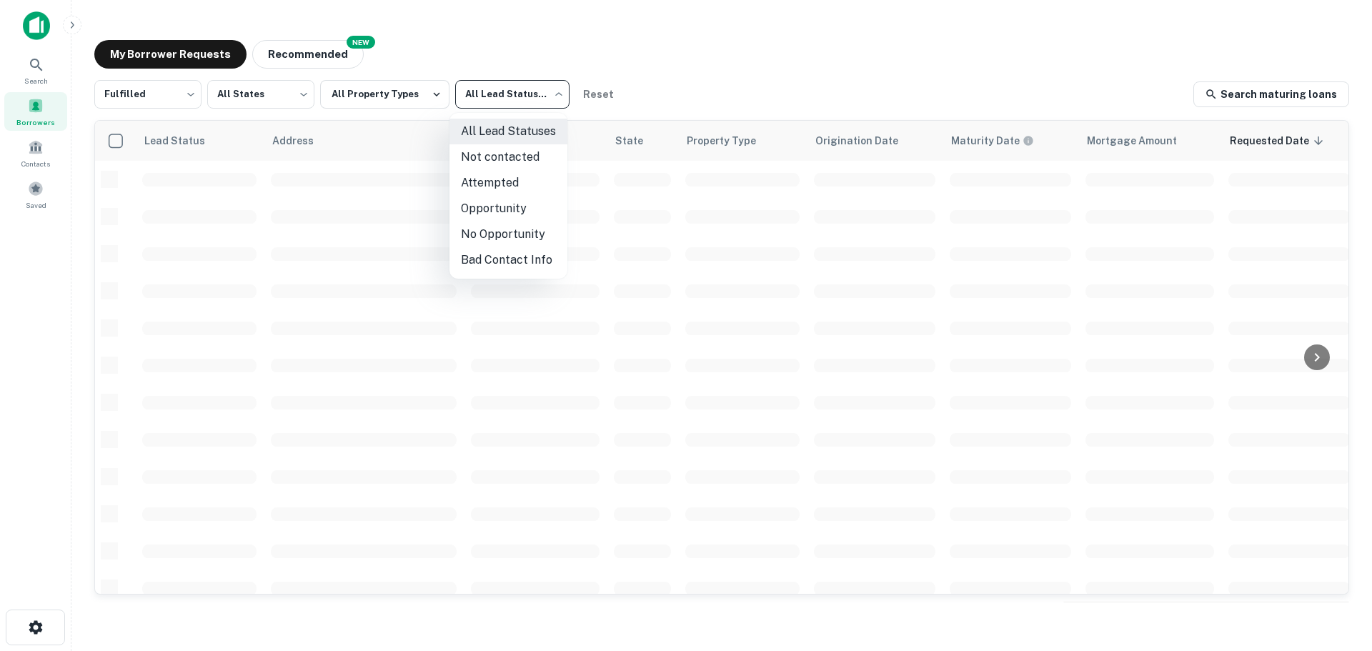
type input "****"
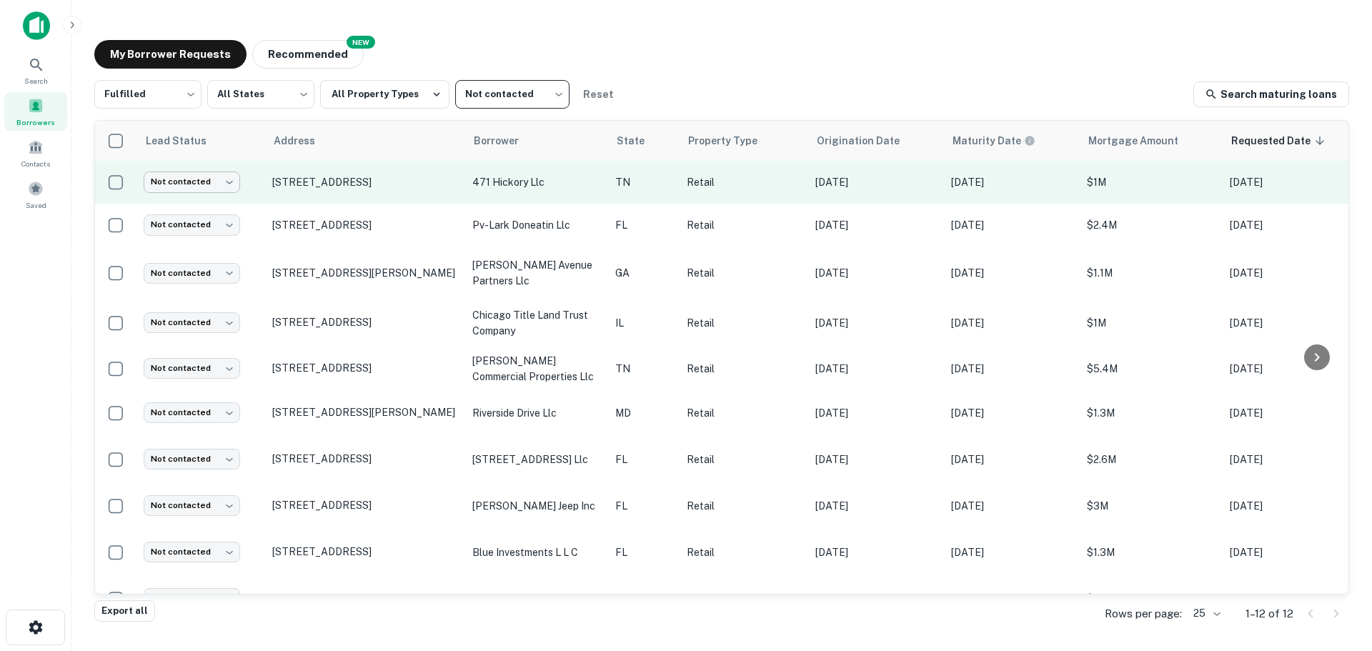
click at [209, 184] on body "Search Borrowers Contacts Saved My Borrower Requests NEW Recommended Fulfilled …" at bounding box center [686, 325] width 1372 height 651
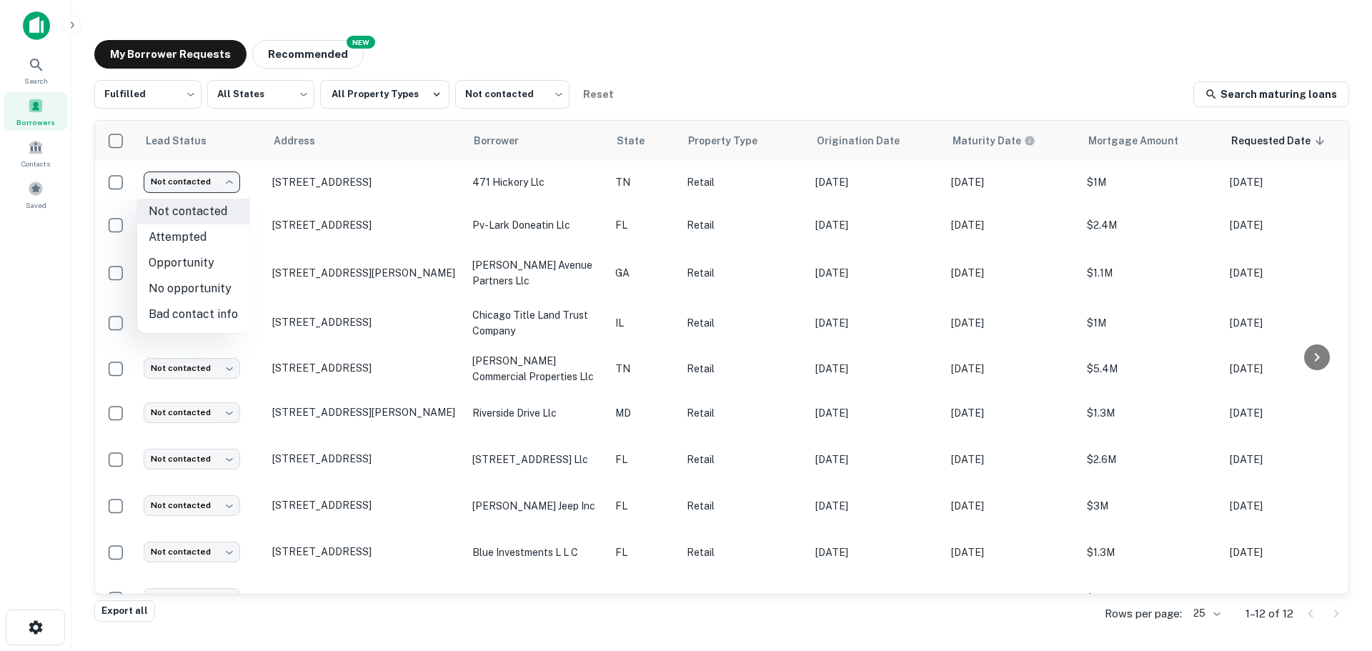
click at [204, 283] on li "No opportunity" at bounding box center [193, 289] width 112 height 26
type input "**********"
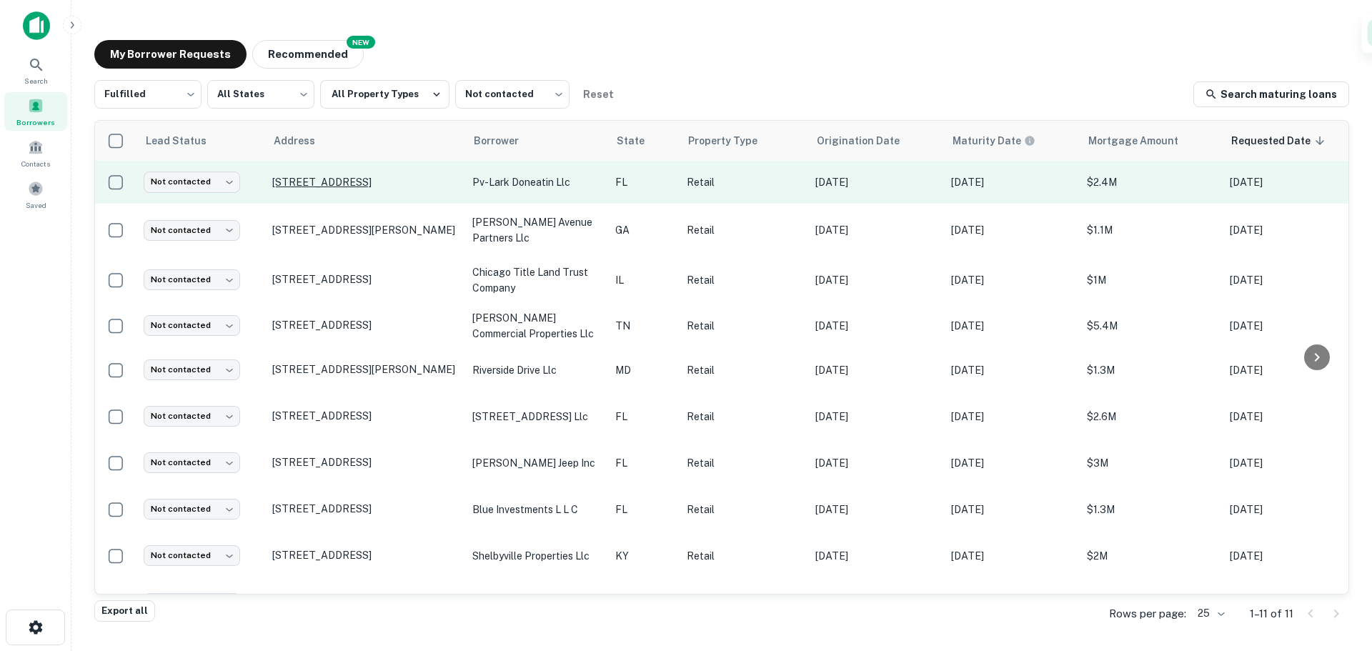
click at [367, 189] on p "1688 Main St Dunedin, FL34698" at bounding box center [365, 182] width 186 height 13
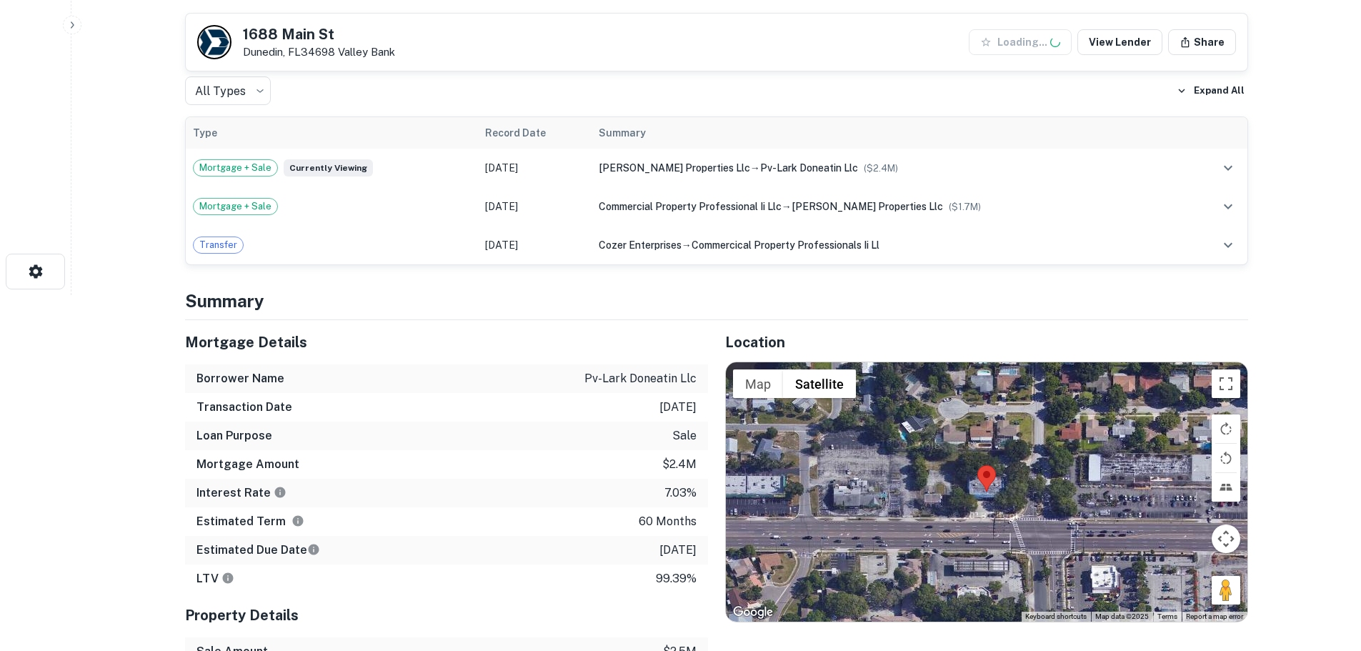
scroll to position [357, 0]
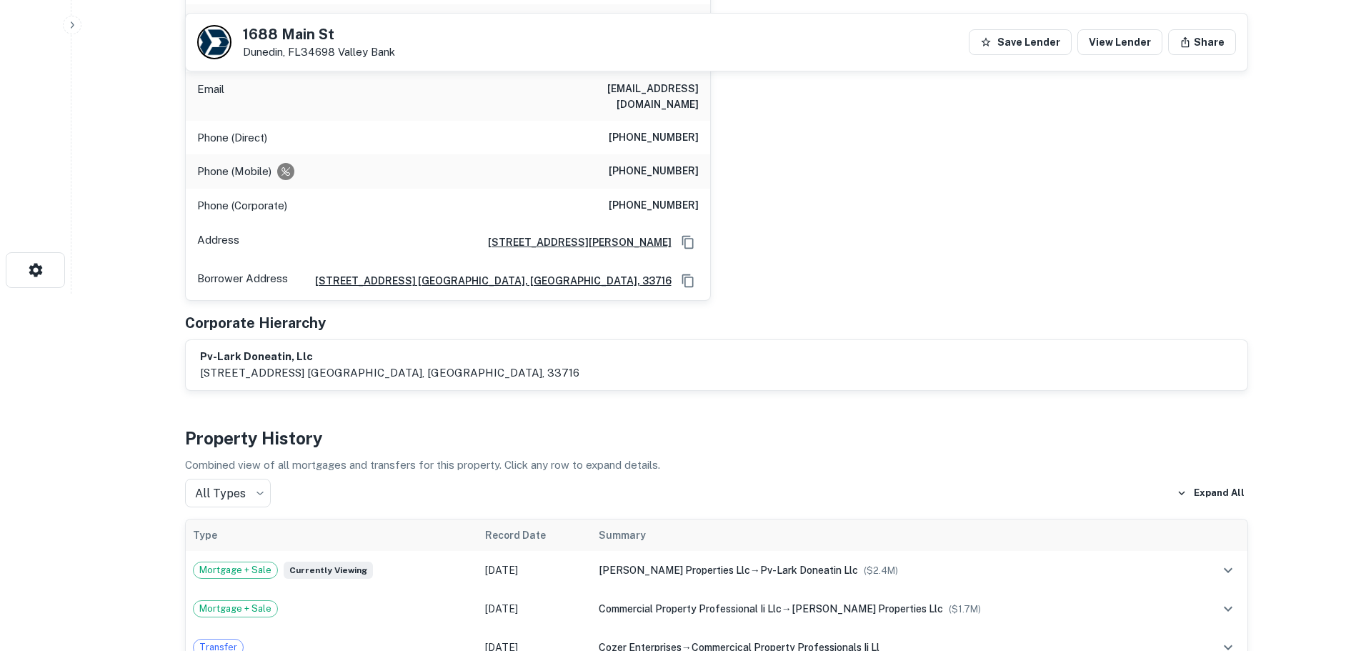
drag, startPoint x: 1232, startPoint y: 593, endPoint x: 1017, endPoint y: 532, distance: 223.5
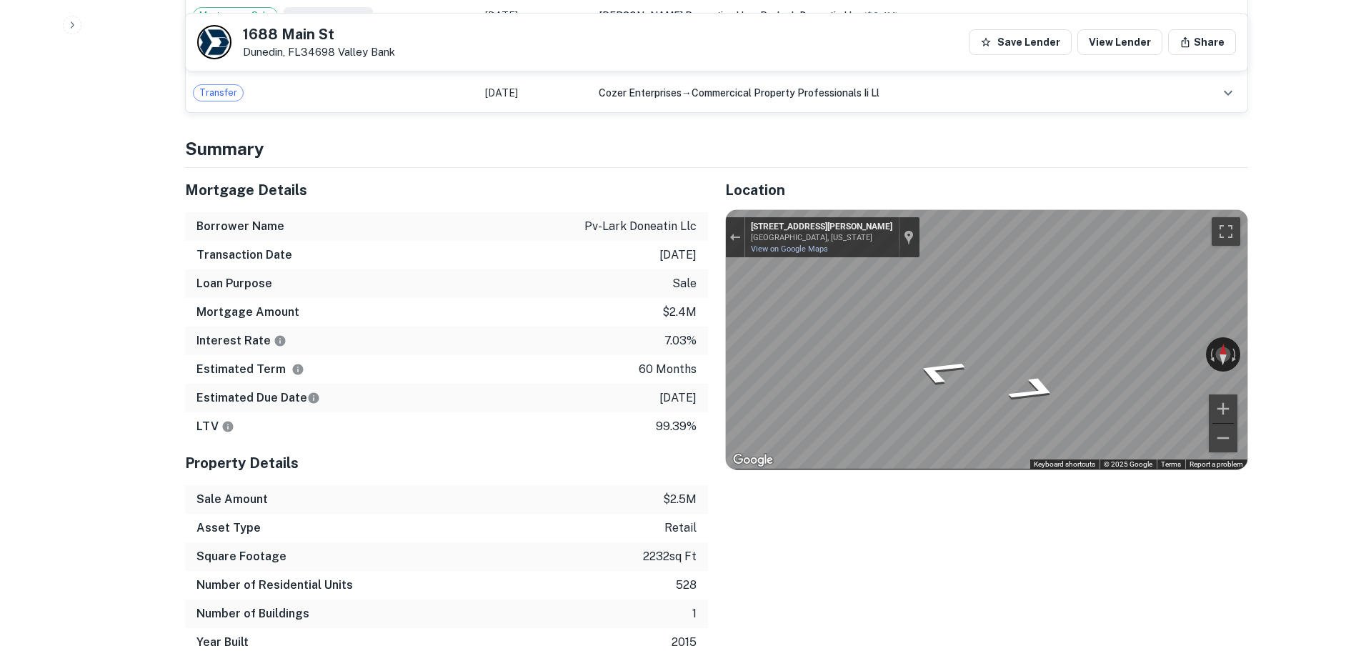
click at [303, 32] on h5 "1688 Main St" at bounding box center [319, 34] width 152 height 14
click at [308, 34] on h5 "1688 Main St" at bounding box center [319, 34] width 152 height 14
click at [312, 33] on h5 "1688 Main St" at bounding box center [319, 34] width 152 height 14
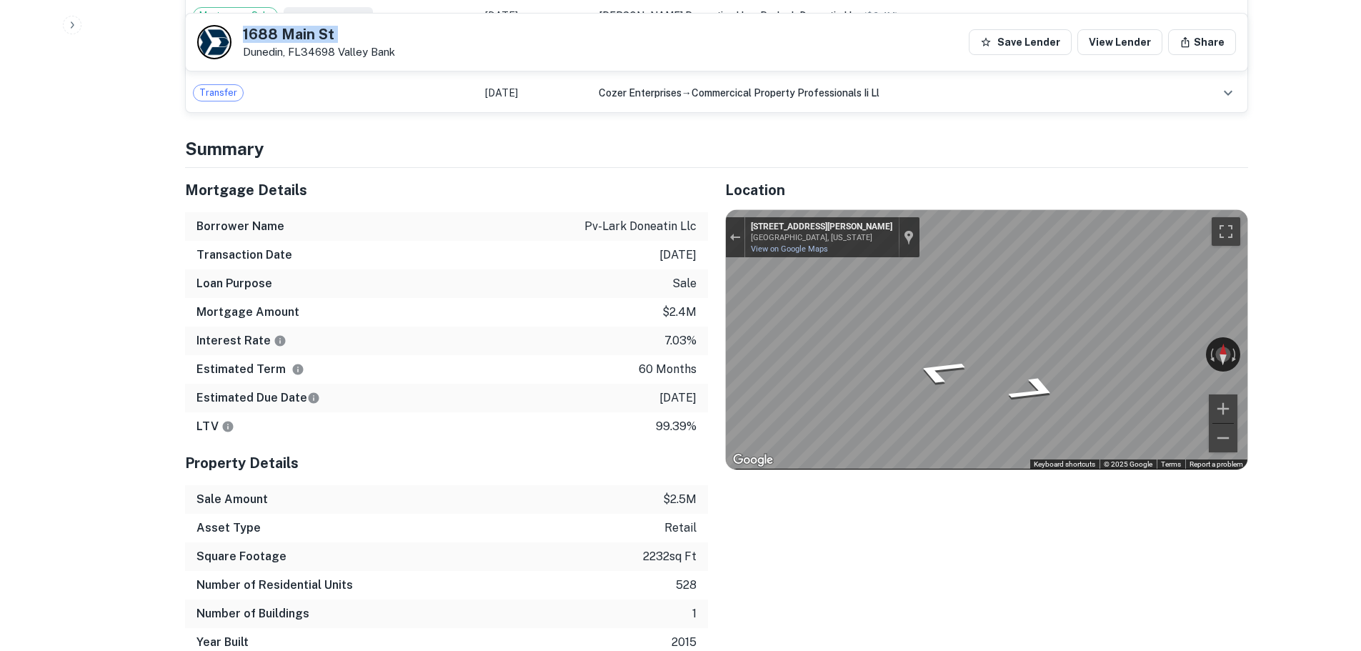
click at [312, 33] on h5 "1688 Main St" at bounding box center [319, 34] width 152 height 14
copy h5 "1688 Main St"
click at [276, 29] on h5 "1688 Main St" at bounding box center [319, 34] width 152 height 14
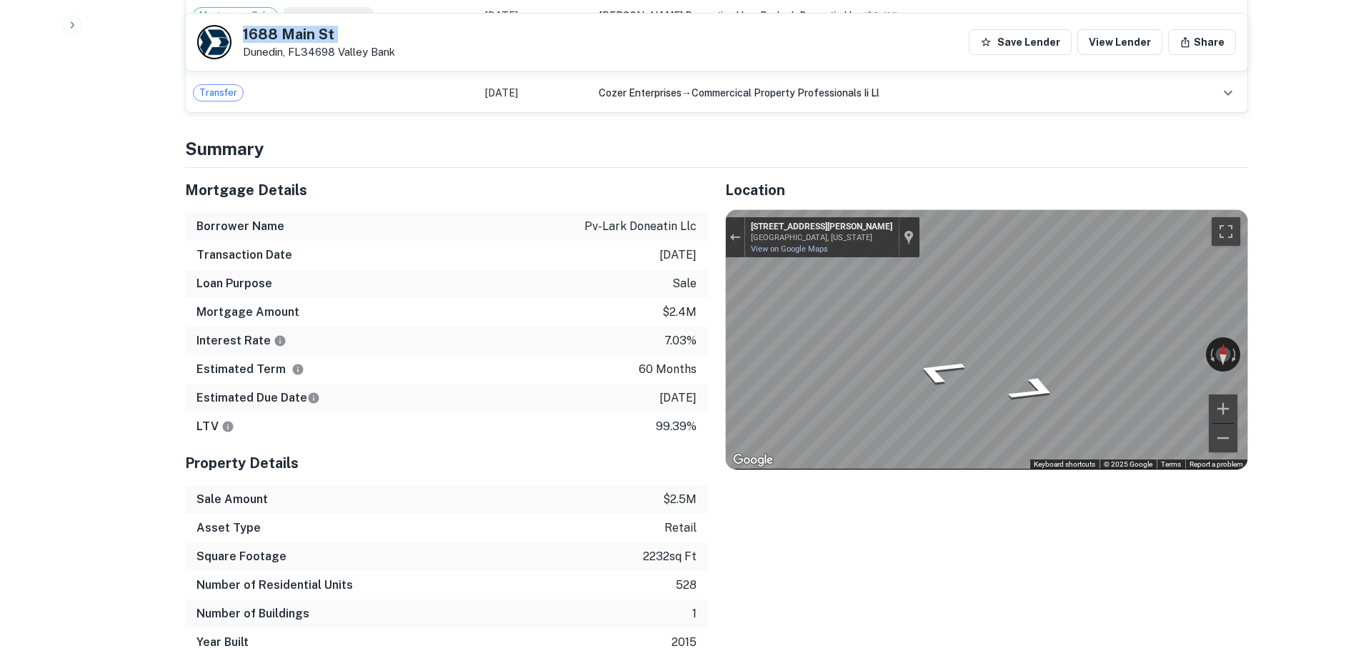
click at [276, 29] on h5 "1688 Main St" at bounding box center [319, 34] width 152 height 14
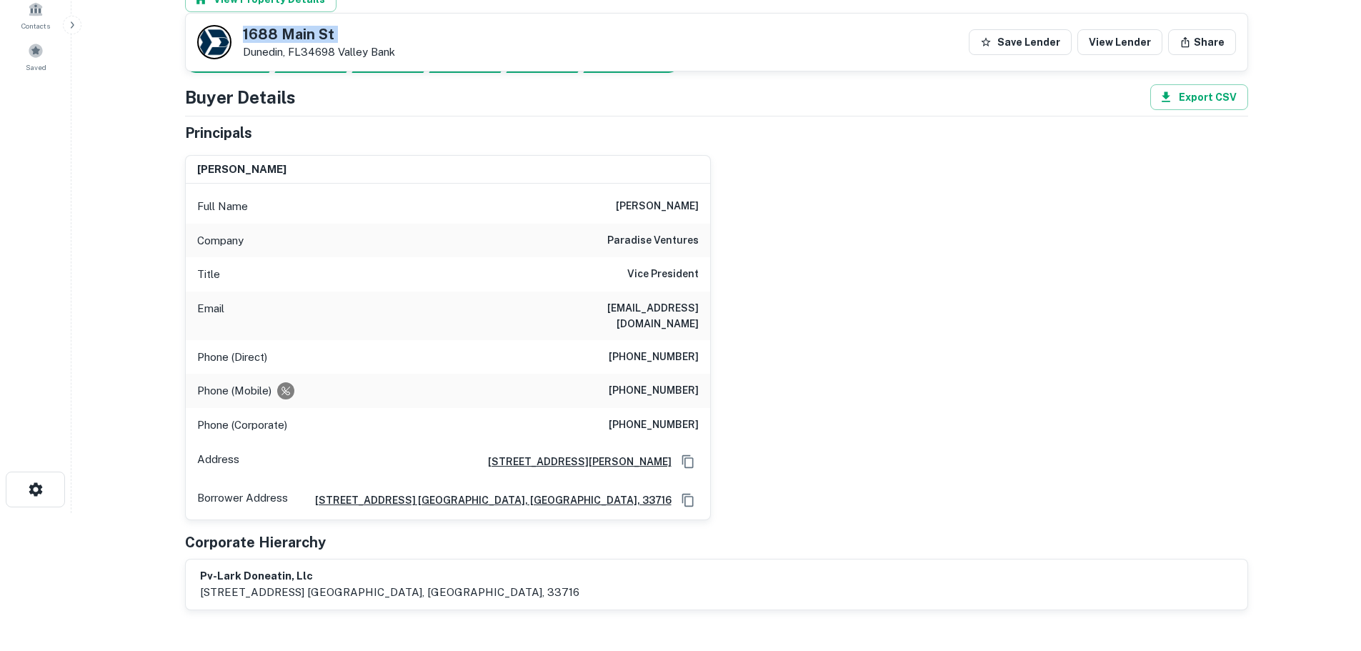
scroll to position [126, 0]
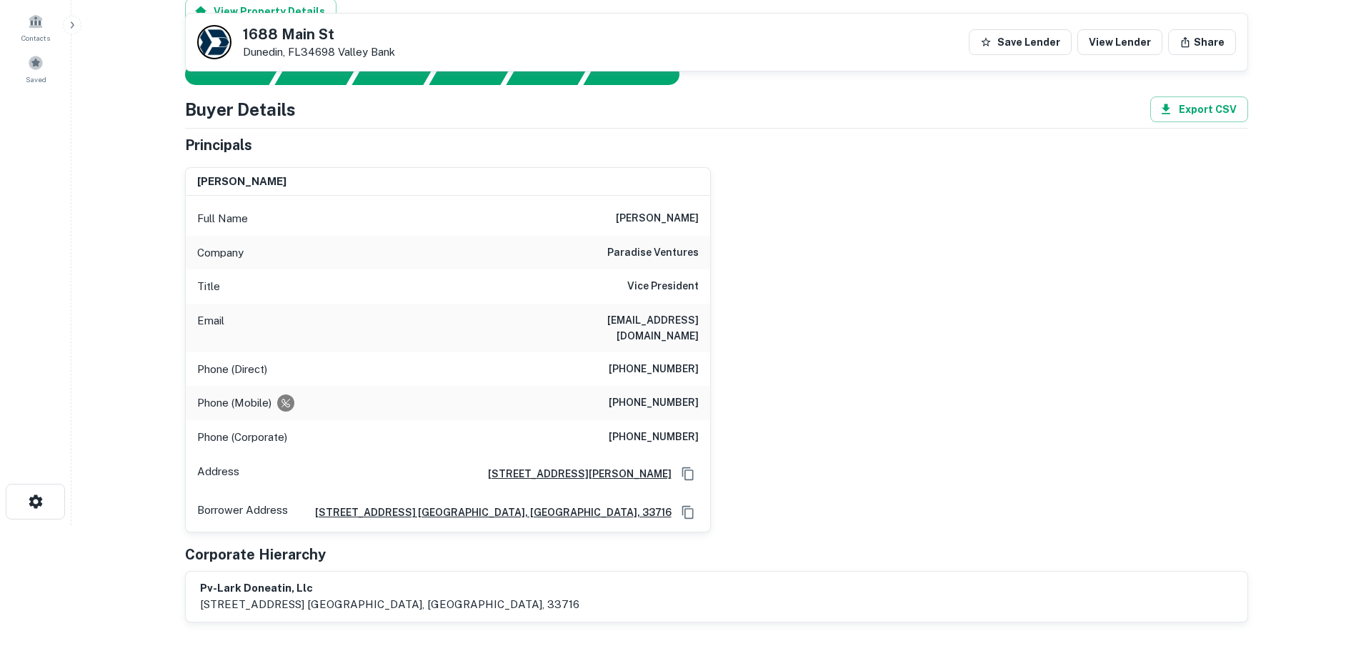
click at [666, 361] on h6 "(727) 812-1509" at bounding box center [654, 369] width 90 height 17
copy h6 "(727) 812-1509"
click at [654, 249] on h6 "paradise ventures" at bounding box center [652, 252] width 91 height 17
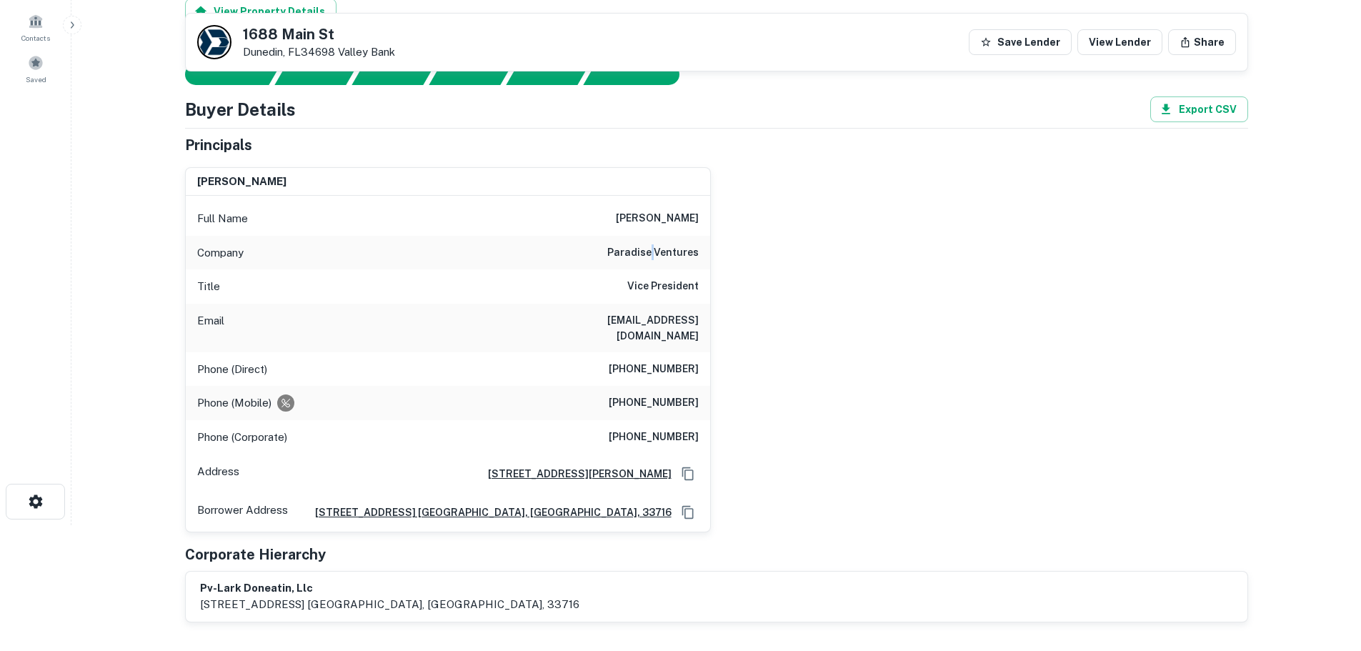
click at [654, 249] on h6 "paradise ventures" at bounding box center [652, 252] width 91 height 17
copy h6 "paradise ventures"
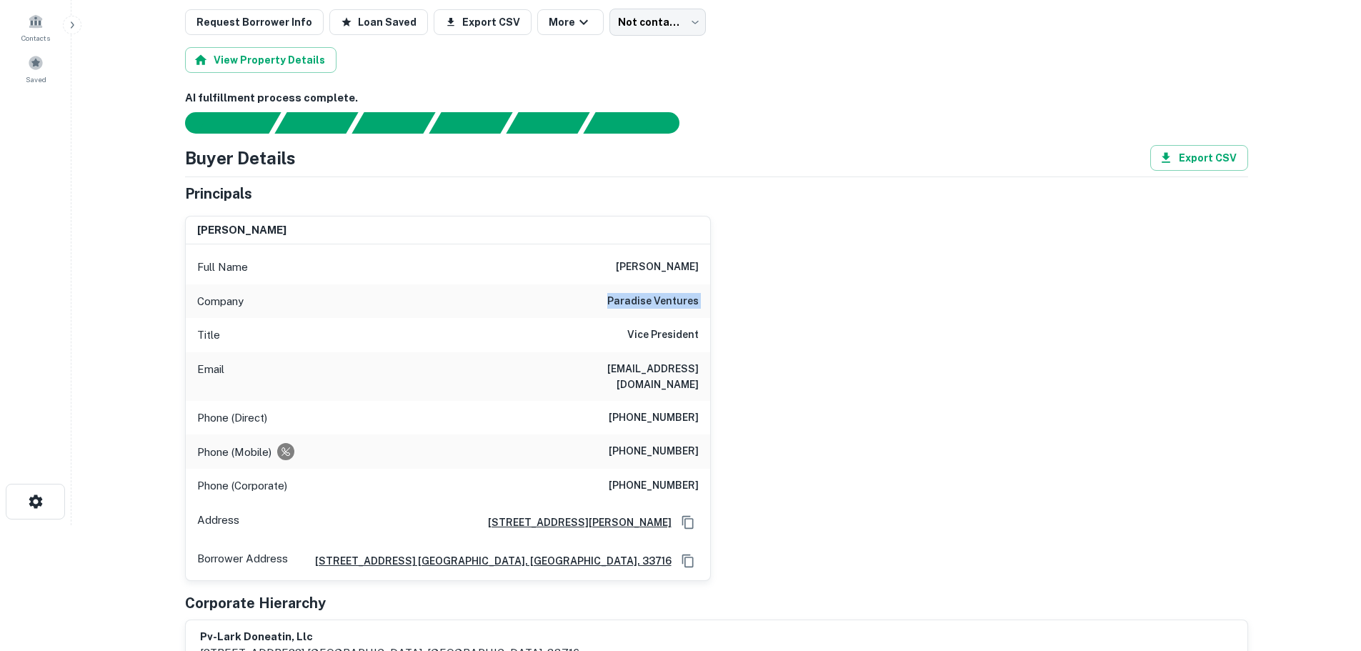
scroll to position [0, 0]
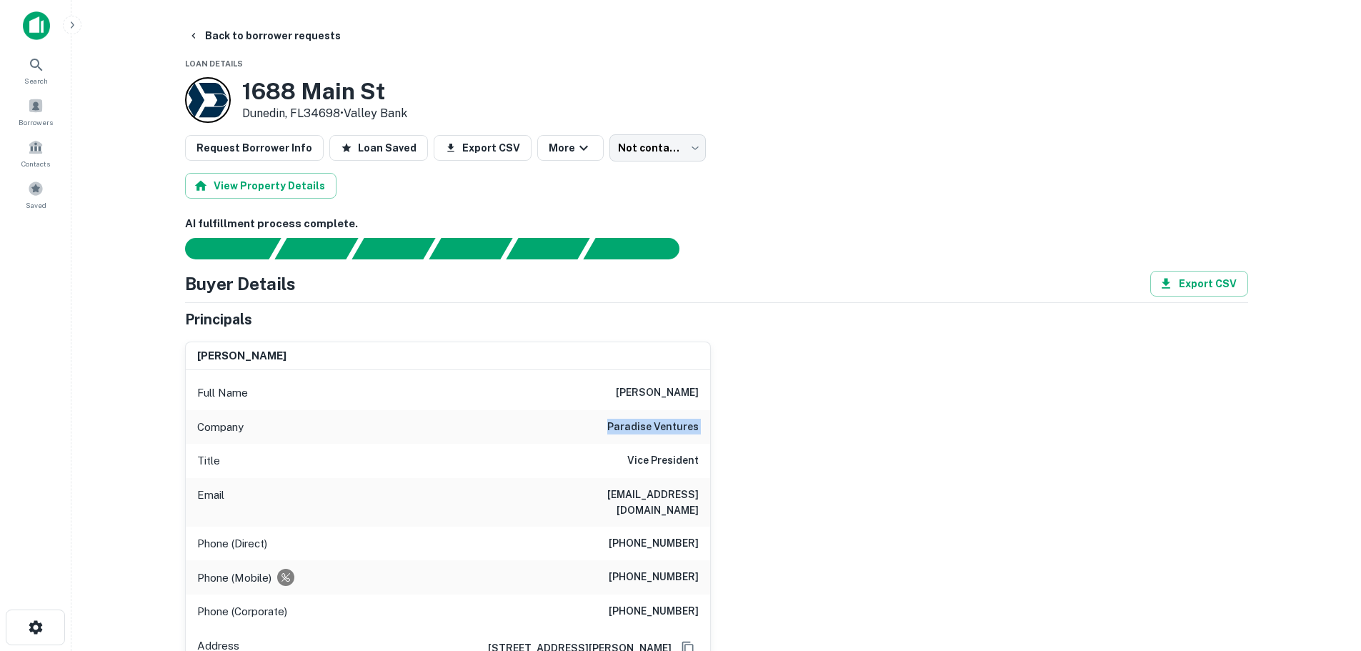
drag, startPoint x: 683, startPoint y: 552, endPoint x: 682, endPoint y: 561, distance: 8.7
click at [683, 560] on div "Phone (Mobile) (813) 943-8450" at bounding box center [448, 577] width 525 height 34
click at [682, 569] on h6 "(813) 943-8450" at bounding box center [654, 577] width 90 height 17
click at [680, 569] on h6 "(813) 943-8450" at bounding box center [654, 577] width 90 height 17
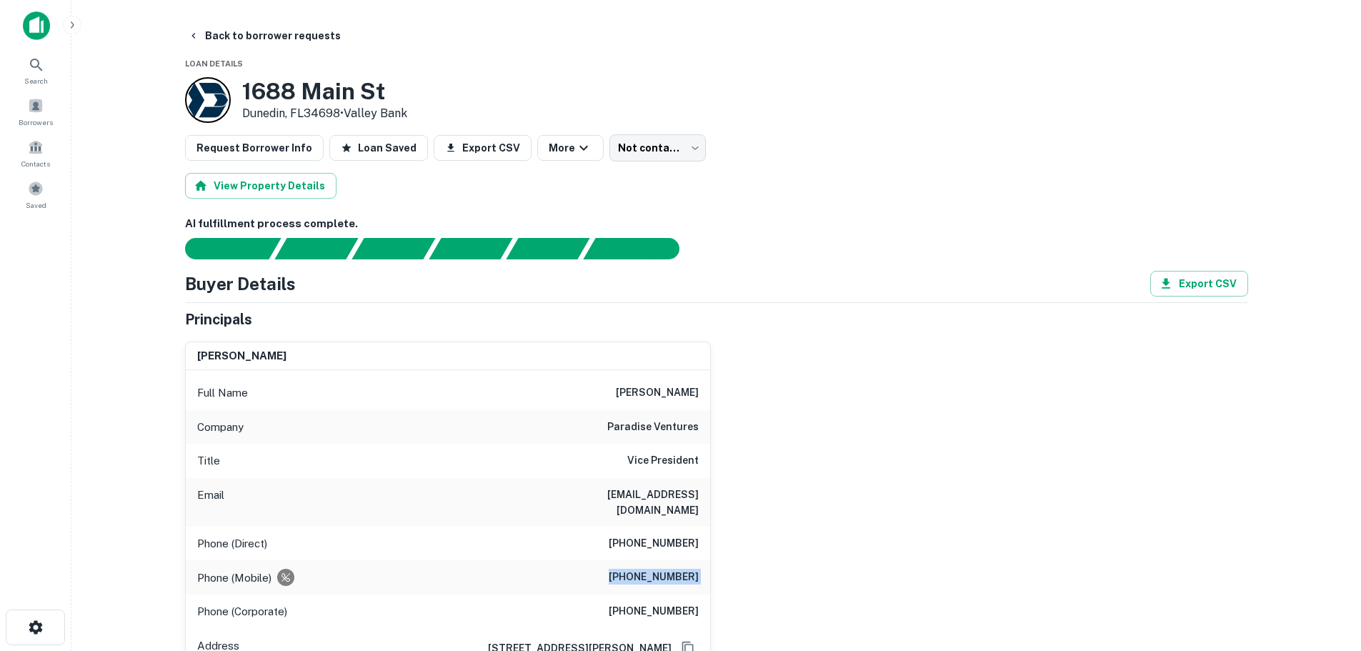
click at [680, 569] on h6 "(813) 943-8450" at bounding box center [654, 577] width 90 height 17
copy h6 "(813) 943-8450"
click at [37, 111] on span at bounding box center [36, 106] width 16 height 16
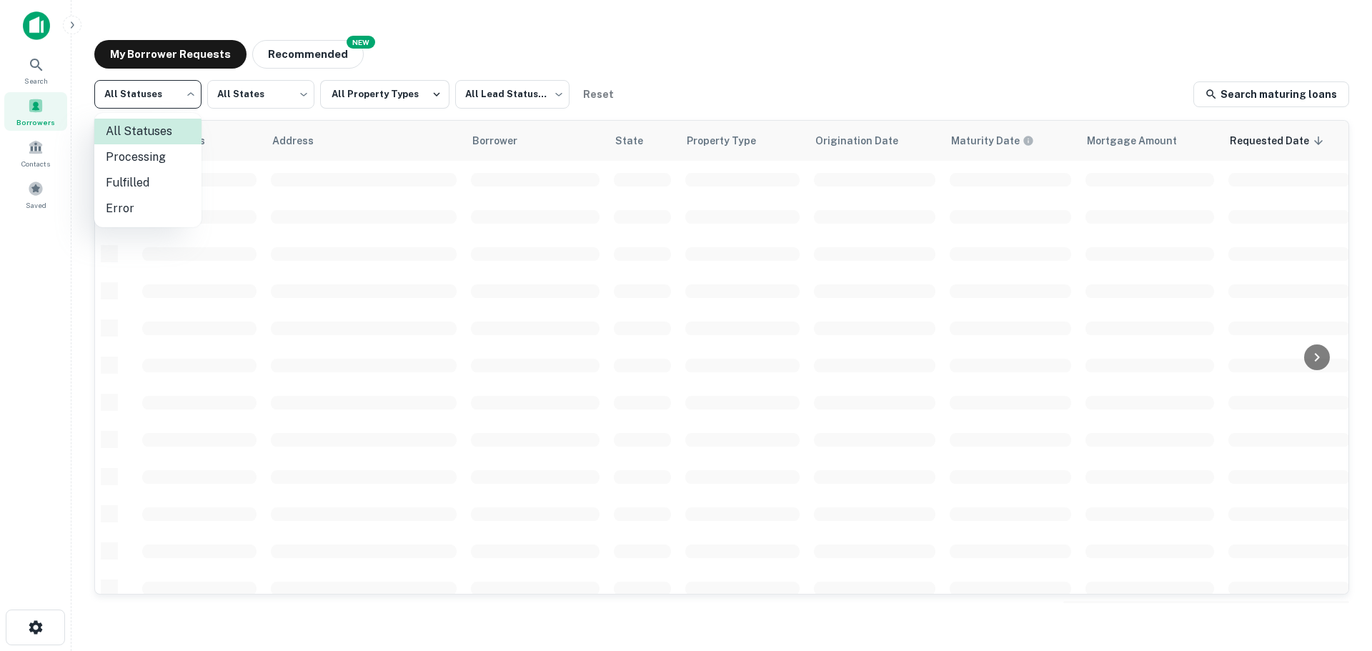
click at [184, 99] on body "Search Borrowers Contacts Saved My Borrower Requests NEW Recommended All Status…" at bounding box center [686, 325] width 1372 height 651
click at [172, 177] on li "Fulfilled" at bounding box center [147, 183] width 107 height 26
type input "*********"
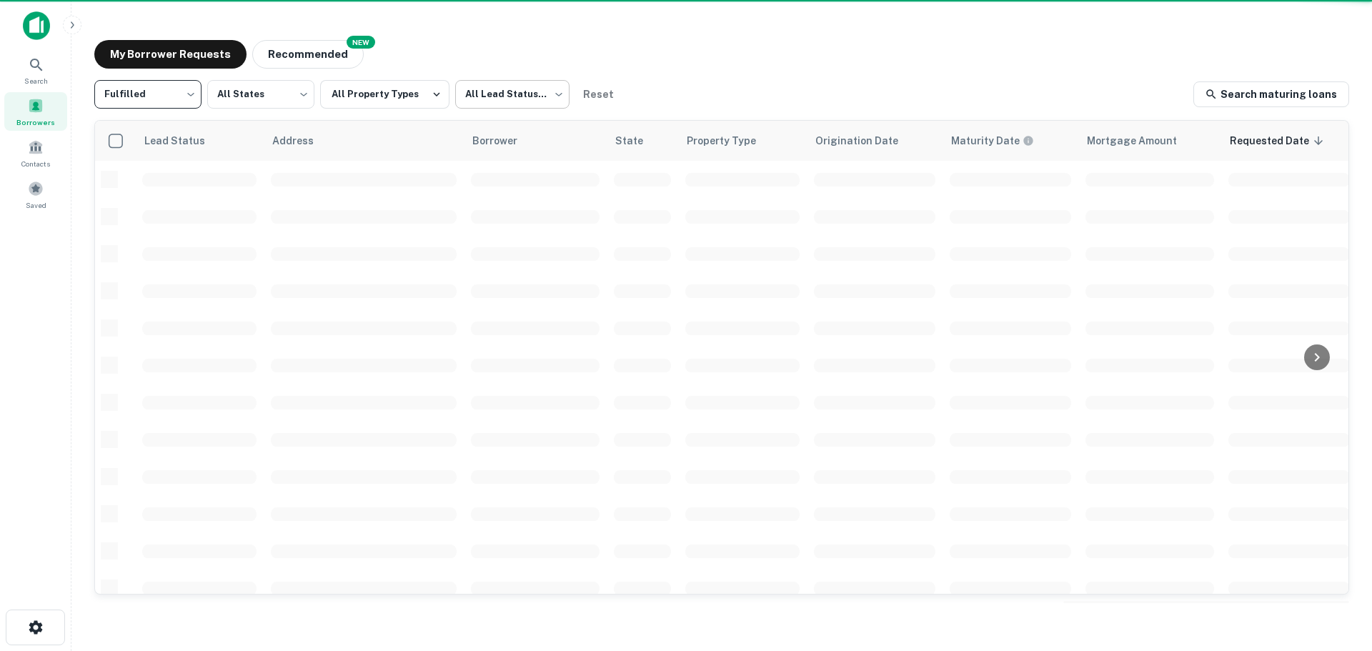
click at [487, 90] on body "Search Borrowers Contacts Saved My Borrower Requests NEW Recommended Fulfilled …" at bounding box center [686, 325] width 1372 height 651
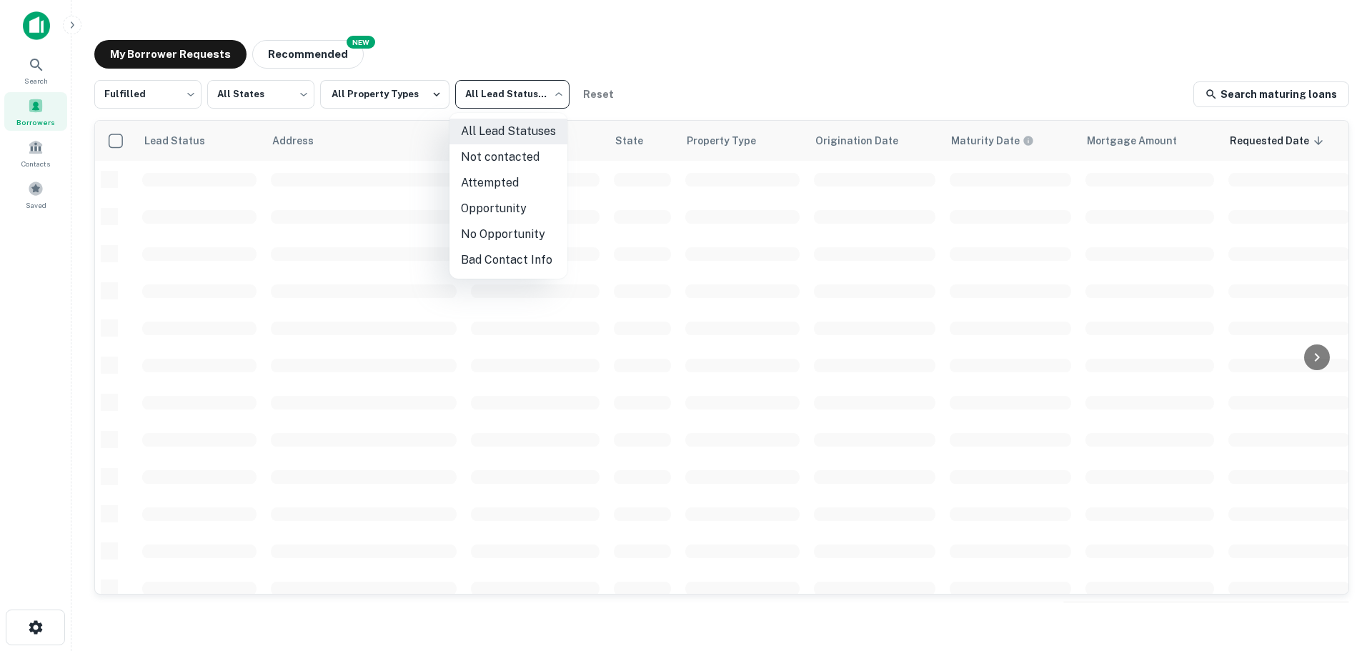
click at [507, 186] on li "Attempted" at bounding box center [508, 183] width 118 height 26
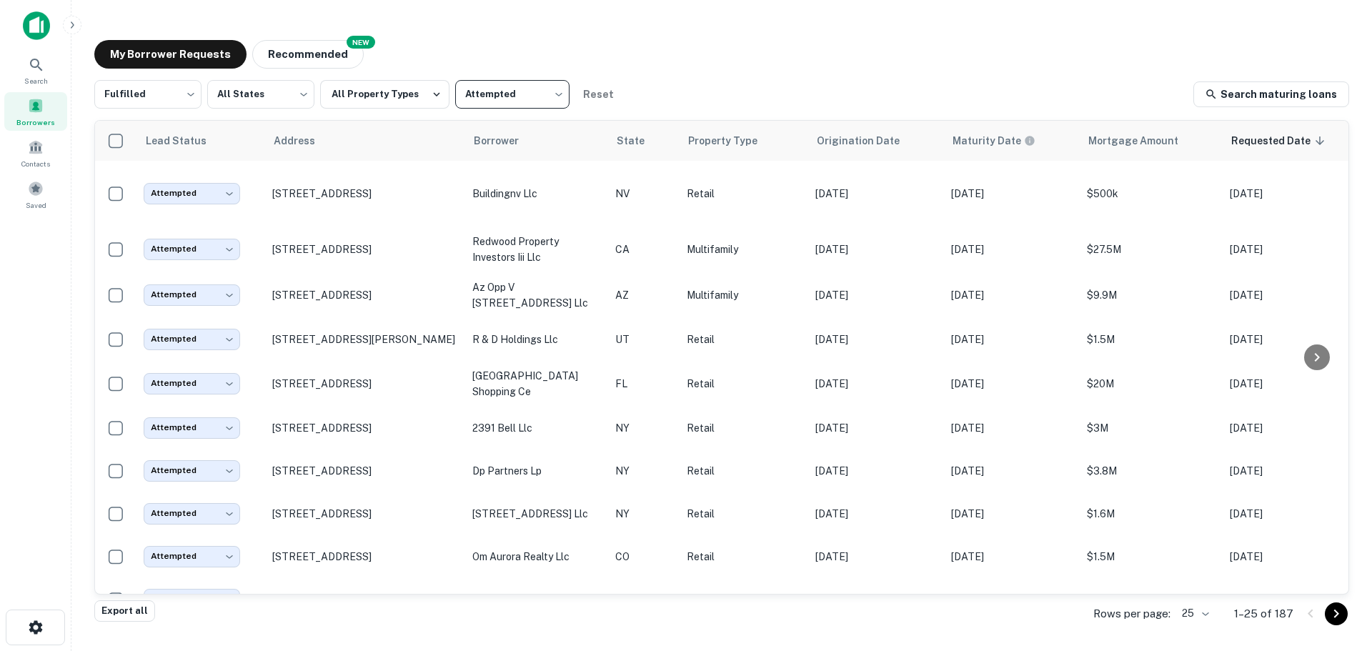
click at [521, 84] on body "Search Borrowers Contacts Saved My Borrower Requests NEW Recommended Fulfilled …" at bounding box center [686, 325] width 1372 height 651
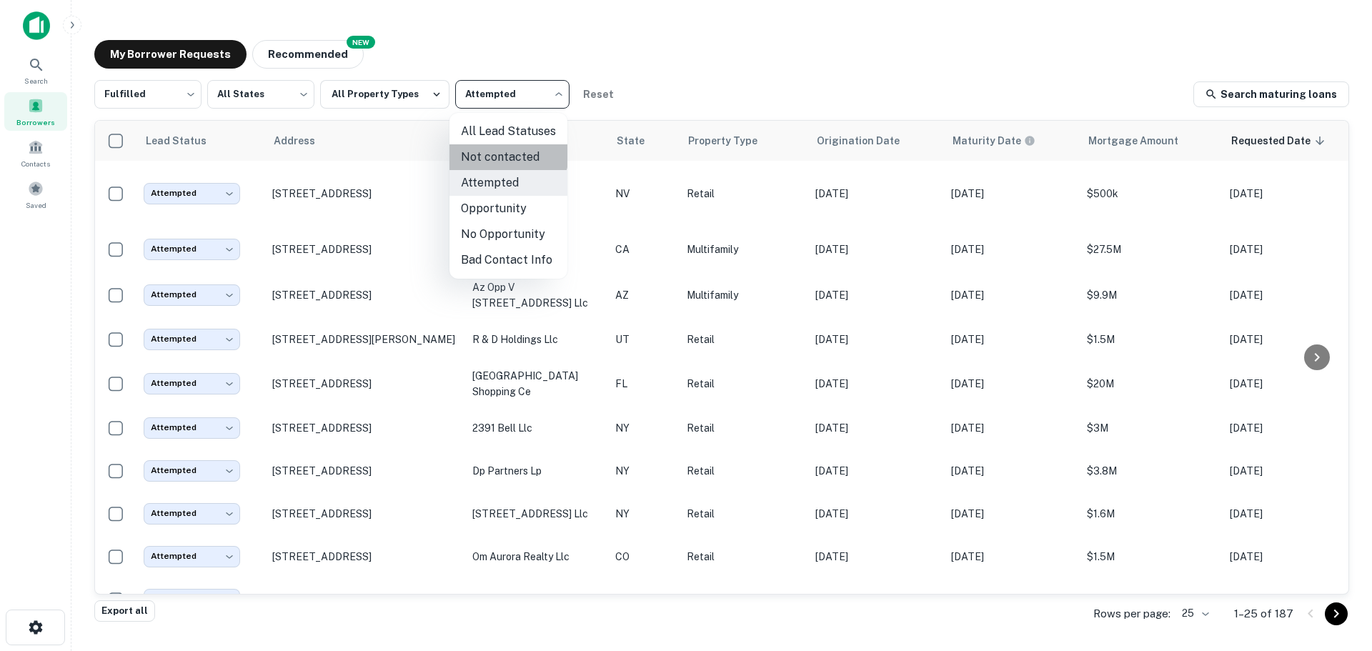
click at [490, 152] on li "Not contacted" at bounding box center [508, 157] width 118 height 26
type input "****"
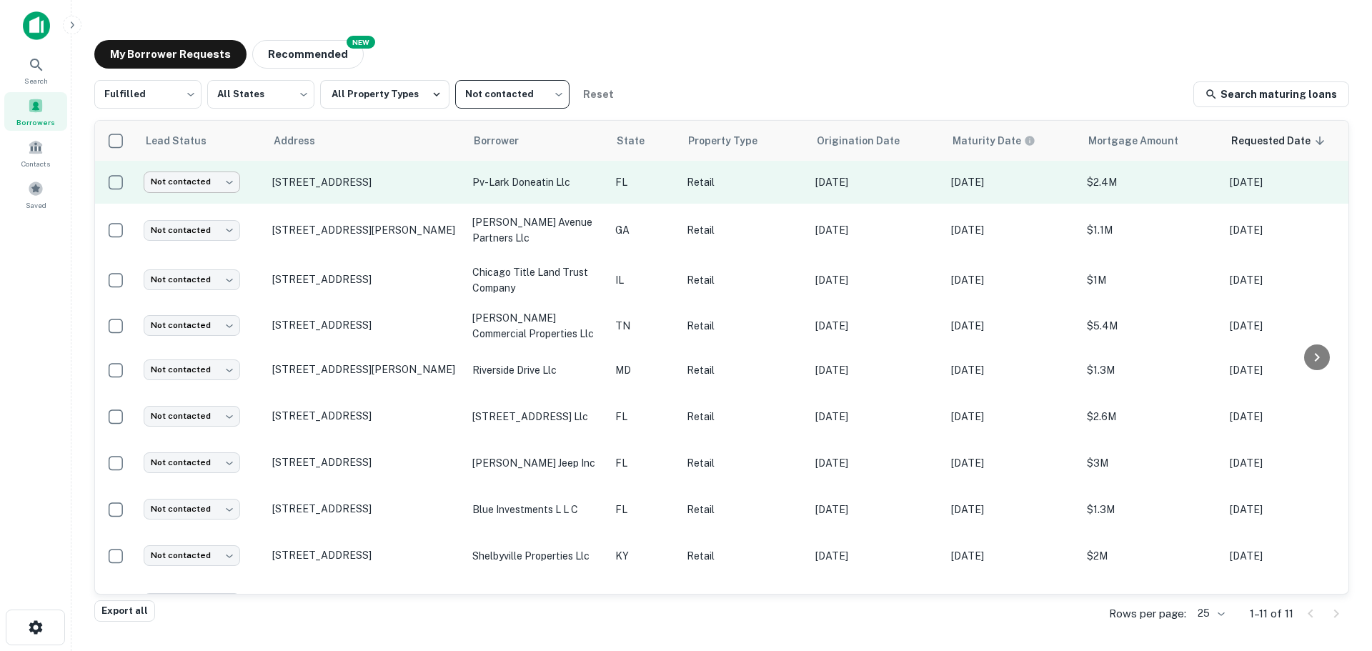
click at [201, 189] on body "Search Borrowers Contacts Saved My Borrower Requests NEW Recommended Fulfilled …" at bounding box center [686, 325] width 1372 height 651
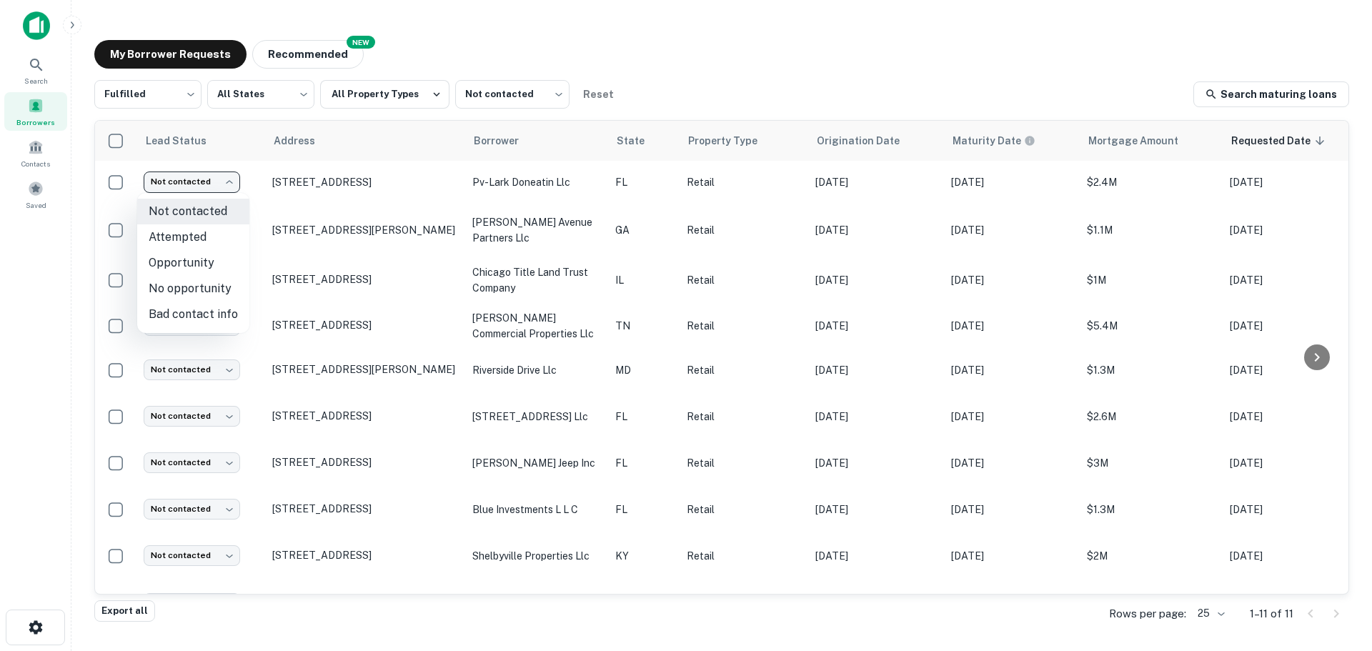
click at [219, 234] on li "Attempted" at bounding box center [193, 237] width 112 height 26
type input "*********"
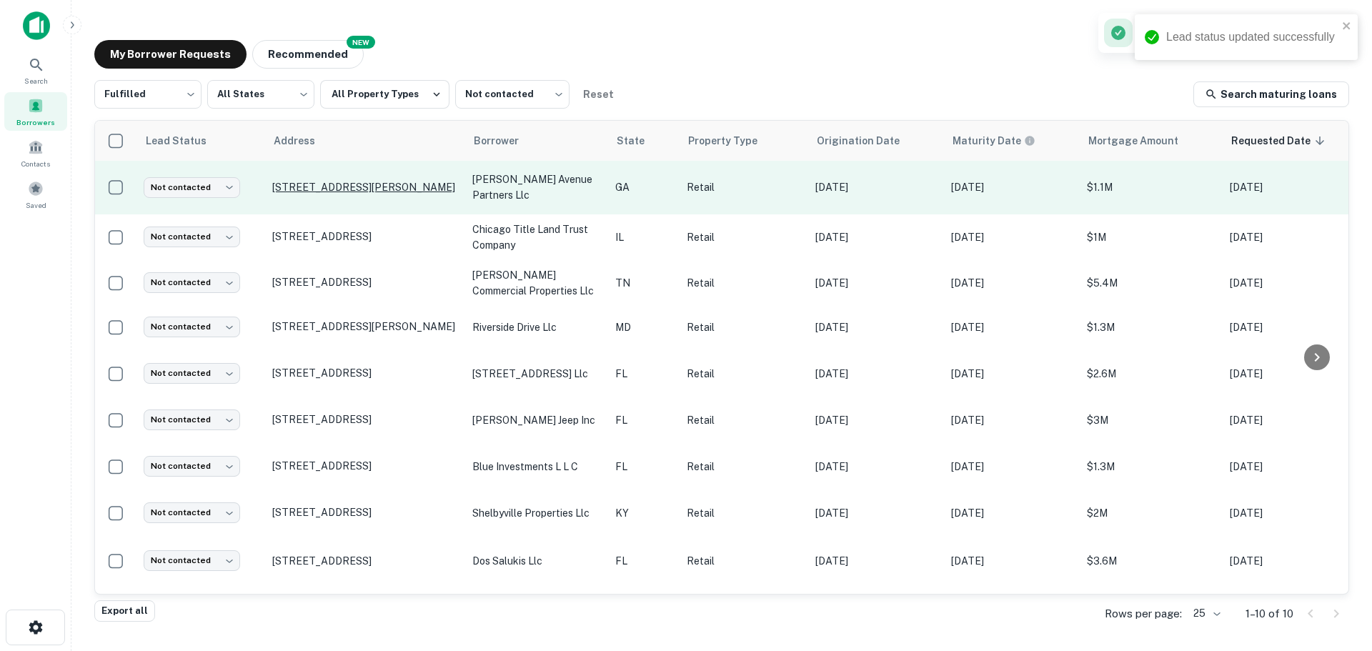
click at [387, 186] on p "[STREET_ADDRESS][PERSON_NAME]" at bounding box center [365, 187] width 186 height 13
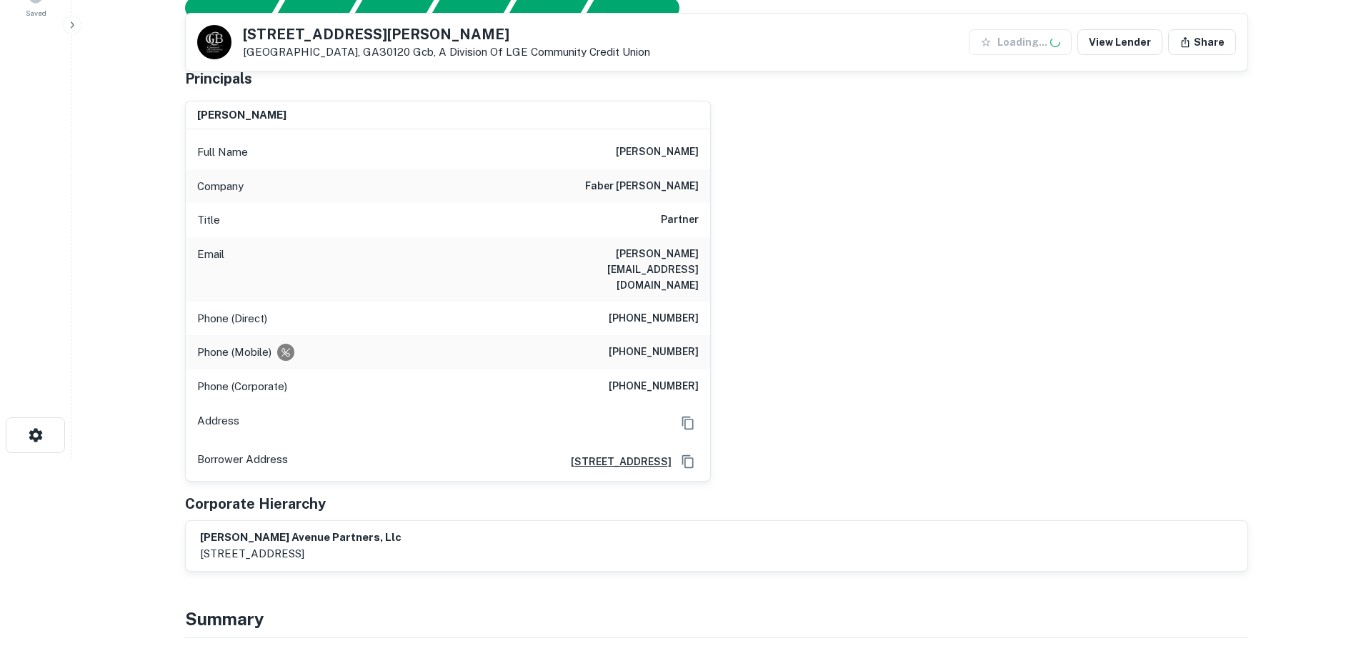
scroll to position [214, 0]
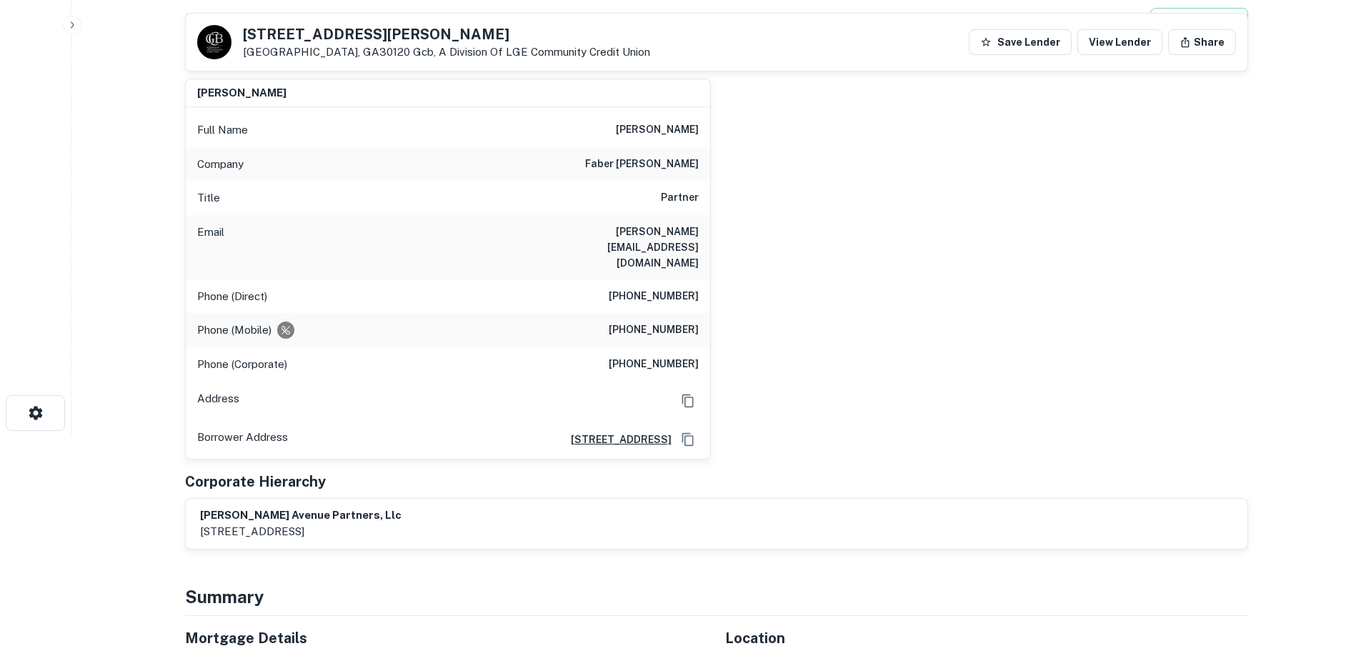
click at [679, 288] on h6 "(678) 821-9718" at bounding box center [654, 296] width 90 height 17
copy h6 "(678) 821-9718"
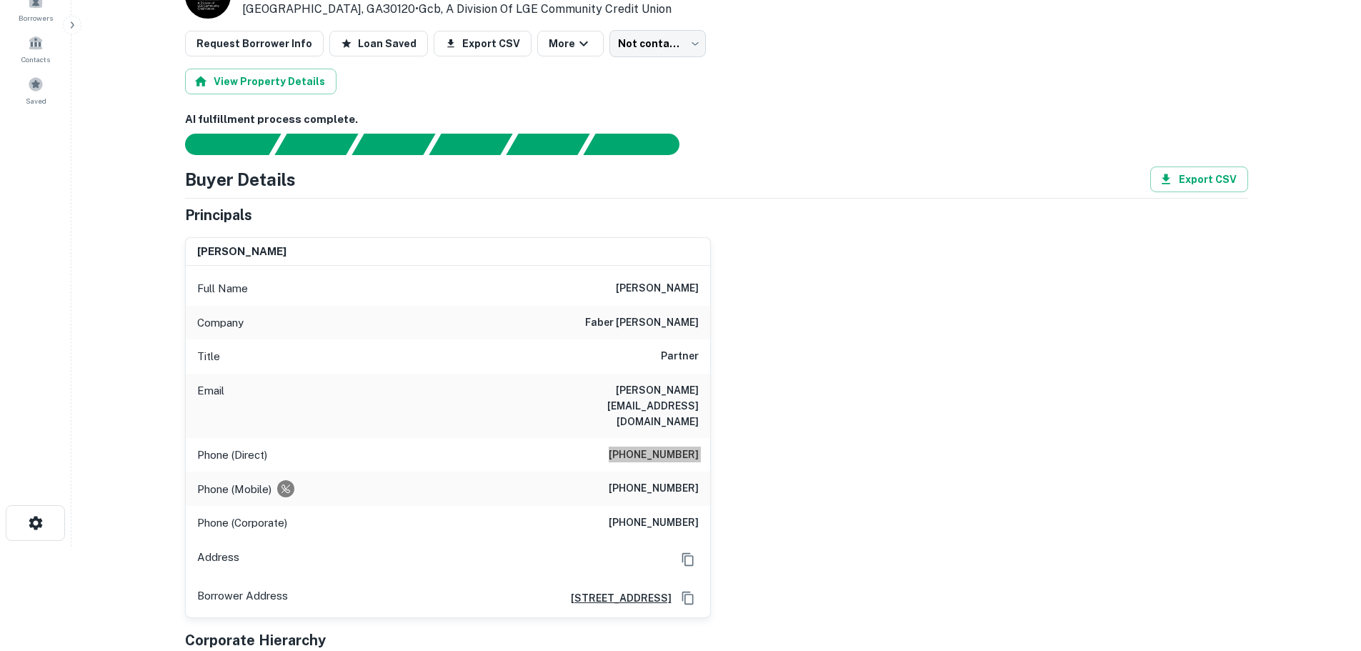
scroll to position [0, 0]
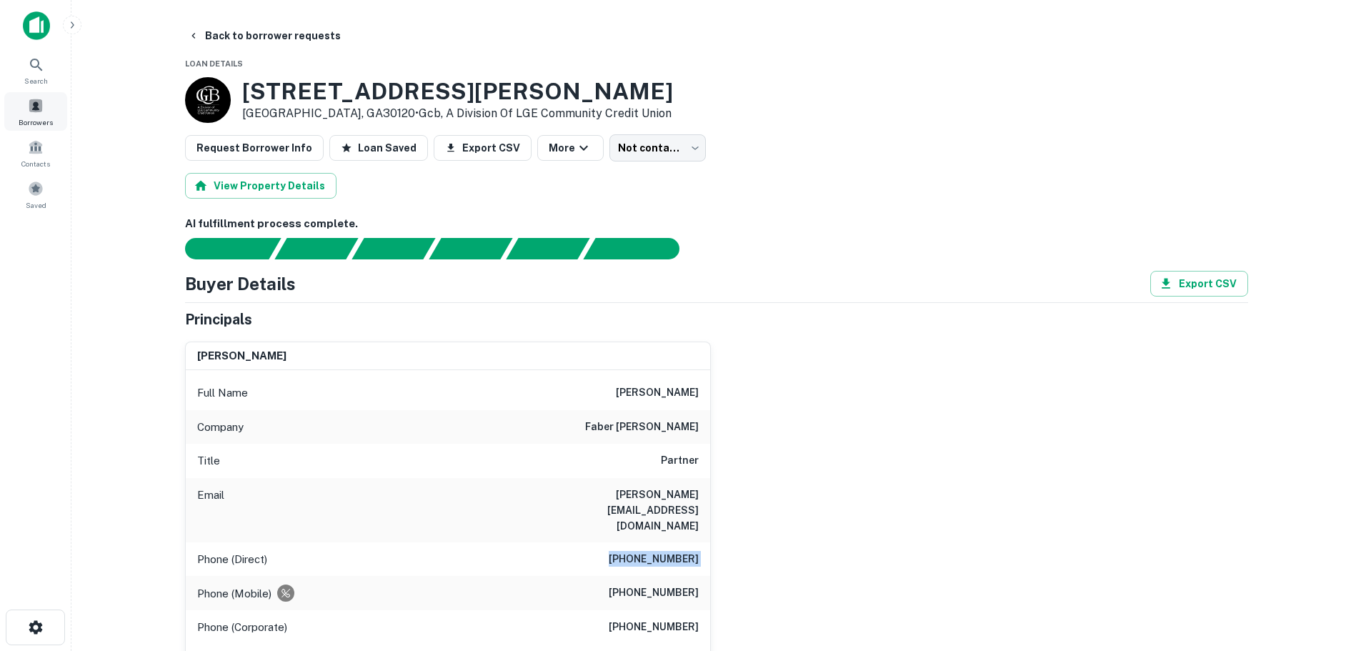
click at [53, 109] on div "Borrowers" at bounding box center [35, 111] width 63 height 39
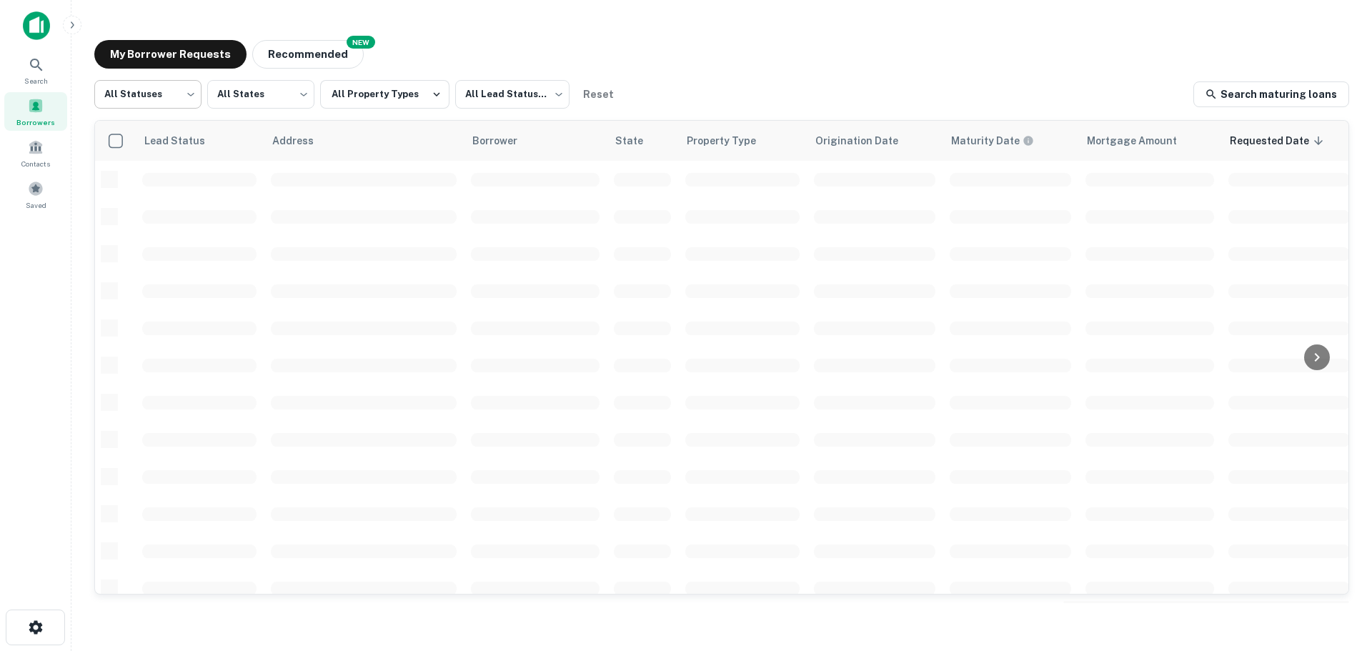
click at [182, 95] on body "Search Borrowers Contacts Saved My Borrower Requests NEW Recommended All Status…" at bounding box center [686, 325] width 1372 height 651
click at [177, 175] on li "Fulfilled" at bounding box center [147, 183] width 107 height 26
type input "*********"
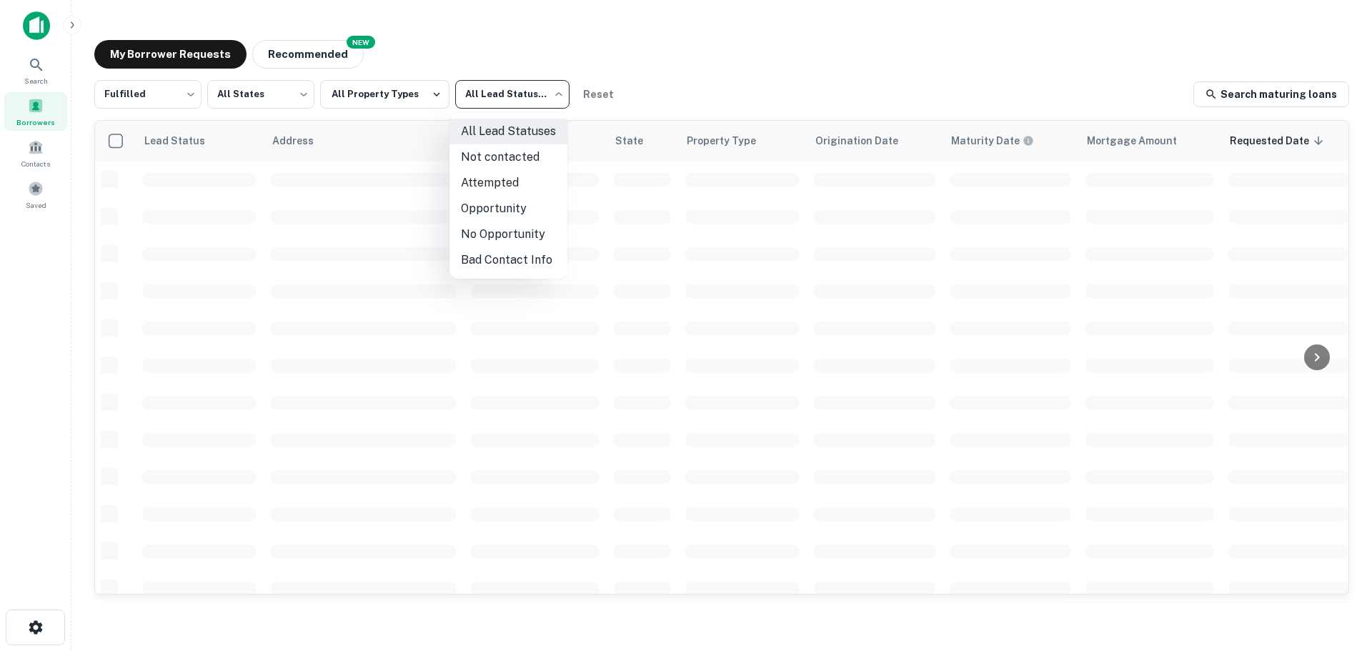
click at [495, 91] on body "Search Borrowers Contacts Saved My Borrower Requests NEW Recommended Fulfilled …" at bounding box center [686, 325] width 1372 height 651
click at [487, 149] on li "Not contacted" at bounding box center [508, 157] width 118 height 26
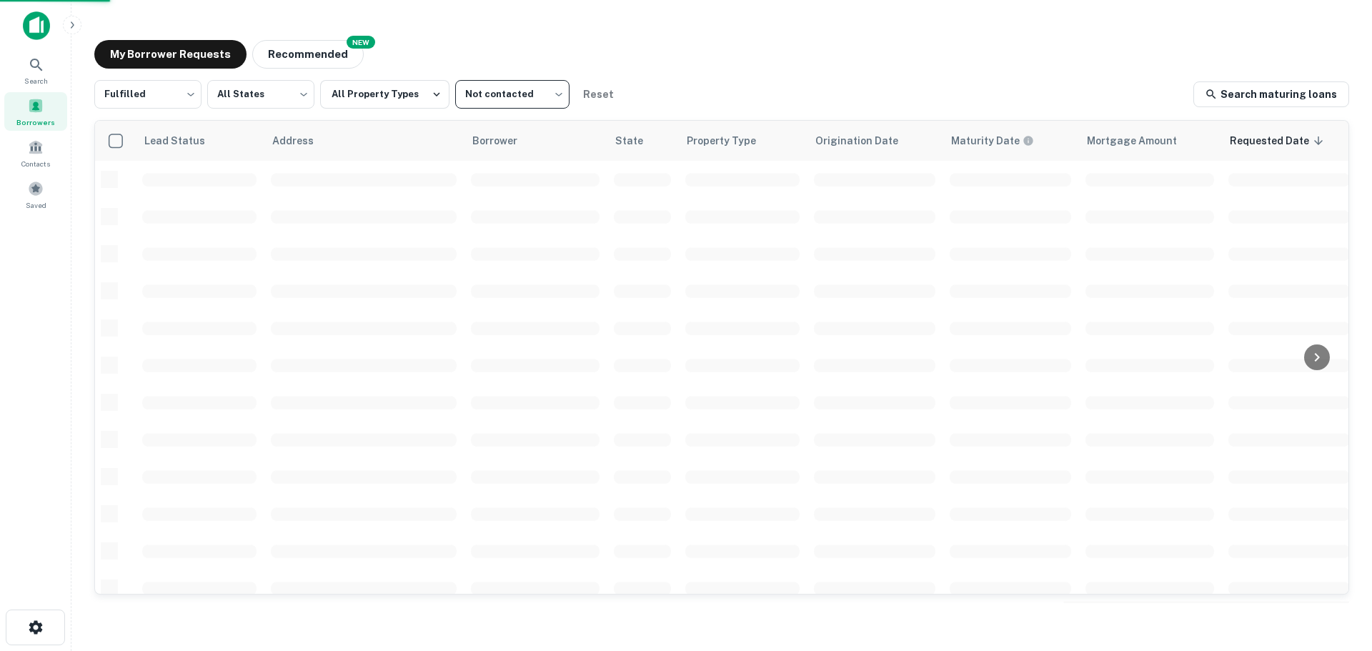
type input "****"
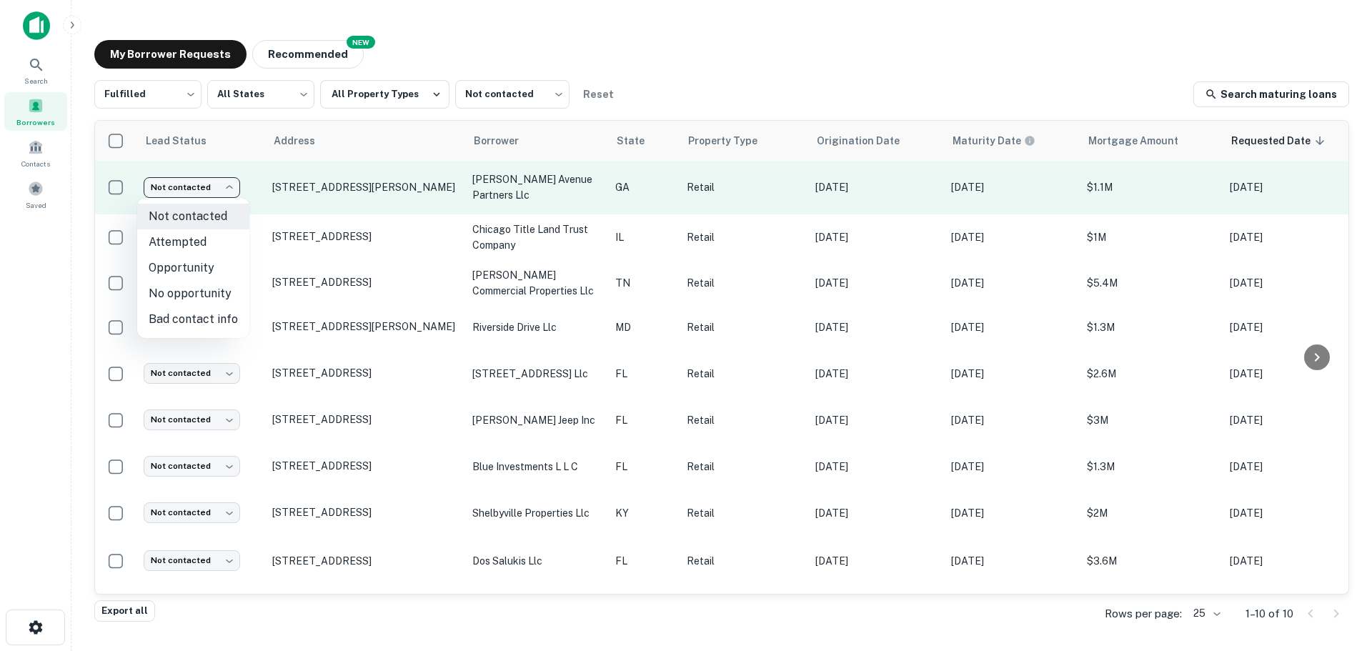
click at [202, 184] on body "Search Borrowers Contacts Saved My Borrower Requests NEW Recommended Fulfilled …" at bounding box center [686, 325] width 1372 height 651
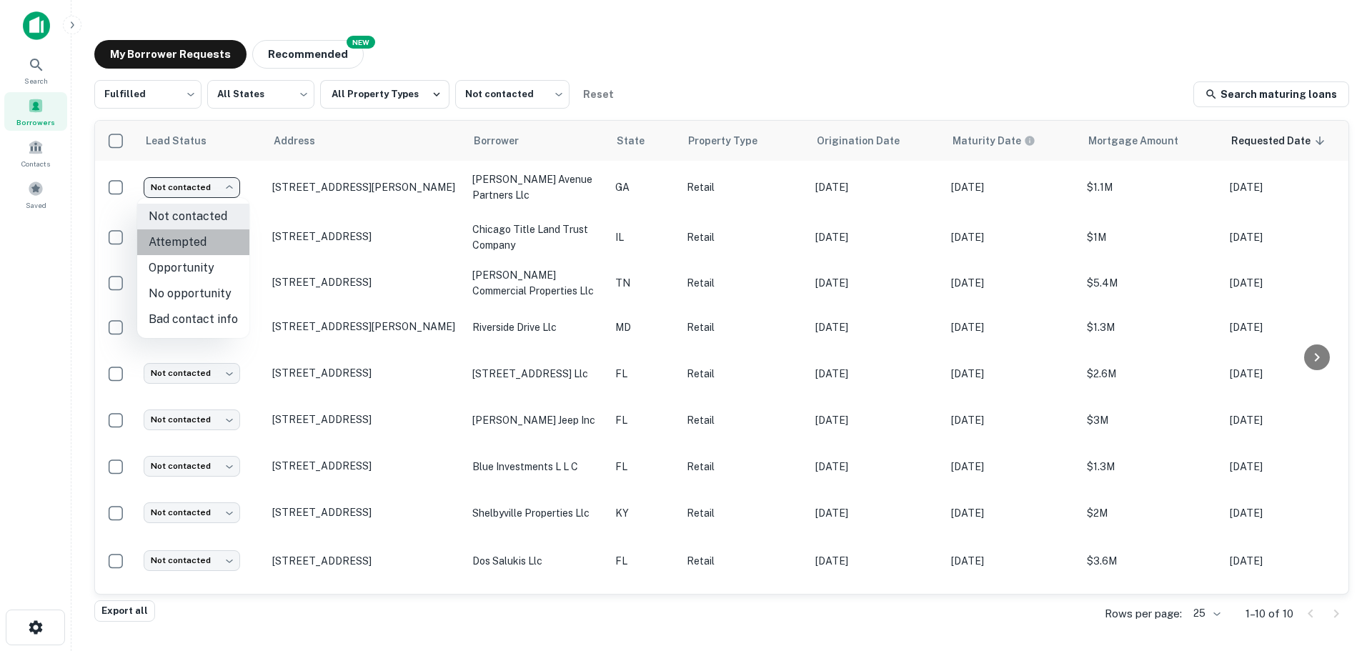
click at [217, 240] on li "Attempted" at bounding box center [193, 242] width 112 height 26
type input "*********"
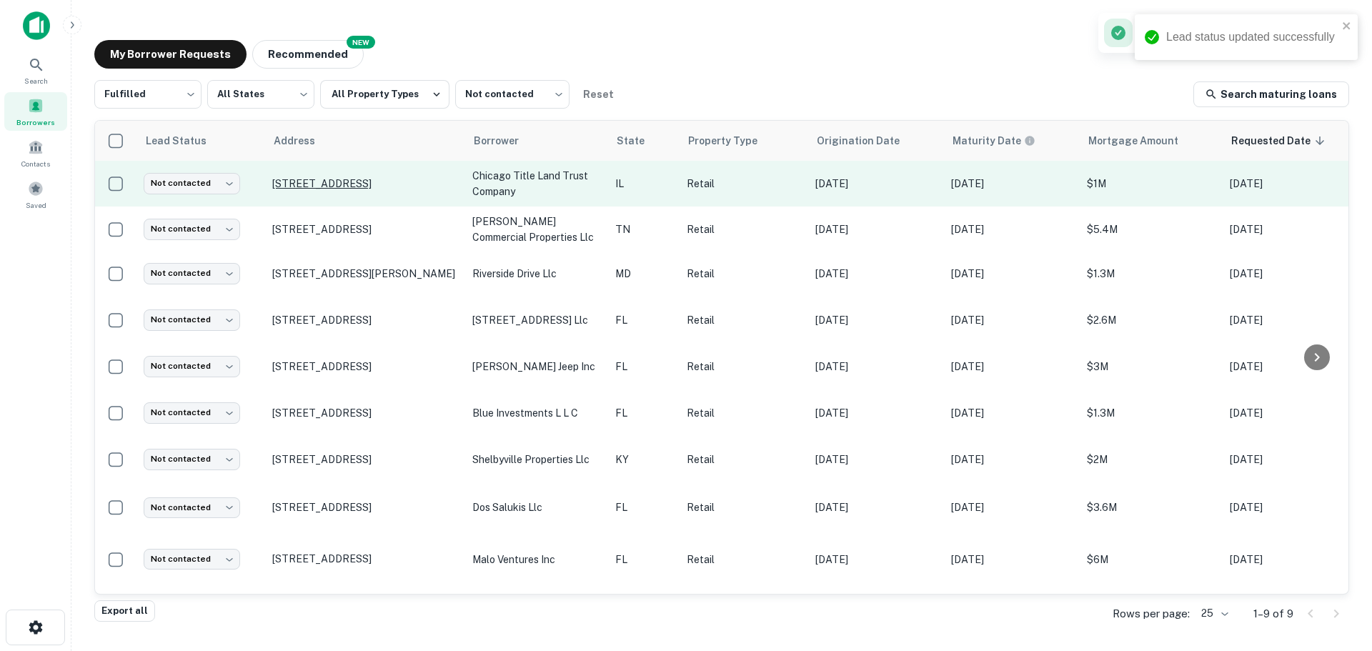
click at [310, 177] on p "[STREET_ADDRESS]" at bounding box center [365, 183] width 186 height 13
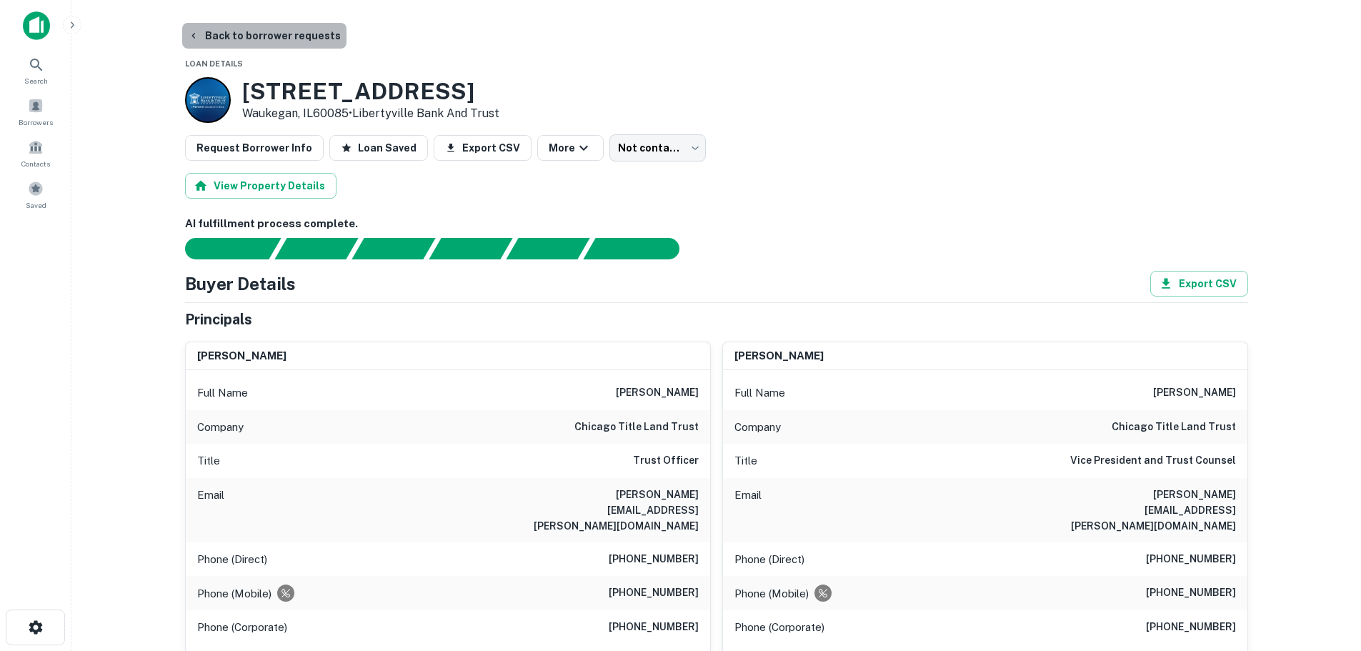
click at [299, 42] on button "Back to borrower requests" at bounding box center [264, 36] width 164 height 26
click at [43, 113] on span at bounding box center [36, 106] width 16 height 16
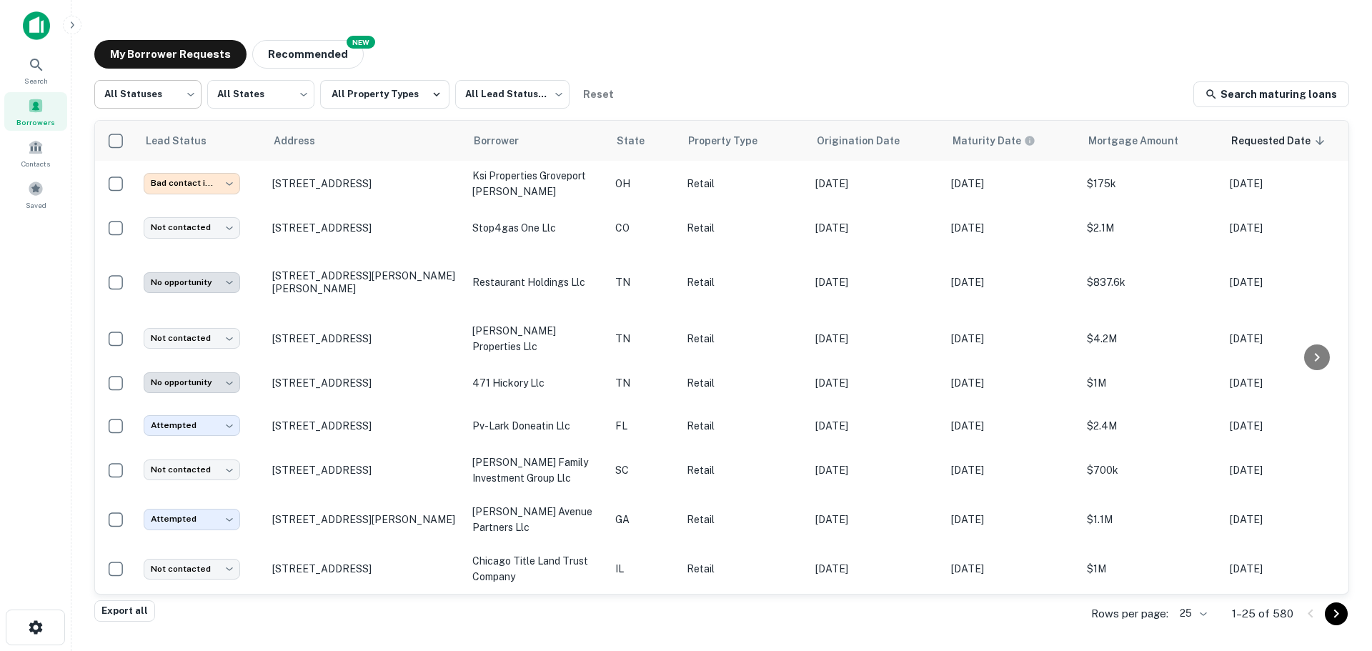
click at [181, 84] on body "**********" at bounding box center [686, 325] width 1372 height 651
click at [162, 184] on li "Fulfilled" at bounding box center [147, 183] width 107 height 26
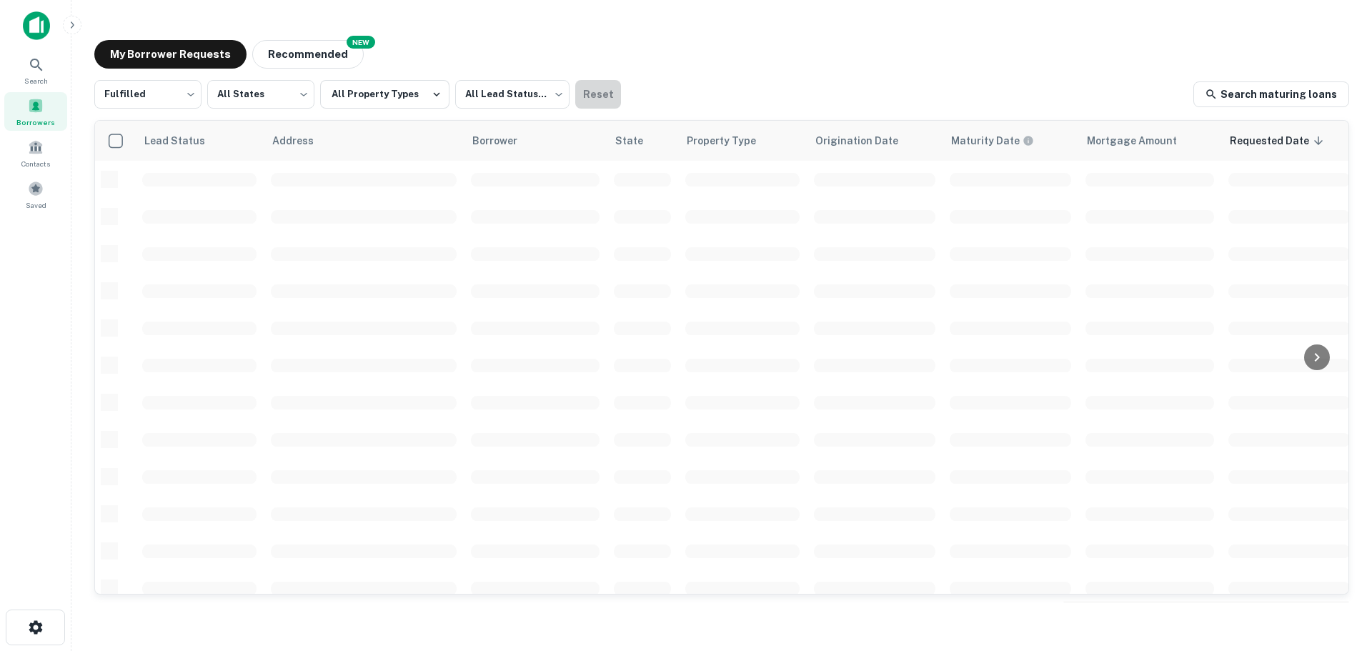
click at [575, 86] on button "Reset" at bounding box center [598, 94] width 46 height 29
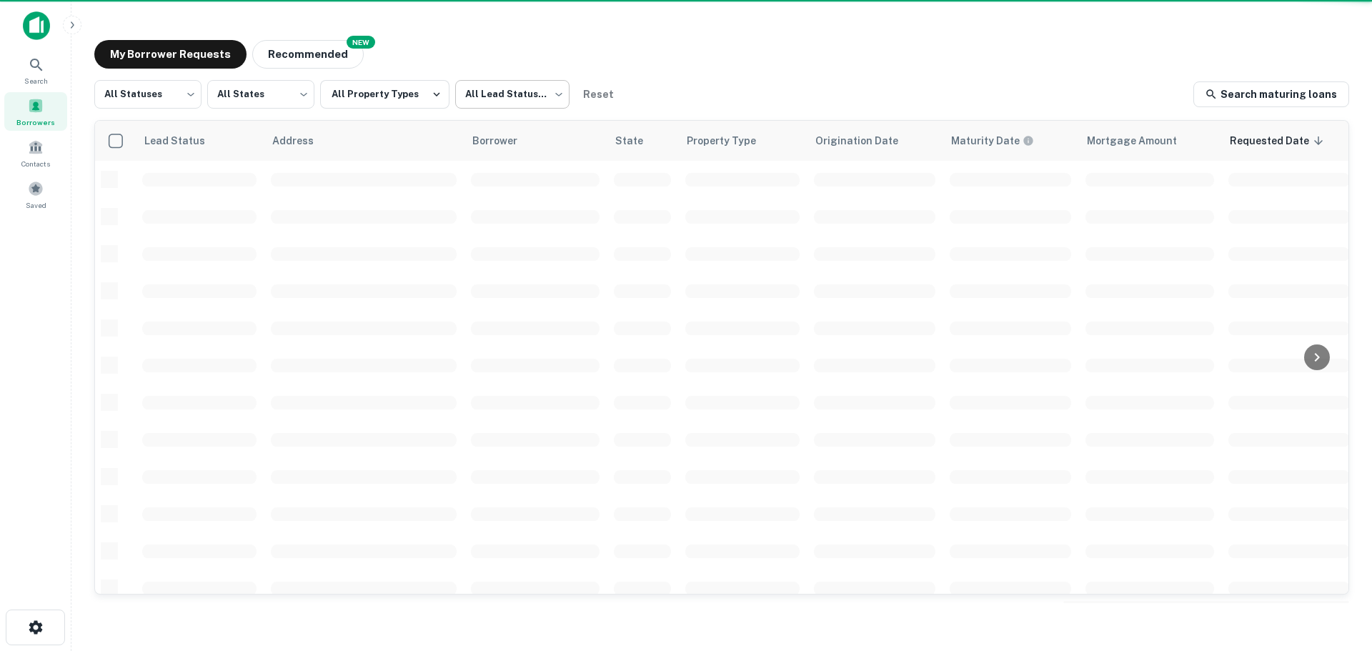
click at [524, 88] on body "Search Borrowers Contacts Saved My Borrower Requests NEW Recommended All Status…" at bounding box center [686, 325] width 1372 height 651
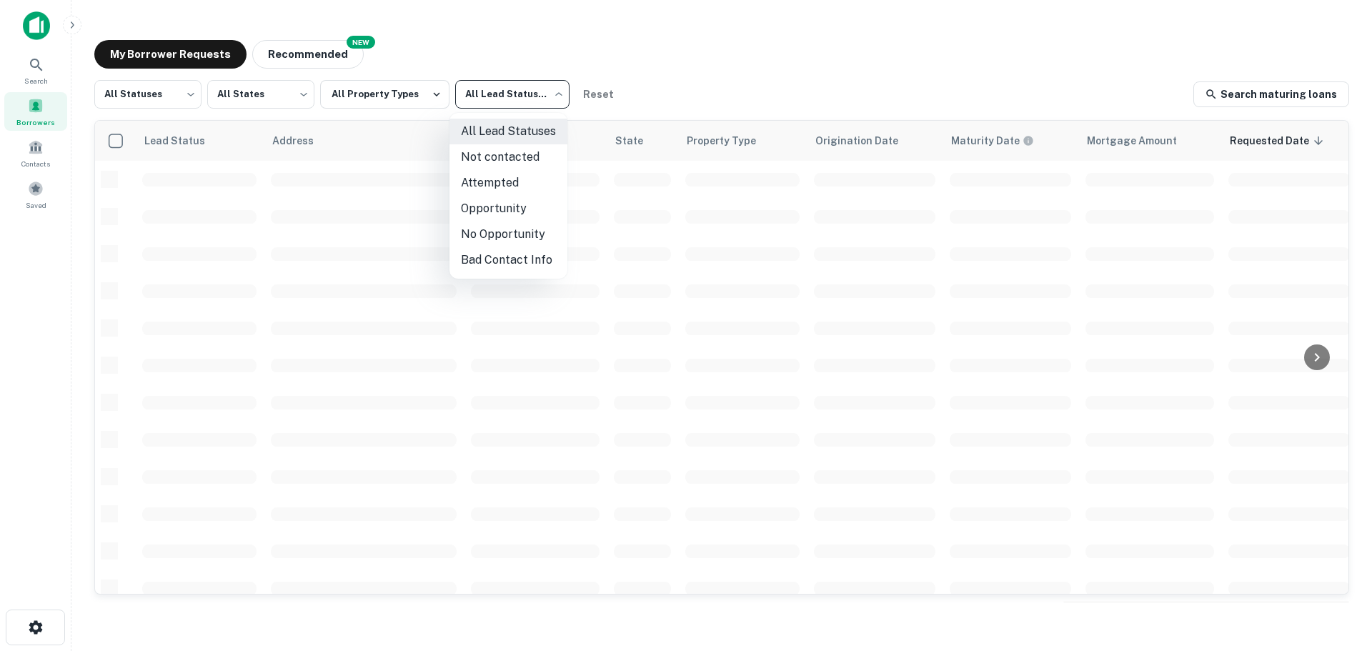
click at [188, 89] on div at bounding box center [686, 325] width 1372 height 651
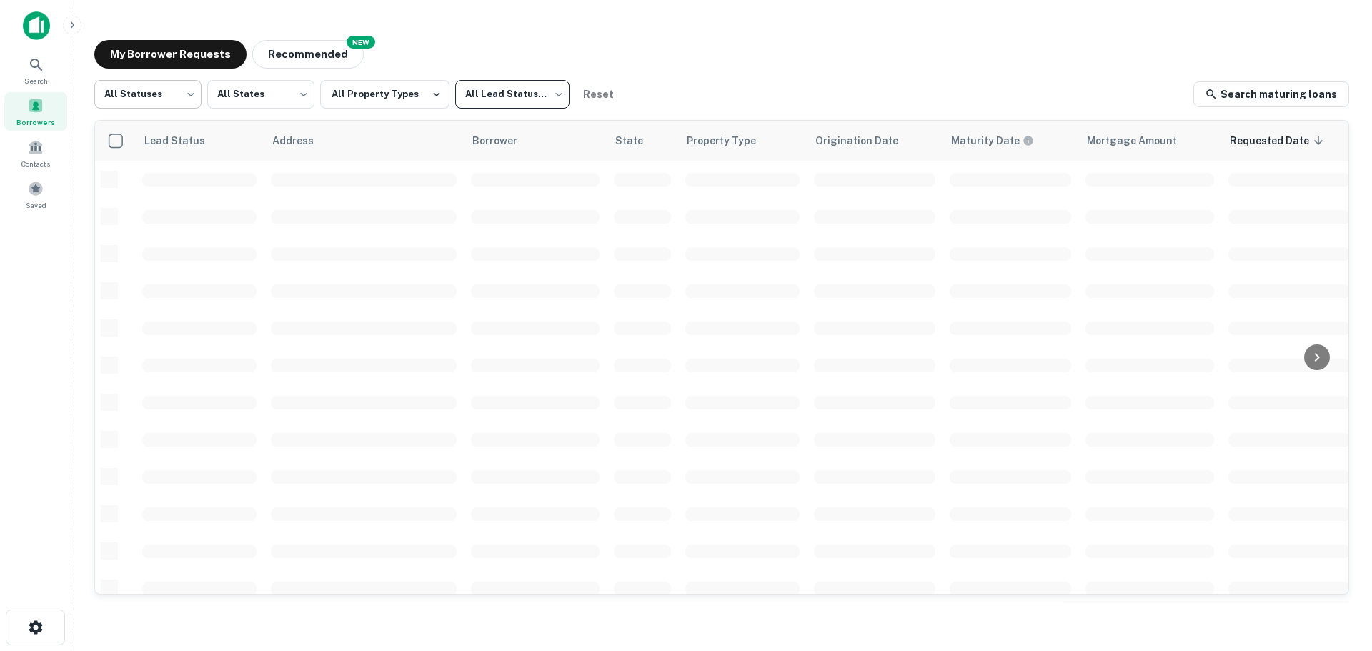
click at [185, 88] on body "Search Borrowers Contacts Saved My Borrower Requests NEW Recommended All Status…" at bounding box center [686, 325] width 1372 height 651
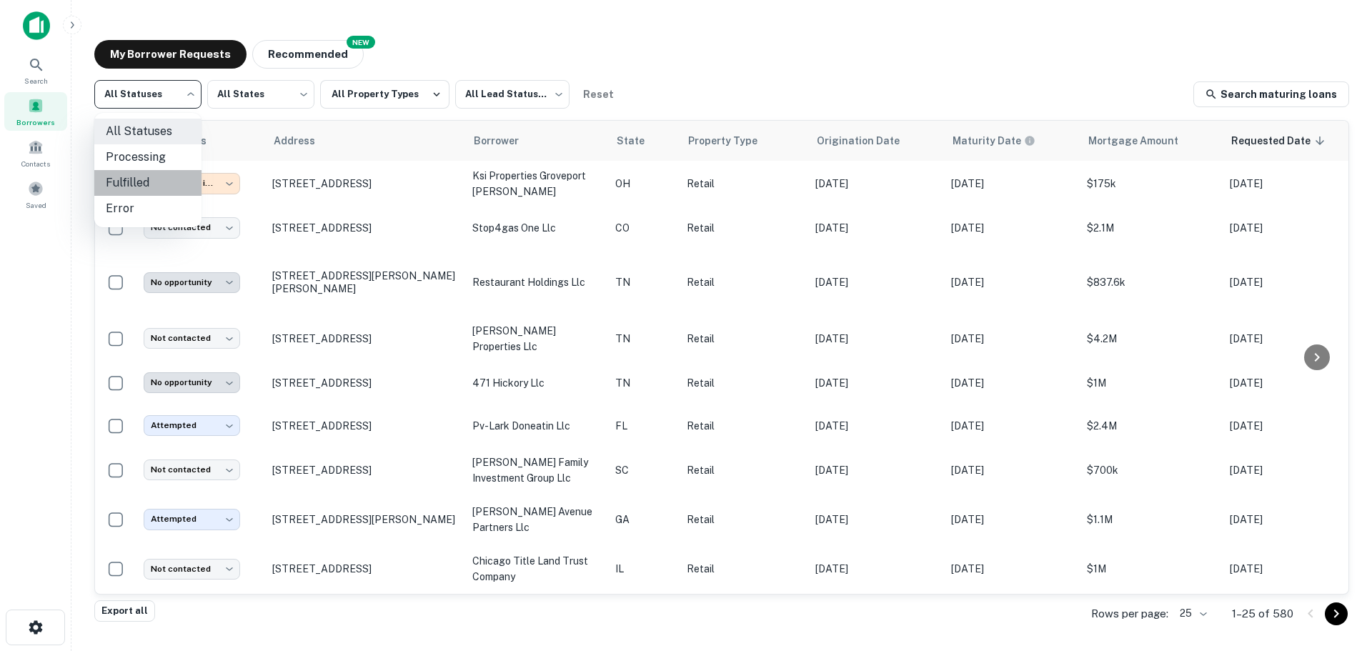
click at [162, 179] on li "Fulfilled" at bounding box center [147, 183] width 107 height 26
type input "*********"
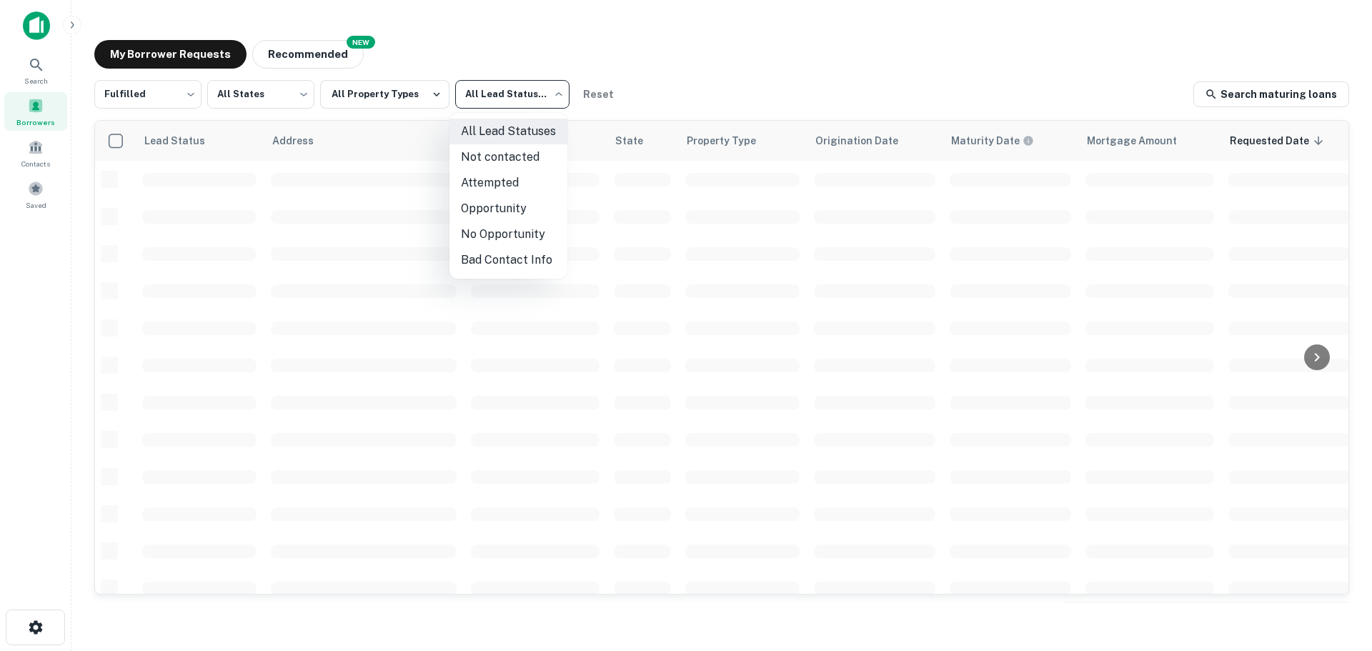
click at [506, 86] on body "Search Borrowers Contacts Saved My Borrower Requests NEW Recommended Fulfilled …" at bounding box center [686, 325] width 1372 height 651
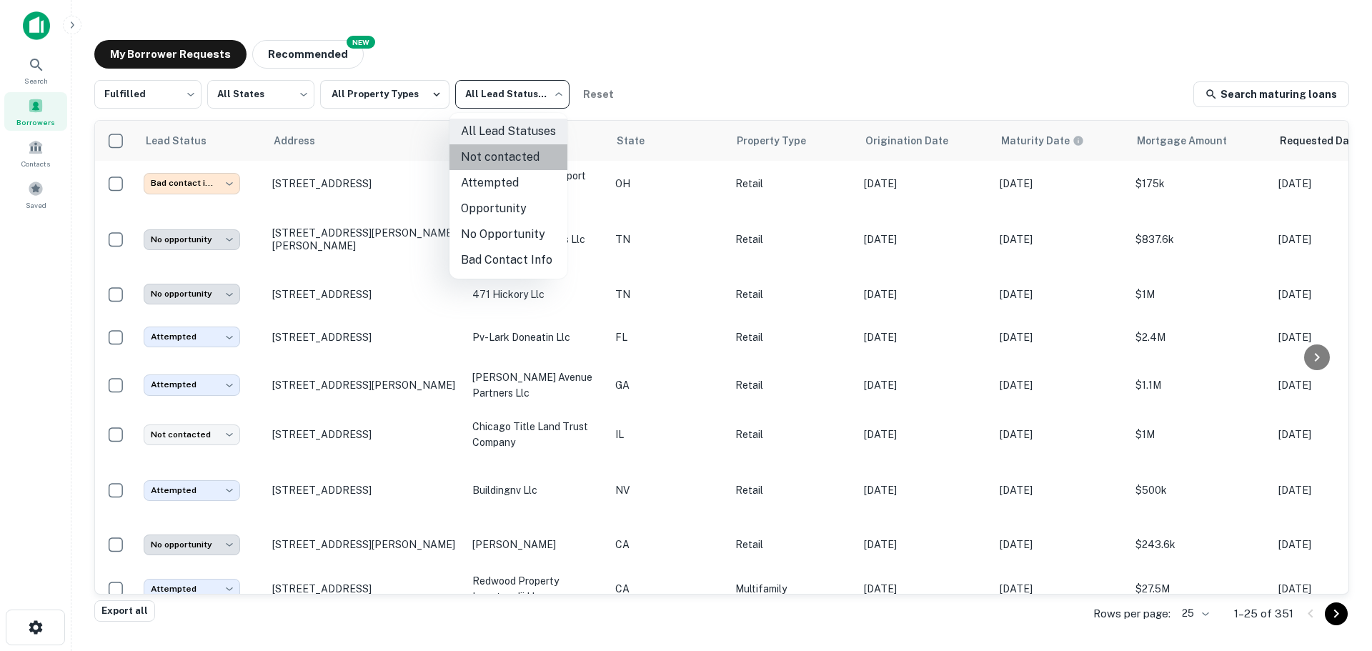
click at [509, 158] on li "Not contacted" at bounding box center [508, 157] width 118 height 26
type input "****"
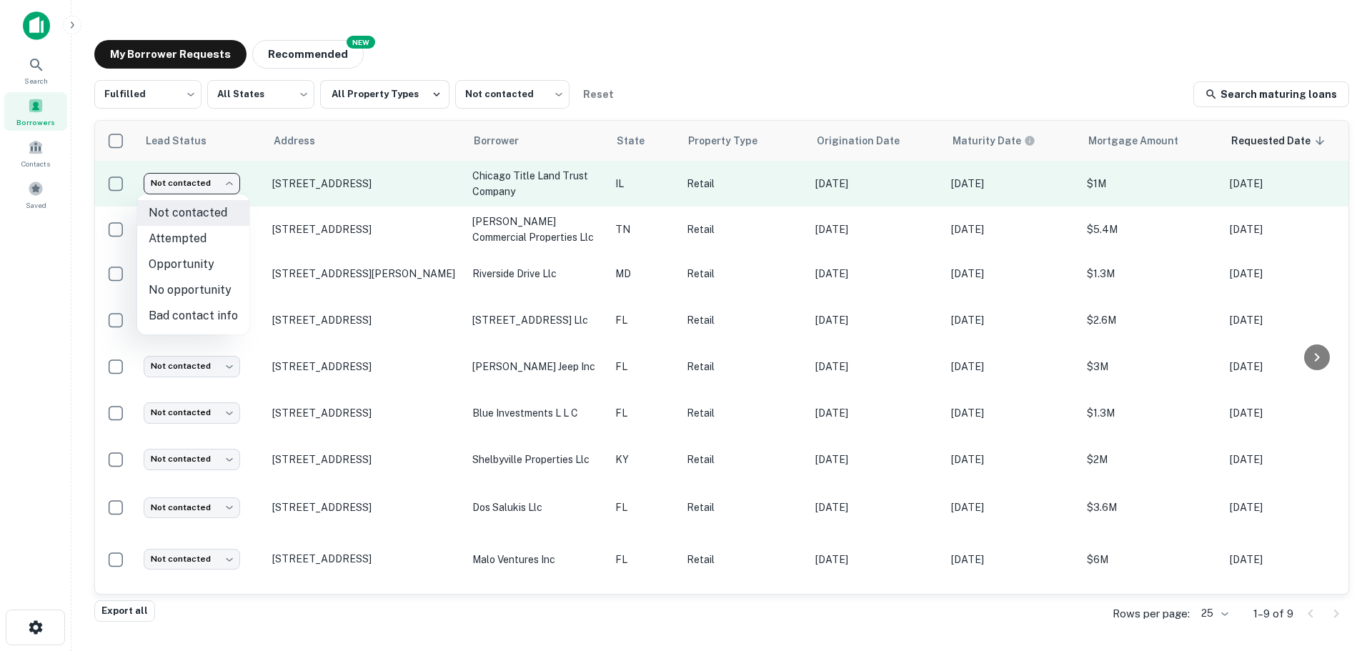
click at [188, 180] on body "Search Borrowers Contacts Saved My Borrower Requests NEW Recommended Fulfilled …" at bounding box center [686, 325] width 1372 height 651
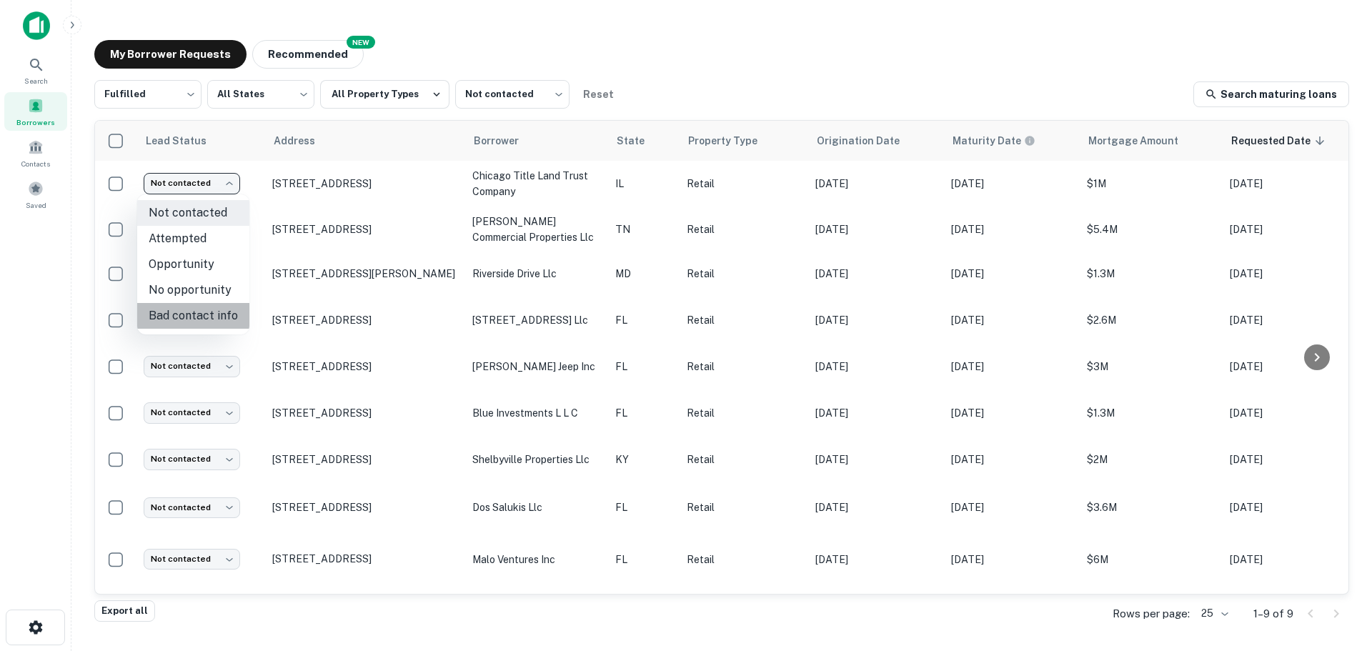
click at [211, 314] on li "Bad contact info" at bounding box center [193, 316] width 112 height 26
type input "**********"
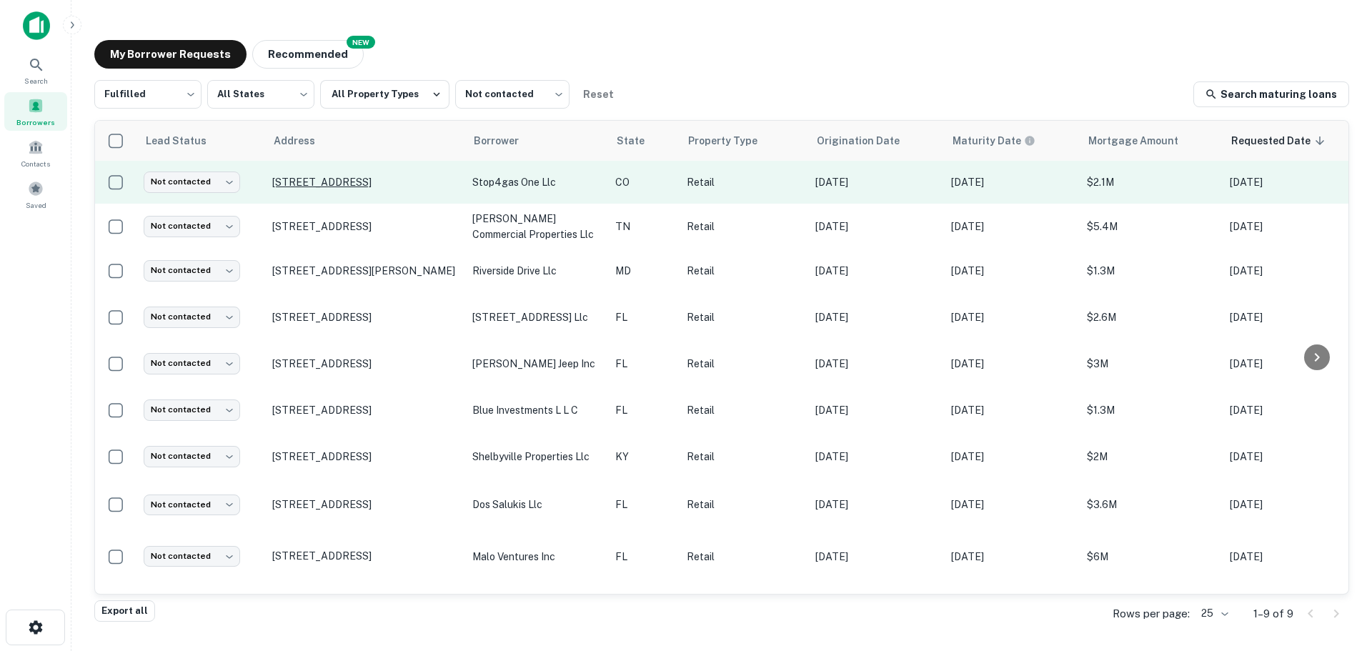
click at [326, 176] on p "[STREET_ADDRESS]" at bounding box center [365, 182] width 186 height 13
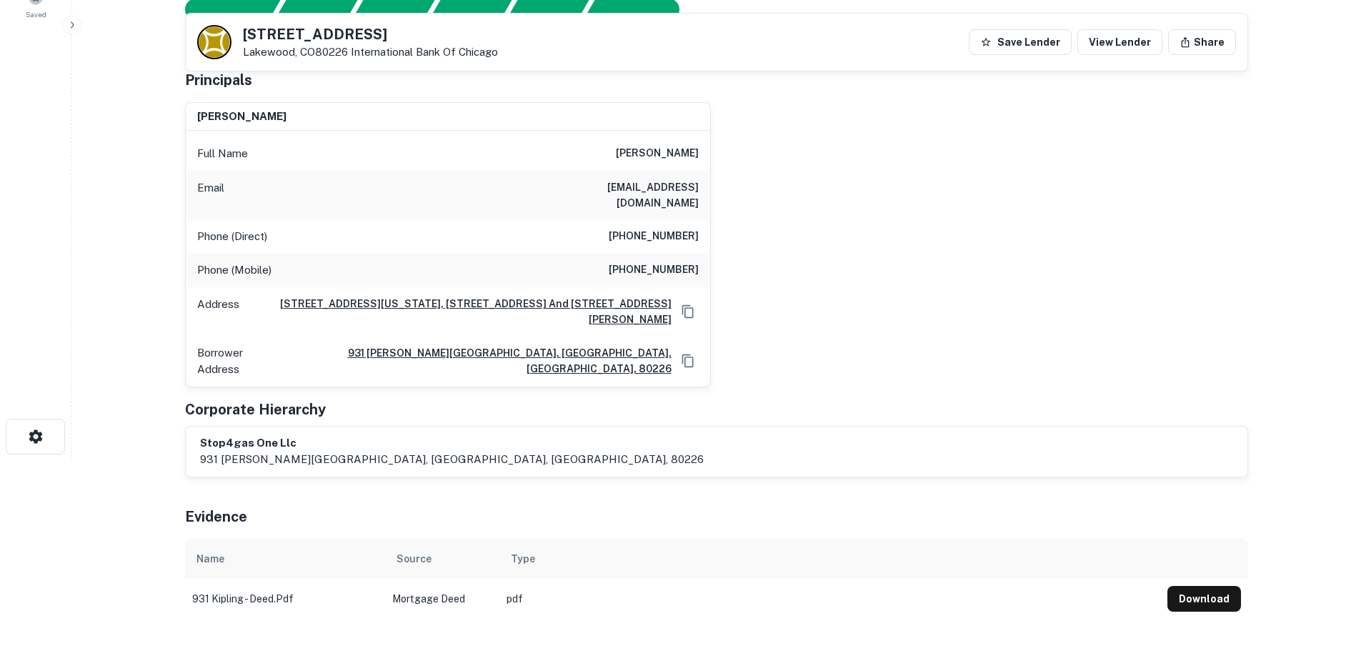
scroll to position [71, 0]
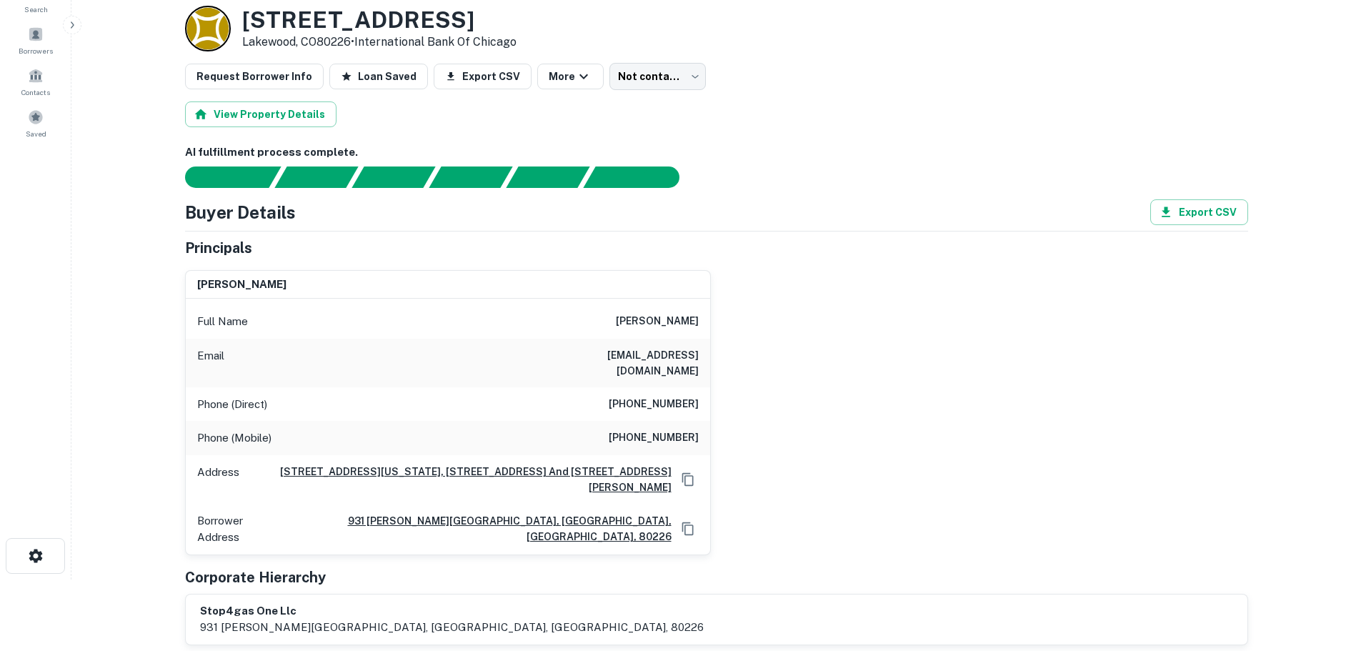
click at [675, 396] on h6 "(720) 282-3378" at bounding box center [654, 404] width 90 height 17
click at [677, 396] on h6 "(720) 282-3378" at bounding box center [654, 404] width 90 height 17
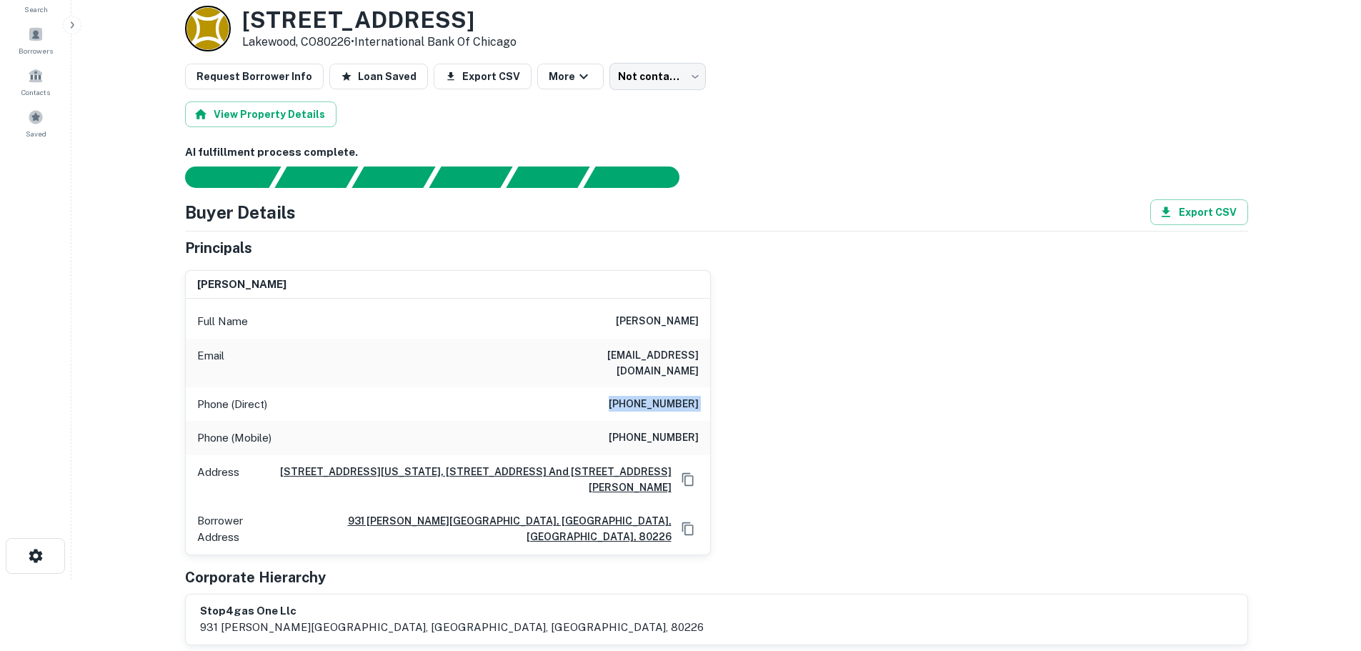
click at [675, 429] on h6 "(720) 209-8754" at bounding box center [654, 437] width 90 height 17
copy h6 "(720) 209-8754"
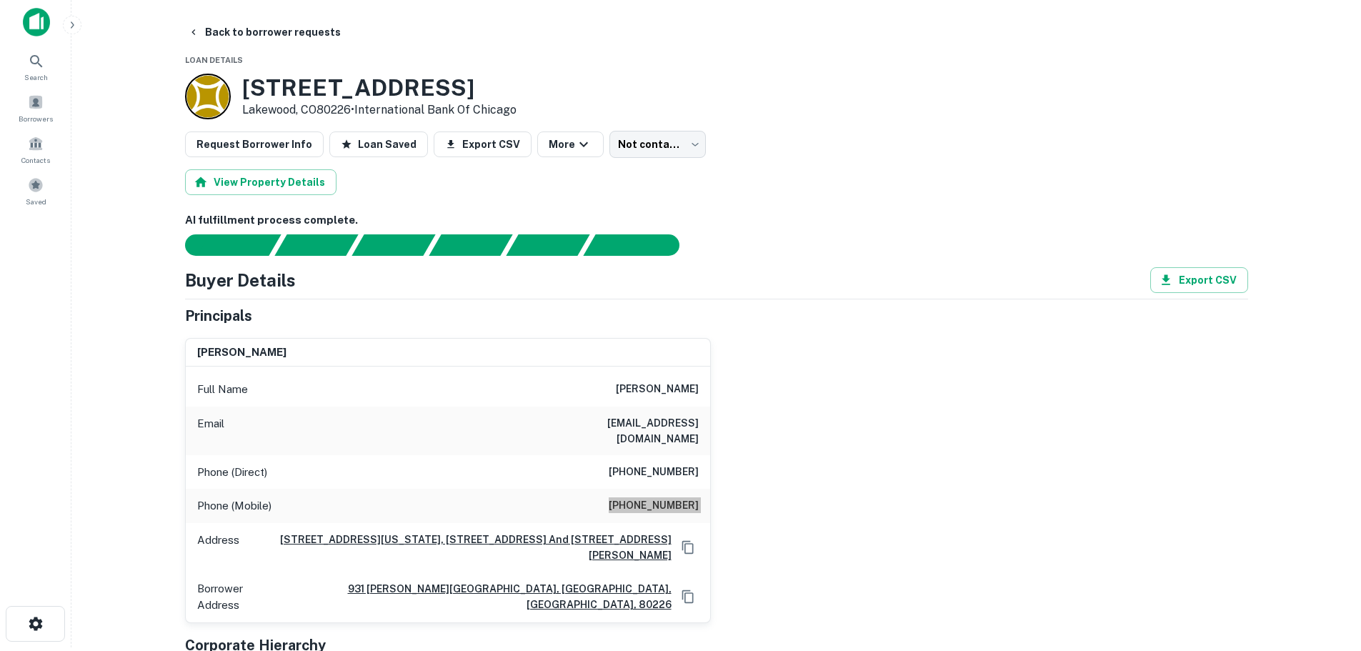
scroll to position [0, 0]
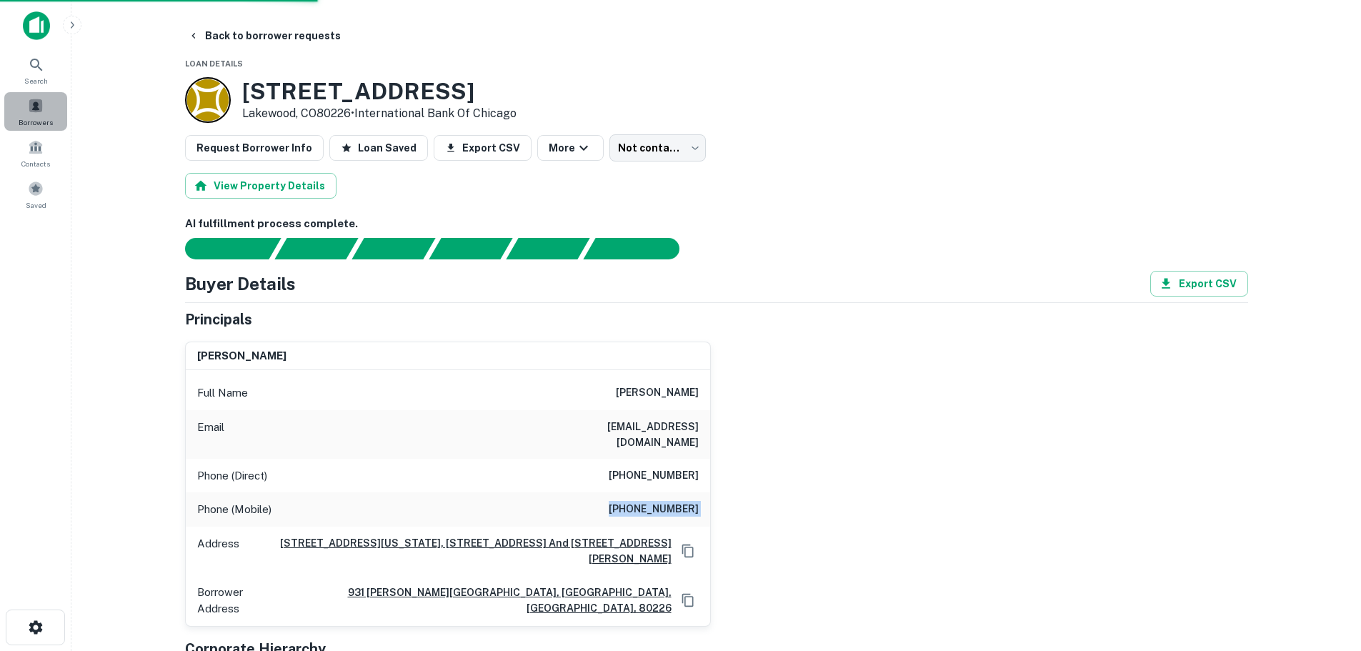
click at [33, 118] on span "Borrowers" at bounding box center [36, 121] width 34 height 11
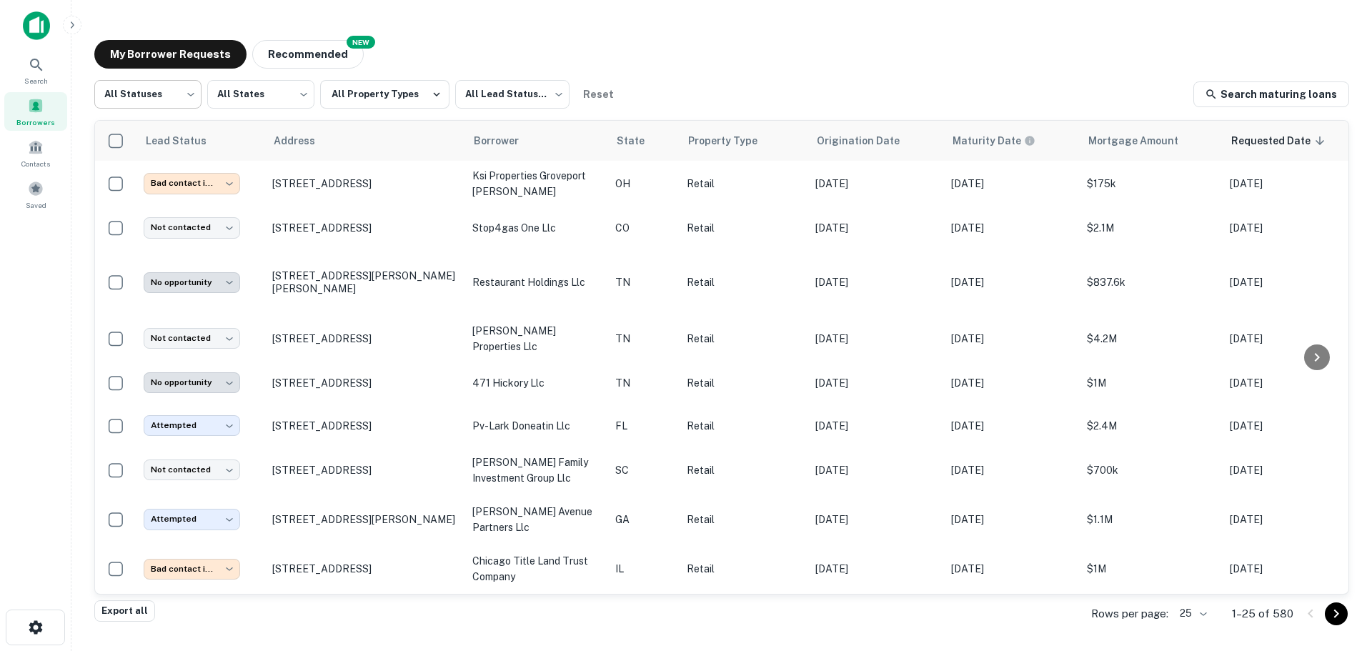
click at [181, 100] on body "**********" at bounding box center [686, 325] width 1372 height 651
click at [154, 177] on li "Fulfilled" at bounding box center [147, 183] width 107 height 26
type input "*********"
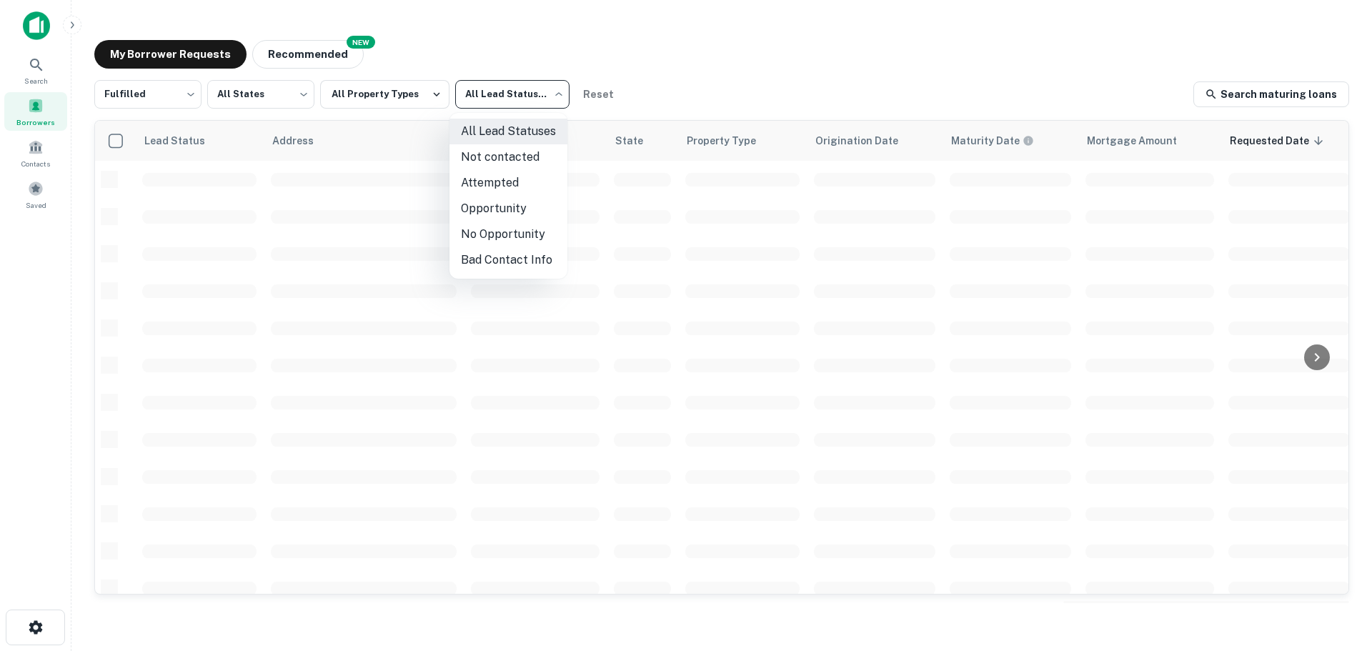
click at [530, 104] on body "Search Borrowers Contacts Saved My Borrower Requests NEW Recommended Fulfilled …" at bounding box center [686, 325] width 1372 height 651
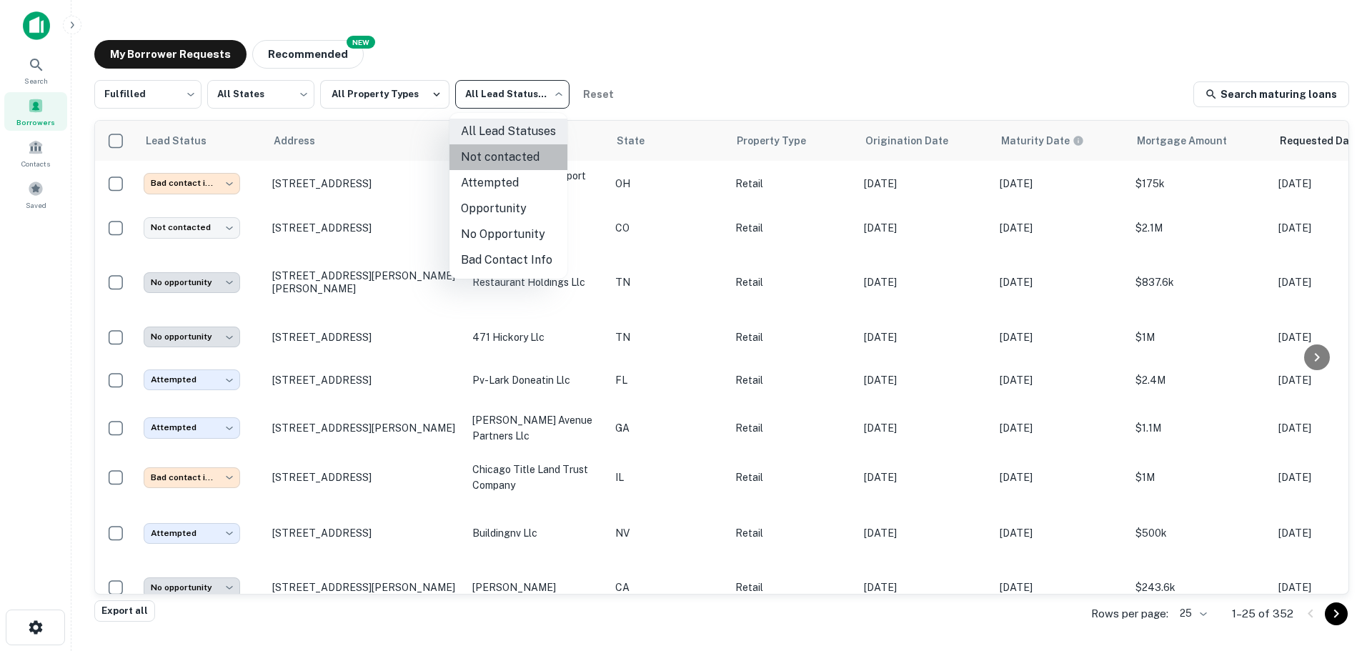
click at [512, 145] on li "Not contacted" at bounding box center [508, 157] width 118 height 26
type input "****"
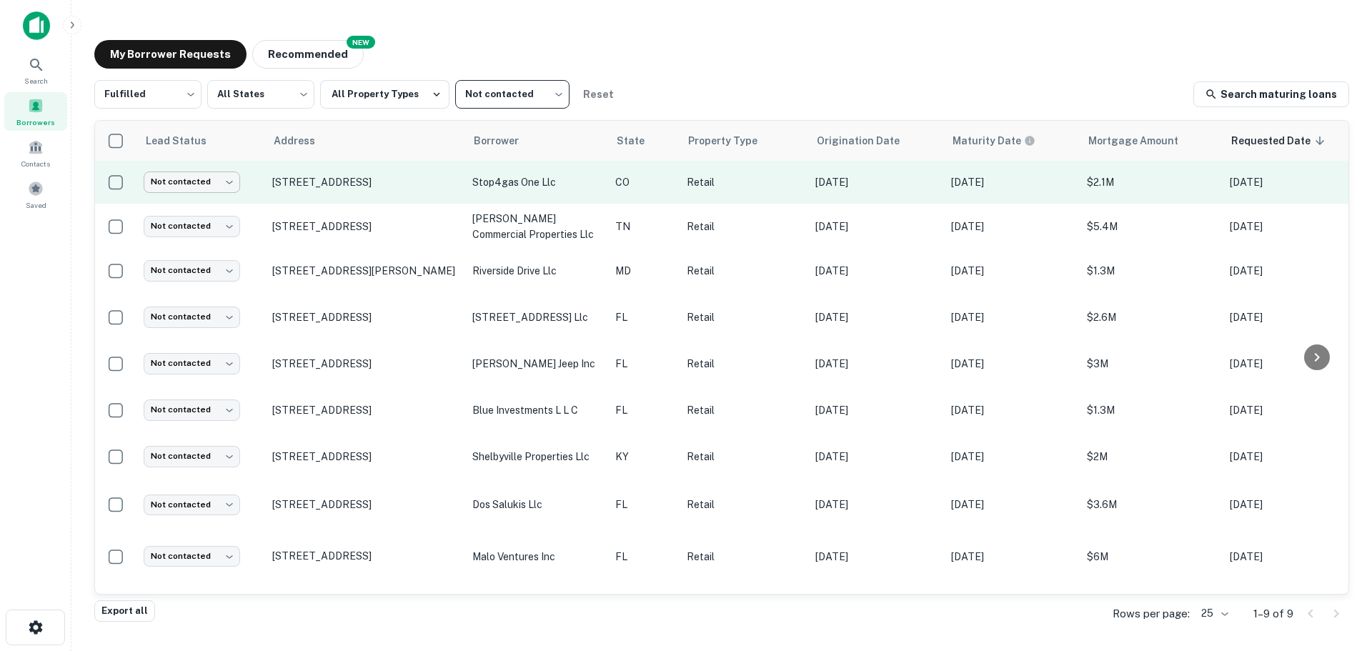
click at [198, 184] on body "Search Borrowers Contacts Saved My Borrower Requests NEW Recommended Fulfilled …" at bounding box center [686, 325] width 1372 height 651
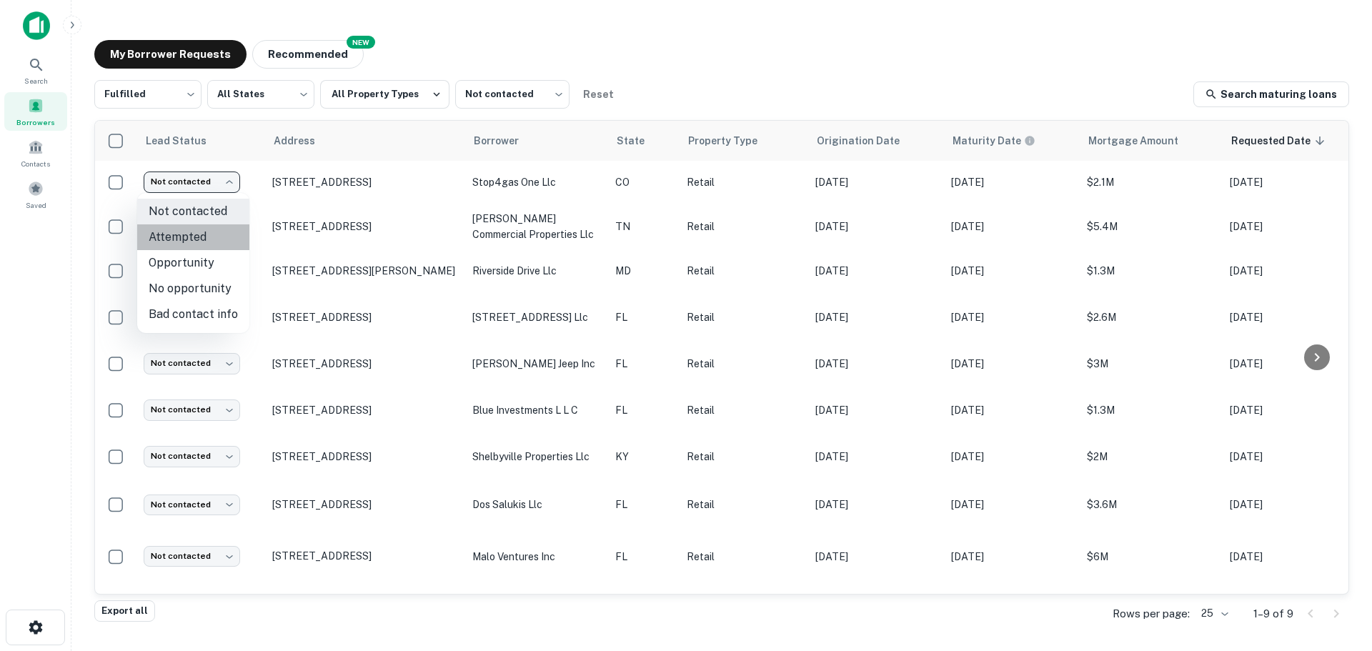
click at [213, 238] on li "Attempted" at bounding box center [193, 237] width 112 height 26
type input "*********"
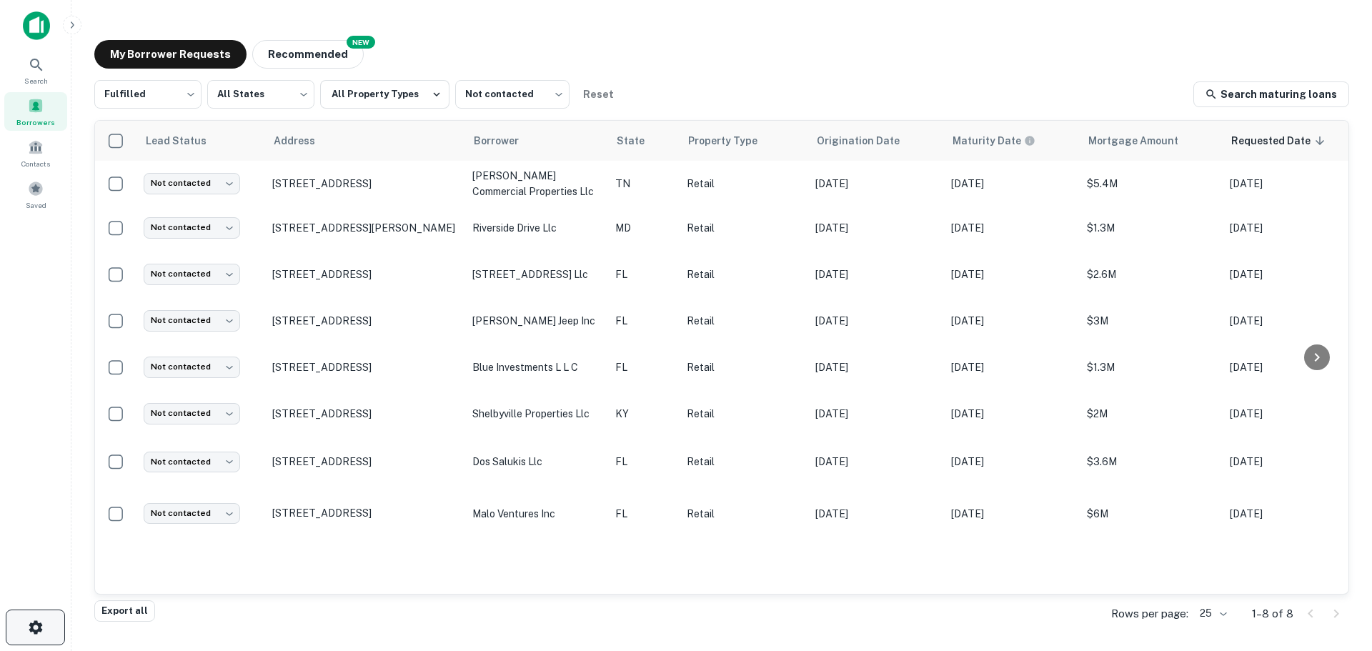
click at [34, 634] on icon "button" at bounding box center [36, 627] width 14 height 14
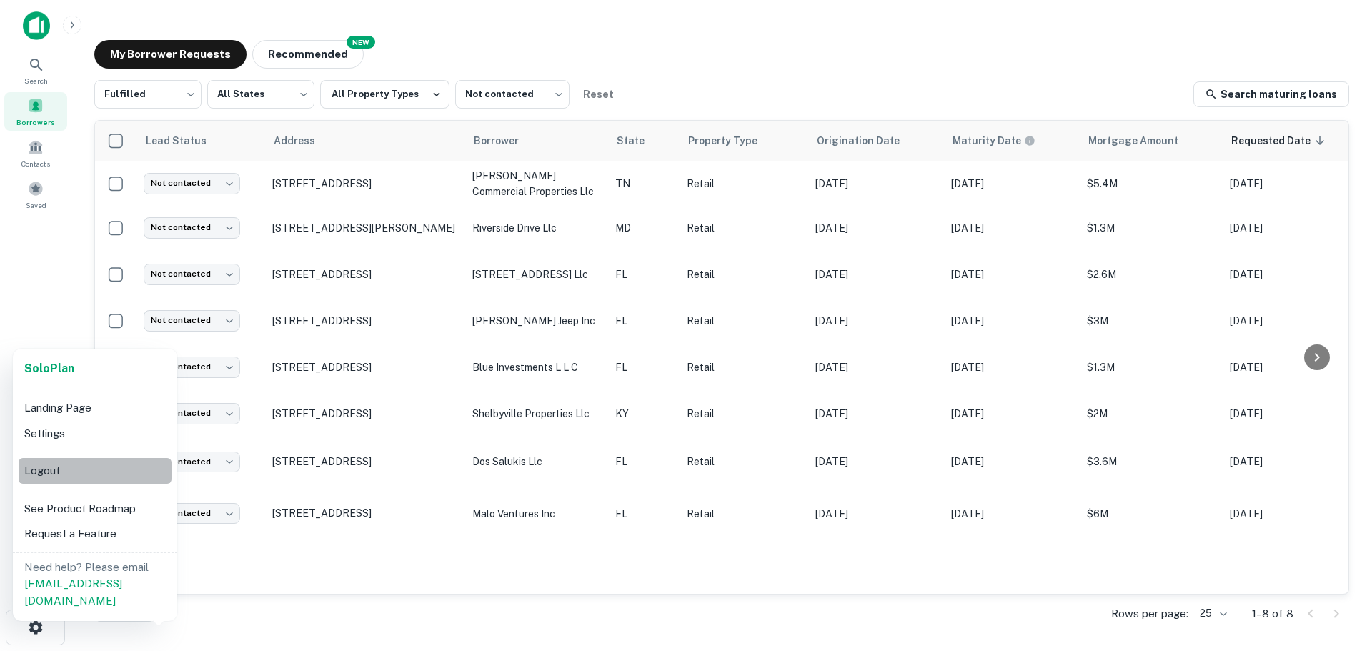
click at [96, 474] on li "Logout" at bounding box center [95, 471] width 153 height 26
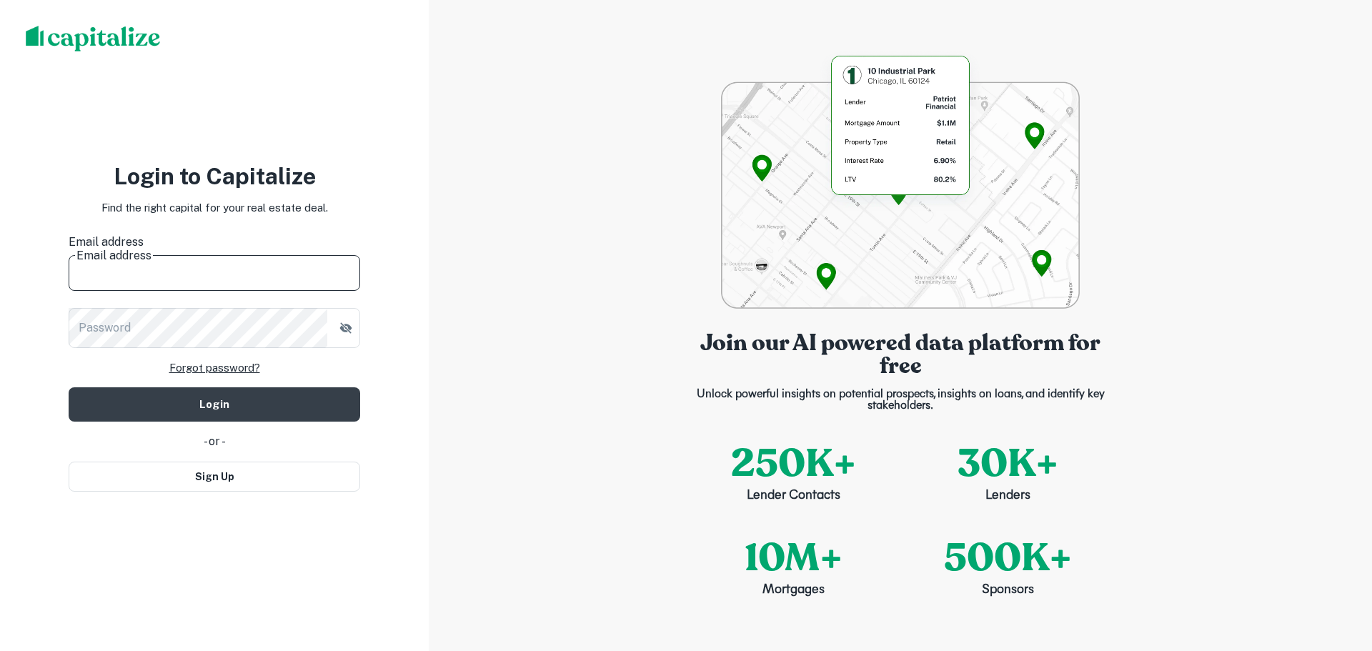
click at [298, 261] on input "Email address" at bounding box center [215, 271] width 292 height 40
type input "**********"
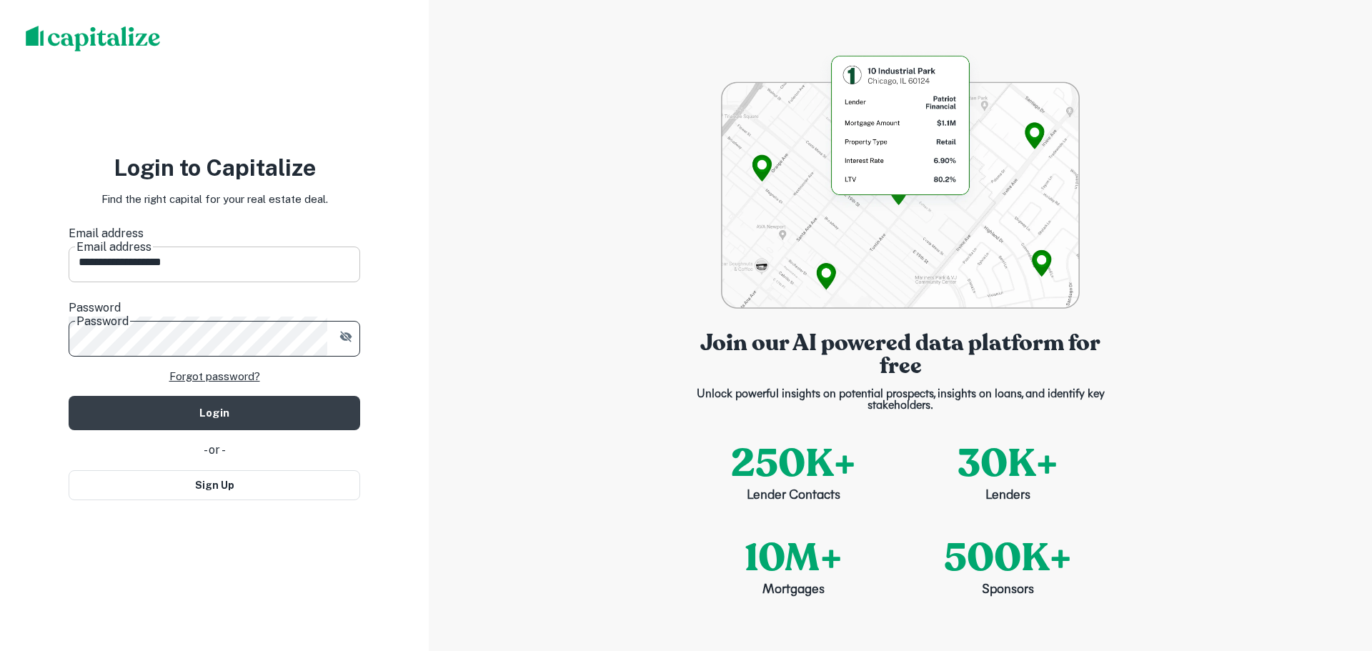
click at [69, 396] on button "Login" at bounding box center [215, 413] width 292 height 34
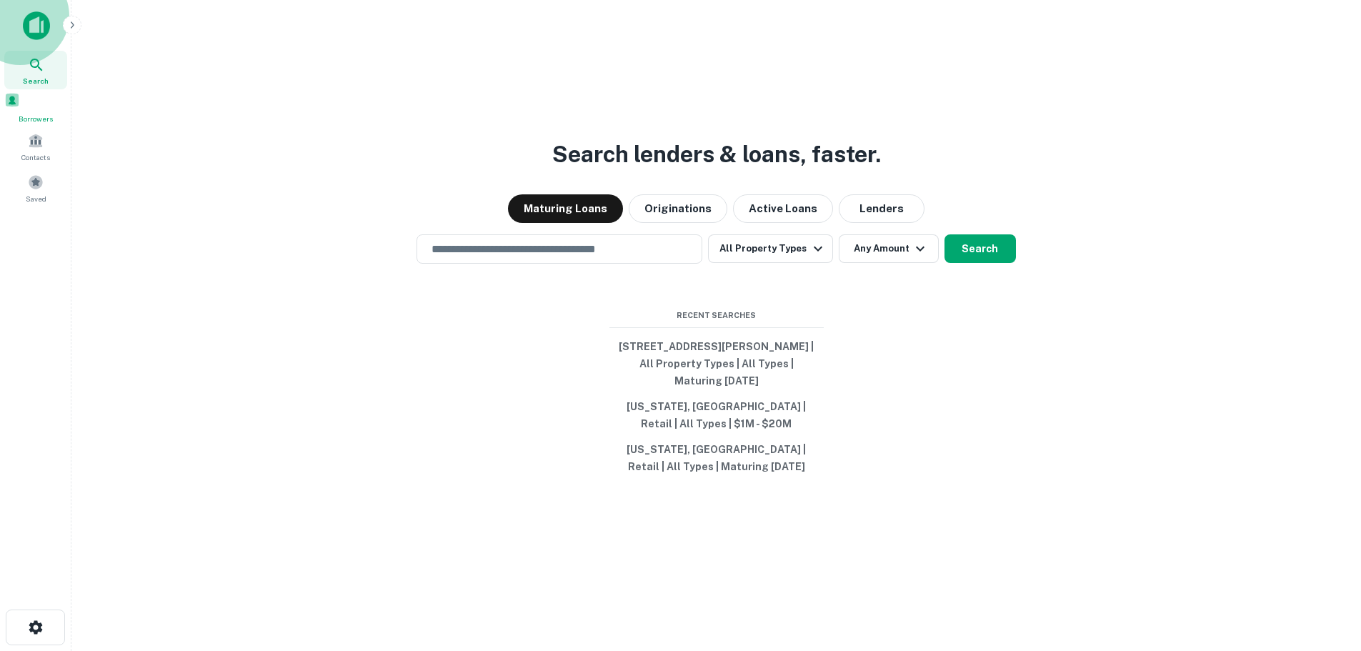
click at [24, 108] on div "Borrowers" at bounding box center [35, 108] width 63 height 32
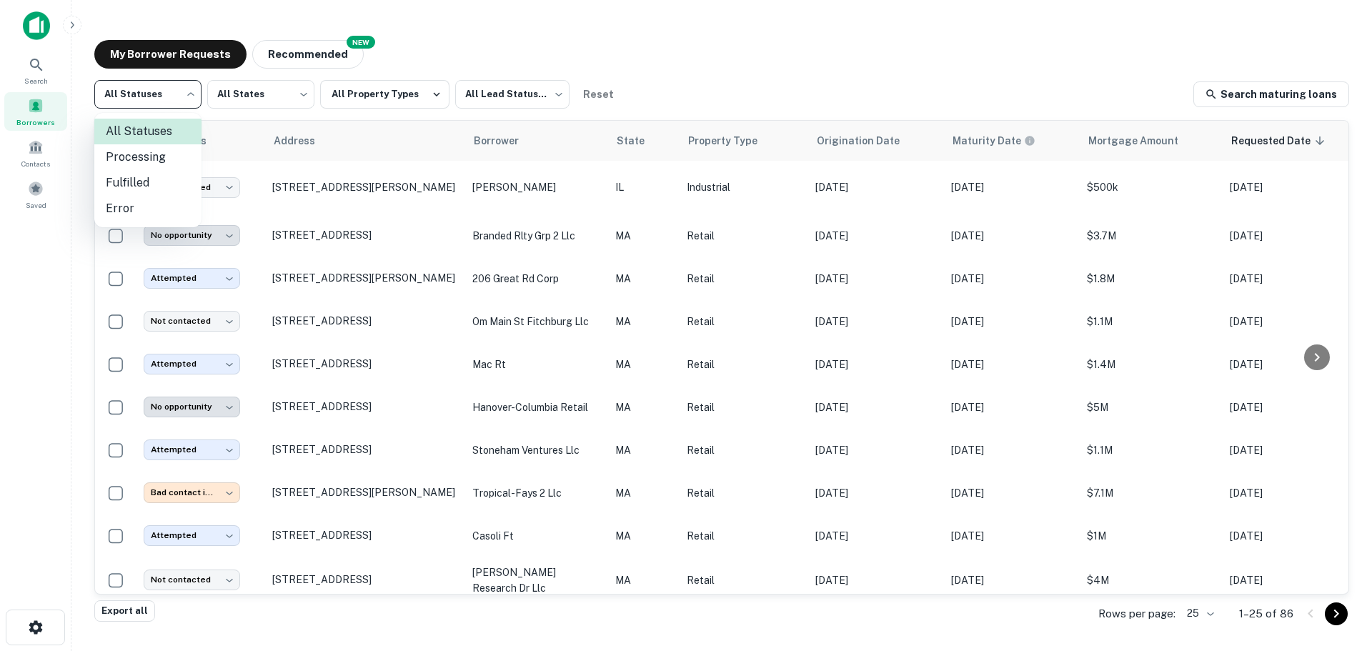
click at [164, 89] on body "**********" at bounding box center [686, 325] width 1372 height 651
click at [162, 177] on li "Fulfilled" at bounding box center [147, 183] width 107 height 26
type input "*********"
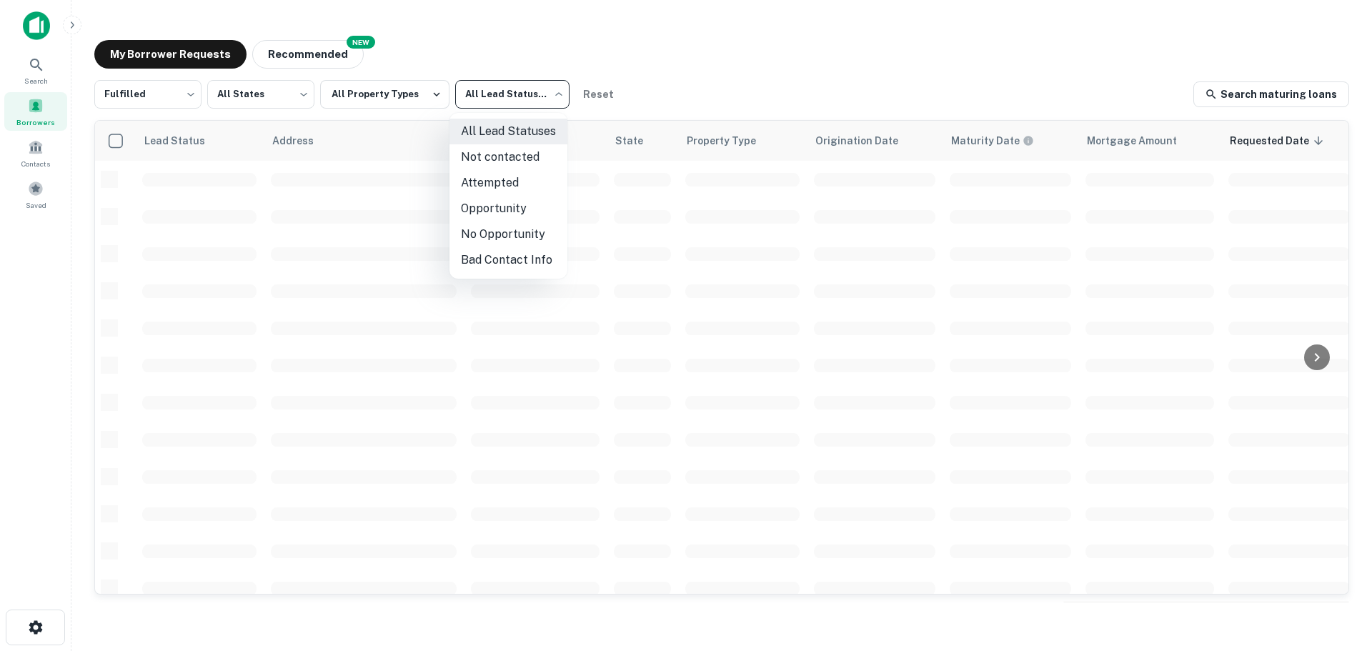
click at [502, 105] on body "Search Borrowers Contacts Saved My Borrower Requests NEW Recommended Fulfilled …" at bounding box center [686, 325] width 1372 height 651
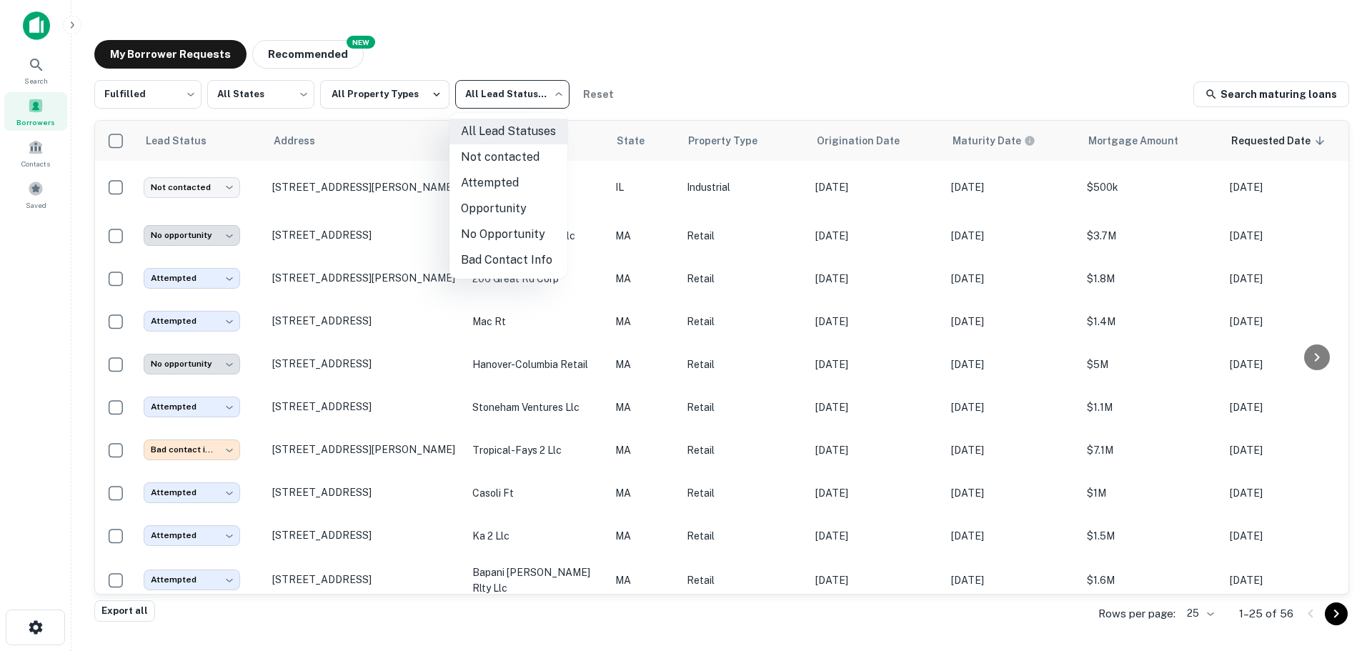
click at [510, 156] on li "Not contacted" at bounding box center [508, 157] width 118 height 26
type input "****"
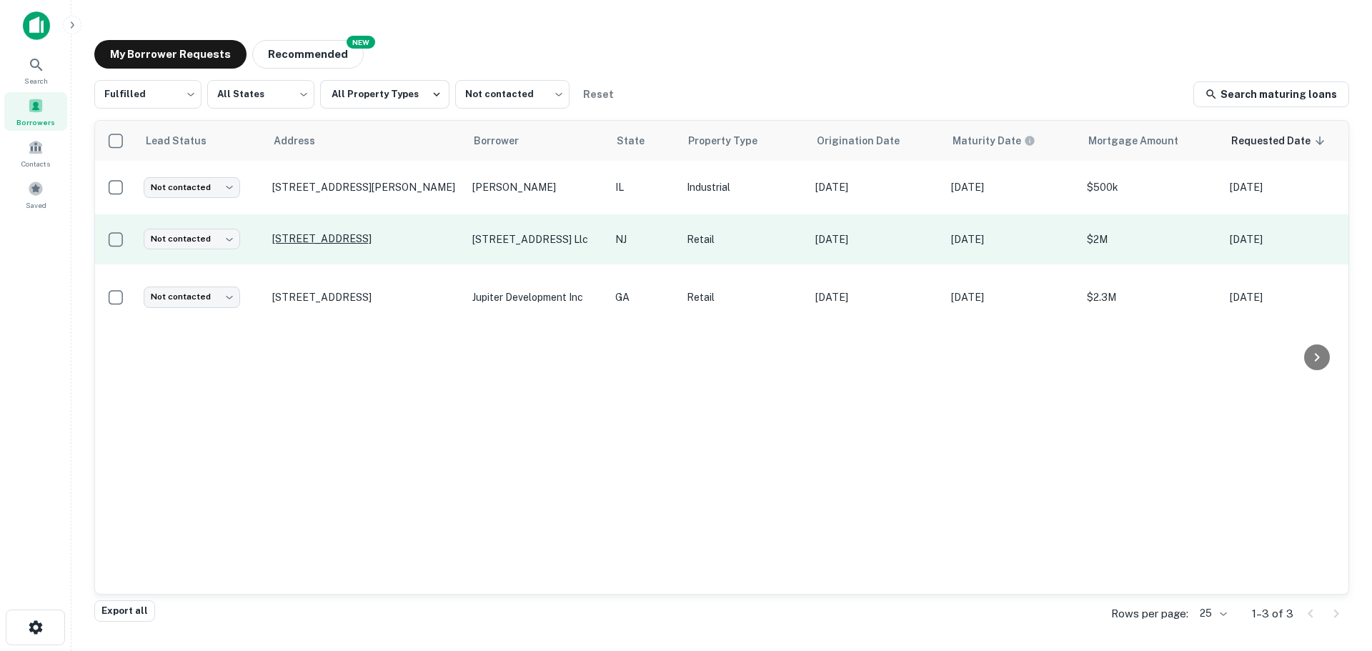
click at [372, 232] on p "[STREET_ADDRESS]" at bounding box center [365, 238] width 186 height 13
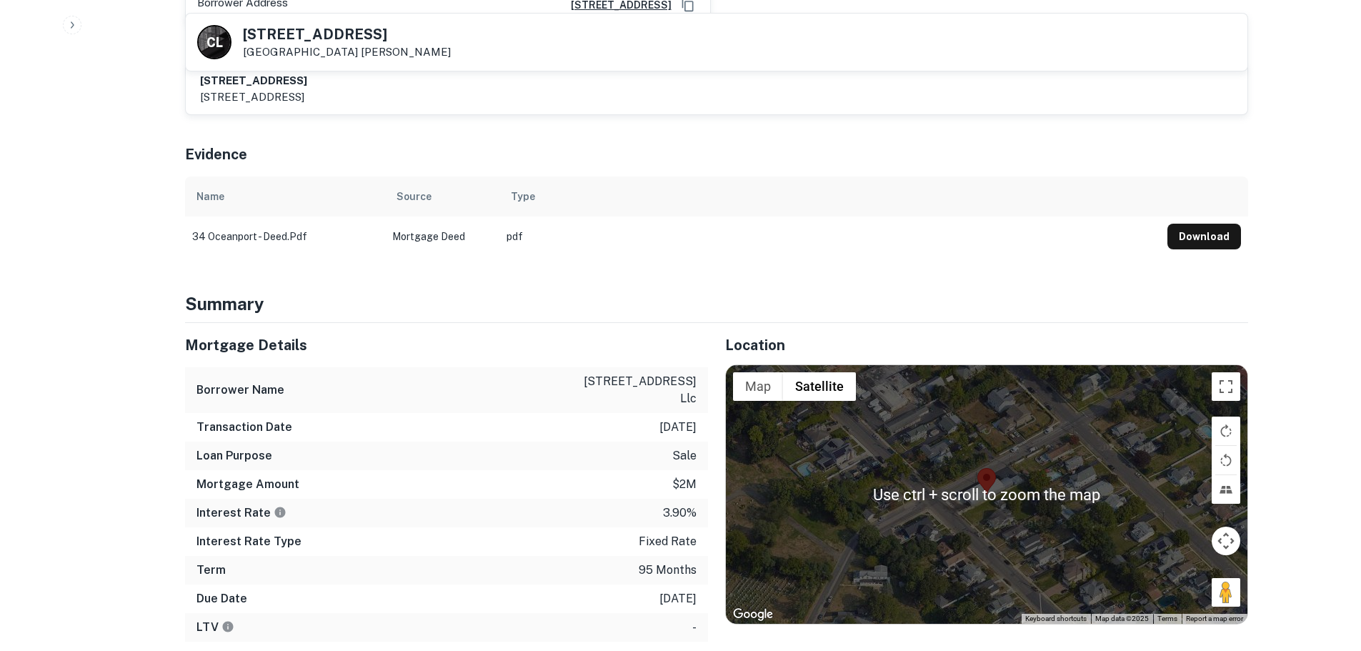
scroll to position [786, 0]
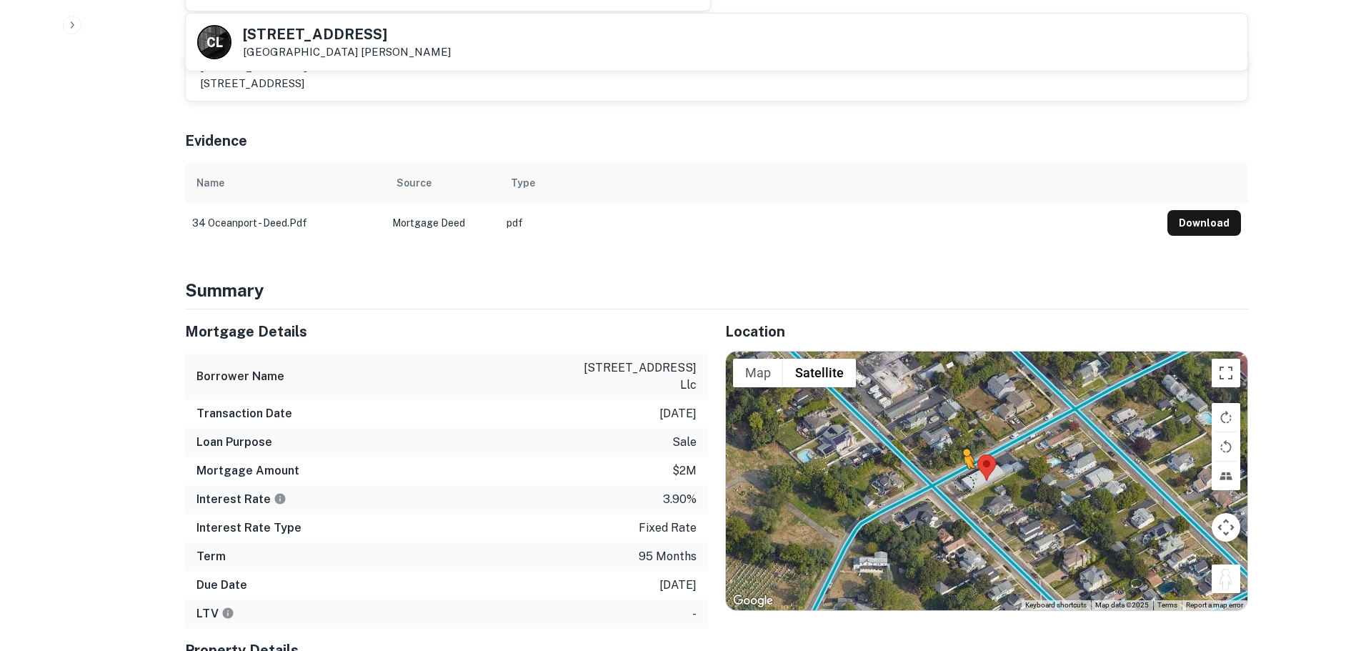
drag, startPoint x: 1222, startPoint y: 555, endPoint x: 964, endPoint y: 452, distance: 277.7
click at [964, 452] on div "To activate drag with keyboard, press Alt + Enter. Once in keyboard drag state,…" at bounding box center [987, 481] width 522 height 259
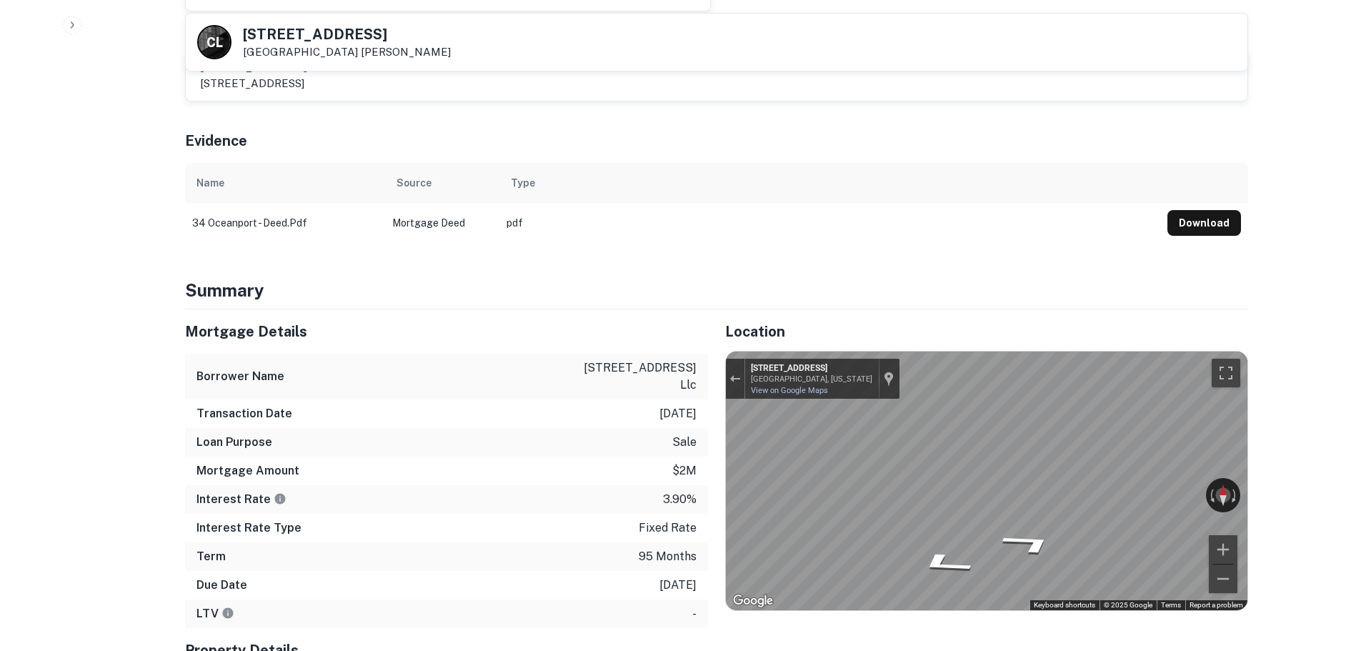
click at [540, 372] on div "Mortgage Details Borrower Name 34 oceanport ave llc Transaction Date 1/17/2018 …" at bounding box center [708, 547] width 1080 height 477
click at [1175, 455] on div "← Move left → Move right ↑ Move up ↓ Move down + Zoom in - Zoom out 34 Oceanpor…" at bounding box center [987, 481] width 522 height 259
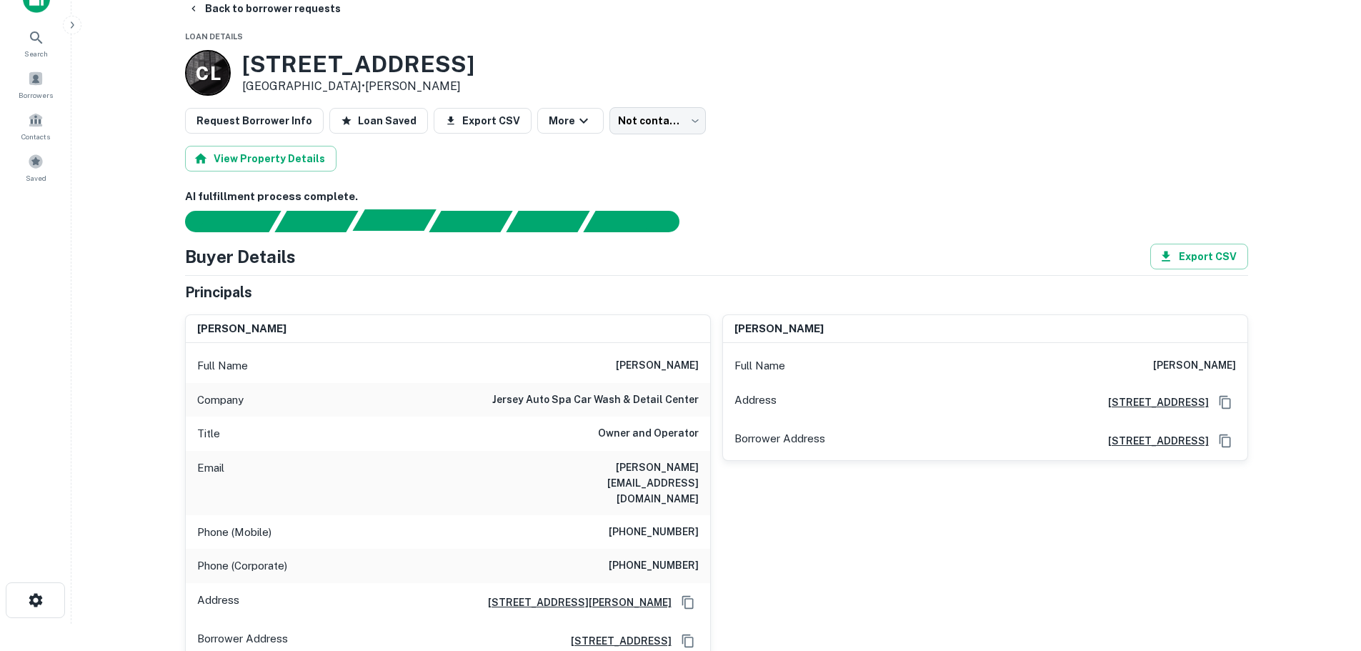
scroll to position [0, 0]
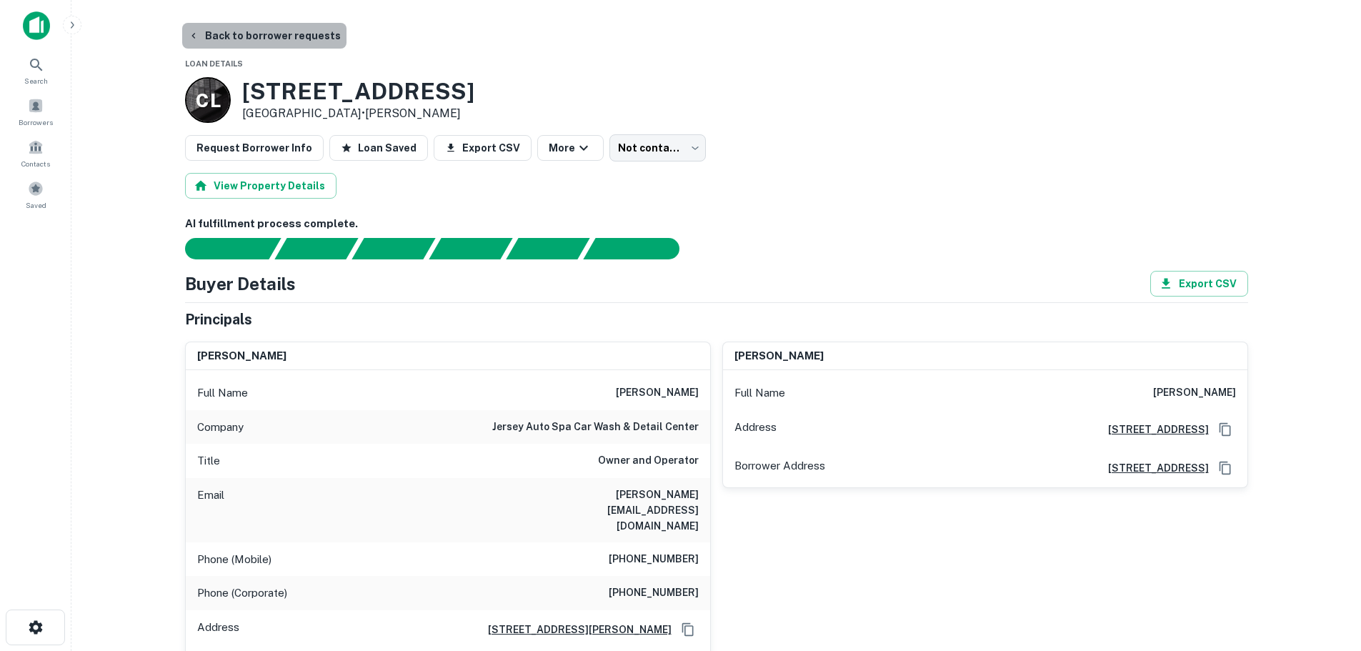
click at [280, 44] on button "Back to borrower requests" at bounding box center [264, 36] width 164 height 26
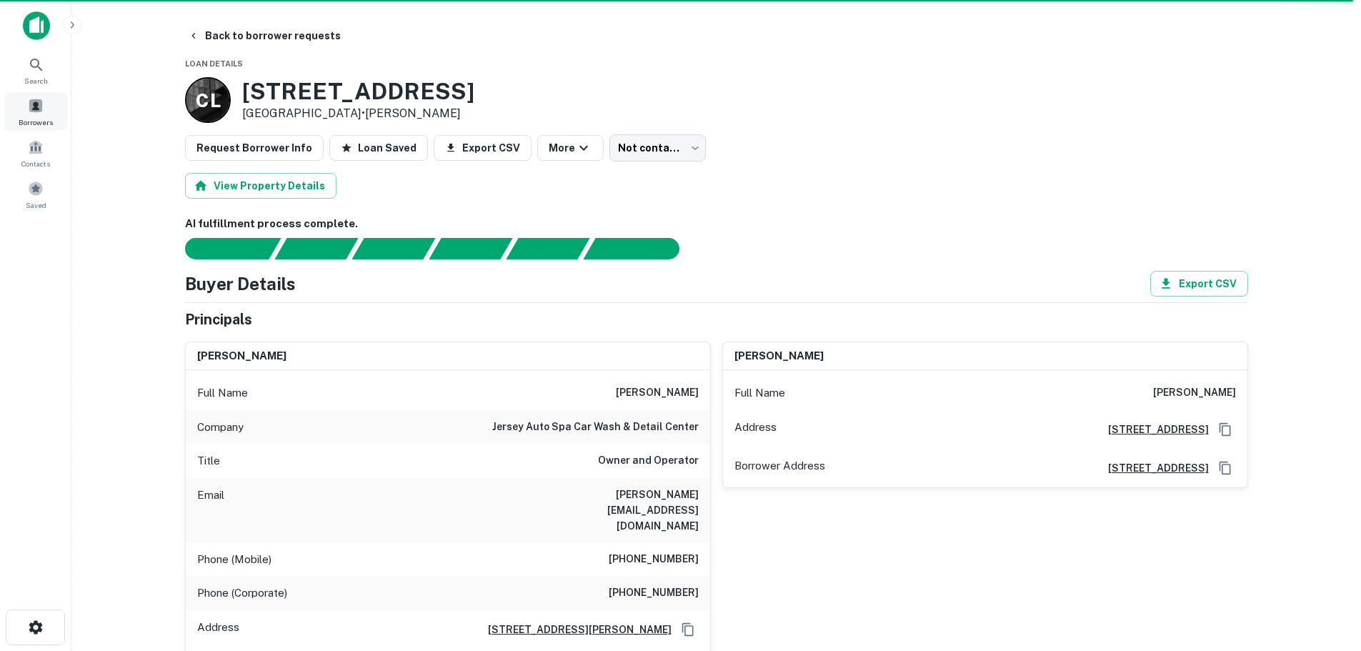
click at [41, 105] on span at bounding box center [36, 106] width 16 height 16
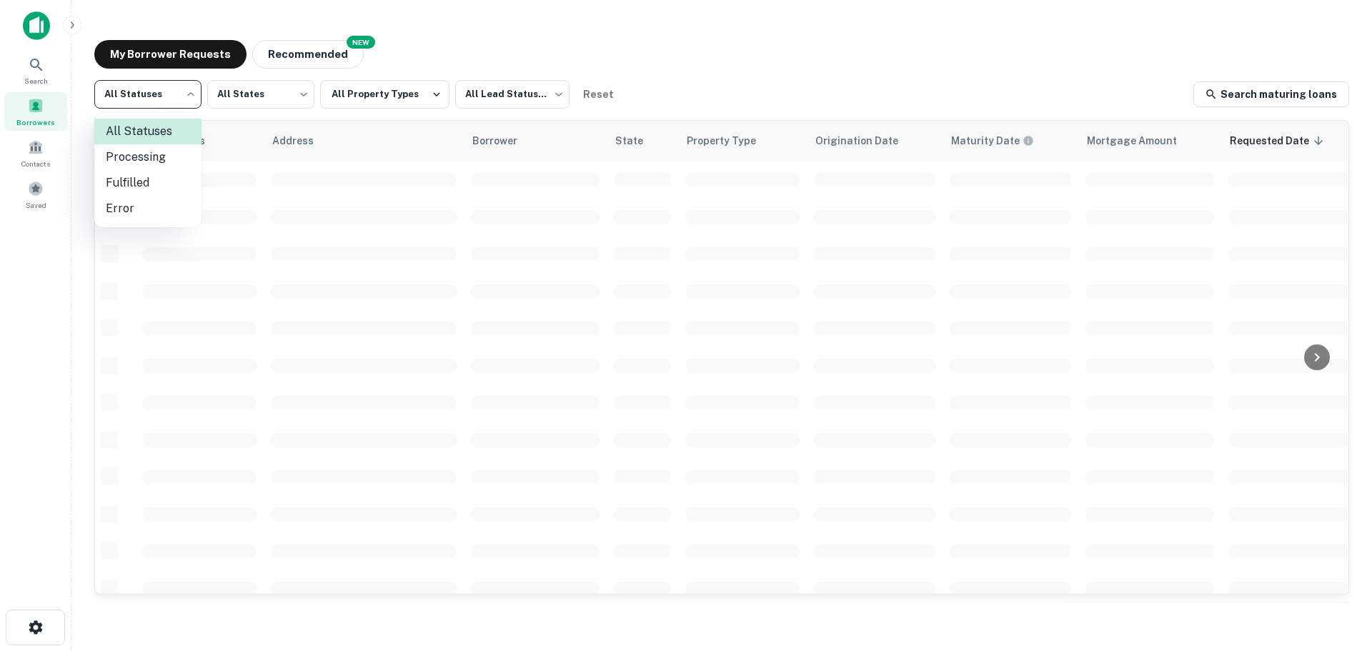
click at [198, 99] on body "Search Borrowers Contacts Saved My Borrower Requests NEW Recommended All Status…" at bounding box center [686, 325] width 1372 height 651
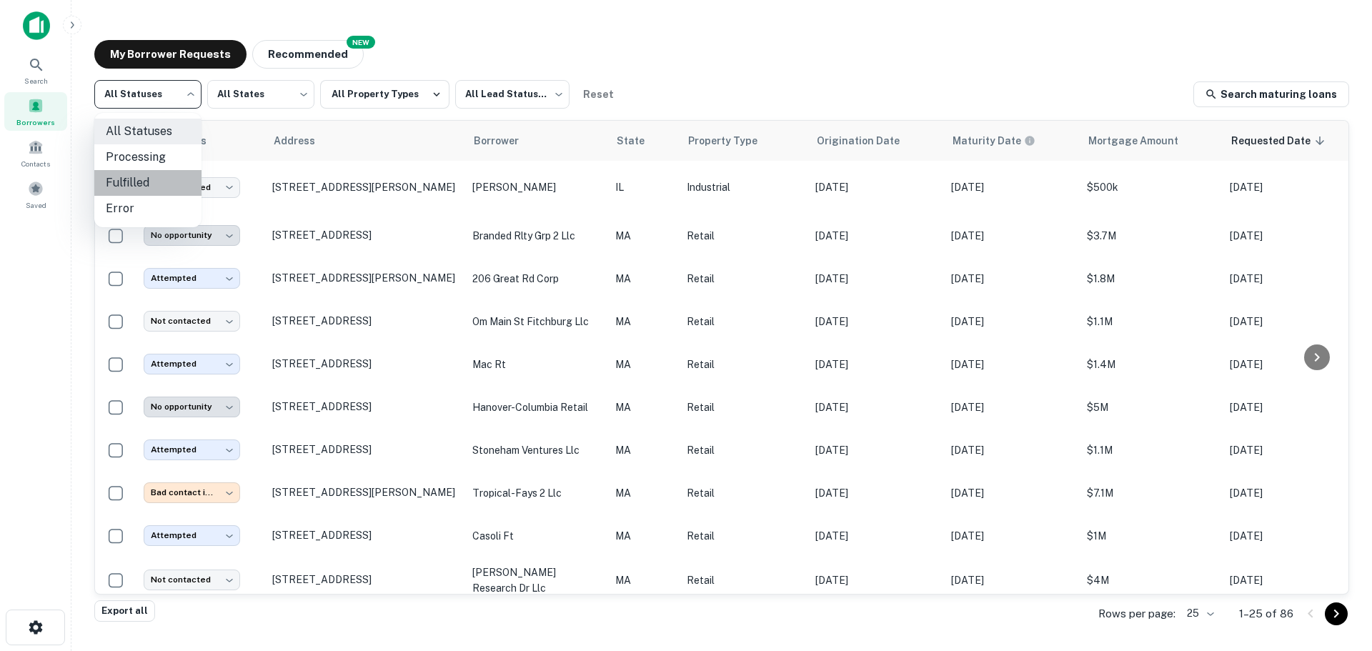
click at [137, 173] on li "Fulfilled" at bounding box center [147, 183] width 107 height 26
type input "*********"
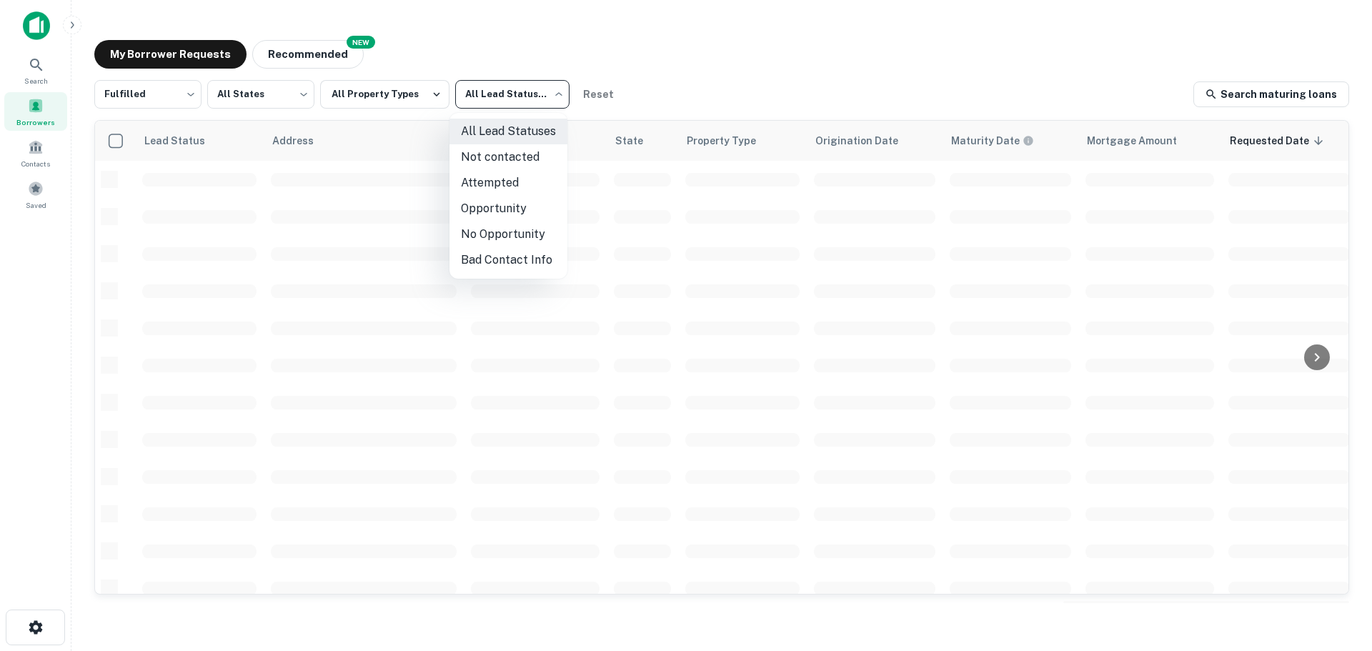
drag, startPoint x: 502, startPoint y: 82, endPoint x: 507, endPoint y: 103, distance: 21.5
click at [502, 84] on body "Search Borrowers Contacts Saved My Borrower Requests NEW Recommended Fulfilled …" at bounding box center [686, 325] width 1372 height 651
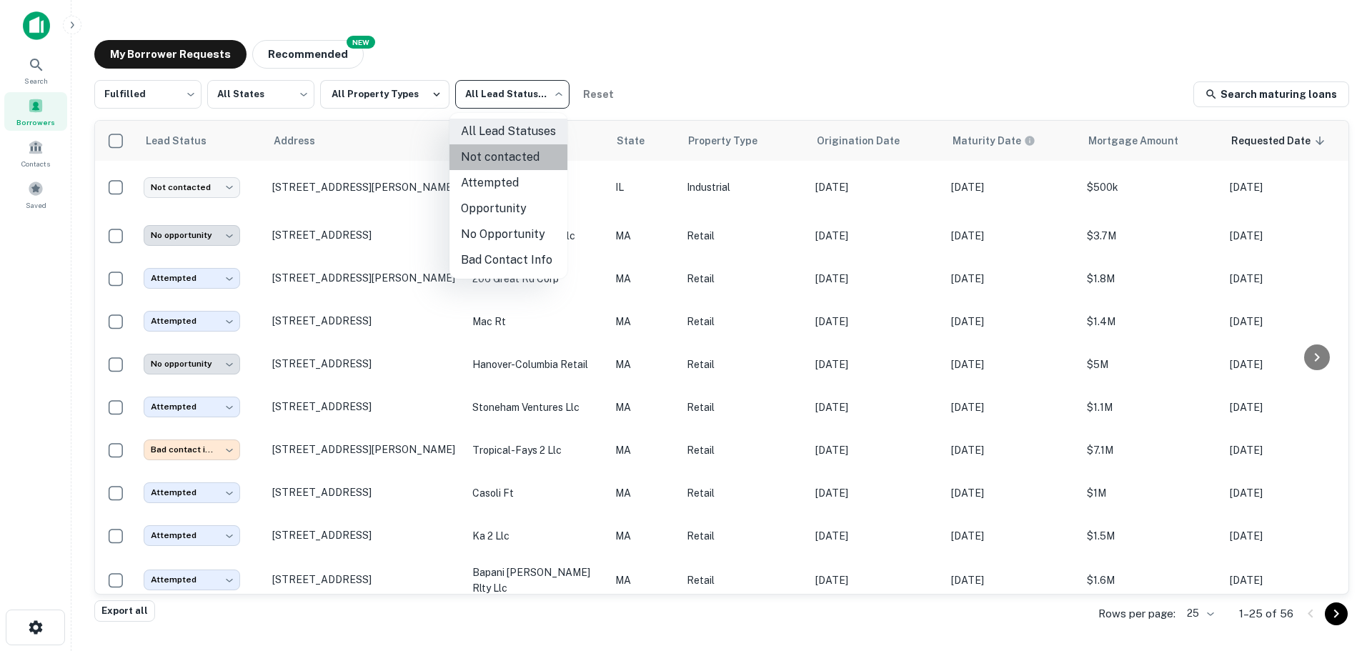
click at [500, 165] on li "Not contacted" at bounding box center [508, 157] width 118 height 26
type input "****"
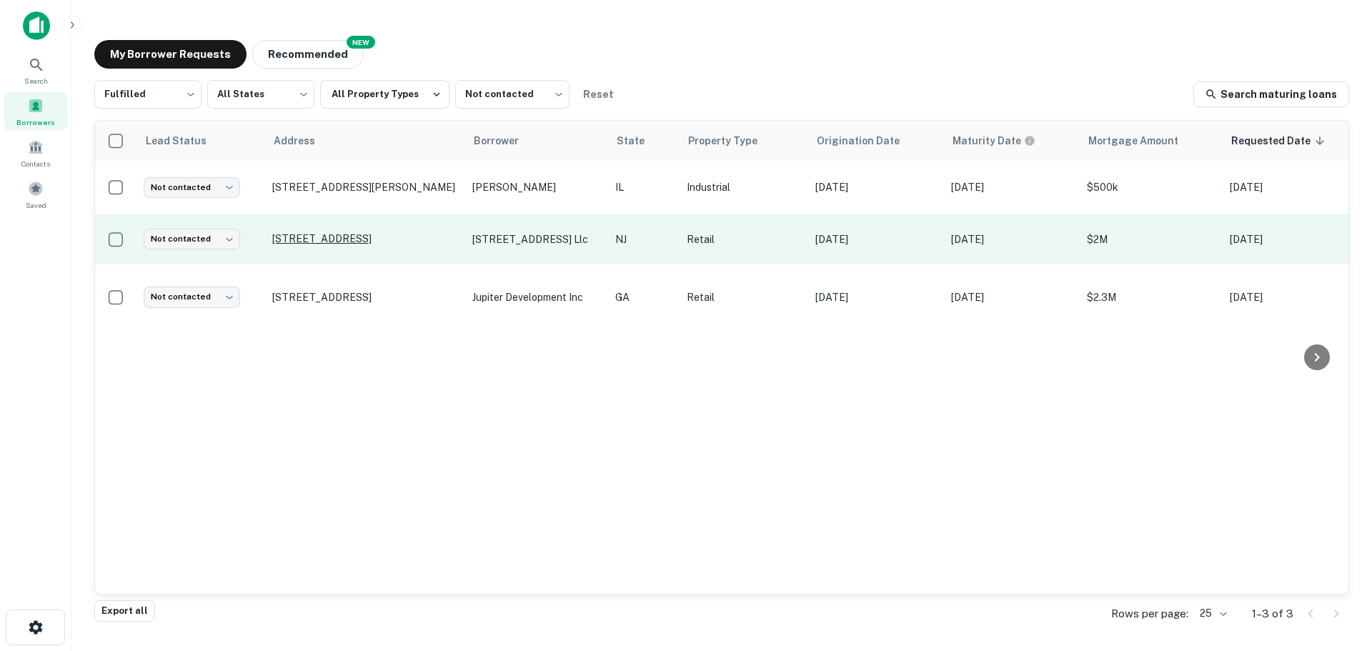
click at [387, 232] on p "[STREET_ADDRESS]" at bounding box center [365, 238] width 186 height 13
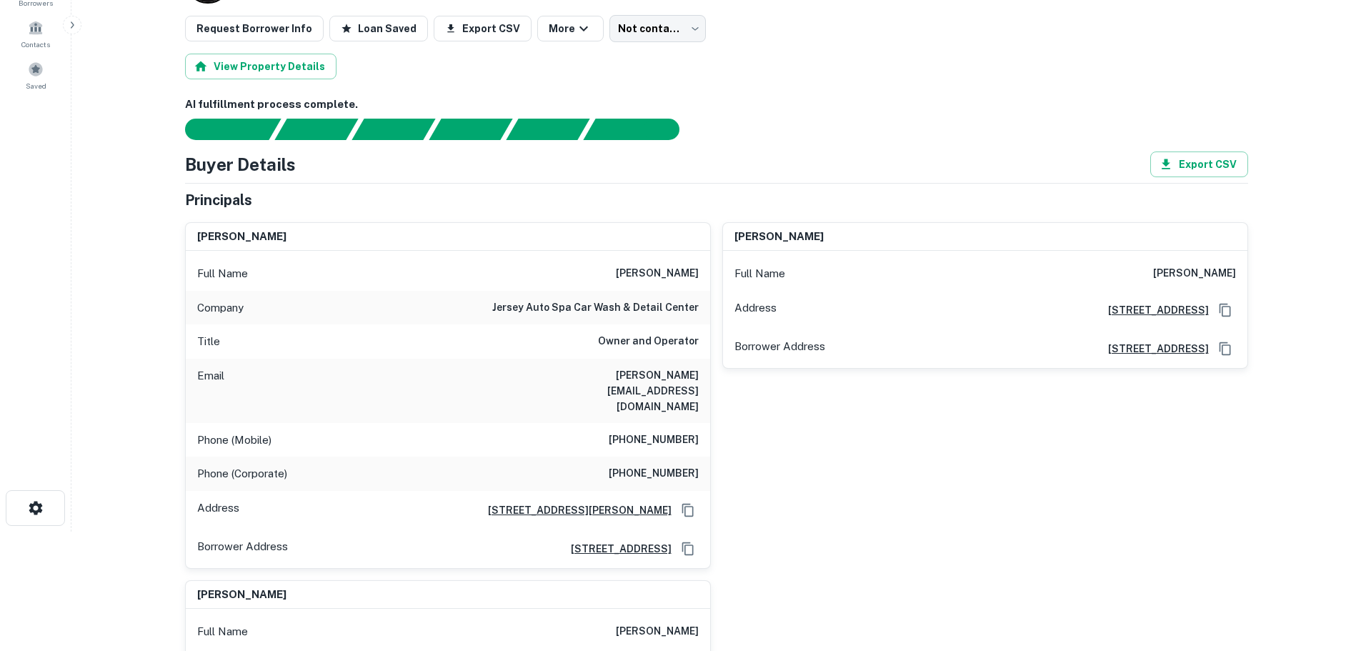
scroll to position [143, 0]
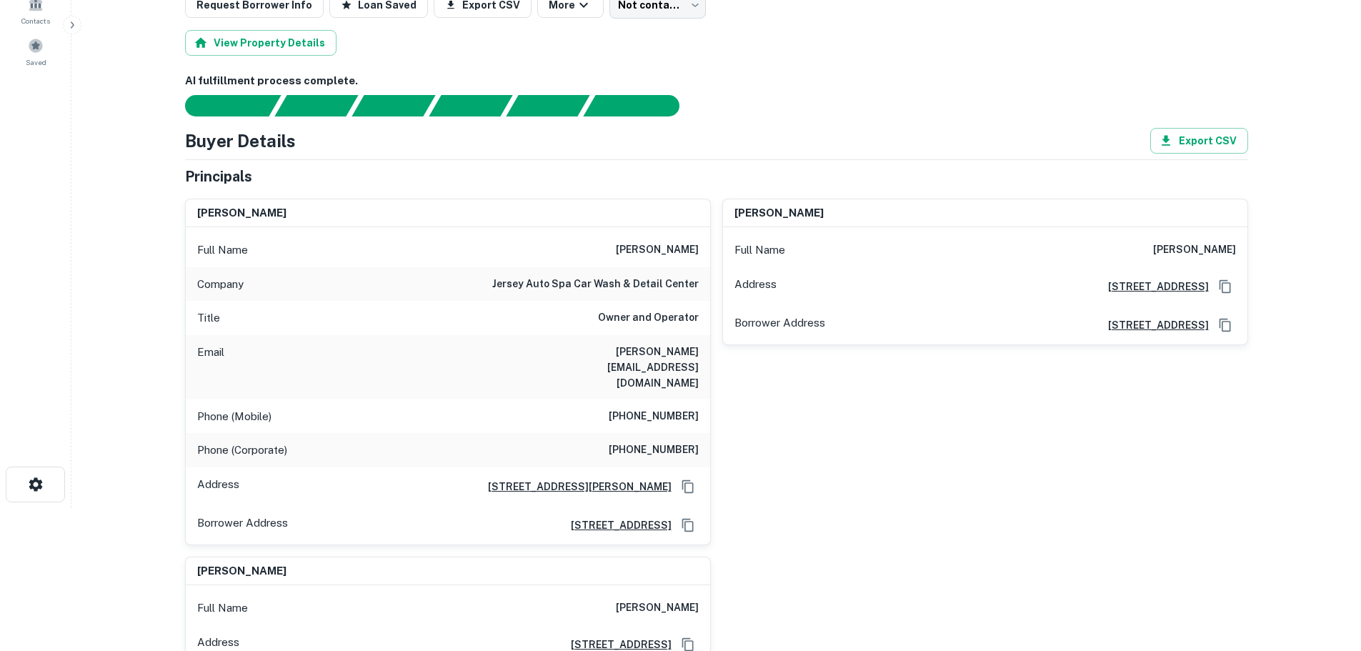
click at [674, 408] on h6 "(201) 844-2096" at bounding box center [654, 416] width 90 height 17
copy h6 "(201) 844-2096"
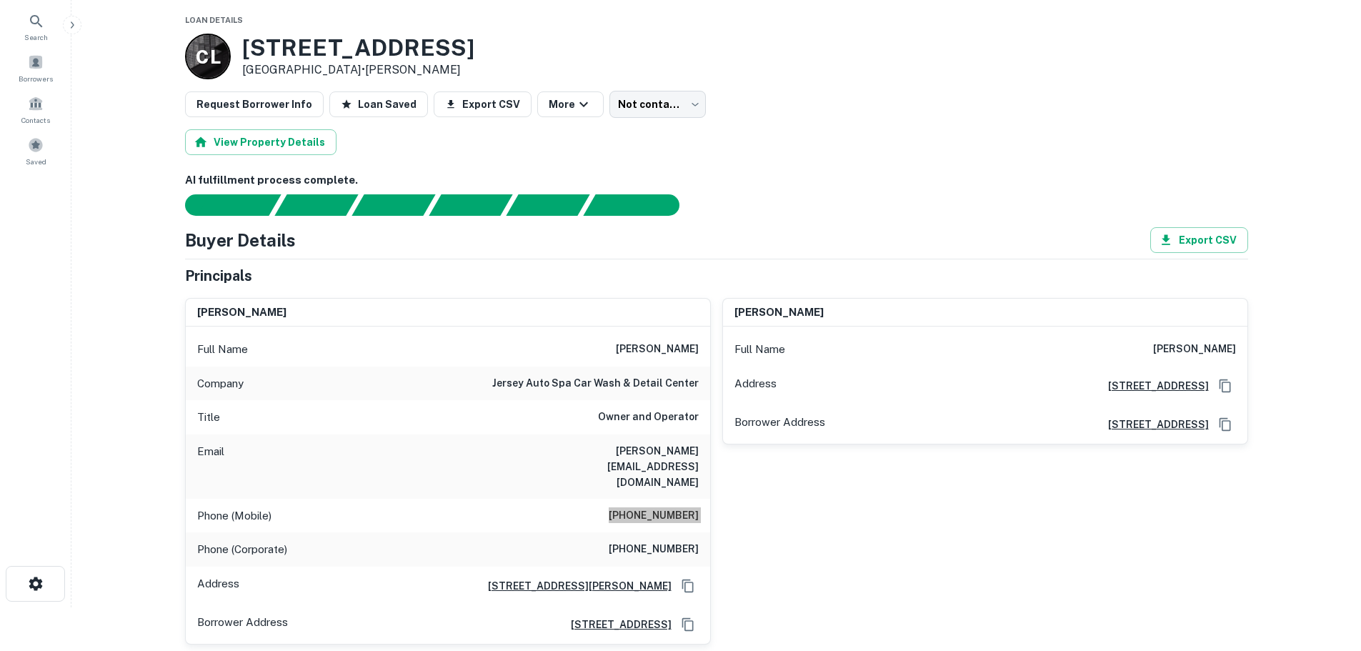
scroll to position [0, 0]
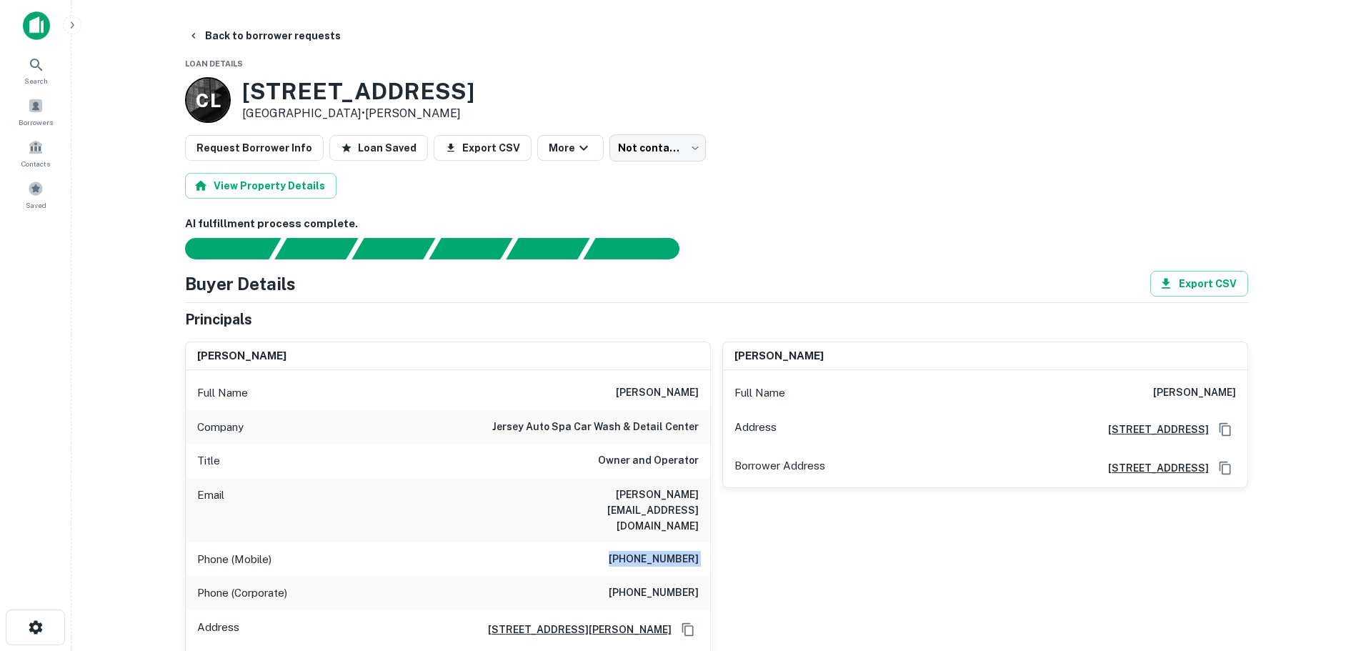
click at [407, 91] on h3 "34 Oceanport Ave" at bounding box center [358, 91] width 232 height 27
drag, startPoint x: 407, startPoint y: 91, endPoint x: 411, endPoint y: 97, distance: 7.4
click at [409, 92] on h3 "34 Oceanport Ave" at bounding box center [358, 91] width 232 height 27
click at [416, 100] on h3 "34 Oceanport Ave" at bounding box center [358, 91] width 232 height 27
click at [399, 106] on p "West Long Branch, NJ07764 • Carlos Lopes" at bounding box center [358, 113] width 232 height 17
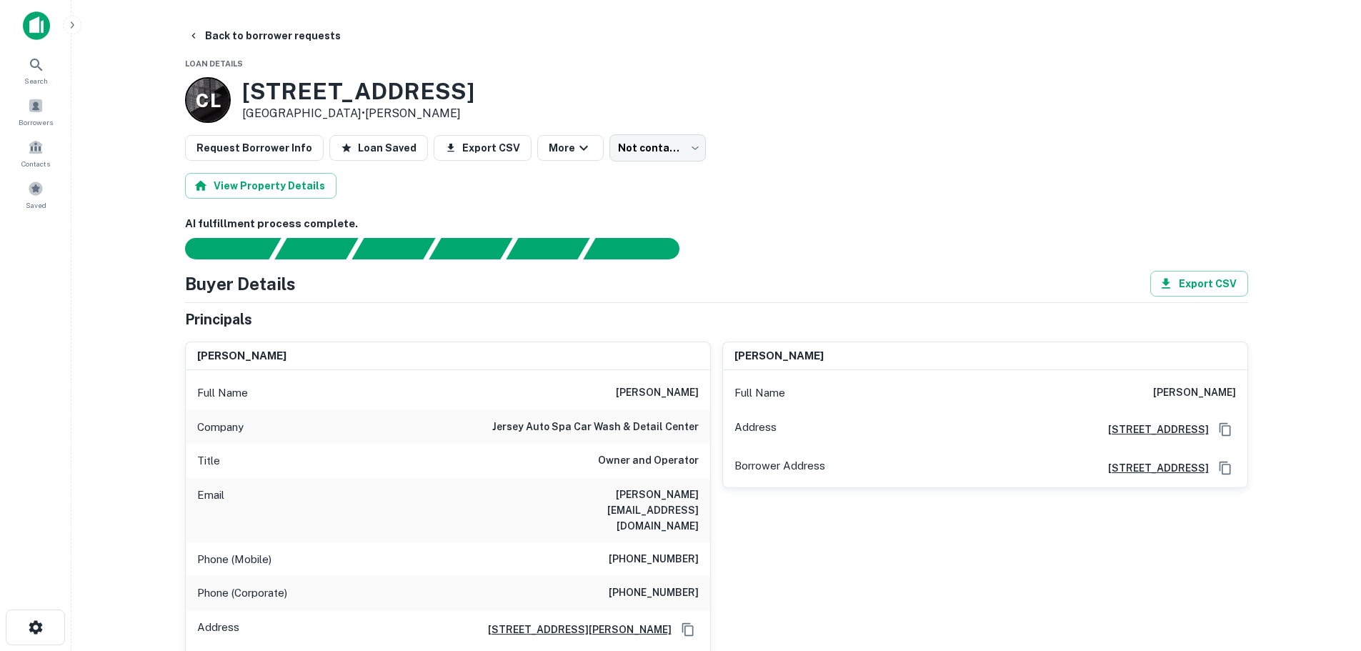
click at [399, 106] on p "West Long Branch, NJ07764 • Carlos Lopes" at bounding box center [358, 113] width 232 height 17
click at [399, 92] on h3 "34 Oceanport Ave" at bounding box center [358, 91] width 232 height 27
click at [397, 96] on h3 "34 Oceanport Ave" at bounding box center [358, 91] width 232 height 27
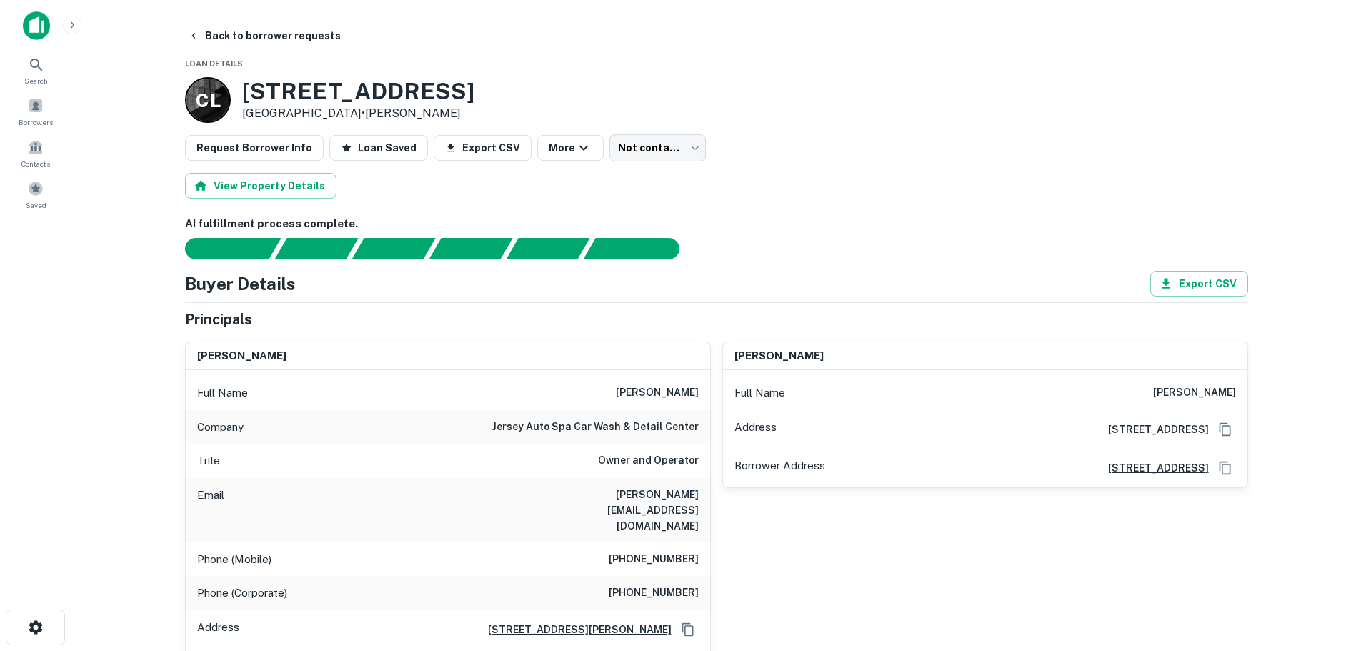
click at [397, 96] on h3 "34 Oceanport Ave" at bounding box center [358, 91] width 232 height 27
copy h3 "34 Oceanport Ave"
click at [687, 585] on h6 "(732) 229-3184" at bounding box center [654, 593] width 90 height 17
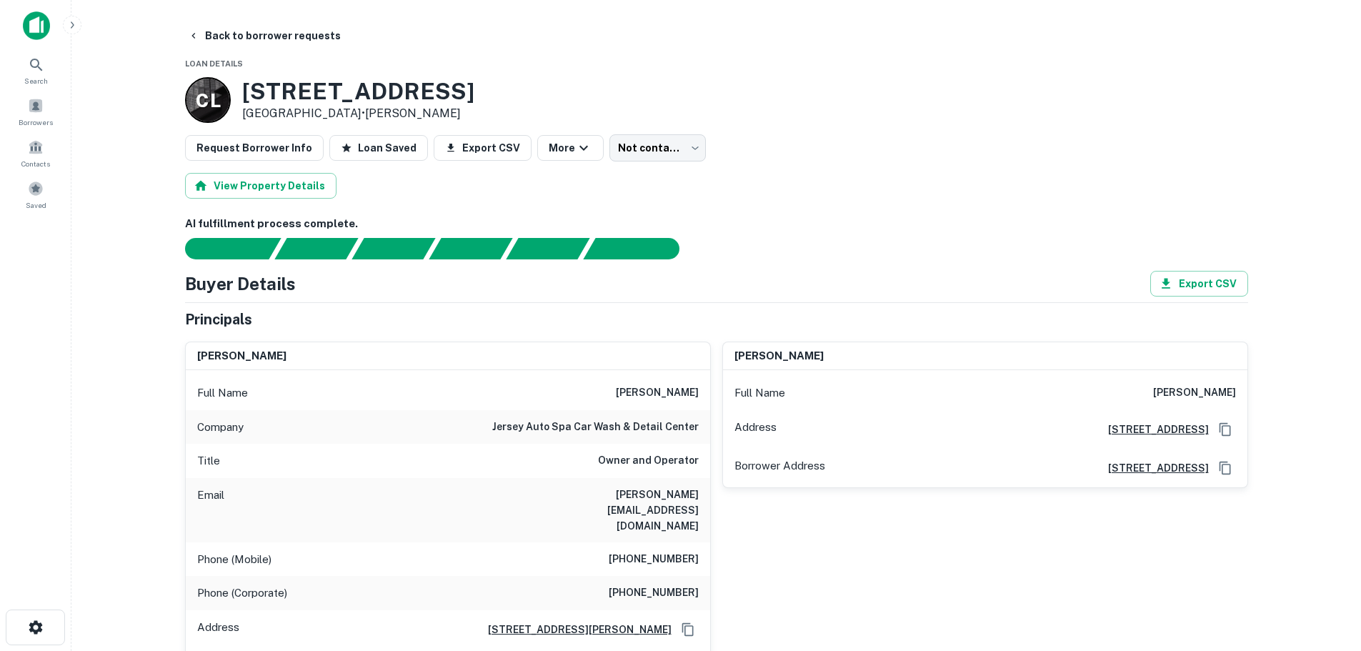
click at [687, 585] on h6 "(732) 229-3184" at bounding box center [654, 593] width 90 height 17
copy h6 "(732) 229-3184"
click at [286, 39] on button "Back to borrower requests" at bounding box center [264, 36] width 164 height 26
click at [35, 112] on span at bounding box center [36, 106] width 16 height 16
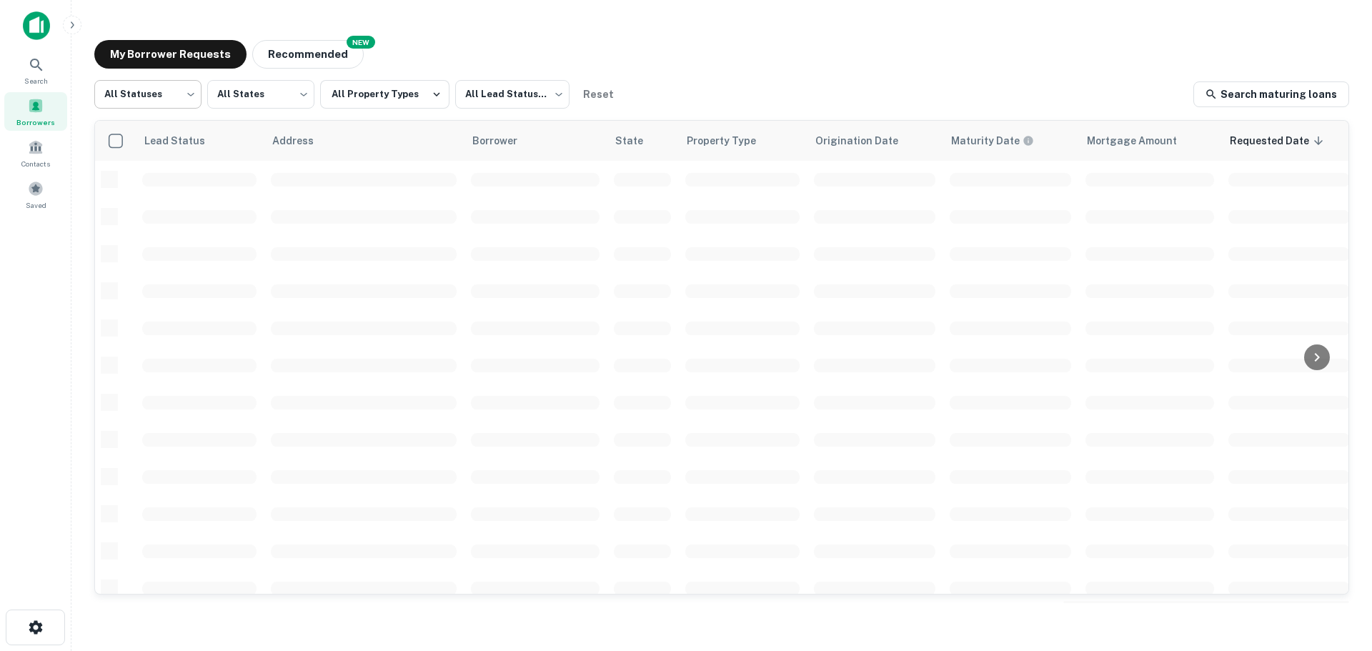
click at [152, 108] on body "Search Borrowers Contacts Saved My Borrower Requests NEW Recommended All Status…" at bounding box center [686, 325] width 1372 height 651
click at [177, 178] on li "Fulfilled" at bounding box center [147, 183] width 107 height 26
type input "*********"
click at [526, 96] on body "Search Borrowers Contacts Saved My Borrower Requests NEW Recommended Fulfilled …" at bounding box center [686, 325] width 1372 height 651
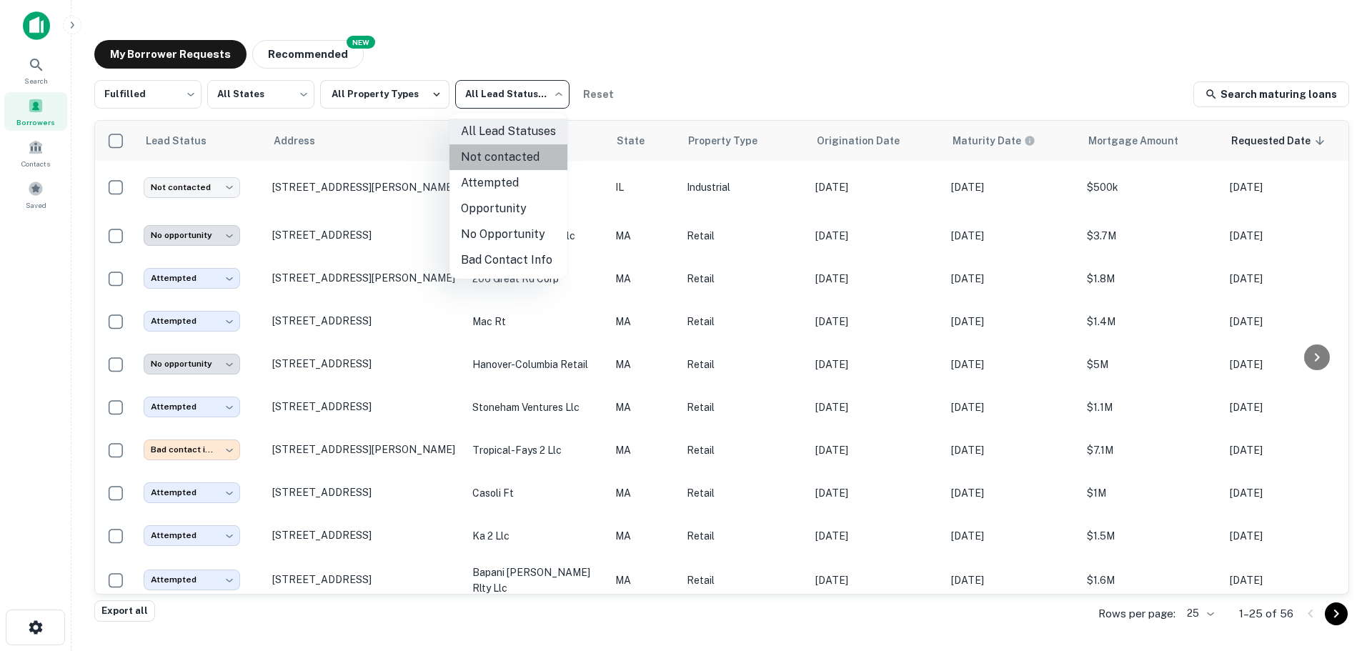
click at [512, 156] on li "Not contacted" at bounding box center [508, 157] width 118 height 26
type input "****"
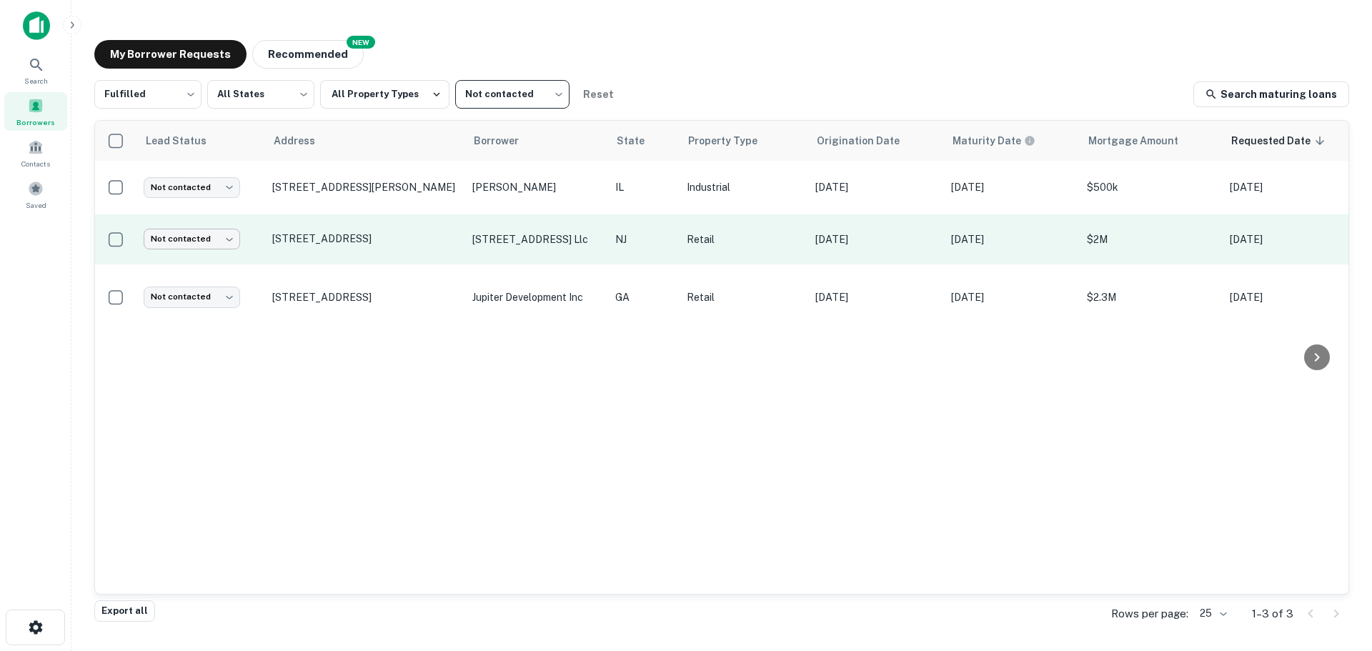
click at [209, 222] on body "Search Borrowers Contacts Saved My Borrower Requests NEW Recommended Fulfilled …" at bounding box center [686, 325] width 1372 height 651
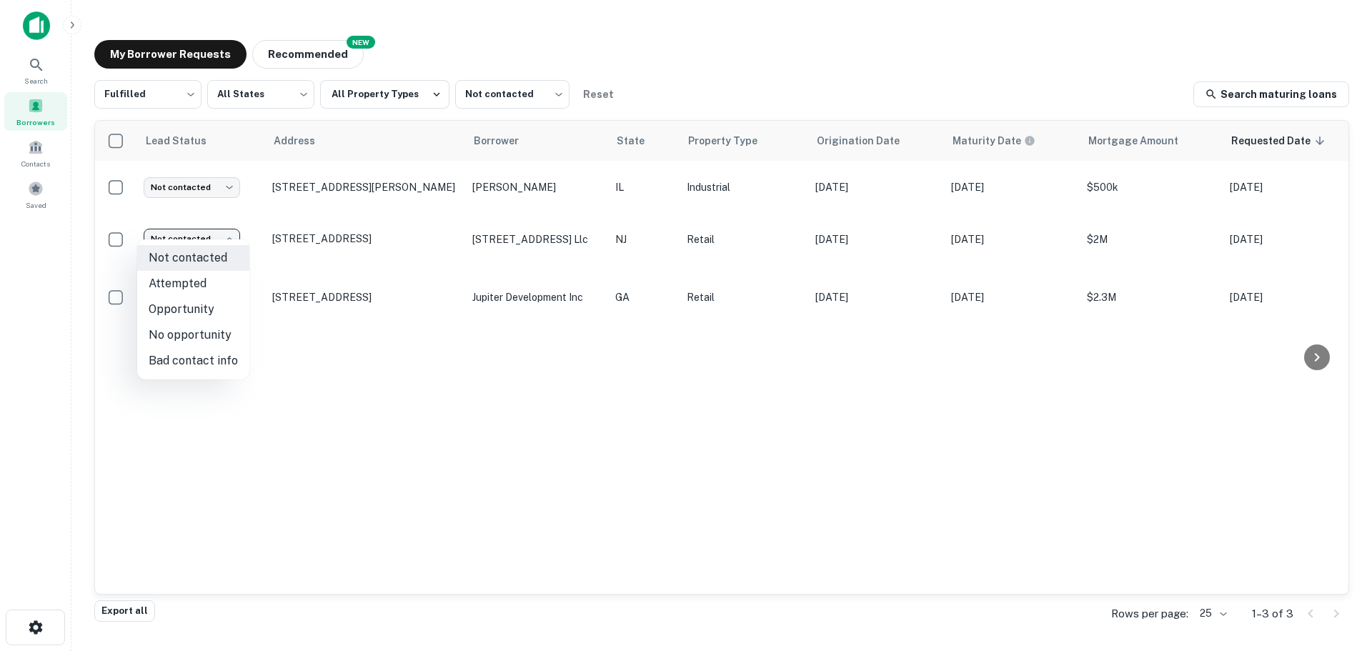
click at [209, 287] on li "Attempted" at bounding box center [193, 284] width 112 height 26
type input "*********"
